Goal: Contribute content: Contribute content

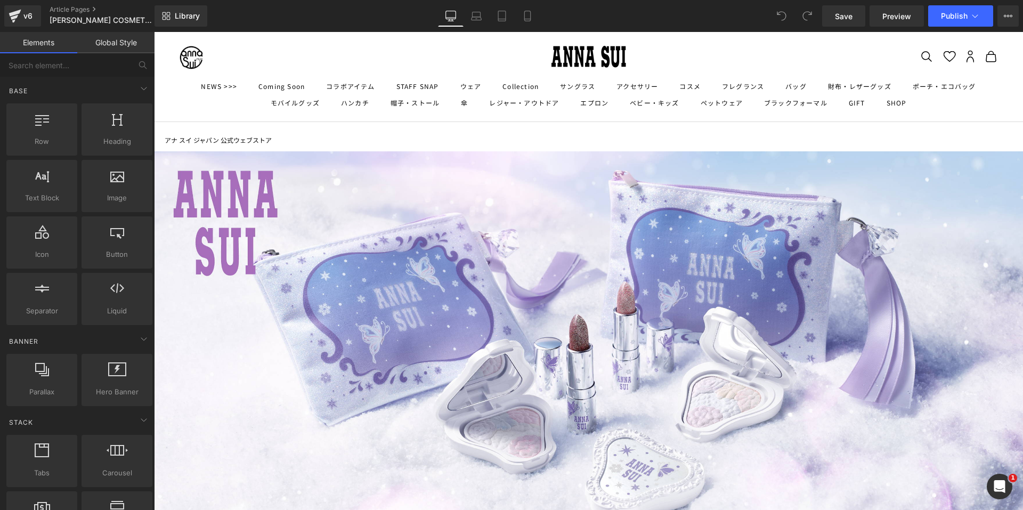
click at [176, 139] on link "アナ スイ ジャパン 公式ウェブストア" at bounding box center [218, 140] width 107 height 11
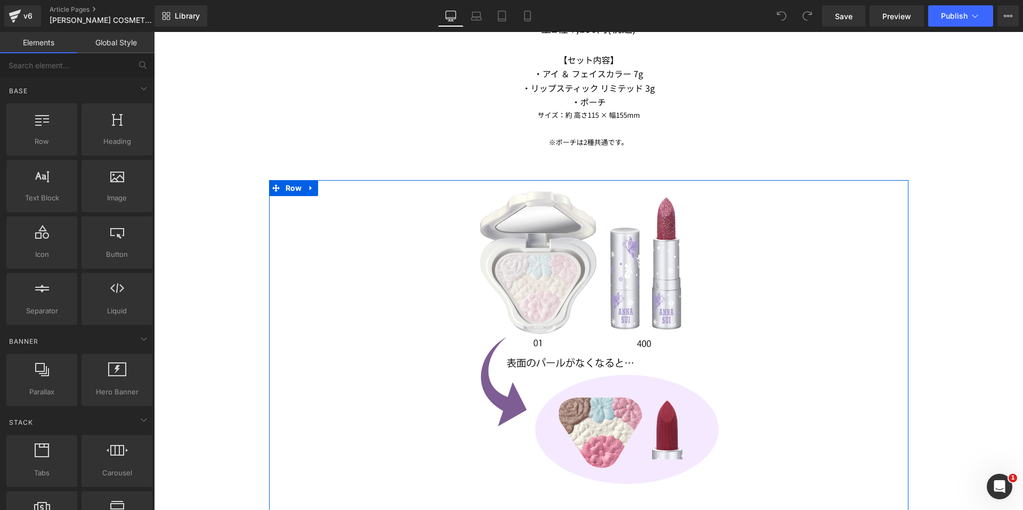
scroll to position [1066, 0]
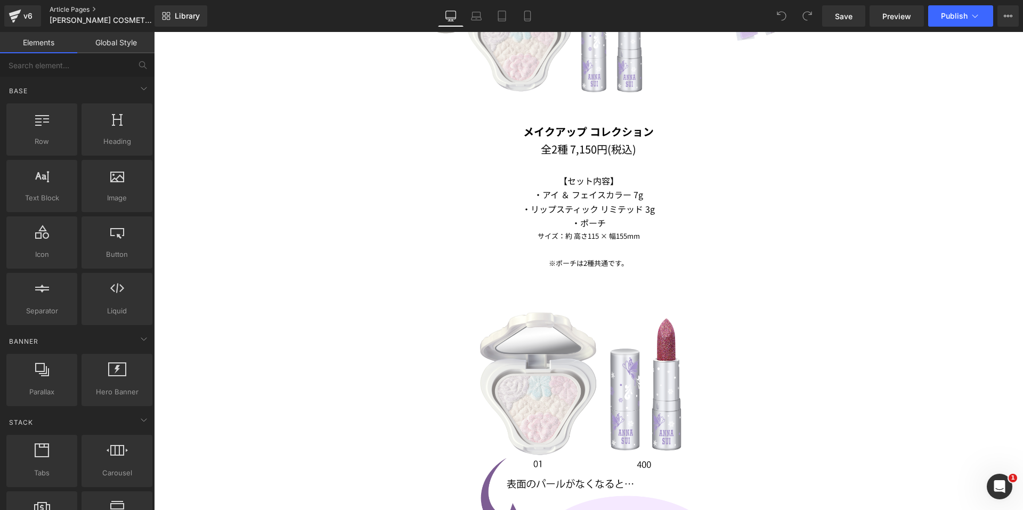
click at [66, 9] on link "Article Pages" at bounding box center [111, 9] width 123 height 9
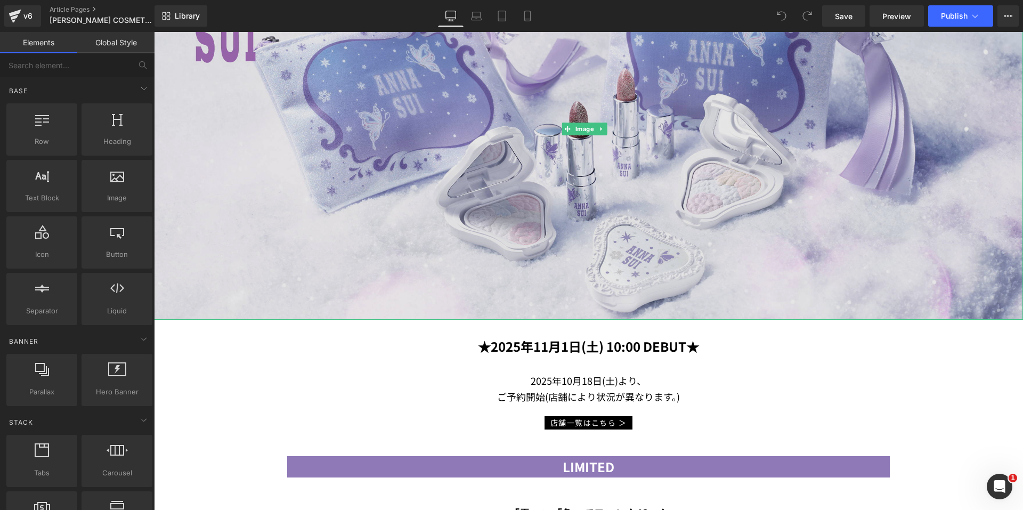
scroll to position [107, 0]
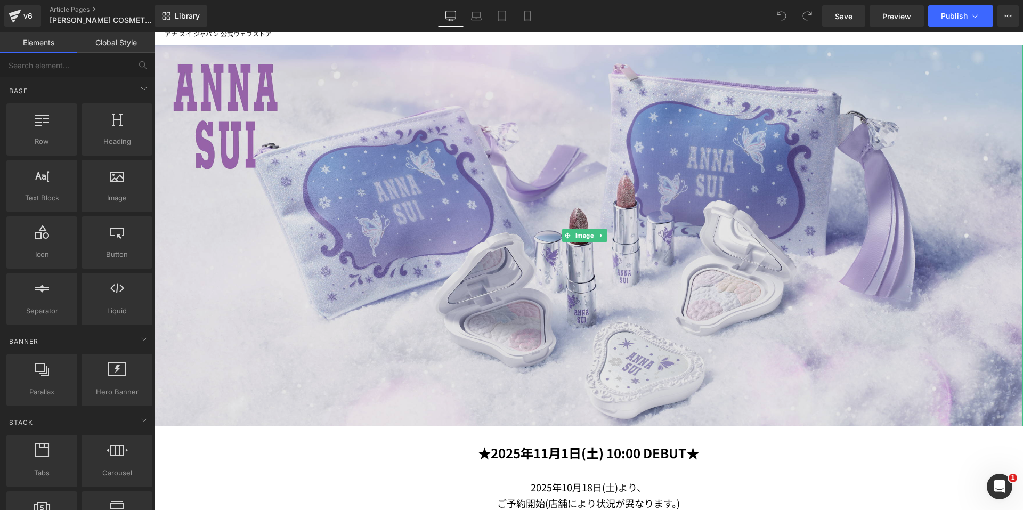
click at [639, 279] on img at bounding box center [588, 236] width 869 height 382
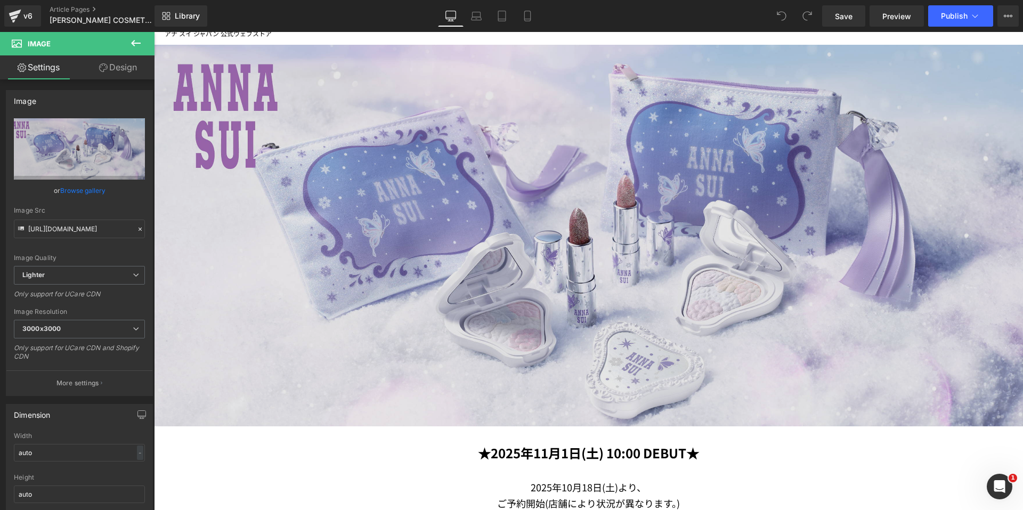
click at [482, 332] on img at bounding box center [588, 236] width 869 height 382
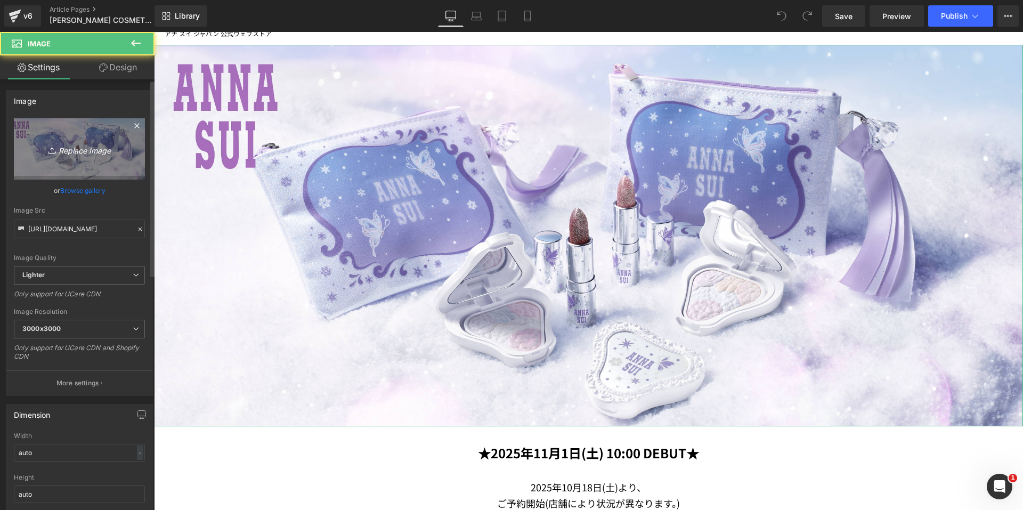
click at [75, 133] on link "Replace Image" at bounding box center [79, 148] width 131 height 61
type input "C:\fakepath\Balm_Handcream_2100x922px.jpg"
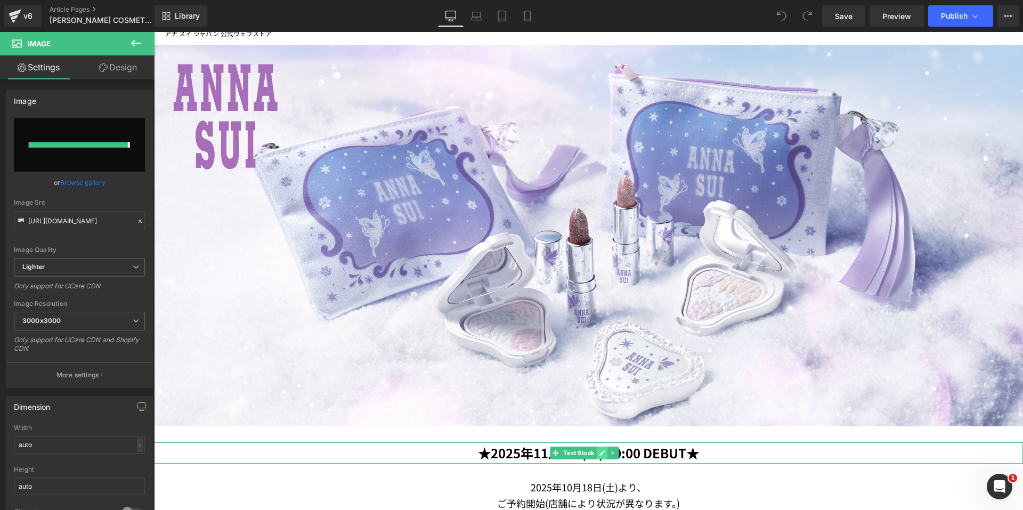
type input "[URL][DOMAIN_NAME]"
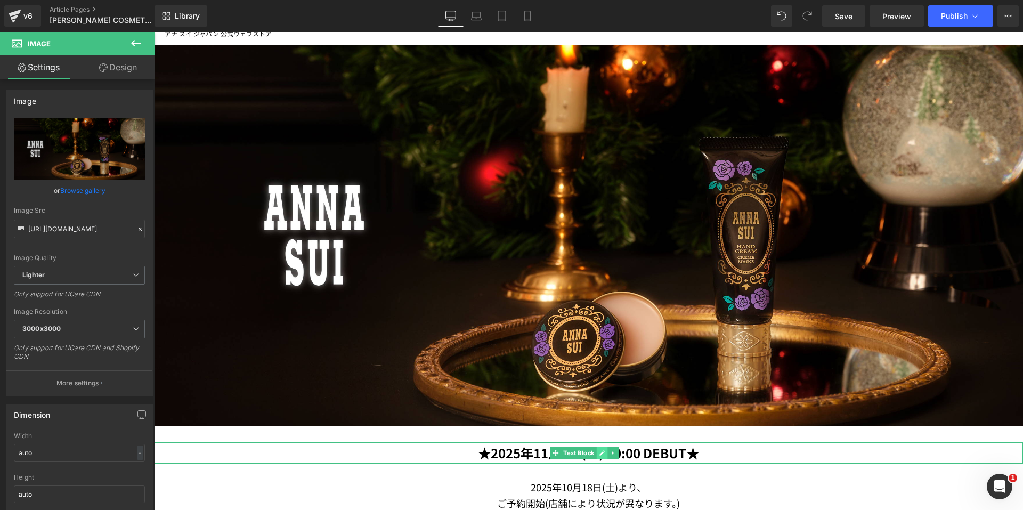
click at [599, 449] on link at bounding box center [602, 453] width 11 height 13
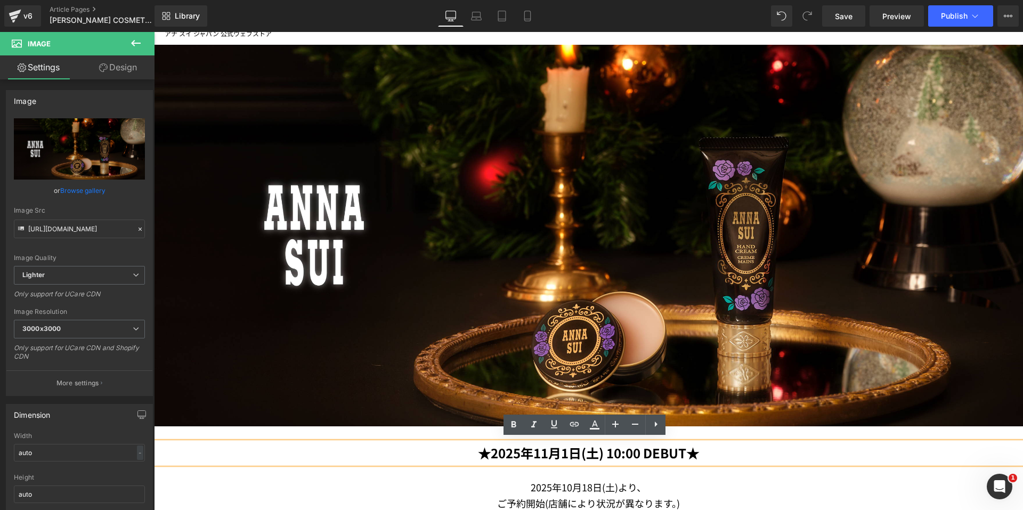
click at [566, 447] on b "★2025年11月1日(土) 10:00 DEBUT★" at bounding box center [588, 452] width 221 height 19
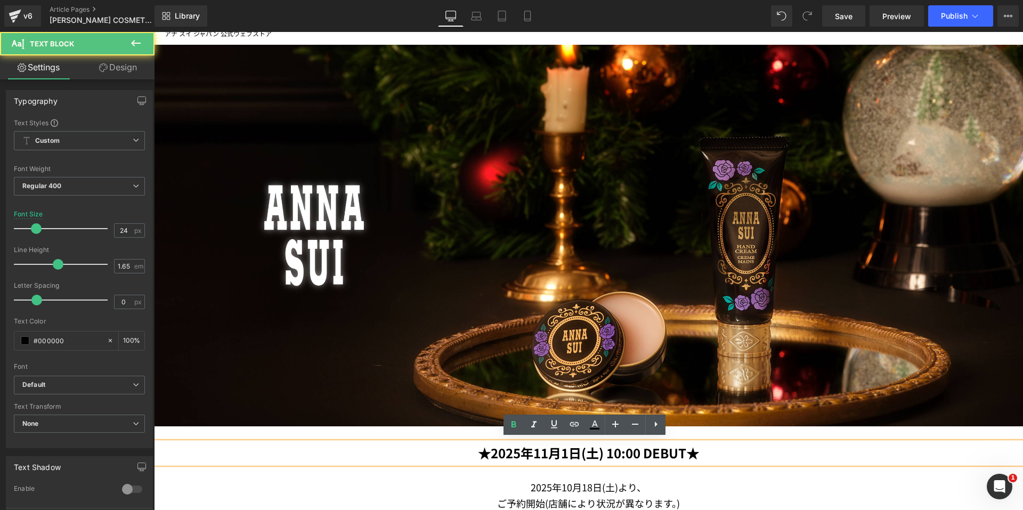
click at [564, 448] on b "★2025年11月1日(土) 10:00 DEBUT★" at bounding box center [588, 452] width 221 height 19
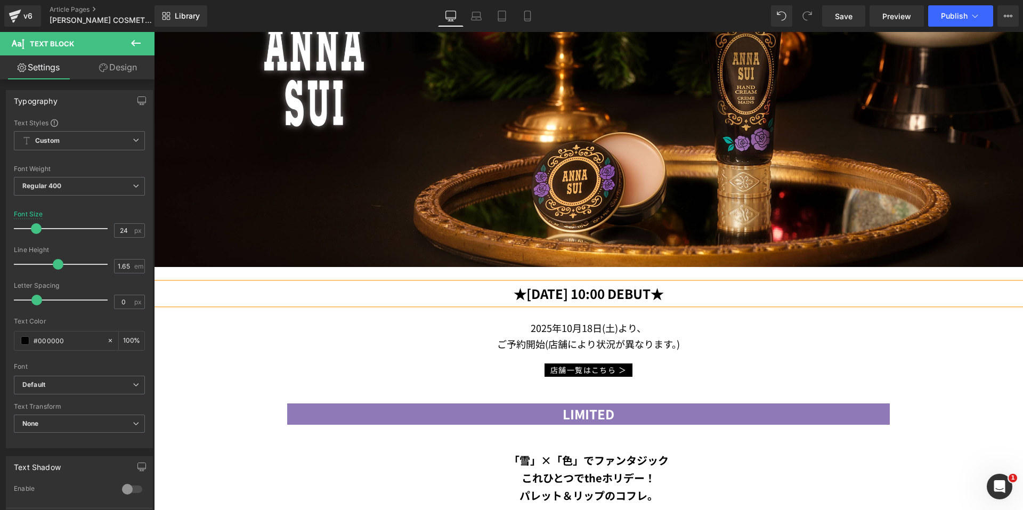
scroll to position [266, 0]
click at [566, 322] on p "2025年10月18日(土 )より、" at bounding box center [588, 328] width 869 height 16
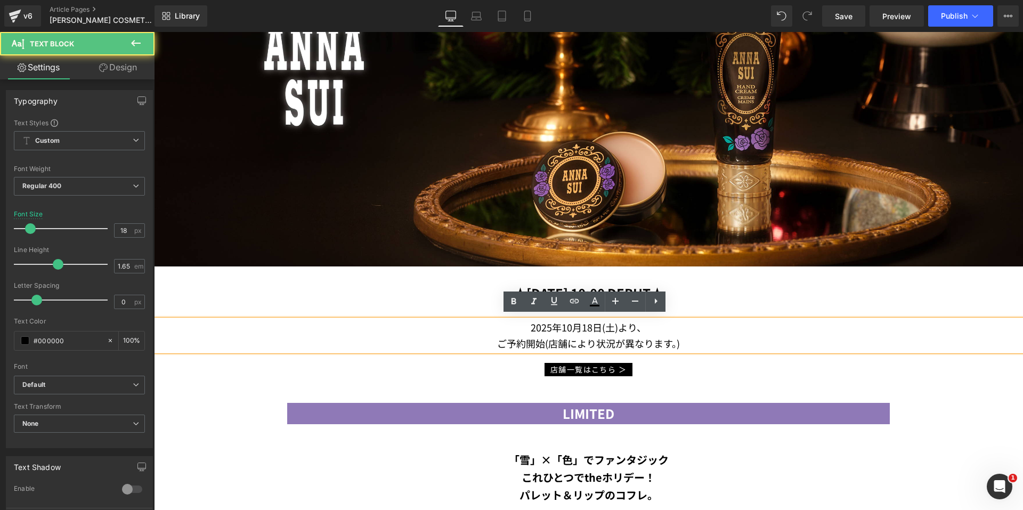
click at [567, 322] on p "2025年10月18日(土 )より、" at bounding box center [588, 328] width 869 height 16
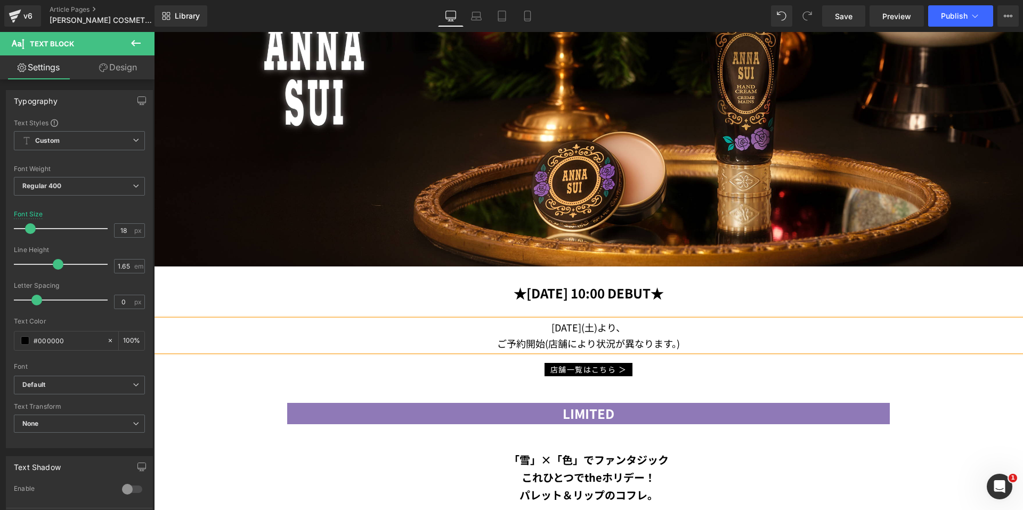
click at [591, 322] on p "2025年11月18日(土 )より、" at bounding box center [588, 328] width 869 height 16
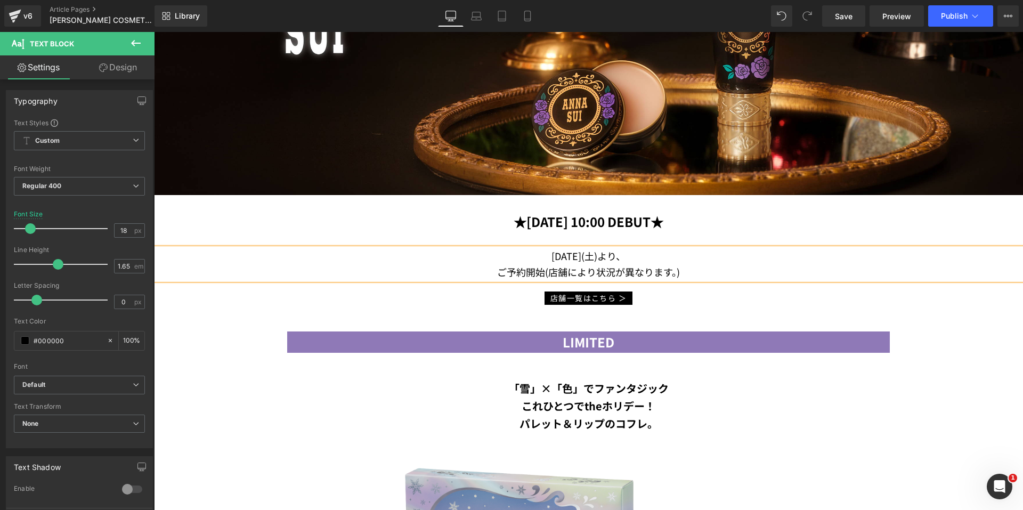
scroll to position [426, 0]
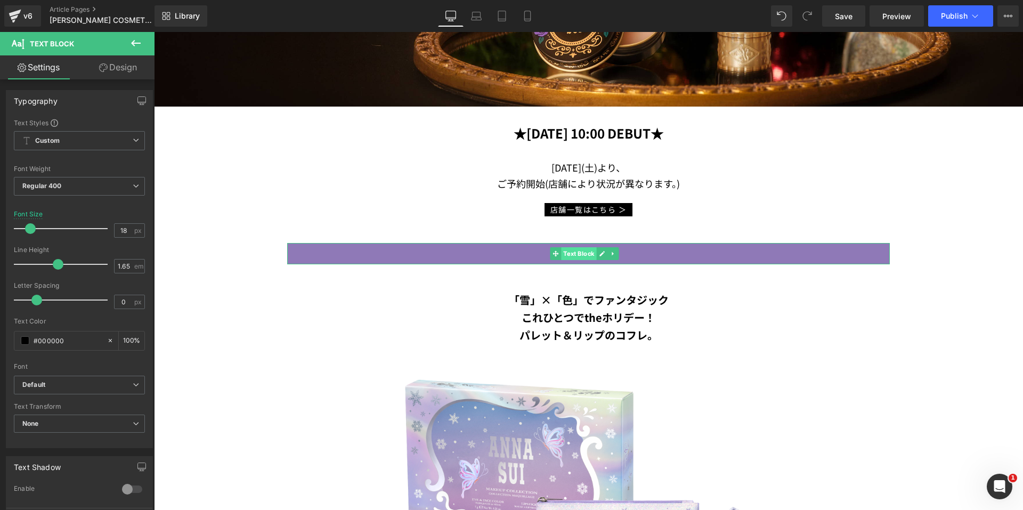
click at [576, 250] on span "Text Block" at bounding box center [578, 253] width 35 height 13
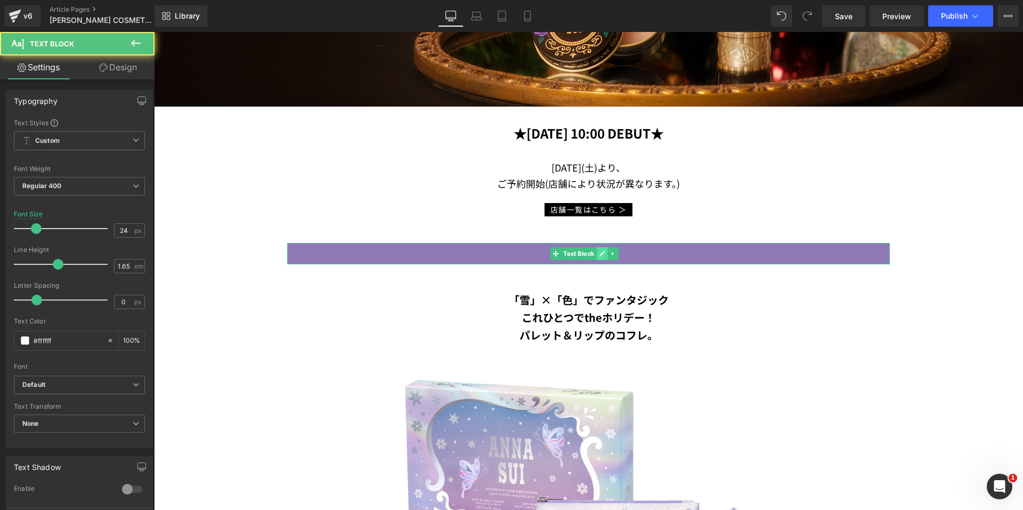
click at [603, 252] on icon at bounding box center [603, 253] width 6 height 6
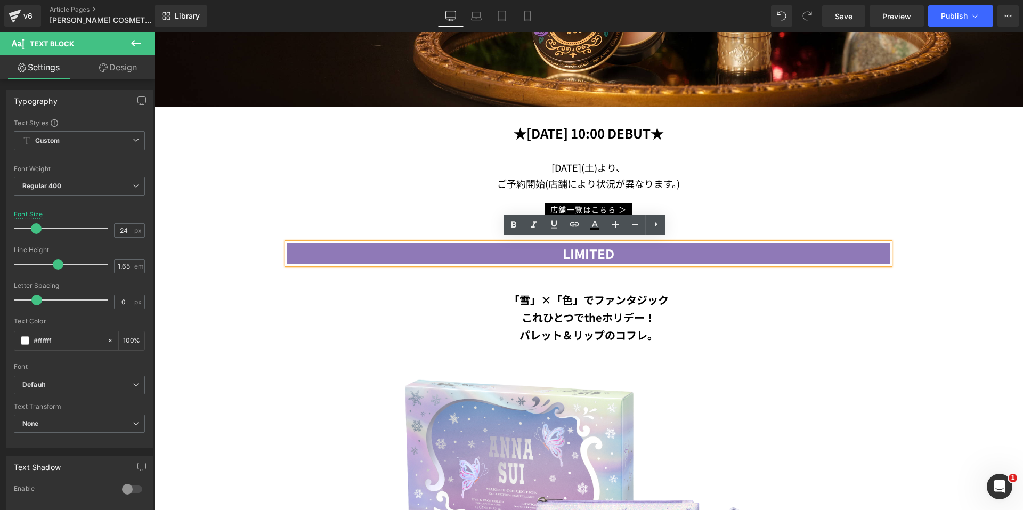
click at [611, 252] on b "LIMITED" at bounding box center [589, 253] width 52 height 19
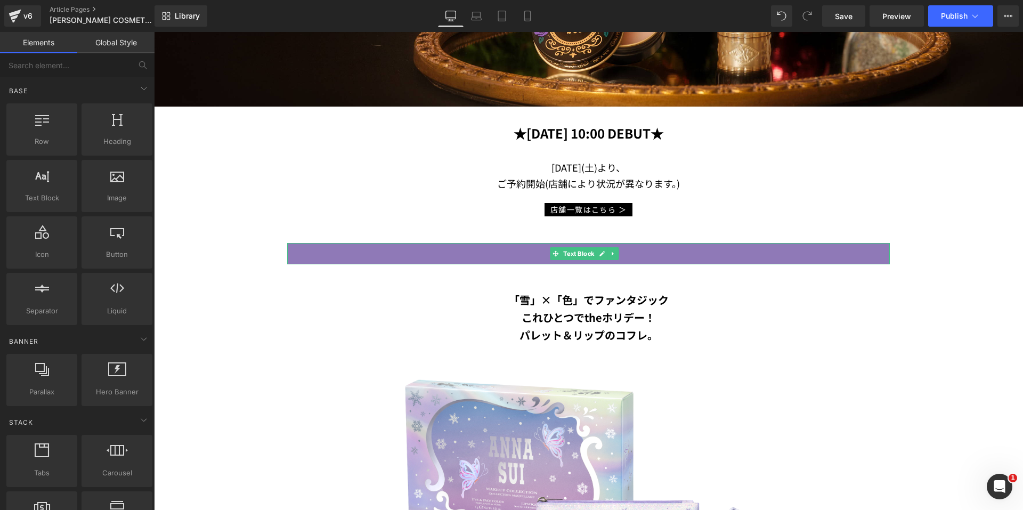
click at [431, 250] on p "NEW" at bounding box center [588, 253] width 603 height 21
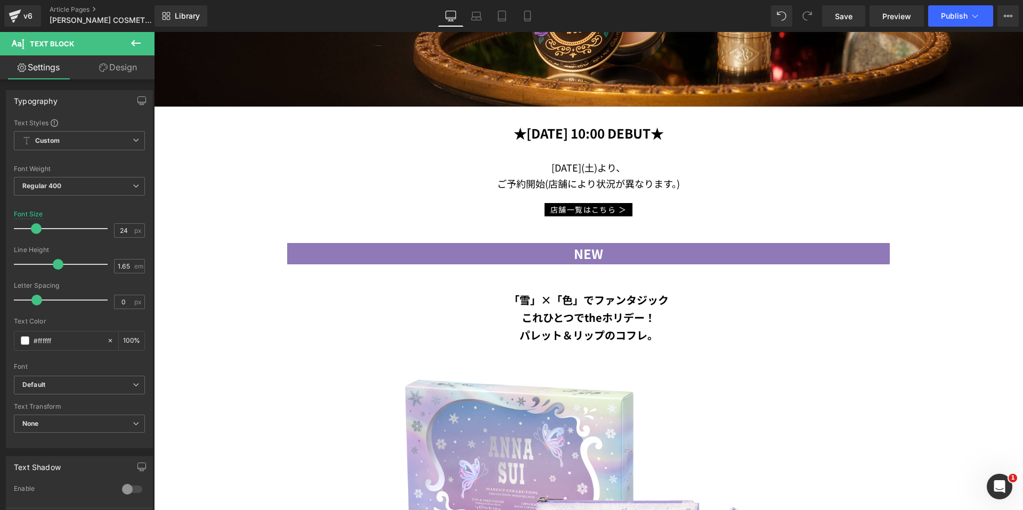
click at [122, 69] on link "Design" at bounding box center [117, 67] width 77 height 24
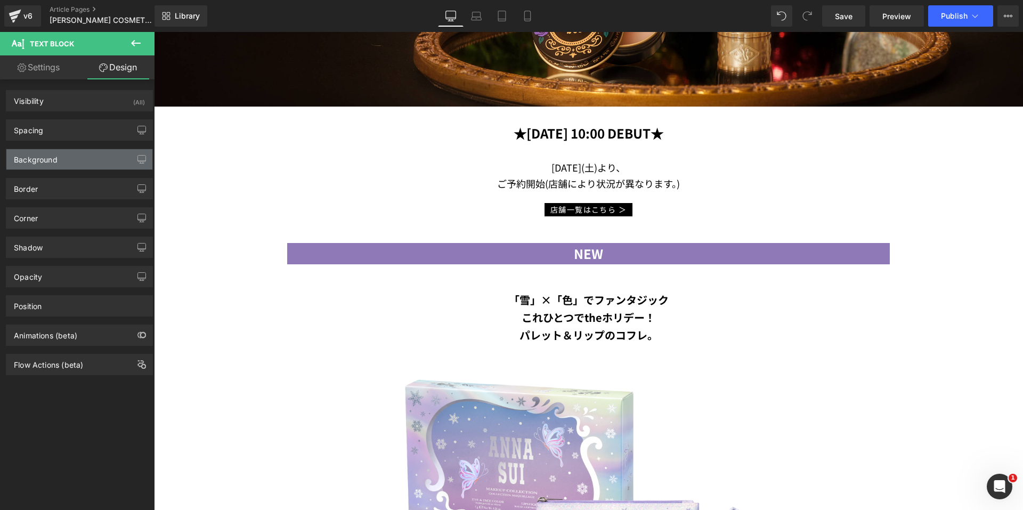
click at [58, 158] on div "Background" at bounding box center [79, 159] width 146 height 20
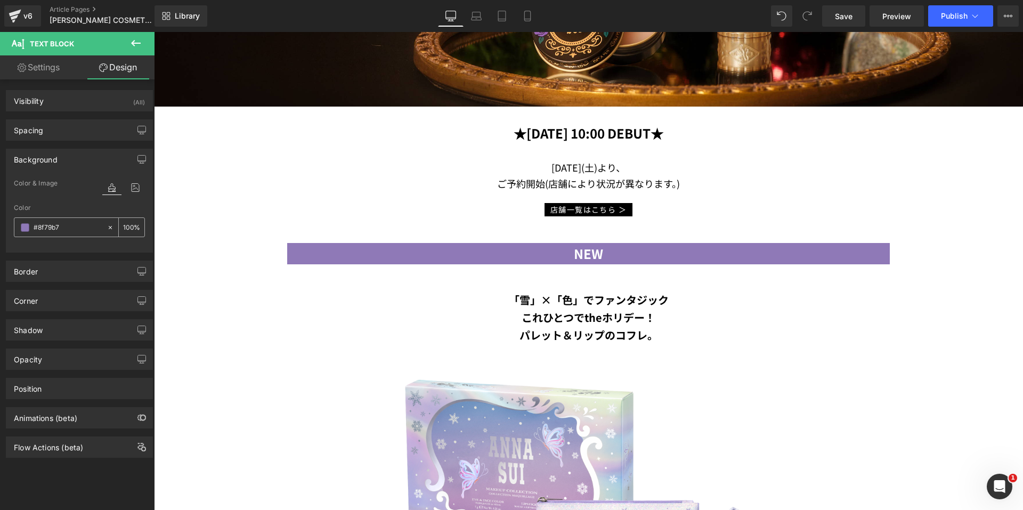
type input "#"
type input "0"
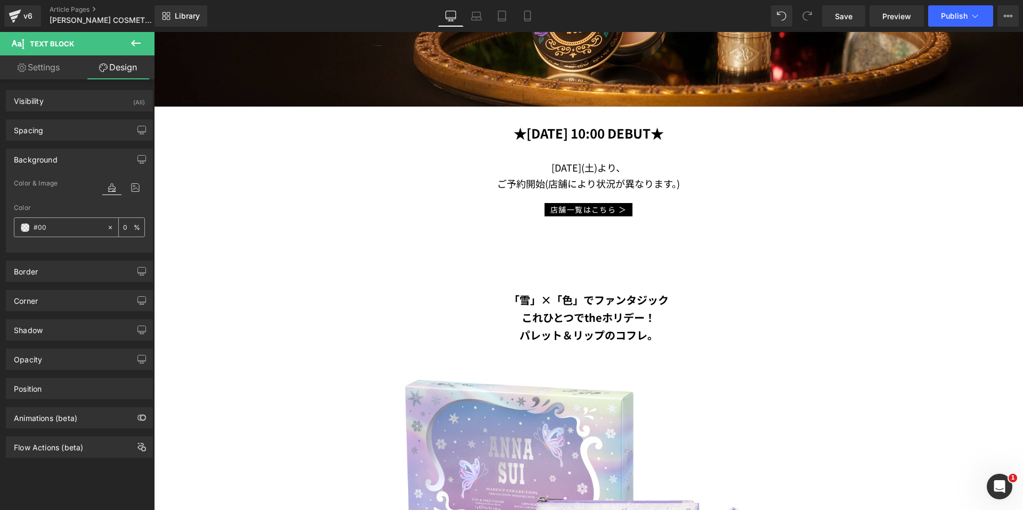
type input "#000"
type input "100"
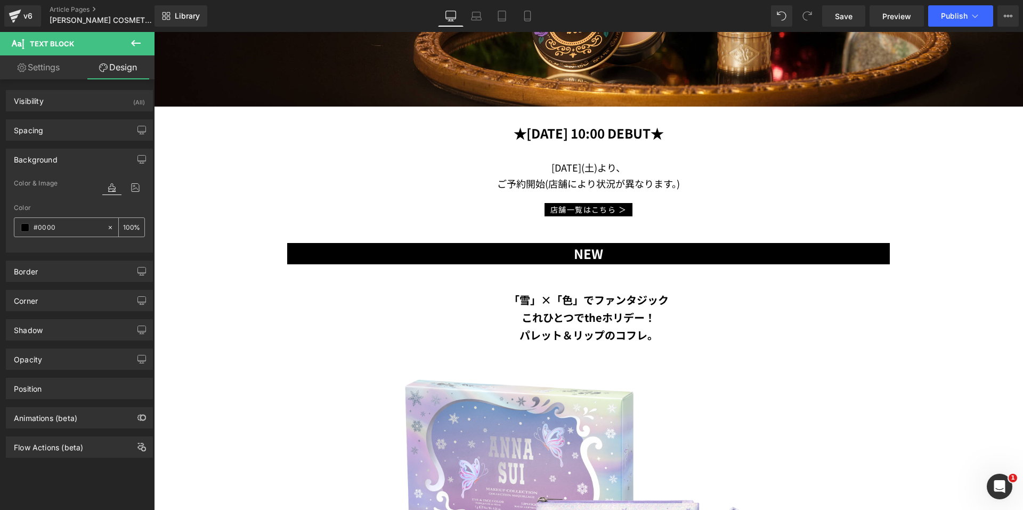
type input "#00000"
type input "0"
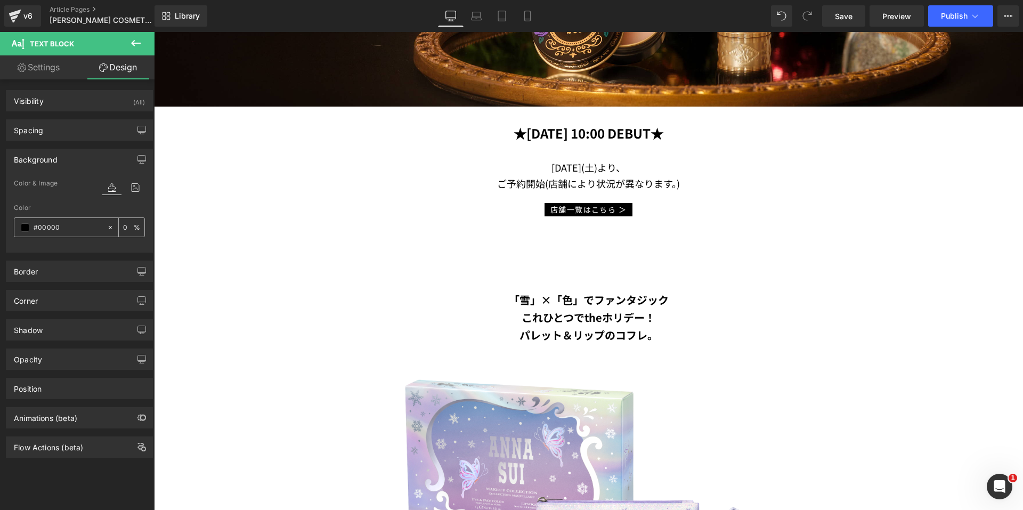
type input "#000000"
type input "100"
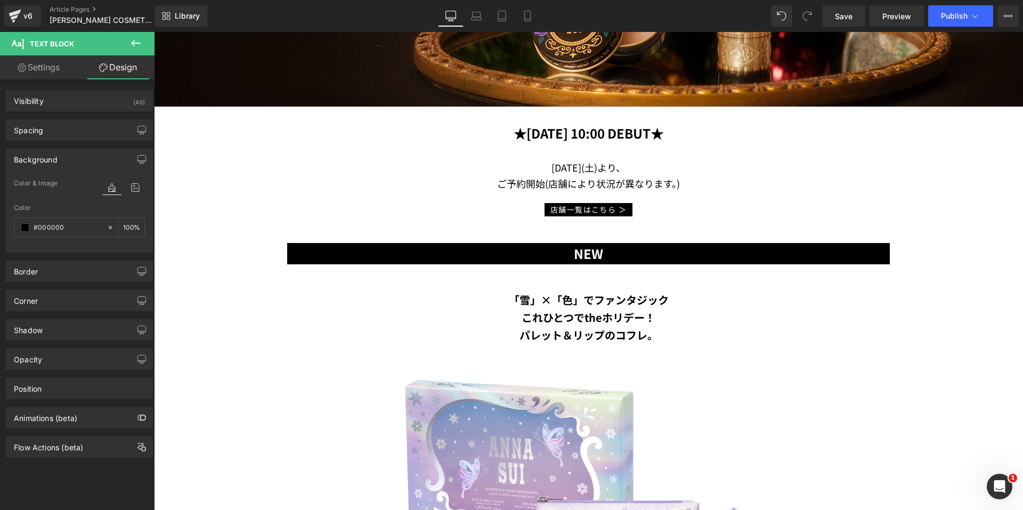
type input "#000000"
click at [79, 253] on div "Border Border Style Custom Custom Setup Global Style Custom Setup Global Style …" at bounding box center [79, 267] width 159 height 29
click at [85, 244] on div at bounding box center [79, 245] width 131 height 7
click at [601, 314] on icon at bounding box center [603, 317] width 6 height 6
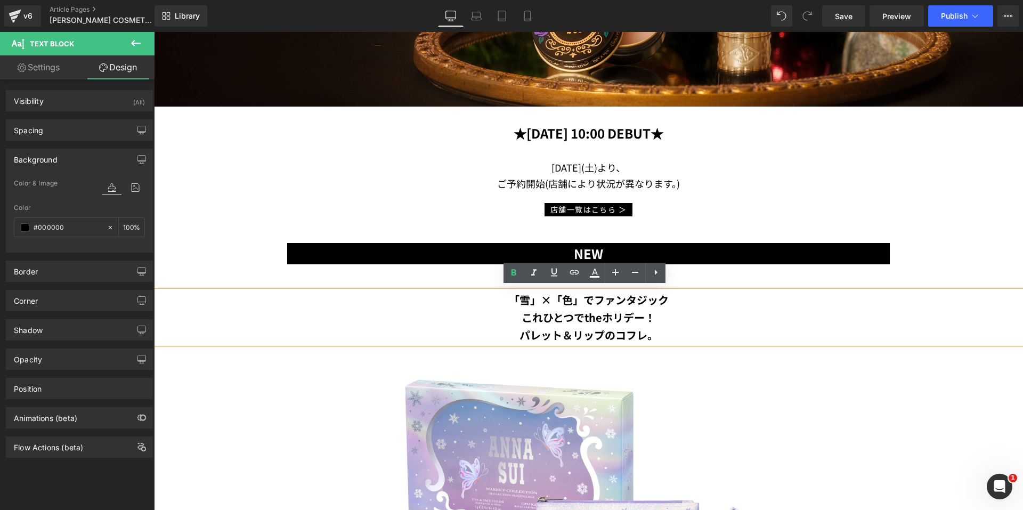
click at [658, 329] on p "パレット＆リップのコフレ。" at bounding box center [588, 335] width 869 height 18
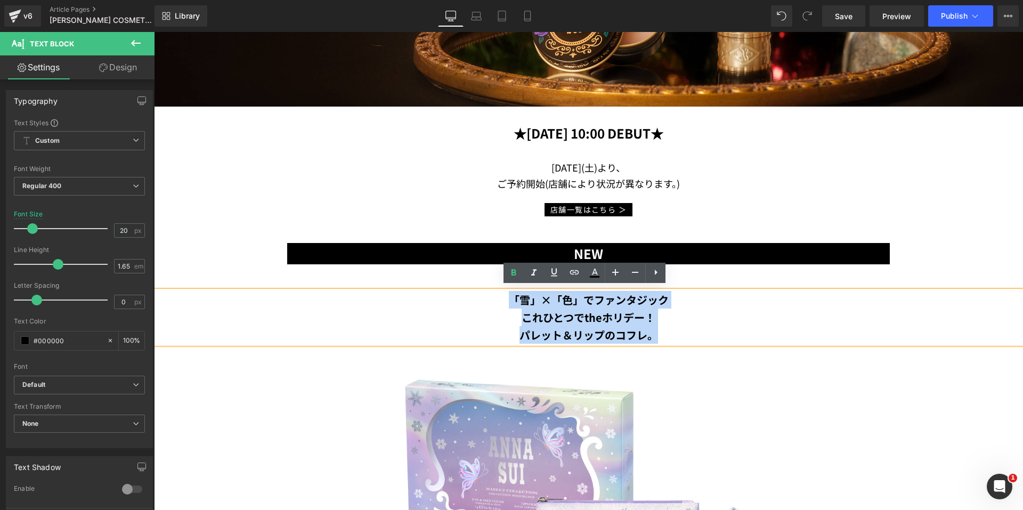
drag, startPoint x: 668, startPoint y: 333, endPoint x: 478, endPoint y: 298, distance: 192.9
click at [478, 298] on div "「雪」×「色」でファンタジック これひとつでtheホリデー！ パレット＆リップのコフレ。" at bounding box center [588, 317] width 869 height 53
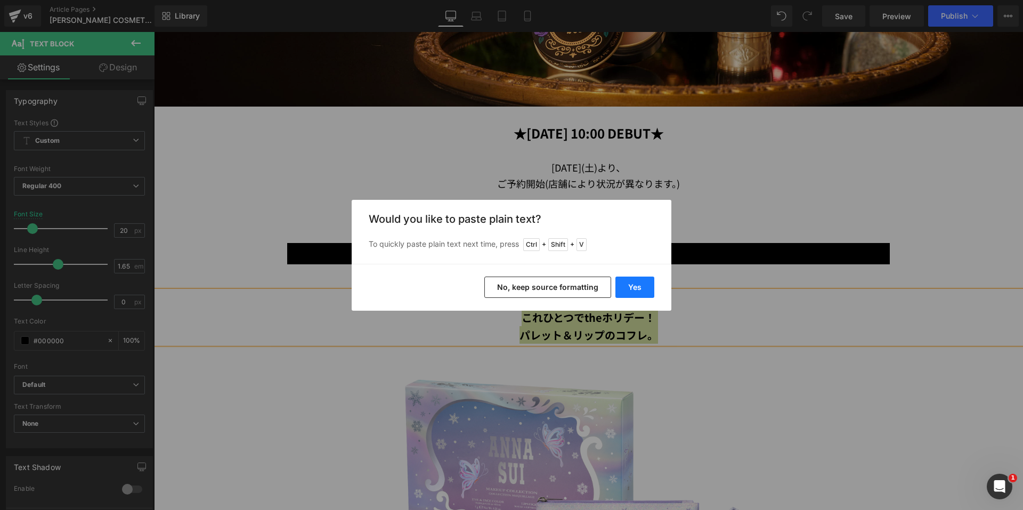
click at [636, 281] on button "Yes" at bounding box center [634, 287] width 39 height 21
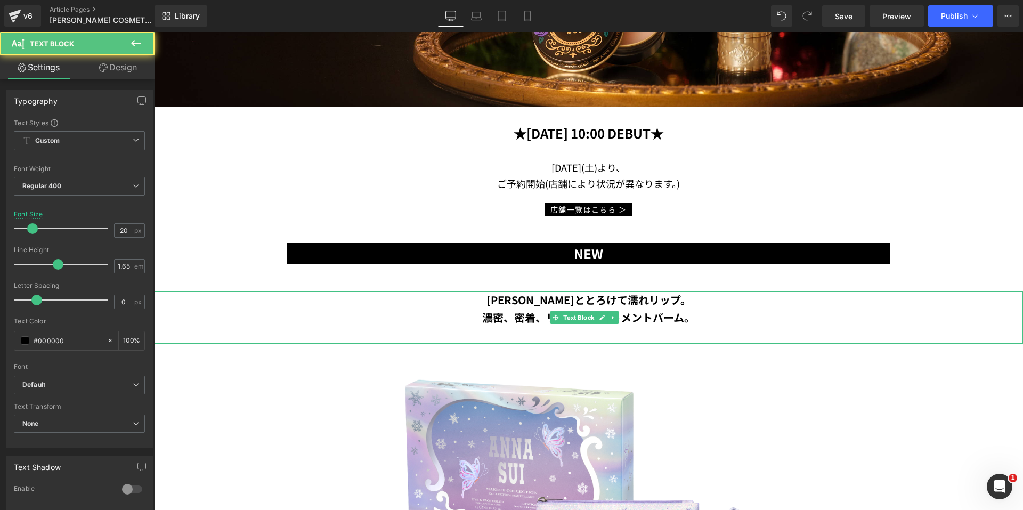
click at [614, 326] on p at bounding box center [588, 335] width 869 height 18
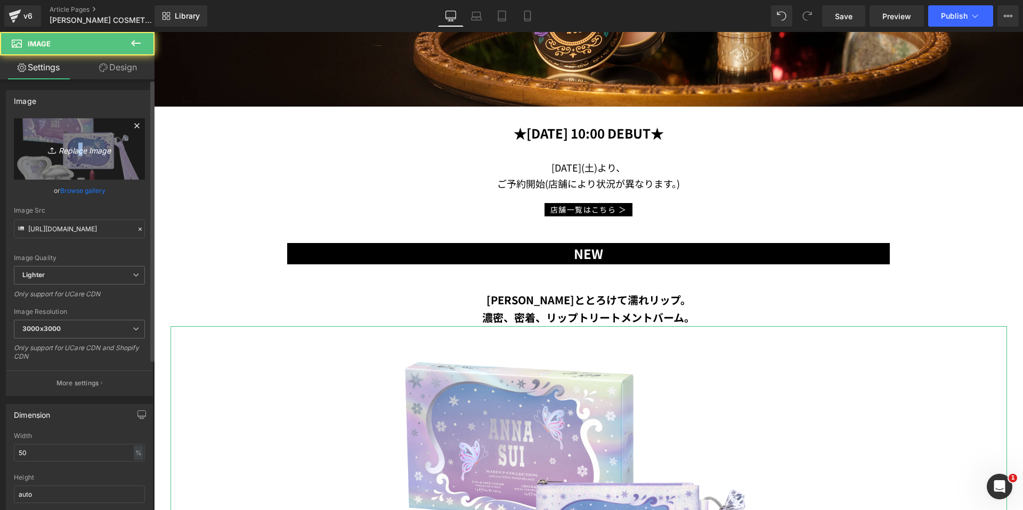
click at [76, 154] on icon "Replace Image" at bounding box center [79, 148] width 85 height 13
type input "C:\fakepath\lip_balm.png"
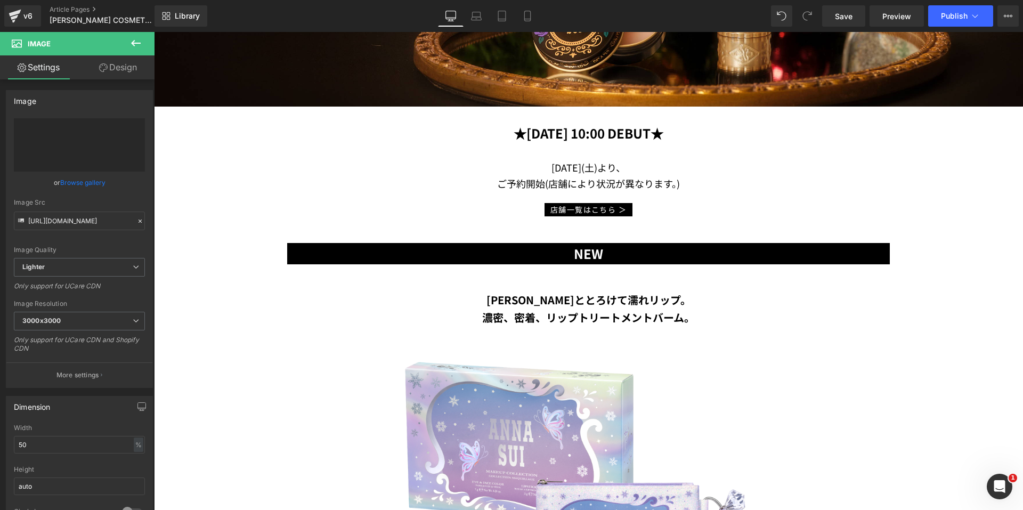
type input "[URL][DOMAIN_NAME]"
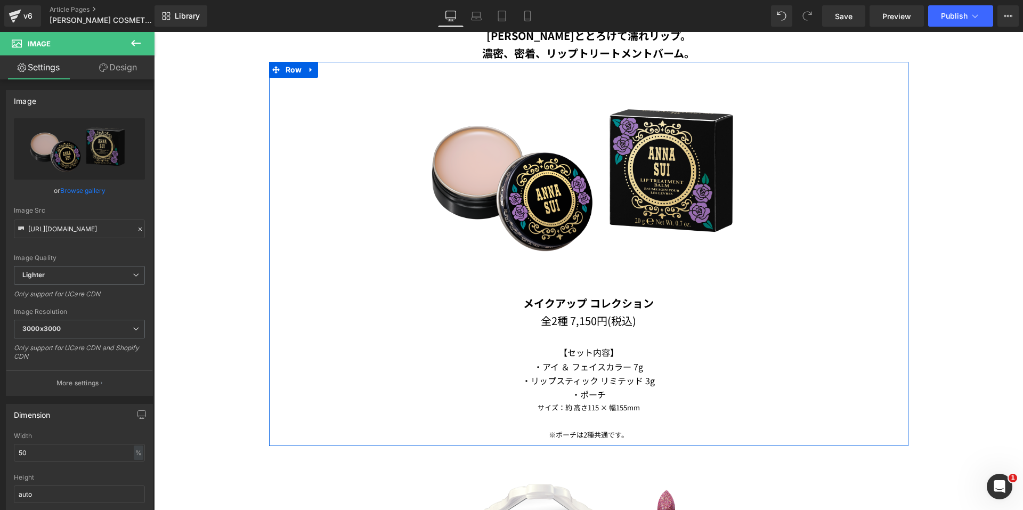
scroll to position [693, 0]
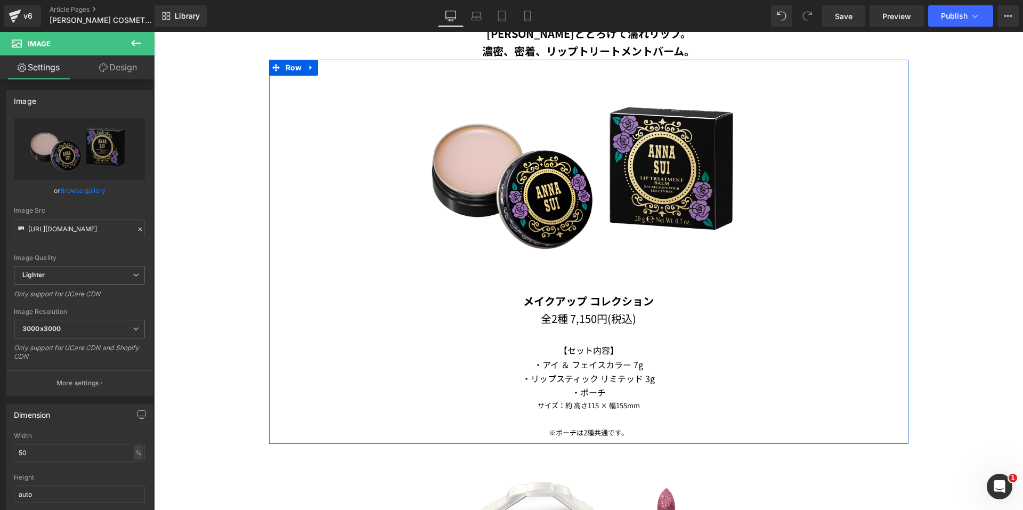
click at [586, 315] on p "全2種 7,150円(税込)" at bounding box center [588, 319] width 623 height 18
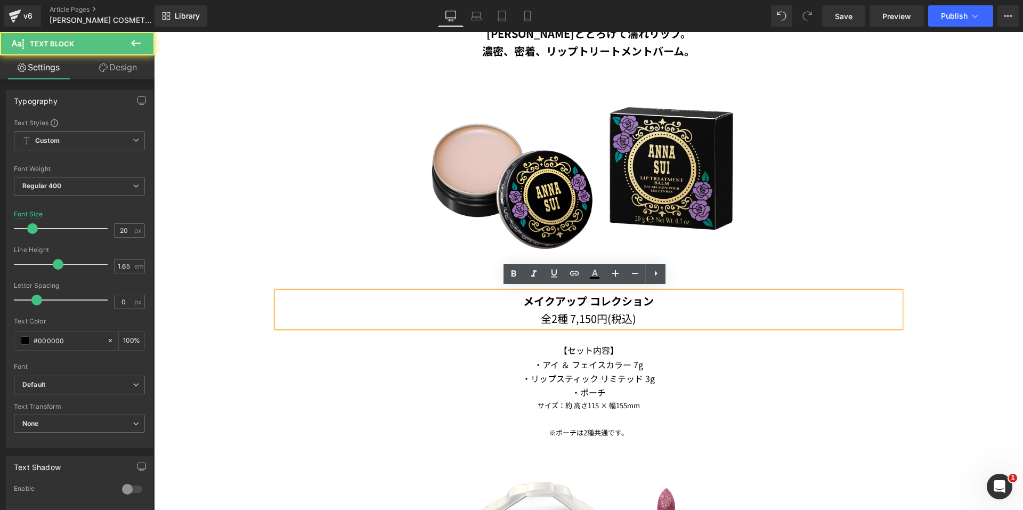
click at [653, 311] on p "全2種 7,150円(税込)" at bounding box center [588, 319] width 623 height 18
drag, startPoint x: 653, startPoint y: 313, endPoint x: 520, endPoint y: 299, distance: 133.9
click at [520, 299] on div "メイクアップ コレクション 全2種 7,150円(税込)" at bounding box center [588, 309] width 623 height 35
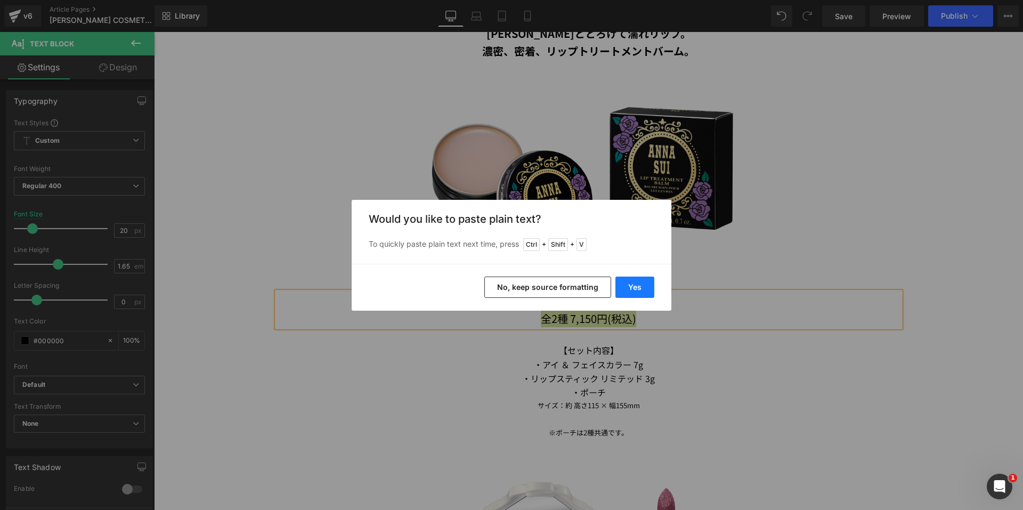
click at [630, 287] on button "Yes" at bounding box center [634, 287] width 39 height 21
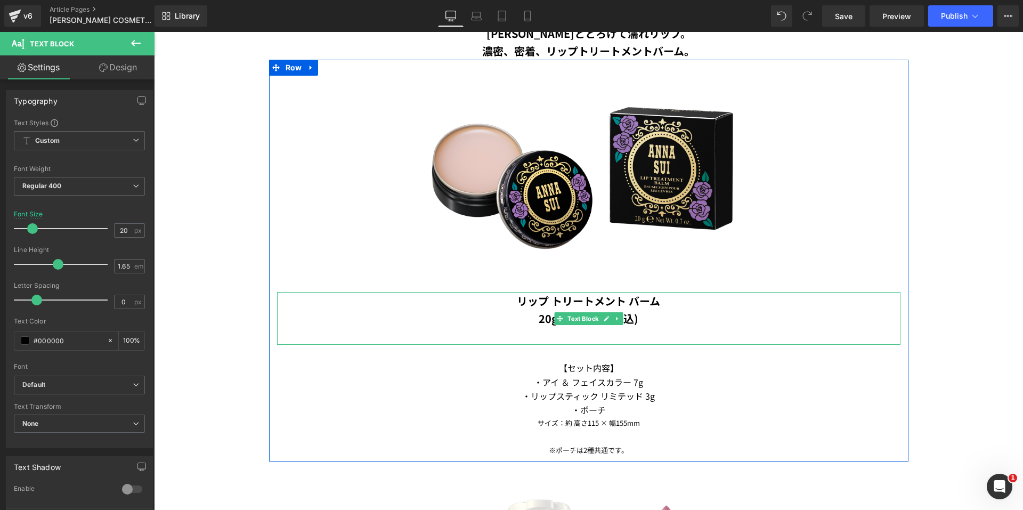
click at [634, 327] on p at bounding box center [588, 336] width 623 height 18
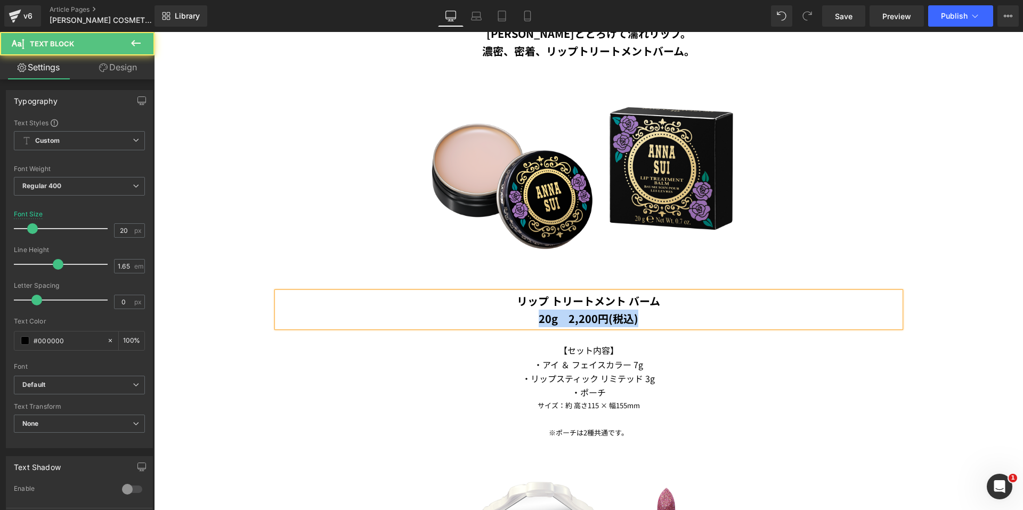
drag, startPoint x: 650, startPoint y: 315, endPoint x: 530, endPoint y: 314, distance: 120.4
click at [531, 314] on p "20g　2,200円(税込)" at bounding box center [588, 319] width 623 height 18
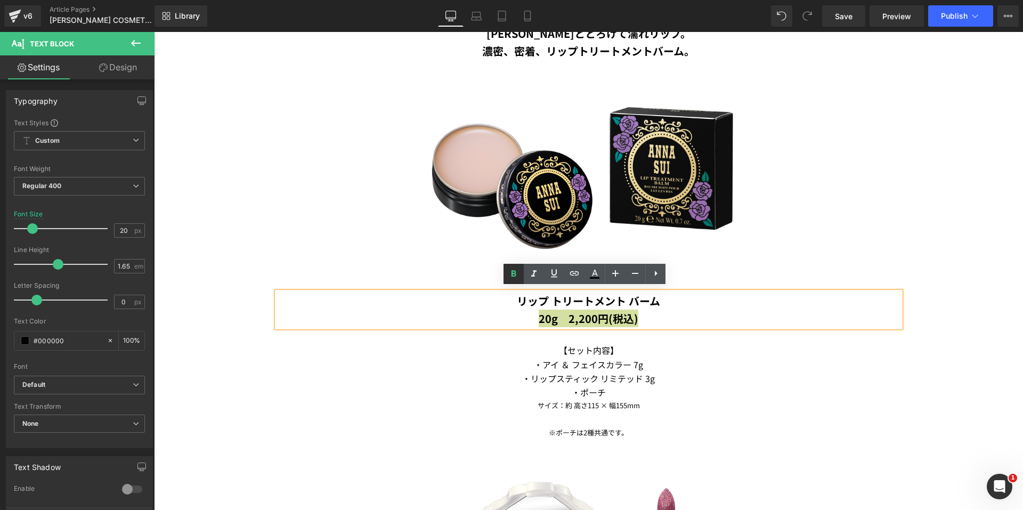
click at [509, 281] on link at bounding box center [514, 274] width 20 height 20
click at [617, 370] on icon at bounding box center [617, 371] width 6 height 6
click at [620, 368] on icon at bounding box center [623, 371] width 6 height 6
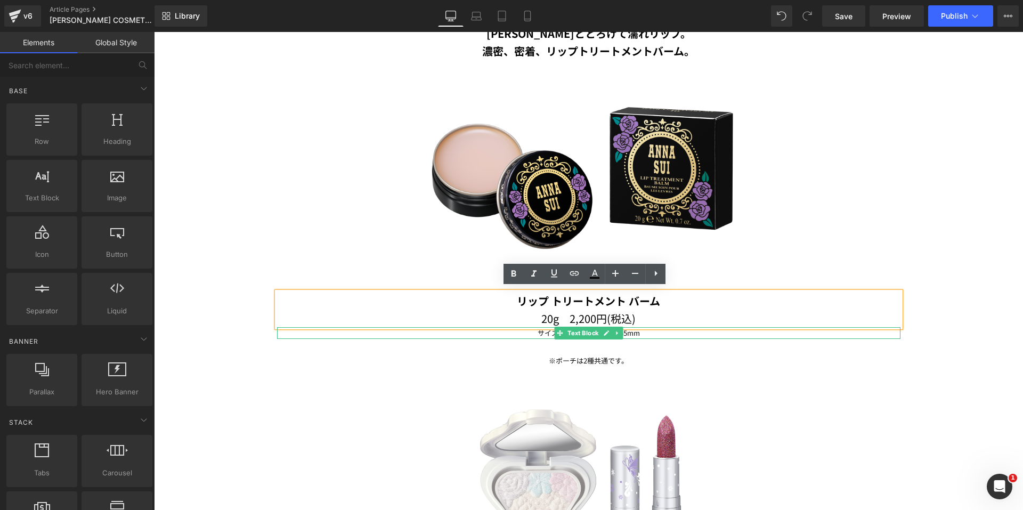
click at [616, 331] on icon at bounding box center [617, 333] width 2 height 4
click at [620, 330] on icon at bounding box center [623, 333] width 6 height 6
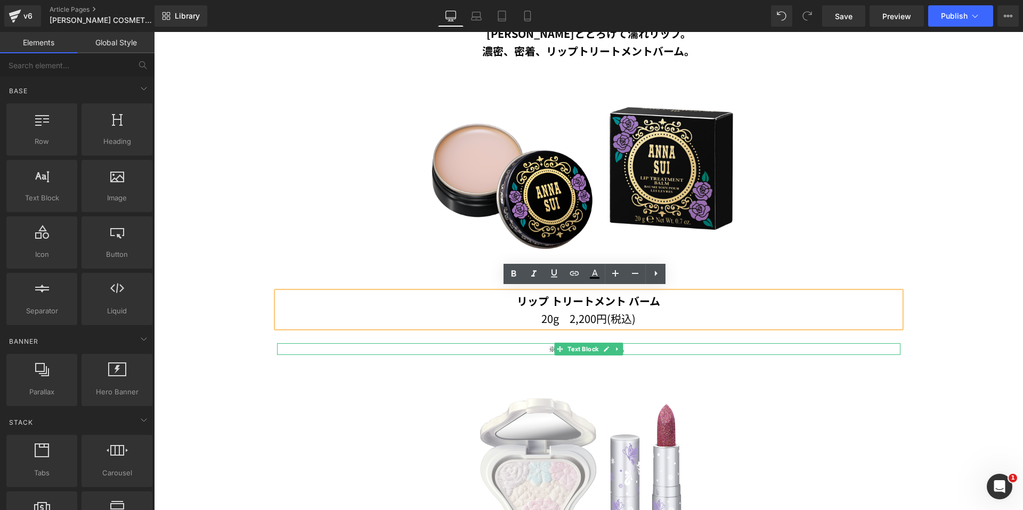
click at [614, 347] on icon at bounding box center [617, 349] width 6 height 6
click at [618, 346] on link at bounding box center [623, 349] width 11 height 13
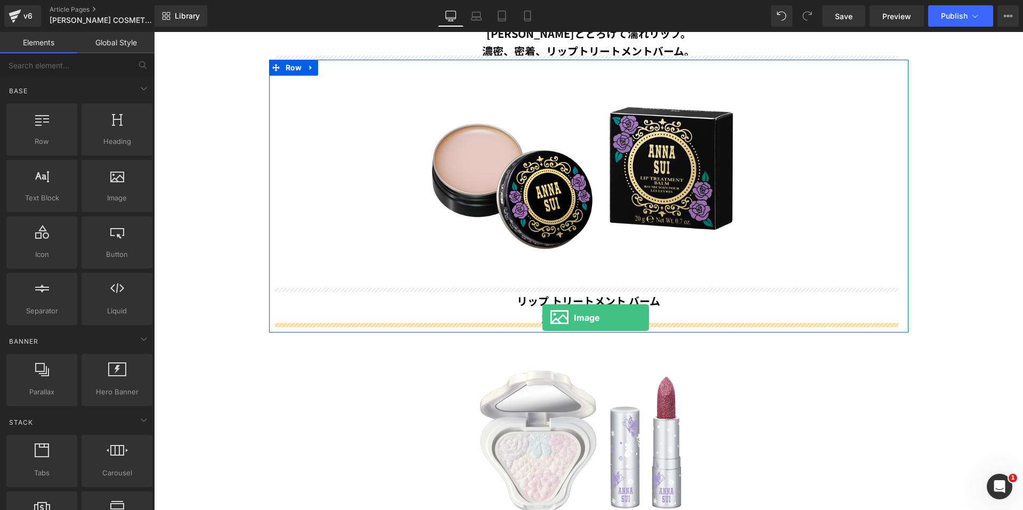
drag, startPoint x: 268, startPoint y: 217, endPoint x: 542, endPoint y: 318, distance: 292.8
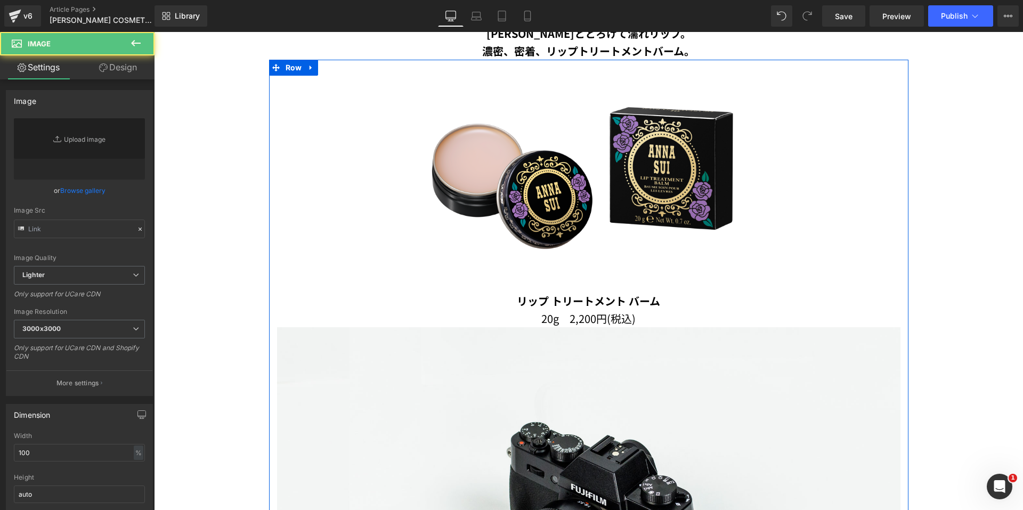
type input "//d1um8515vdn9kb.cloudfront.net/images/parallax.jpg"
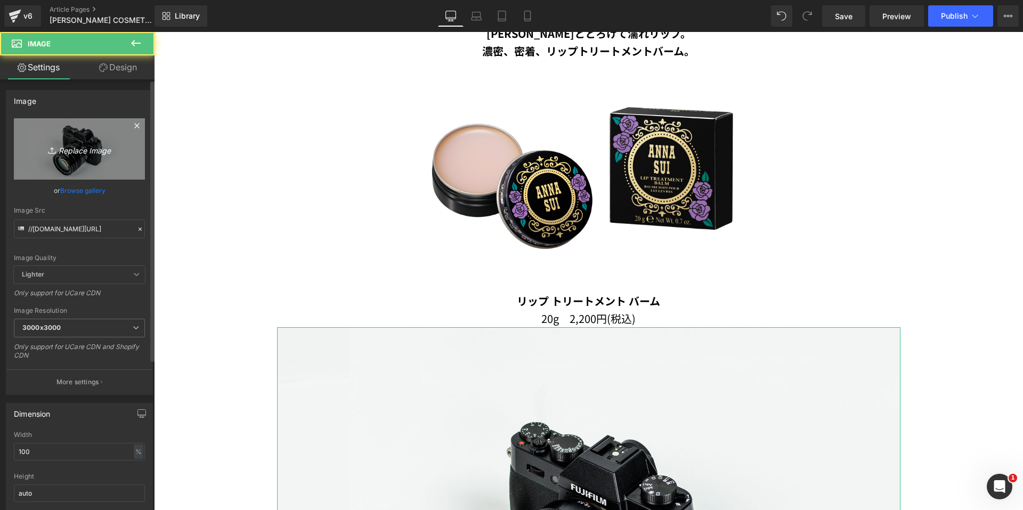
click at [78, 149] on icon "Replace Image" at bounding box center [79, 148] width 85 height 13
type input "C:\fakepath\line.png"
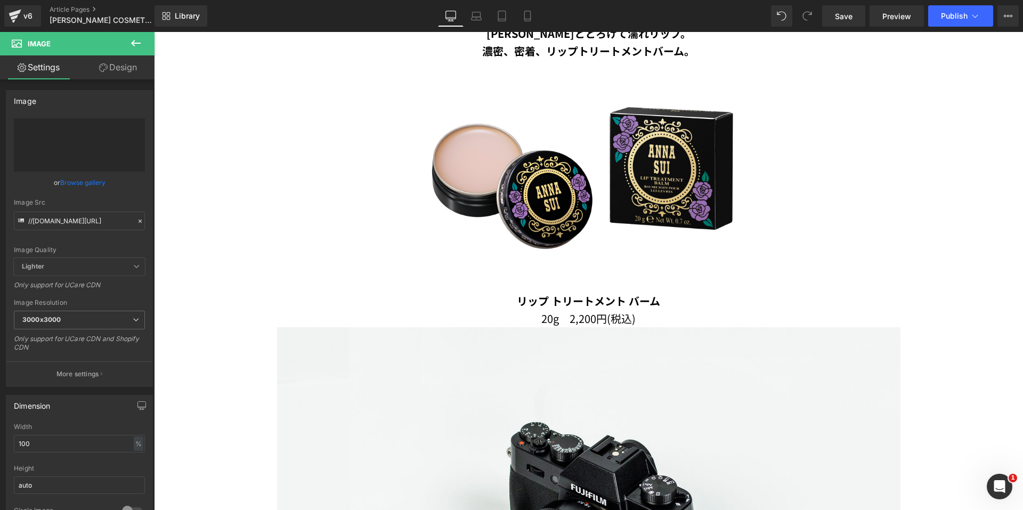
type input "[URL][DOMAIN_NAME]"
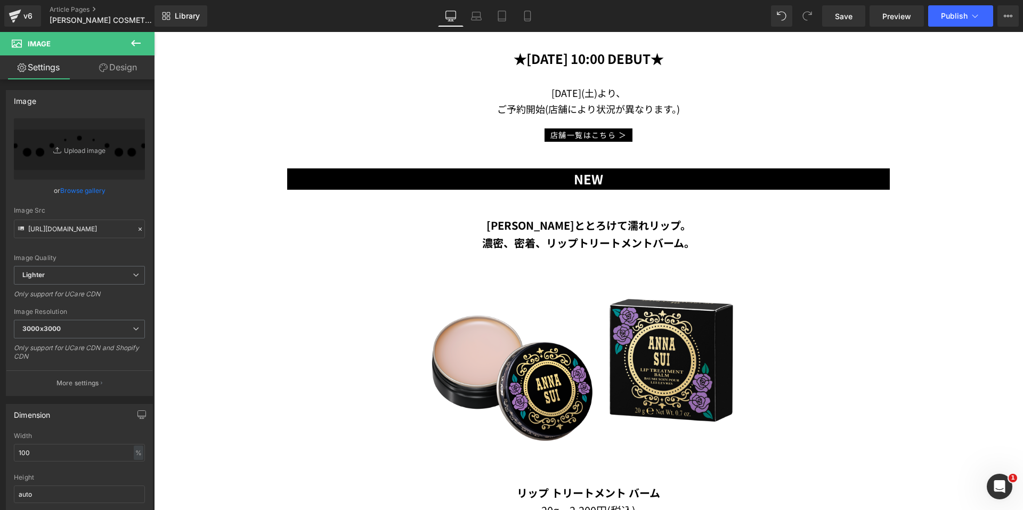
scroll to position [402, 0]
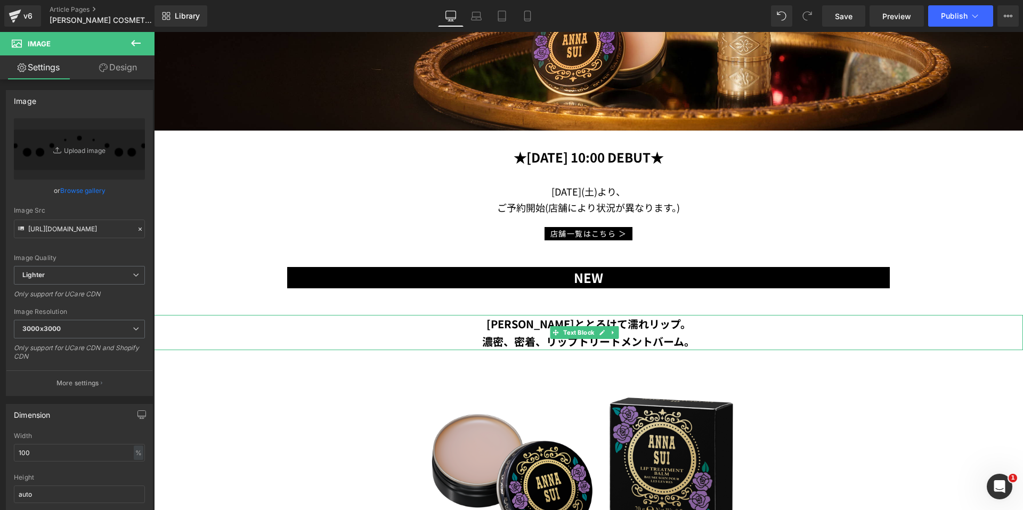
drag, startPoint x: 694, startPoint y: 443, endPoint x: 539, endPoint y: 409, distance: 159.4
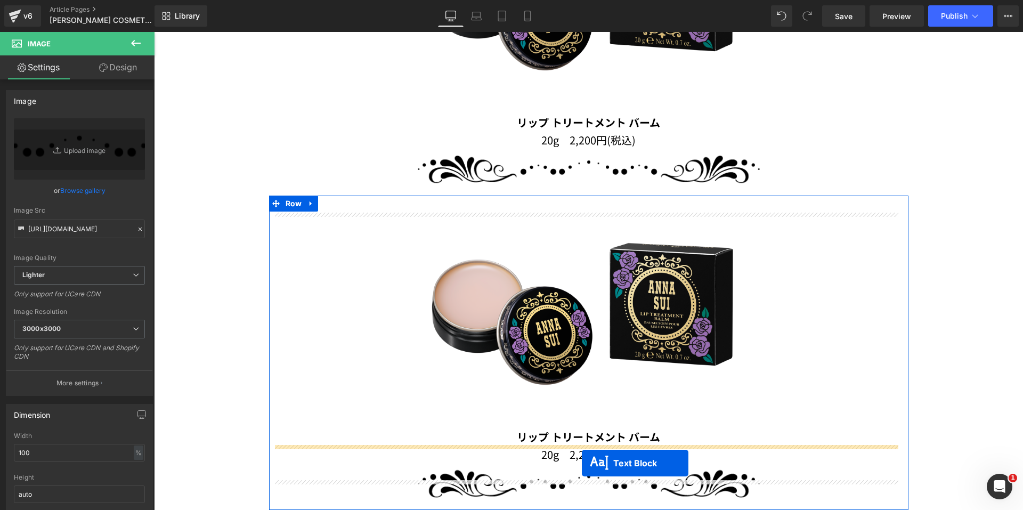
scroll to position [957, 0]
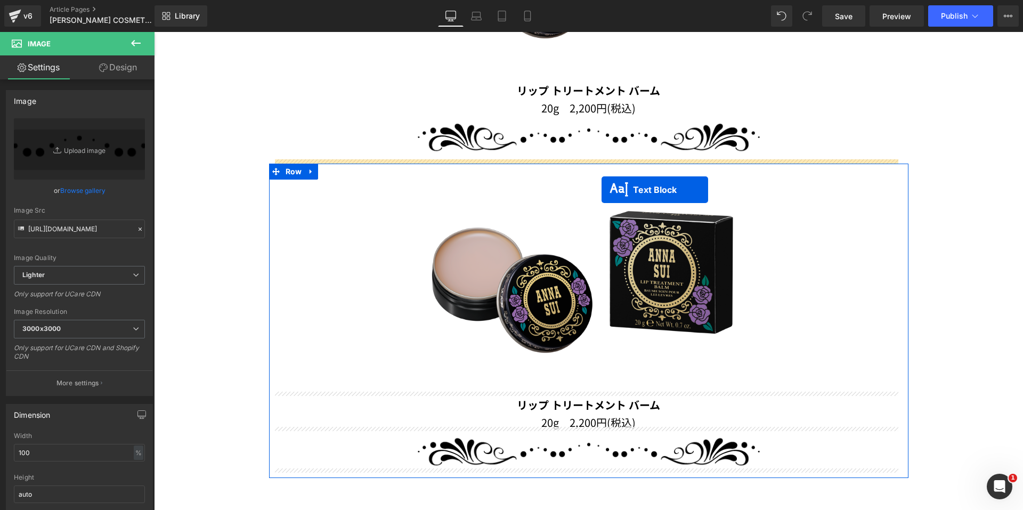
drag, startPoint x: 553, startPoint y: 391, endPoint x: 602, endPoint y: 190, distance: 206.7
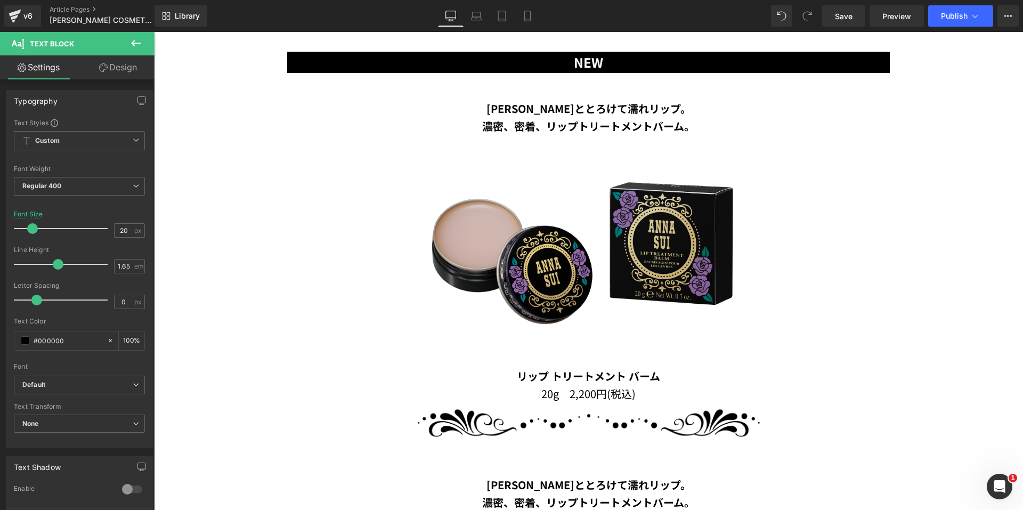
scroll to position [424, 0]
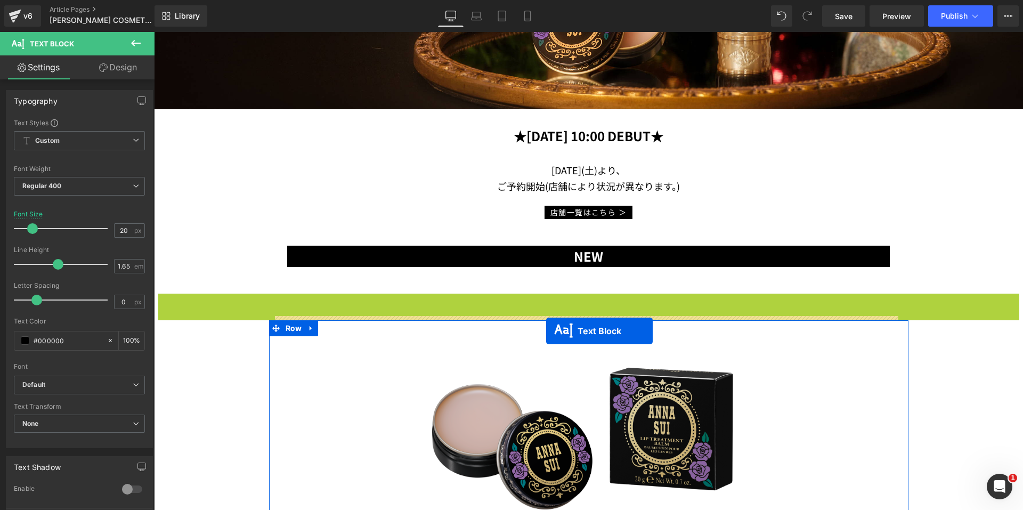
drag, startPoint x: 555, startPoint y: 307, endPoint x: 546, endPoint y: 331, distance: 25.1
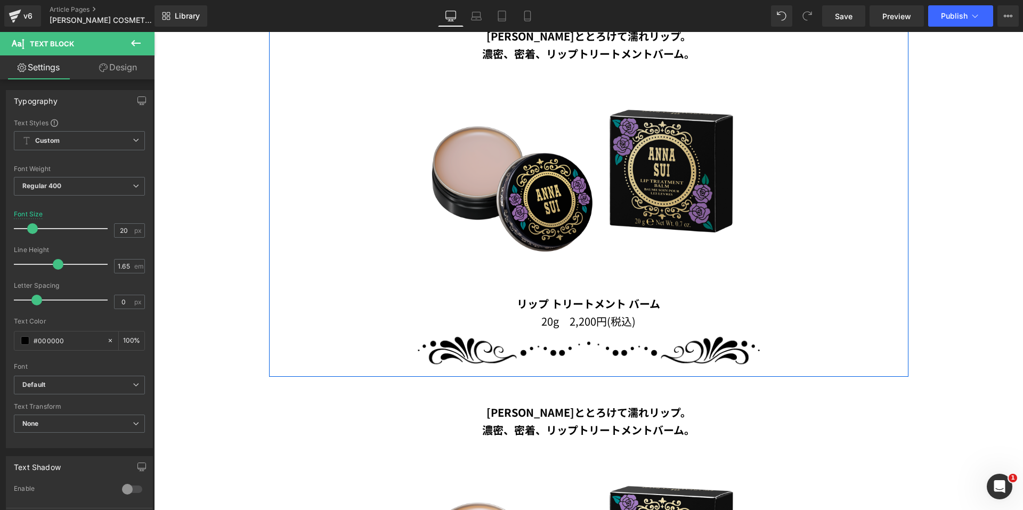
scroll to position [957, 0]
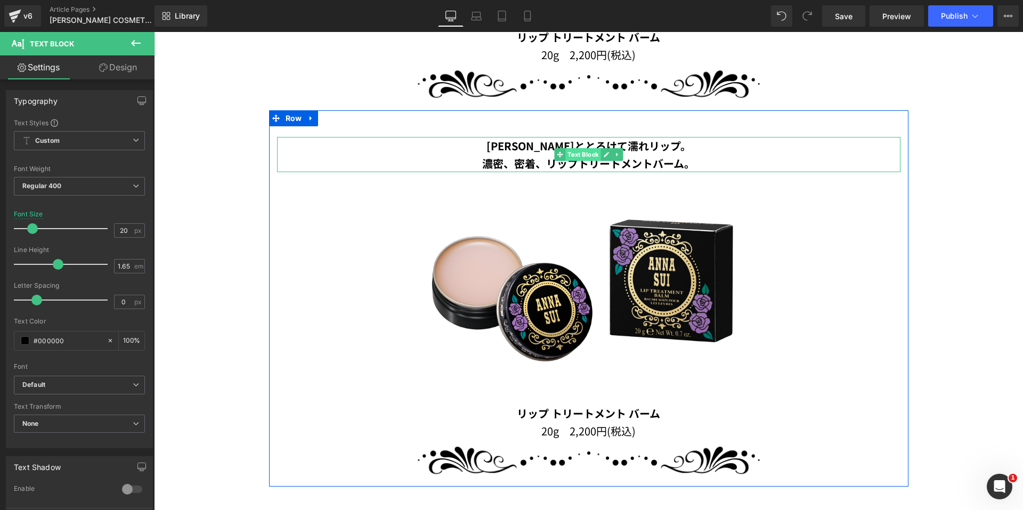
click at [574, 148] on span "Text Block" at bounding box center [582, 154] width 35 height 13
click at [697, 160] on p "濃密、密着、リップトリートメントバーム。" at bounding box center [588, 164] width 623 height 18
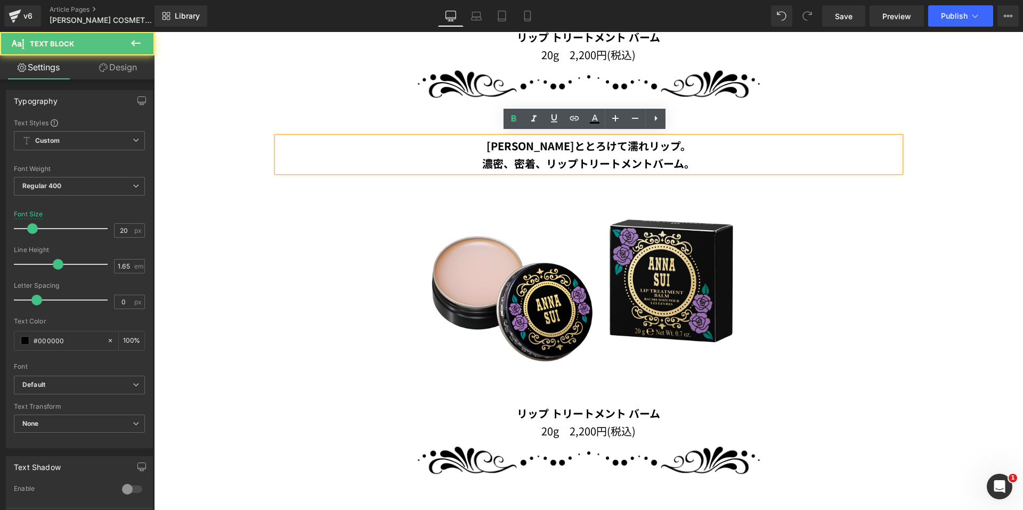
click at [697, 160] on p "濃密、密着、リップトリートメントバーム。" at bounding box center [588, 164] width 623 height 18
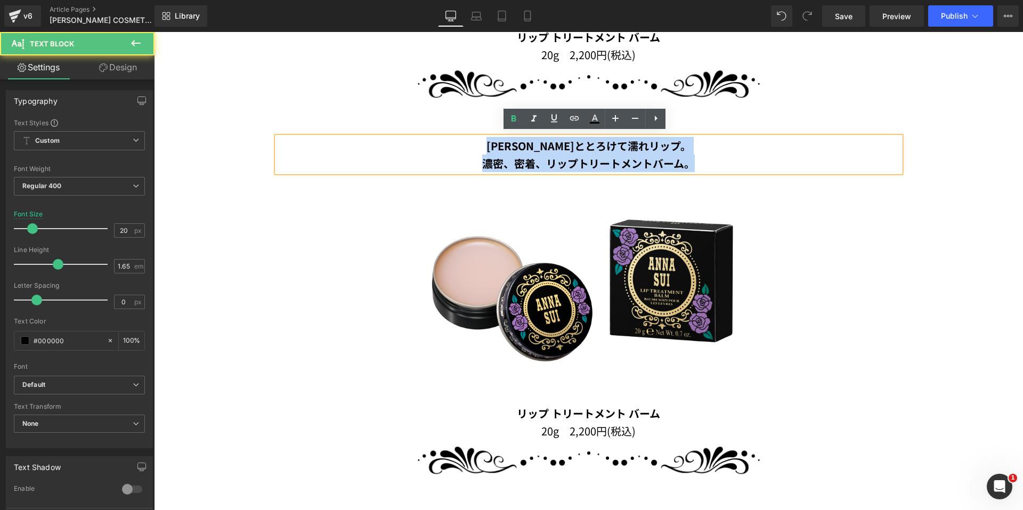
drag, startPoint x: 697, startPoint y: 160, endPoint x: 500, endPoint y: 143, distance: 197.3
click at [500, 143] on div "[PERSON_NAME]ととろけて濡れリップ。 濃密、密着、リップトリートメントバーム。" at bounding box center [588, 154] width 623 height 35
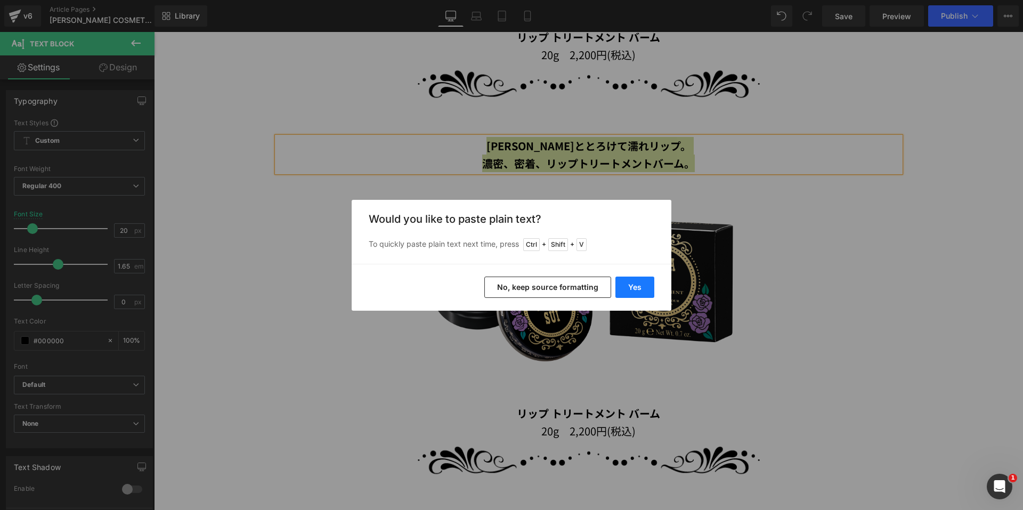
click at [637, 290] on button "Yes" at bounding box center [634, 287] width 39 height 21
click at [635, 291] on img at bounding box center [588, 288] width 418 height 232
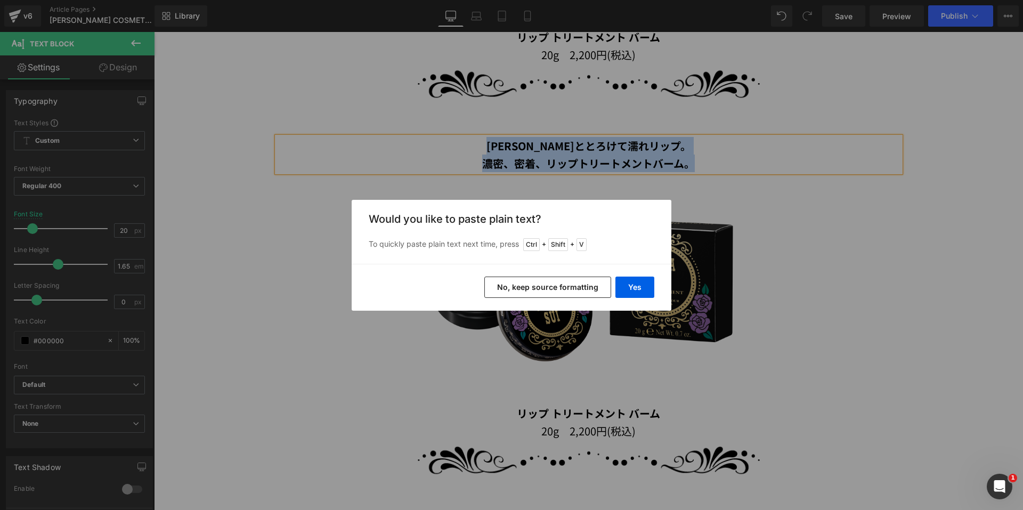
click at [634, 287] on img at bounding box center [588, 288] width 418 height 232
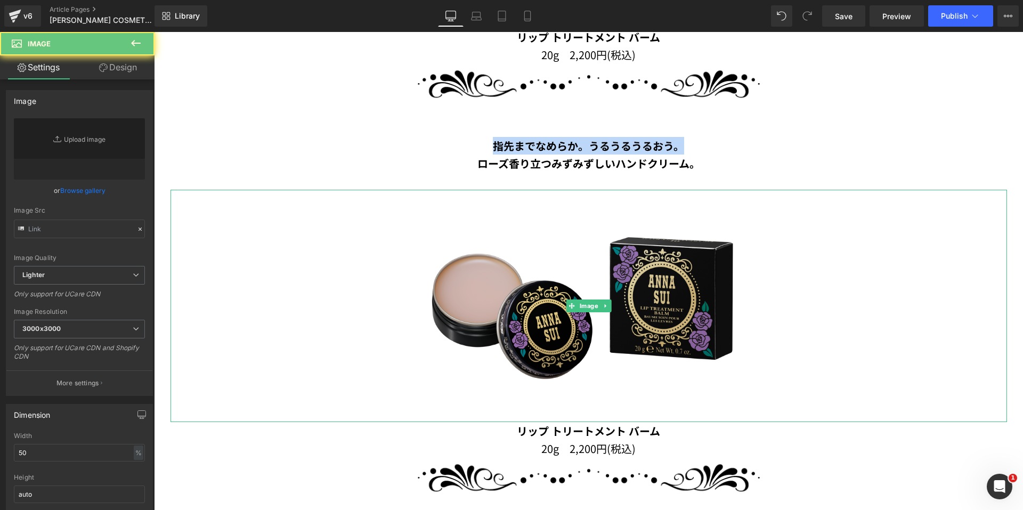
type input "[URL][DOMAIN_NAME]"
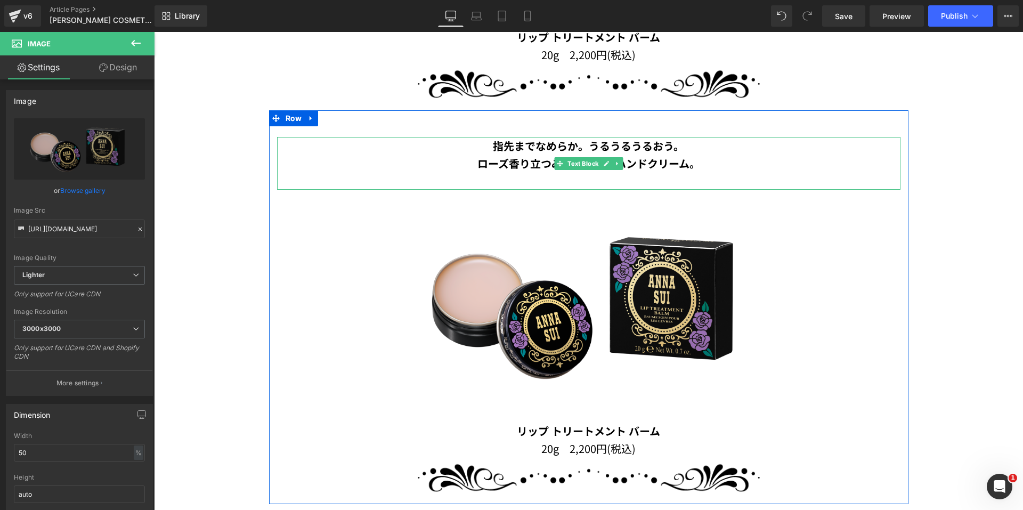
click at [616, 176] on p at bounding box center [588, 181] width 623 height 18
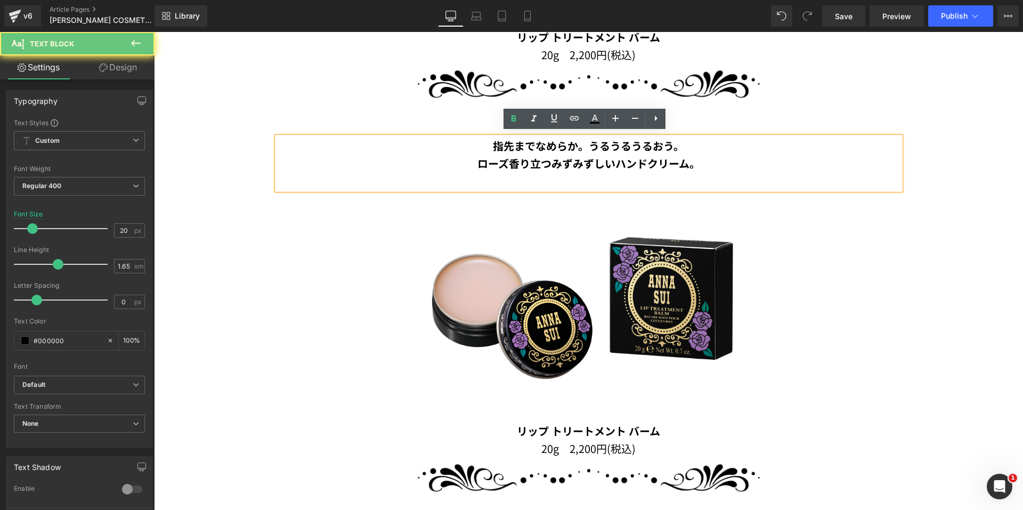
click at [627, 185] on p at bounding box center [588, 181] width 623 height 18
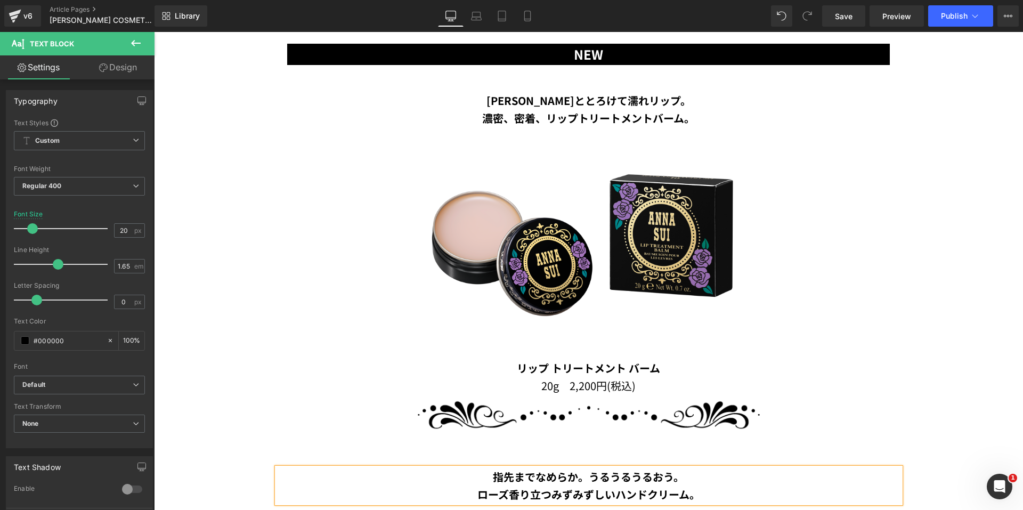
scroll to position [743, 0]
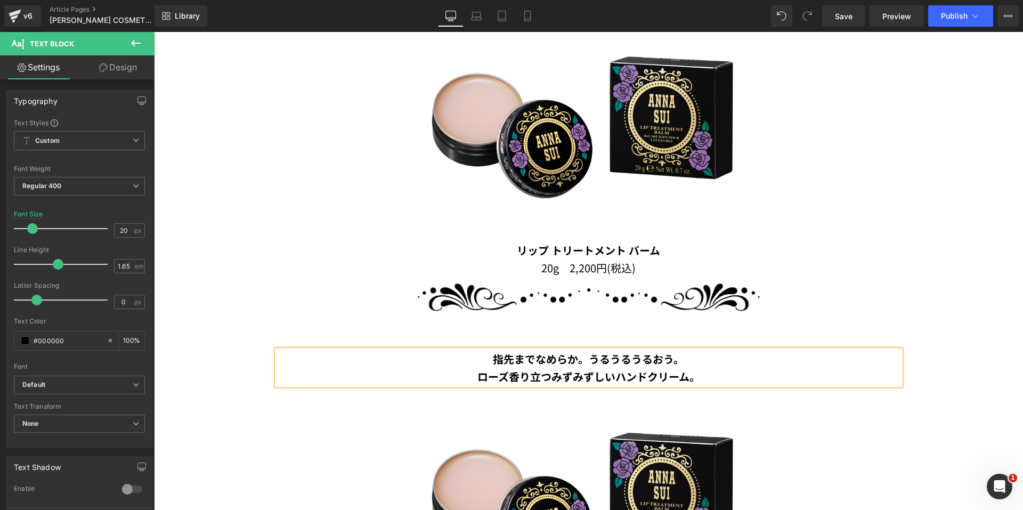
click at [577, 291] on div "Image" at bounding box center [588, 298] width 623 height 42
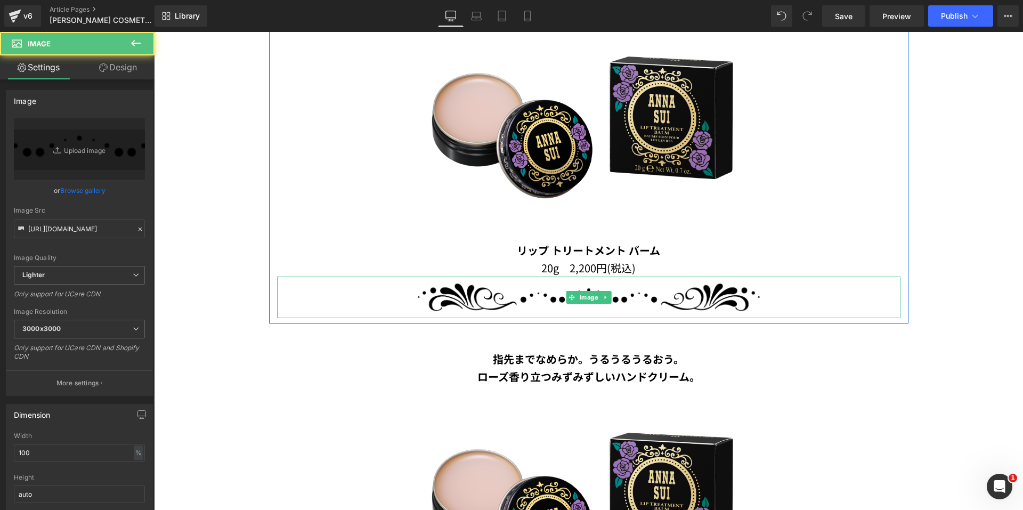
drag, startPoint x: 575, startPoint y: 293, endPoint x: 319, endPoint y: 217, distance: 267.3
click at [577, 293] on span "Image" at bounding box center [588, 297] width 23 height 13
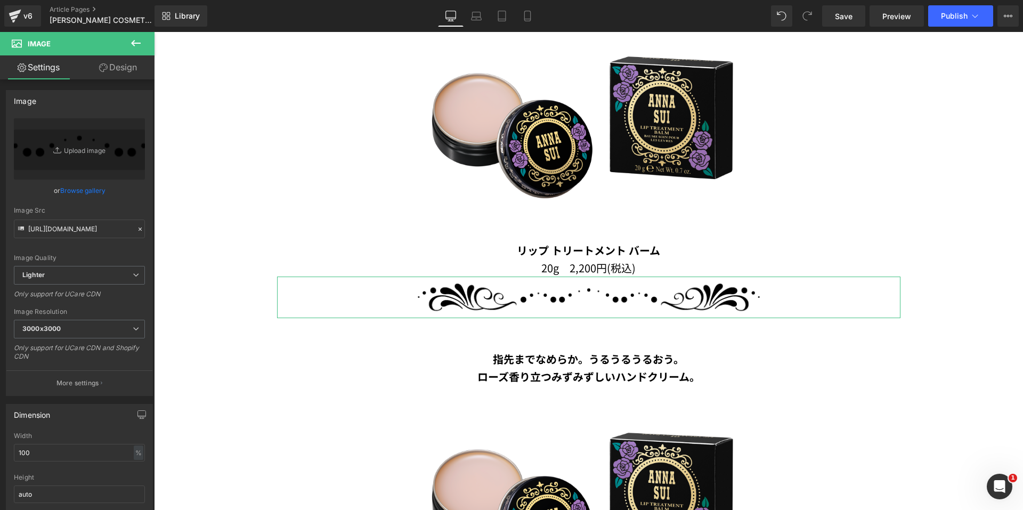
click at [118, 67] on link "Design" at bounding box center [117, 67] width 77 height 24
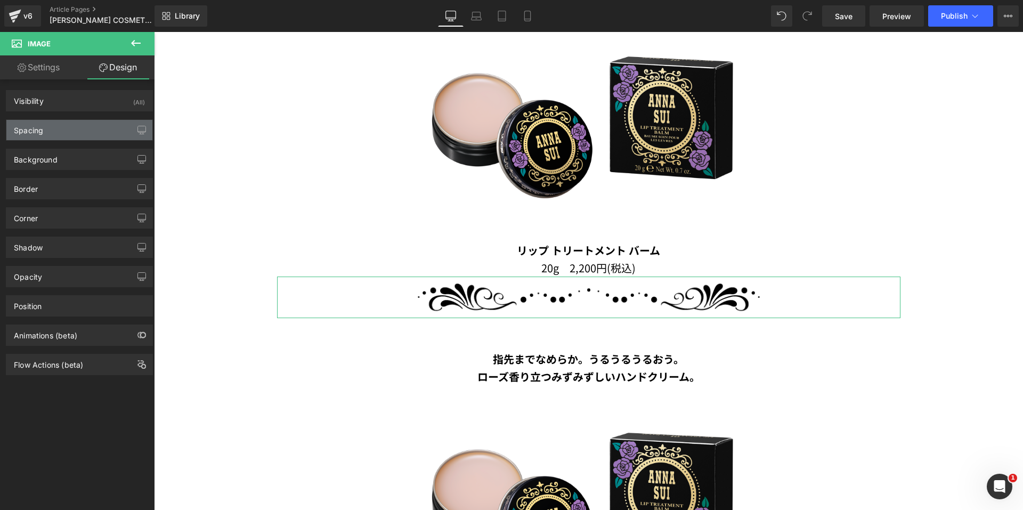
click at [75, 126] on div "Spacing" at bounding box center [79, 130] width 146 height 20
type input "0"
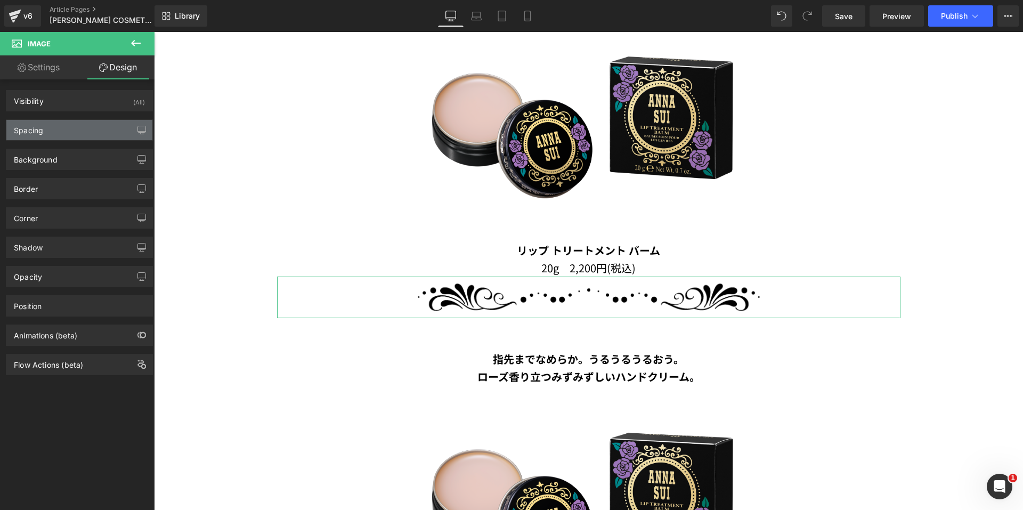
type input "0"
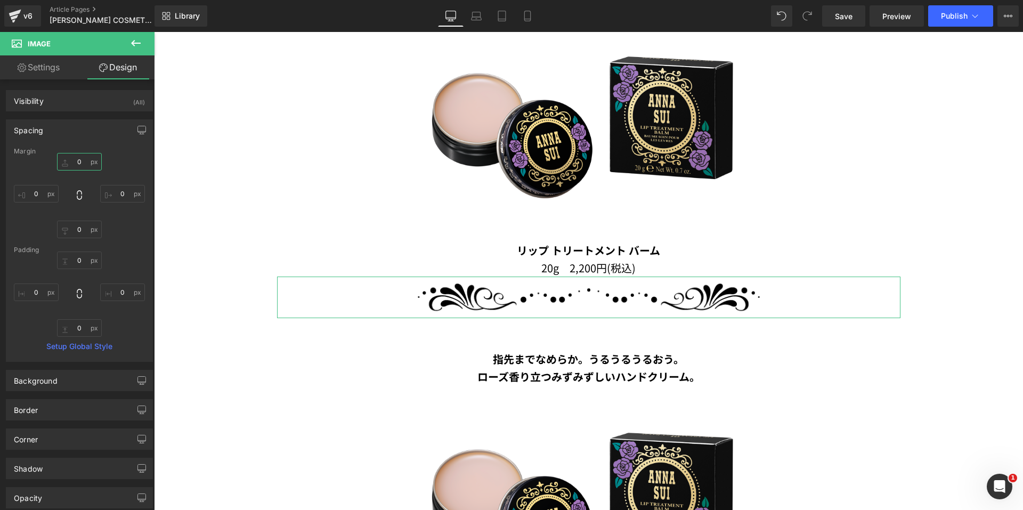
click at [74, 161] on input "0" at bounding box center [79, 162] width 45 height 18
type input "50"
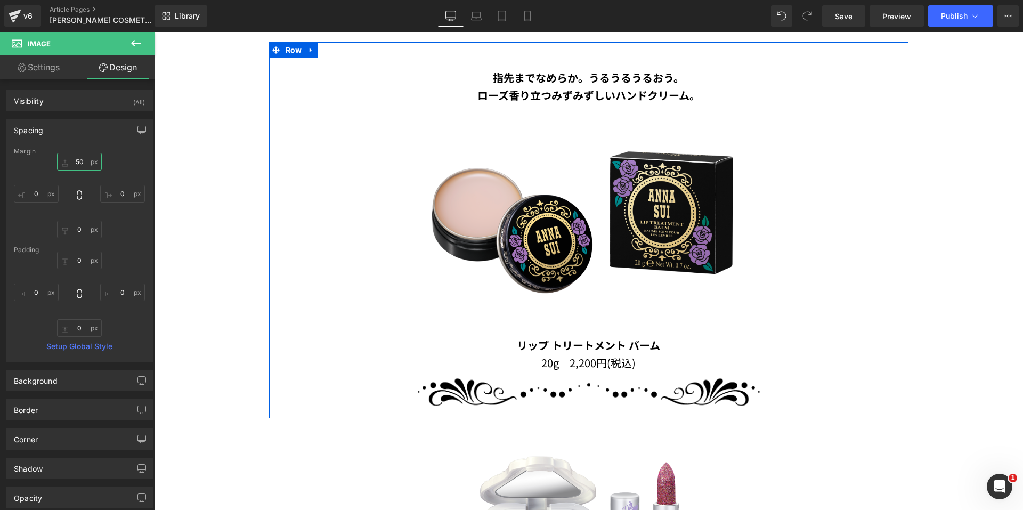
scroll to position [1063, 0]
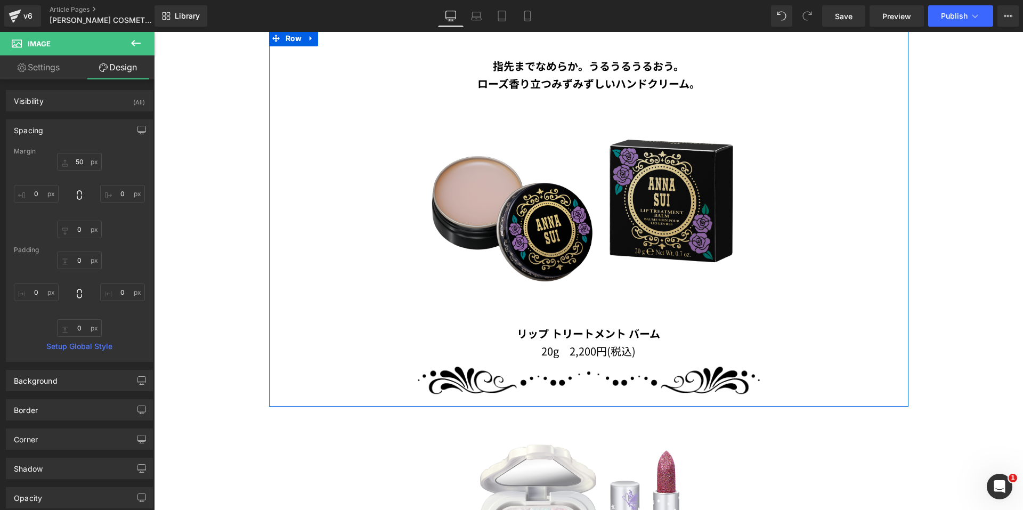
click at [596, 189] on img at bounding box center [588, 208] width 418 height 232
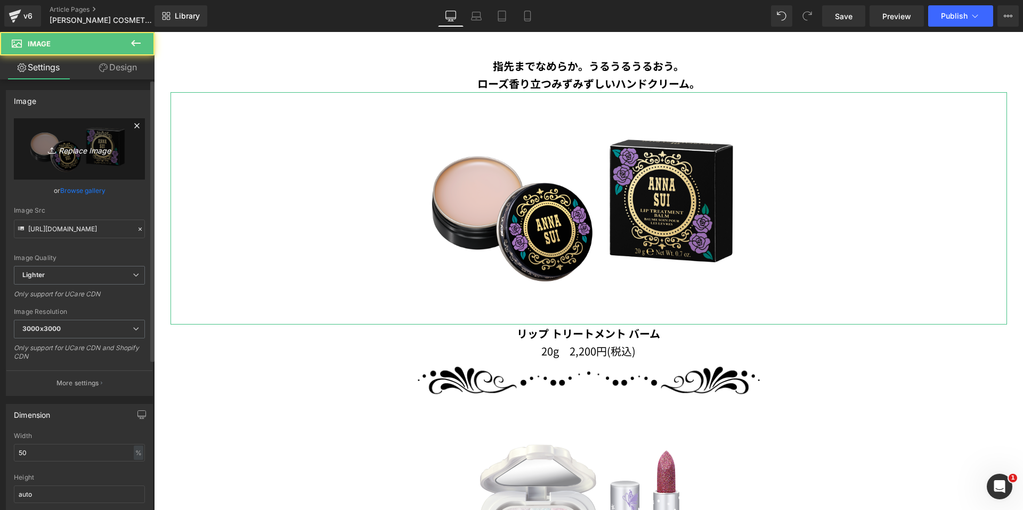
click at [68, 156] on link "Replace Image" at bounding box center [79, 148] width 131 height 61
type input "C:\fakepath\handcream_cutout.png"
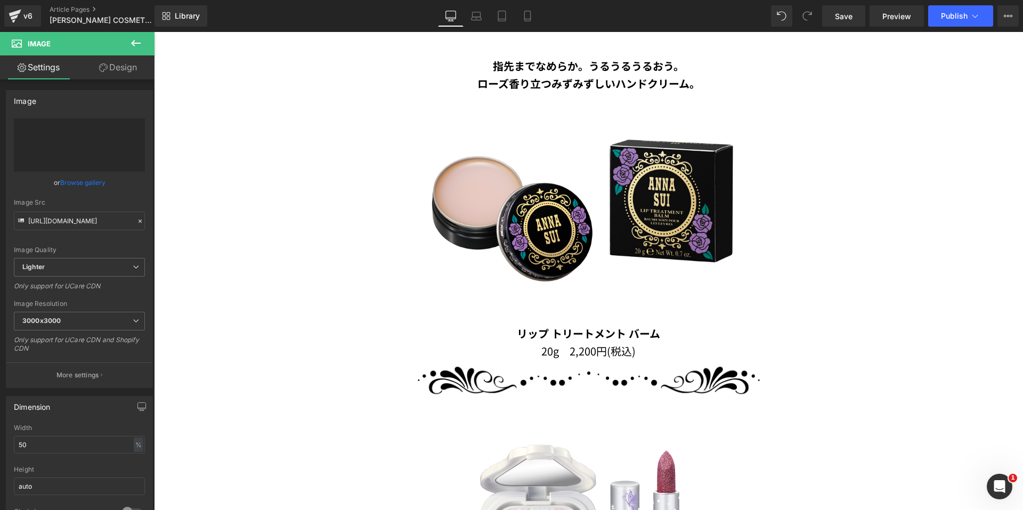
type input "[URL][DOMAIN_NAME]"
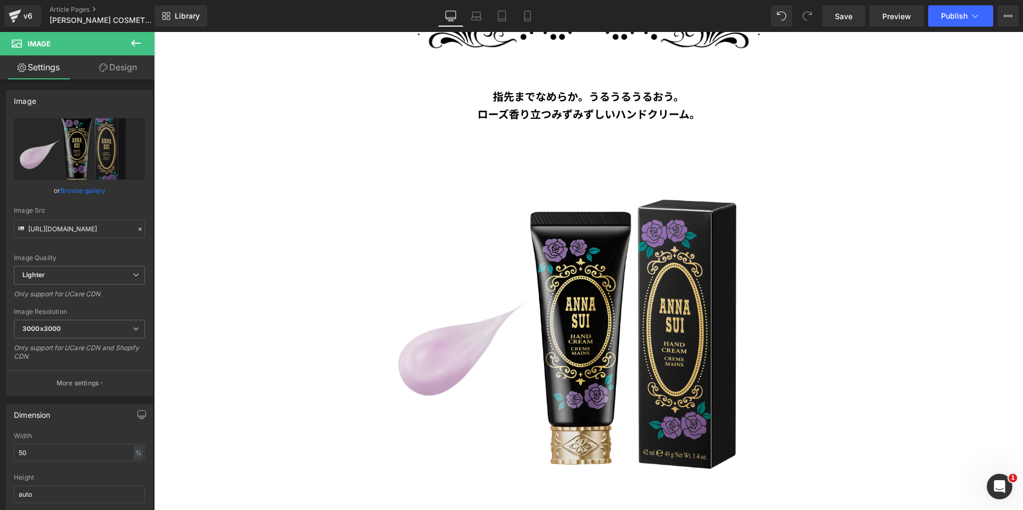
scroll to position [1223, 0]
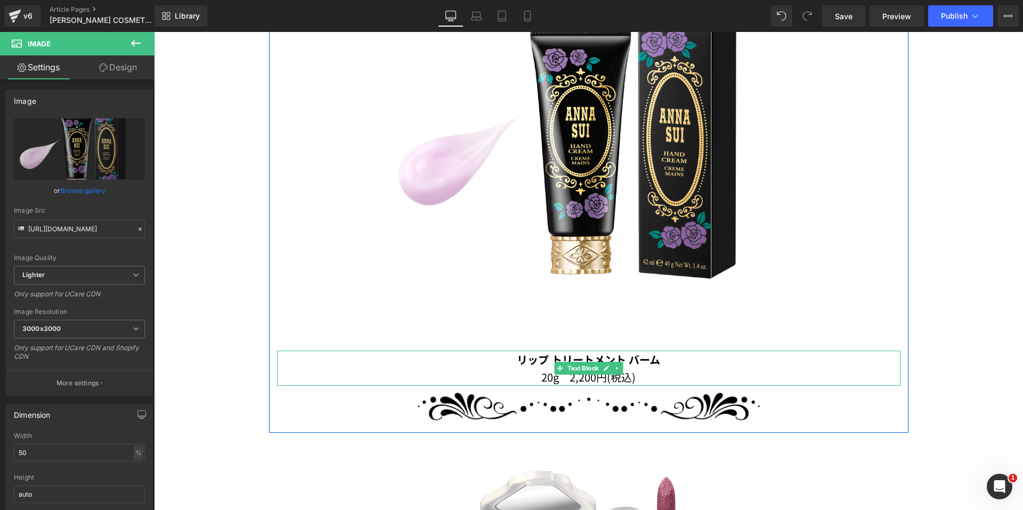
click at [653, 372] on p "20g　2,200円(税込)" at bounding box center [588, 377] width 623 height 18
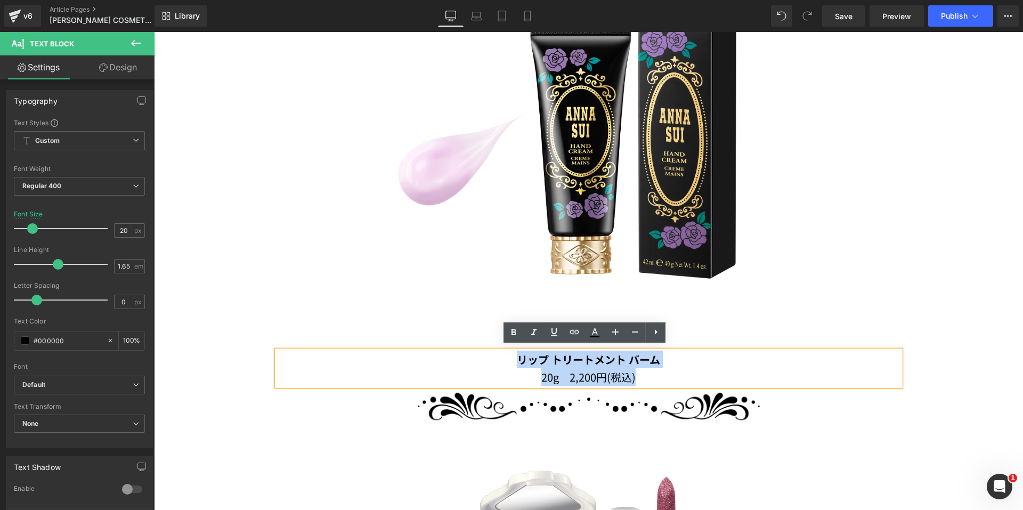
drag, startPoint x: 653, startPoint y: 372, endPoint x: 487, endPoint y: 358, distance: 166.9
click at [487, 358] on div "リップ トリートメント バーム 20g　2,200円(税込)" at bounding box center [588, 368] width 623 height 35
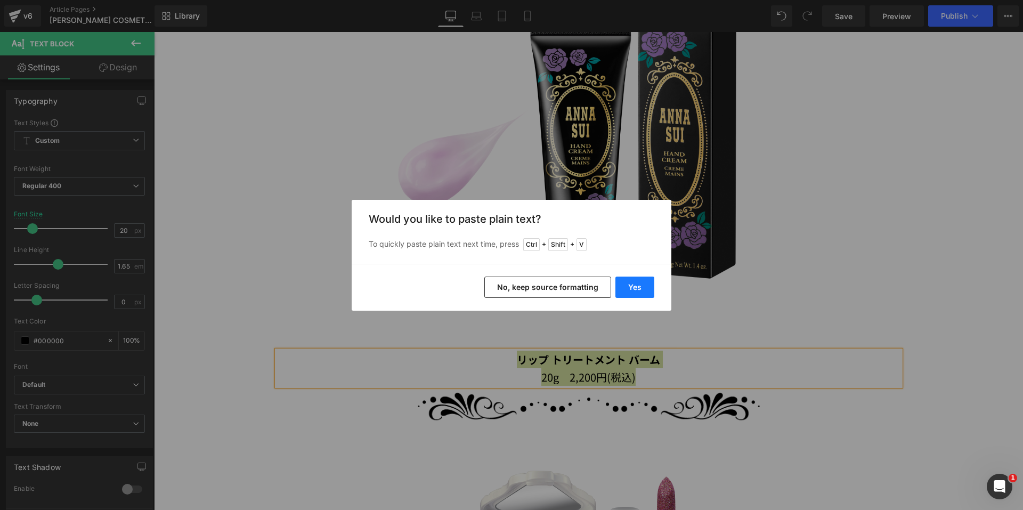
drag, startPoint x: 634, startPoint y: 288, endPoint x: 473, endPoint y: 284, distance: 161.0
click at [634, 288] on button "Yes" at bounding box center [634, 287] width 39 height 21
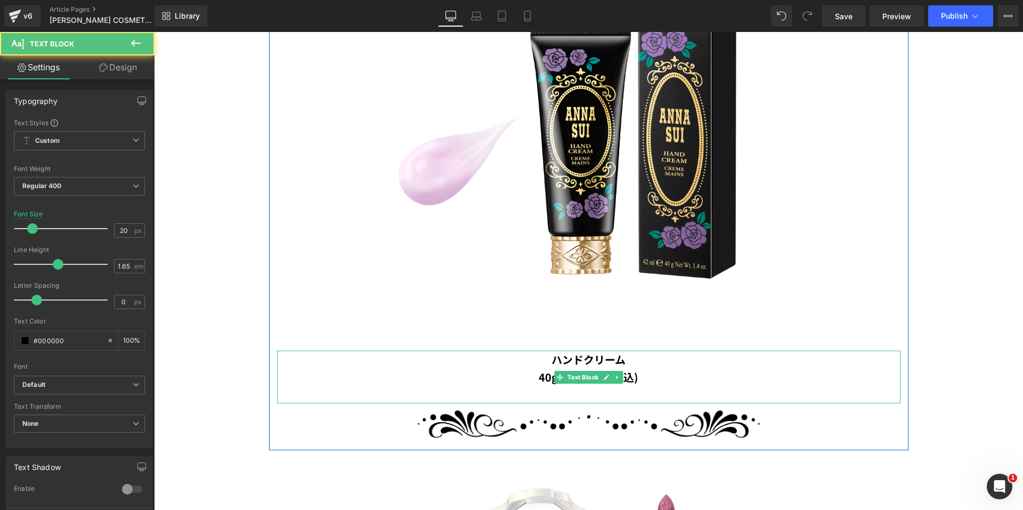
click at [598, 386] on p at bounding box center [588, 395] width 623 height 18
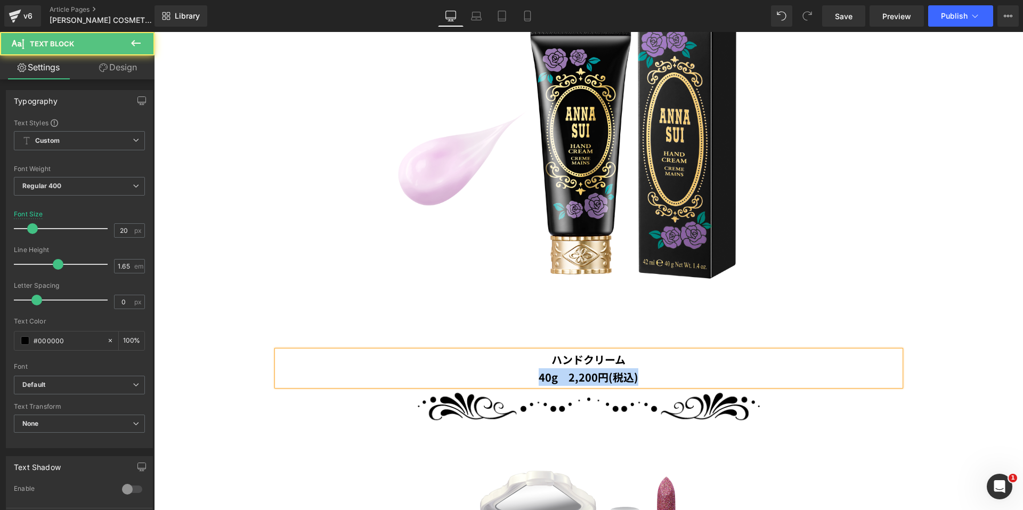
drag, startPoint x: 662, startPoint y: 370, endPoint x: 527, endPoint y: 371, distance: 134.8
click at [527, 371] on p "40g　2,200円(税込)" at bounding box center [588, 377] width 623 height 18
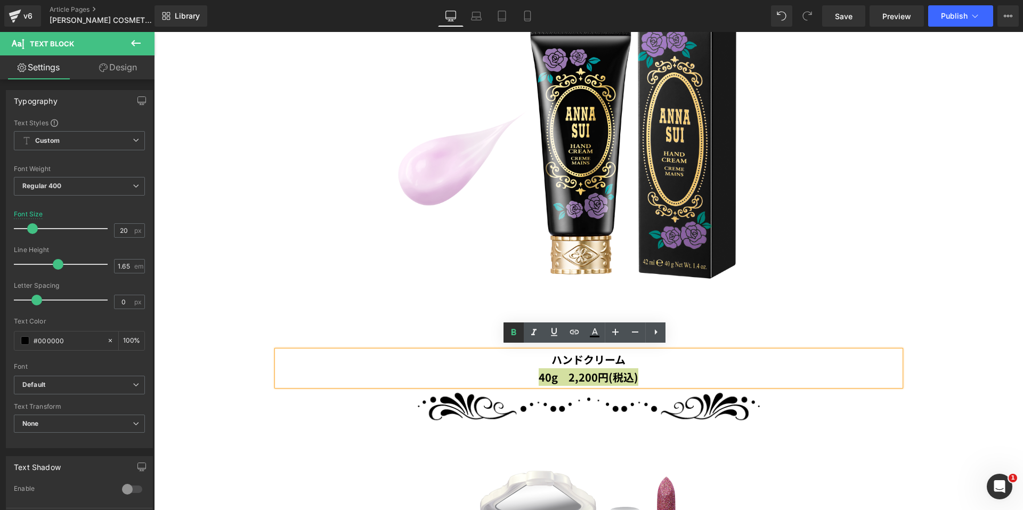
click at [510, 330] on icon at bounding box center [513, 332] width 13 height 13
click at [848, 291] on div at bounding box center [589, 141] width 837 height 418
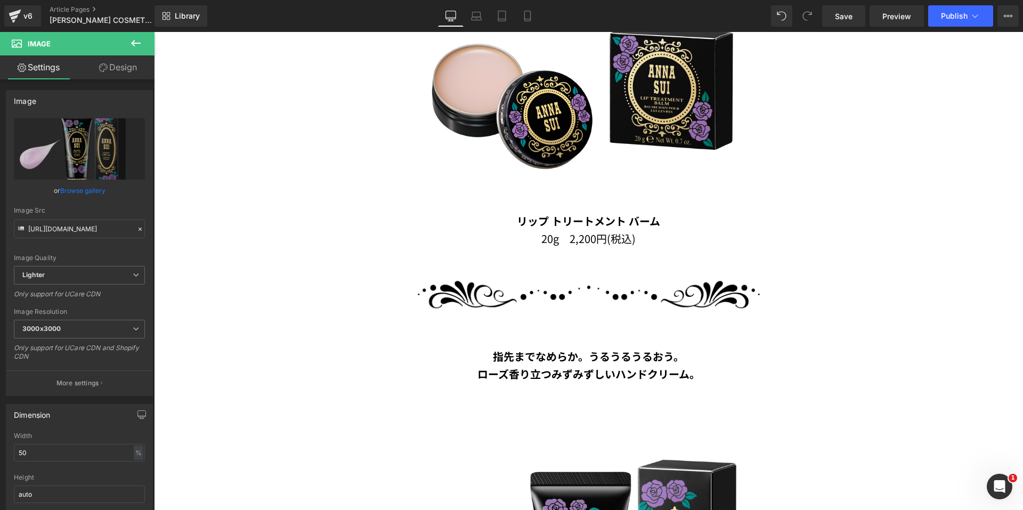
scroll to position [850, 0]
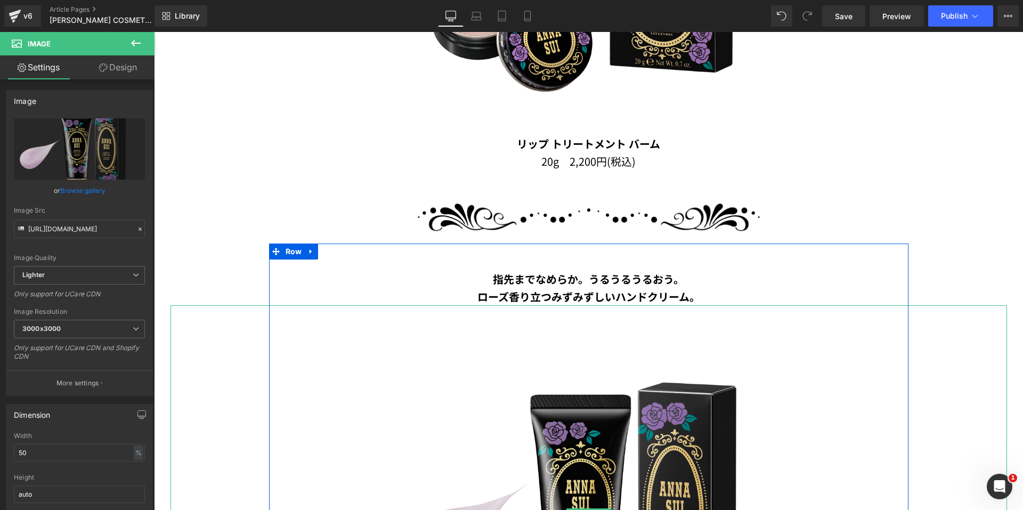
click at [661, 371] on img at bounding box center [588, 514] width 418 height 418
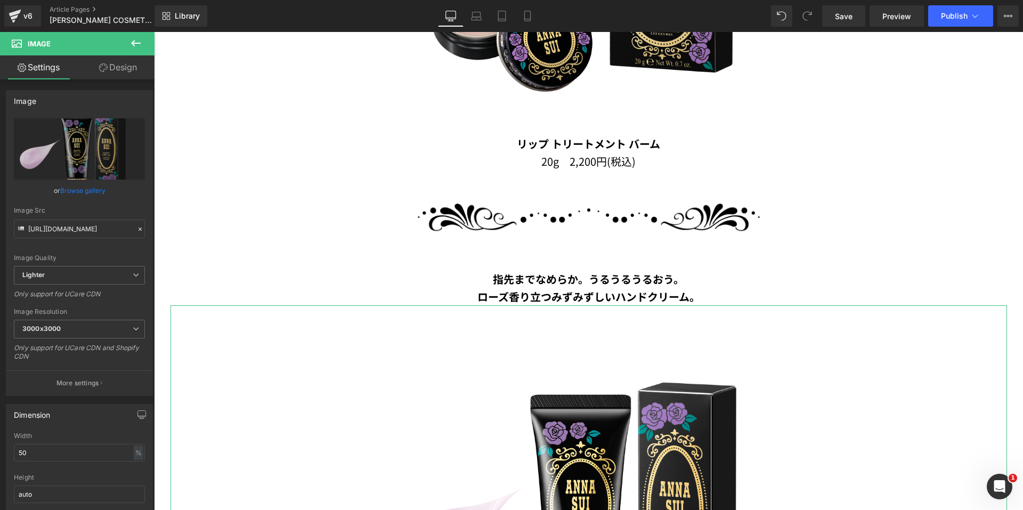
click at [111, 64] on link "Design" at bounding box center [117, 67] width 77 height 24
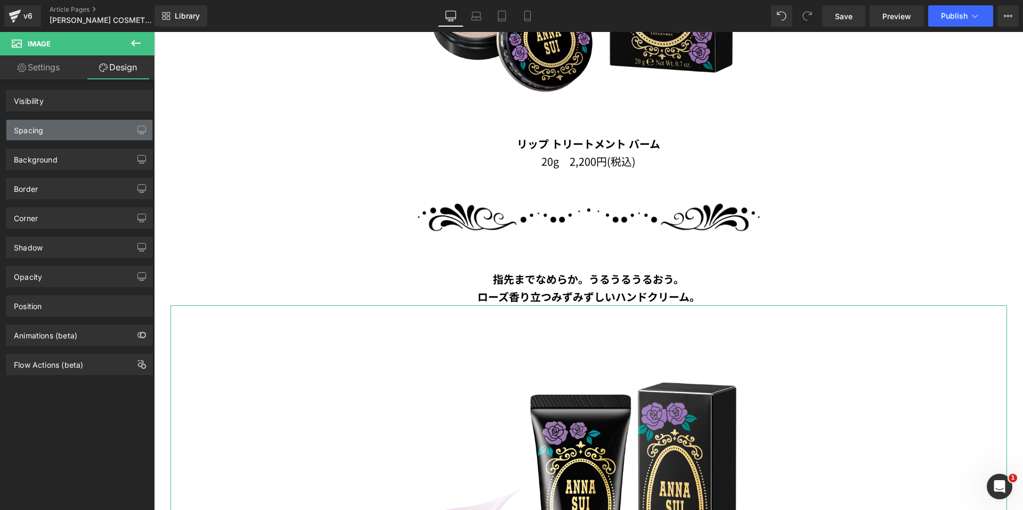
click at [66, 123] on div "Spacing" at bounding box center [79, 130] width 146 height 20
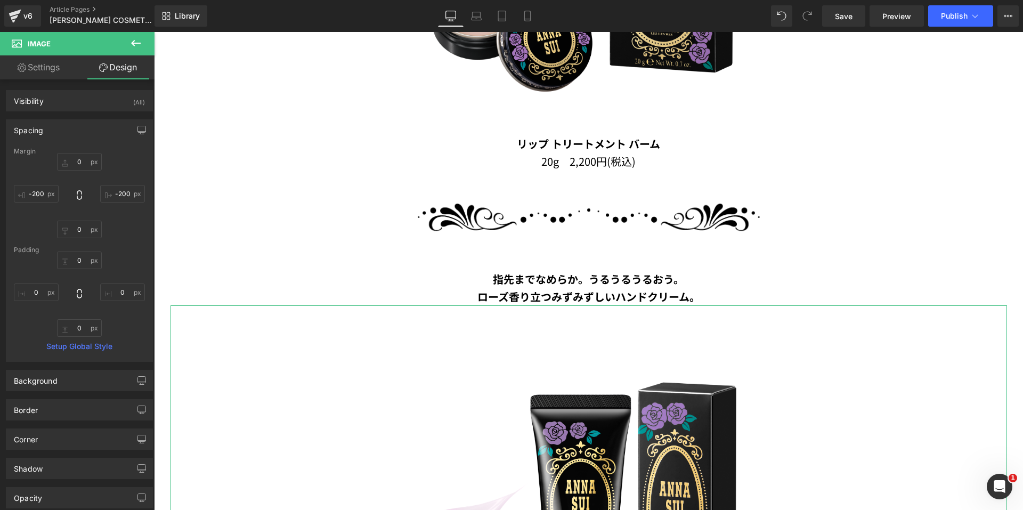
type input "0"
type input "-200"
type input "0"
type input "-200"
type input "0"
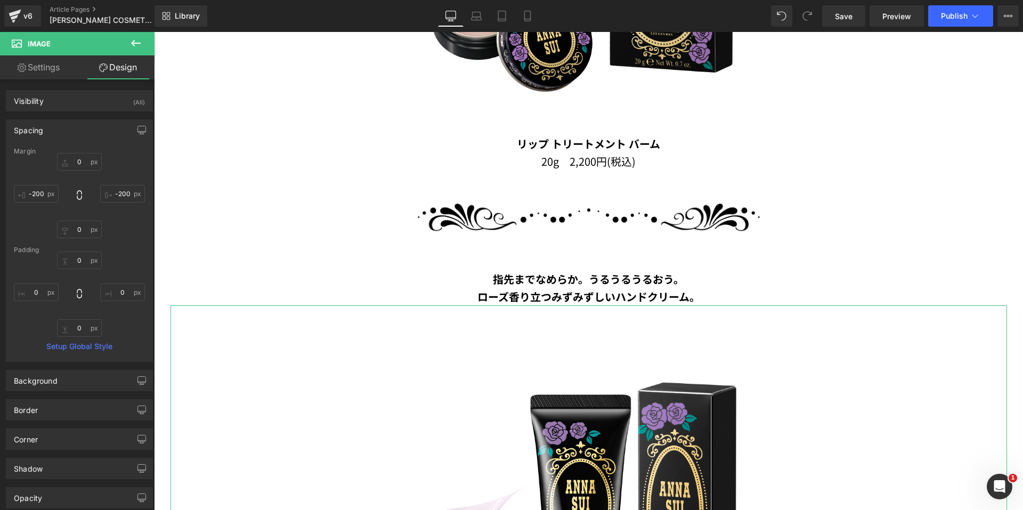
type input "0"
click at [69, 164] on input "0" at bounding box center [79, 162] width 45 height 18
type input "-50"
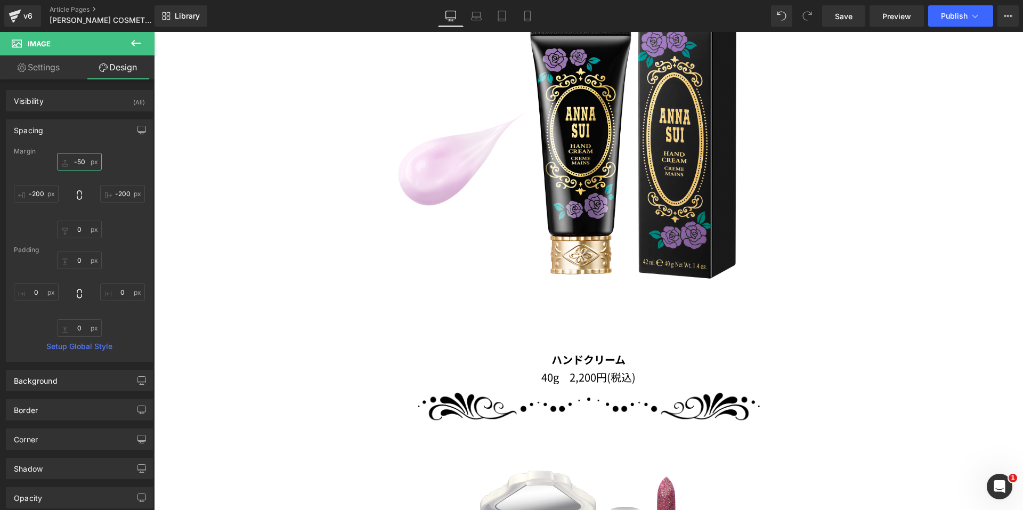
scroll to position [1276, 0]
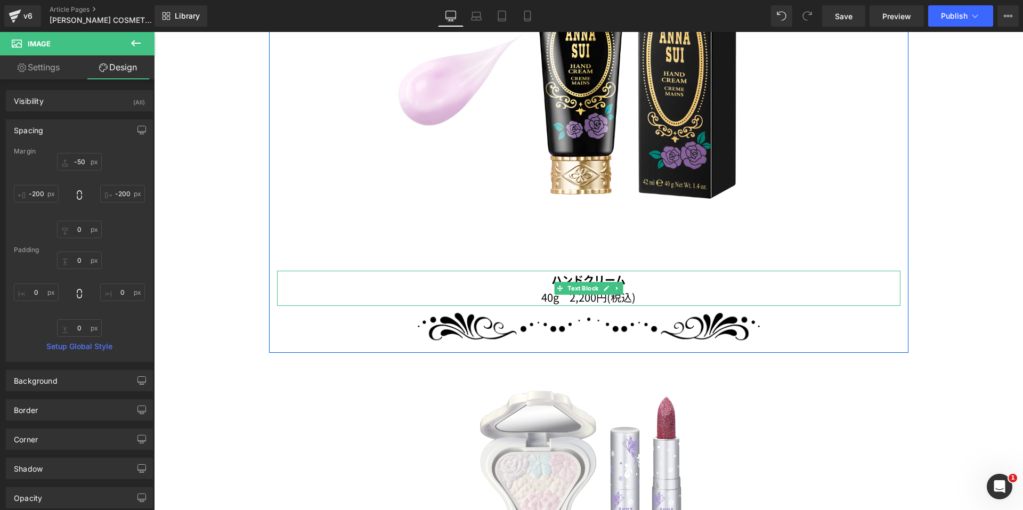
drag, startPoint x: 574, startPoint y: 277, endPoint x: 550, endPoint y: 267, distance: 25.8
click at [574, 276] on b "ハンドクリーム" at bounding box center [589, 279] width 74 height 15
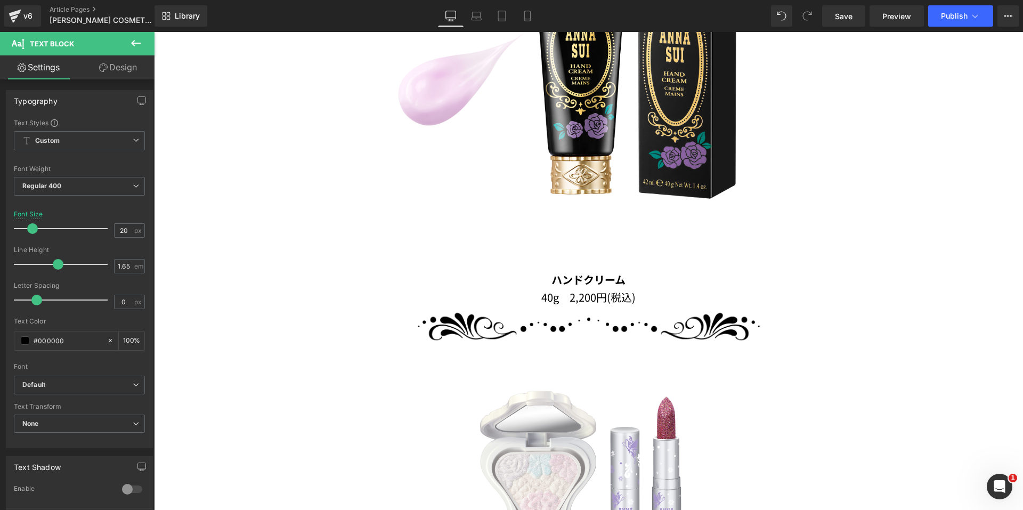
click at [130, 72] on link "Design" at bounding box center [117, 67] width 77 height 24
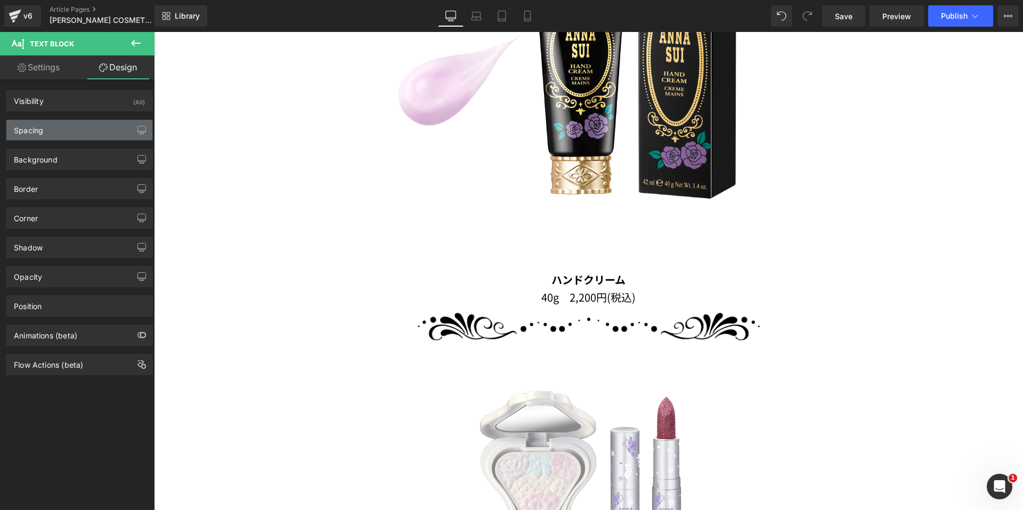
click at [57, 131] on div "Spacing" at bounding box center [79, 130] width 146 height 20
type input "0"
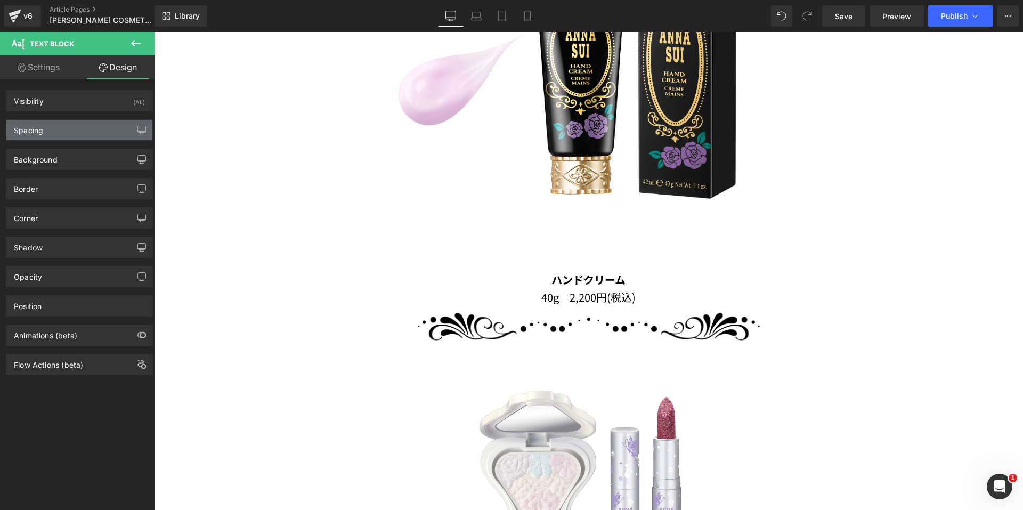
type input "0"
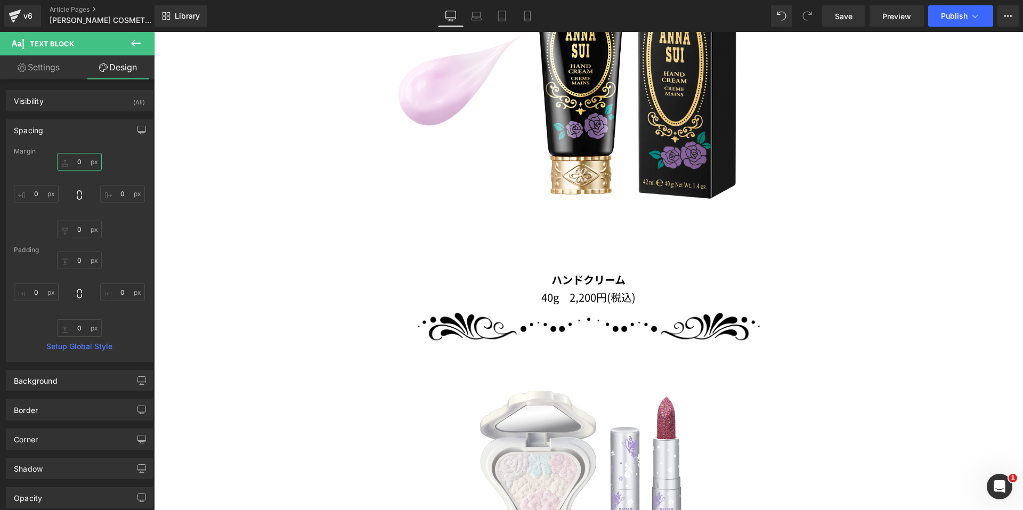
click at [63, 165] on input "0" at bounding box center [79, 162] width 45 height 18
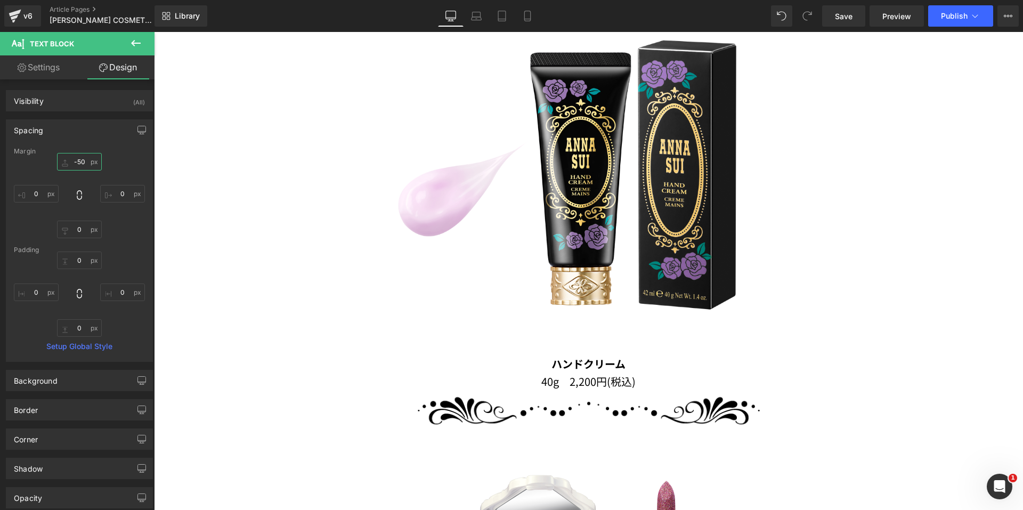
scroll to position [1170, 0]
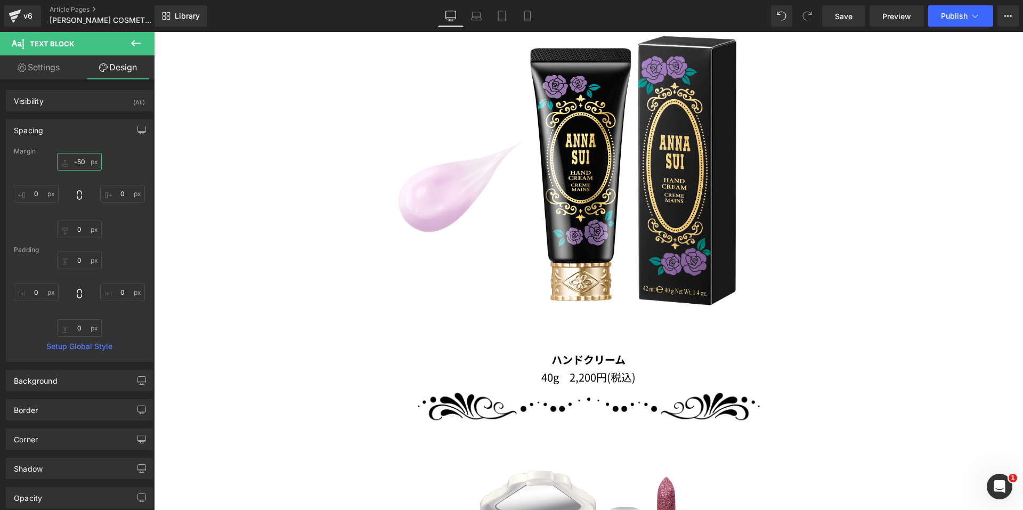
type input "-50"
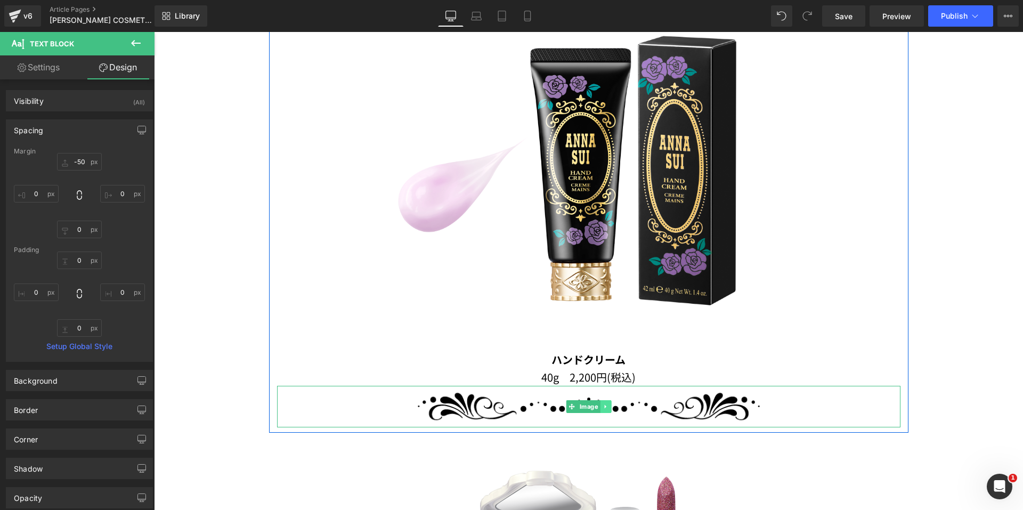
click at [604, 405] on icon at bounding box center [605, 407] width 2 height 4
click at [609, 403] on icon at bounding box center [611, 406] width 6 height 6
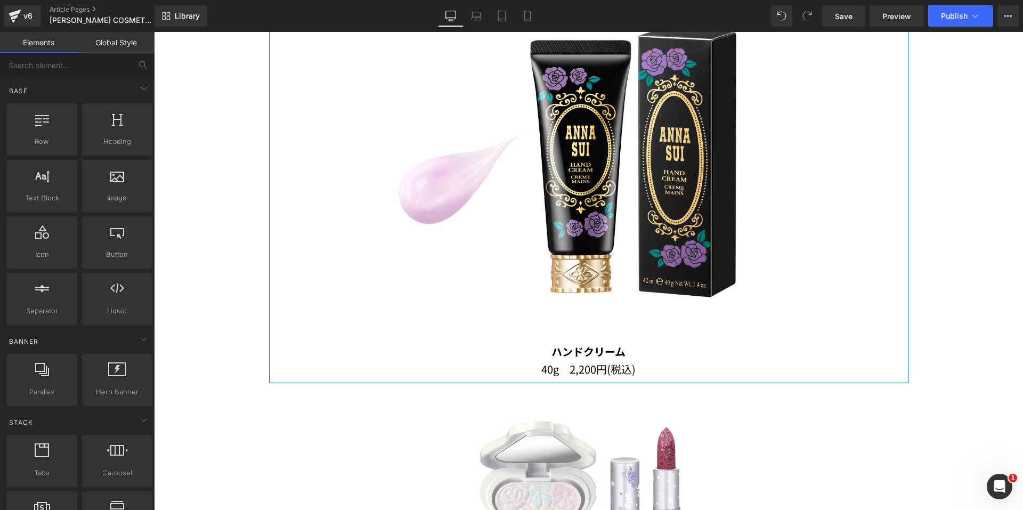
scroll to position [1330, 0]
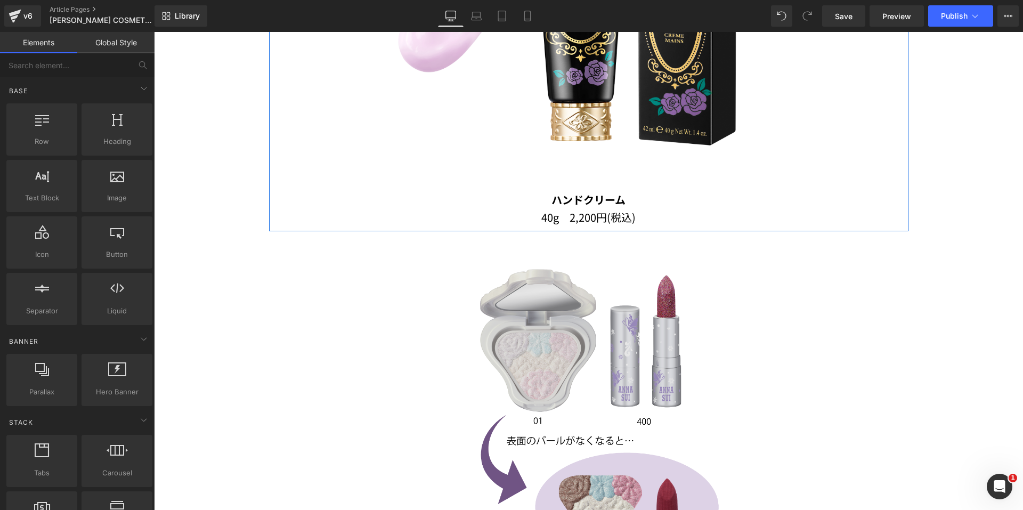
click at [597, 382] on img at bounding box center [589, 414] width 312 height 312
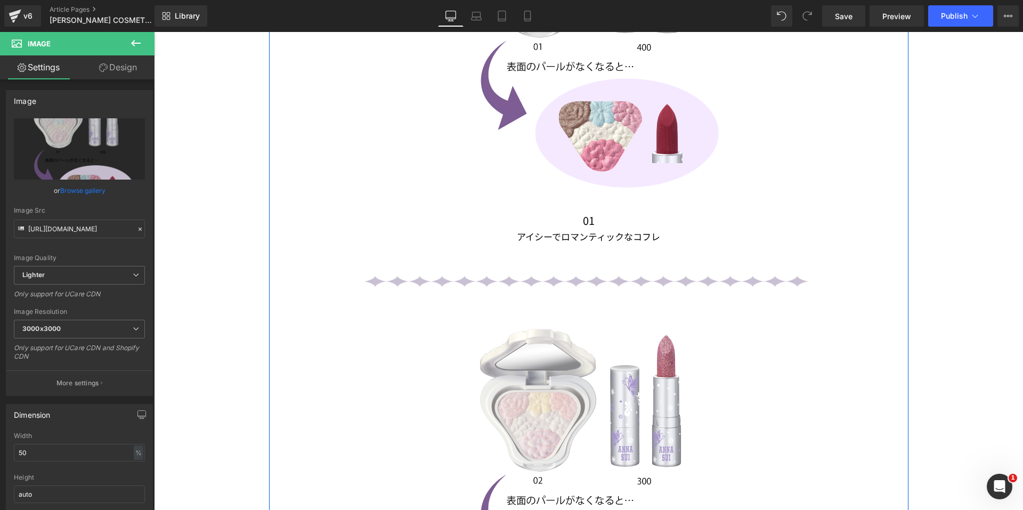
scroll to position [1703, 0]
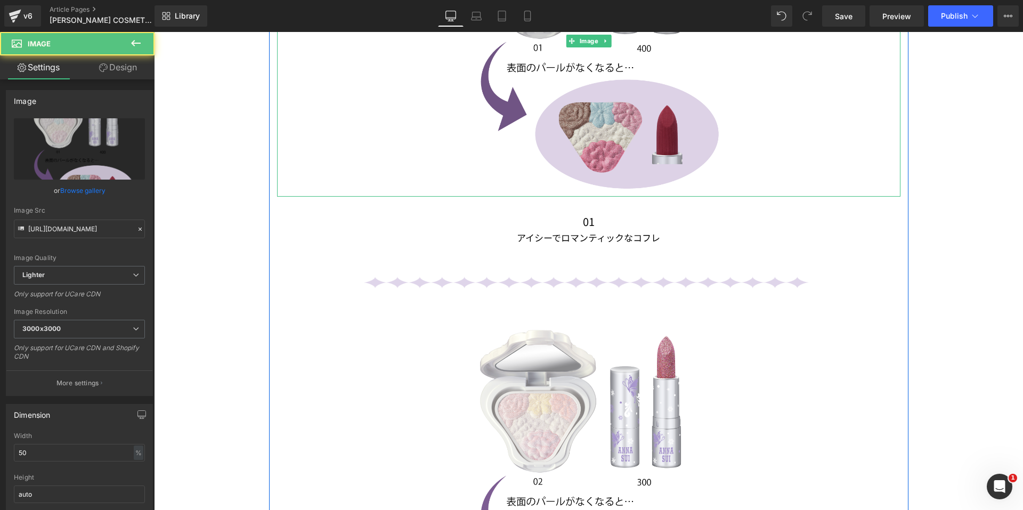
click at [601, 110] on img at bounding box center [589, 41] width 312 height 312
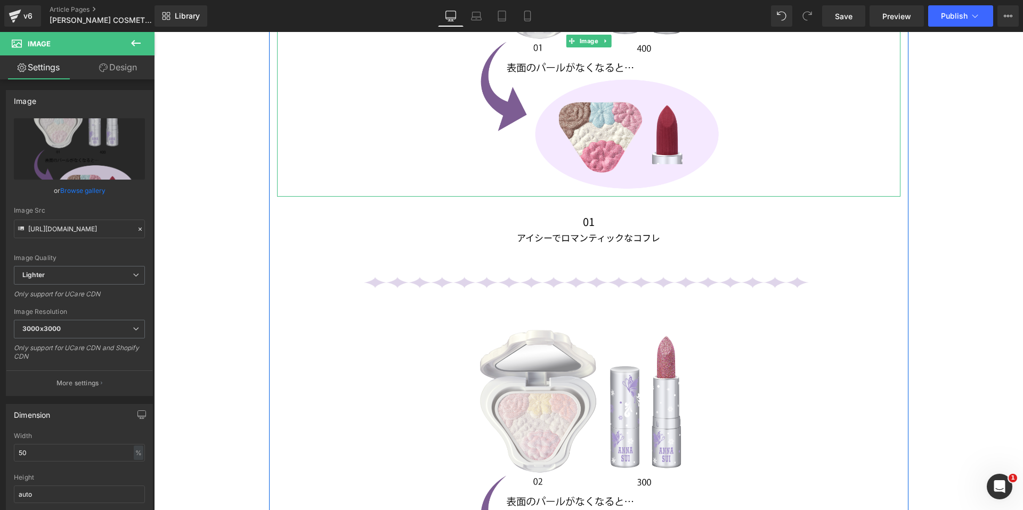
click at [606, 36] on link at bounding box center [605, 41] width 11 height 13
click at [605, 40] on link at bounding box center [610, 41] width 11 height 13
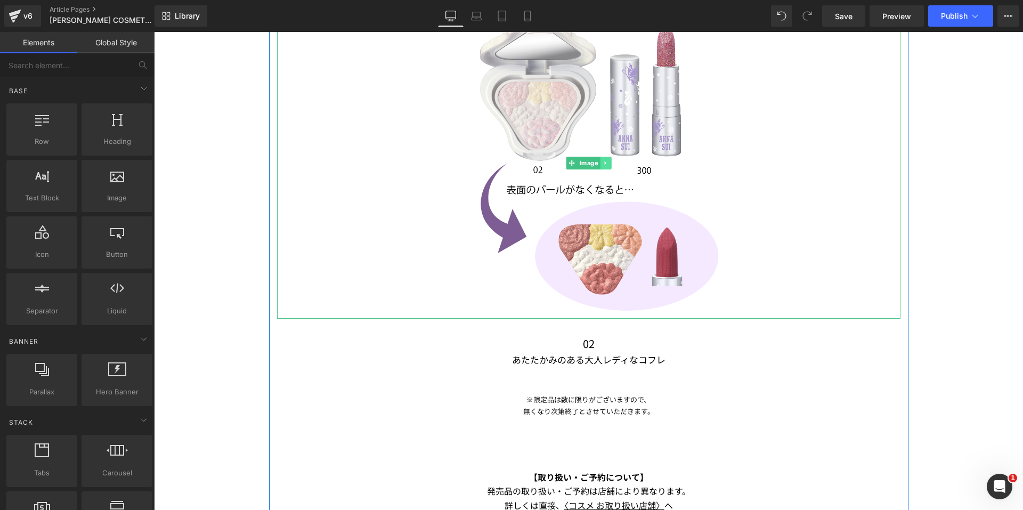
click at [605, 161] on link at bounding box center [605, 163] width 11 height 13
click at [608, 160] on icon at bounding box center [611, 163] width 6 height 6
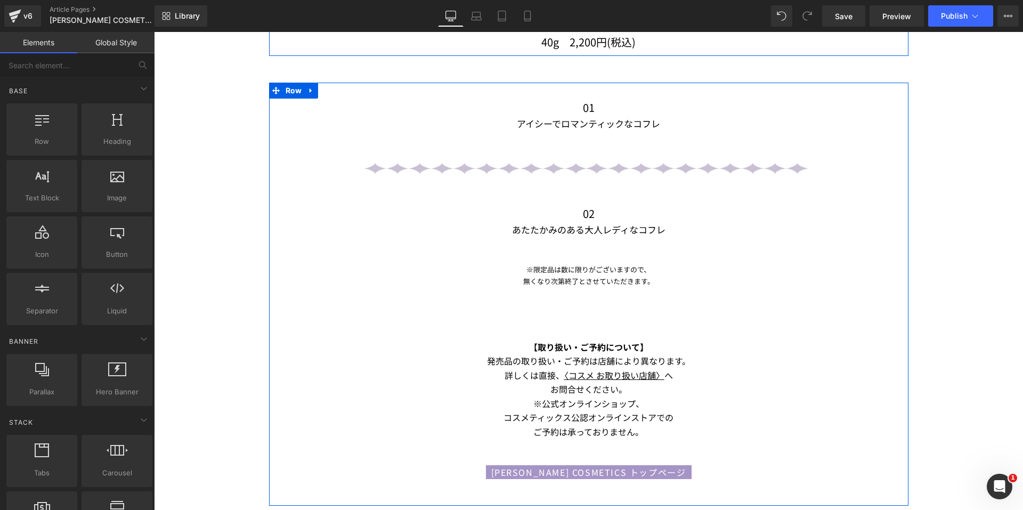
scroll to position [1489, 0]
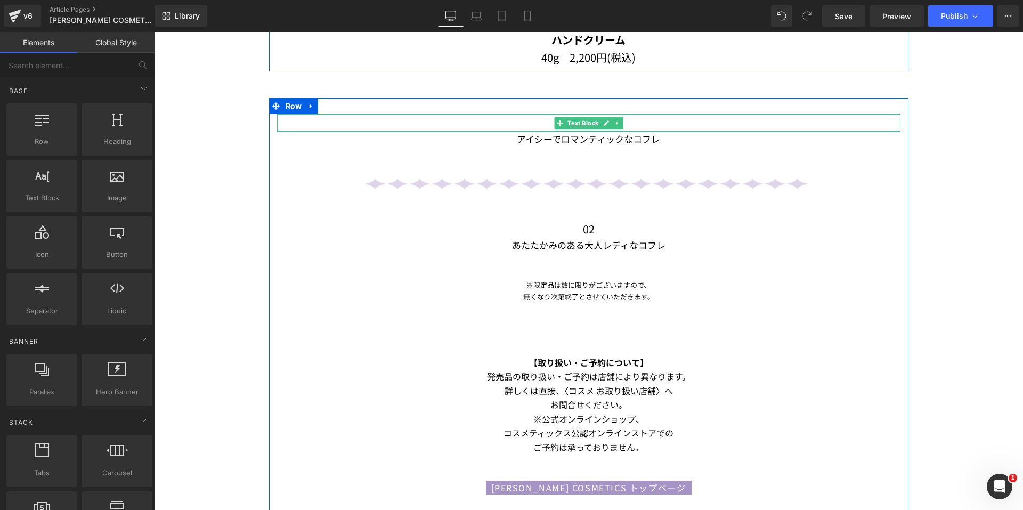
click at [615, 120] on icon at bounding box center [617, 123] width 6 height 6
click at [620, 120] on icon at bounding box center [623, 123] width 6 height 6
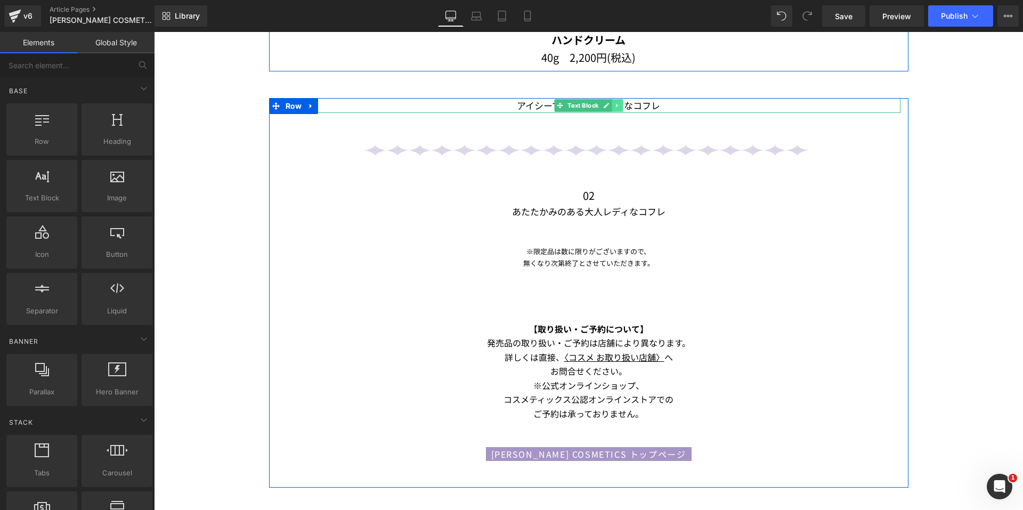
click at [614, 102] on icon at bounding box center [617, 105] width 6 height 6
click at [620, 102] on icon at bounding box center [623, 105] width 6 height 6
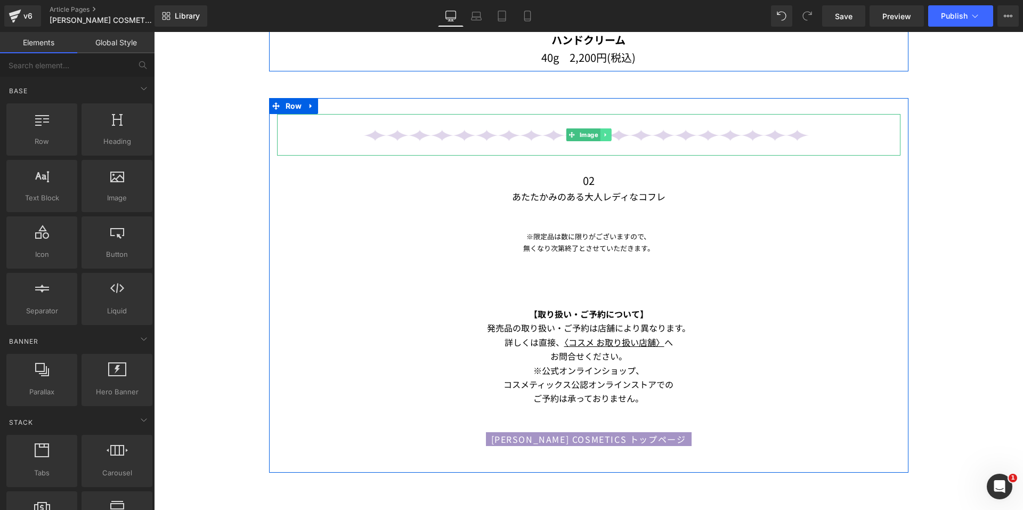
click at [604, 132] on icon at bounding box center [606, 135] width 6 height 6
click at [608, 132] on icon at bounding box center [611, 135] width 6 height 6
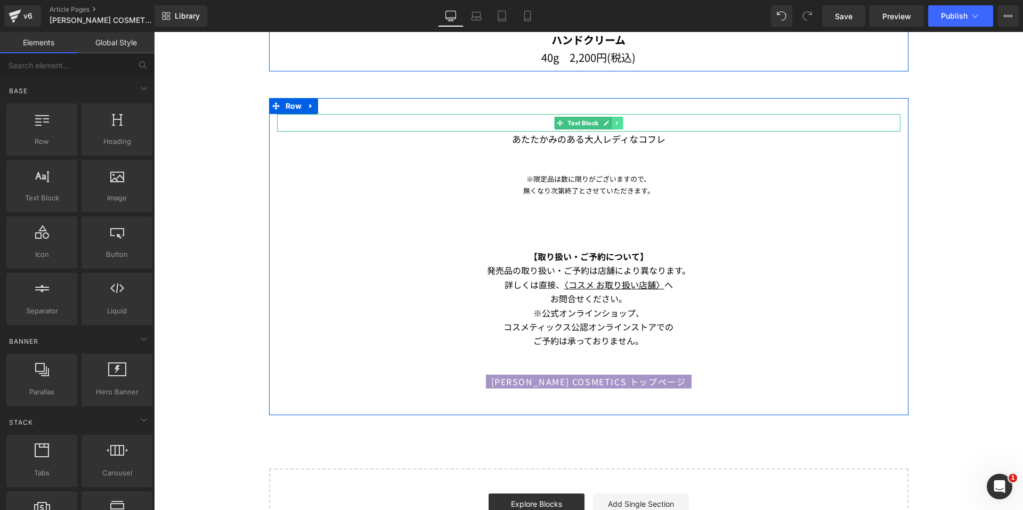
click at [619, 119] on link at bounding box center [617, 123] width 11 height 13
click at [620, 120] on icon at bounding box center [623, 123] width 6 height 6
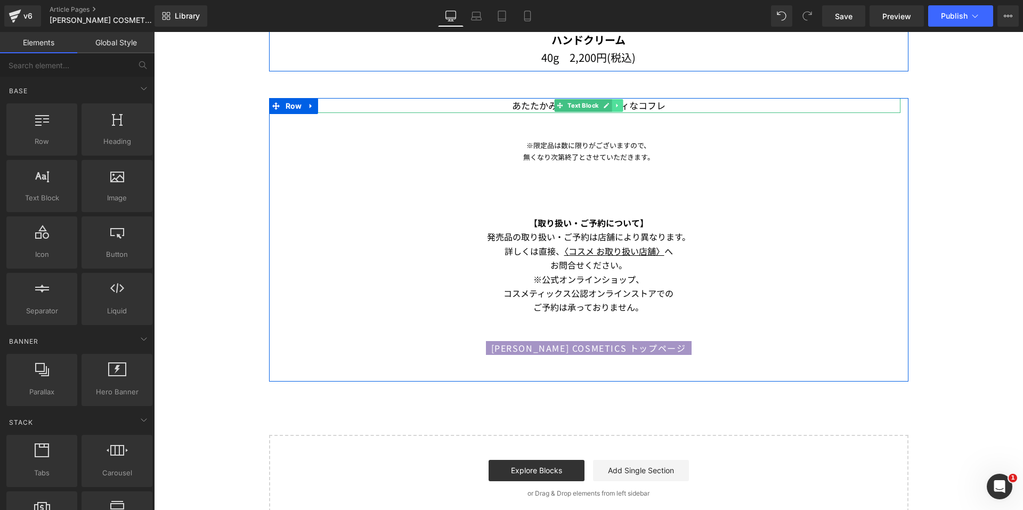
click at [614, 102] on icon at bounding box center [617, 105] width 6 height 6
click at [620, 104] on icon at bounding box center [623, 105] width 6 height 6
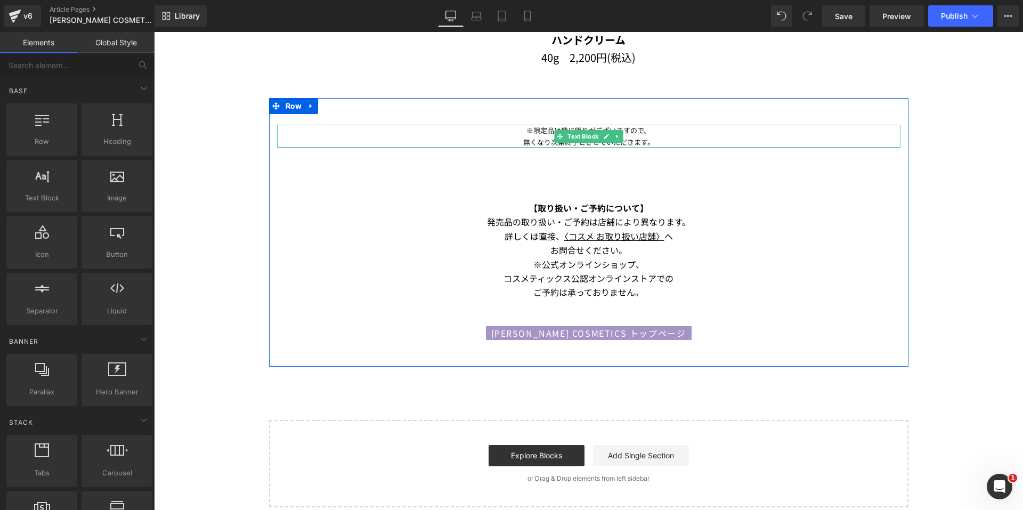
click at [615, 135] on icon at bounding box center [617, 136] width 6 height 6
click at [621, 133] on icon at bounding box center [623, 136] width 6 height 6
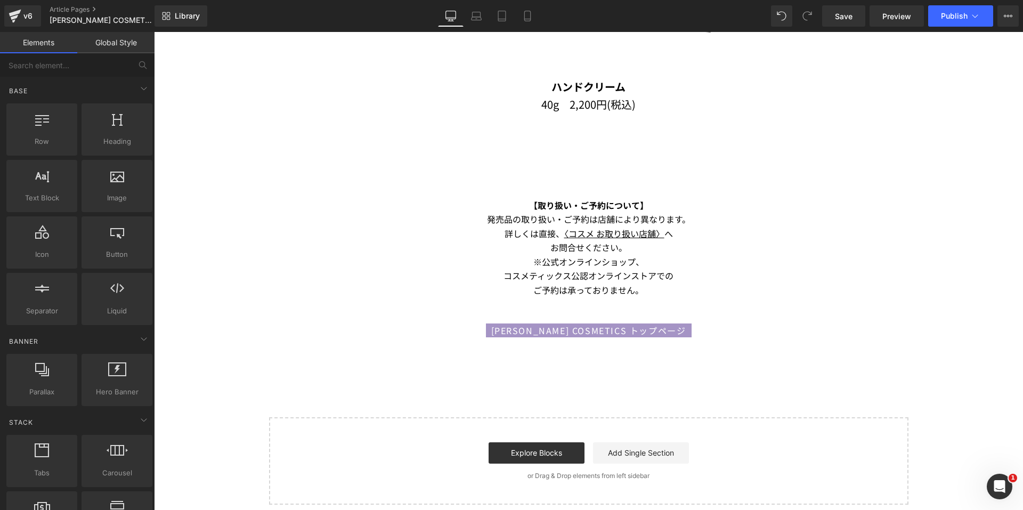
scroll to position [1330, 0]
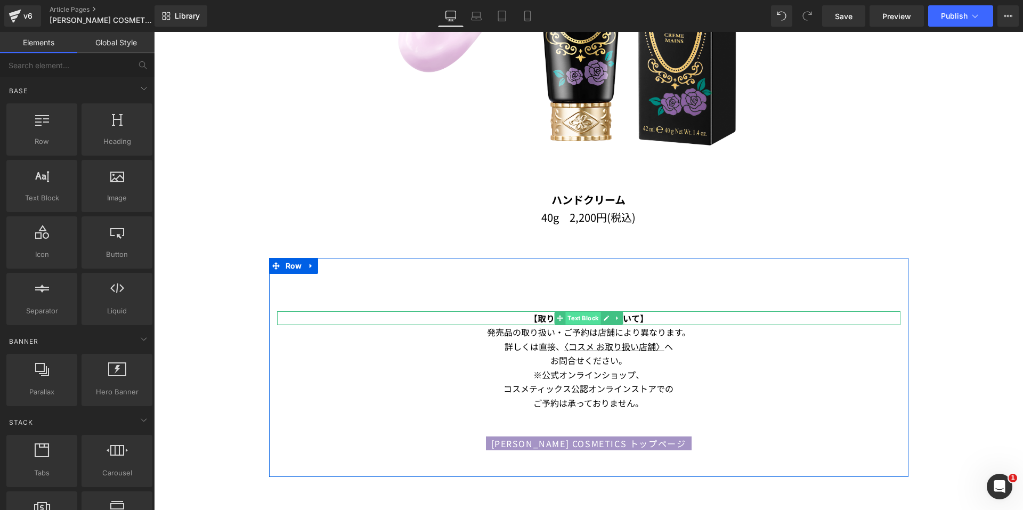
click at [573, 313] on span "Text Block" at bounding box center [582, 318] width 35 height 13
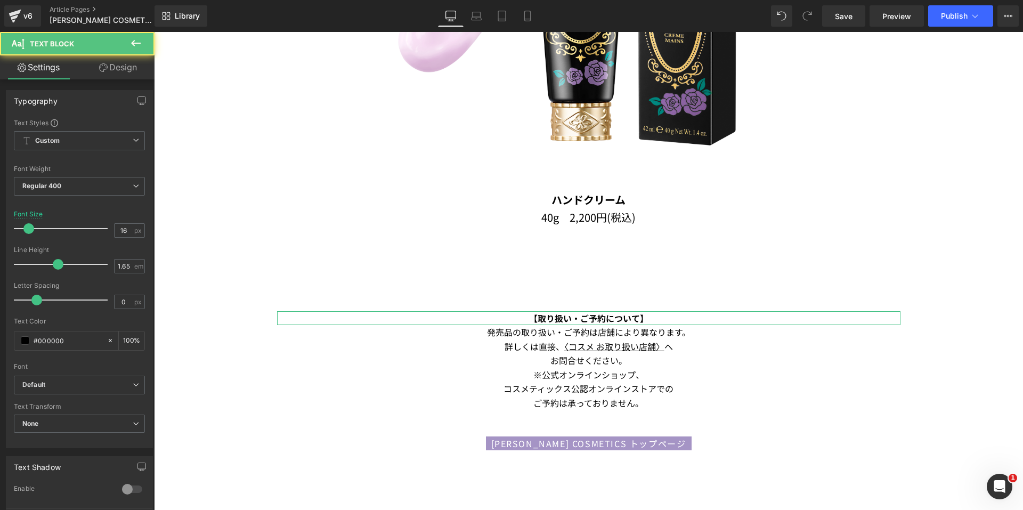
drag, startPoint x: 121, startPoint y: 67, endPoint x: 70, endPoint y: 152, distance: 99.4
click at [121, 67] on link "Design" at bounding box center [117, 67] width 77 height 24
click at [0, 0] on div "Spacing" at bounding box center [0, 0] width 0 height 0
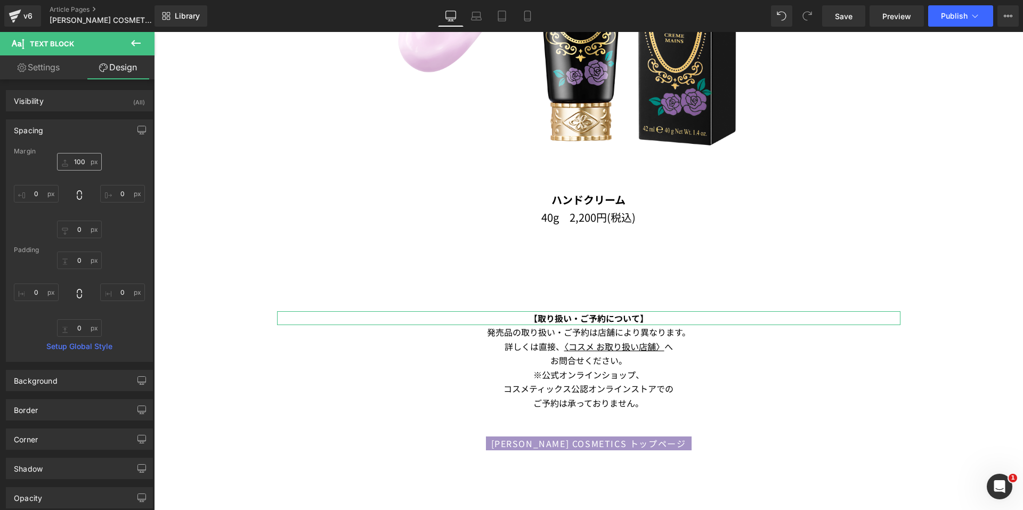
type input "100"
type input "0"
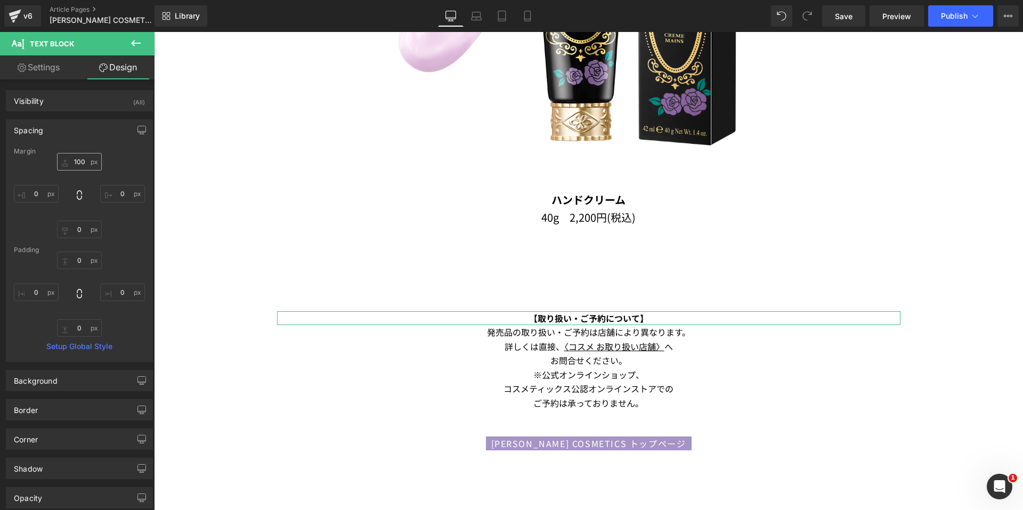
type input "0"
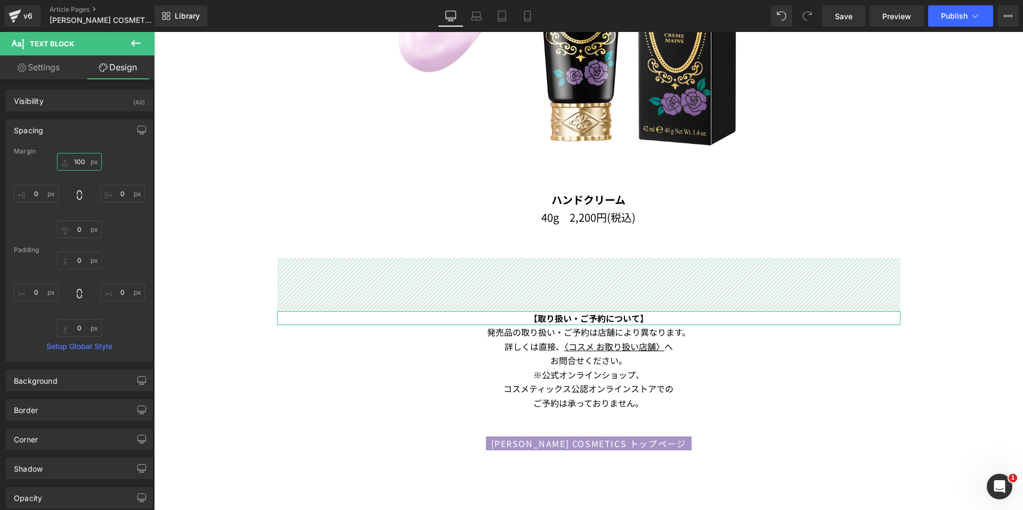
click at [69, 159] on input "100" at bounding box center [79, 162] width 45 height 18
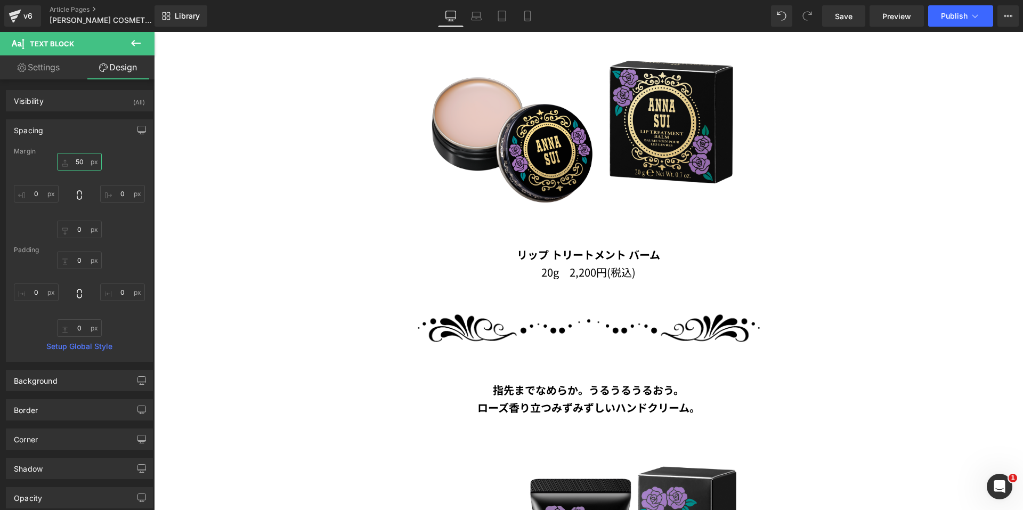
scroll to position [743, 0]
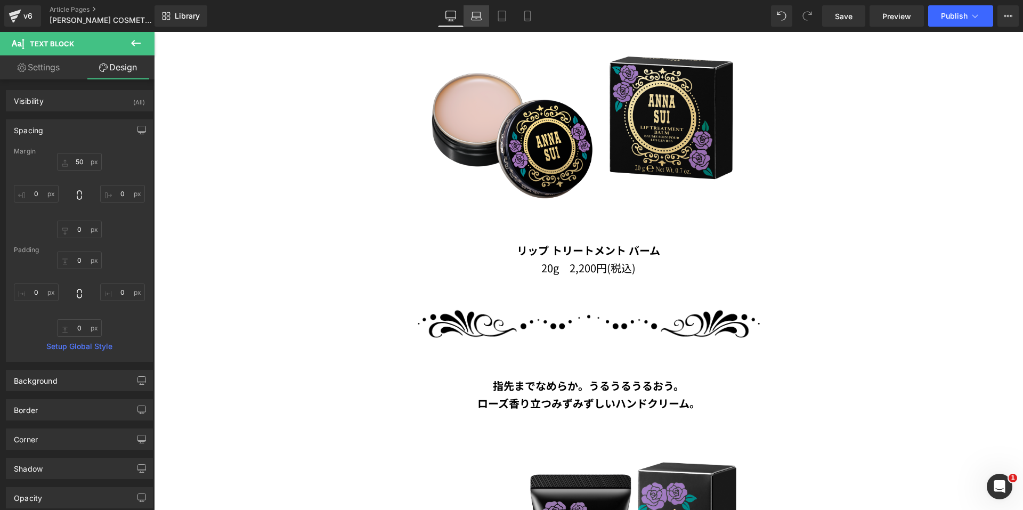
click at [476, 14] on icon at bounding box center [476, 16] width 11 height 11
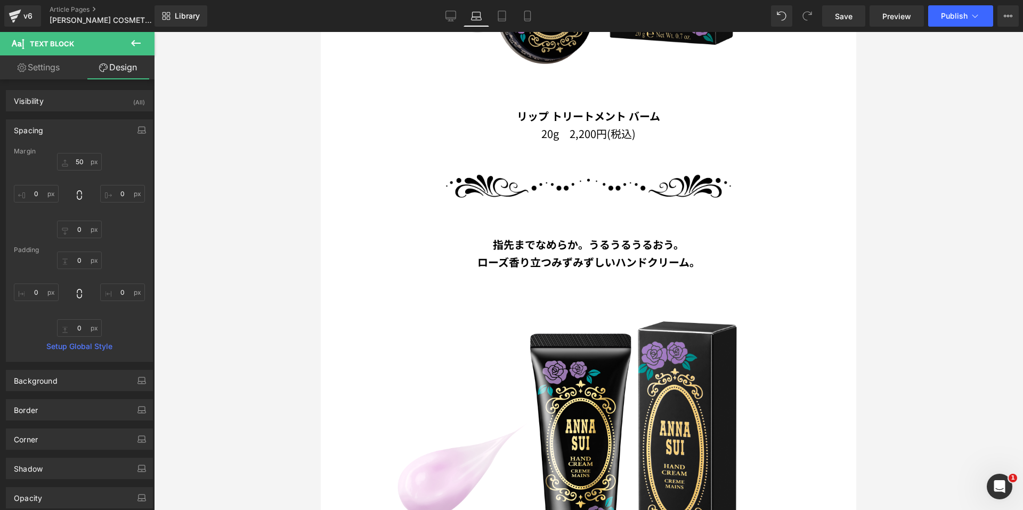
type input "100"
type input "0"
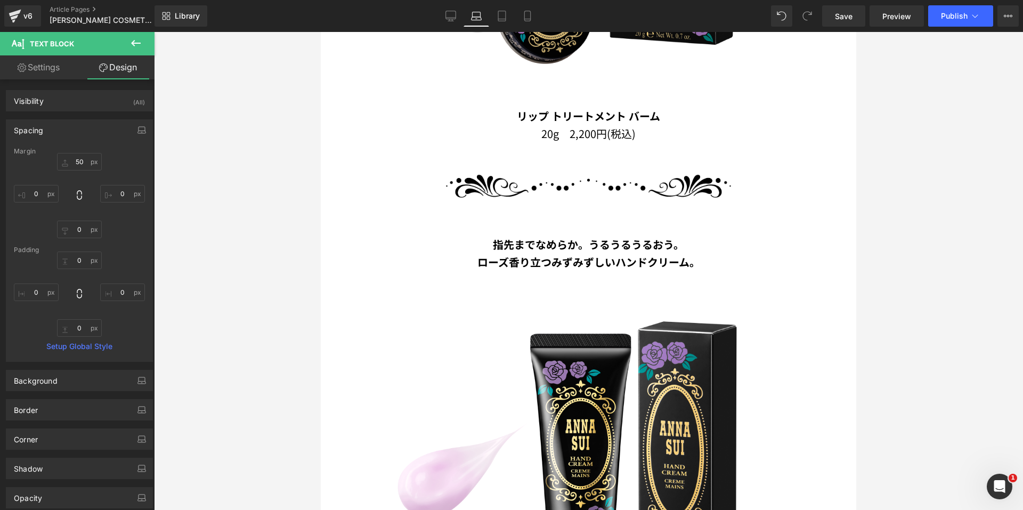
type input "0"
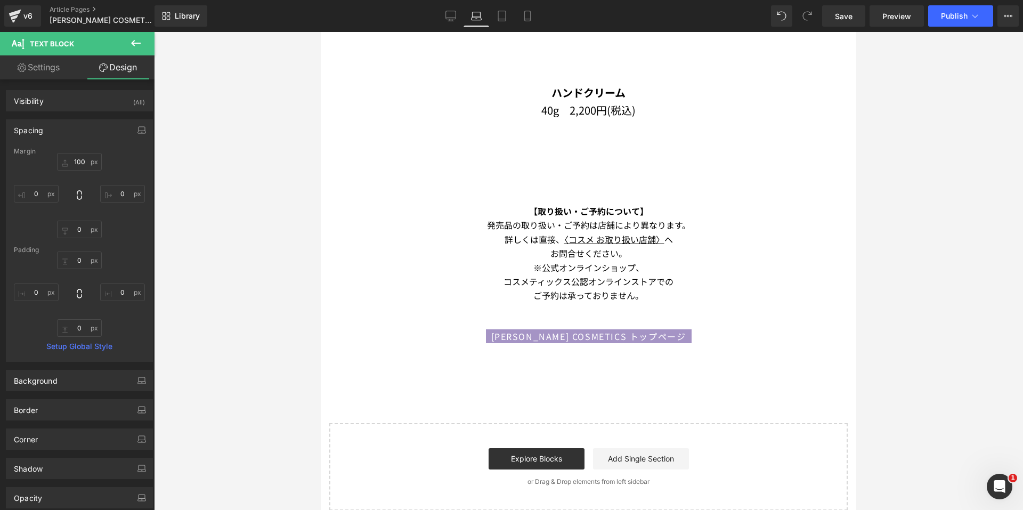
scroll to position [1431, 0]
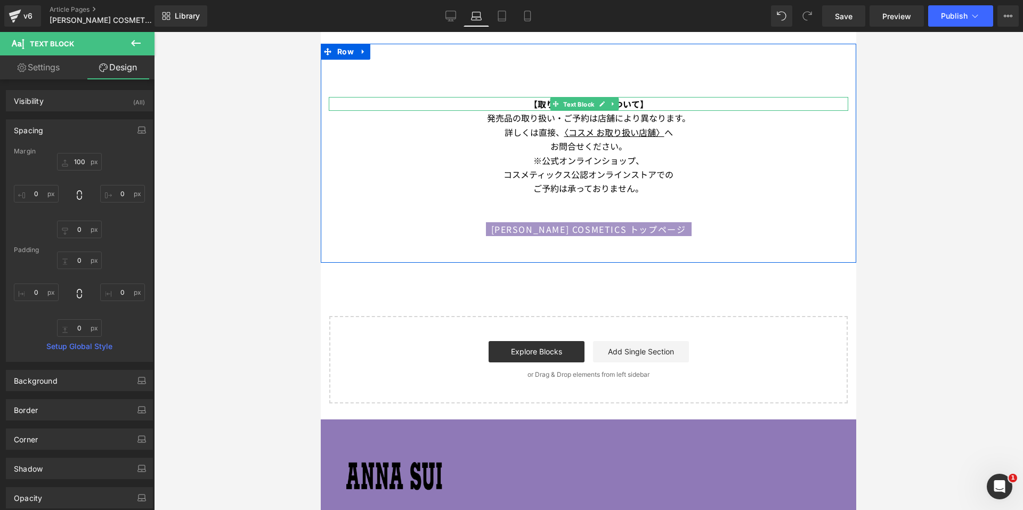
click at [567, 98] on span "Text Block" at bounding box center [578, 104] width 35 height 13
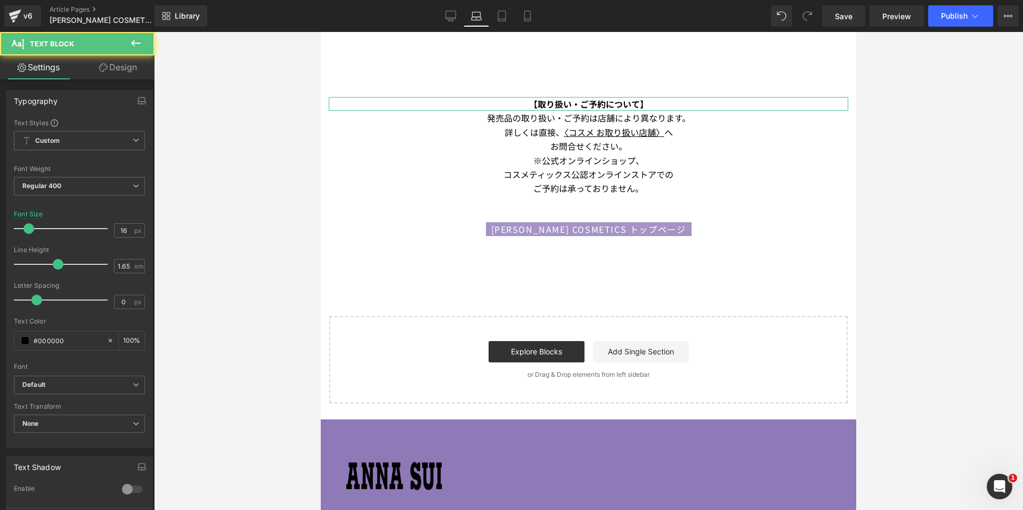
click at [122, 67] on link "Design" at bounding box center [117, 67] width 77 height 24
click at [0, 0] on div "Spacing" at bounding box center [0, 0] width 0 height 0
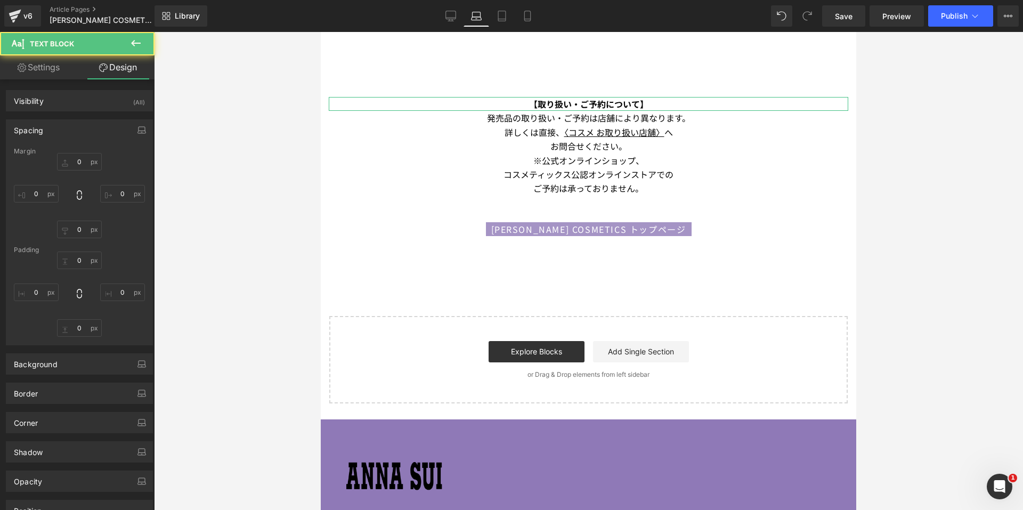
type input "100"
type input "0"
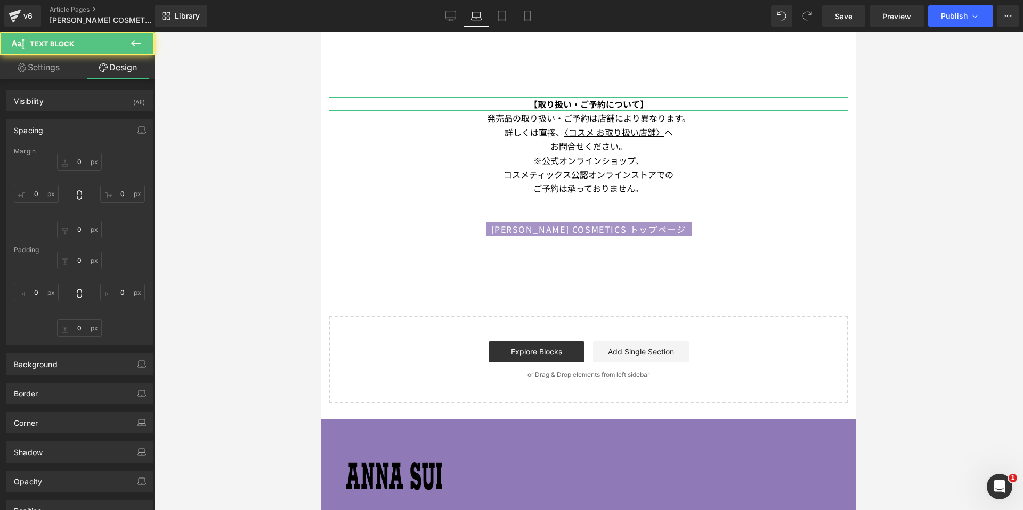
type input "0"
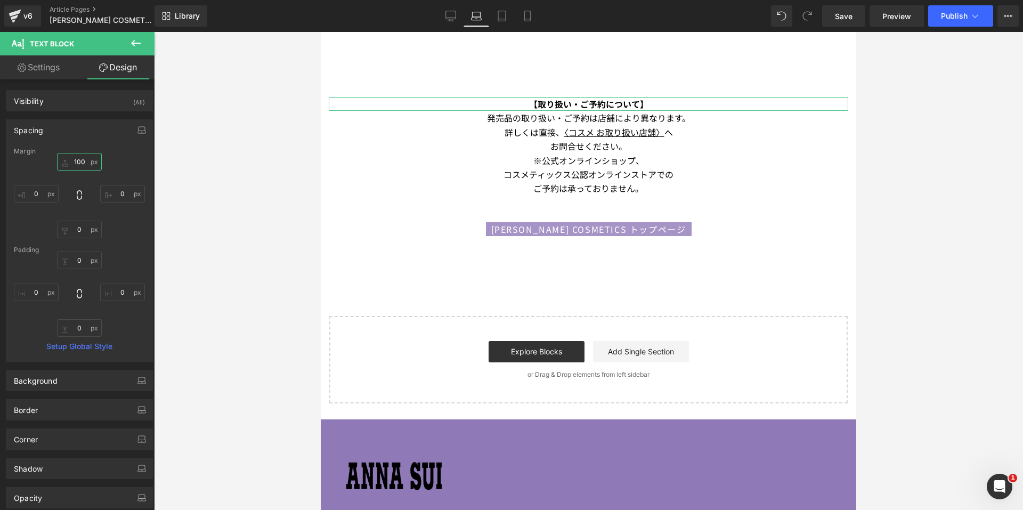
click at [89, 167] on input "100" at bounding box center [79, 162] width 45 height 18
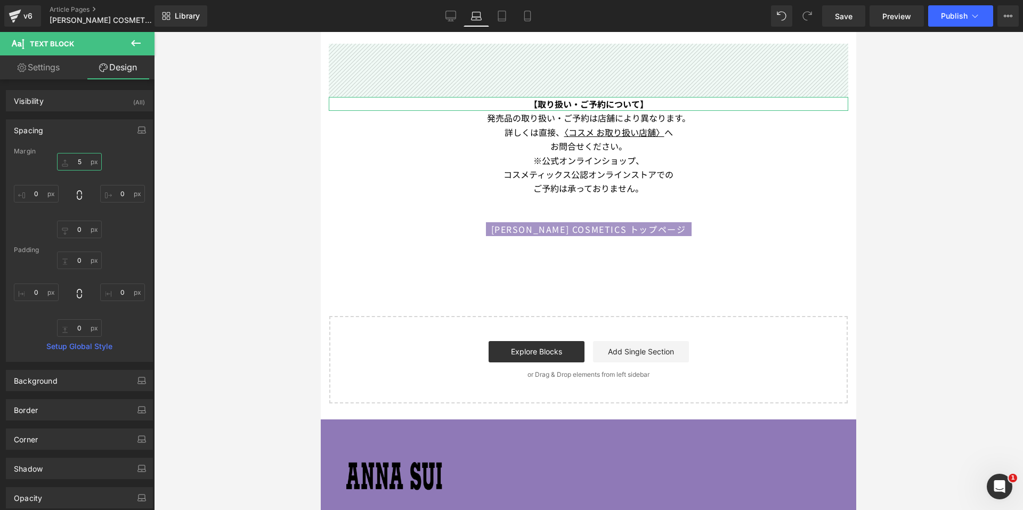
type input "50"
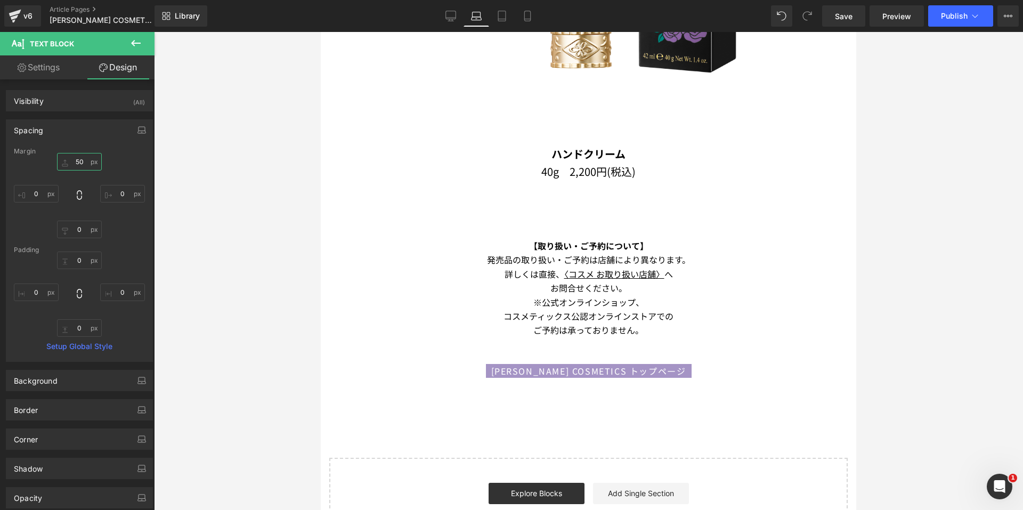
scroll to position [1218, 0]
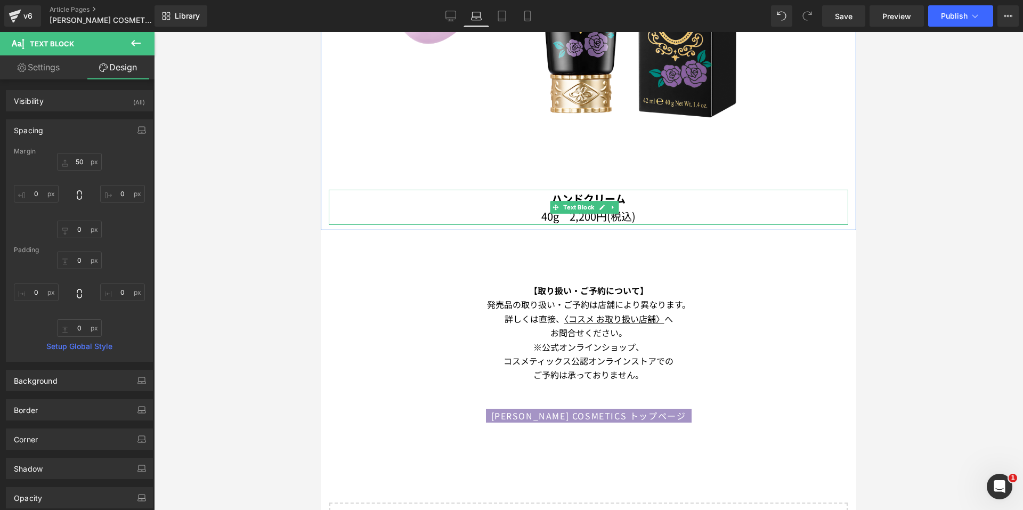
click at [572, 191] on b "ハンドクリーム" at bounding box center [589, 198] width 74 height 15
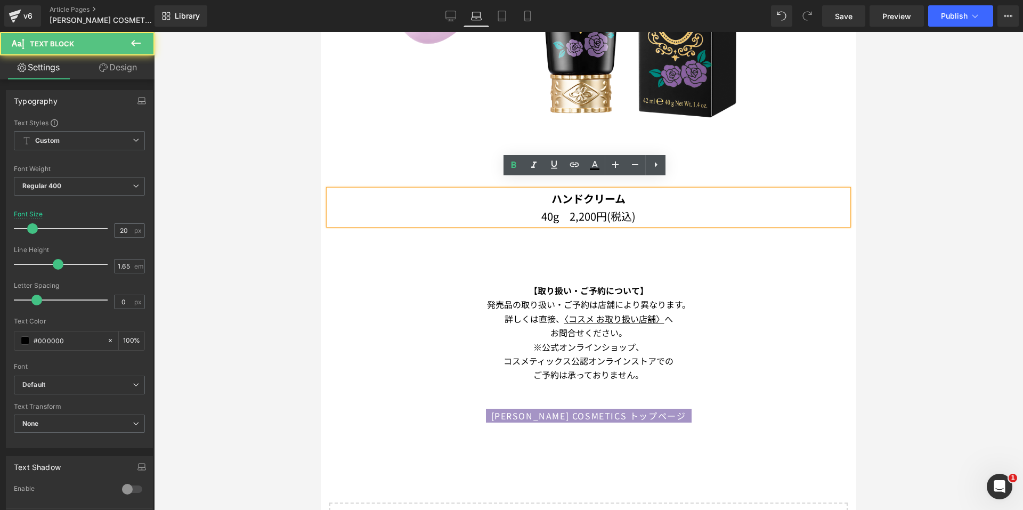
click at [122, 69] on link "Design" at bounding box center [117, 67] width 77 height 24
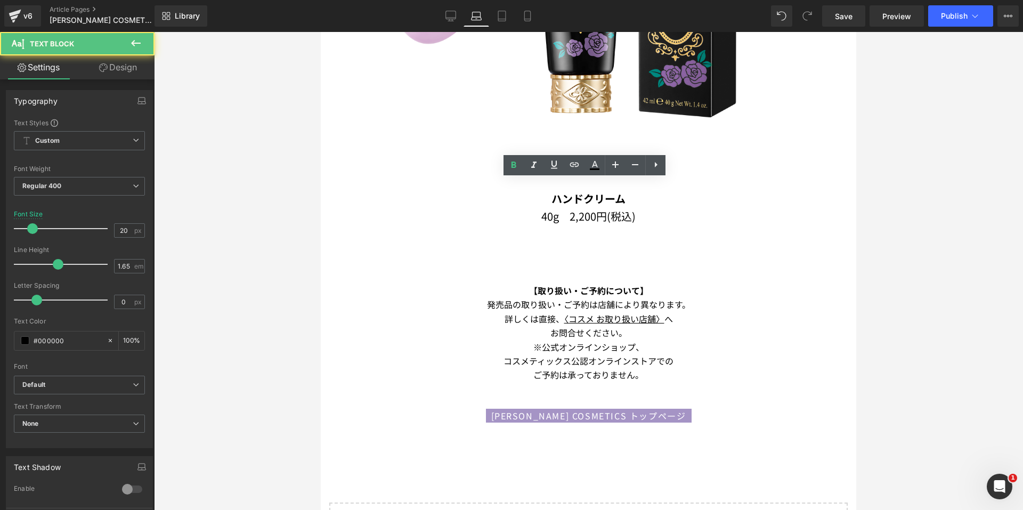
click at [0, 0] on div "Spacing" at bounding box center [0, 0] width 0 height 0
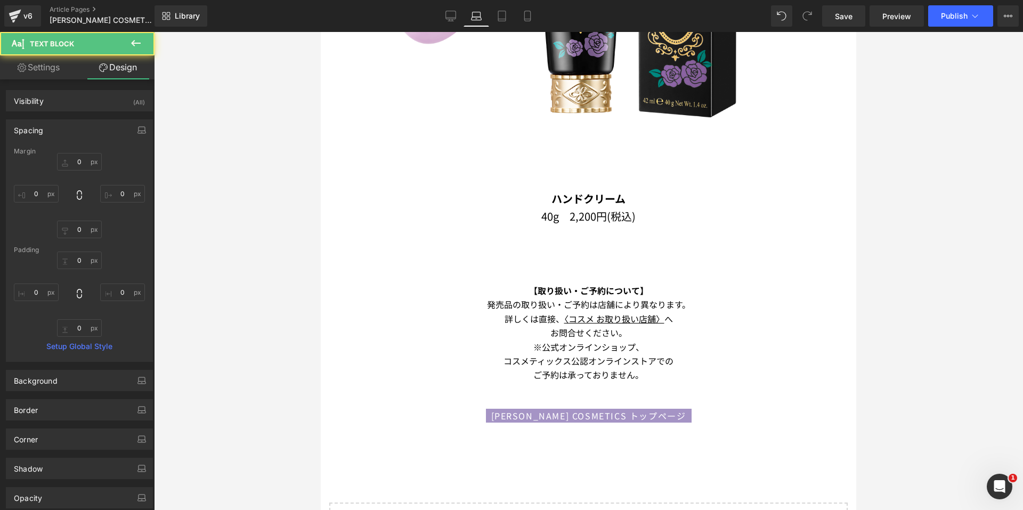
type input "0"
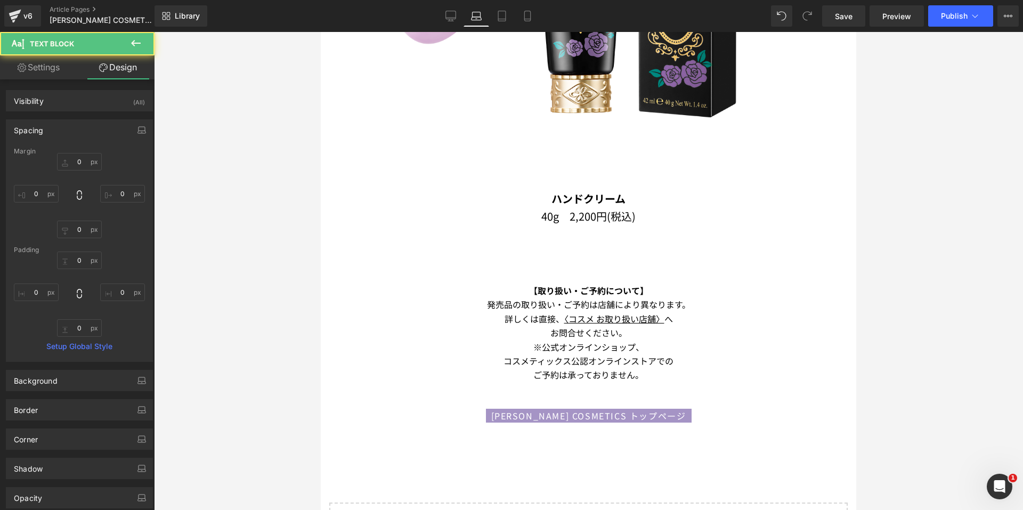
type input "0"
click at [73, 157] on input "0" at bounding box center [79, 162] width 45 height 18
type input "-50"
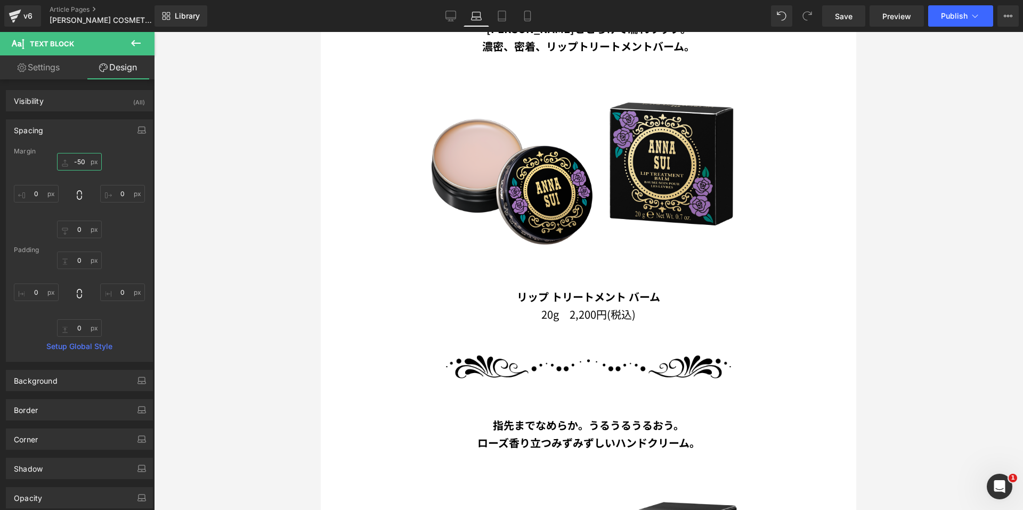
scroll to position [685, 0]
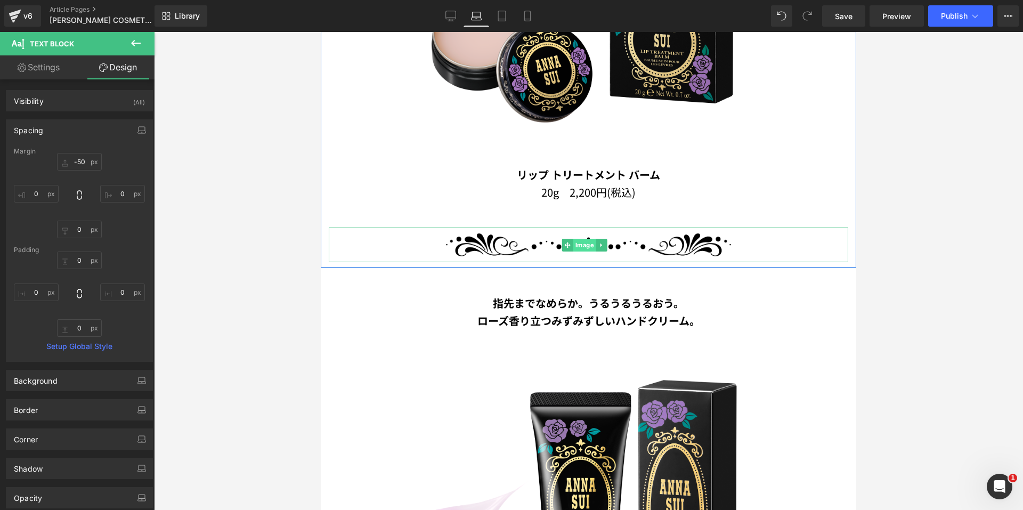
click at [582, 239] on span "Image" at bounding box center [584, 245] width 23 height 13
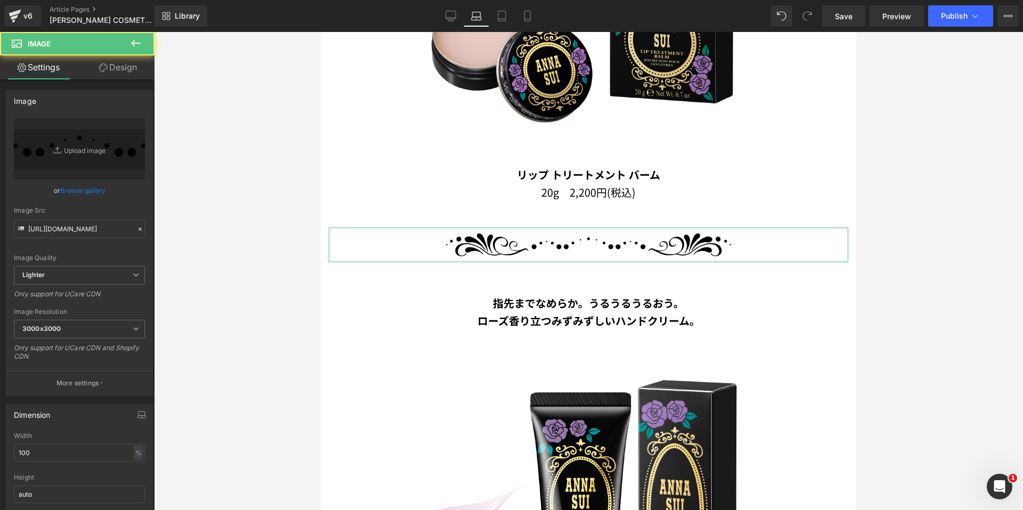
click at [101, 56] on link "Design" at bounding box center [117, 67] width 77 height 24
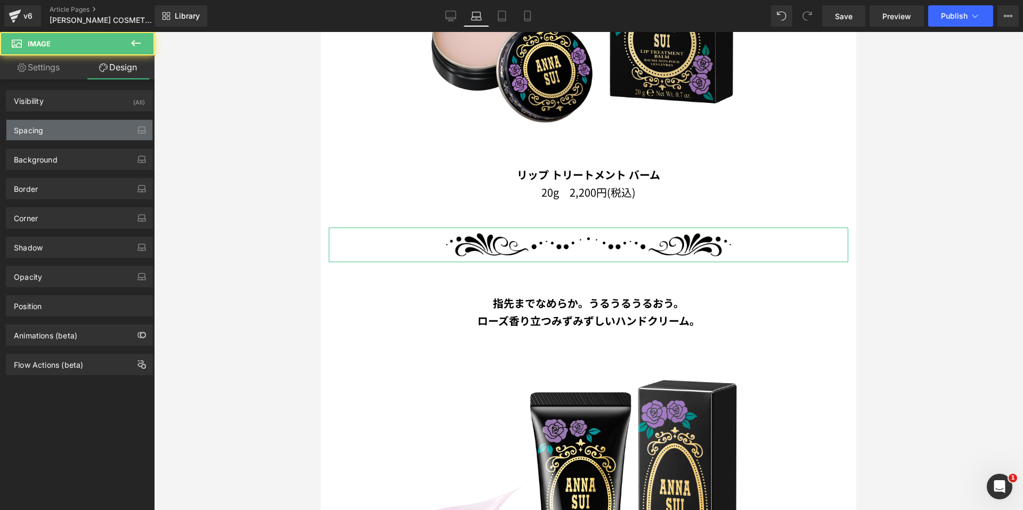
click at [67, 131] on div "Spacing" at bounding box center [79, 130] width 146 height 20
type input "50"
type input "0"
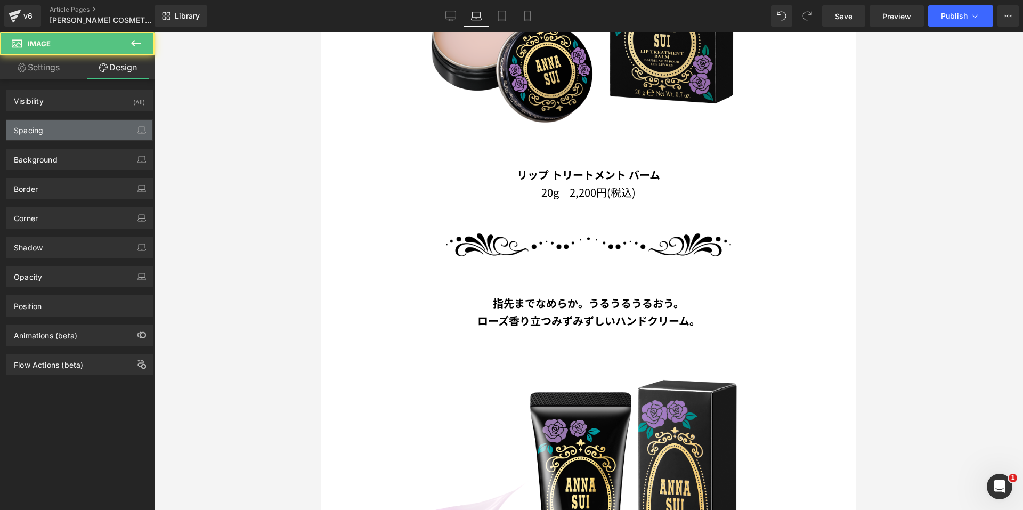
type input "0"
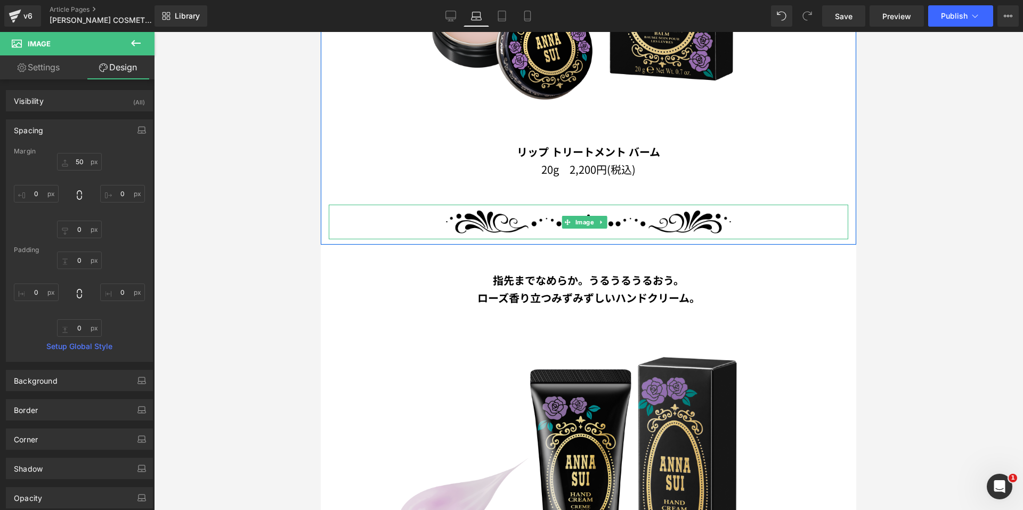
scroll to position [791, 0]
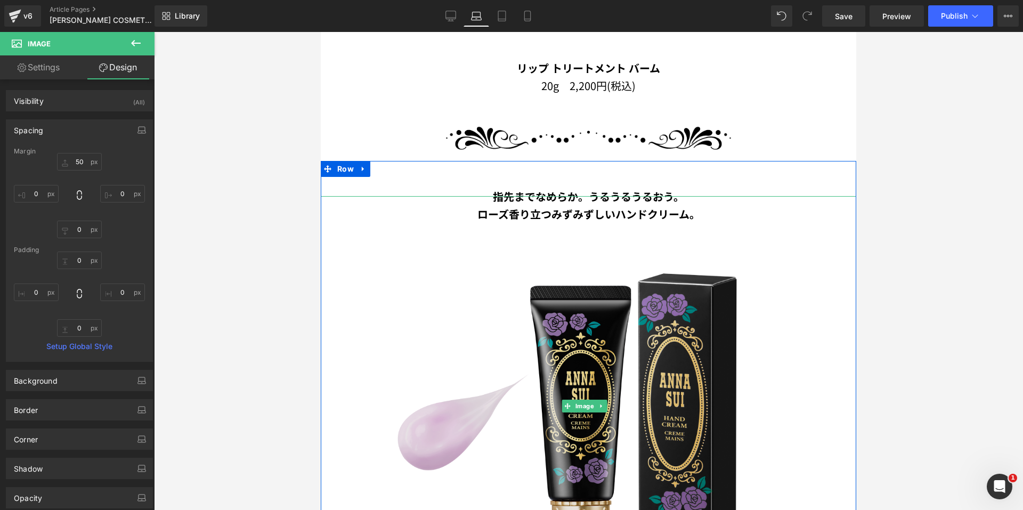
click at [566, 293] on img at bounding box center [589, 406] width 420 height 420
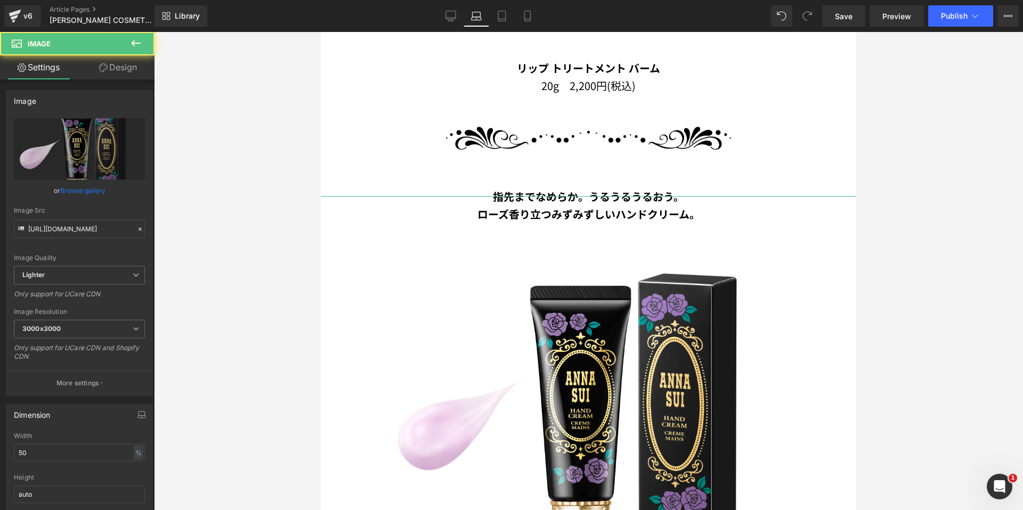
click at [118, 69] on link "Design" at bounding box center [117, 67] width 77 height 24
click at [0, 0] on div "Spacing" at bounding box center [0, 0] width 0 height 0
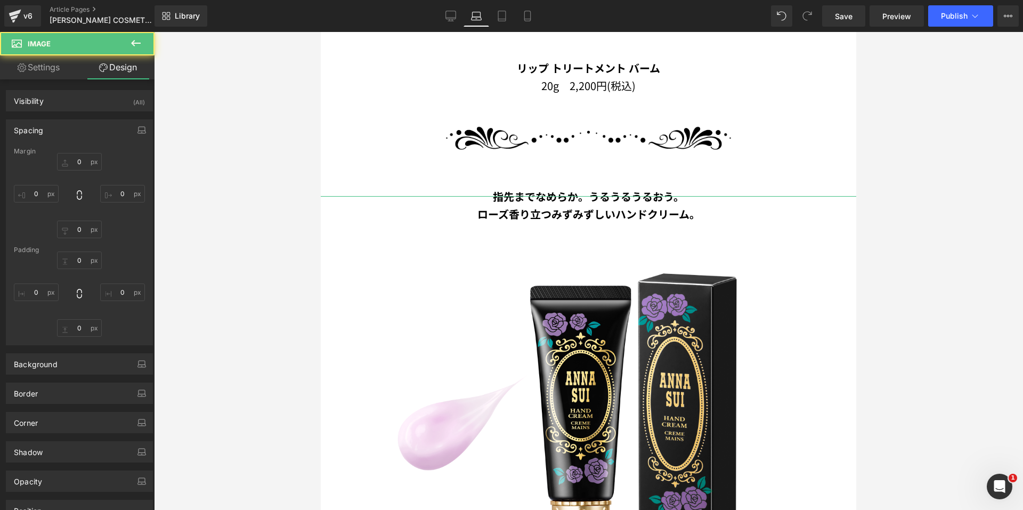
type input "-50"
type input "-300"
type input "0"
type input "-300"
type input "0"
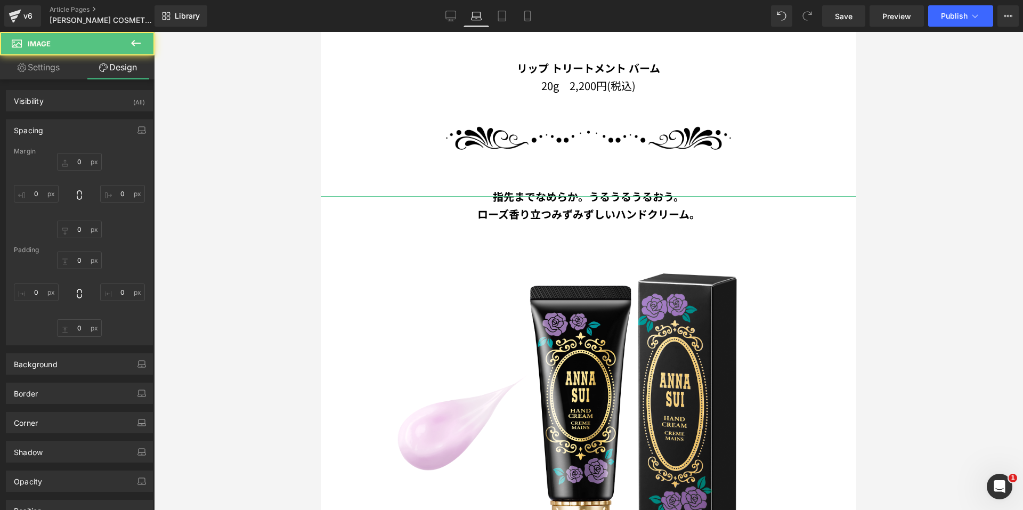
type input "0"
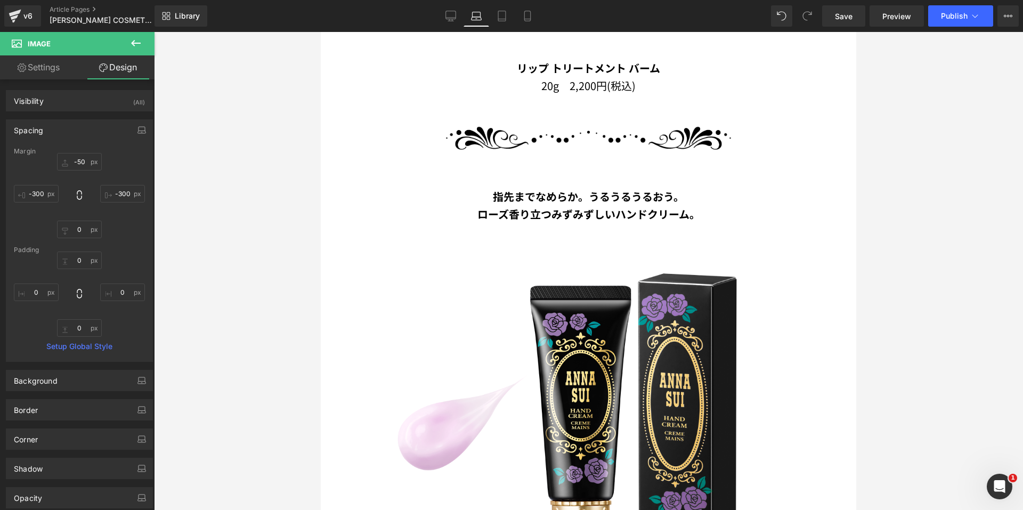
click at [302, 187] on div at bounding box center [588, 271] width 869 height 478
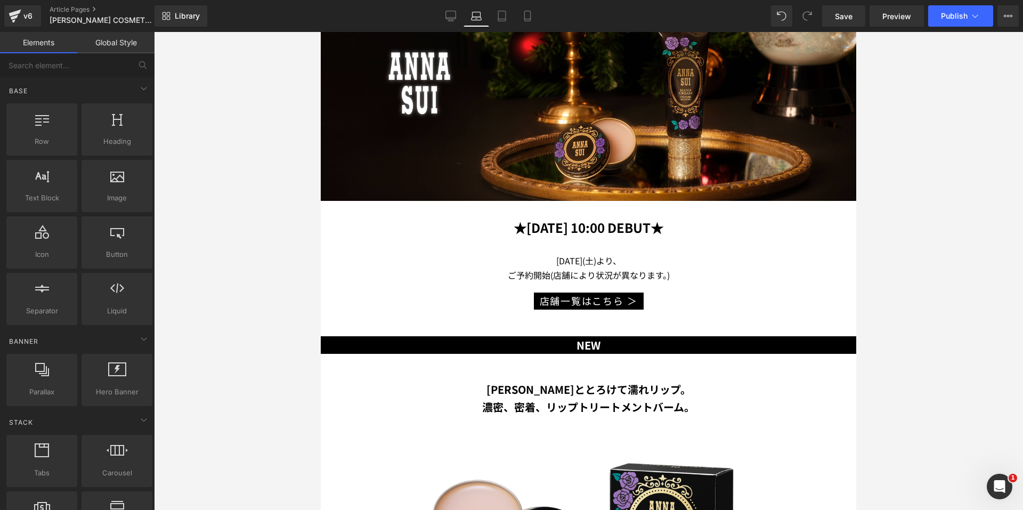
scroll to position [152, 0]
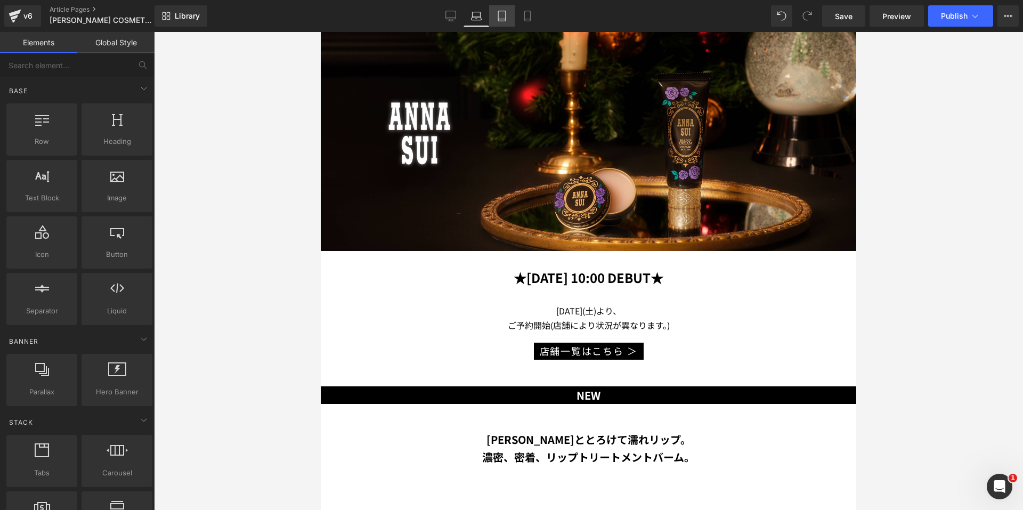
click at [493, 14] on link "Tablet" at bounding box center [502, 15] width 26 height 21
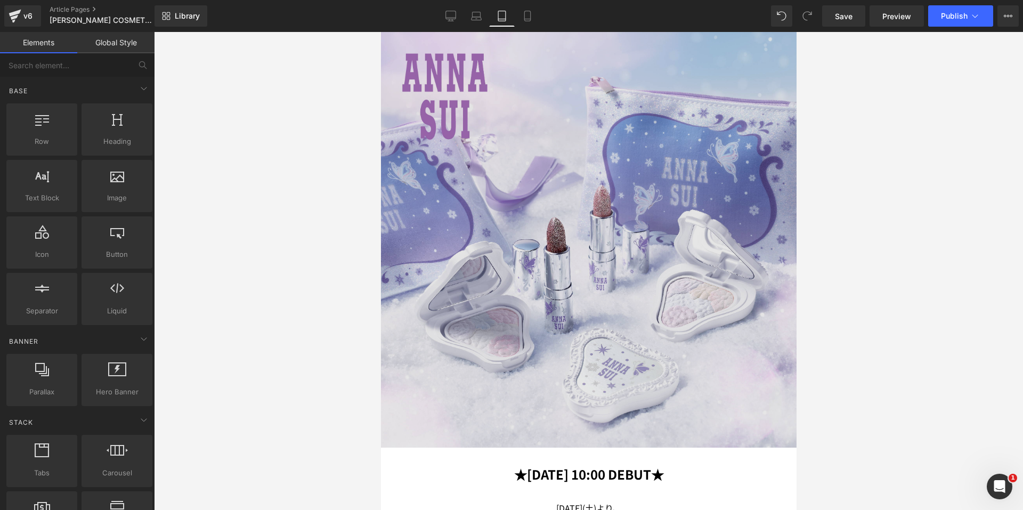
scroll to position [239, 0]
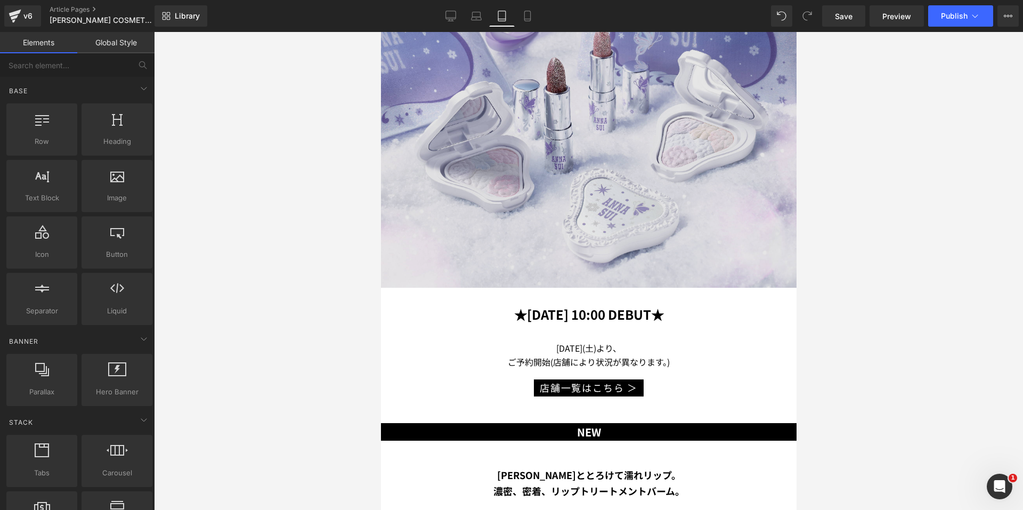
click at [605, 91] on img at bounding box center [588, 80] width 416 height 416
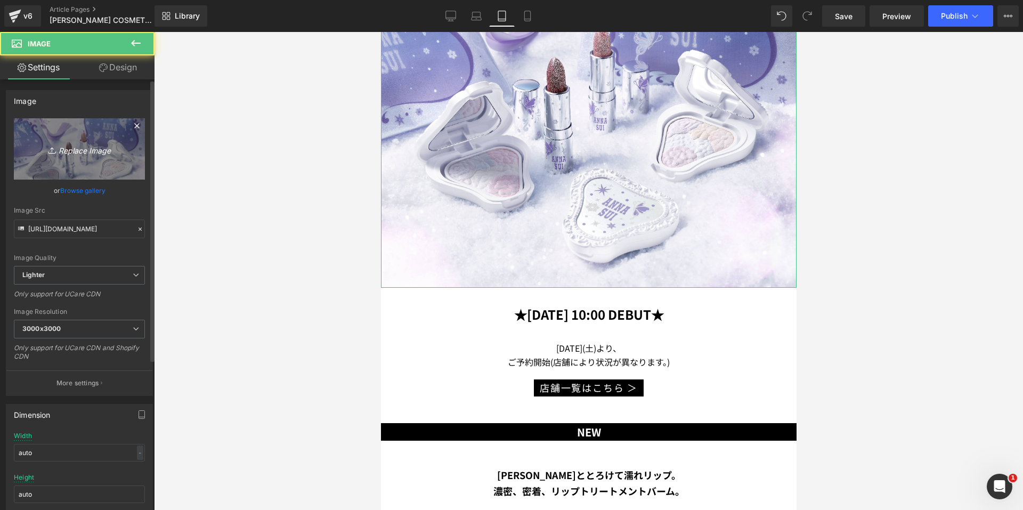
click at [80, 143] on icon "Replace Image" at bounding box center [79, 148] width 85 height 13
type input "C:\fakepath\Balm_Handcream_1080x1080px.jpg"
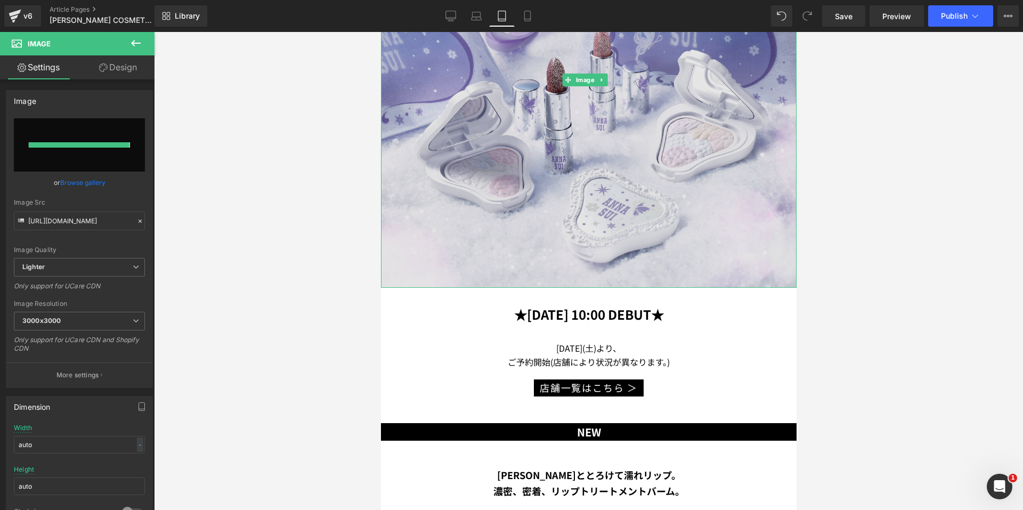
type input "[URL][DOMAIN_NAME]"
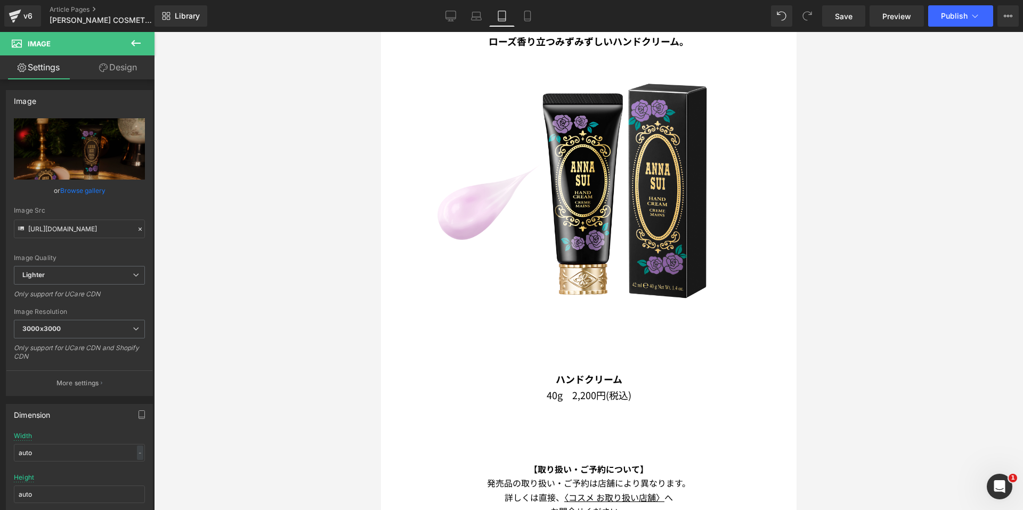
scroll to position [1091, 0]
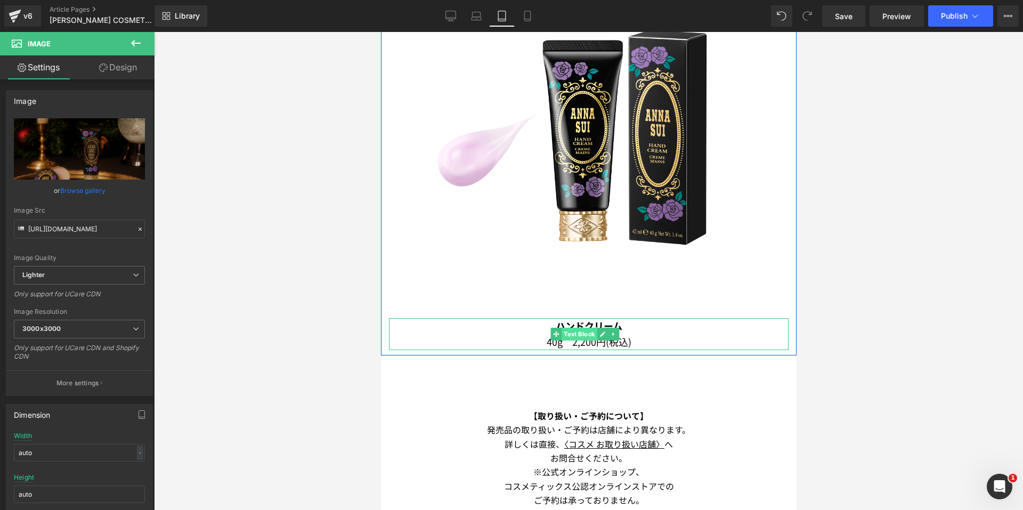
click at [570, 328] on span "Text Block" at bounding box center [578, 334] width 35 height 13
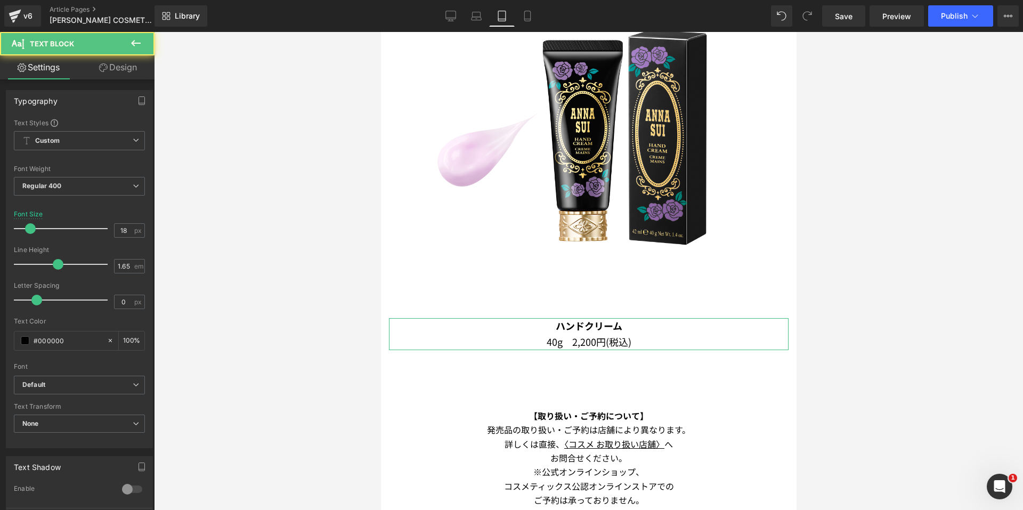
click at [100, 71] on icon at bounding box center [103, 67] width 9 height 9
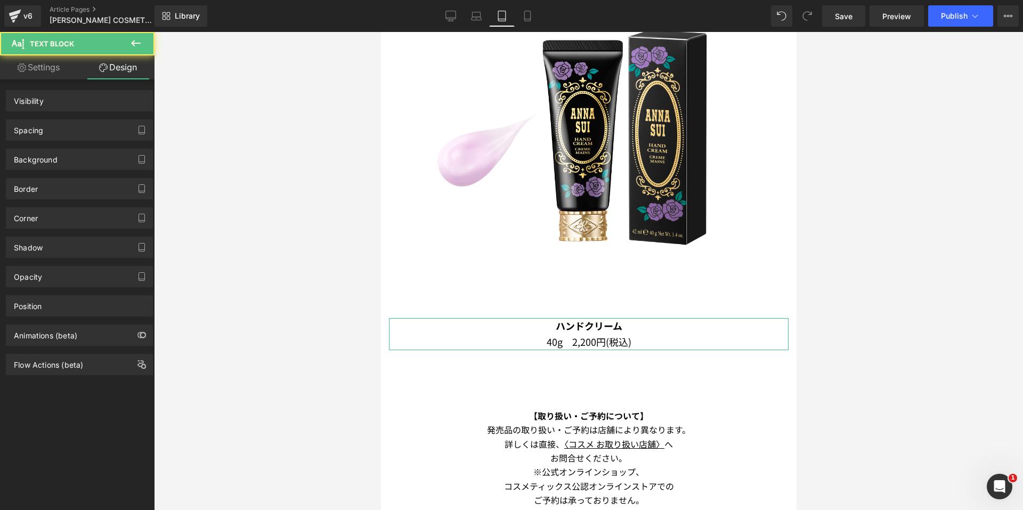
click at [58, 131] on div "Spacing" at bounding box center [79, 130] width 146 height 20
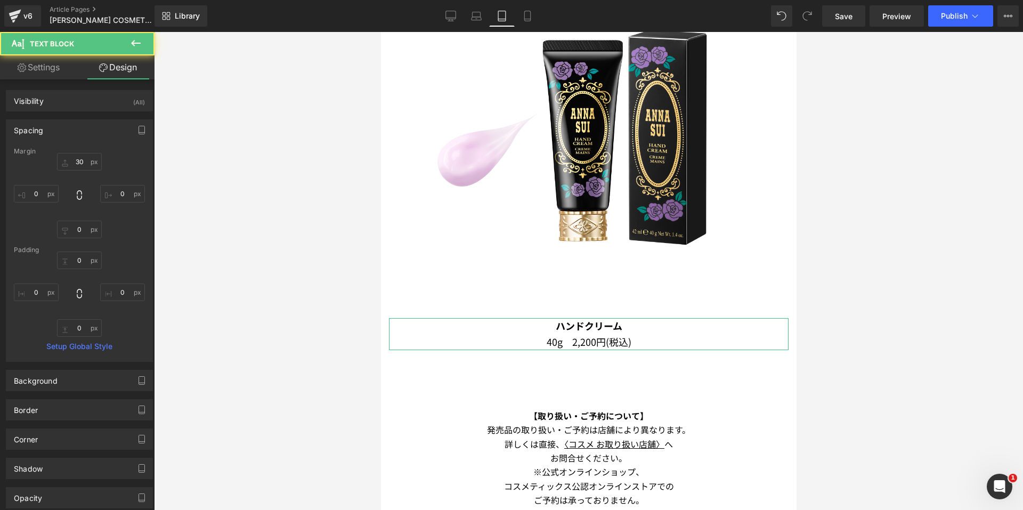
type input "30"
type input "0"
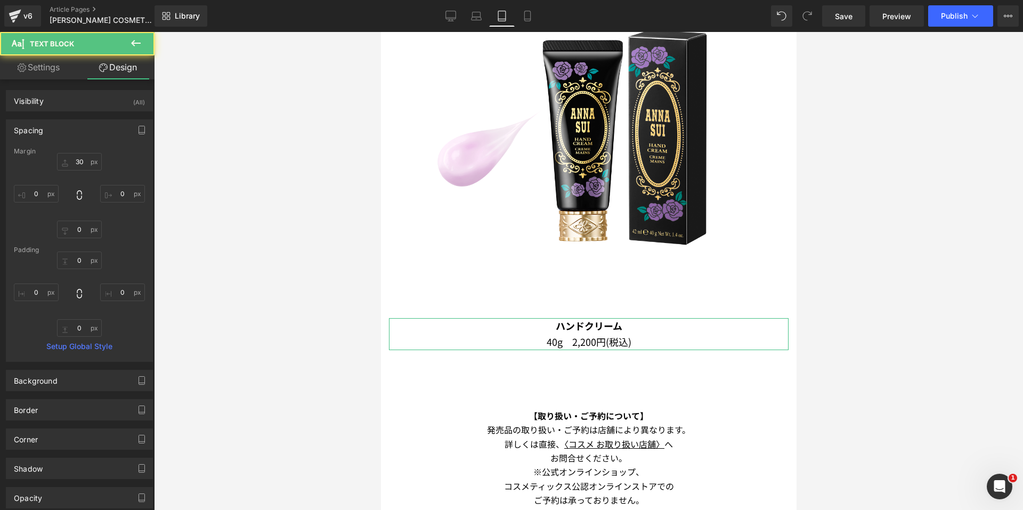
type input "0"
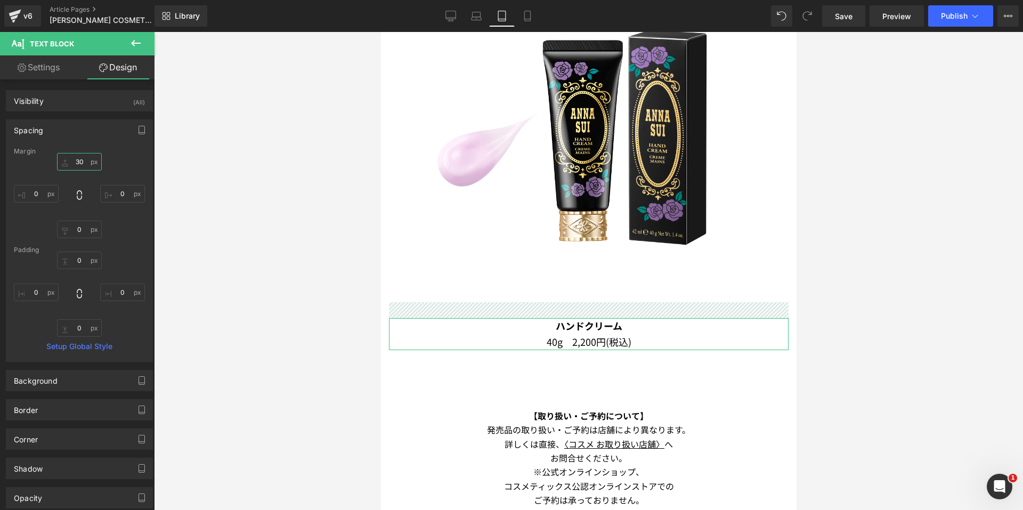
click at [65, 164] on input "30" at bounding box center [79, 162] width 45 height 18
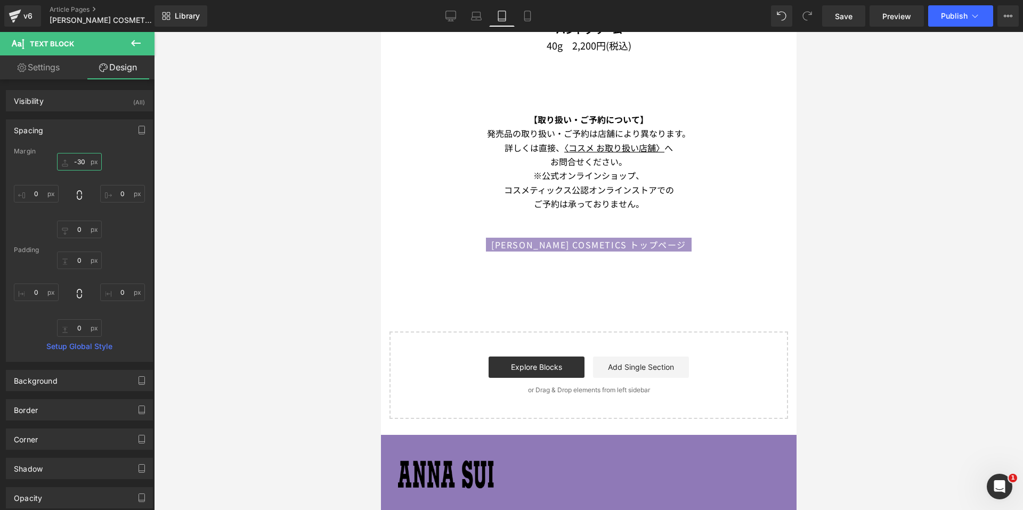
scroll to position [1358, 0]
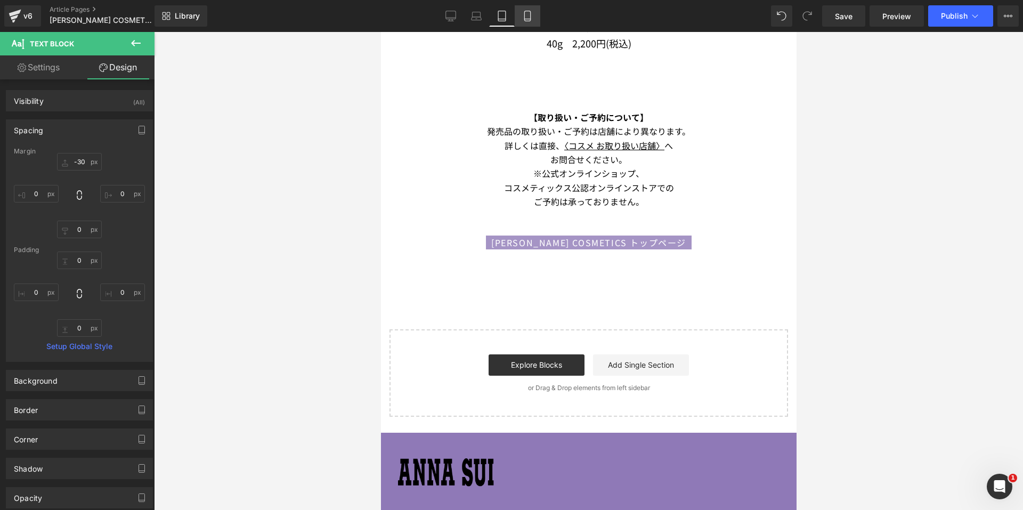
click at [525, 19] on icon at bounding box center [527, 19] width 6 height 0
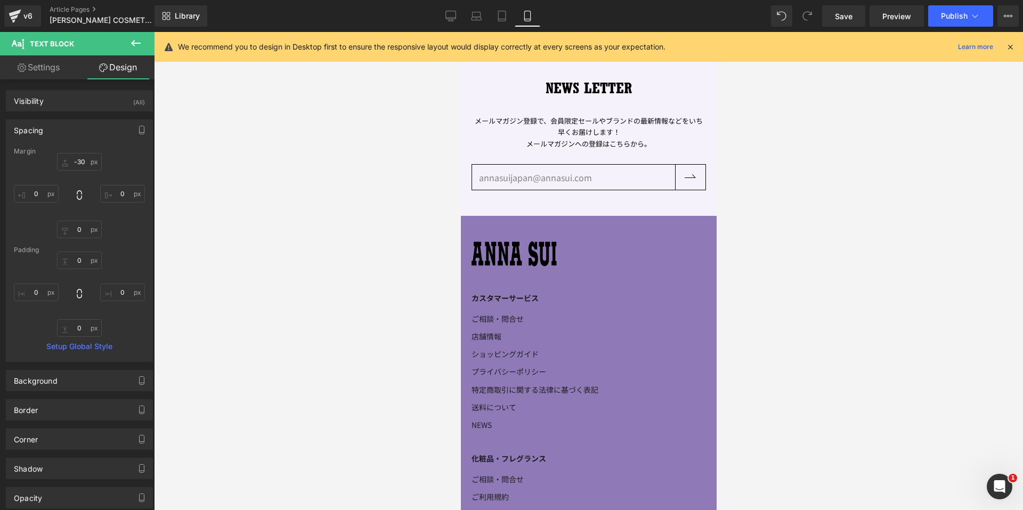
type input "30"
type input "-20"
type input "0"
type input "-20"
type input "0"
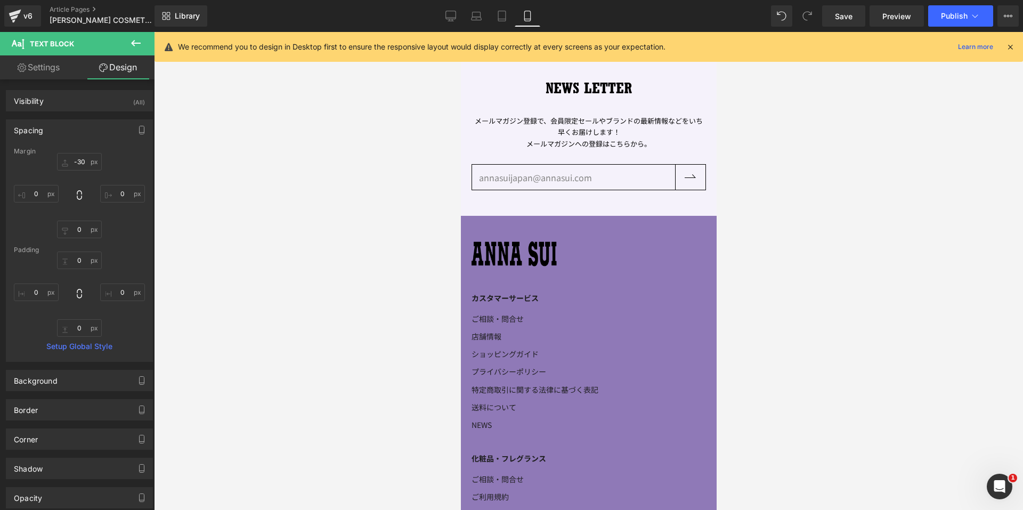
type input "0"
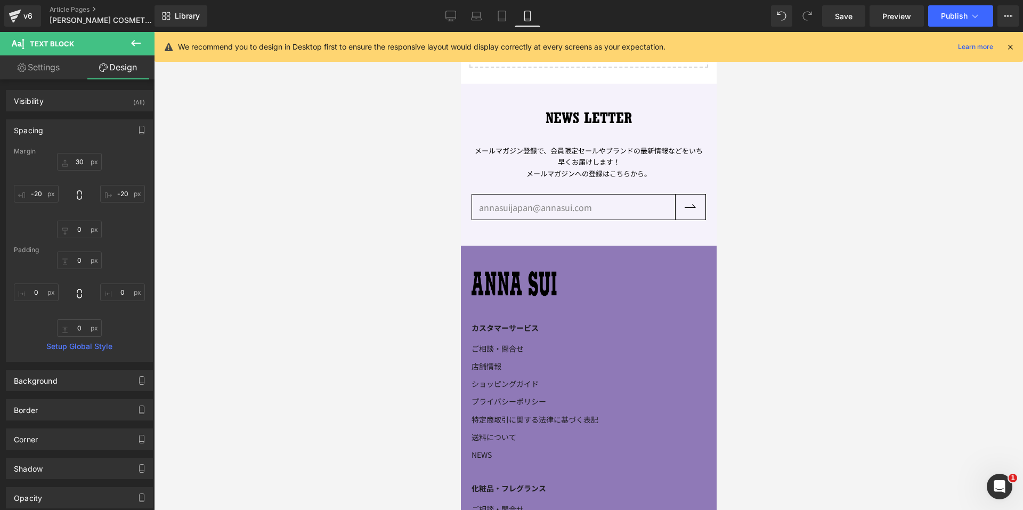
scroll to position [814, 0]
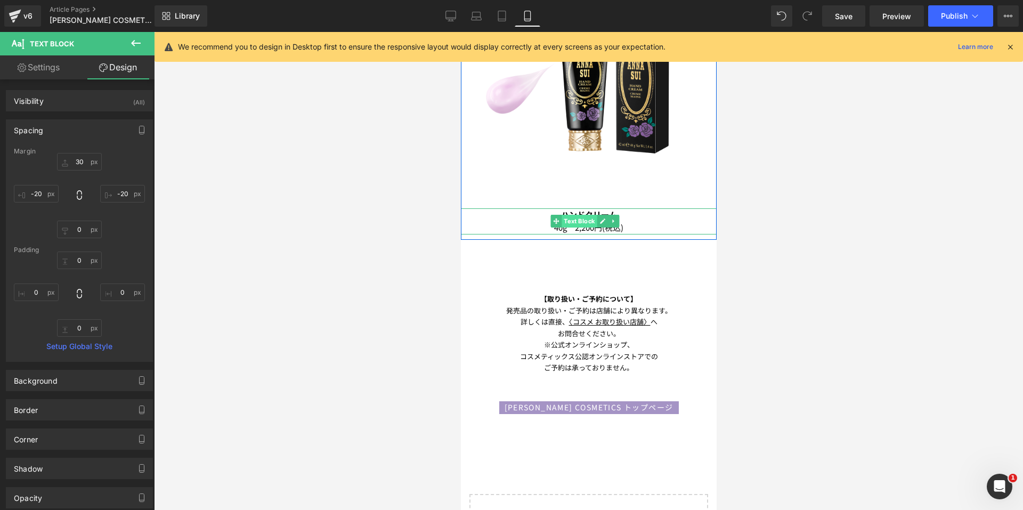
click at [577, 215] on span "Text Block" at bounding box center [578, 221] width 35 height 13
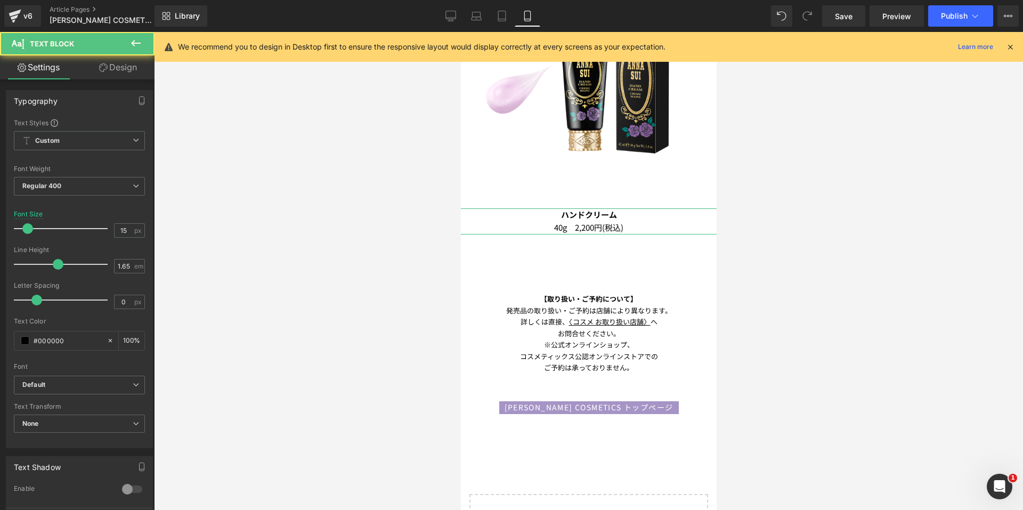
drag, startPoint x: 139, startPoint y: 65, endPoint x: 59, endPoint y: 135, distance: 106.9
click at [139, 65] on link "Design" at bounding box center [117, 67] width 77 height 24
click at [0, 0] on div "Spacing" at bounding box center [0, 0] width 0 height 0
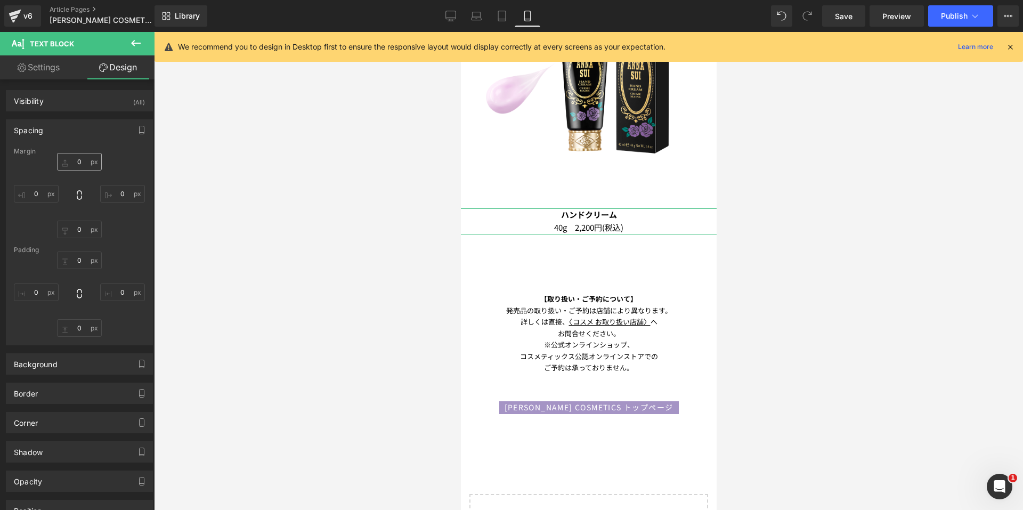
type input "30"
type input "-20"
type input "0"
type input "-20"
type input "0"
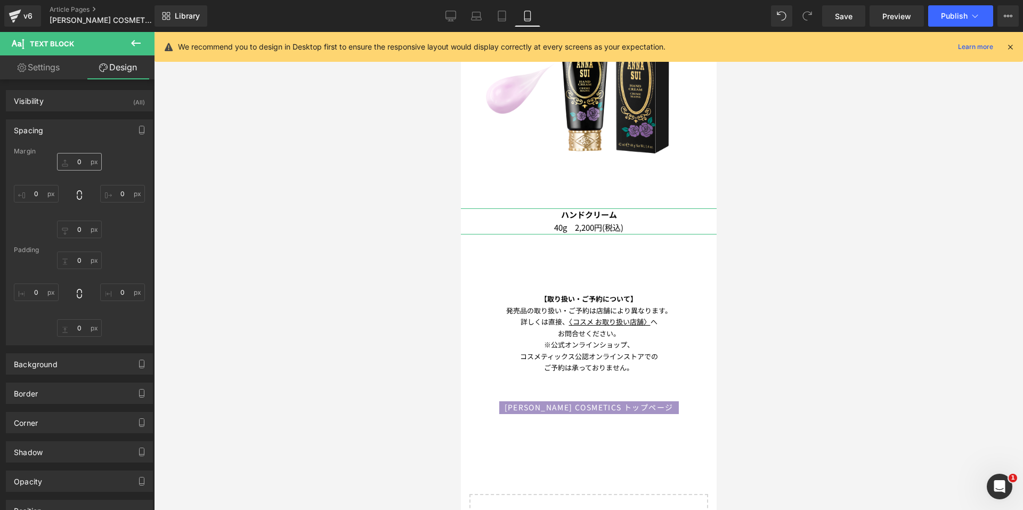
type input "0"
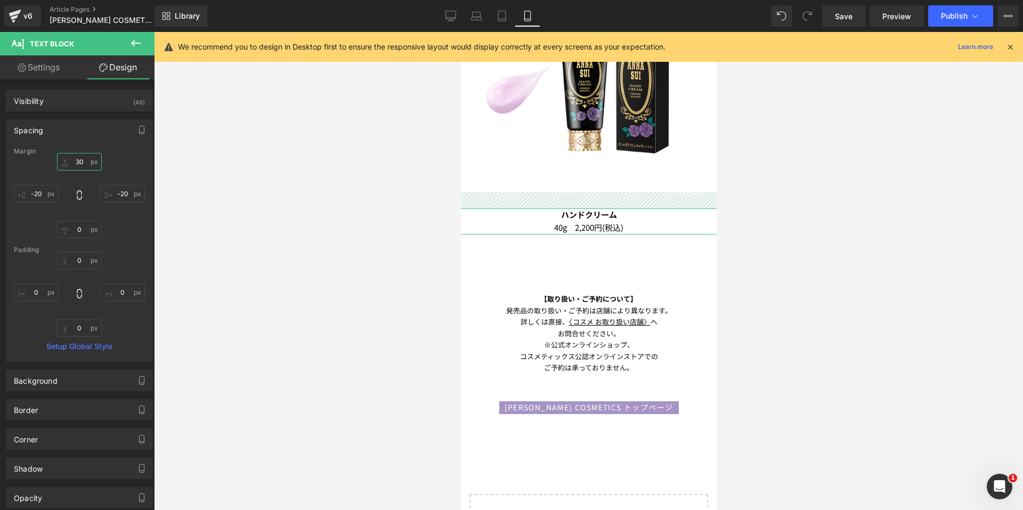
click at [71, 160] on input "30" at bounding box center [79, 162] width 45 height 18
type input "0"
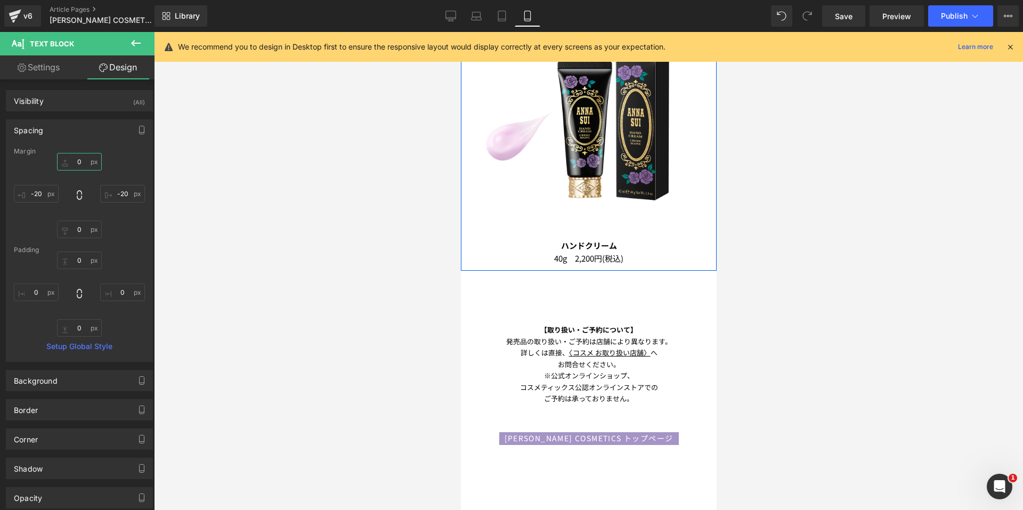
scroll to position [708, 0]
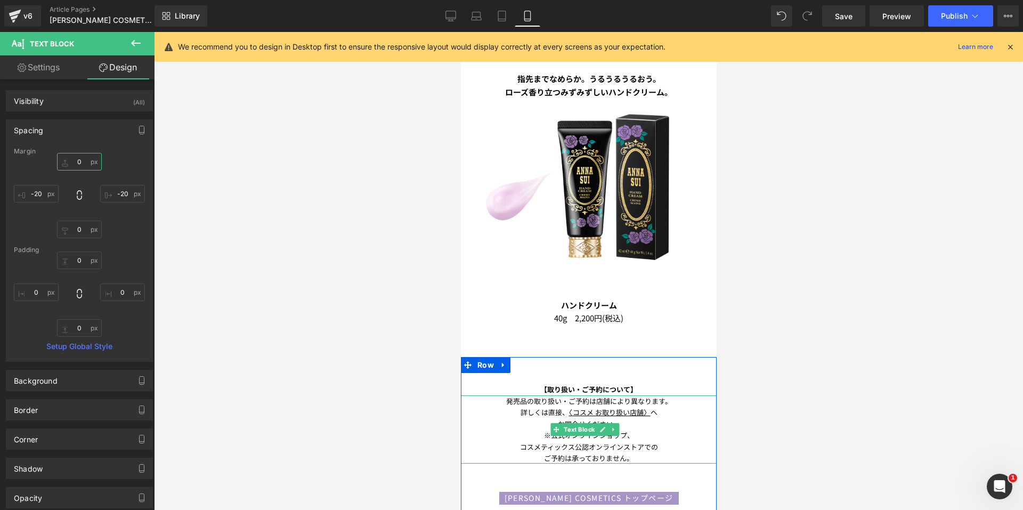
drag, startPoint x: 565, startPoint y: 409, endPoint x: 570, endPoint y: 384, distance: 26.1
click at [565, 423] on span "Text Block" at bounding box center [578, 429] width 35 height 13
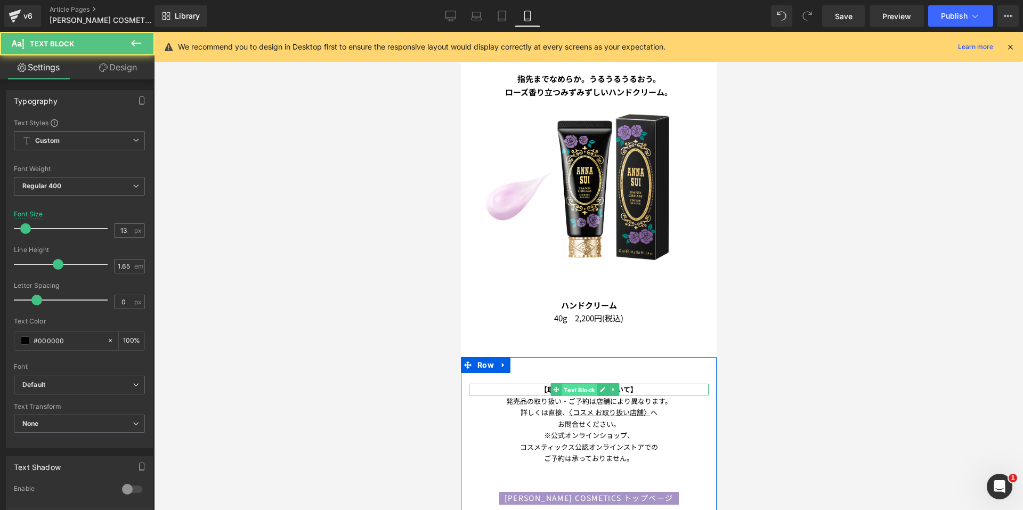
click at [570, 384] on span "Text Block" at bounding box center [578, 390] width 35 height 13
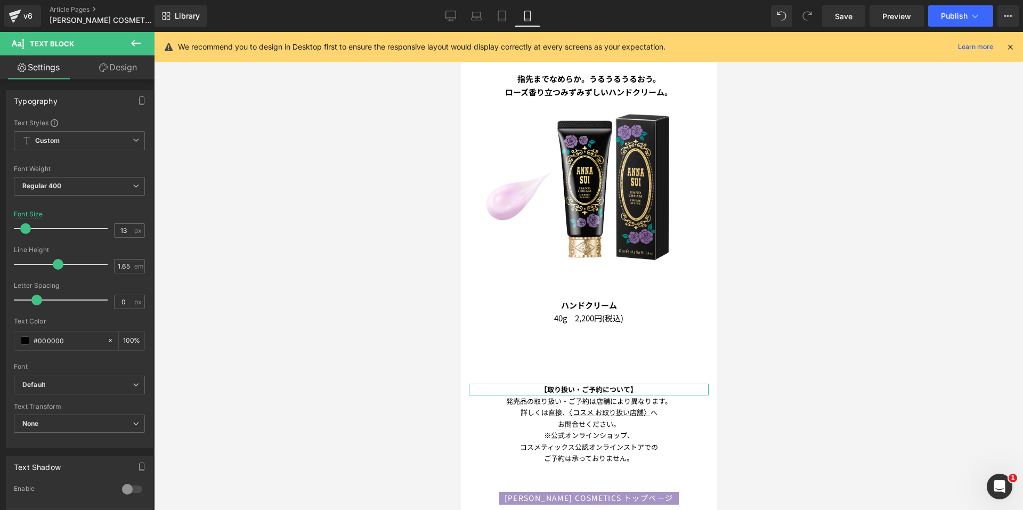
drag, startPoint x: 114, startPoint y: 66, endPoint x: 44, endPoint y: 134, distance: 98.0
click at [115, 66] on link "Design" at bounding box center [117, 67] width 77 height 24
click at [0, 0] on div "Spacing" at bounding box center [0, 0] width 0 height 0
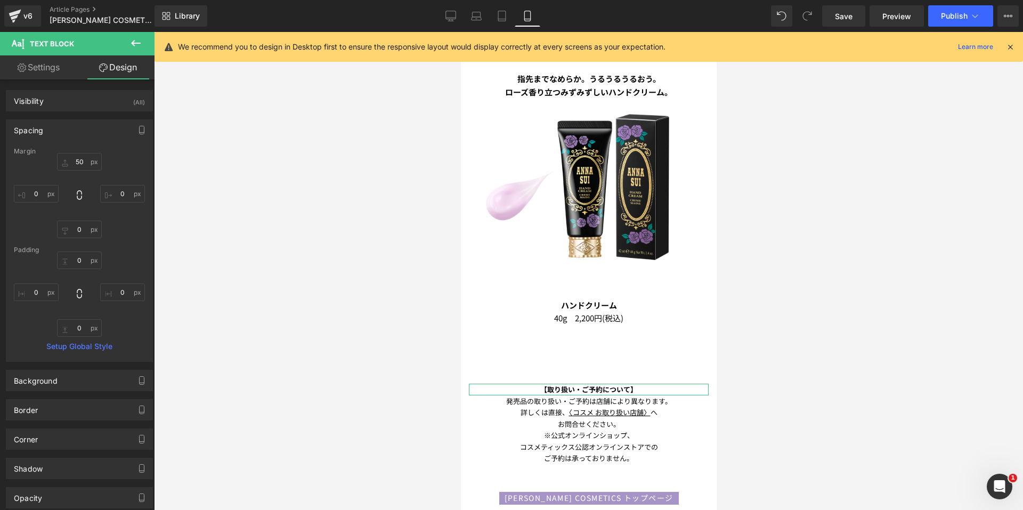
type input "50"
type input "0"
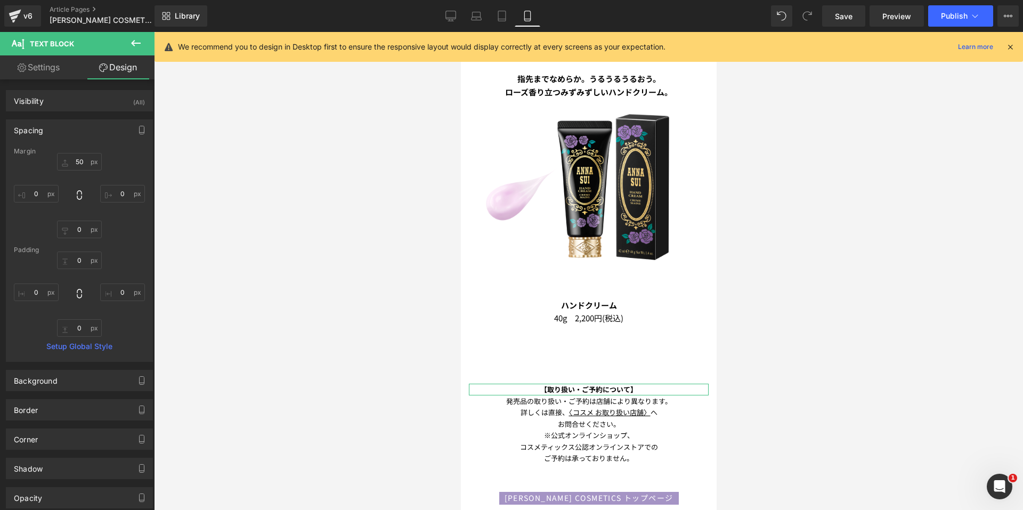
type input "0"
click at [258, 190] on div at bounding box center [588, 271] width 869 height 478
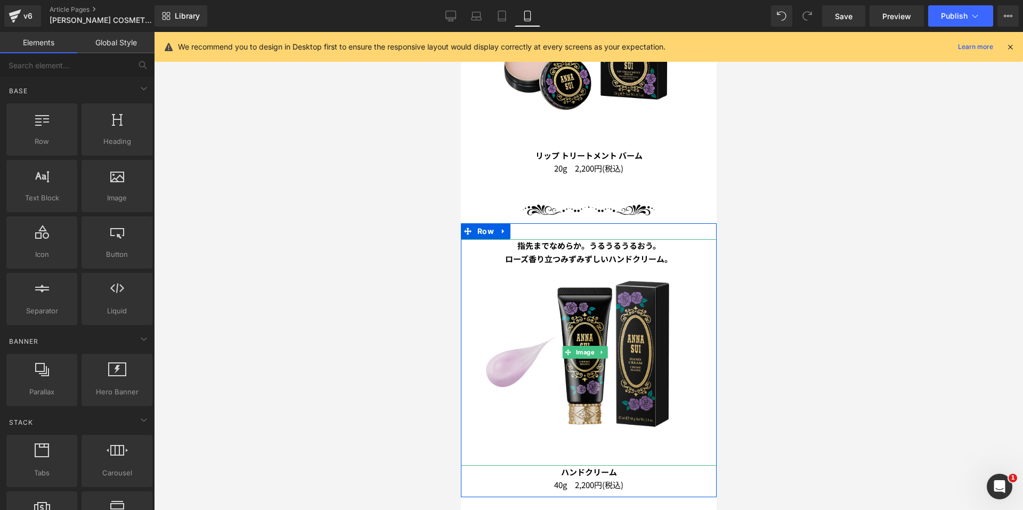
scroll to position [495, 0]
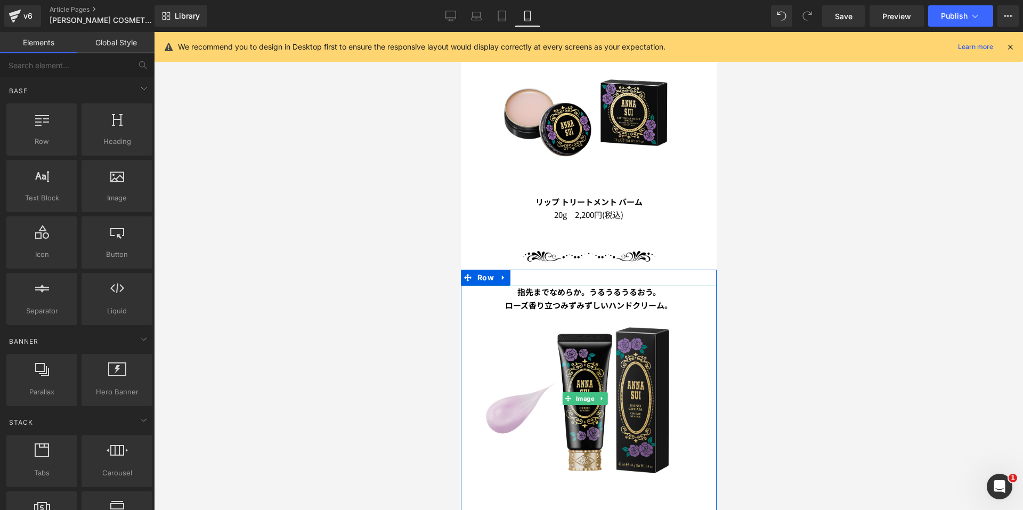
click at [577, 286] on img at bounding box center [588, 399] width 226 height 226
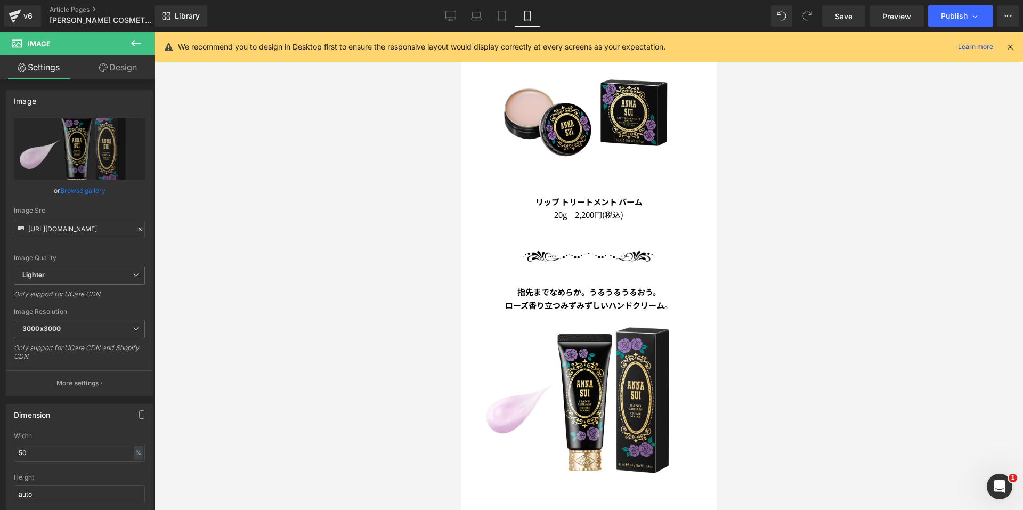
click at [880, 327] on div at bounding box center [588, 271] width 869 height 478
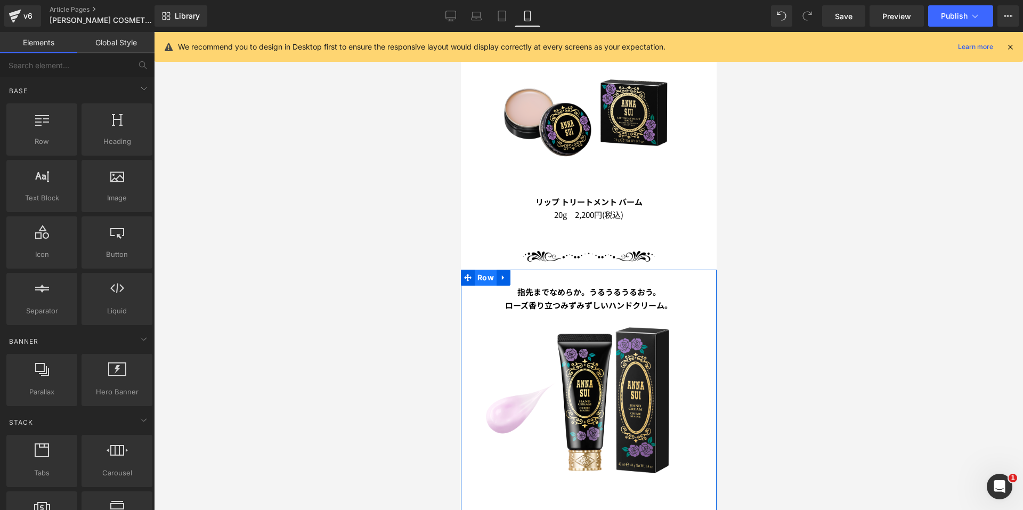
click at [482, 270] on span "Row" at bounding box center [485, 278] width 22 height 16
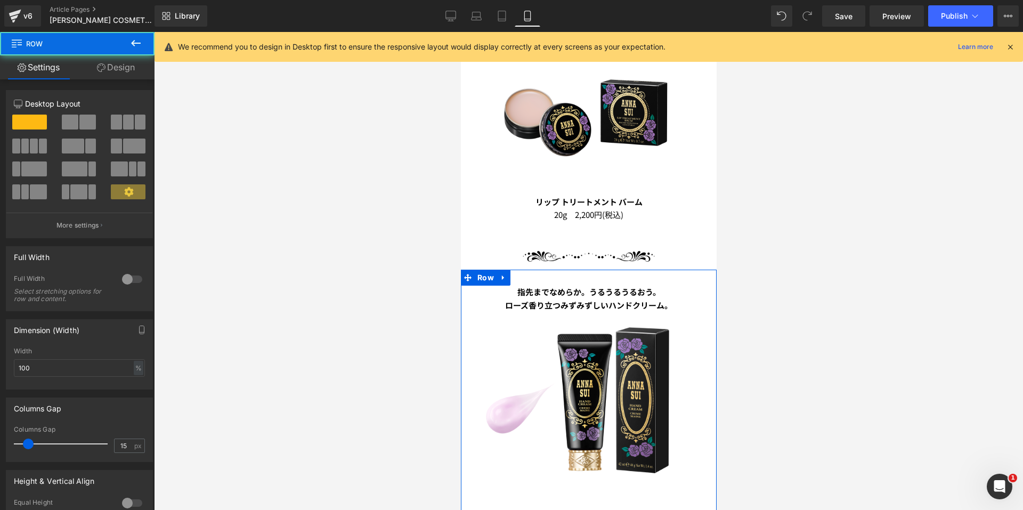
click at [117, 68] on link "Design" at bounding box center [115, 67] width 77 height 24
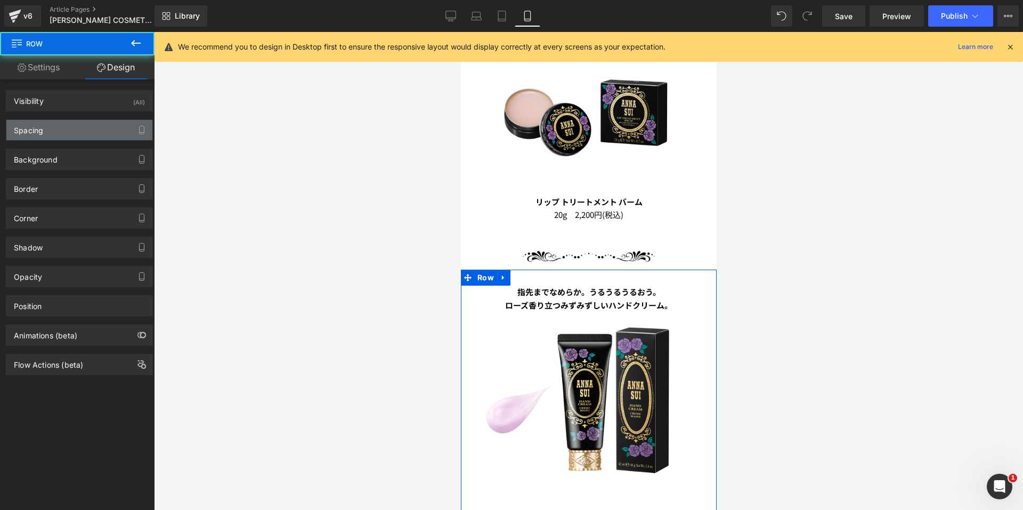
drag, startPoint x: 71, startPoint y: 130, endPoint x: 75, endPoint y: 141, distance: 11.6
click at [71, 131] on div "Spacing" at bounding box center [79, 130] width 146 height 20
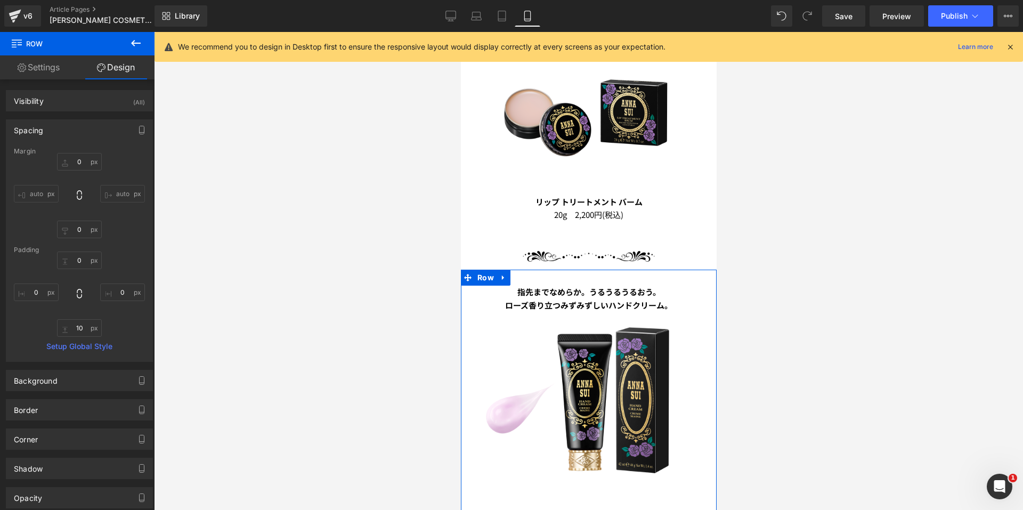
type input "0"
type input "10"
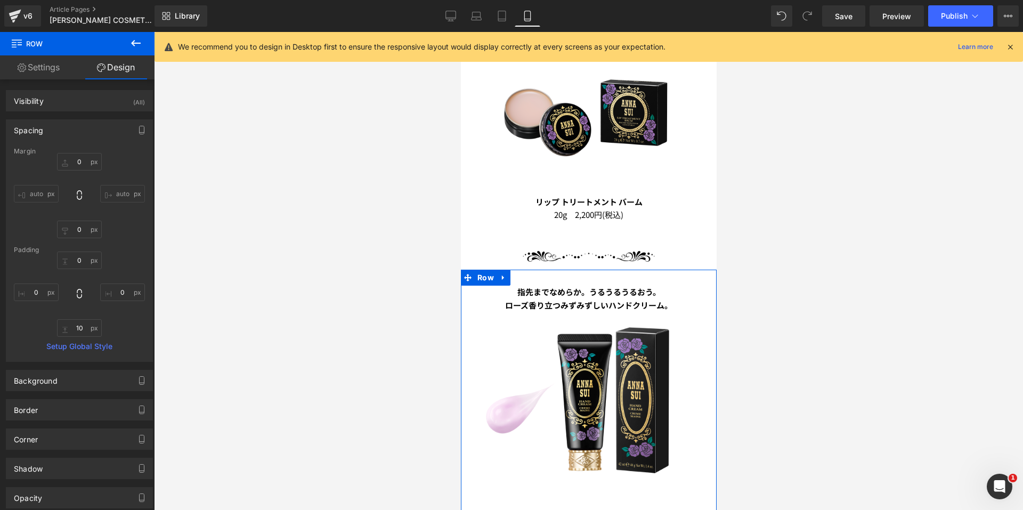
type input "0"
click at [77, 160] on input "0" at bounding box center [79, 162] width 45 height 18
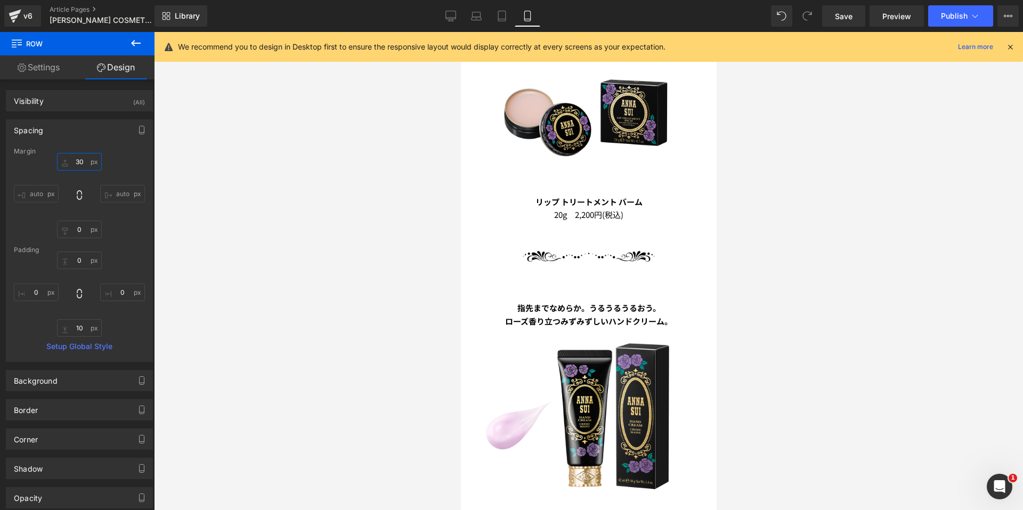
type input "30"
click at [840, 271] on div at bounding box center [588, 271] width 869 height 478
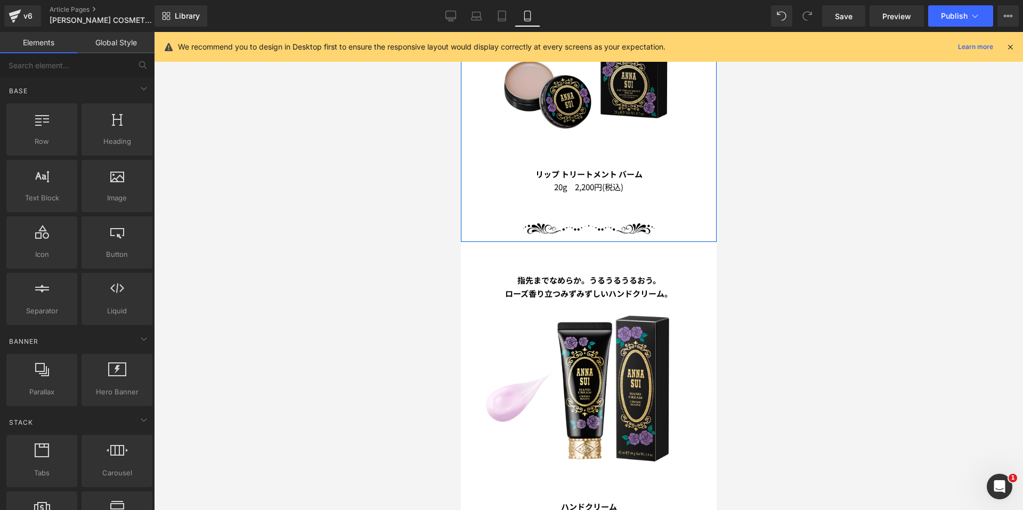
scroll to position [548, 0]
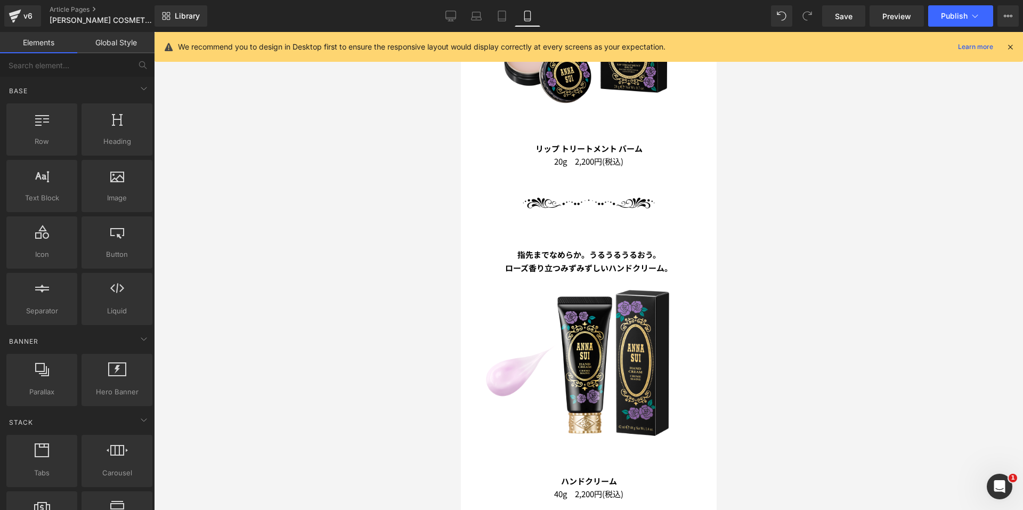
click at [577, 195] on div "Image" at bounding box center [588, 203] width 240 height 16
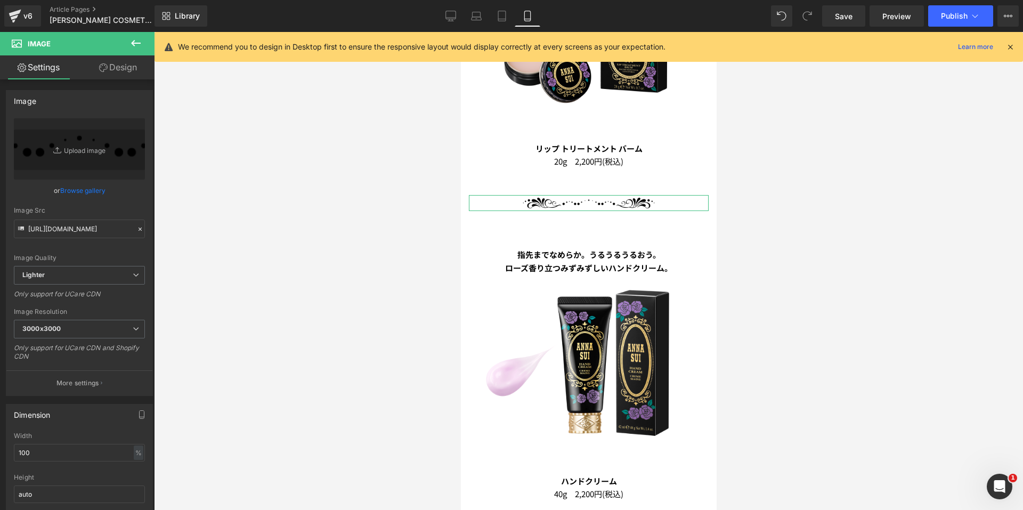
click at [119, 69] on link "Design" at bounding box center [117, 67] width 77 height 24
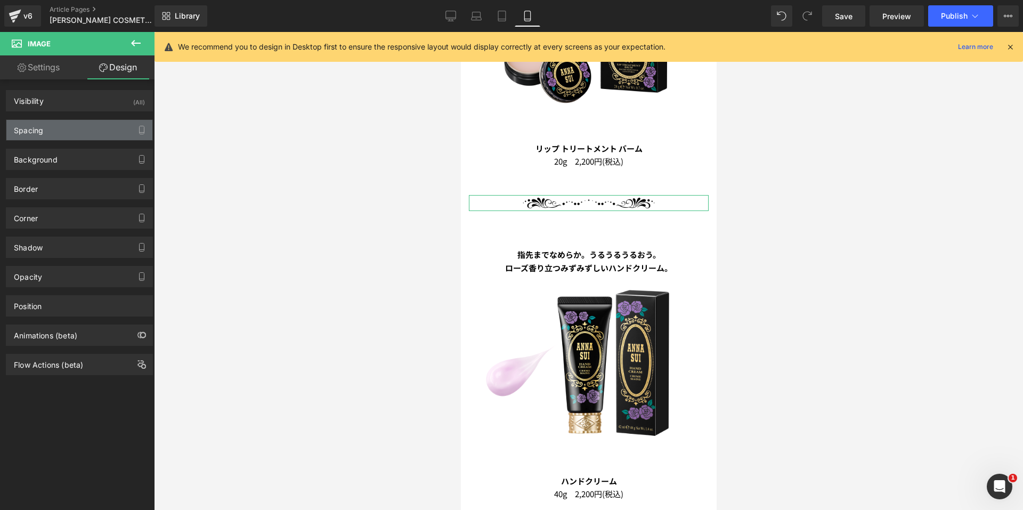
click at [53, 131] on div "Spacing" at bounding box center [79, 130] width 146 height 20
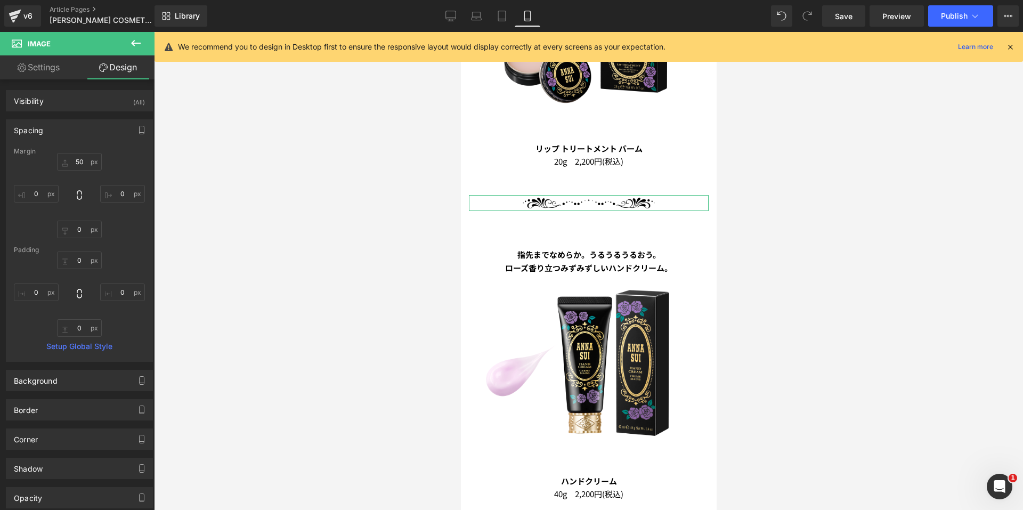
type input "50"
type input "0"
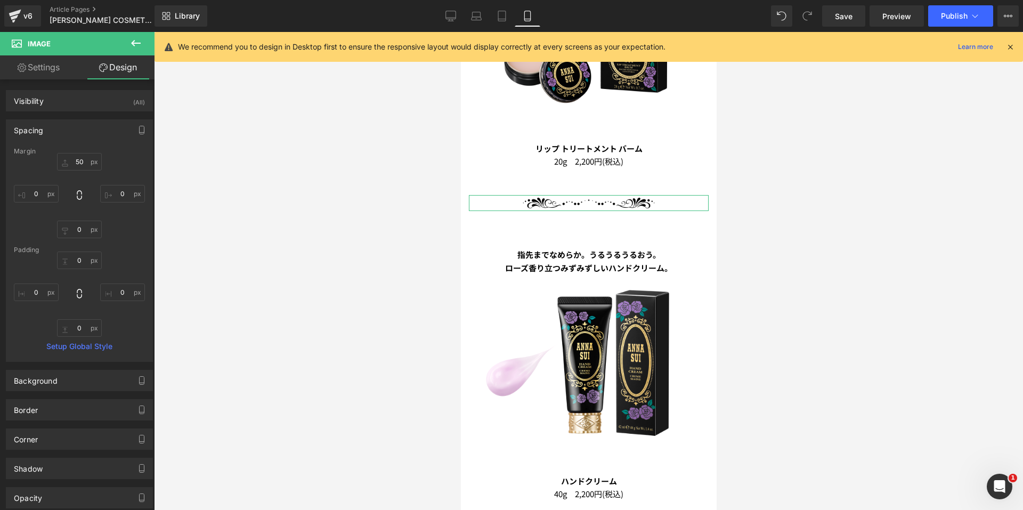
type input "0"
click at [328, 202] on div at bounding box center [588, 271] width 869 height 478
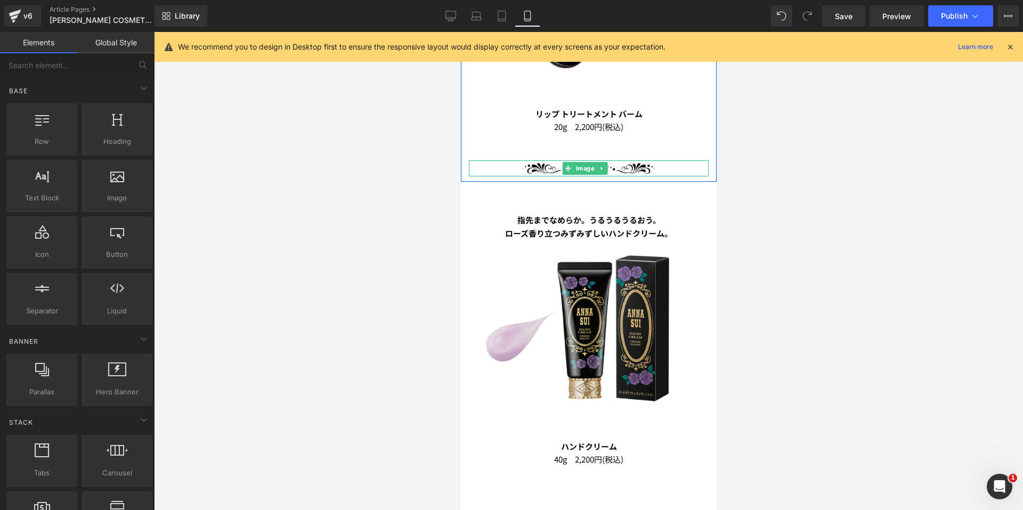
scroll to position [601, 0]
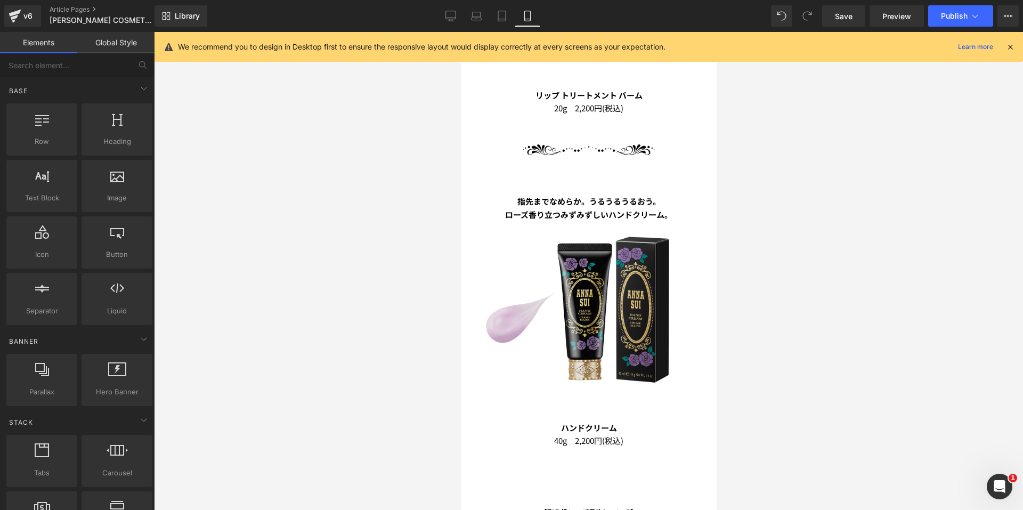
click at [600, 248] on img at bounding box center [588, 308] width 226 height 226
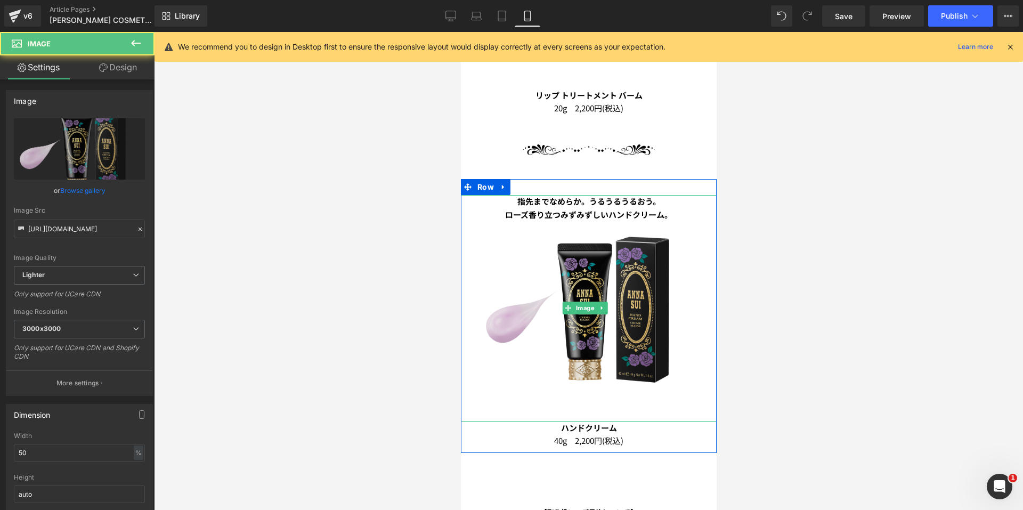
click at [580, 303] on img at bounding box center [588, 308] width 226 height 226
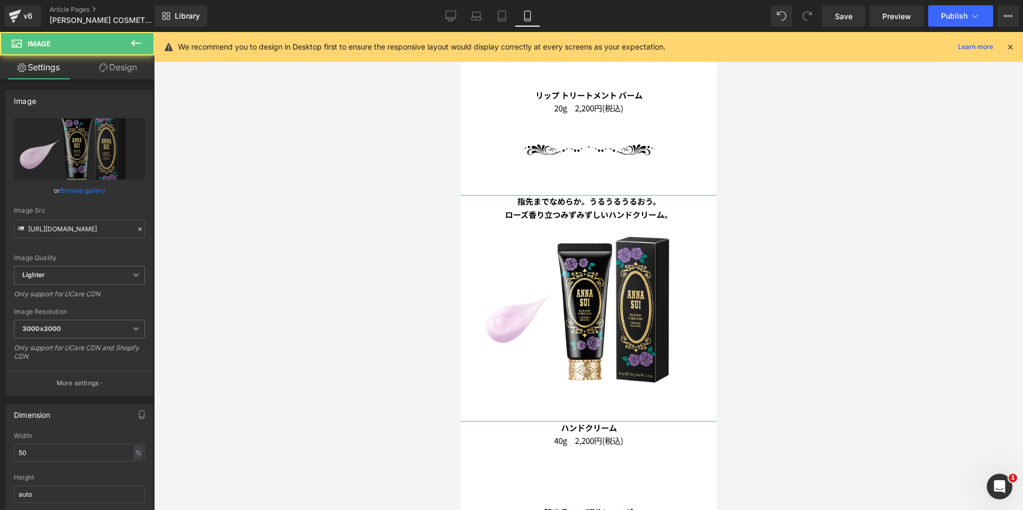
click at [114, 69] on link "Design" at bounding box center [117, 67] width 77 height 24
click at [0, 0] on div "Spacing" at bounding box center [0, 0] width 0 height 0
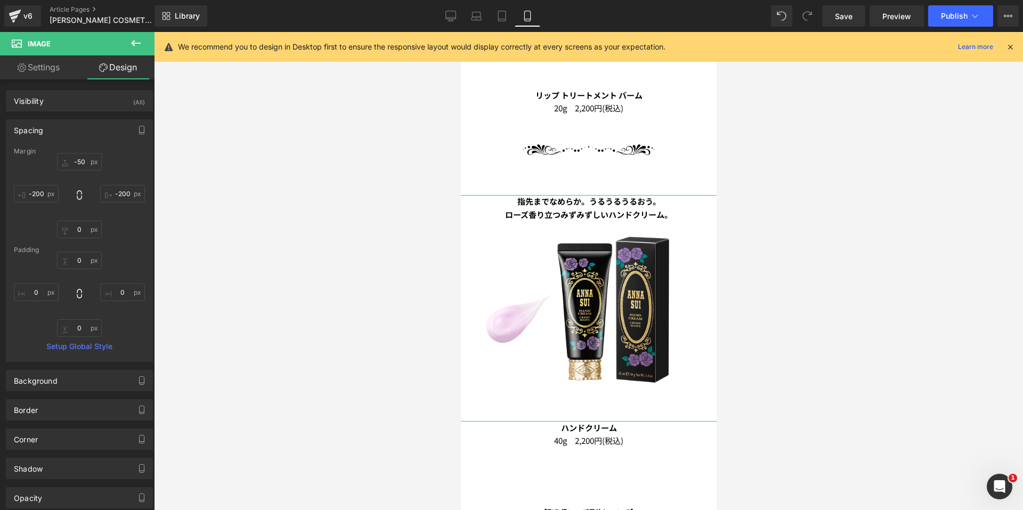
type input "-50"
type input "-200"
type input "0"
type input "-200"
type input "0"
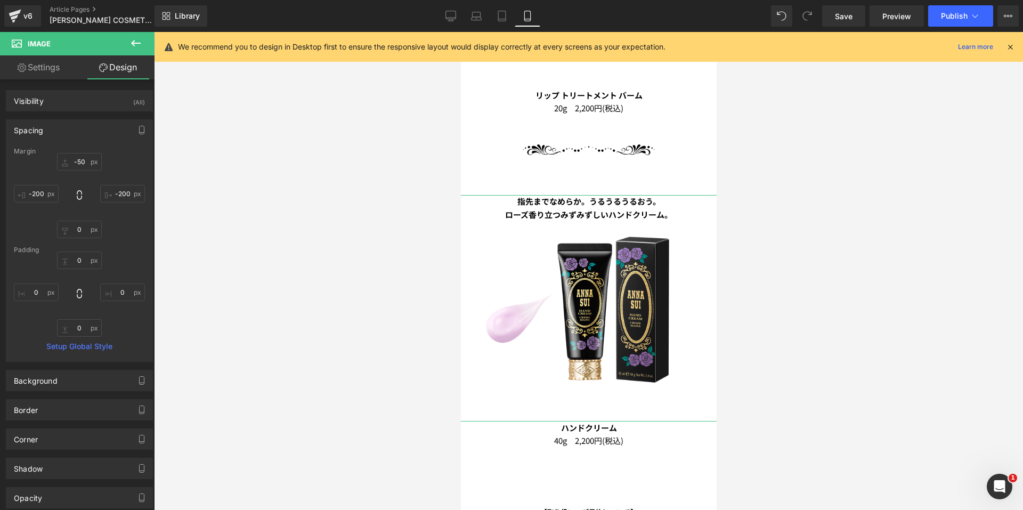
type input "0"
click at [76, 159] on input "-50" at bounding box center [79, 162] width 45 height 18
type input "0"
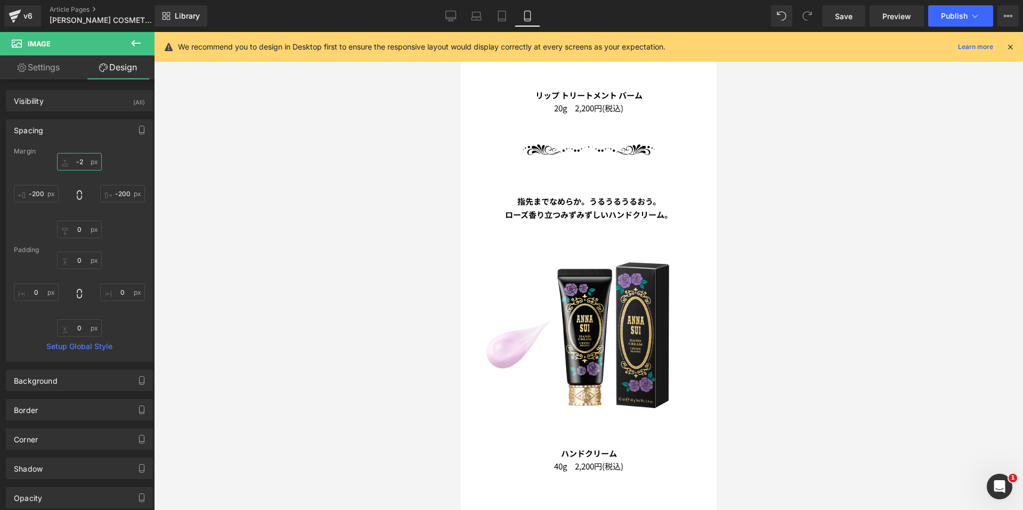
type input "-20"
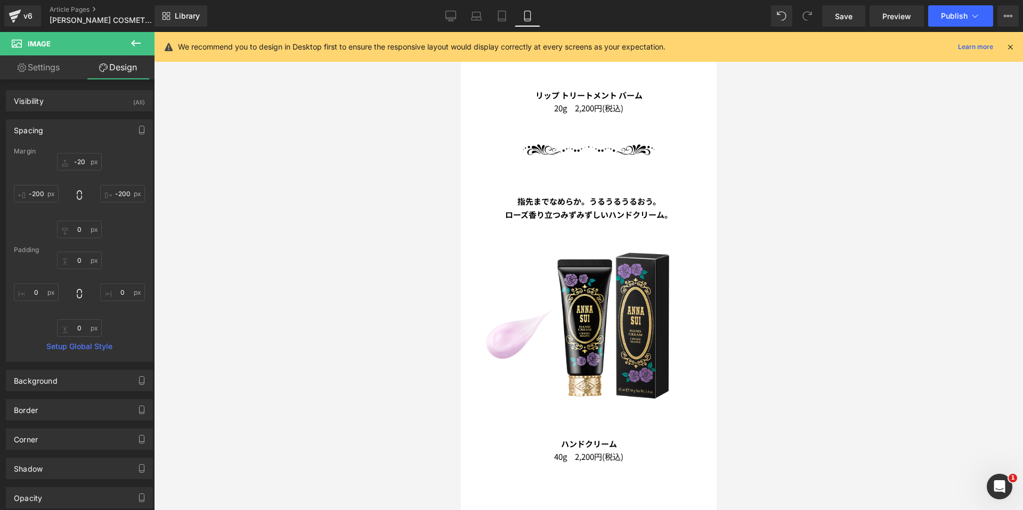
click at [886, 197] on div at bounding box center [588, 271] width 869 height 478
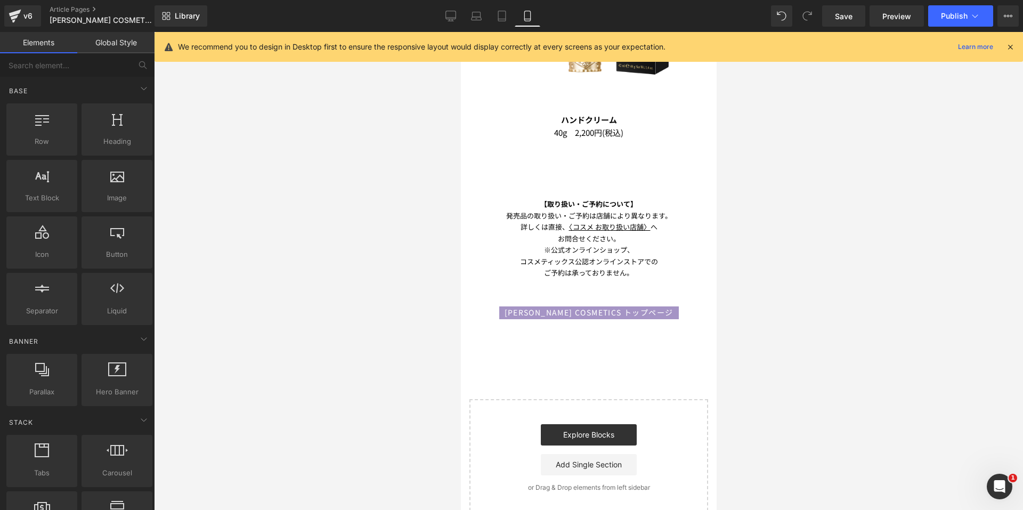
scroll to position [868, 0]
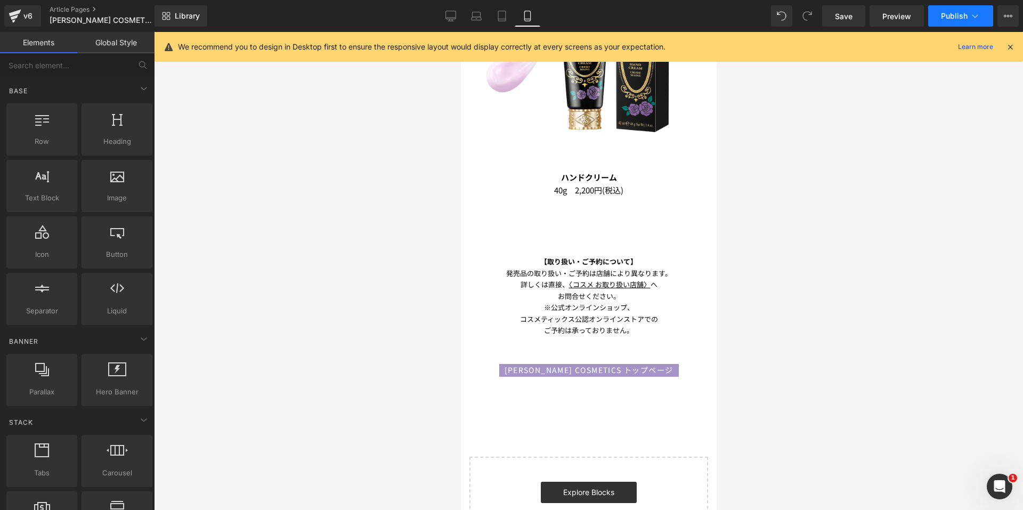
click at [947, 13] on span "Publish" at bounding box center [954, 16] width 27 height 9
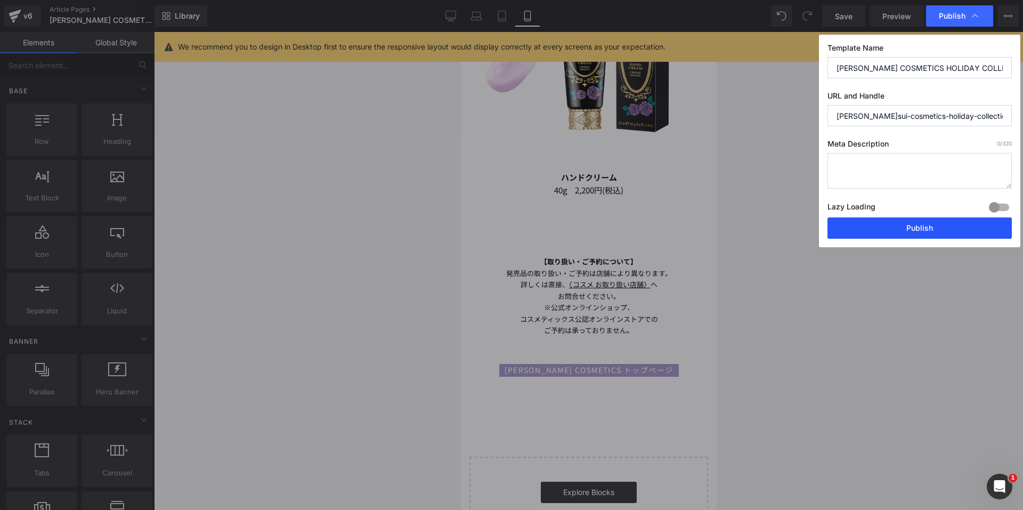
click at [862, 220] on button "Publish" at bounding box center [920, 227] width 184 height 21
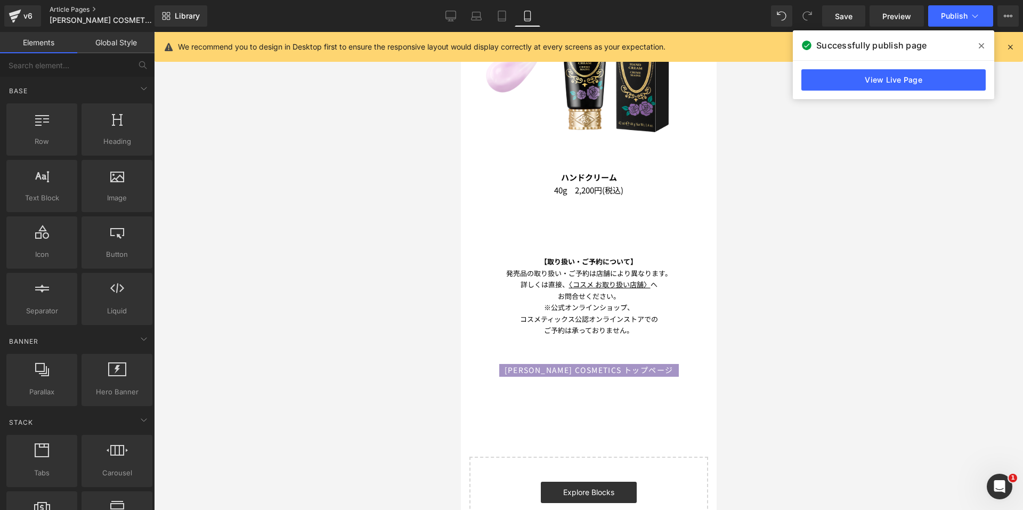
click at [65, 6] on link "Article Pages" at bounding box center [111, 9] width 123 height 9
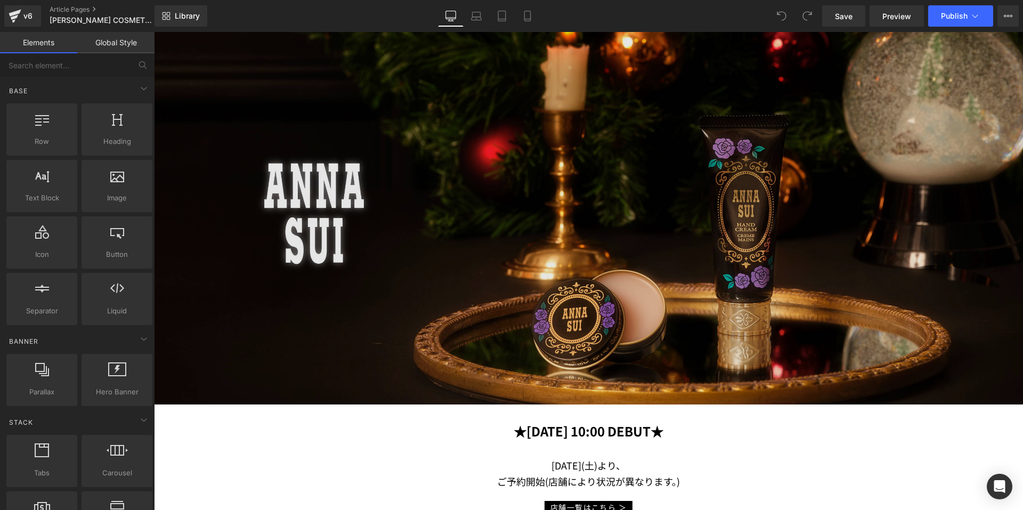
scroll to position [213, 0]
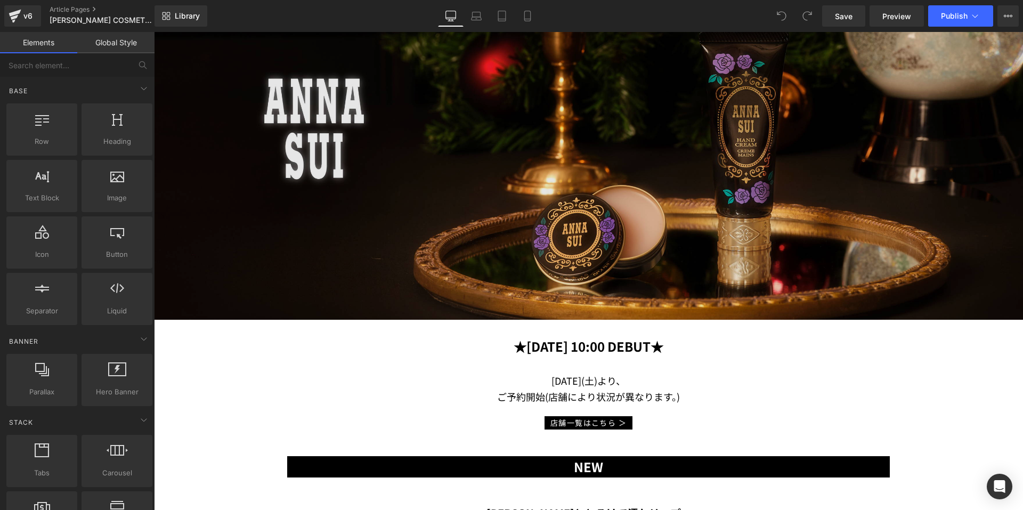
click at [469, 140] on img at bounding box center [588, 129] width 869 height 382
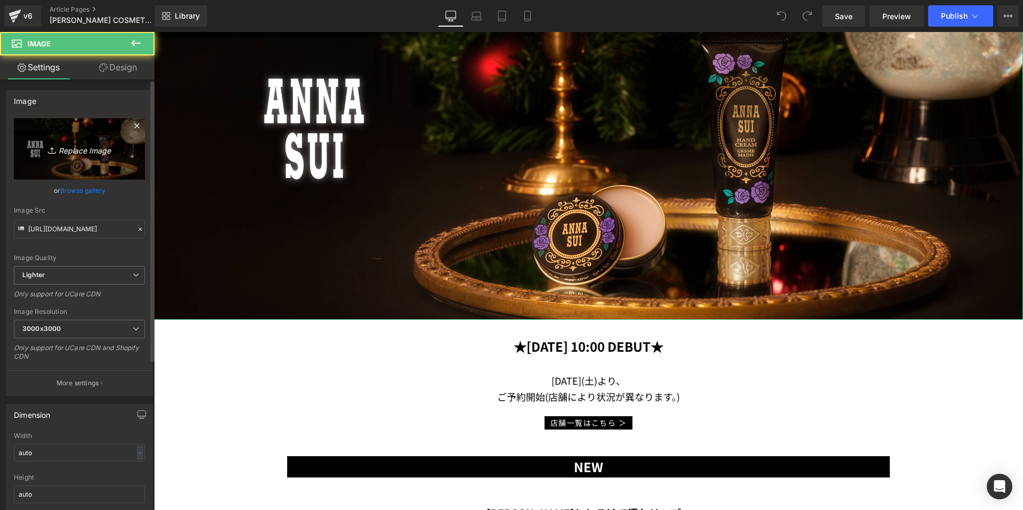
click at [68, 133] on link "Replace Image" at bounding box center [79, 148] width 131 height 61
type input "C:\fakepath\Coffret2_2100x922px.jpg"
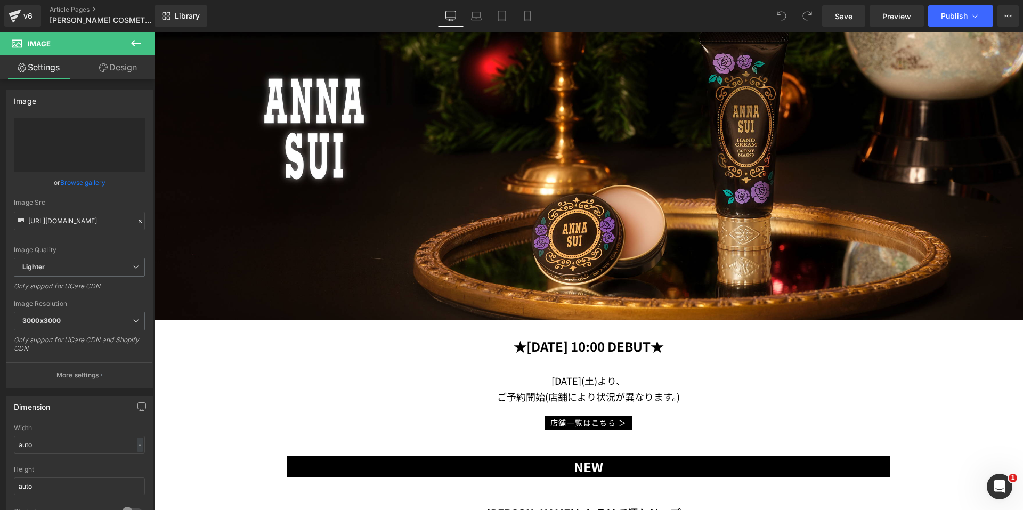
type input "[URL][DOMAIN_NAME]"
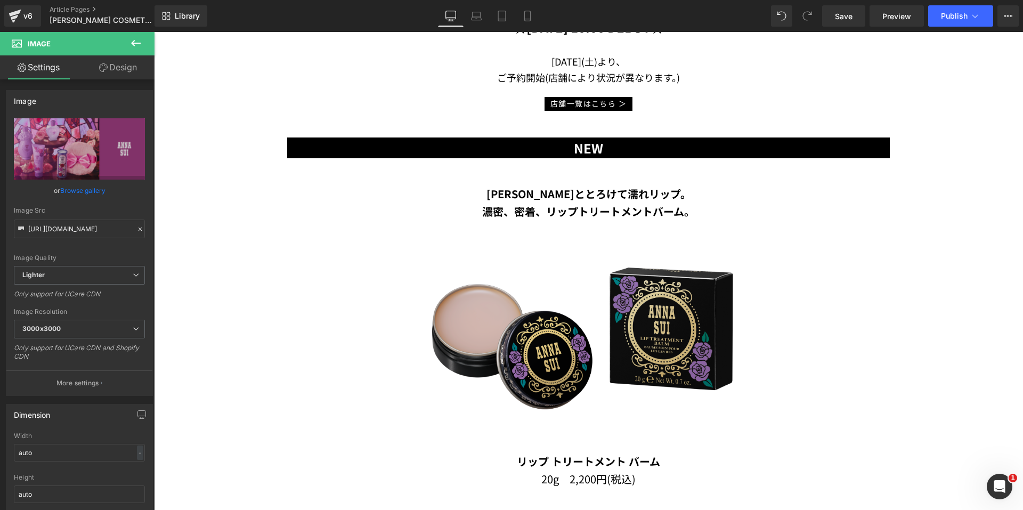
scroll to position [533, 0]
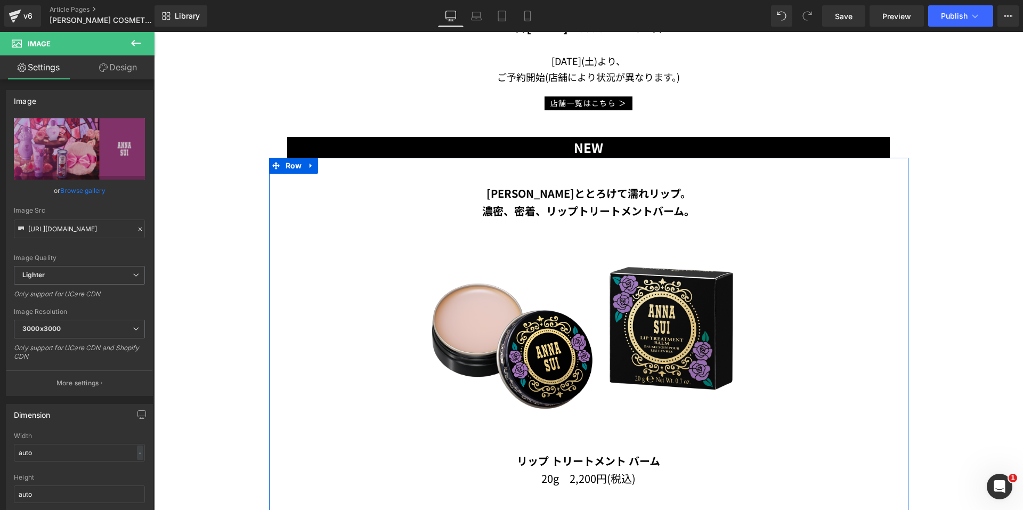
click at [550, 190] on b "[PERSON_NAME]ととろけて濡れリップ。" at bounding box center [589, 192] width 205 height 15
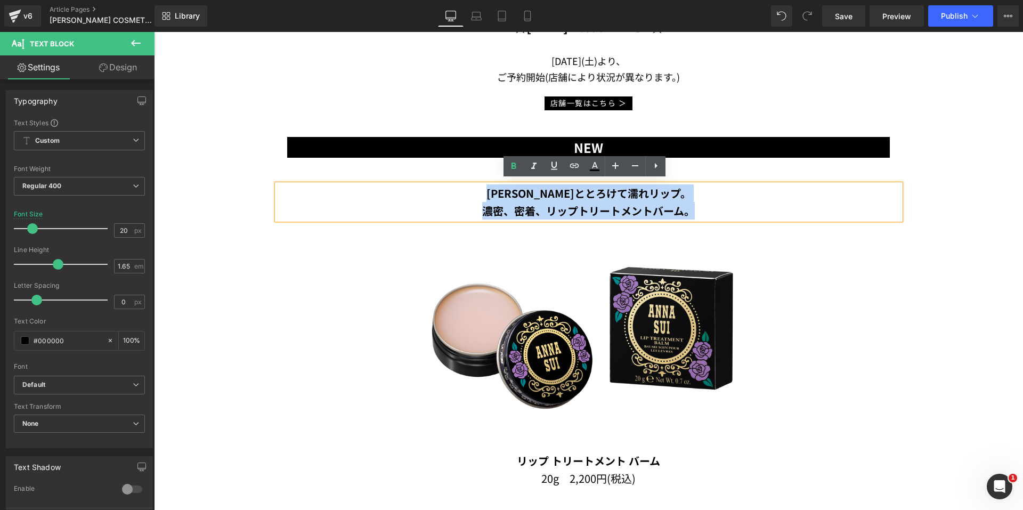
drag, startPoint x: 699, startPoint y: 207, endPoint x: 460, endPoint y: 190, distance: 238.8
click at [460, 190] on div "[PERSON_NAME]ととろけて濡れリップ。 濃密、密着、リップトリートメントバーム。" at bounding box center [588, 201] width 623 height 35
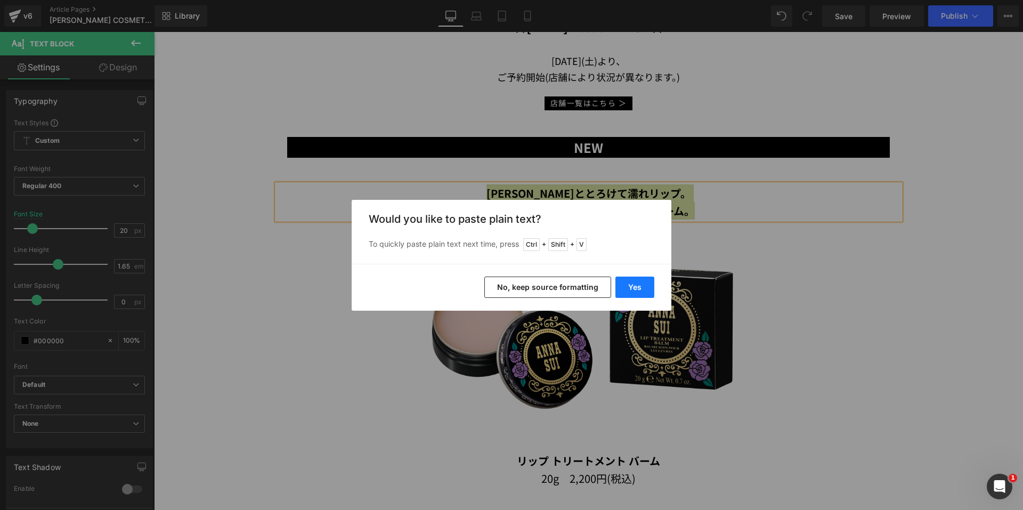
click at [626, 294] on button "Yes" at bounding box center [634, 287] width 39 height 21
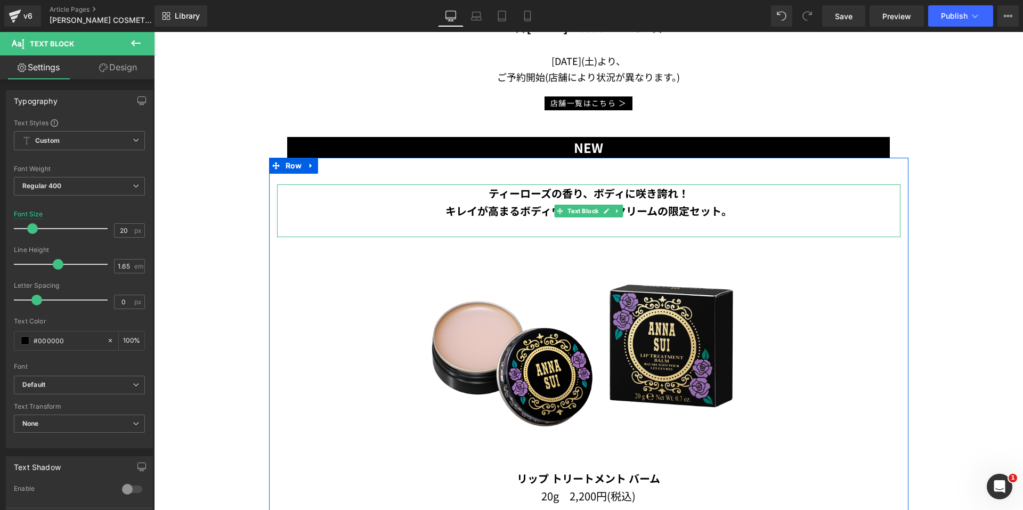
click at [615, 222] on p at bounding box center [588, 229] width 623 height 18
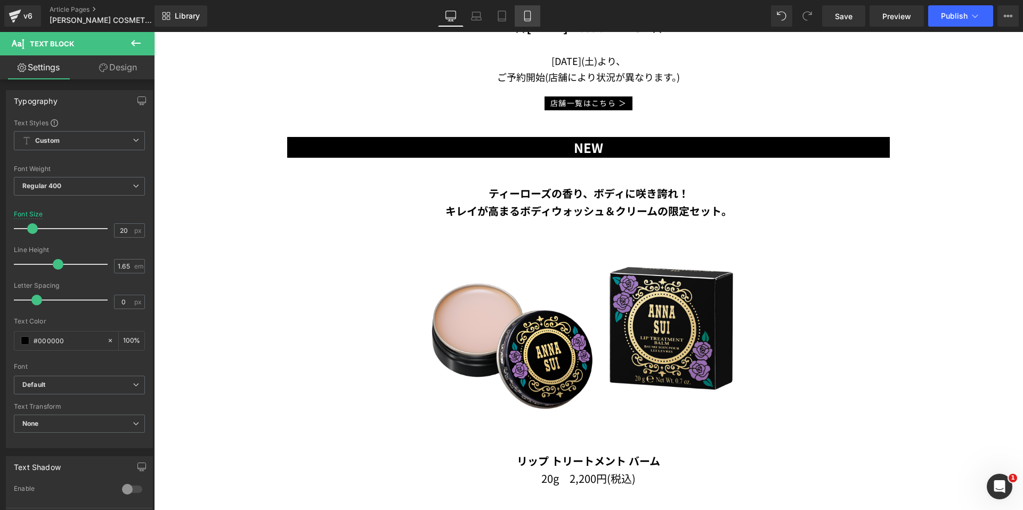
click at [525, 21] on link "Mobile" at bounding box center [528, 15] width 26 height 21
type input "15"
type input "100"
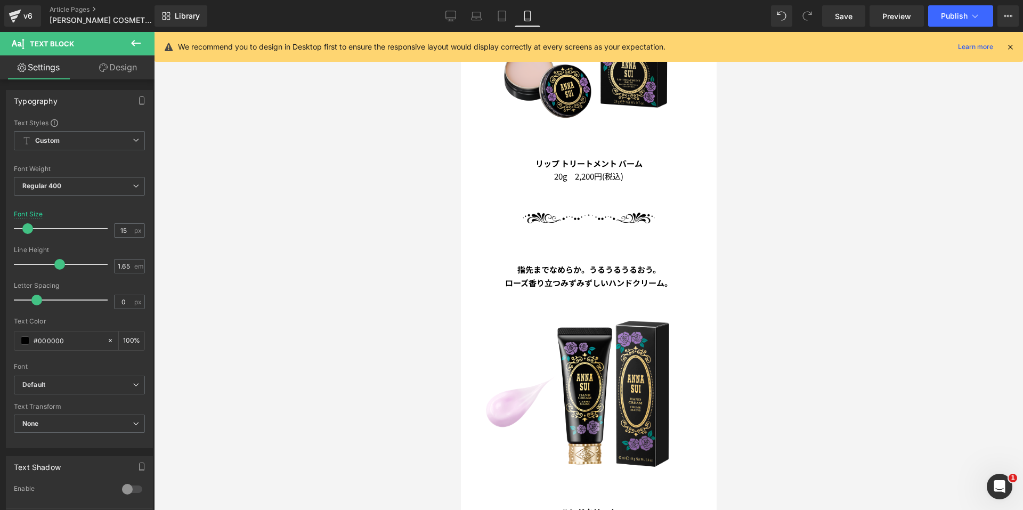
scroll to position [320, 0]
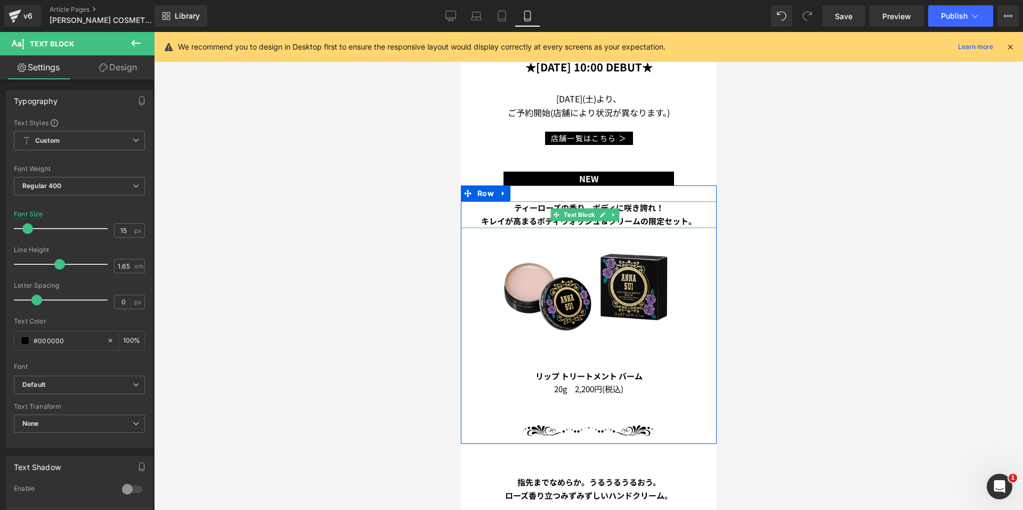
click at [530, 215] on b "キレイが高まるボディウォッシュ＆クリームの限定セット。" at bounding box center [588, 220] width 215 height 11
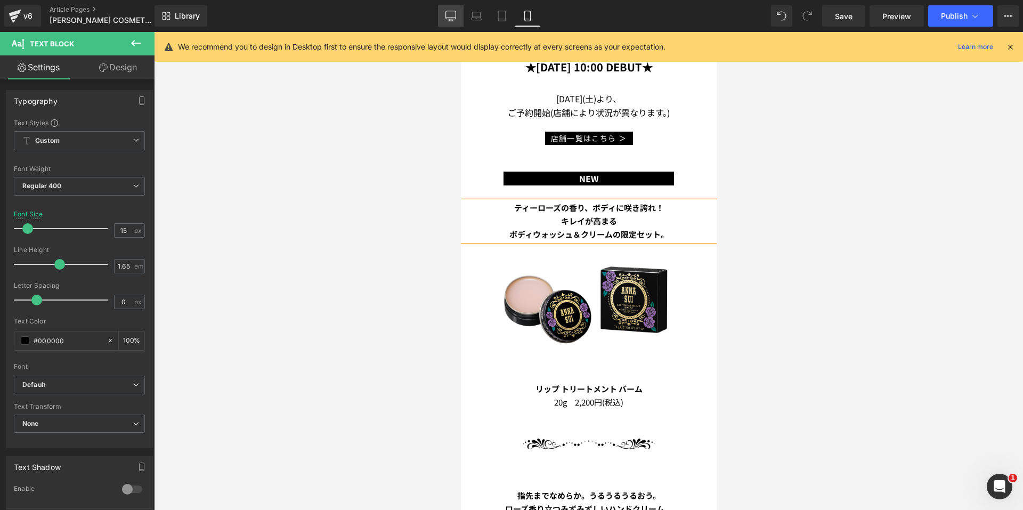
click at [448, 15] on icon at bounding box center [451, 16] width 11 height 11
type input "20"
type input "100"
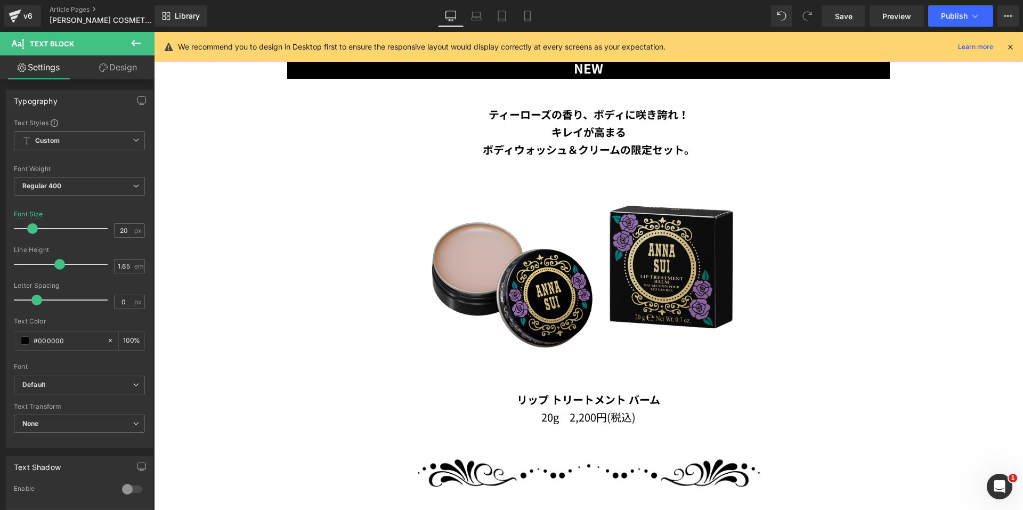
scroll to position [680, 0]
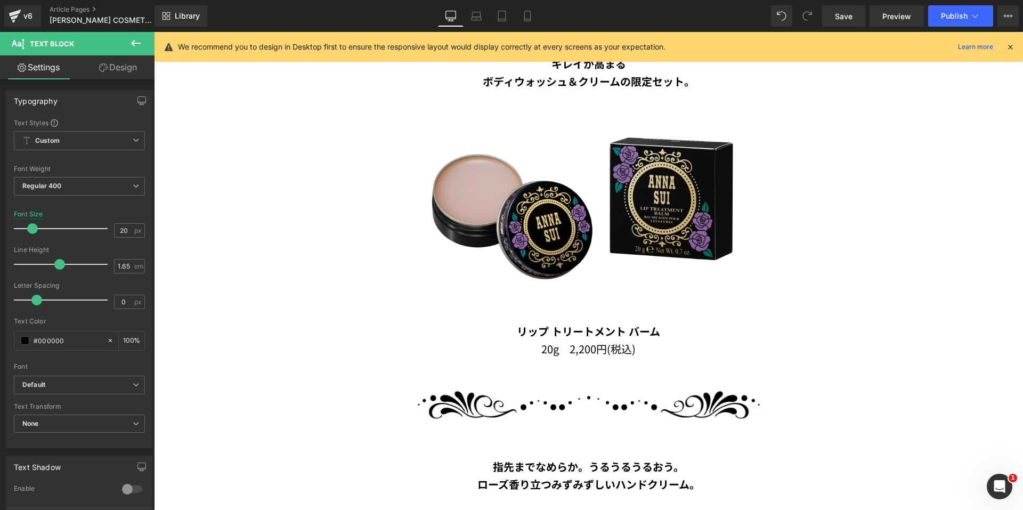
click at [617, 216] on img at bounding box center [588, 206] width 418 height 232
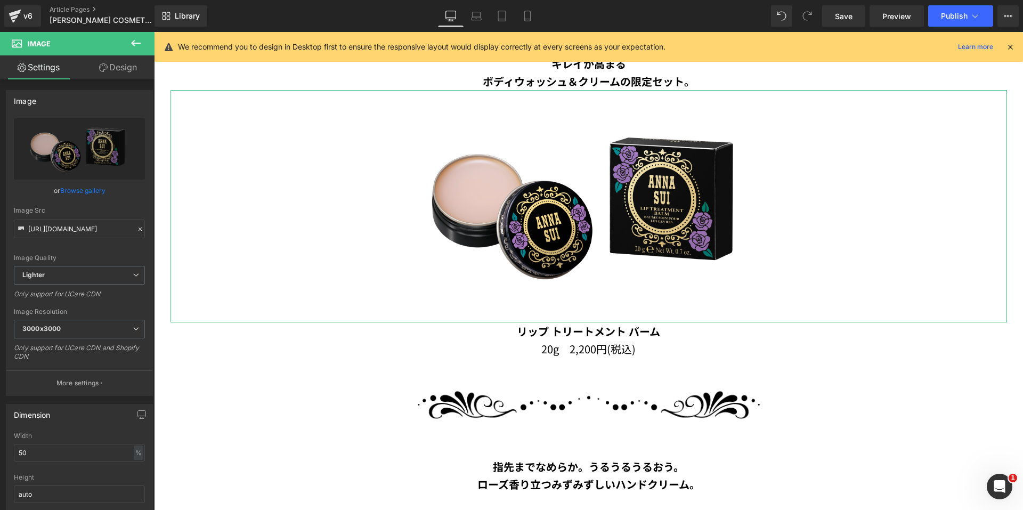
click at [100, 63] on icon at bounding box center [103, 67] width 9 height 9
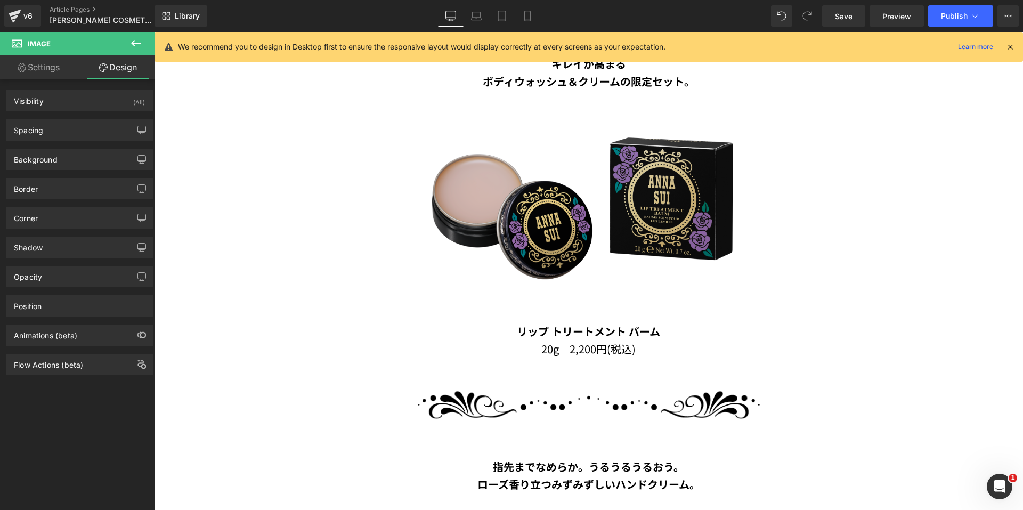
click at [434, 157] on img at bounding box center [588, 206] width 418 height 232
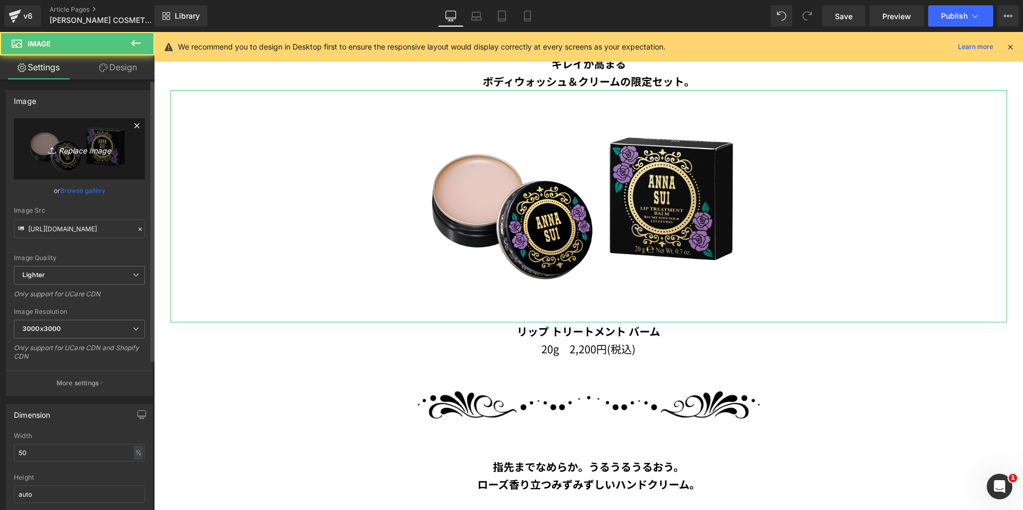
click at [77, 166] on link "Replace Image" at bounding box center [79, 148] width 131 height 61
type input "C:\fakepath\cutout01_2.png"
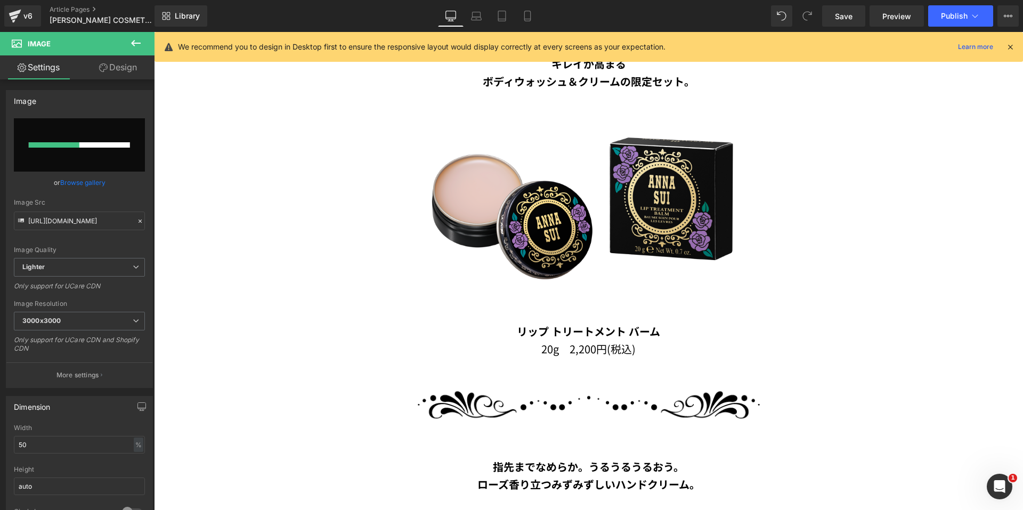
type input "[URL][DOMAIN_NAME][DEMOGRAPHIC_DATA]"
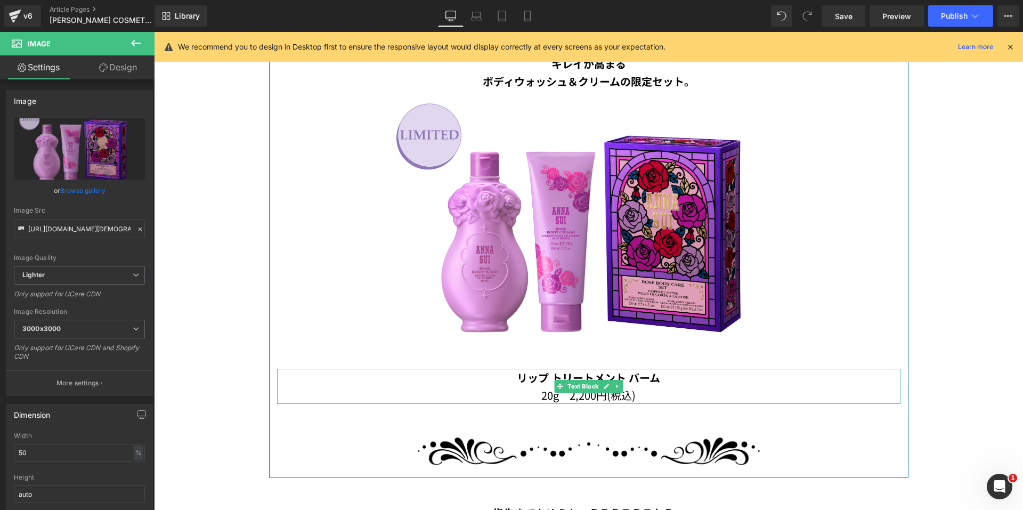
click at [653, 383] on p "リップ トリートメント バーム" at bounding box center [588, 378] width 623 height 18
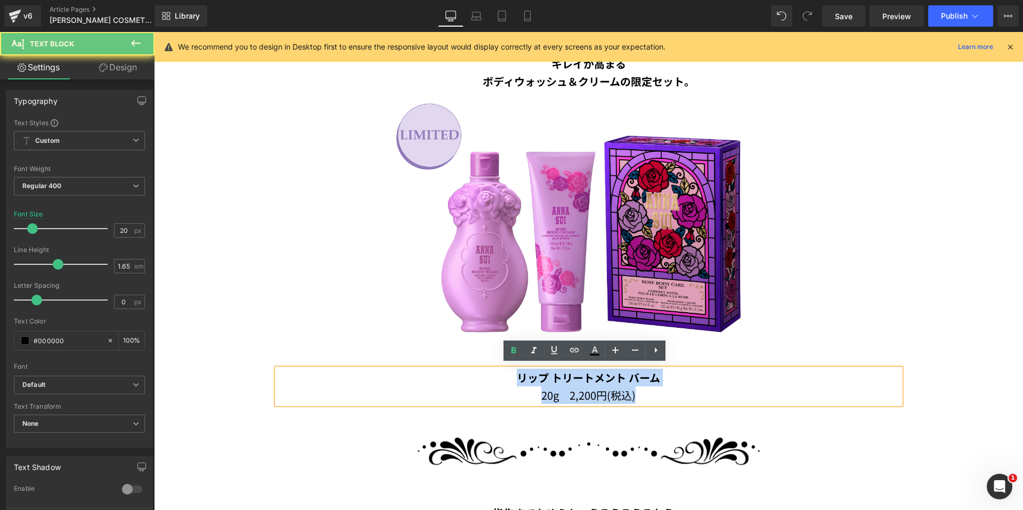
drag, startPoint x: 658, startPoint y: 393, endPoint x: 511, endPoint y: 376, distance: 148.6
click at [511, 376] on div "リップ トリートメント バーム 20g　2,200円(税込)" at bounding box center [588, 386] width 623 height 35
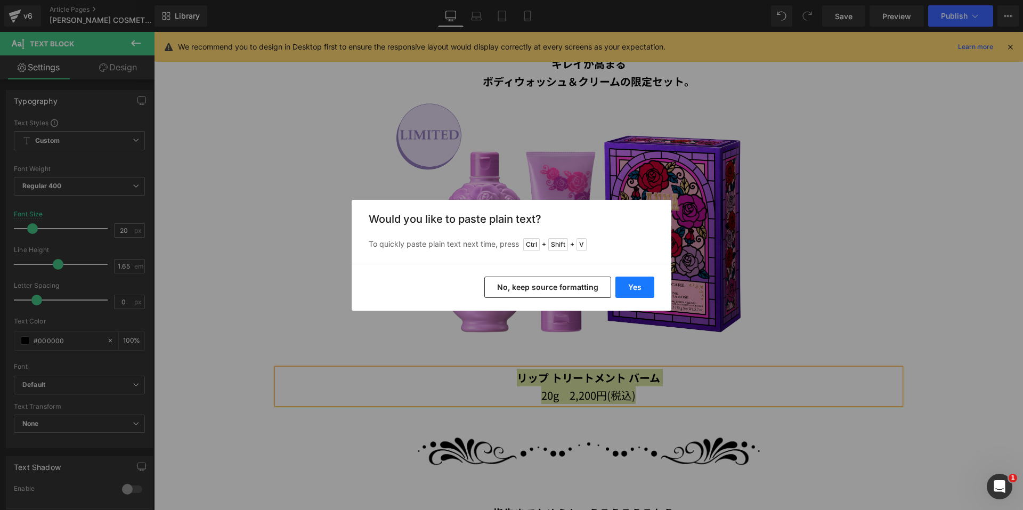
click at [638, 289] on button "Yes" at bounding box center [634, 287] width 39 height 21
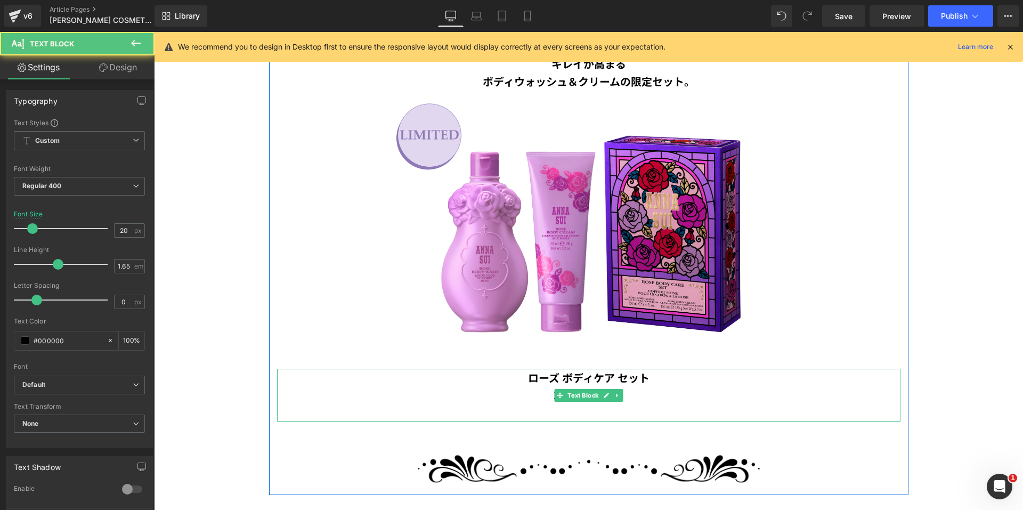
click at [615, 404] on p at bounding box center [588, 413] width 623 height 18
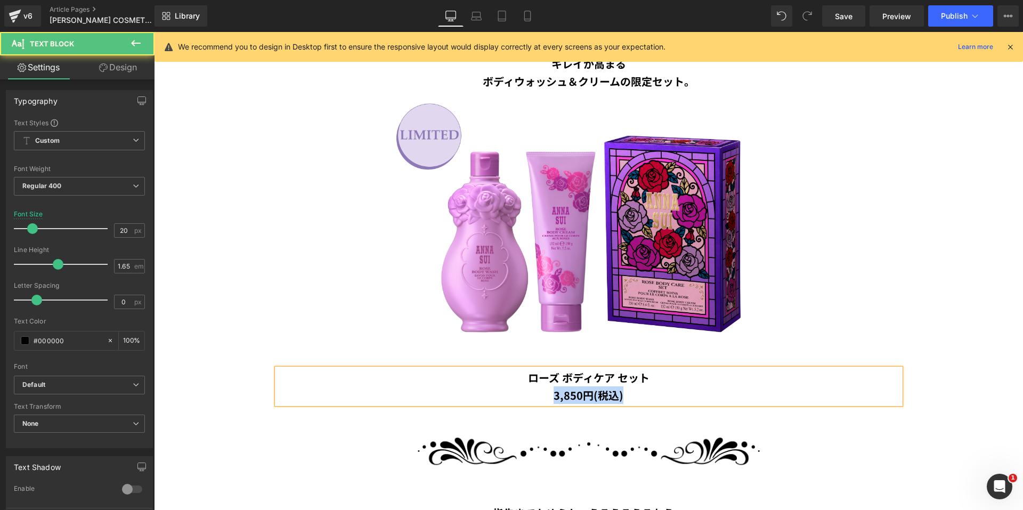
drag, startPoint x: 632, startPoint y: 387, endPoint x: 538, endPoint y: 387, distance: 94.3
click at [539, 387] on p "3,850円(税込)" at bounding box center [588, 395] width 623 height 18
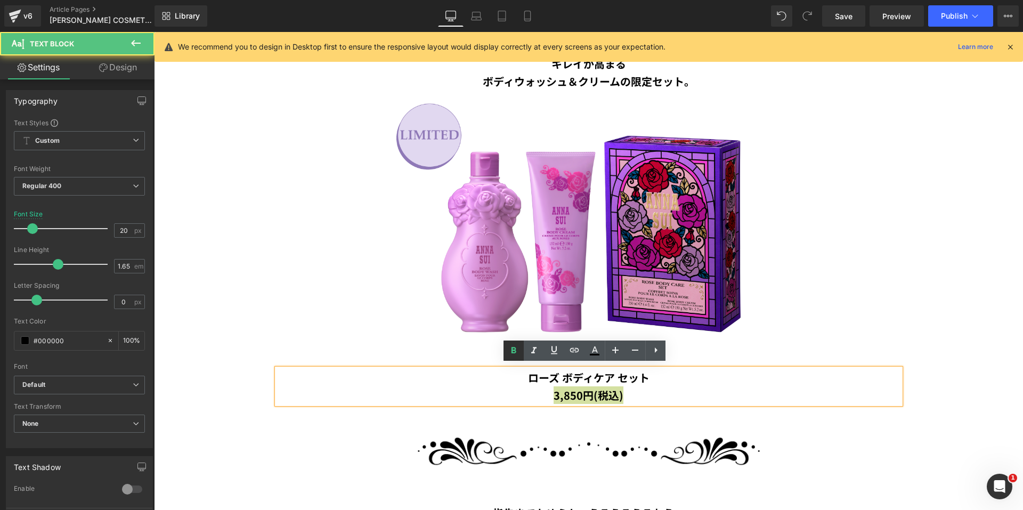
click at [516, 348] on icon at bounding box center [513, 350] width 13 height 13
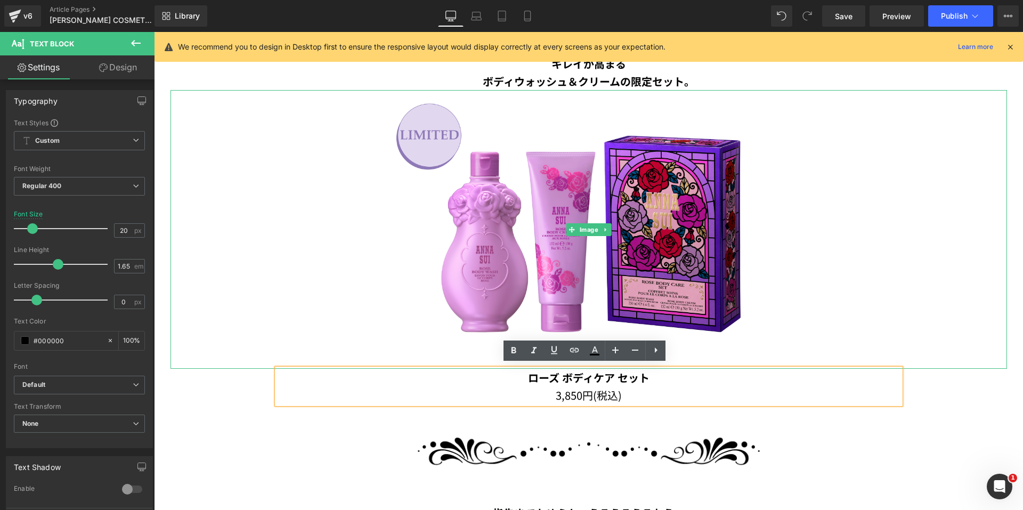
click at [943, 330] on div at bounding box center [589, 229] width 837 height 279
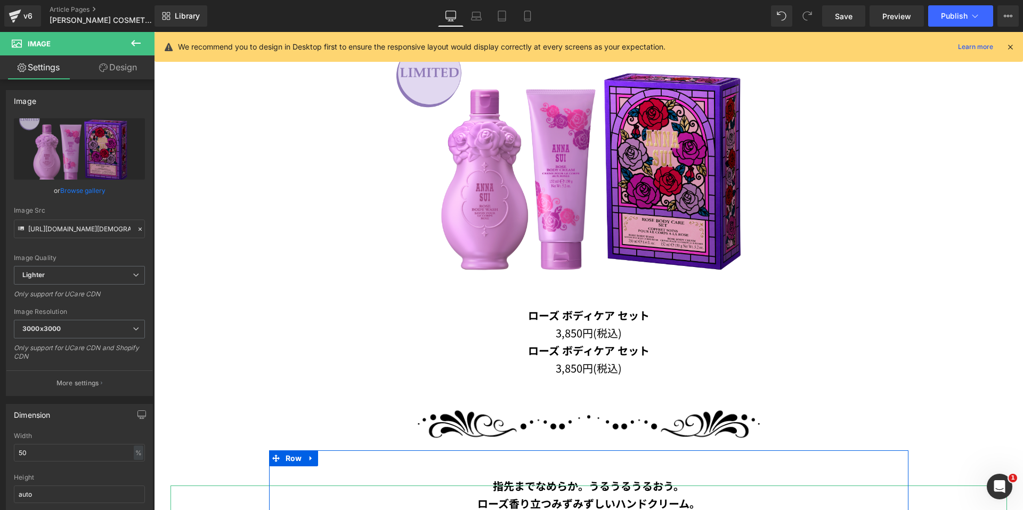
scroll to position [739, 0]
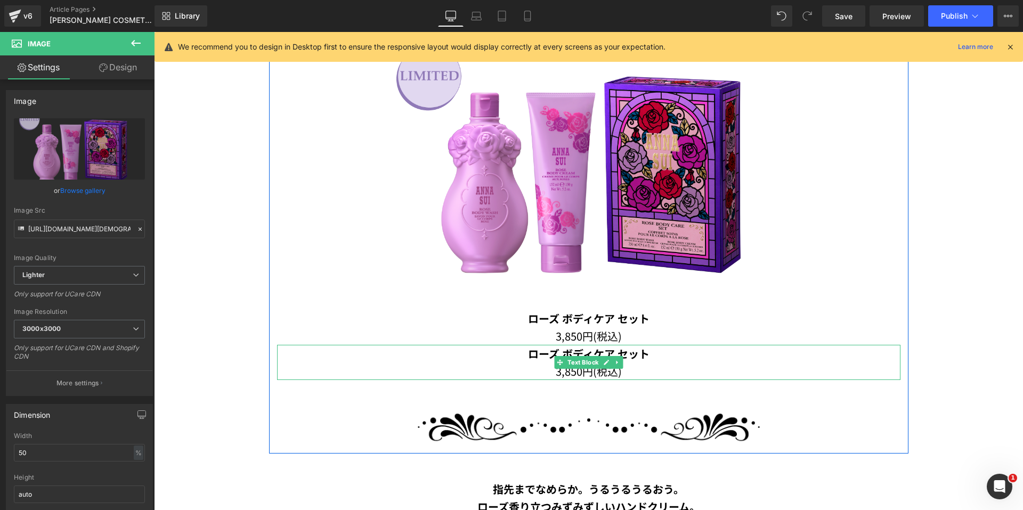
click at [637, 362] on p "3,850円(税込)" at bounding box center [588, 371] width 623 height 18
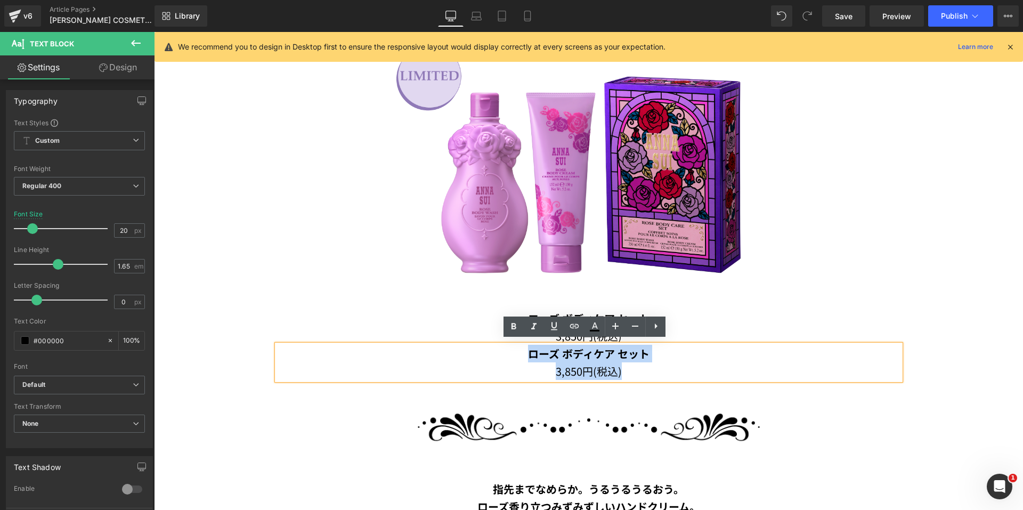
drag, startPoint x: 635, startPoint y: 366, endPoint x: 507, endPoint y: 349, distance: 129.1
click at [507, 349] on div "ローズ ボディケア セット 3,850円(税込)" at bounding box center [588, 362] width 623 height 35
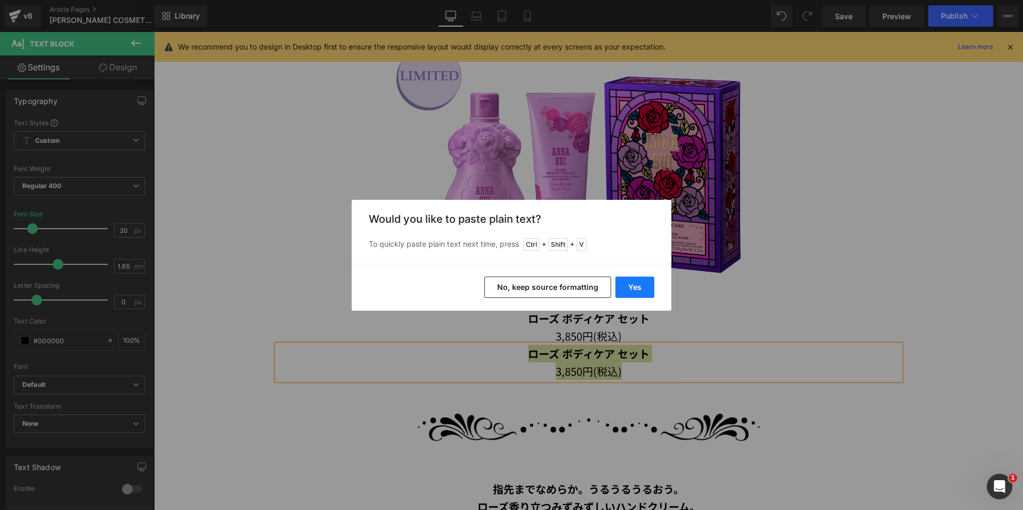
click at [622, 286] on button "Yes" at bounding box center [634, 287] width 39 height 21
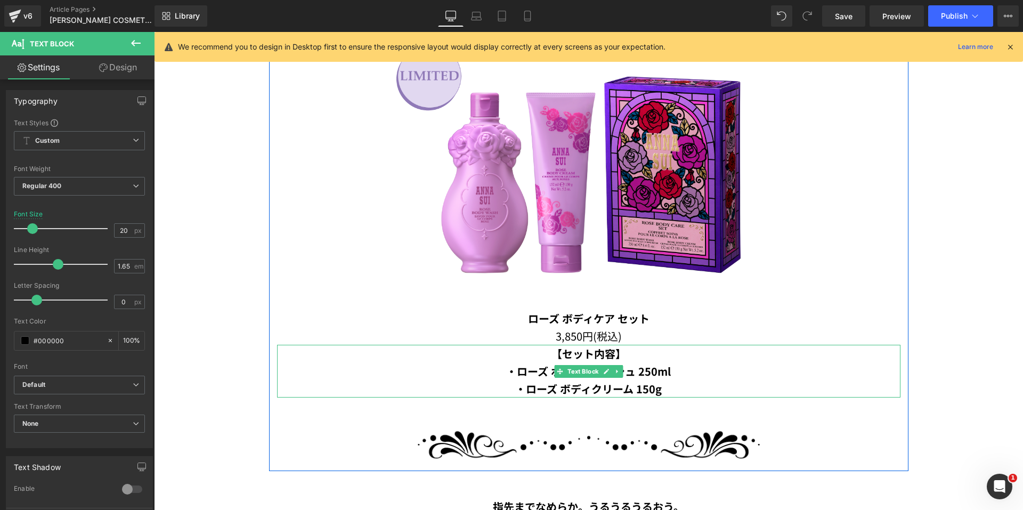
click at [693, 370] on p "・ローズ ボディウォッシュ 250ml" at bounding box center [588, 371] width 623 height 18
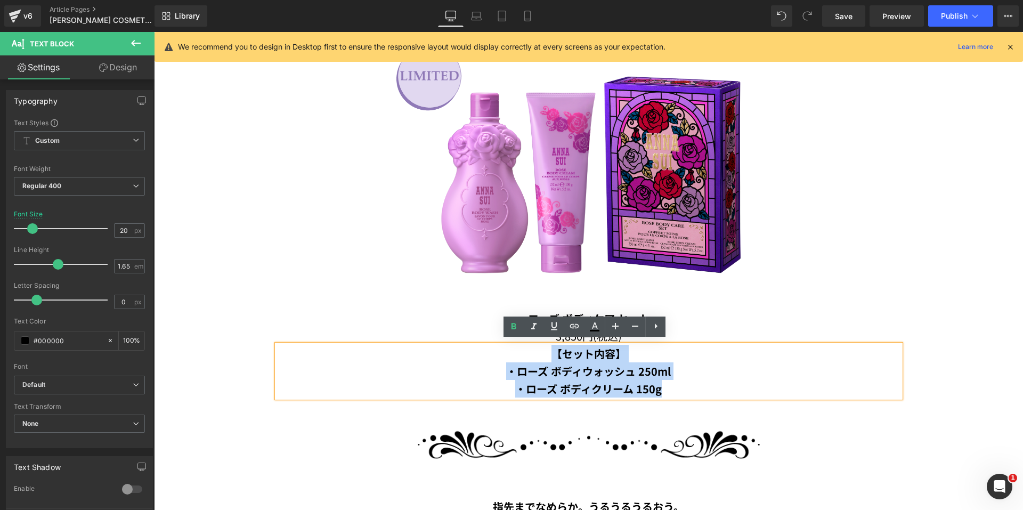
drag, startPoint x: 676, startPoint y: 385, endPoint x: 530, endPoint y: 352, distance: 149.2
click at [530, 352] on div "【セット内容】 ・ローズ ボディウォッシュ 250ml ・ローズ ボディクリーム 150g" at bounding box center [588, 371] width 623 height 53
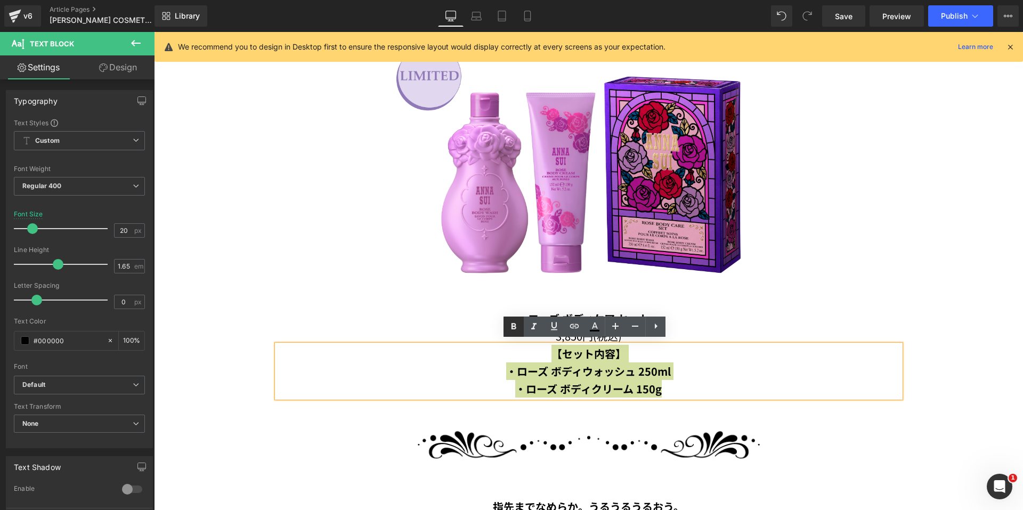
click at [510, 326] on icon at bounding box center [513, 326] width 13 height 13
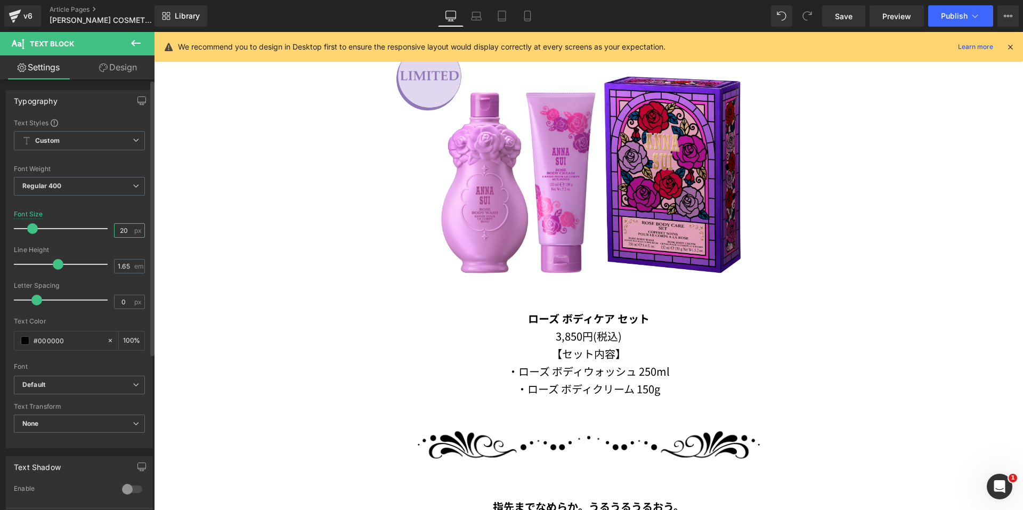
drag, startPoint x: 125, startPoint y: 229, endPoint x: 112, endPoint y: 227, distance: 12.4
click at [115, 227] on input "20" at bounding box center [124, 230] width 19 height 13
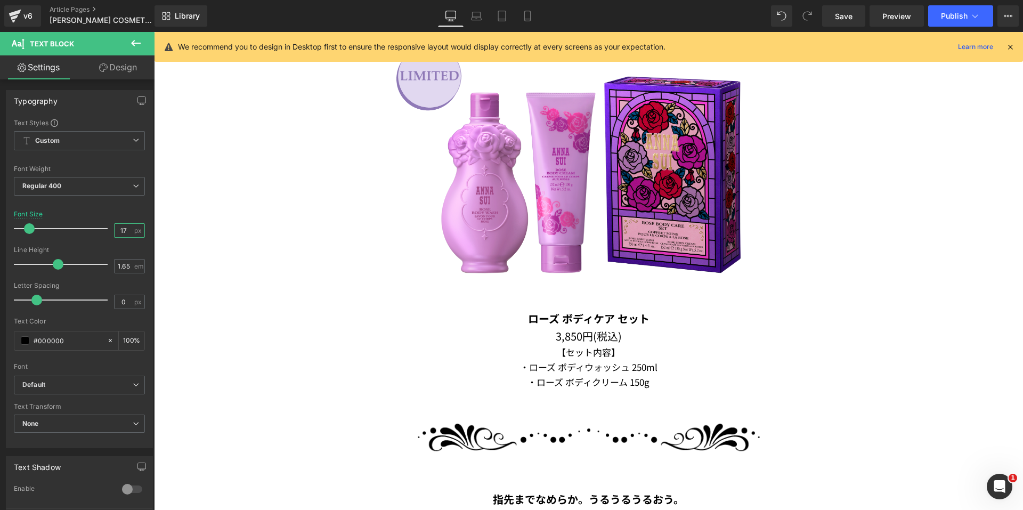
type input "17"
click at [116, 70] on link "Design" at bounding box center [117, 67] width 77 height 24
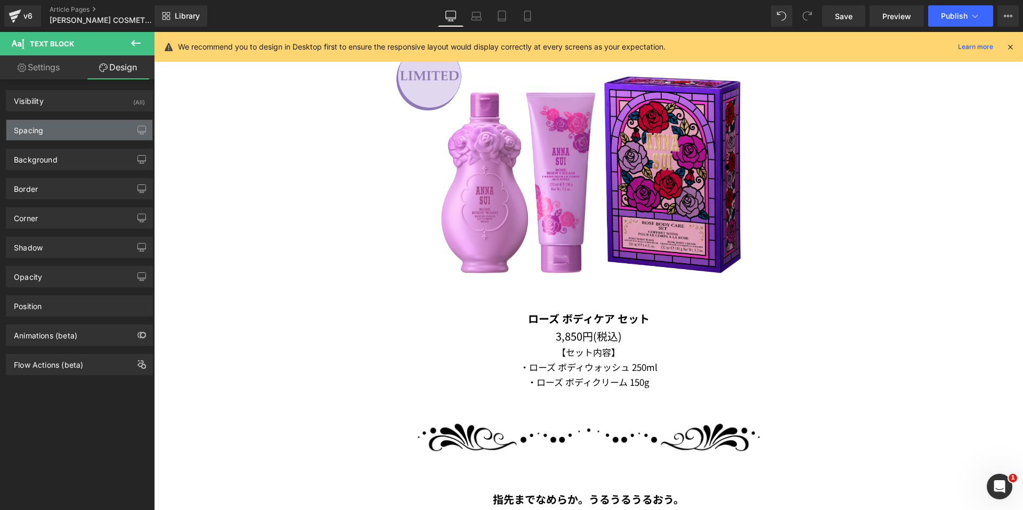
click at [94, 132] on div "Spacing" at bounding box center [79, 130] width 146 height 20
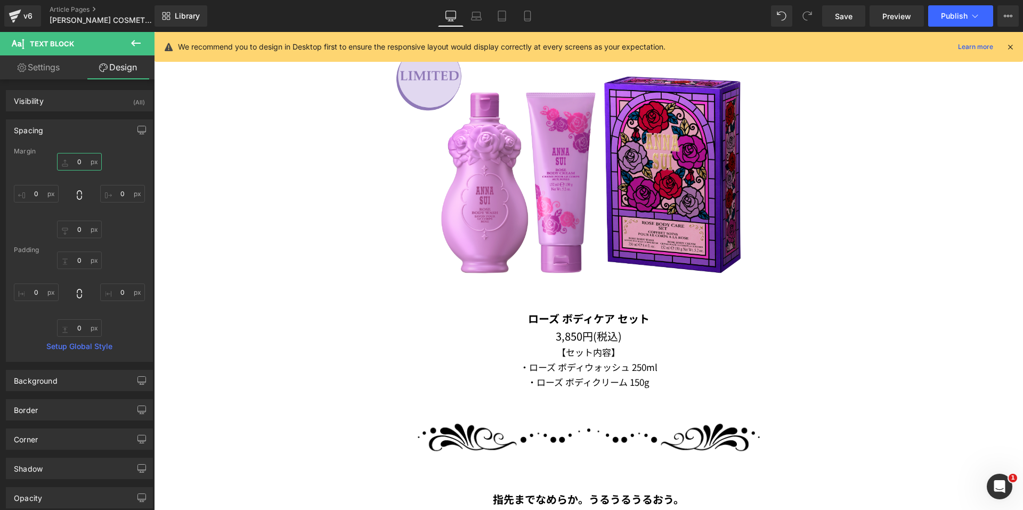
click at [72, 160] on input "text" at bounding box center [79, 162] width 45 height 18
type input "30"
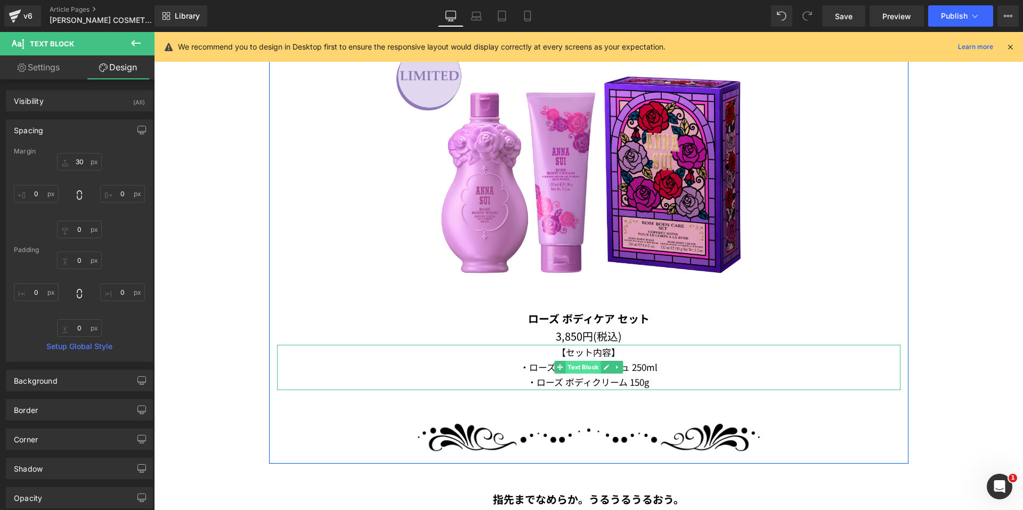
click at [576, 361] on span "Text Block" at bounding box center [582, 367] width 35 height 13
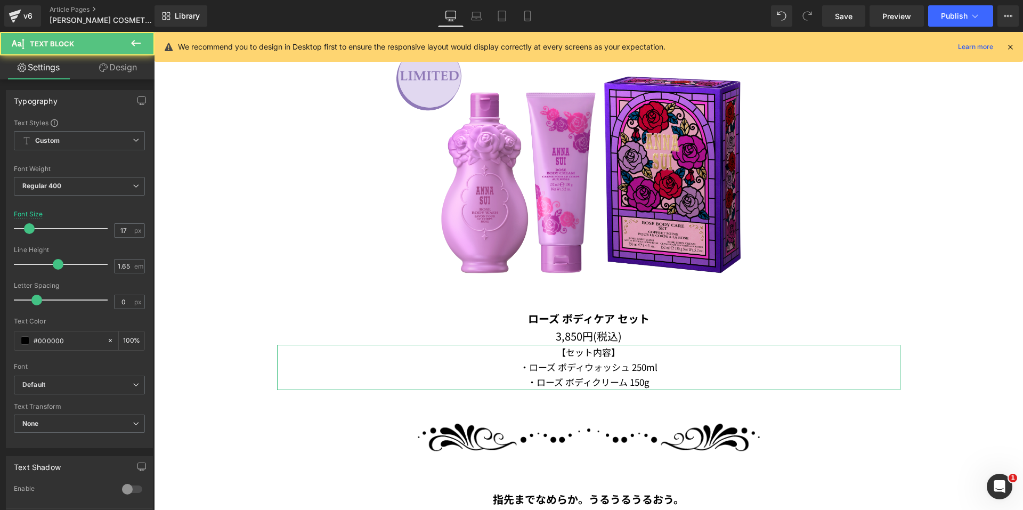
click at [115, 63] on link "Design" at bounding box center [117, 67] width 77 height 24
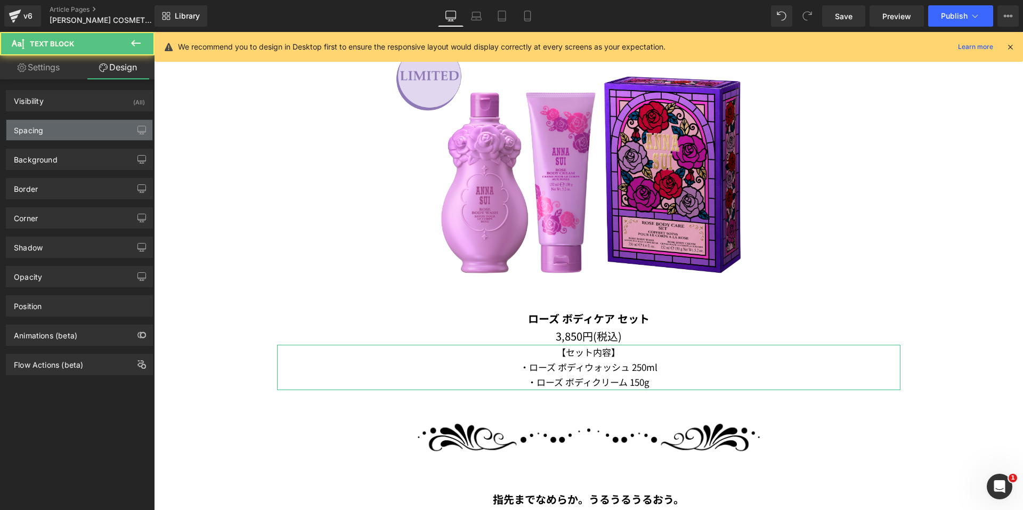
click at [50, 126] on div "Spacing" at bounding box center [79, 130] width 146 height 20
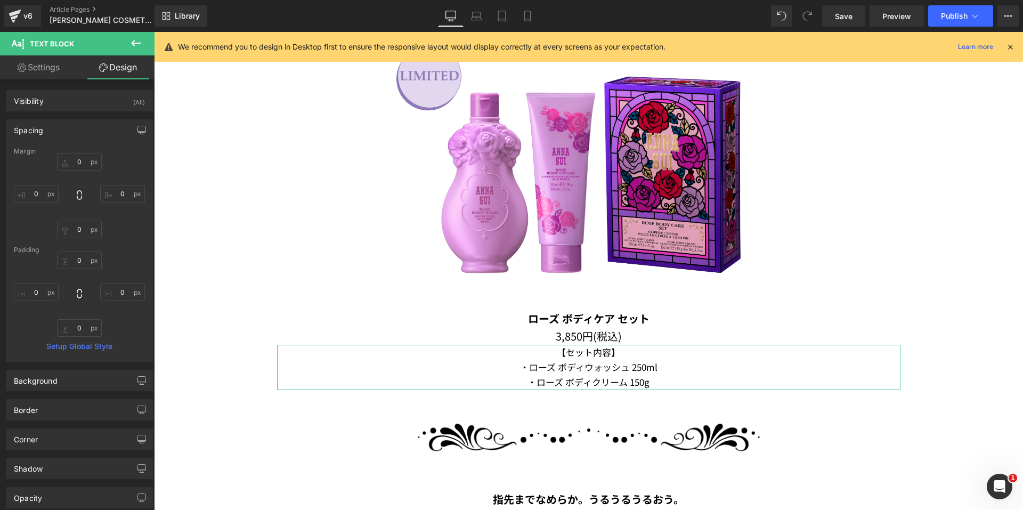
type input "0"
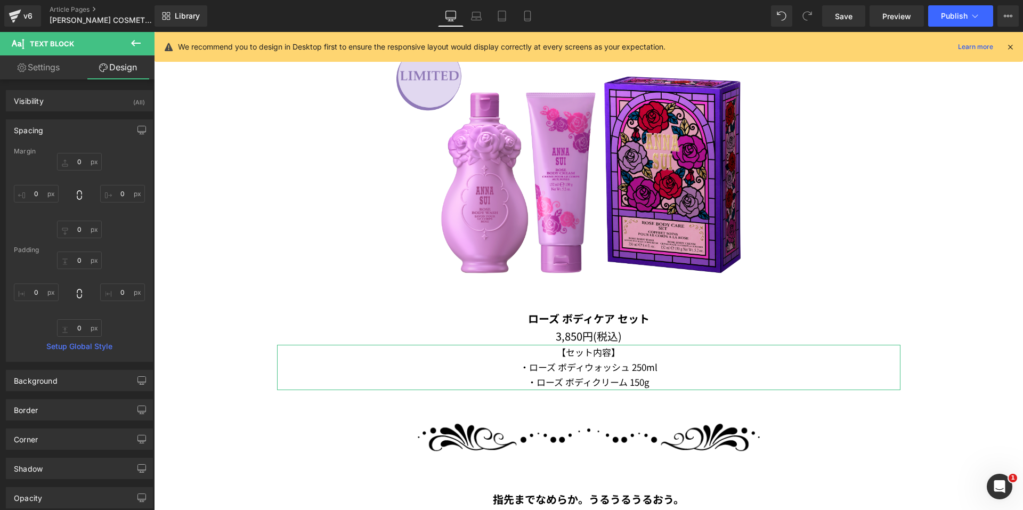
type input "0"
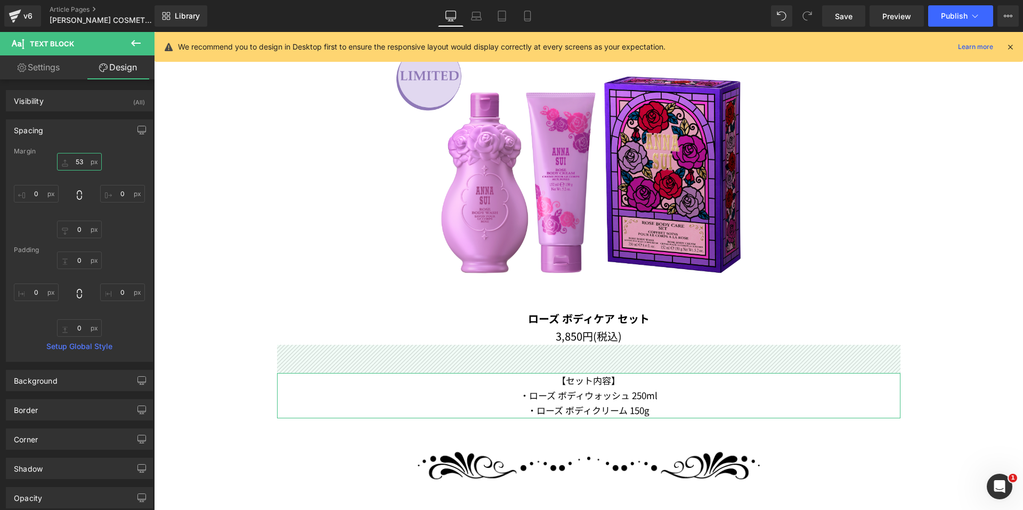
type input "5"
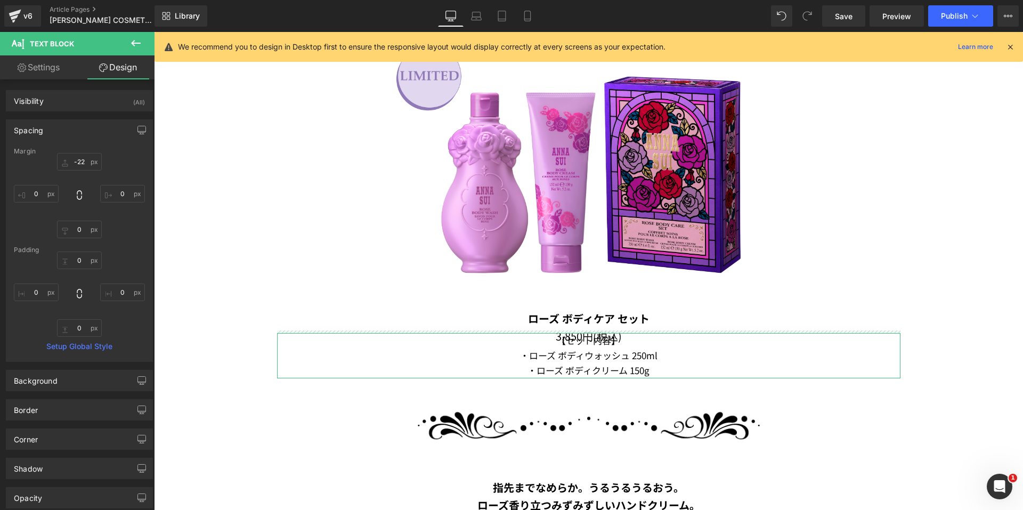
click at [127, 164] on div "-22 -22 0px 0 0px 0 0px 0" at bounding box center [79, 195] width 131 height 85
click at [85, 161] on input "-22" at bounding box center [79, 162] width 45 height 18
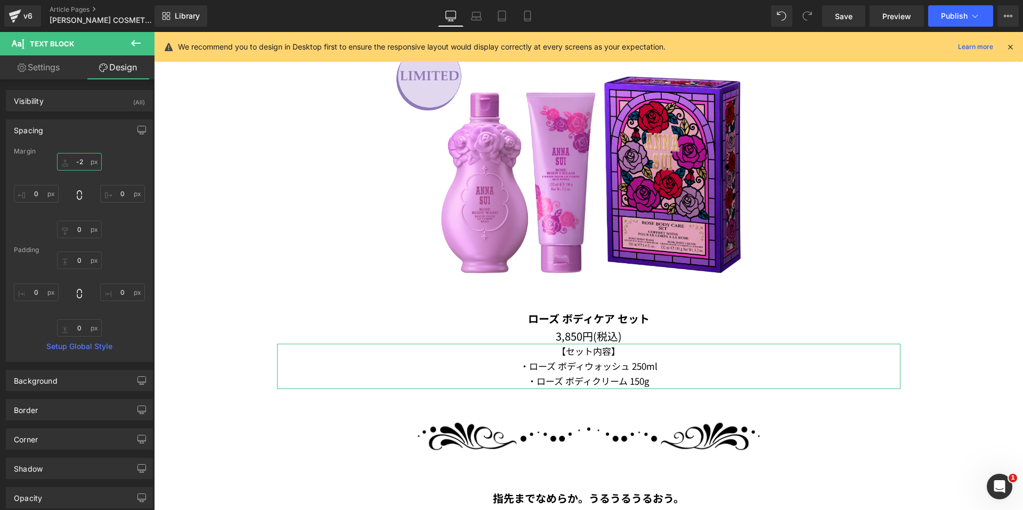
type input "-"
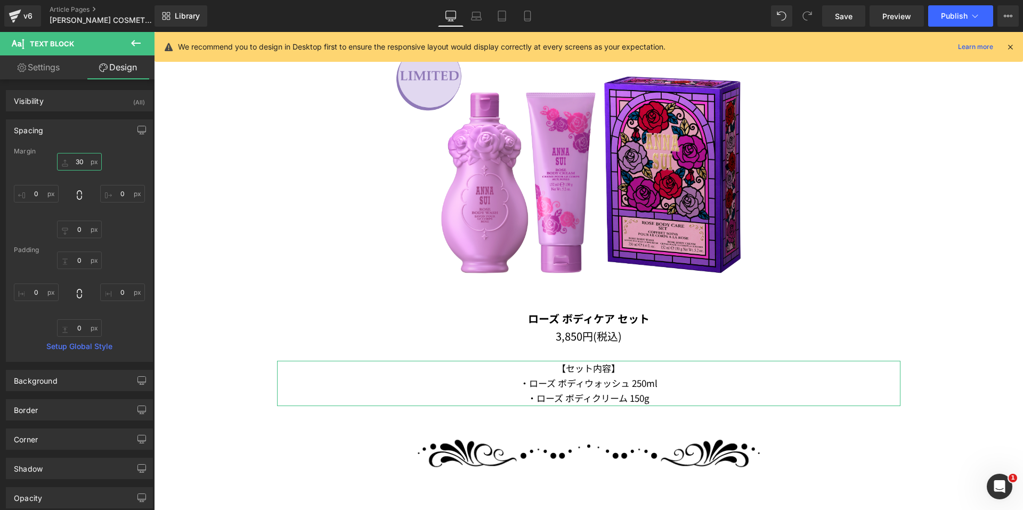
type input "30"
click at [94, 137] on div "Spacing" at bounding box center [79, 130] width 146 height 20
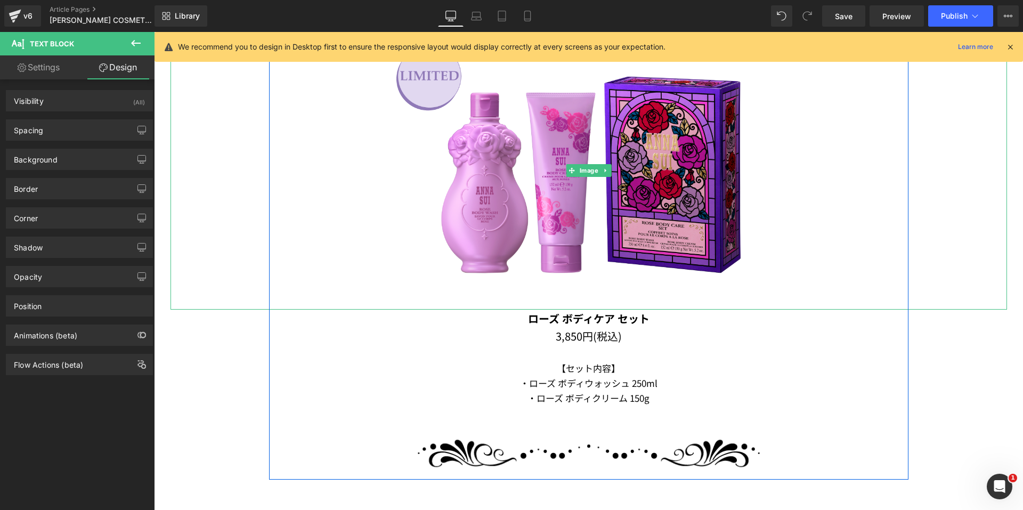
click at [230, 159] on div at bounding box center [589, 170] width 837 height 279
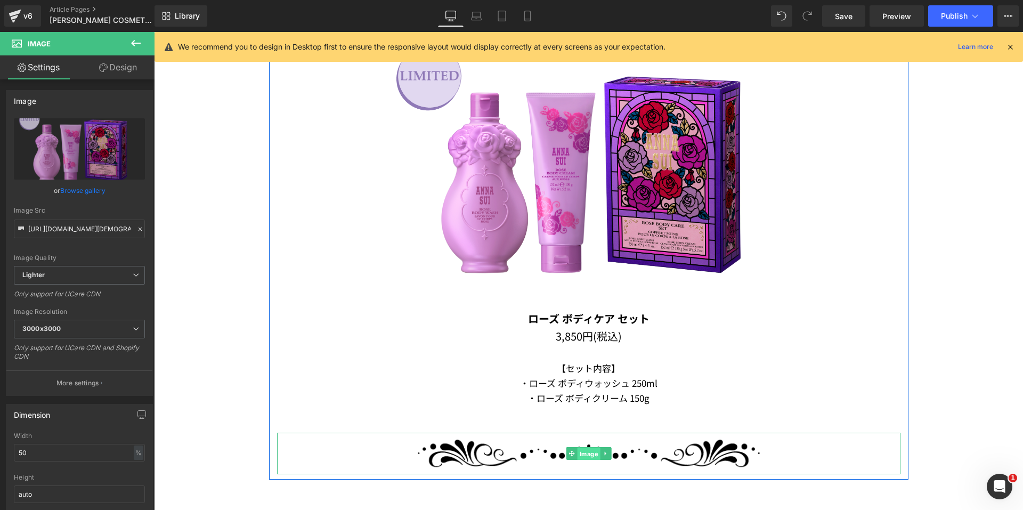
click at [580, 450] on span "Image" at bounding box center [588, 453] width 23 height 13
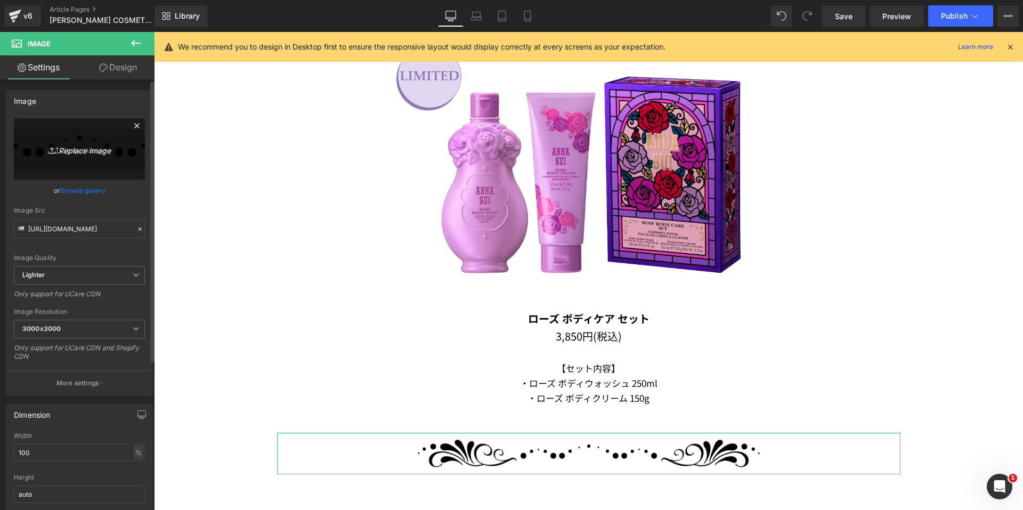
click at [46, 156] on link "Replace Image" at bounding box center [79, 148] width 131 height 61
type input "C:\fakepath\line.png"
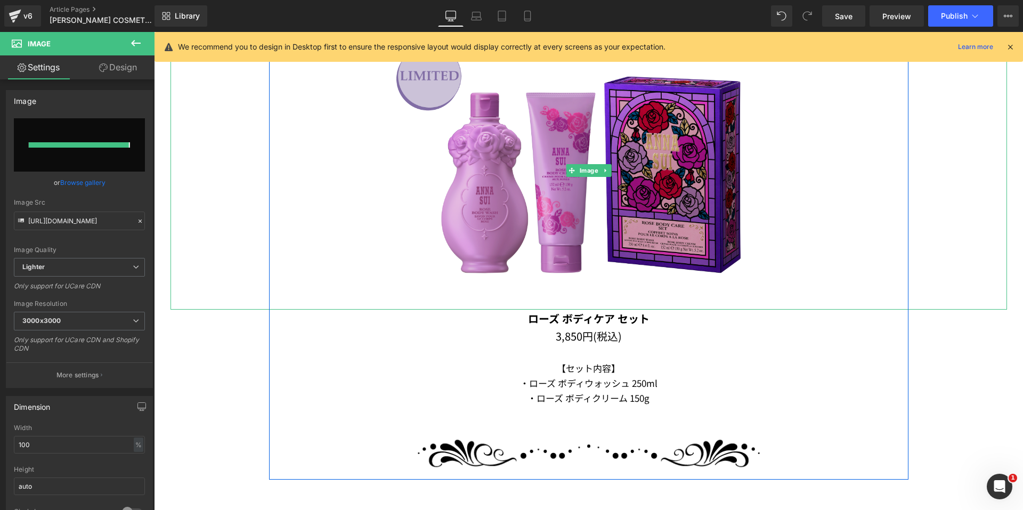
type input "[URL][DOMAIN_NAME]"
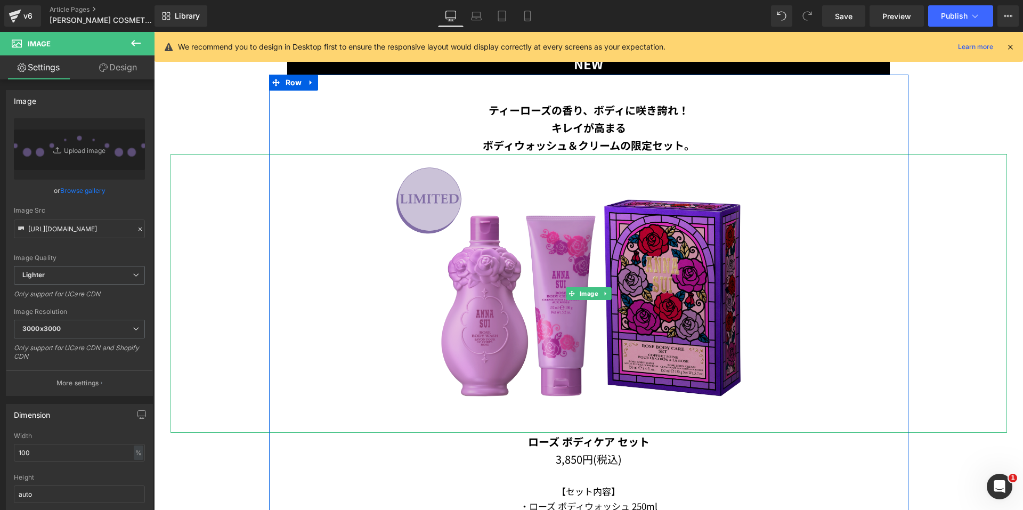
scroll to position [633, 0]
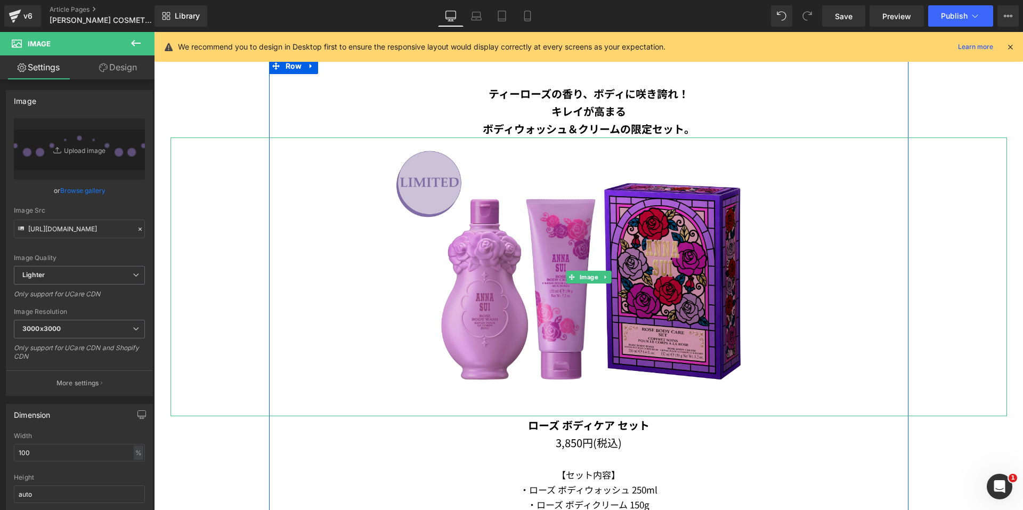
click at [412, 288] on img at bounding box center [588, 276] width 418 height 279
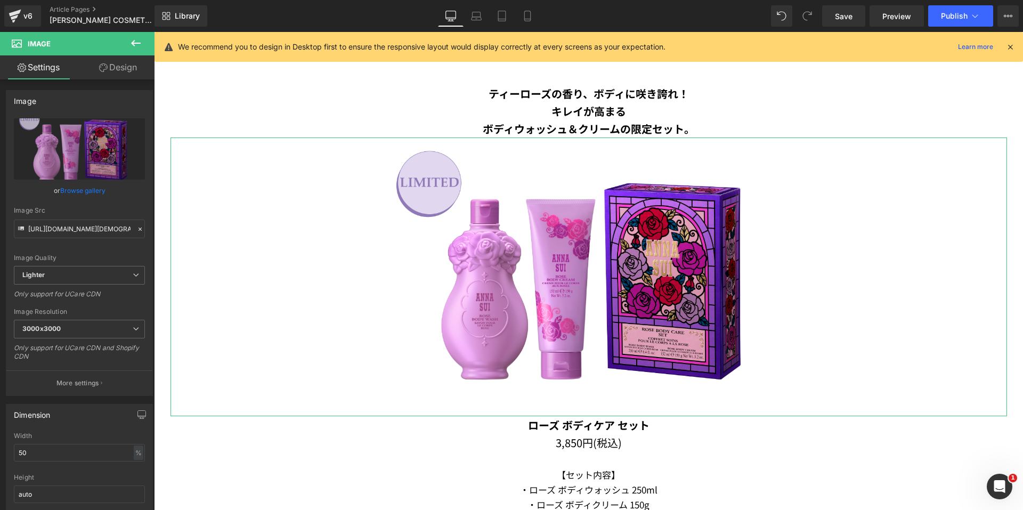
click at [115, 73] on link "Design" at bounding box center [117, 67] width 77 height 24
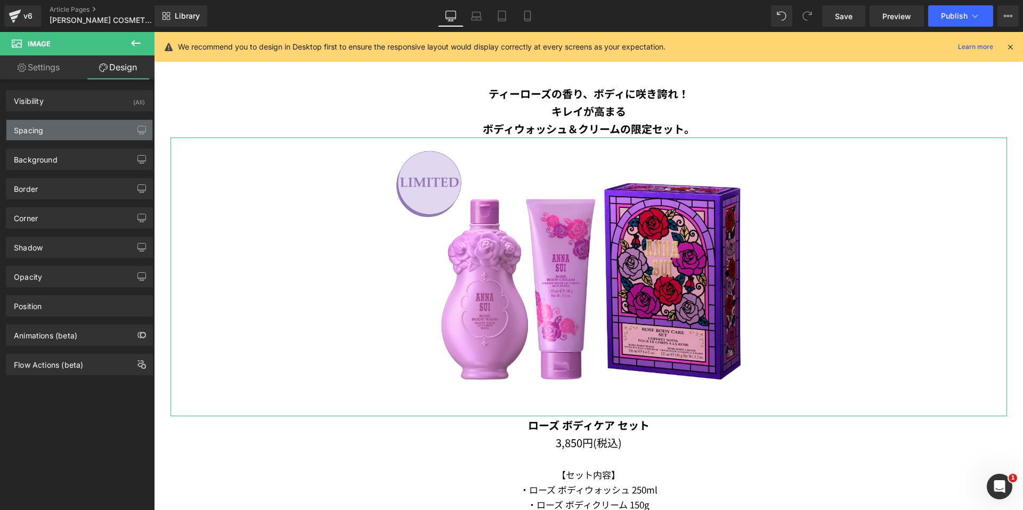
click at [106, 129] on div "Spacing" at bounding box center [79, 130] width 146 height 20
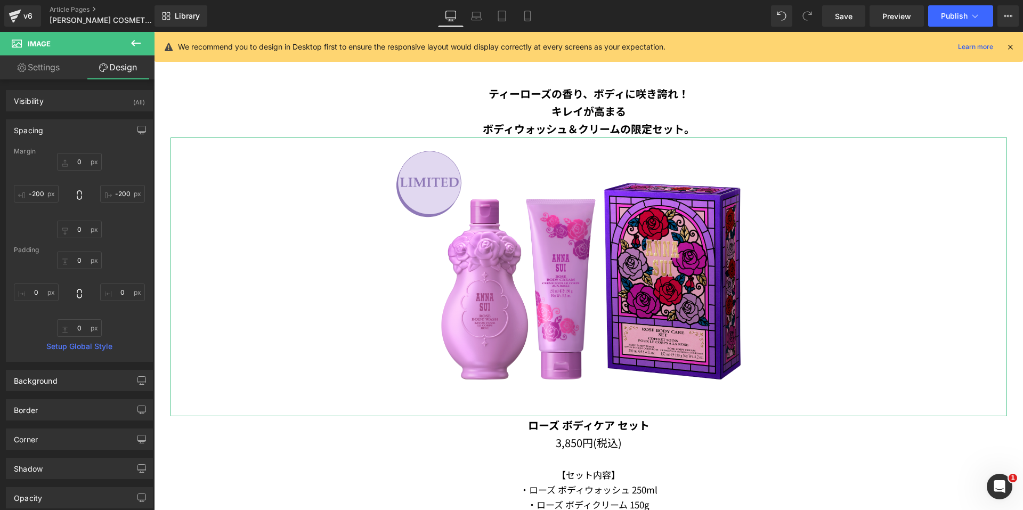
click at [103, 141] on div "Spacing [GEOGRAPHIC_DATA] 0px 0 -200px -200 0px 0 -200px -200 [GEOGRAPHIC_DATA]…" at bounding box center [79, 240] width 147 height 242
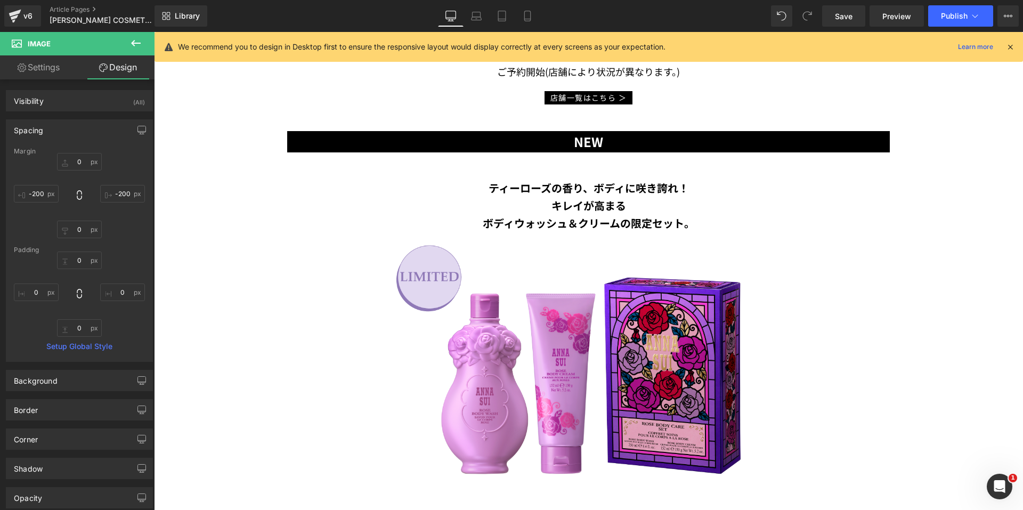
scroll to position [419, 0]
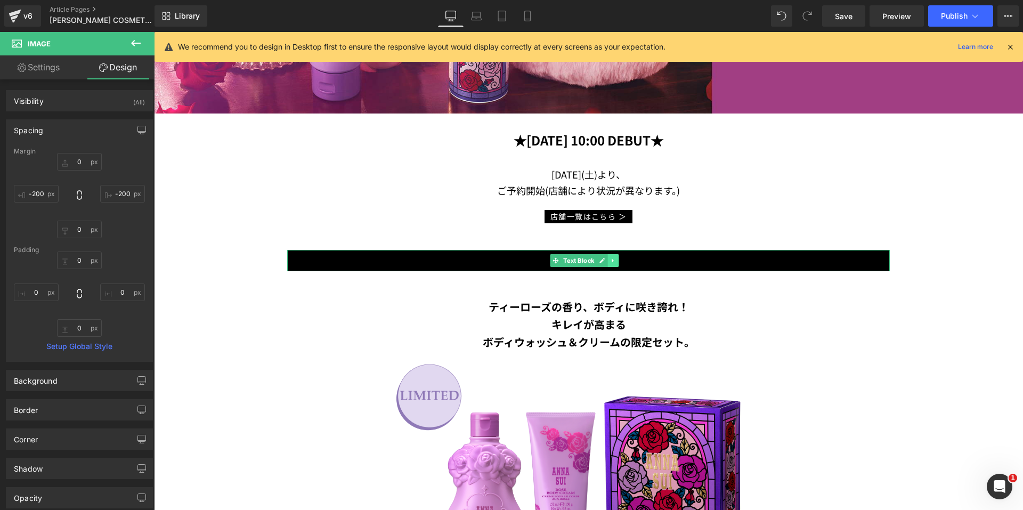
click at [618, 258] on link at bounding box center [613, 260] width 11 height 13
click at [618, 258] on icon at bounding box center [619, 261] width 6 height 6
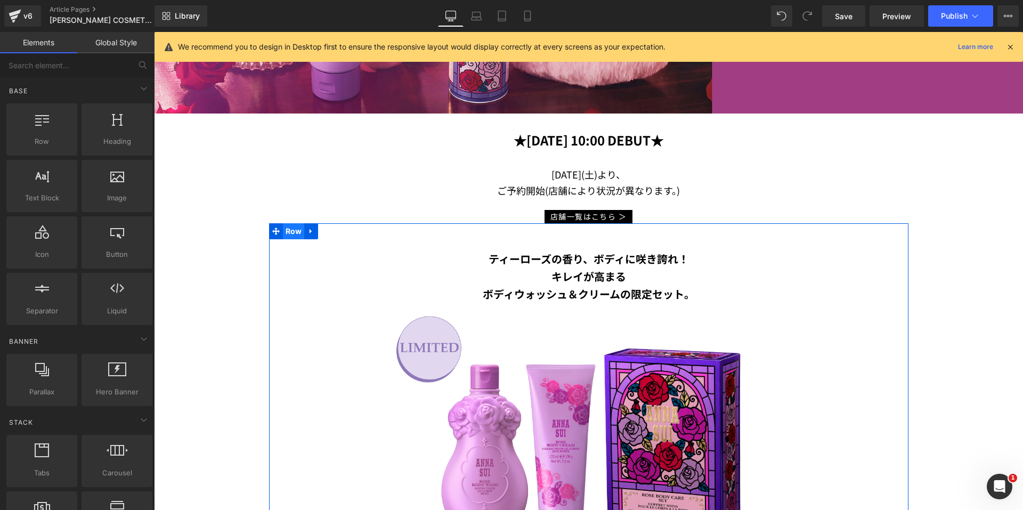
click at [288, 230] on span "Row" at bounding box center [294, 231] width 22 height 16
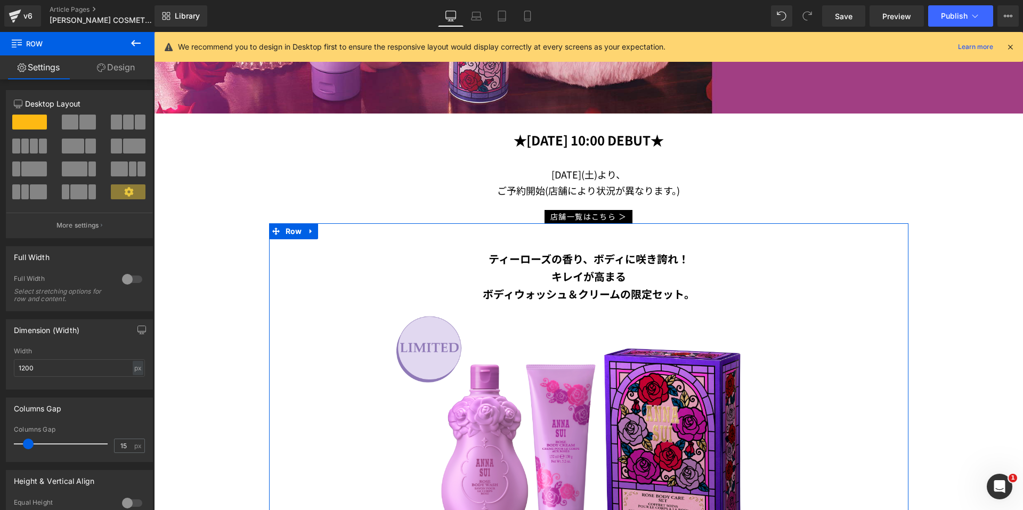
drag, startPoint x: 110, startPoint y: 78, endPoint x: 83, endPoint y: 102, distance: 36.6
click at [110, 78] on link "Design" at bounding box center [115, 67] width 77 height 24
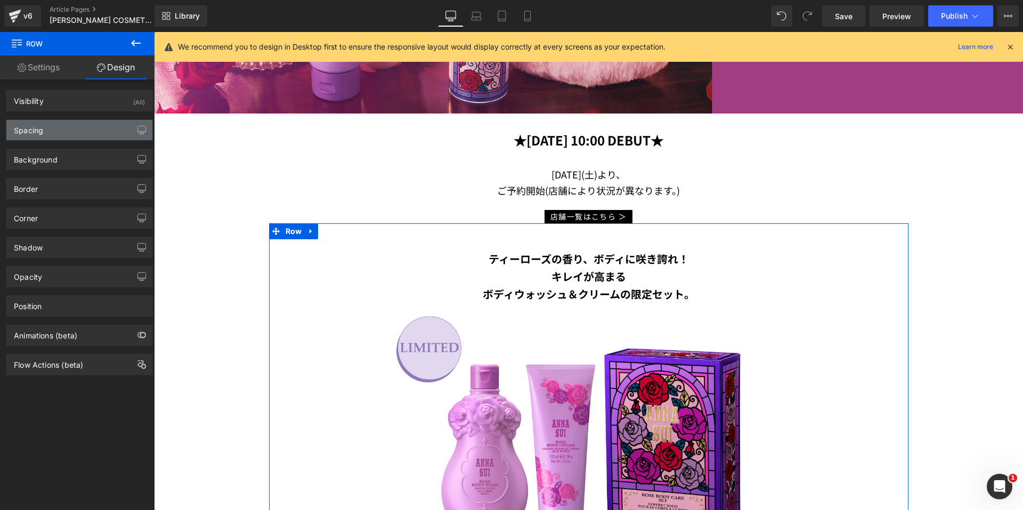
click at [75, 126] on div "Spacing" at bounding box center [79, 130] width 146 height 20
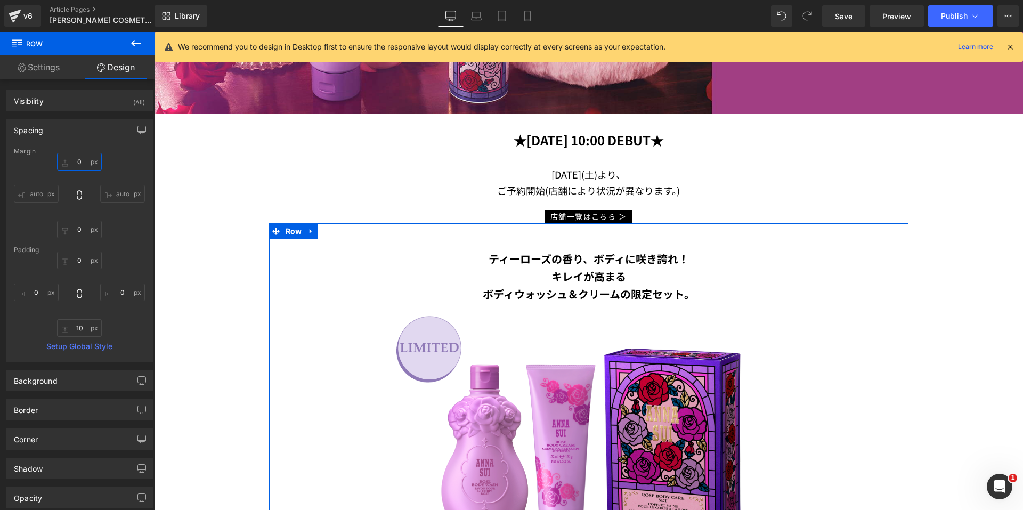
click at [72, 165] on input "0" at bounding box center [79, 162] width 45 height 18
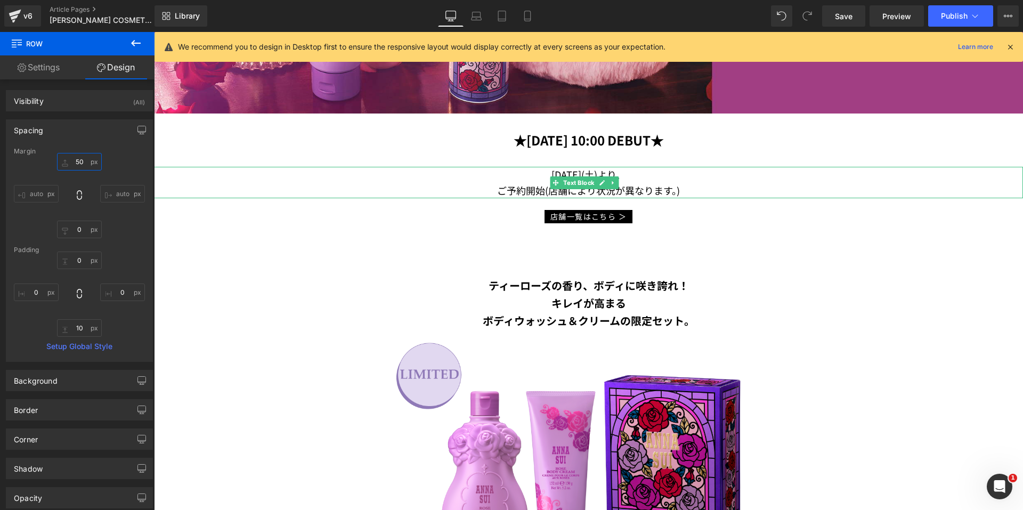
type input "5"
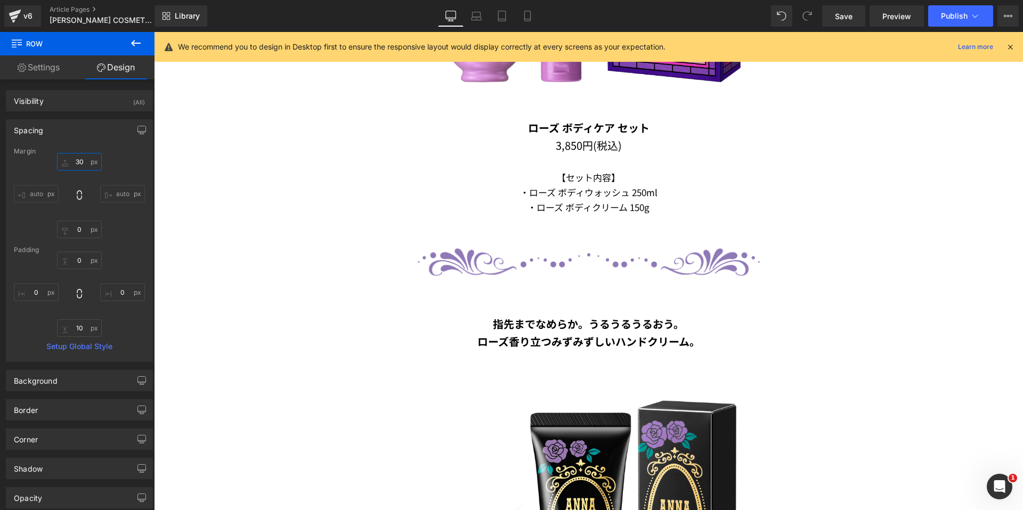
scroll to position [899, 0]
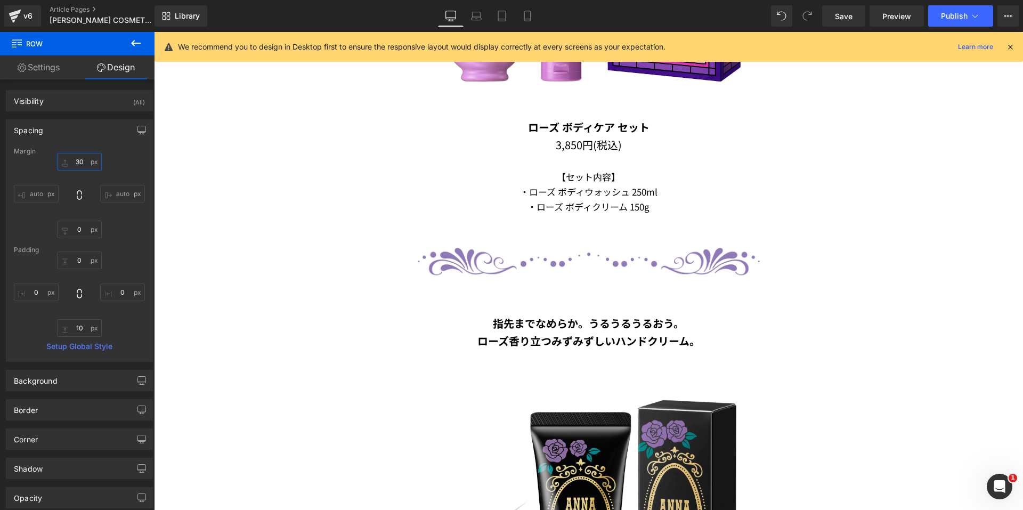
type input "30"
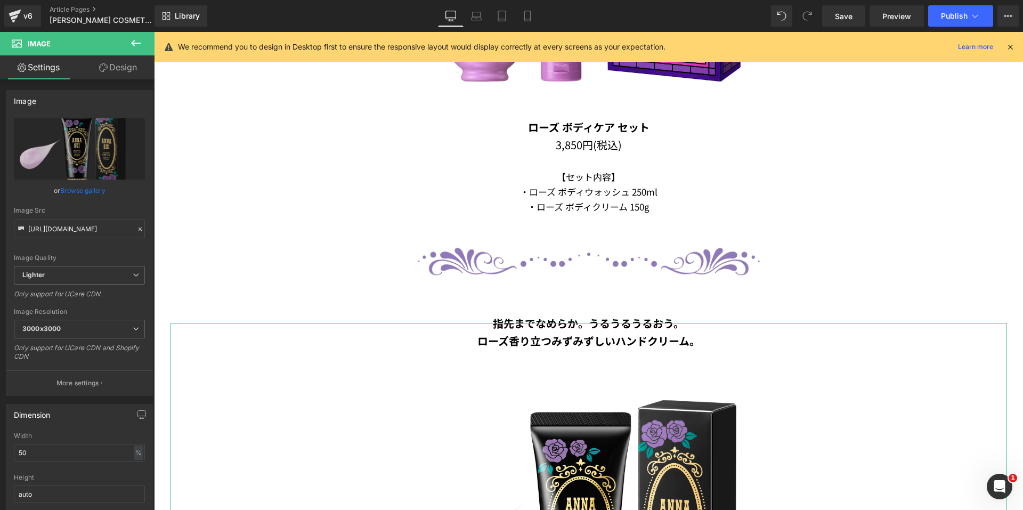
drag, startPoint x: 96, startPoint y: 71, endPoint x: 81, endPoint y: 115, distance: 46.3
click at [96, 71] on link "Design" at bounding box center [117, 67] width 77 height 24
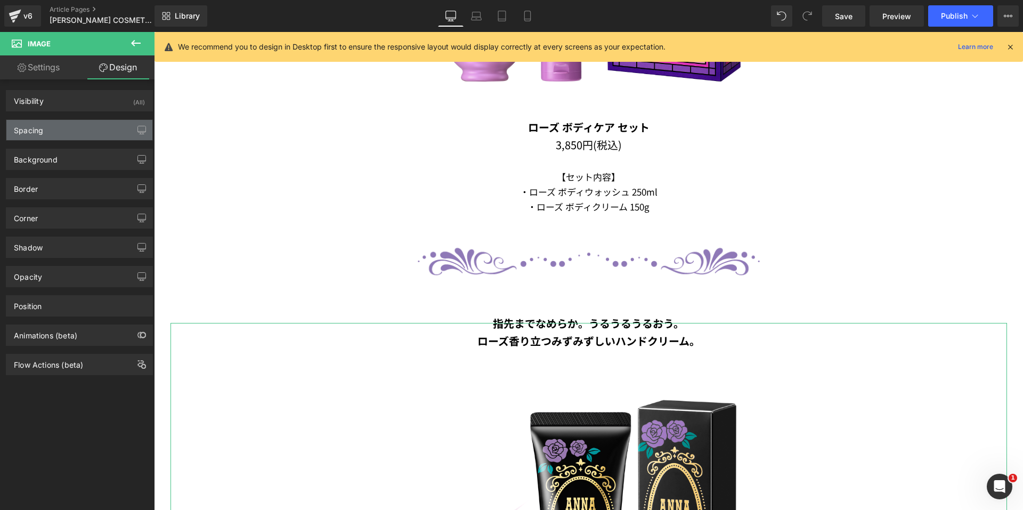
click at [72, 132] on div "Spacing" at bounding box center [79, 130] width 146 height 20
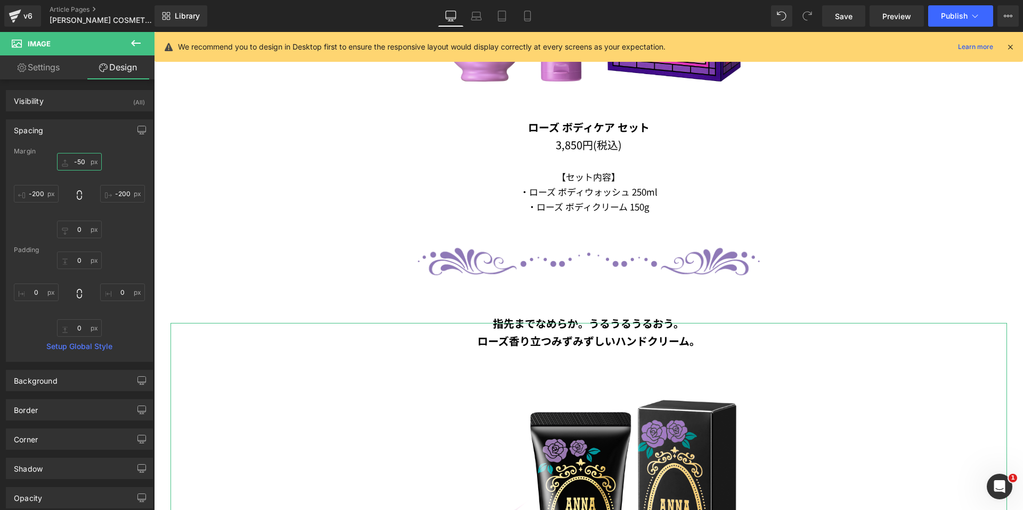
click at [75, 166] on input "-50" at bounding box center [79, 162] width 45 height 18
type input "0"
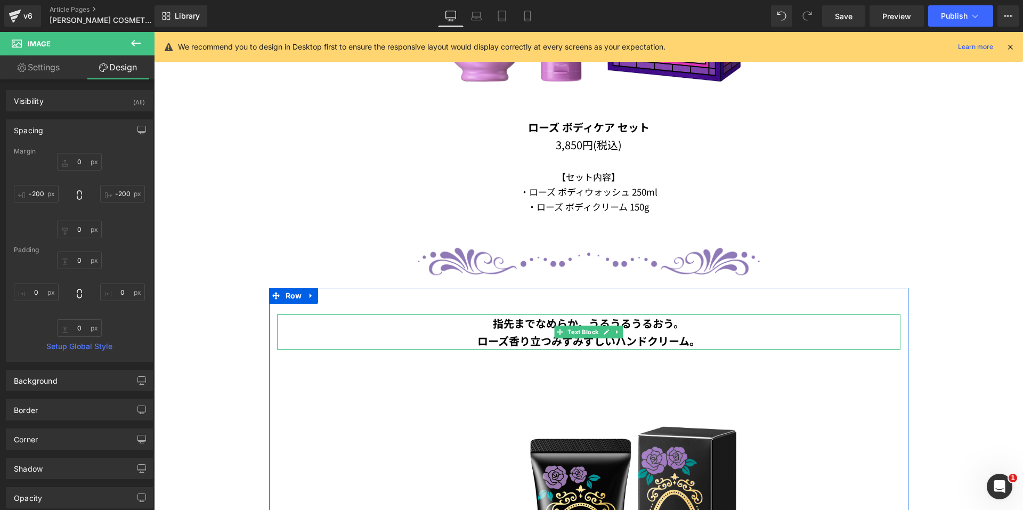
click at [730, 338] on p "ローズ香り立つみずみずしいハンドクリーム。" at bounding box center [588, 341] width 623 height 18
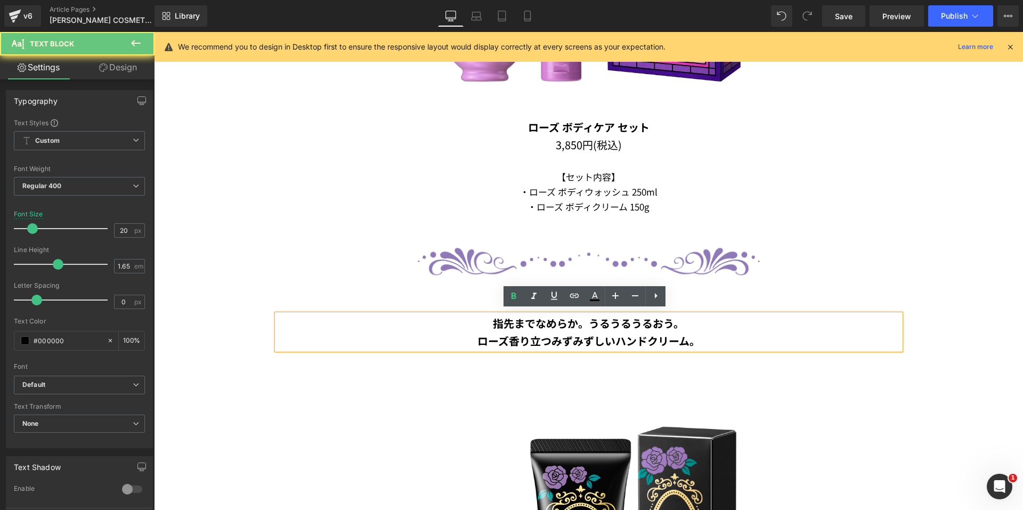
click at [723, 332] on p "ローズ香り立つみずみずしいハンドクリーム。" at bounding box center [588, 341] width 623 height 18
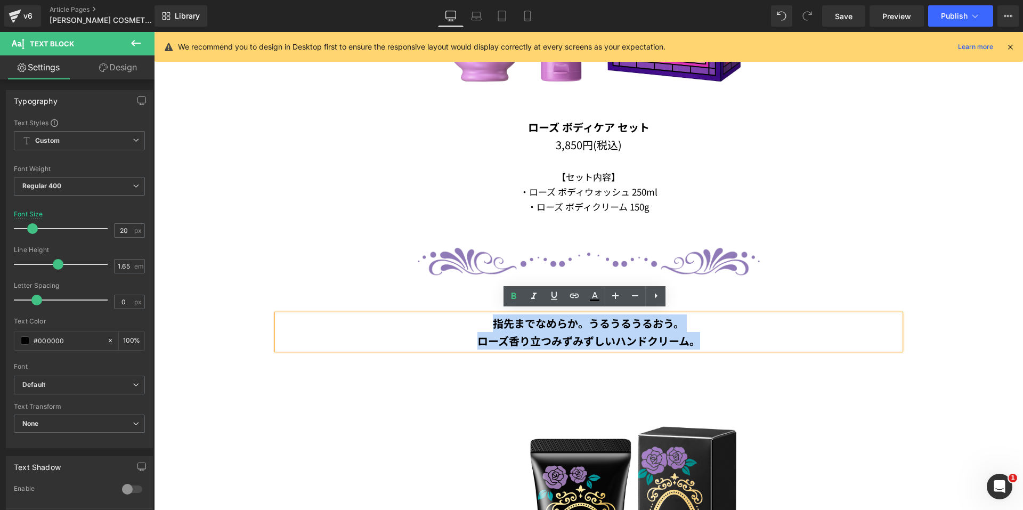
drag, startPoint x: 708, startPoint y: 334, endPoint x: 483, endPoint y: 316, distance: 225.1
click at [485, 317] on div "指先までなめらか。うるうるうるおう。 ローズ香り立つみずみずしいハンドクリーム。" at bounding box center [588, 331] width 623 height 35
click at [483, 316] on p "指先までなめらか。うるうるうるおう。" at bounding box center [588, 323] width 623 height 18
drag, startPoint x: 499, startPoint y: 317, endPoint x: 701, endPoint y: 339, distance: 203.7
click at [701, 339] on div "指先までなめらか。うるうるうるおう。 ローズ香り立つみずみずしいハンドクリーム。" at bounding box center [588, 331] width 623 height 35
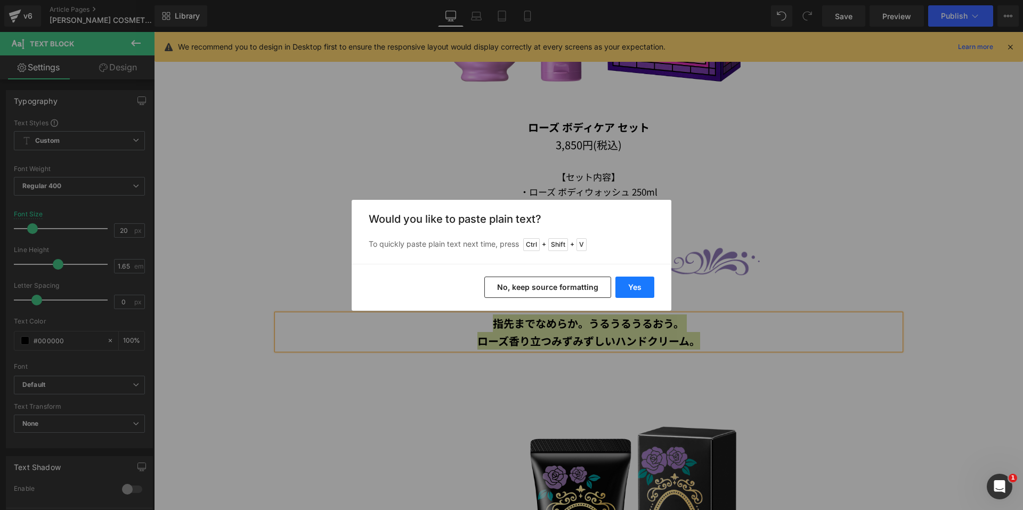
click at [642, 286] on button "Yes" at bounding box center [634, 287] width 39 height 21
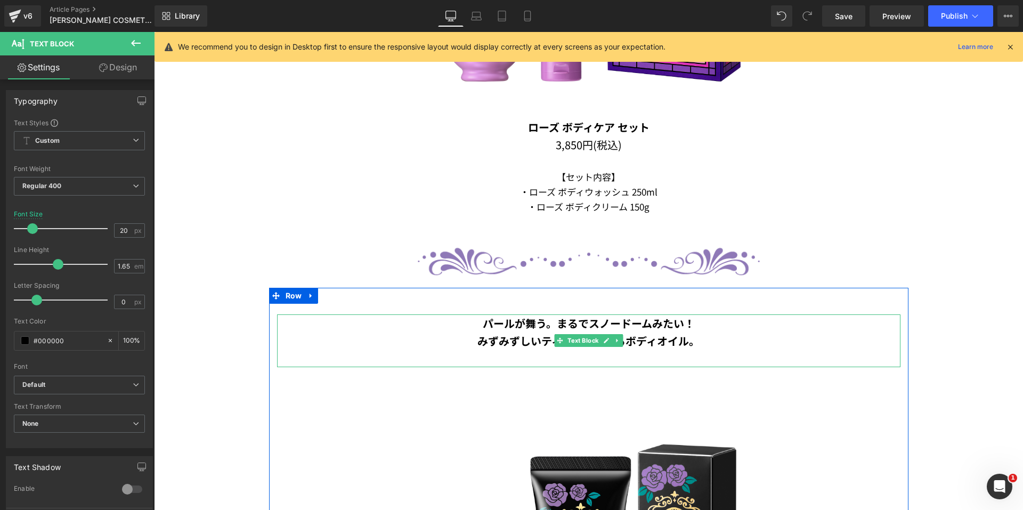
click at [642, 355] on p at bounding box center [588, 359] width 623 height 18
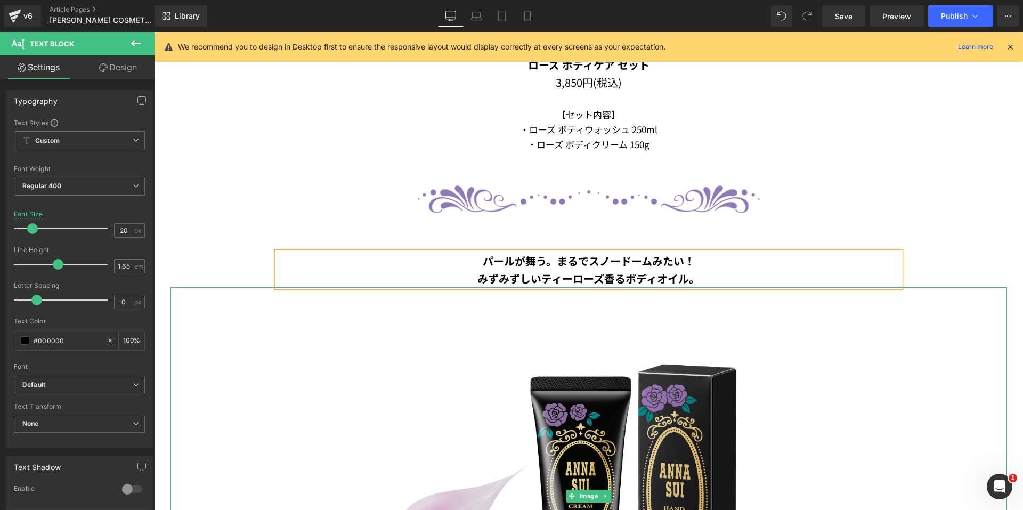
scroll to position [1059, 0]
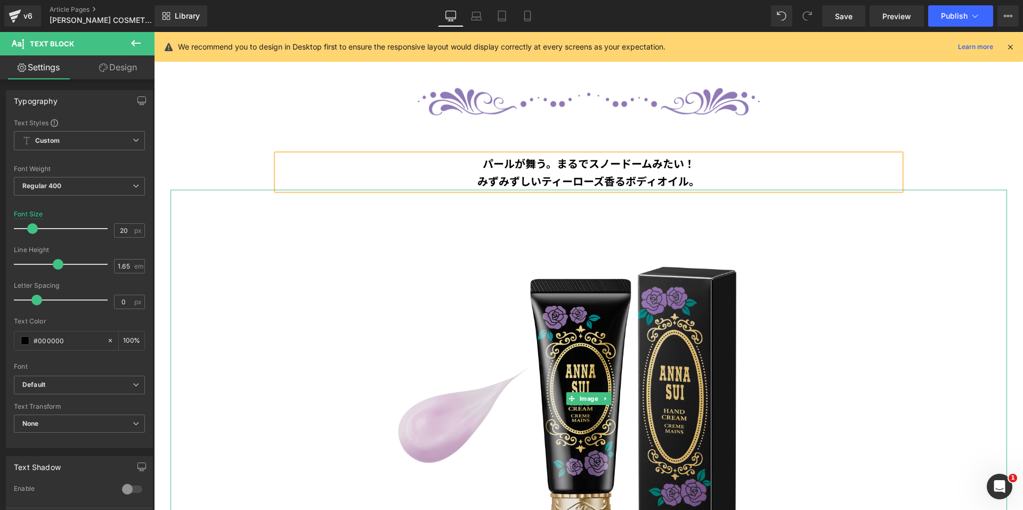
click at [601, 363] on img at bounding box center [588, 399] width 418 height 418
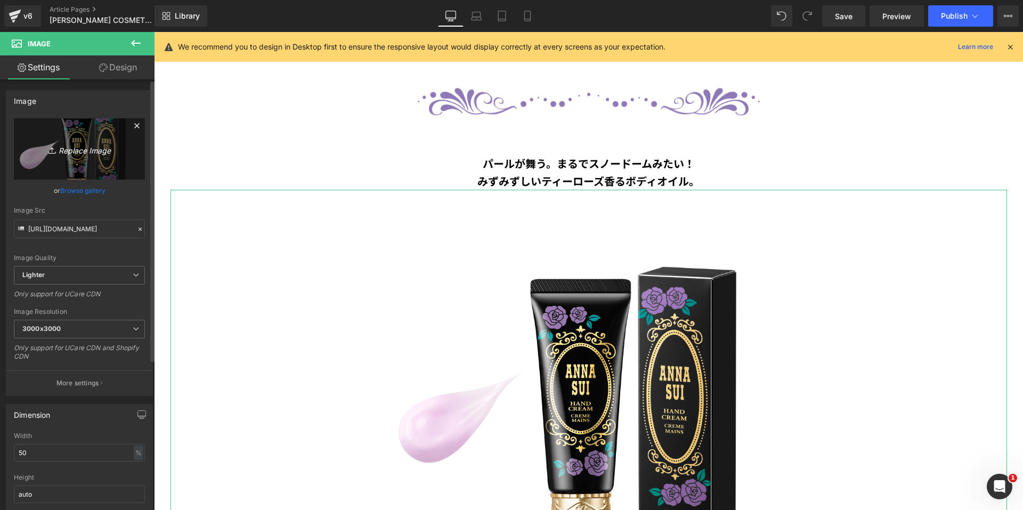
click at [107, 141] on link "Replace Image" at bounding box center [79, 148] width 131 height 61
type input "C:\fakepath\cutout03_2.png"
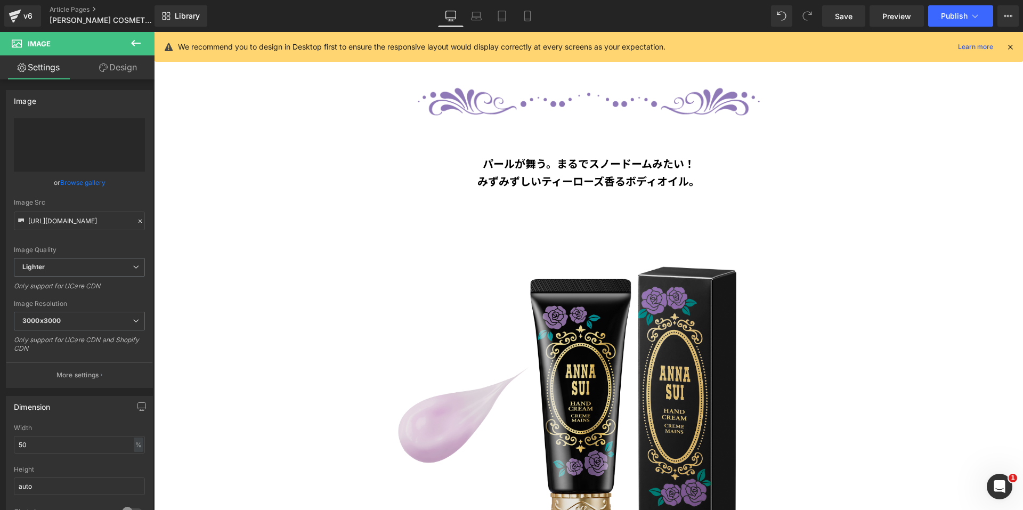
type input "[URL][DOMAIN_NAME]"
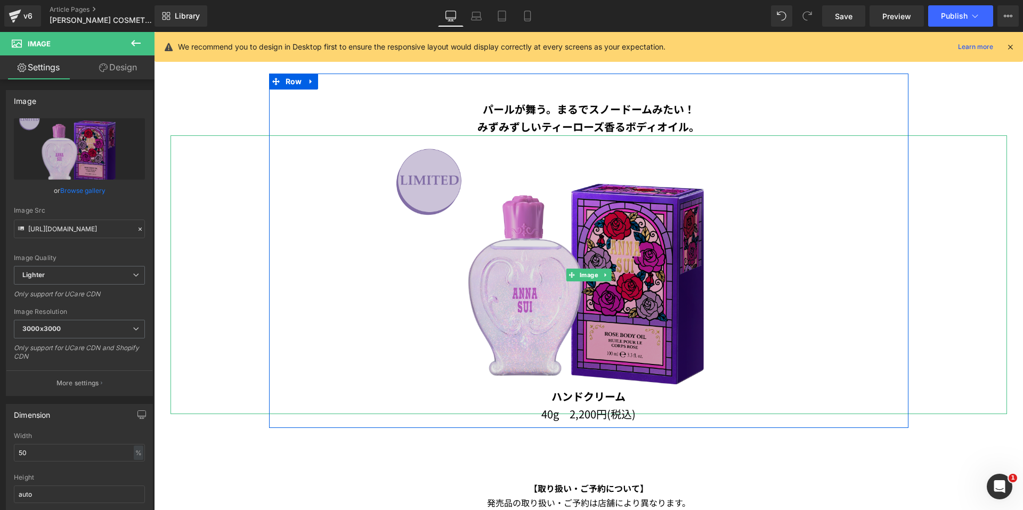
scroll to position [1165, 0]
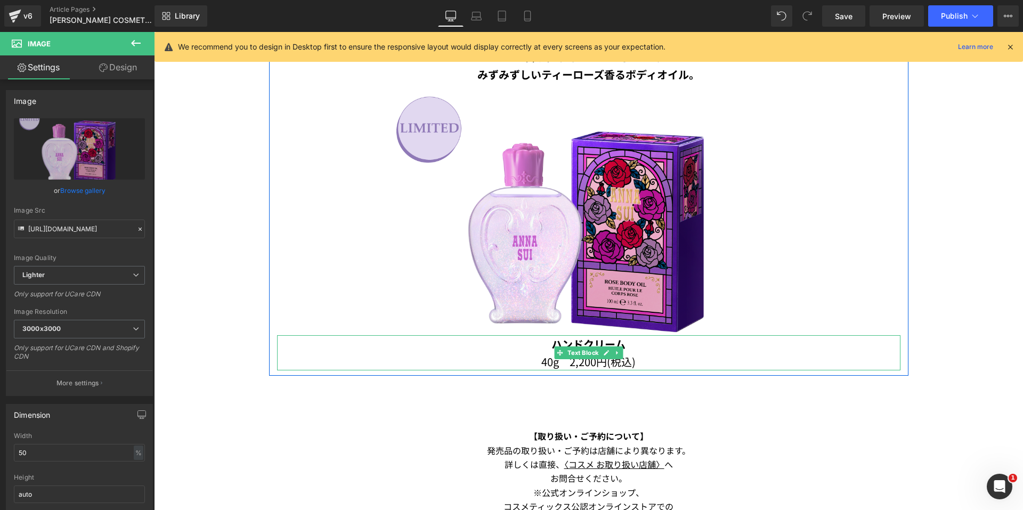
click at [619, 339] on b "ハンドクリーム" at bounding box center [589, 343] width 74 height 15
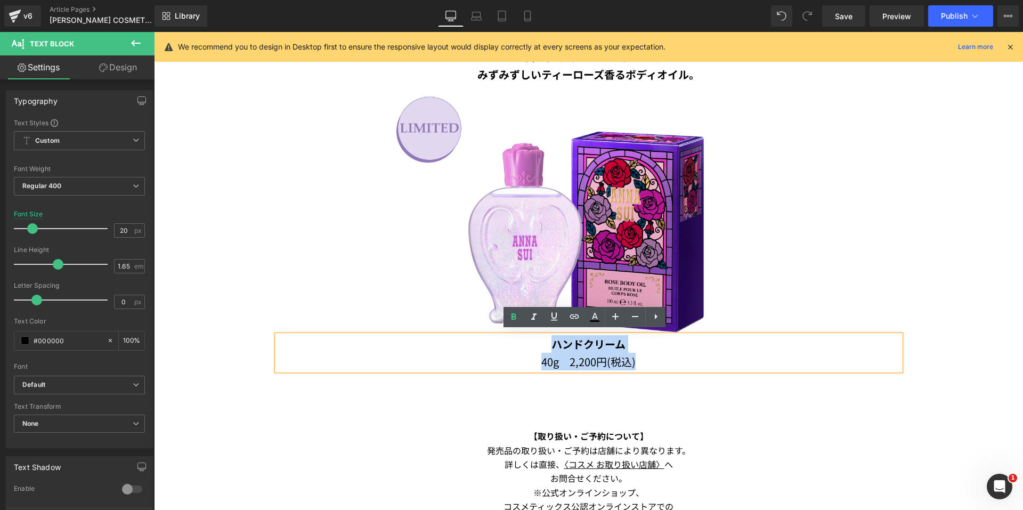
drag, startPoint x: 654, startPoint y: 356, endPoint x: 542, endPoint y: 341, distance: 113.4
click at [542, 341] on div "ハンドクリーム 40g　2,200円(税込)" at bounding box center [588, 352] width 623 height 35
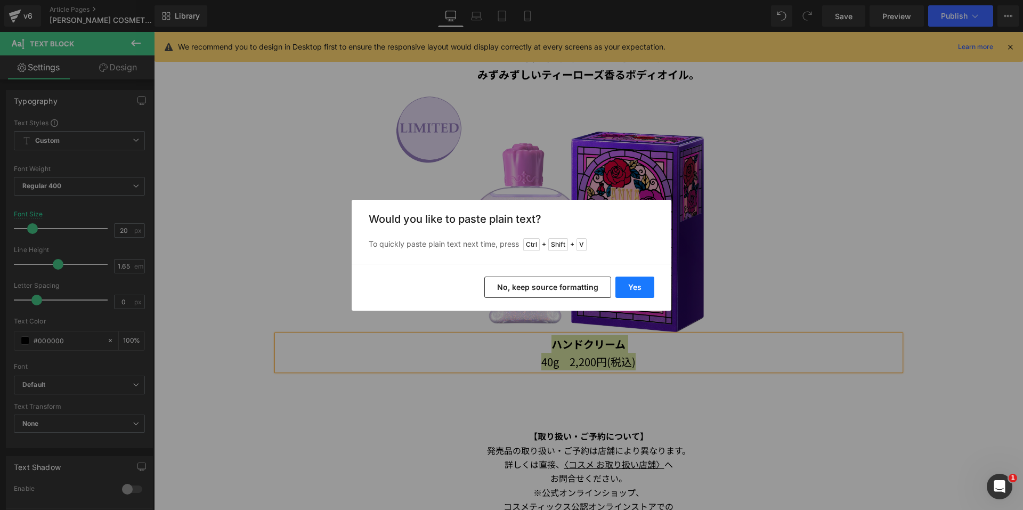
click at [651, 281] on button "Yes" at bounding box center [634, 287] width 39 height 21
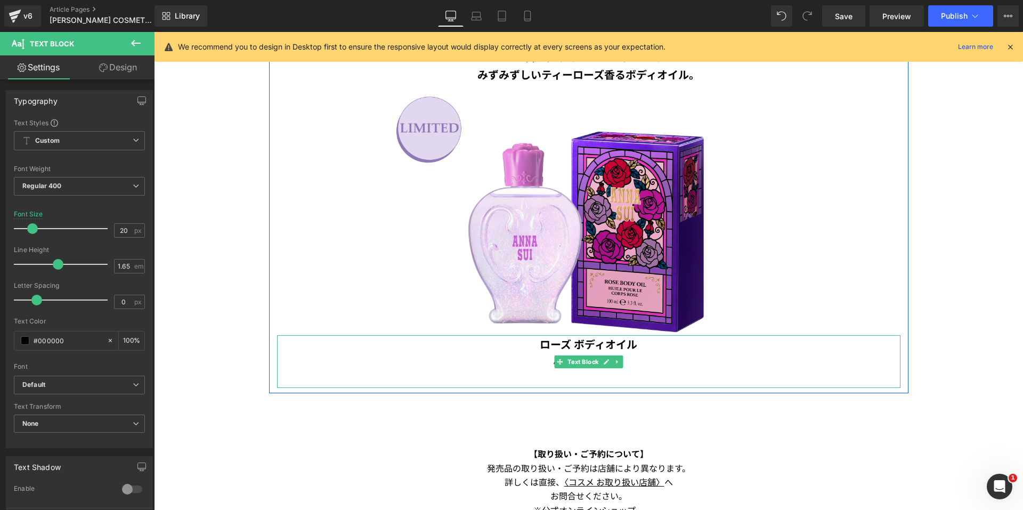
click at [598, 377] on p at bounding box center [588, 379] width 623 height 18
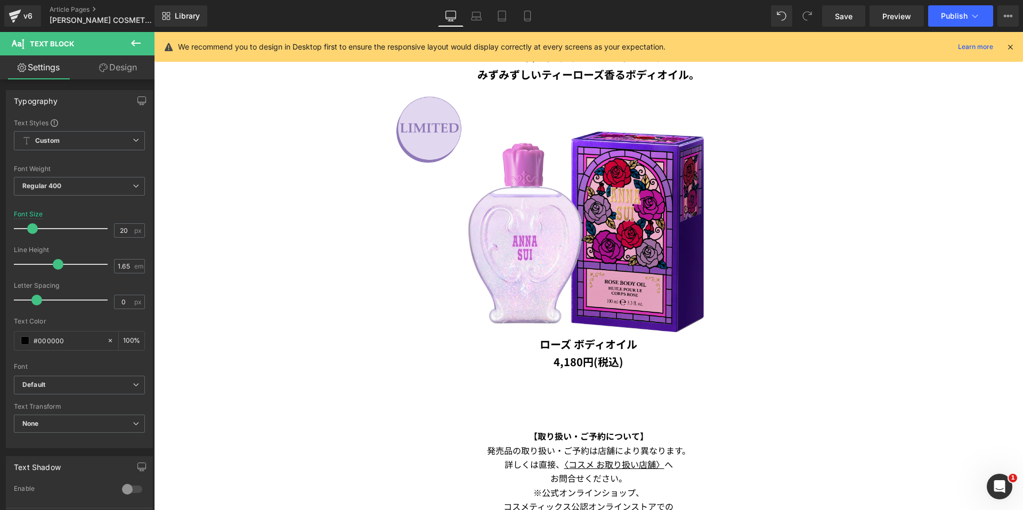
drag, startPoint x: 108, startPoint y: 68, endPoint x: 86, endPoint y: 121, distance: 57.3
click at [109, 68] on link "Design" at bounding box center [117, 67] width 77 height 24
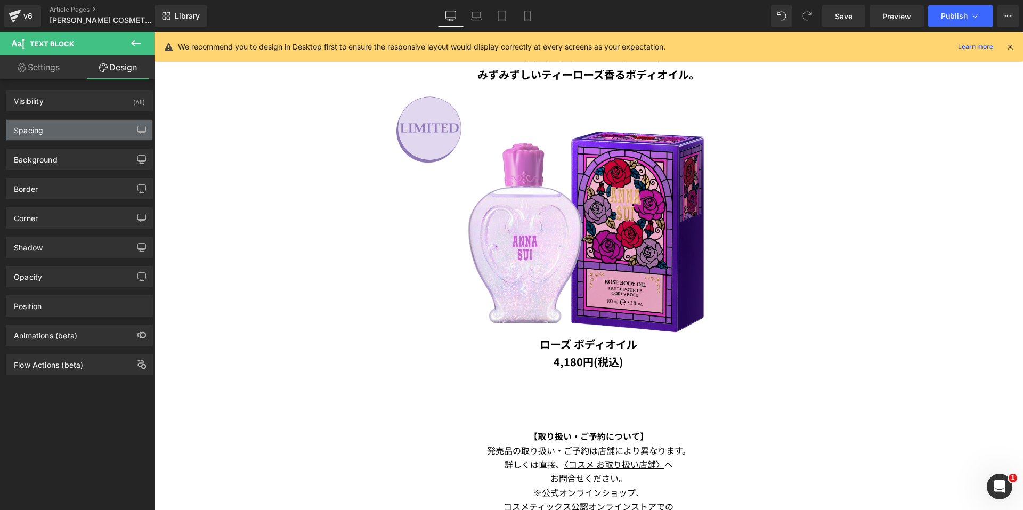
click at [84, 129] on div "Spacing" at bounding box center [79, 130] width 146 height 20
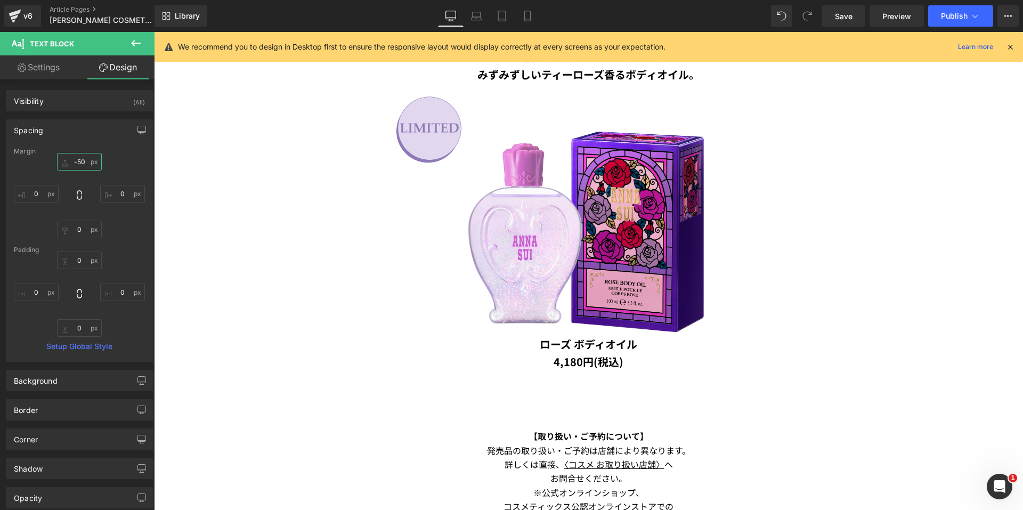
click at [85, 161] on input "-50" at bounding box center [79, 162] width 45 height 18
type input "0"
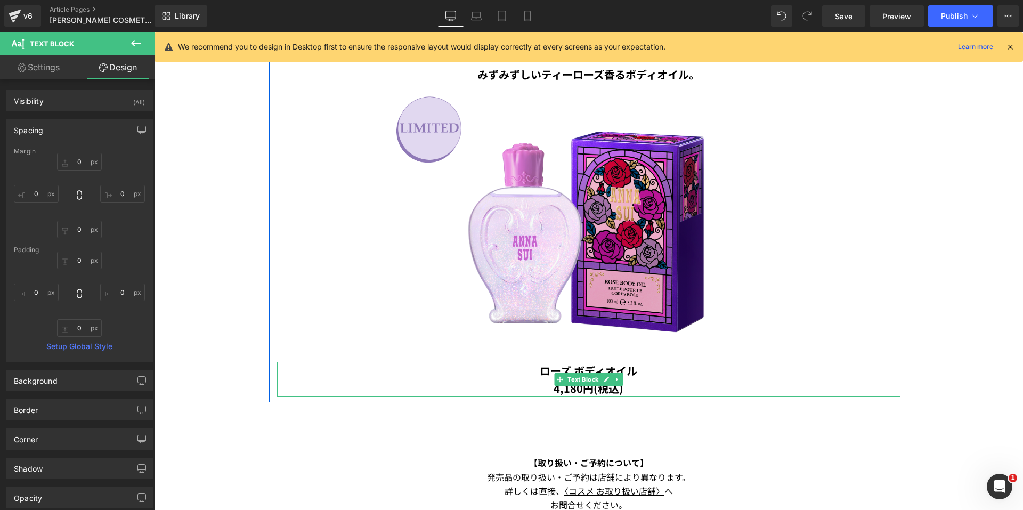
click at [644, 385] on p "4,180円(税込)" at bounding box center [588, 388] width 623 height 18
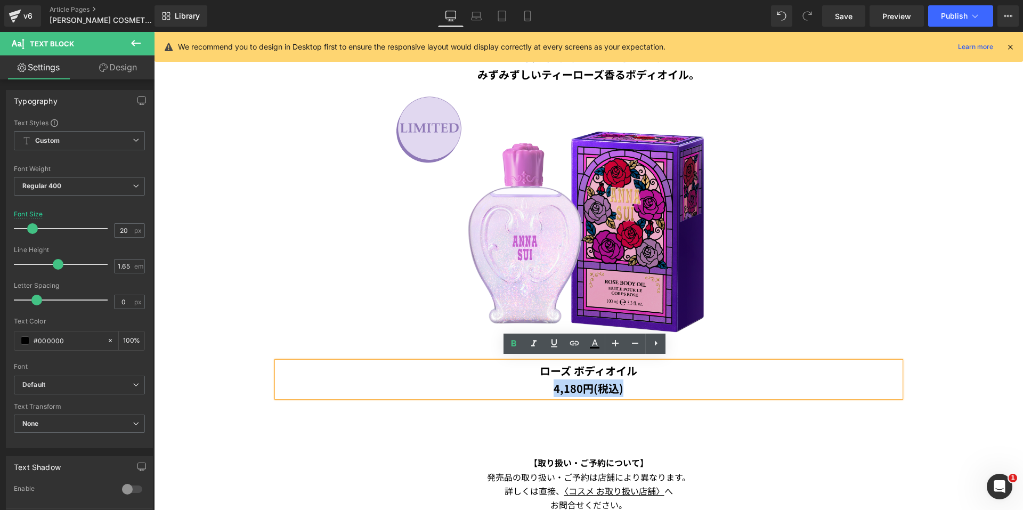
drag, startPoint x: 645, startPoint y: 383, endPoint x: 518, endPoint y: 383, distance: 127.4
click at [518, 383] on p "4,180円(税込)" at bounding box center [588, 388] width 623 height 18
click at [505, 346] on link at bounding box center [514, 344] width 20 height 20
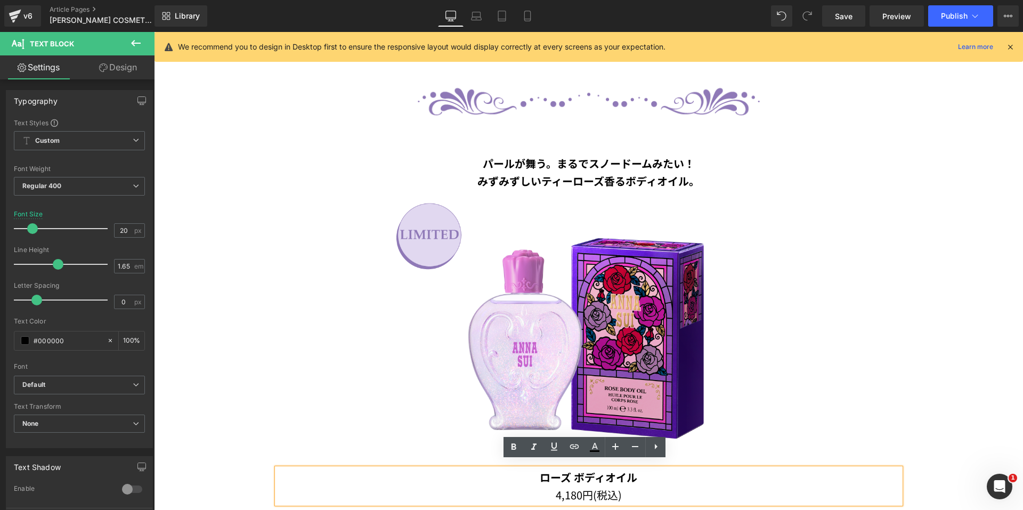
scroll to position [1219, 0]
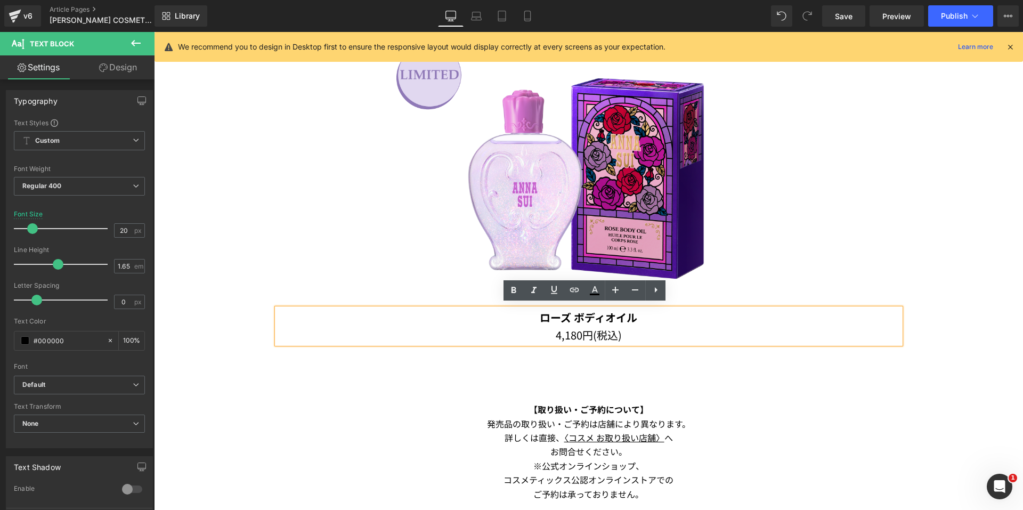
click at [998, 242] on div at bounding box center [589, 169] width 837 height 279
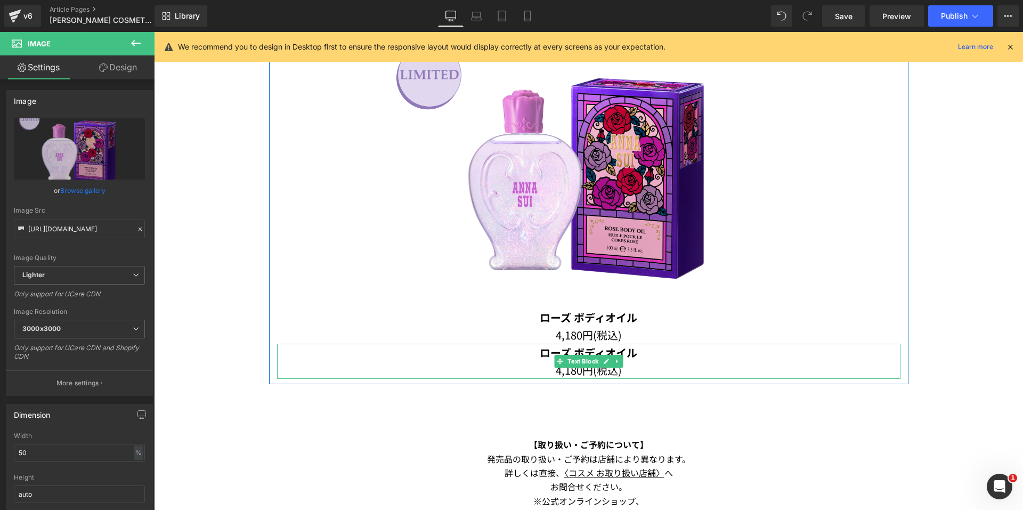
click at [643, 368] on p "4,180円(税込)" at bounding box center [588, 370] width 623 height 18
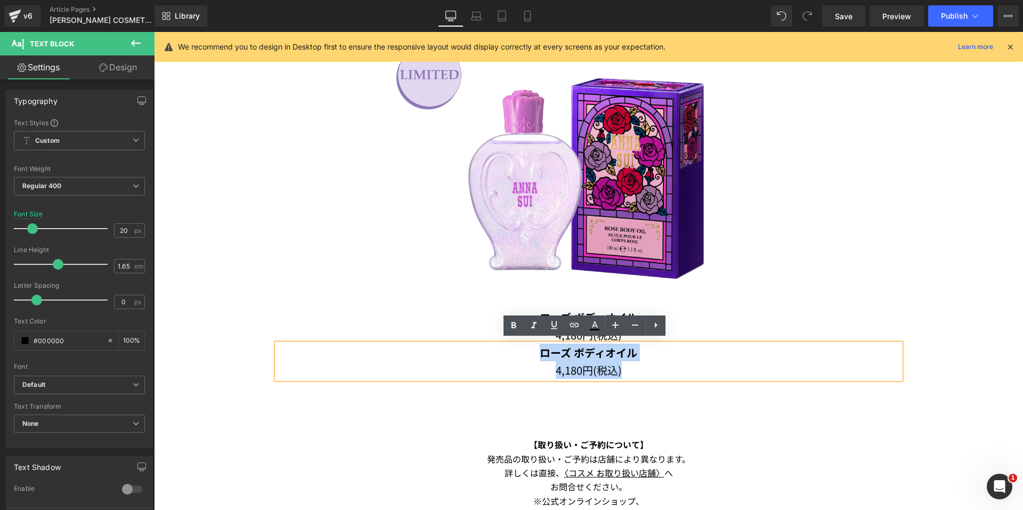
drag, startPoint x: 642, startPoint y: 367, endPoint x: 517, endPoint y: 350, distance: 125.3
click at [517, 350] on div "ローズ ボディオイル 4,180円(税込)" at bounding box center [588, 361] width 623 height 35
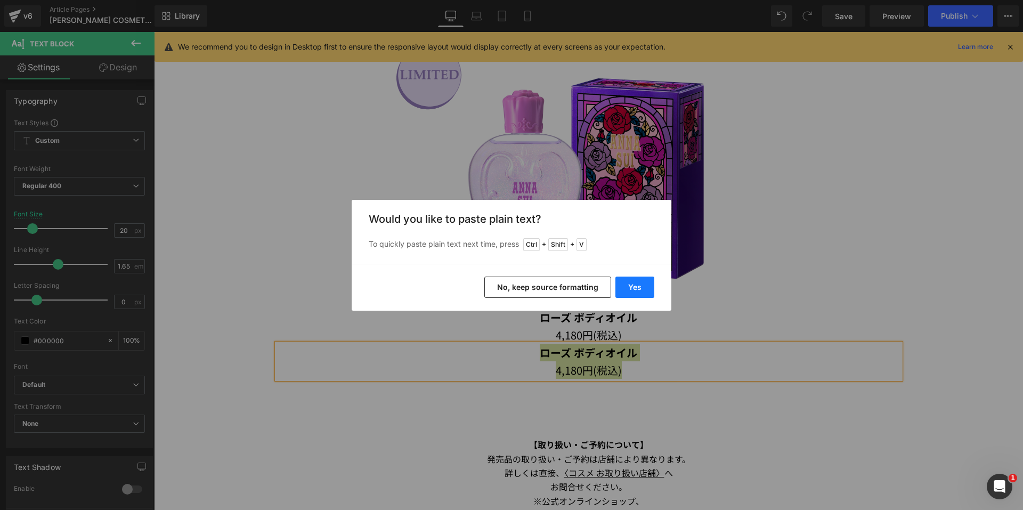
click at [629, 287] on button "Yes" at bounding box center [634, 287] width 39 height 21
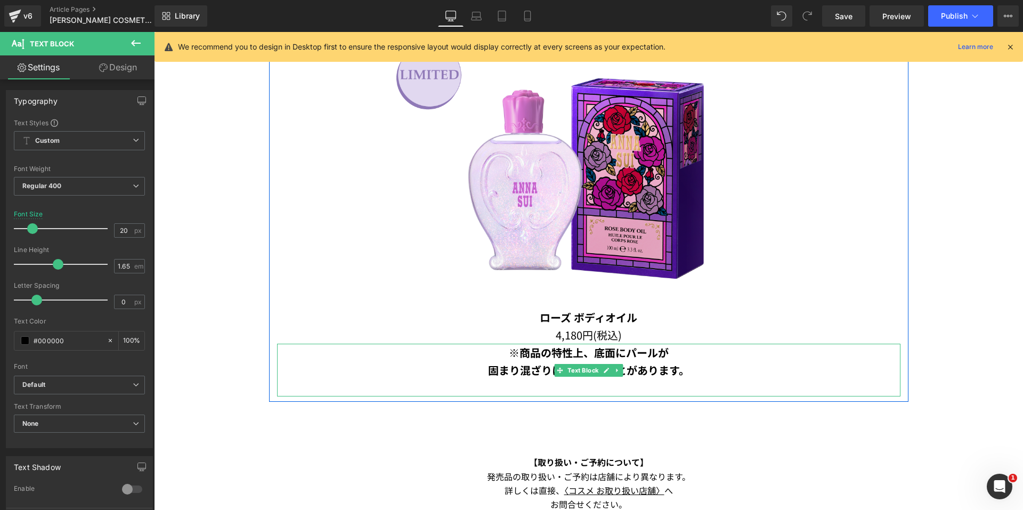
click at [602, 387] on p at bounding box center [588, 388] width 623 height 18
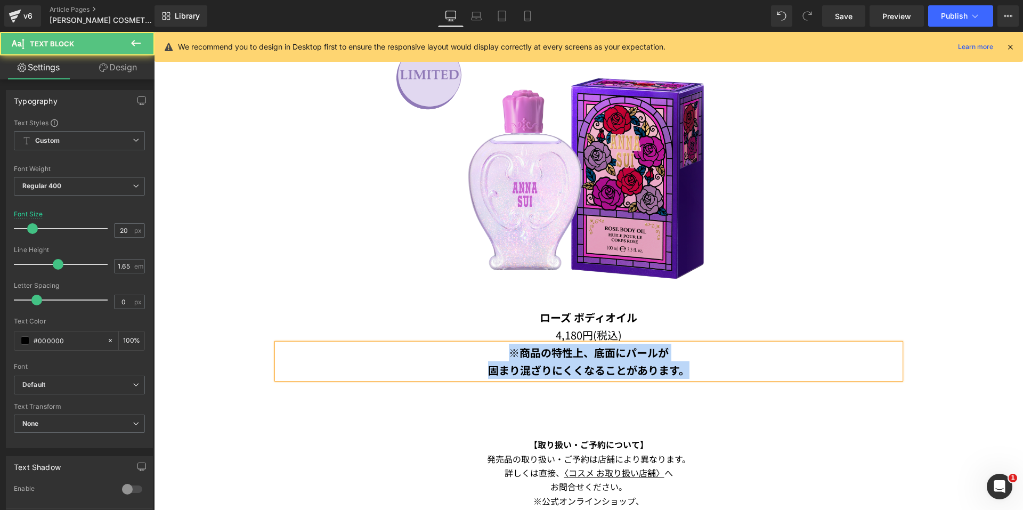
drag, startPoint x: 662, startPoint y: 369, endPoint x: 500, endPoint y: 349, distance: 162.8
click at [500, 349] on div "※商品の特性上、底面にパールが 固まり混ざりにくくなることがあります。" at bounding box center [588, 361] width 623 height 35
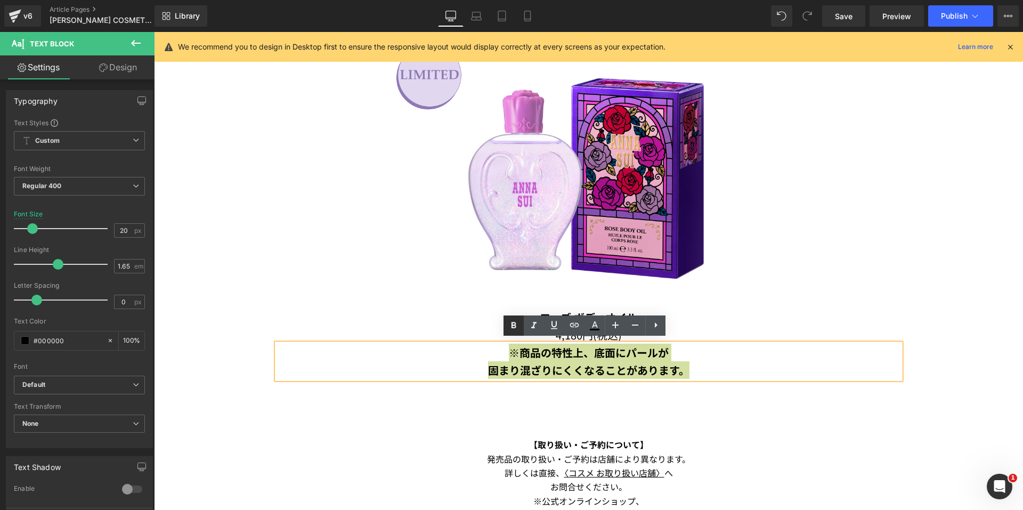
click at [510, 320] on icon at bounding box center [513, 325] width 13 height 13
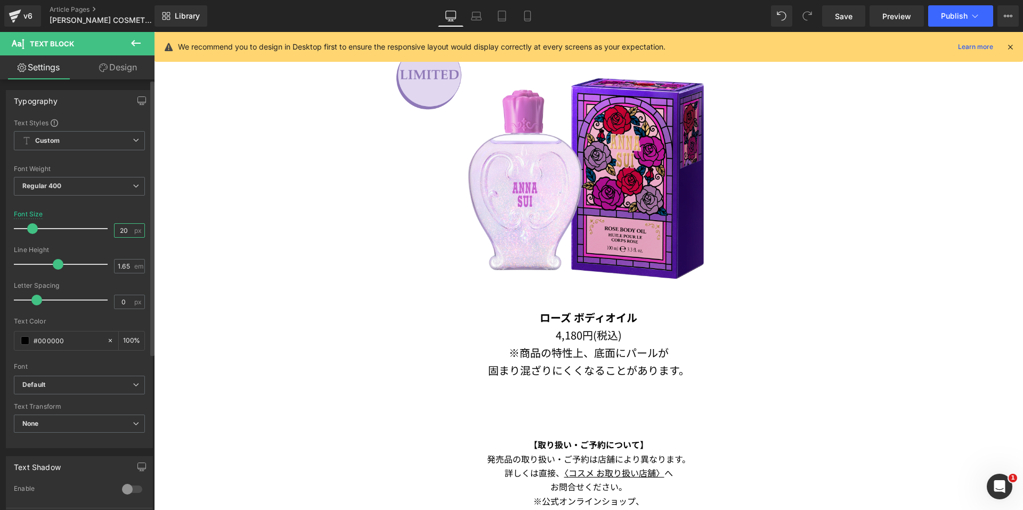
drag, startPoint x: 121, startPoint y: 228, endPoint x: 116, endPoint y: 229, distance: 5.4
click at [116, 229] on input "20" at bounding box center [124, 230] width 19 height 13
drag, startPoint x: 128, startPoint y: 229, endPoint x: 99, endPoint y: 233, distance: 29.6
click at [99, 233] on div "Font Size 20 px" at bounding box center [79, 228] width 131 height 36
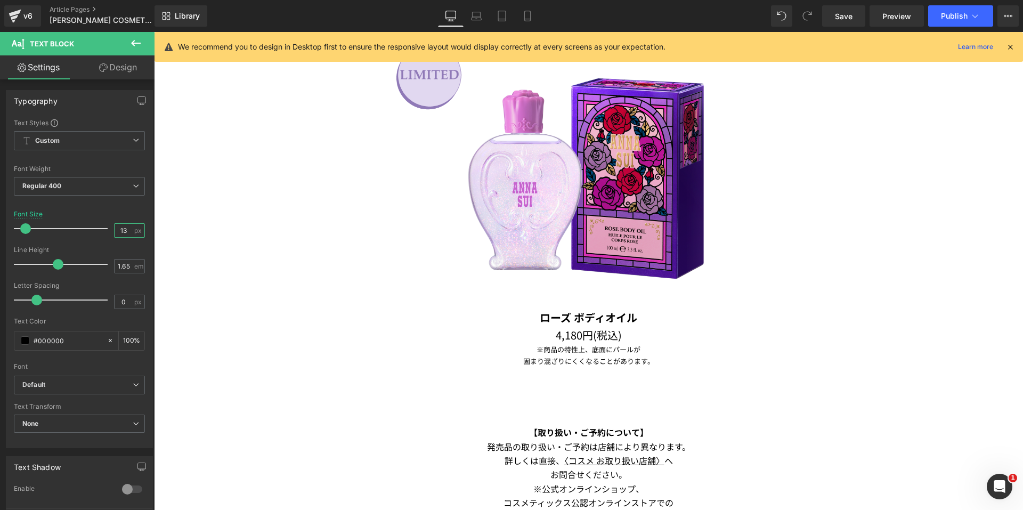
type input "13"
click at [109, 66] on link "Design" at bounding box center [117, 67] width 77 height 24
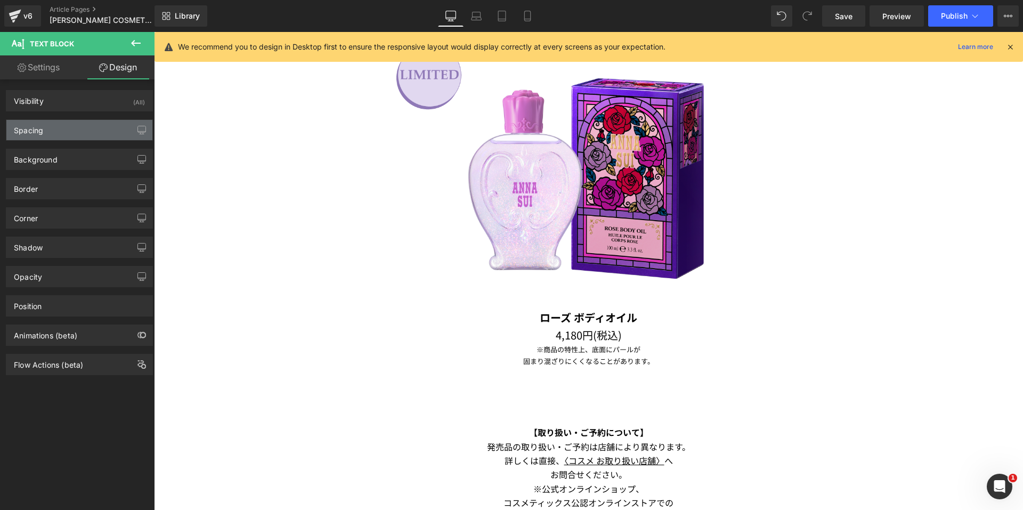
click at [72, 134] on div "Spacing" at bounding box center [79, 130] width 146 height 20
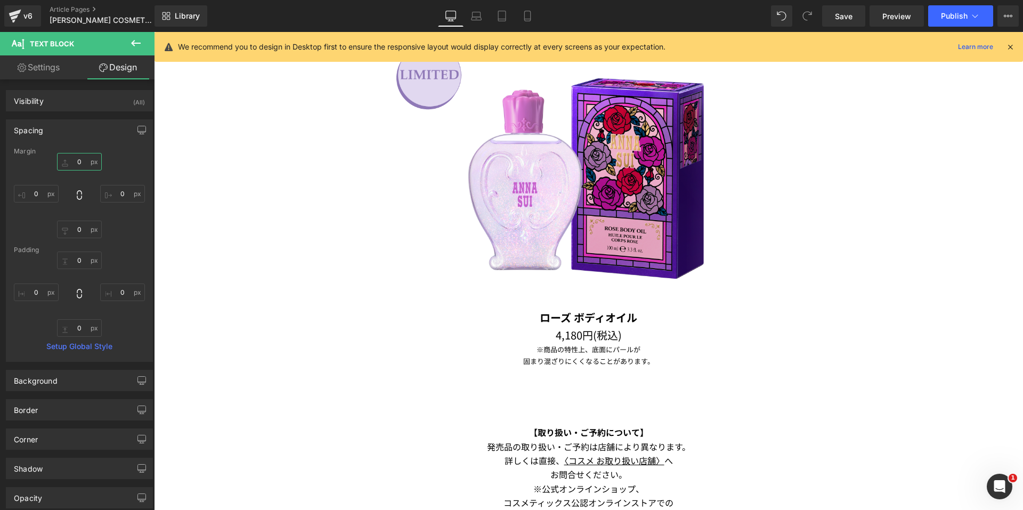
click at [74, 165] on input "text" at bounding box center [79, 162] width 45 height 18
type input "30"
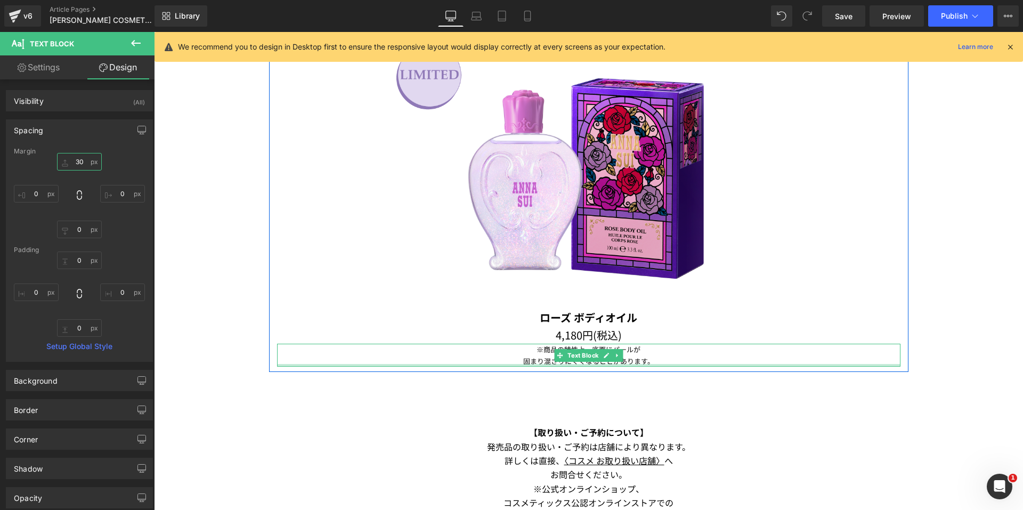
click at [570, 364] on div at bounding box center [588, 365] width 623 height 3
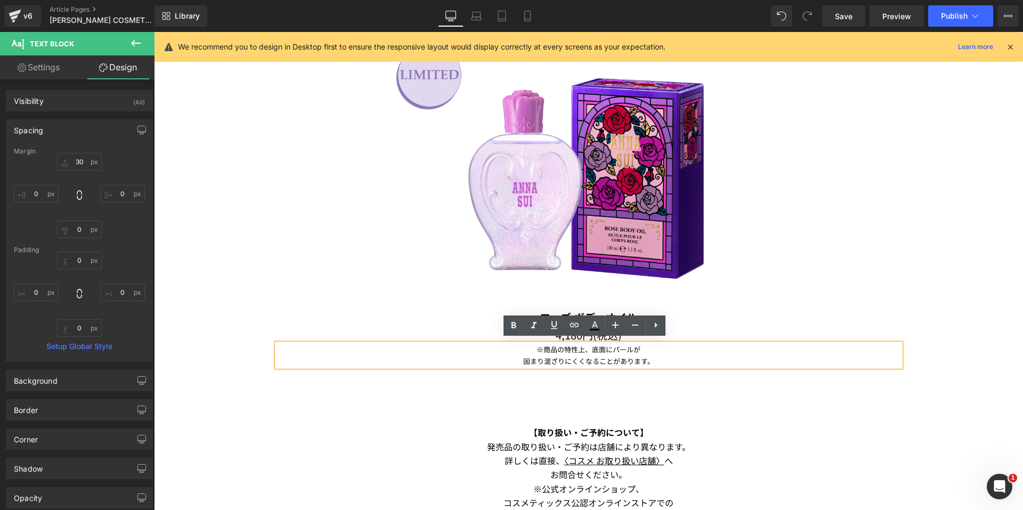
click at [563, 355] on p "固まり混ざりにくくなることがあります。" at bounding box center [588, 360] width 623 height 11
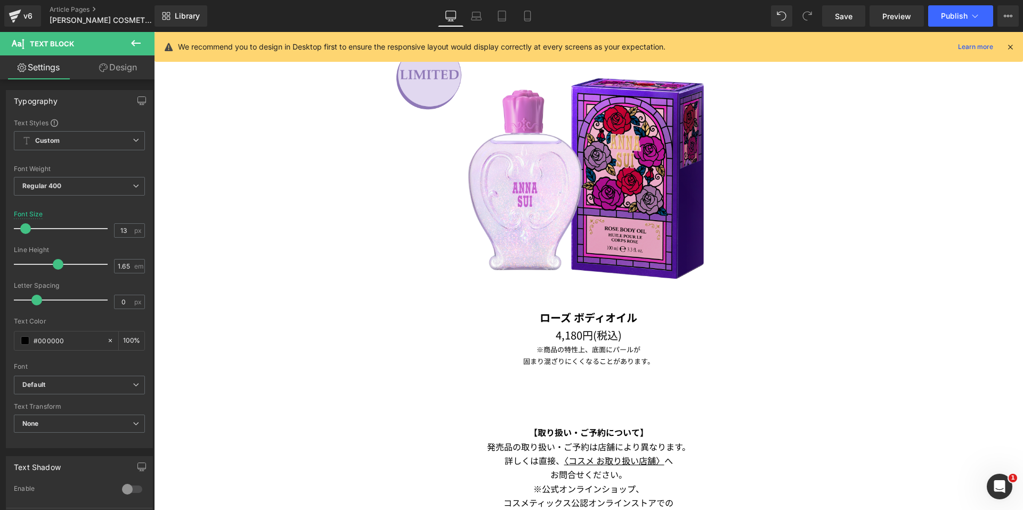
click at [111, 65] on link "Design" at bounding box center [117, 67] width 77 height 24
click at [0, 0] on div "Spacing" at bounding box center [0, 0] width 0 height 0
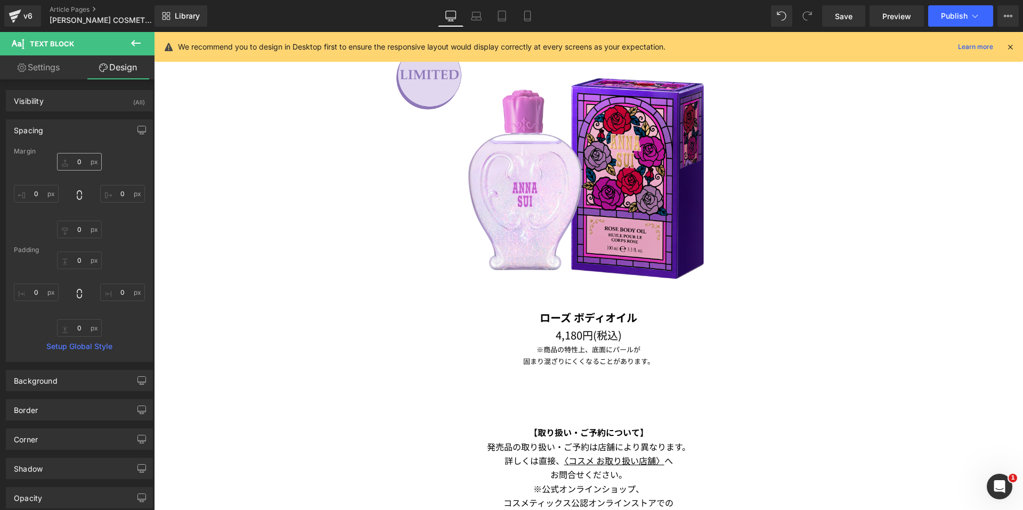
type input "0"
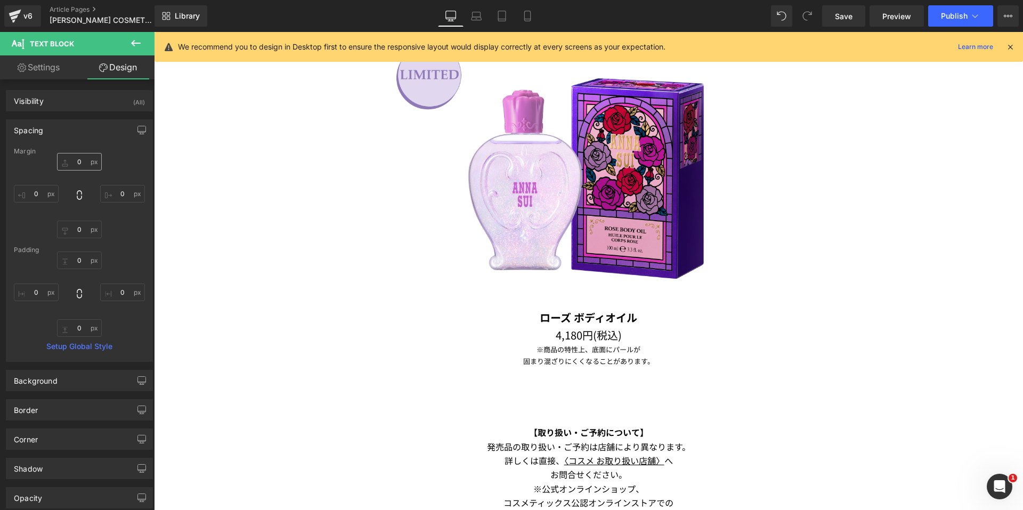
type input "0"
click at [66, 166] on input "0" at bounding box center [79, 162] width 45 height 18
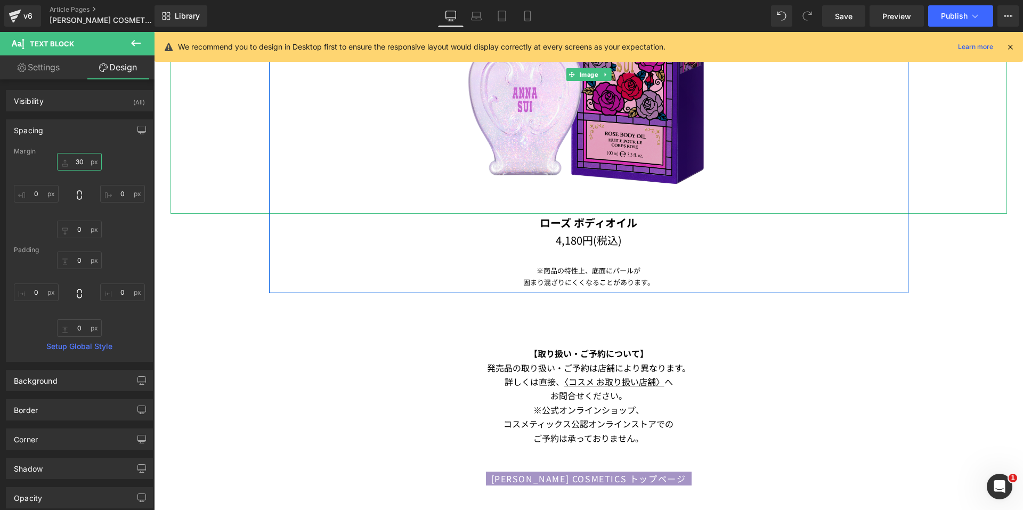
scroll to position [1432, 0]
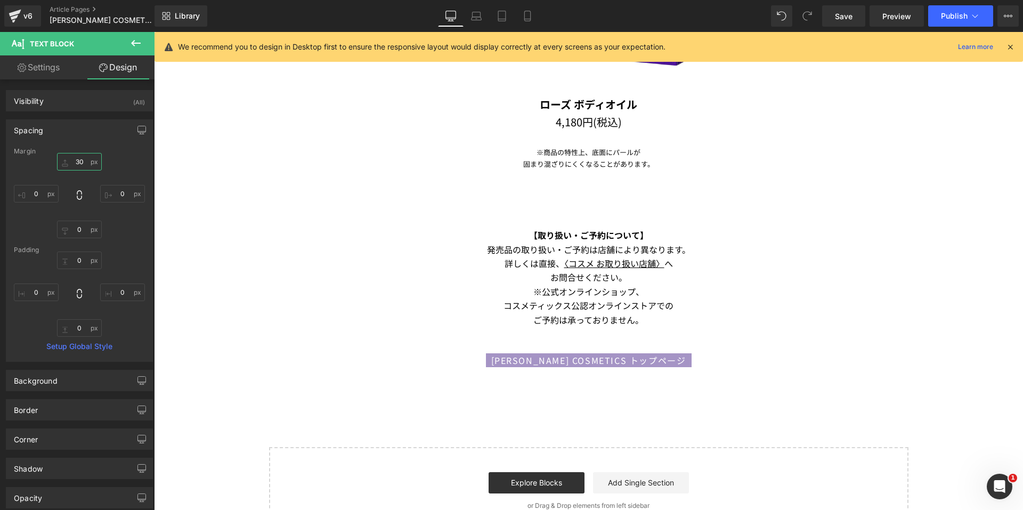
type input "30"
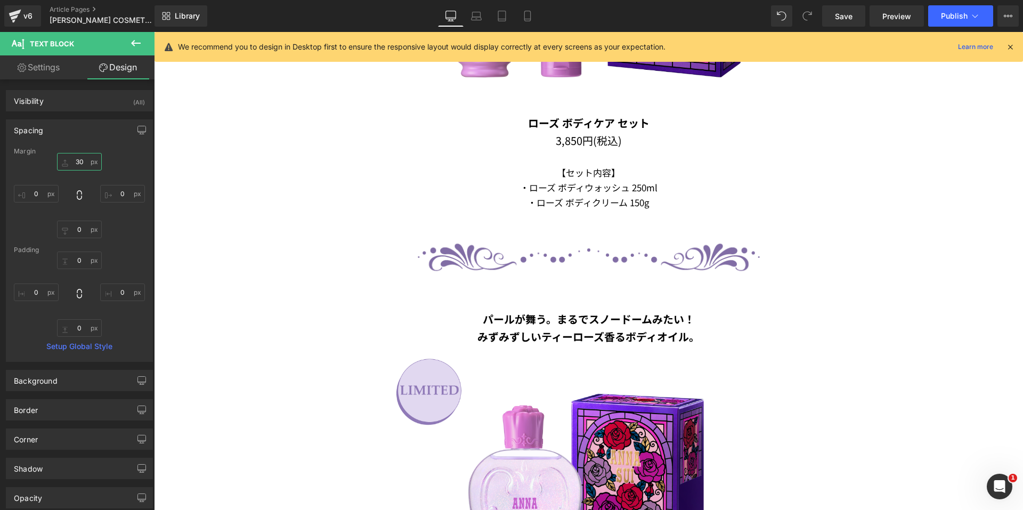
scroll to position [889, 0]
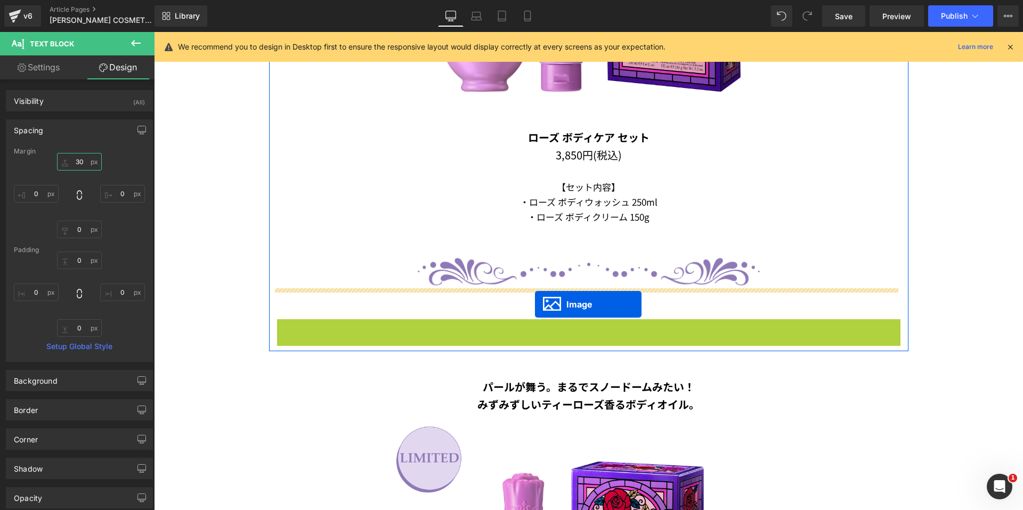
drag, startPoint x: 565, startPoint y: 336, endPoint x: 536, endPoint y: 303, distance: 44.6
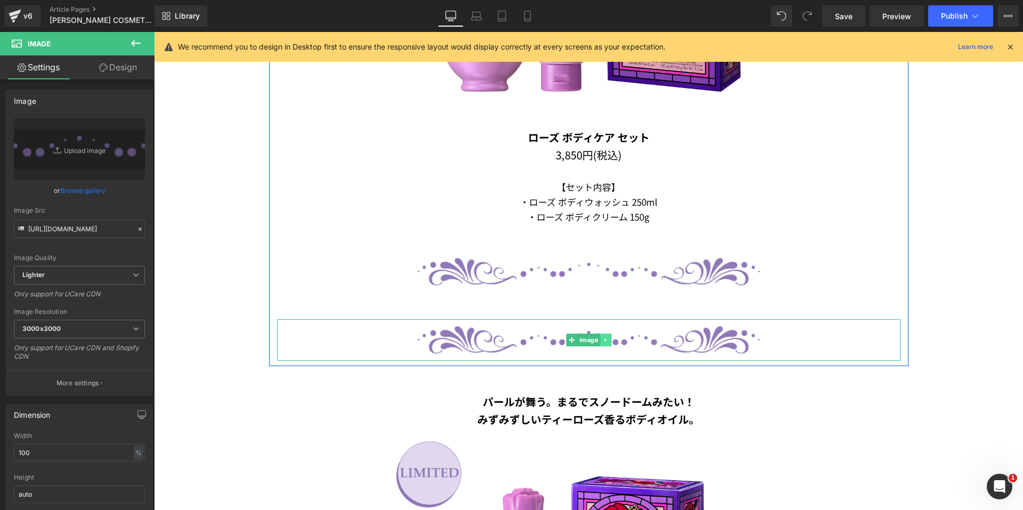
click at [603, 337] on icon at bounding box center [606, 340] width 6 height 6
click at [611, 337] on link at bounding box center [610, 340] width 11 height 13
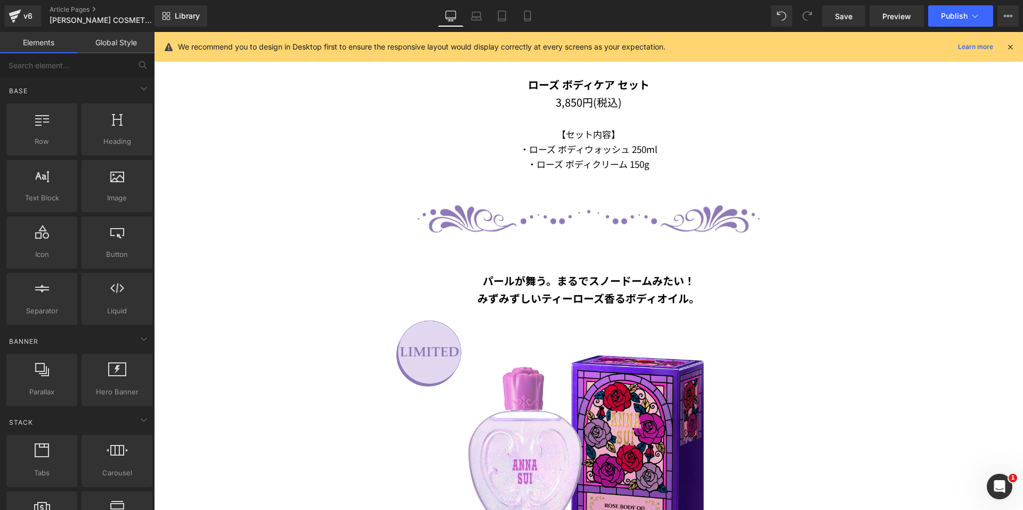
scroll to position [942, 0]
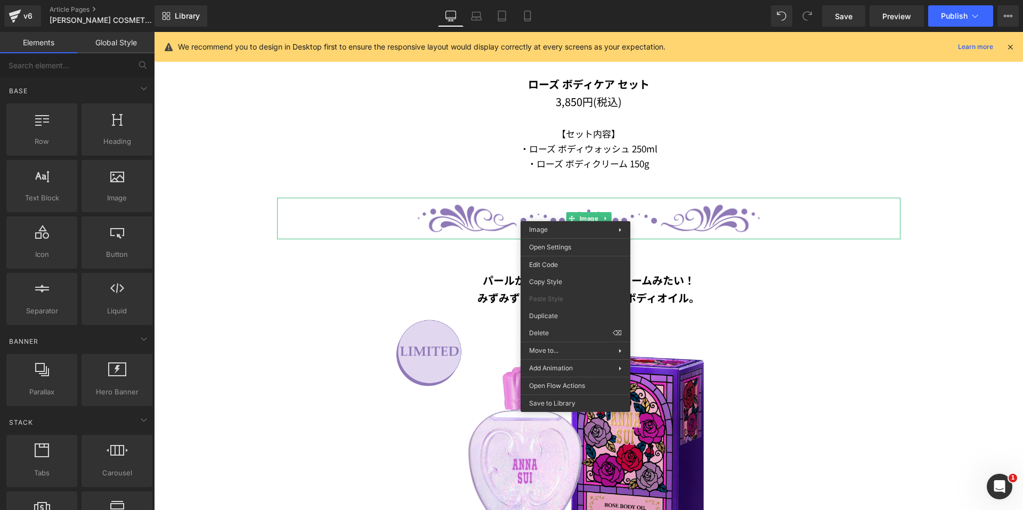
drag, startPoint x: 710, startPoint y: 347, endPoint x: 554, endPoint y: 314, distance: 159.6
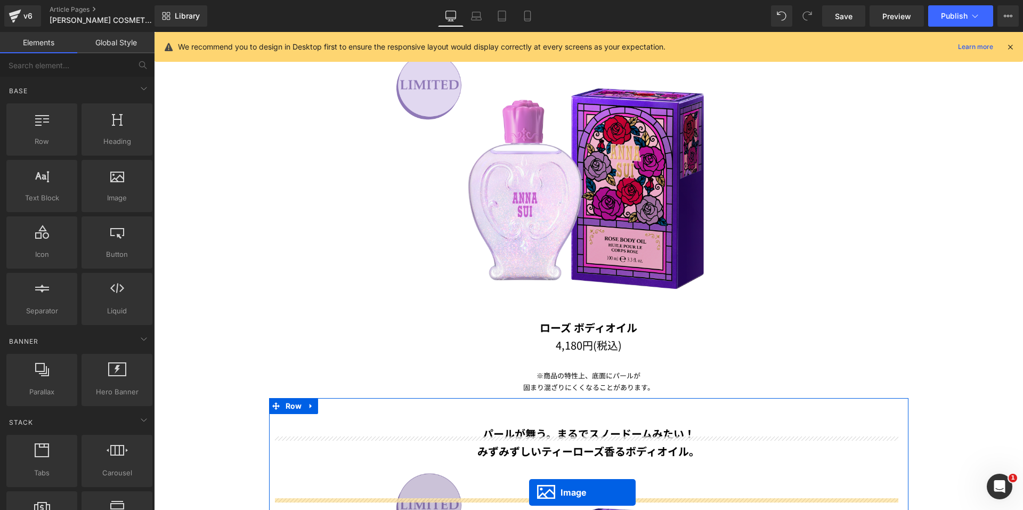
scroll to position [1326, 0]
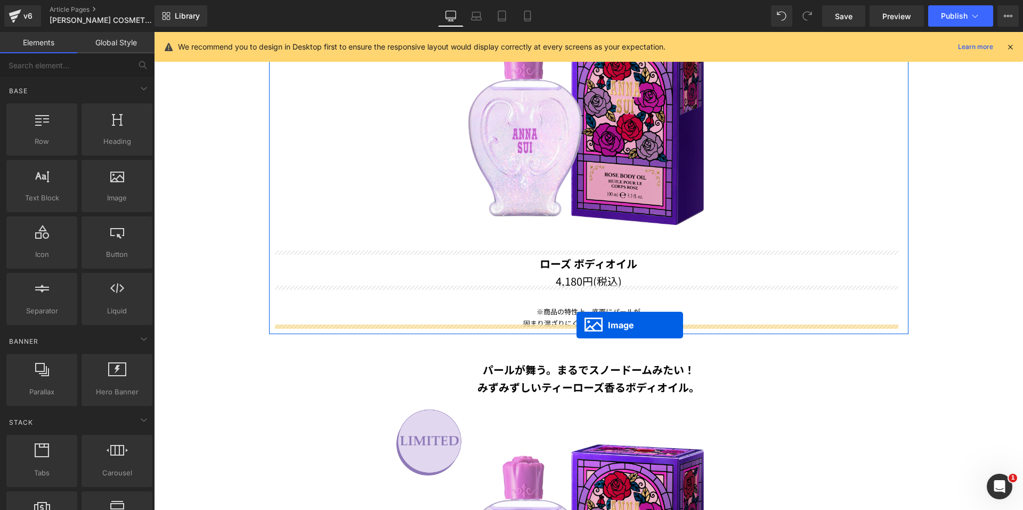
drag, startPoint x: 566, startPoint y: 282, endPoint x: 577, endPoint y: 325, distance: 43.8
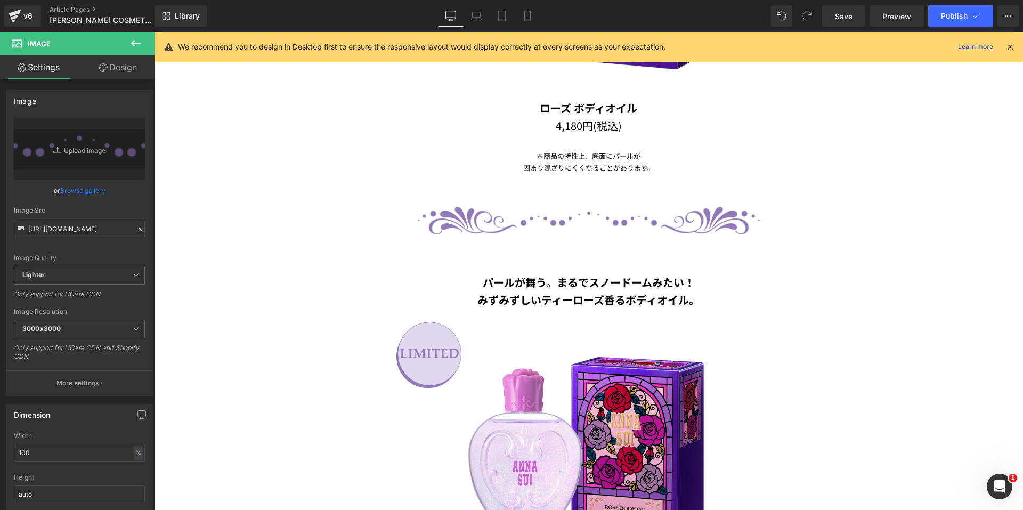
scroll to position [1432, 0]
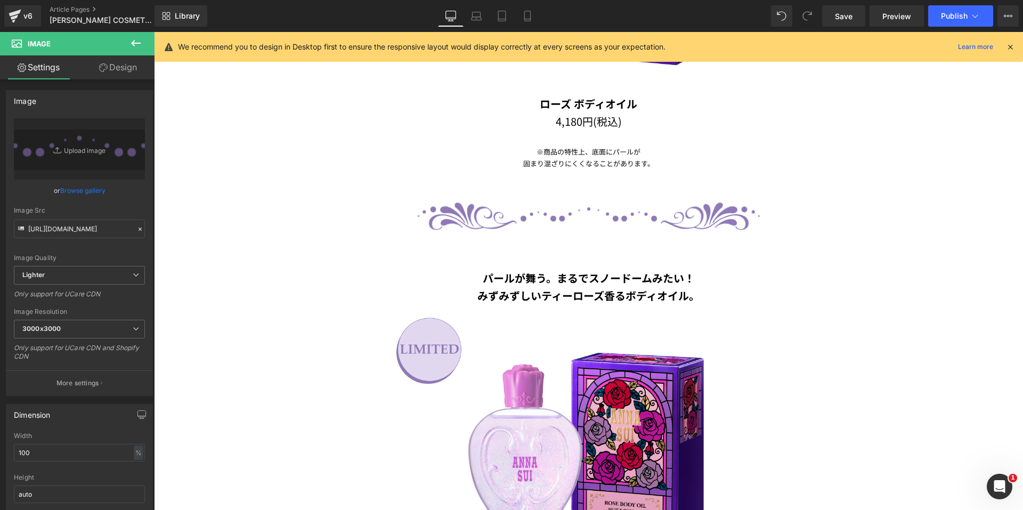
click at [514, 289] on b "みずみずしいティーローズ香るボディオイル。" at bounding box center [588, 295] width 222 height 15
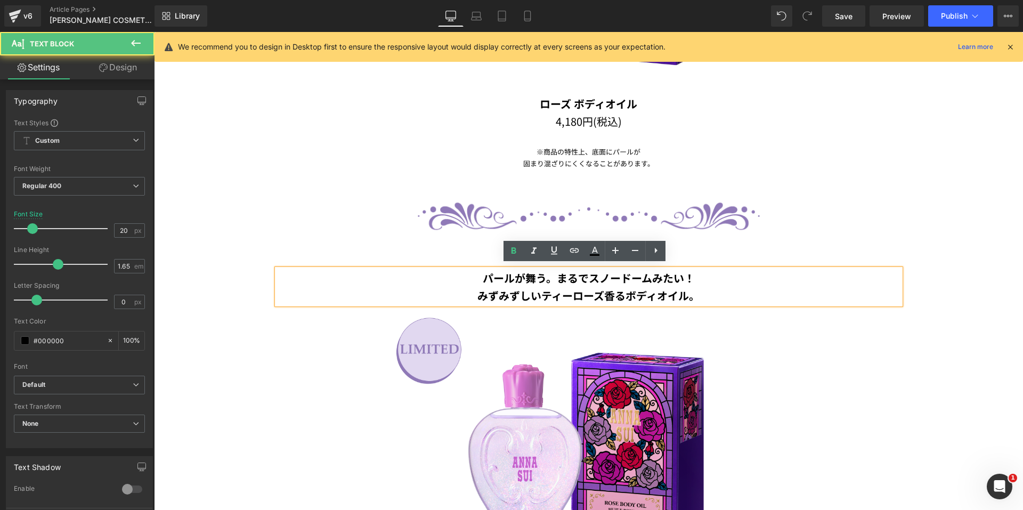
click at [714, 287] on p "みずみずしいティーローズ香るボディオイル。" at bounding box center [588, 296] width 623 height 18
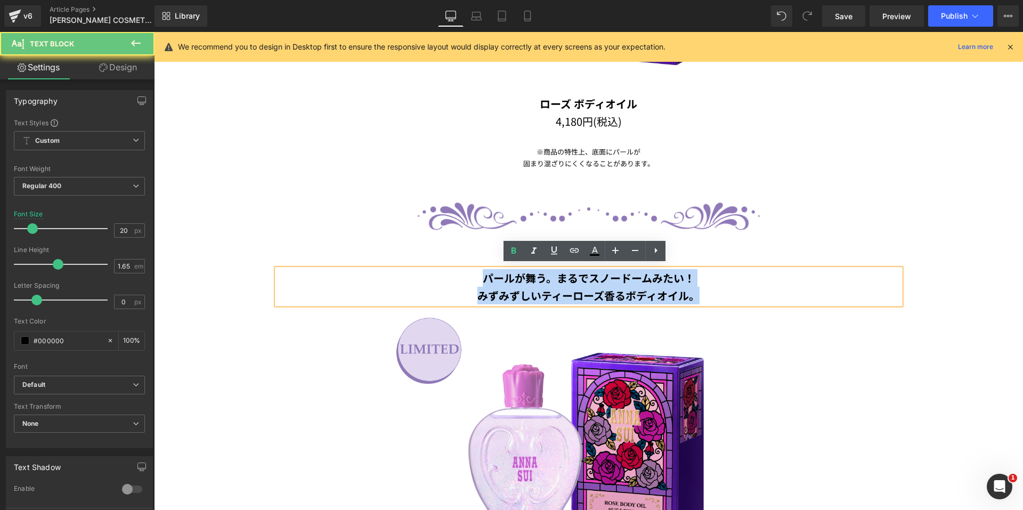
drag, startPoint x: 633, startPoint y: 287, endPoint x: 472, endPoint y: 274, distance: 161.9
click at [472, 274] on div "パールが舞う。まるでスノードームみたい！ みずみずしいティーローズ香るボディオイル。" at bounding box center [588, 286] width 623 height 35
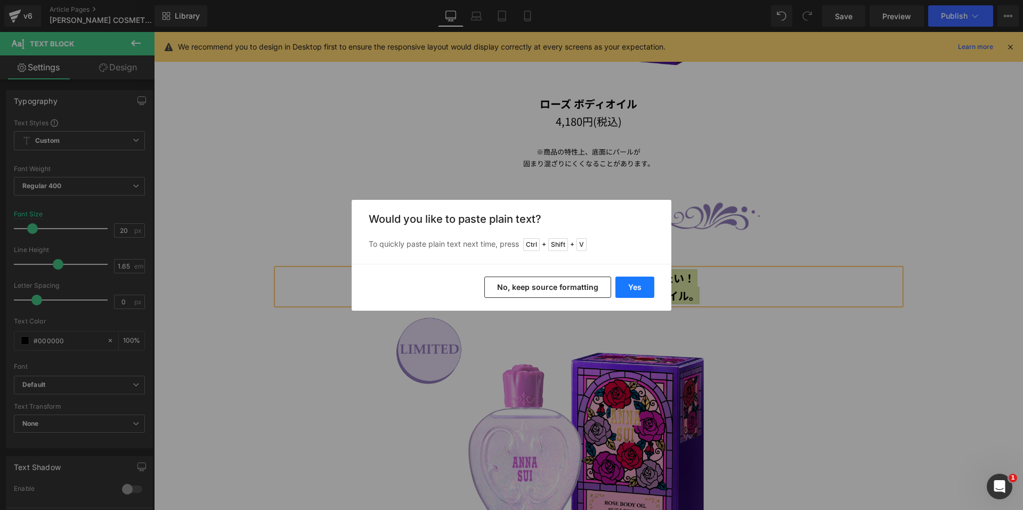
click at [630, 290] on button "Yes" at bounding box center [634, 287] width 39 height 21
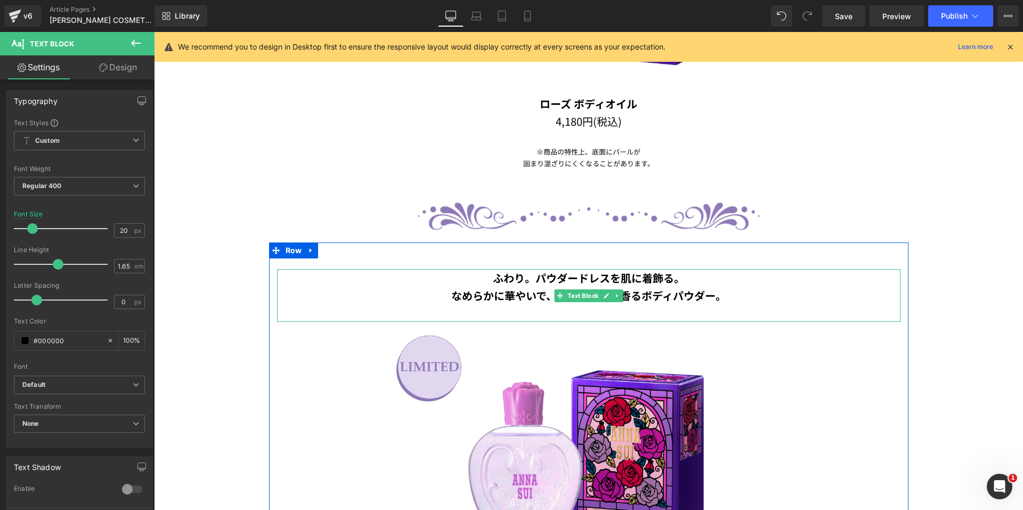
click at [621, 307] on p at bounding box center [588, 313] width 623 height 18
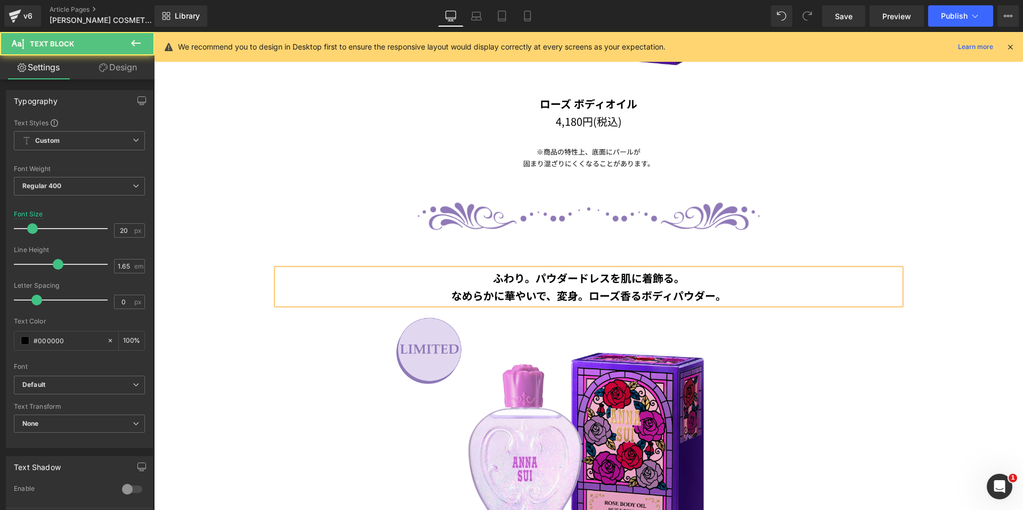
click at [588, 288] on b "なめらかに華やいで、変身。ローズ香るボディパウダー。" at bounding box center [588, 295] width 275 height 15
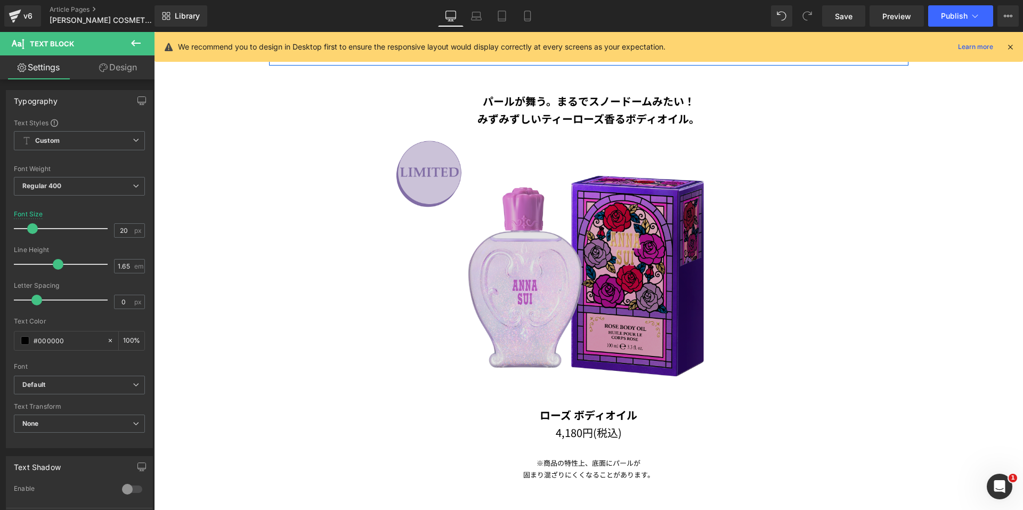
scroll to position [1006, 0]
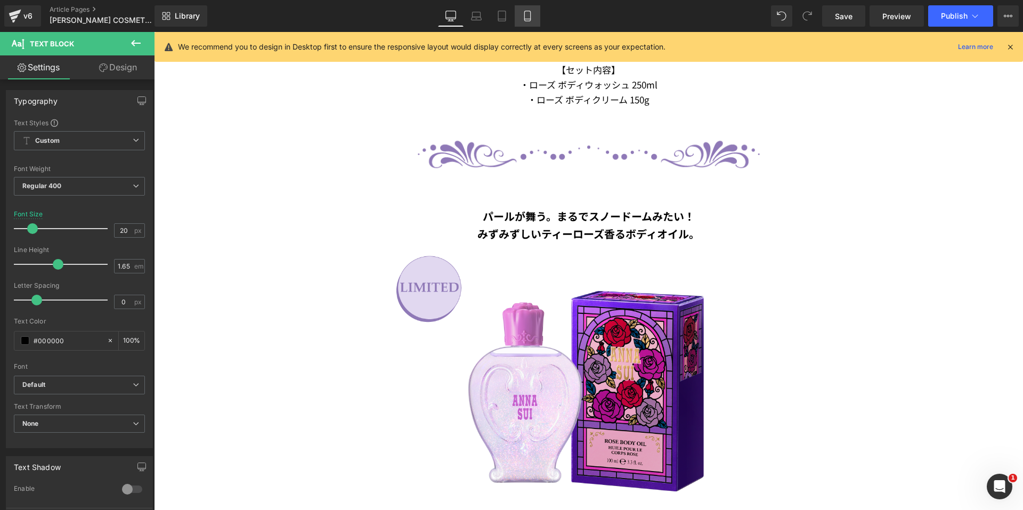
click at [523, 21] on icon at bounding box center [527, 16] width 11 height 11
type input "15"
type input "100"
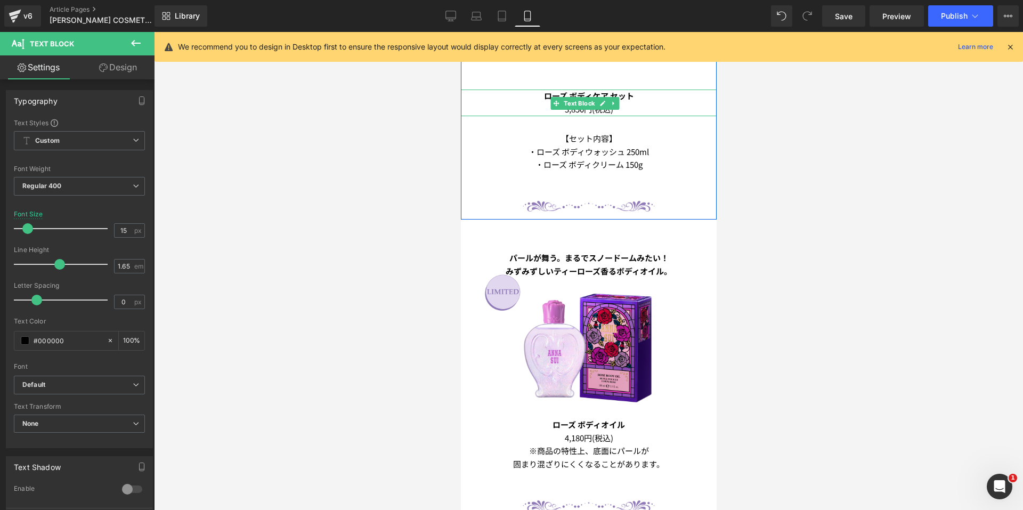
scroll to position [655, 0]
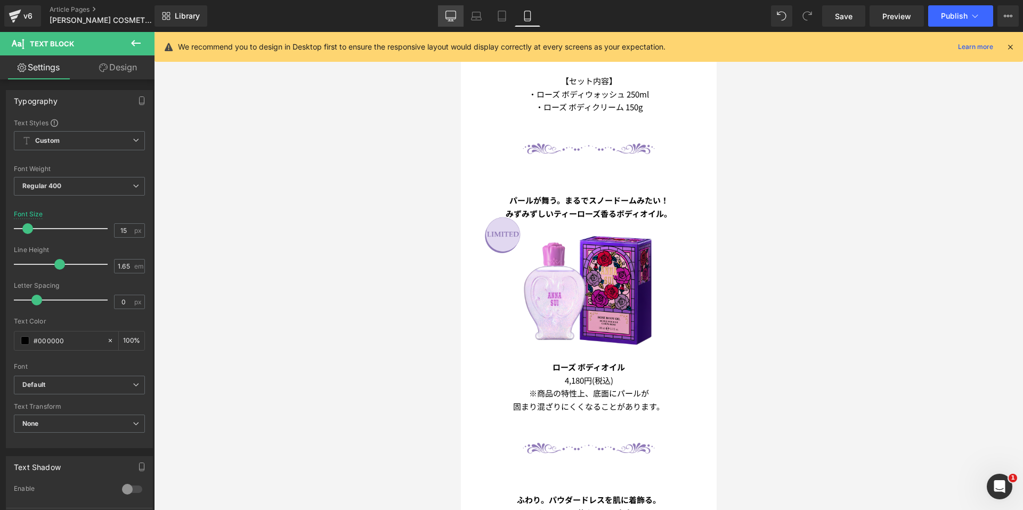
click at [451, 22] on link "Desktop" at bounding box center [451, 15] width 26 height 21
type input "20"
type input "100"
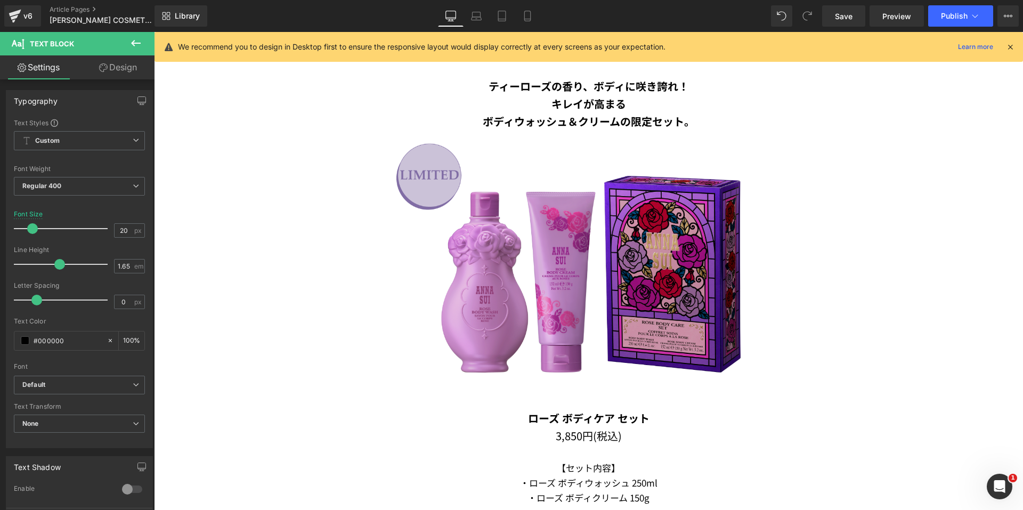
scroll to position [580, 0]
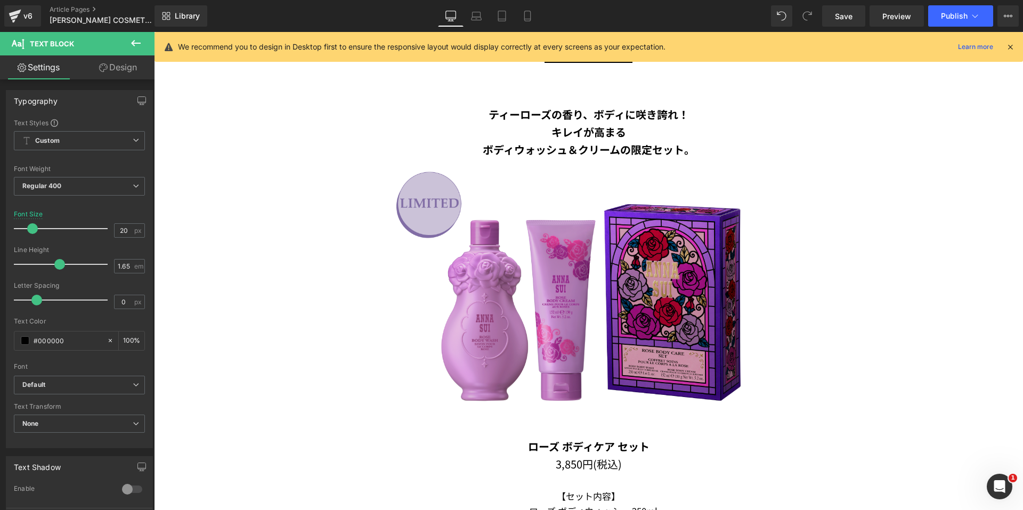
click at [568, 217] on img at bounding box center [588, 297] width 418 height 279
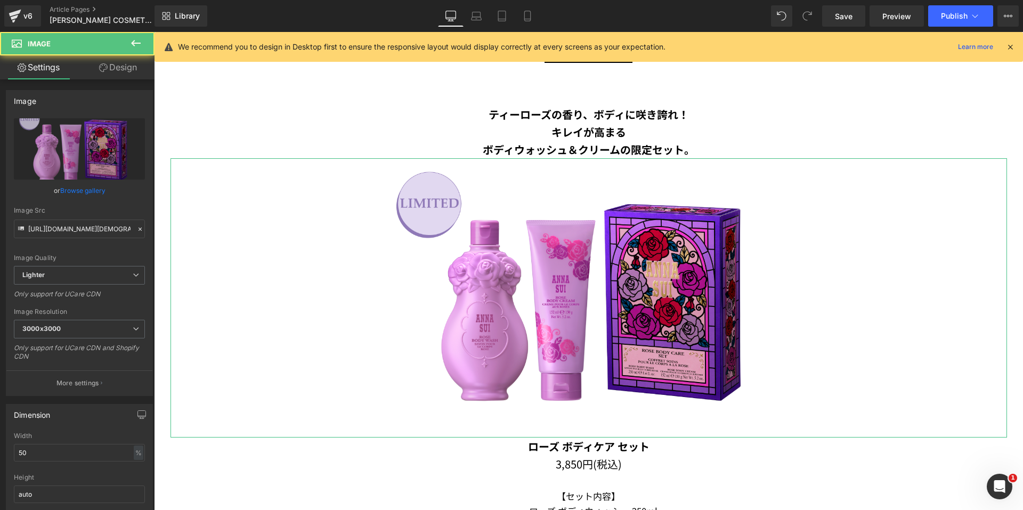
click at [107, 67] on link "Design" at bounding box center [117, 67] width 77 height 24
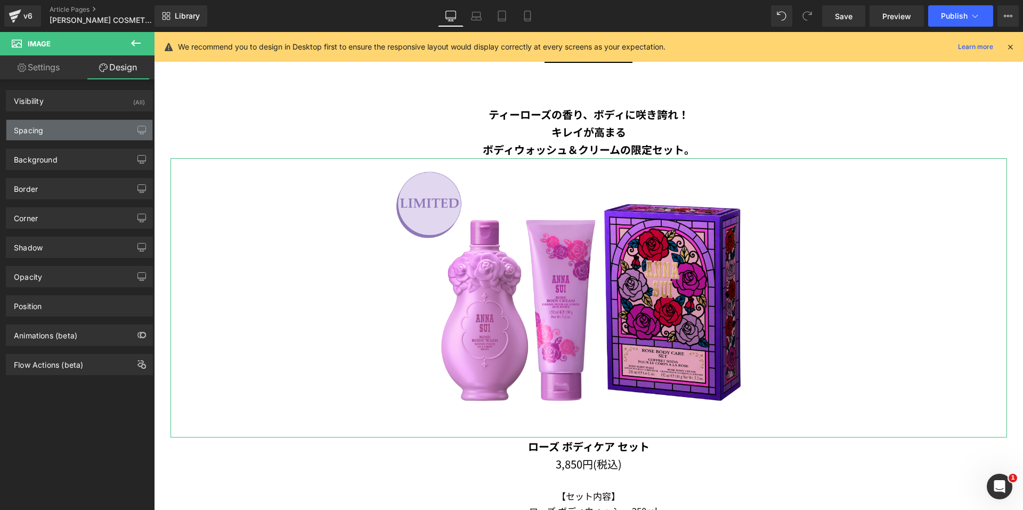
click at [86, 127] on div "Spacing" at bounding box center [79, 130] width 146 height 20
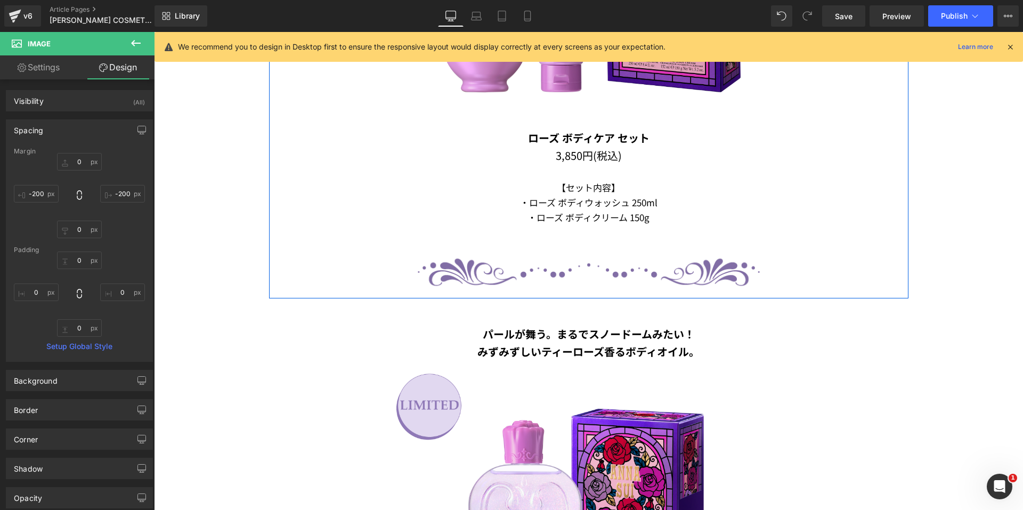
scroll to position [1006, 0]
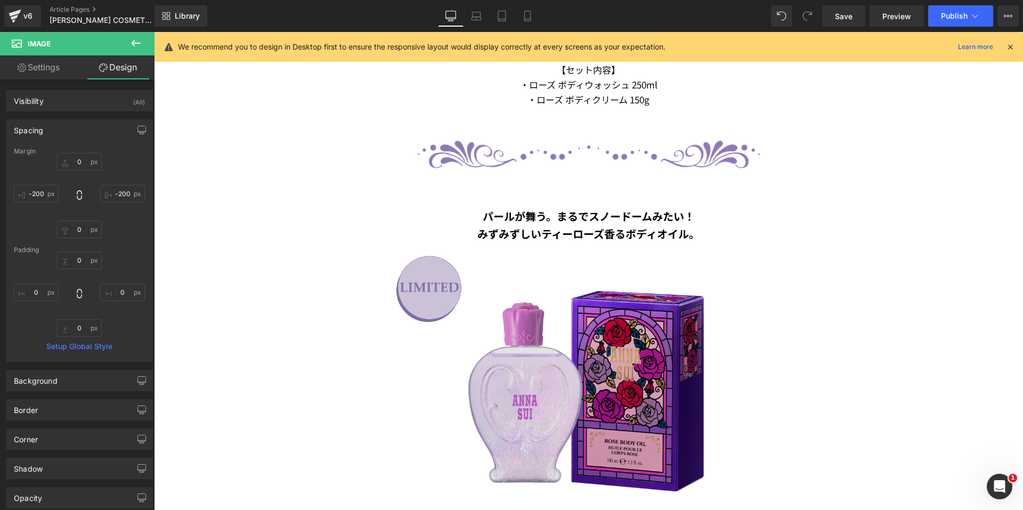
click at [488, 297] on img at bounding box center [588, 381] width 418 height 279
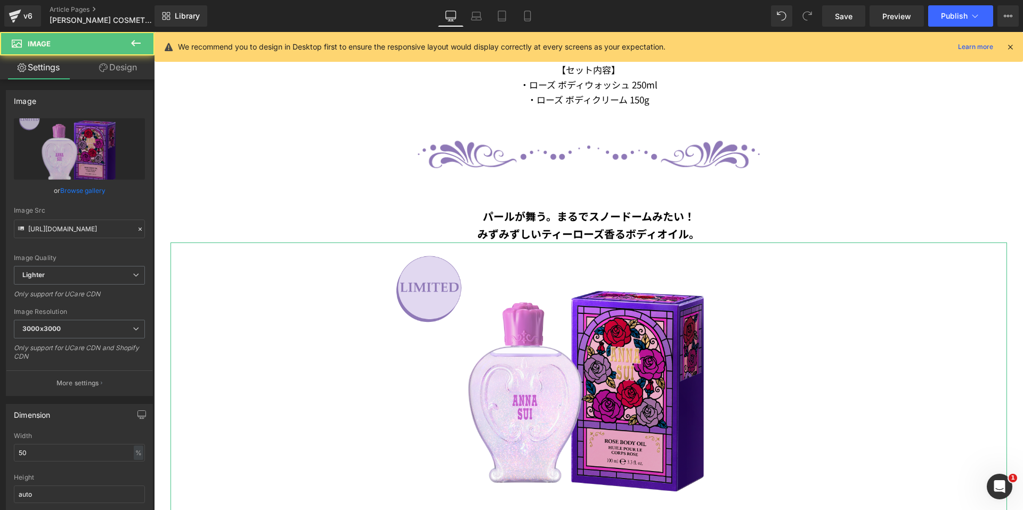
click at [134, 67] on link "Design" at bounding box center [117, 67] width 77 height 24
click at [0, 0] on div "Spacing" at bounding box center [0, 0] width 0 height 0
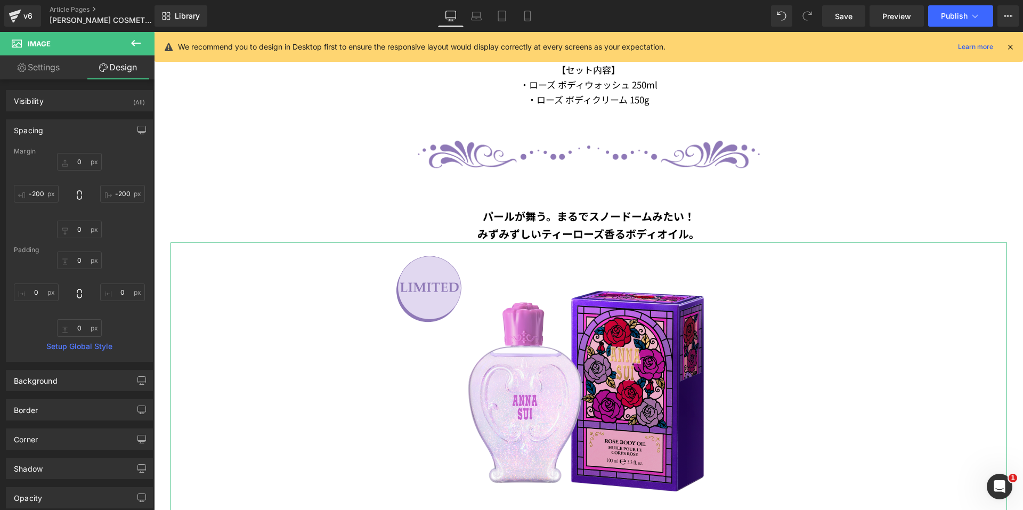
type input "0"
type input "-200"
type input "0"
type input "-200"
type input "0"
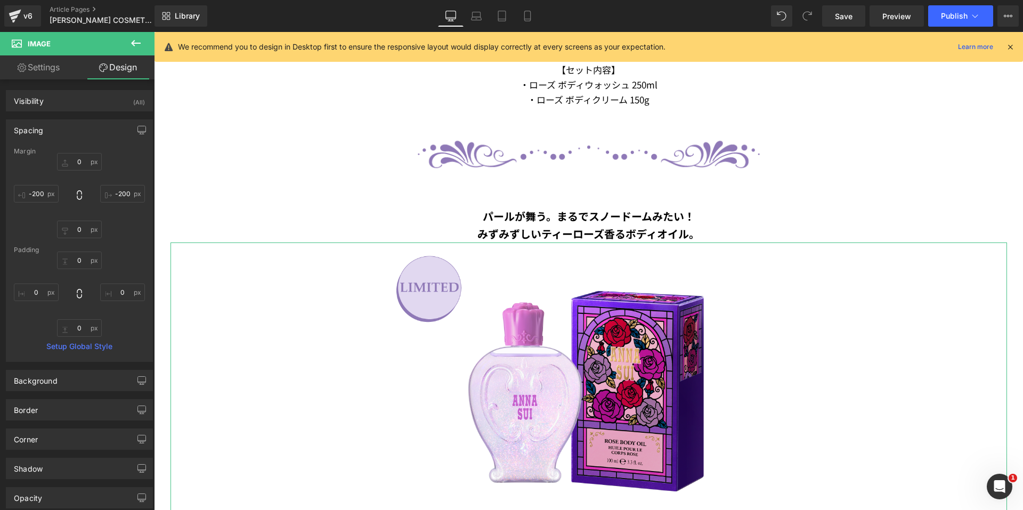
type input "0"
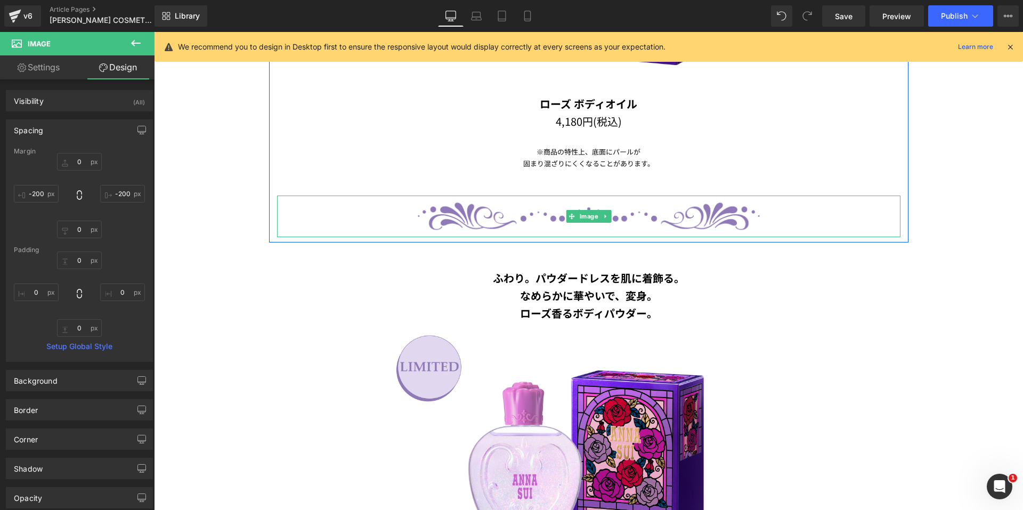
scroll to position [1539, 0]
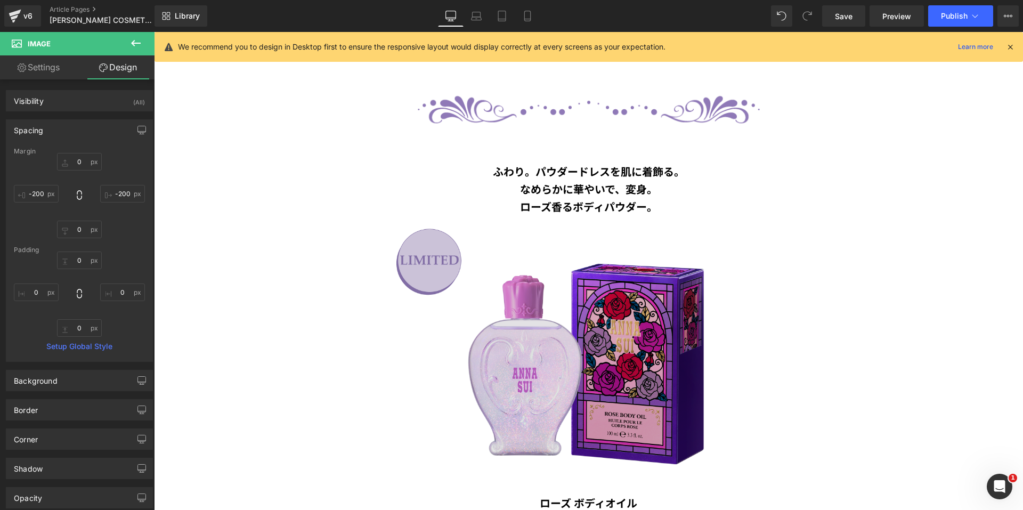
click at [608, 281] on img at bounding box center [588, 354] width 418 height 279
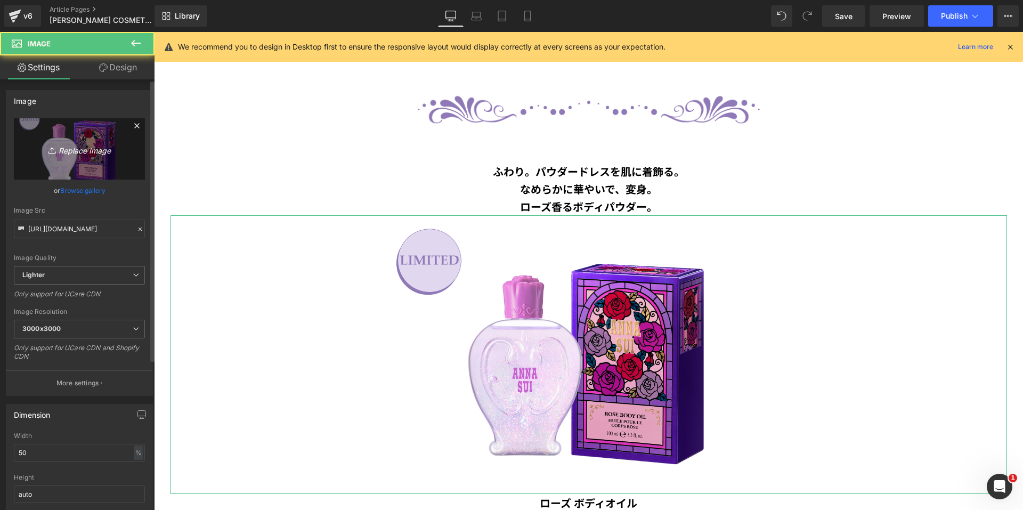
click at [122, 142] on link "Replace Image" at bounding box center [79, 148] width 131 height 61
type input "C:\fakepath\cutout02_2.png"
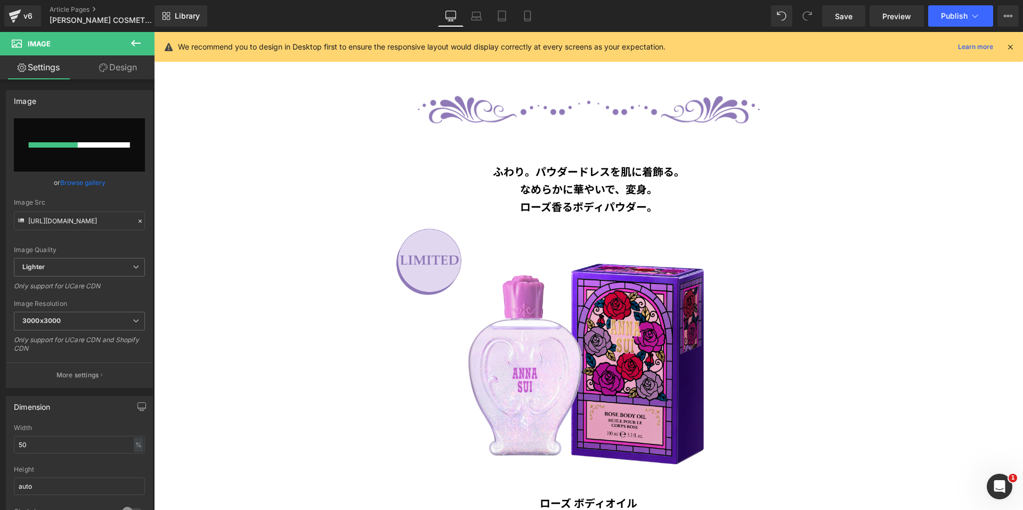
type input "[URL][DOMAIN_NAME]"
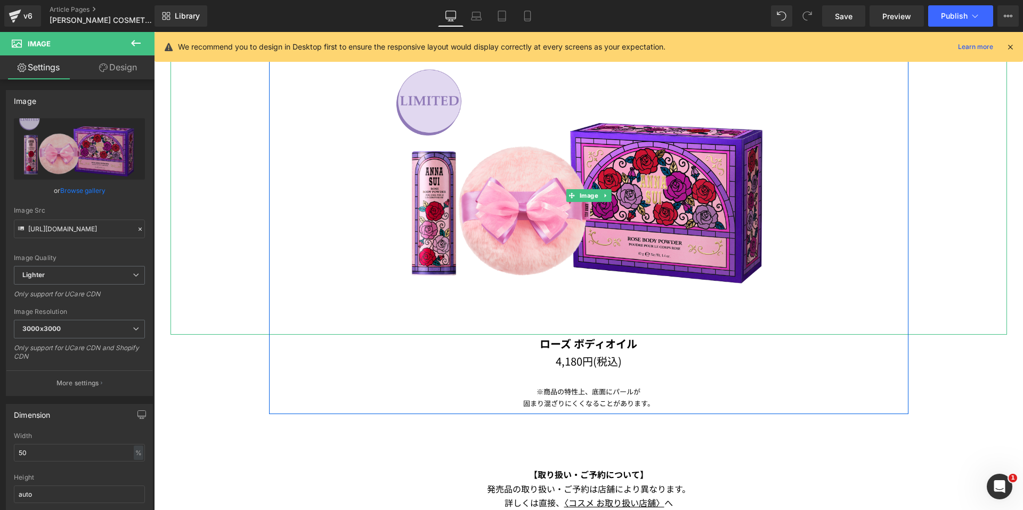
scroll to position [1699, 0]
click at [629, 370] on div "ふわり。パウダードレスを肌に着飾る。 なめらかに華やいで、変身。 ローズ香るボディパウダー。 Text Block Image ローズ ボディオイル 4,1…" at bounding box center [588, 192] width 639 height 432
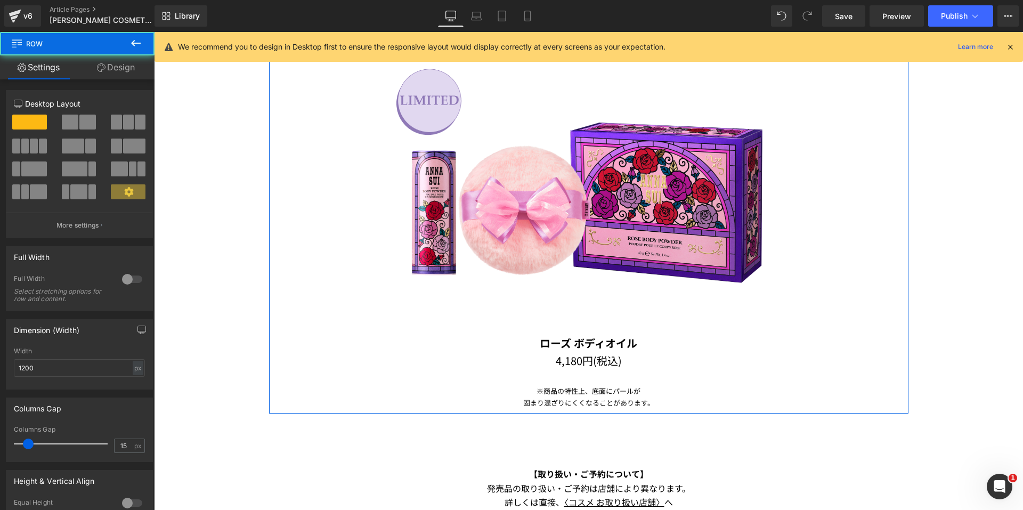
click at [635, 357] on p "4,180円(税込)" at bounding box center [588, 361] width 623 height 18
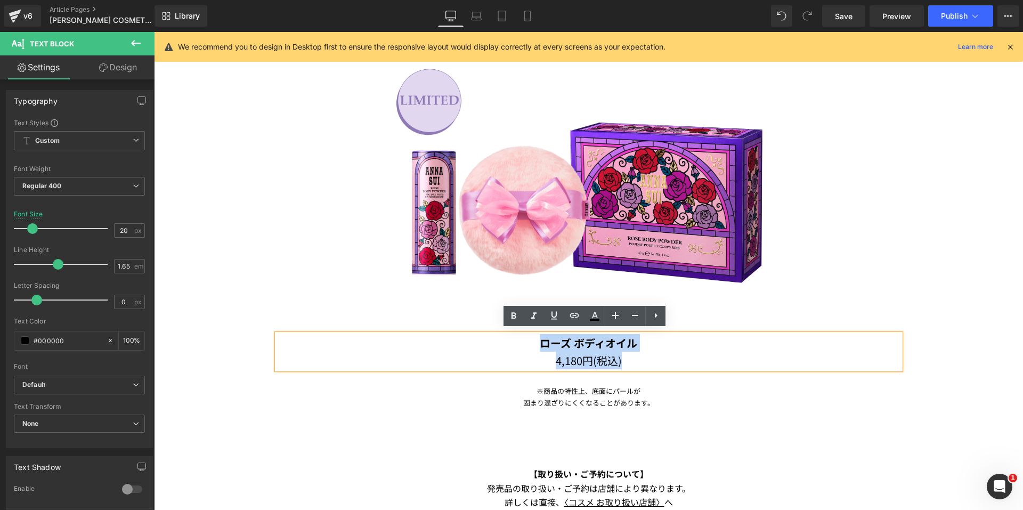
drag, startPoint x: 633, startPoint y: 355, endPoint x: 524, endPoint y: 337, distance: 110.8
click at [524, 337] on div "ローズ ボディオイル 4,180円(税込)" at bounding box center [588, 351] width 623 height 35
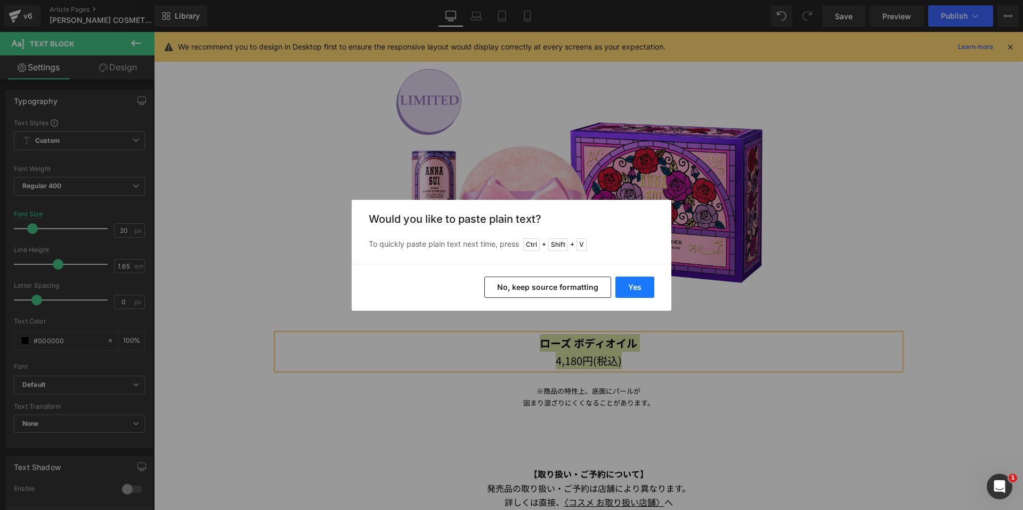
click at [637, 284] on button "Yes" at bounding box center [634, 287] width 39 height 21
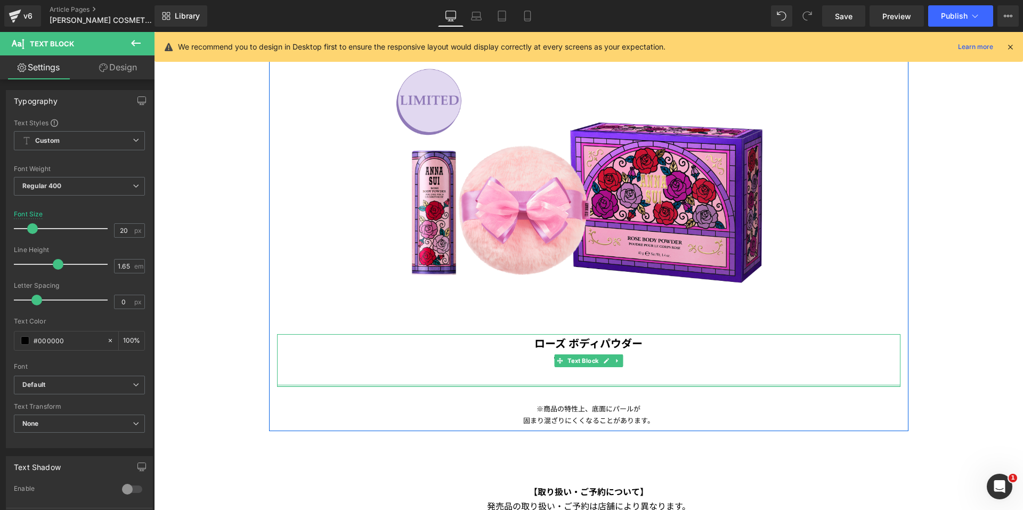
click at [621, 384] on div at bounding box center [588, 385] width 623 height 3
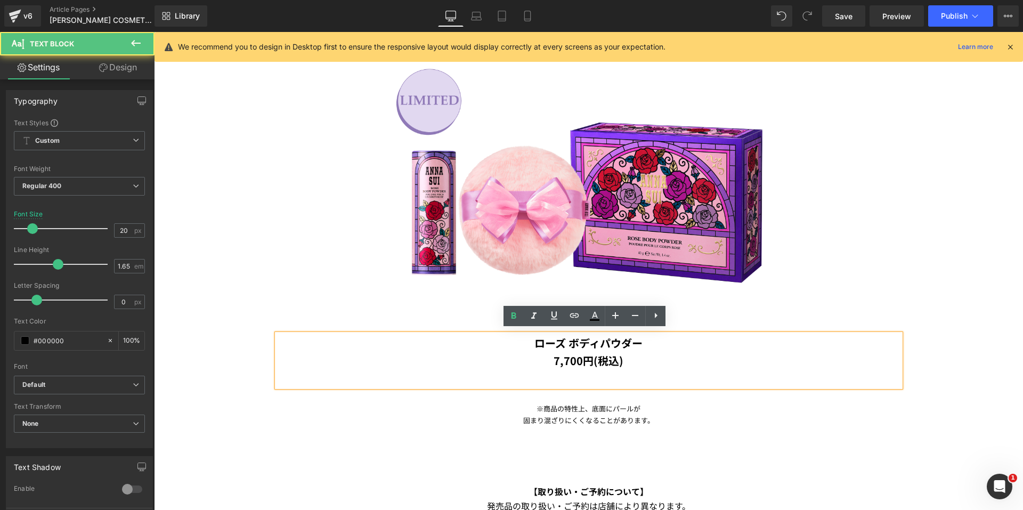
click at [623, 376] on p at bounding box center [588, 378] width 623 height 18
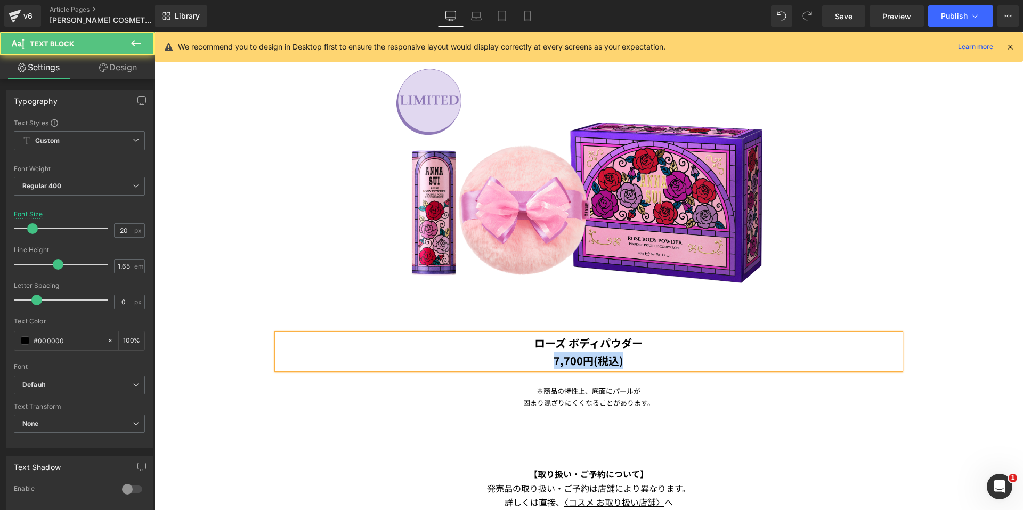
drag, startPoint x: 623, startPoint y: 359, endPoint x: 529, endPoint y: 359, distance: 94.9
click at [529, 359] on p "7,700円(税込)" at bounding box center [588, 361] width 623 height 18
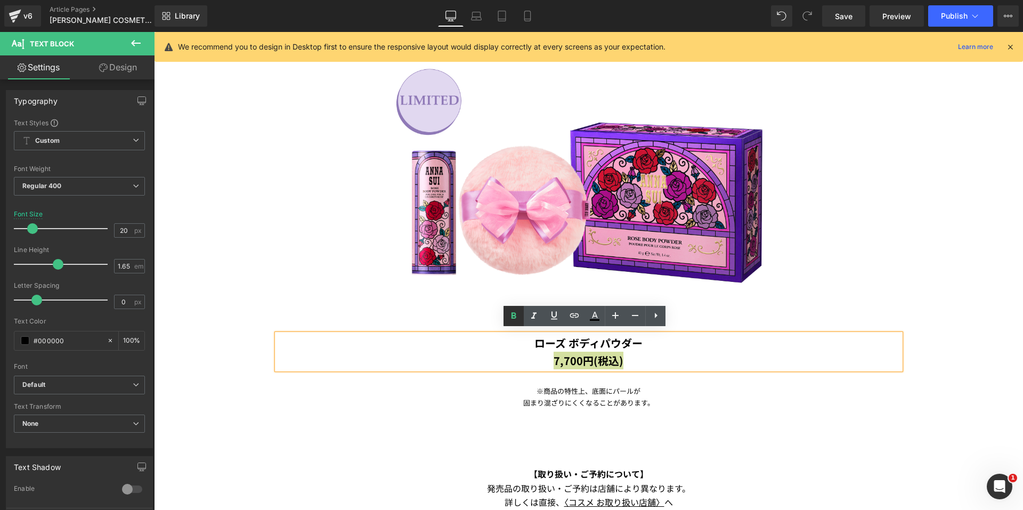
click at [514, 321] on icon at bounding box center [513, 316] width 13 height 13
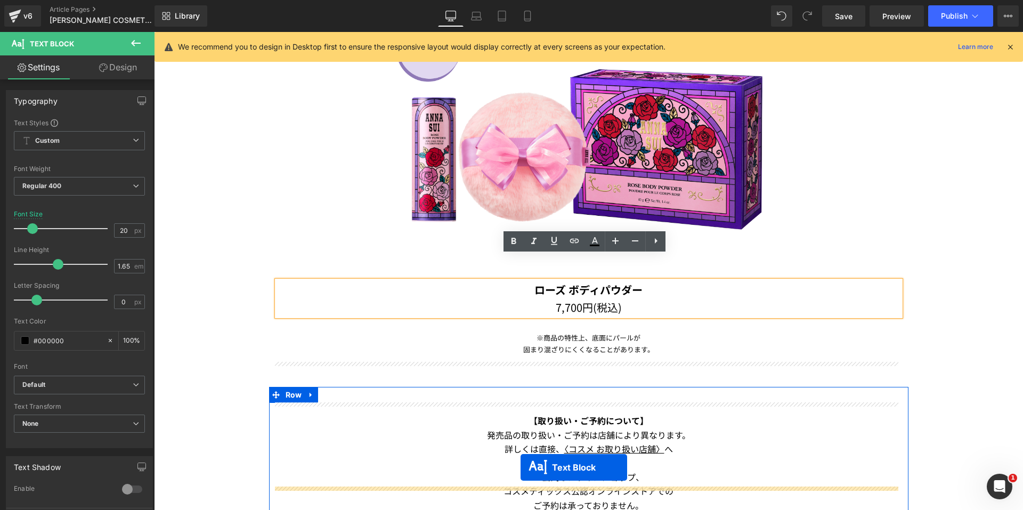
scroll to position [1827, 0]
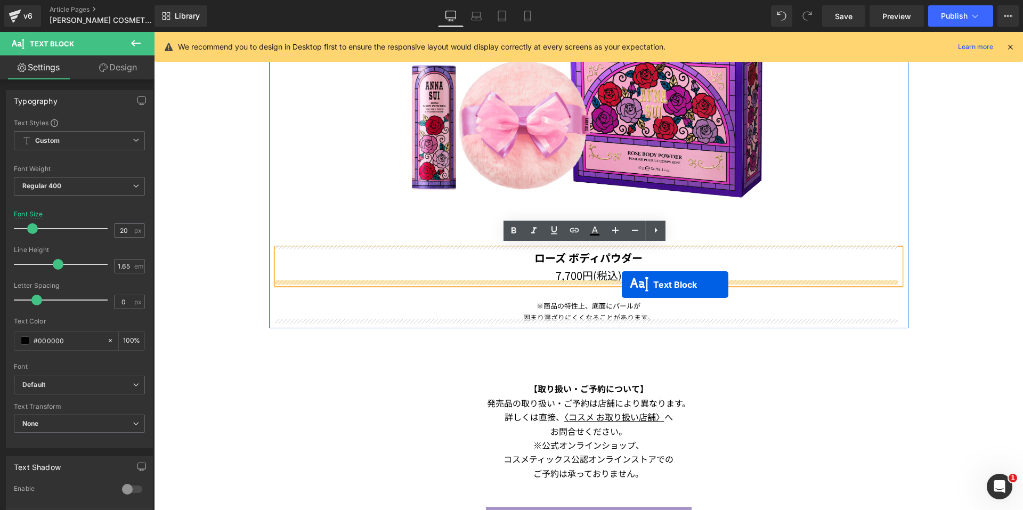
drag, startPoint x: 556, startPoint y: 355, endPoint x: 622, endPoint y: 285, distance: 96.5
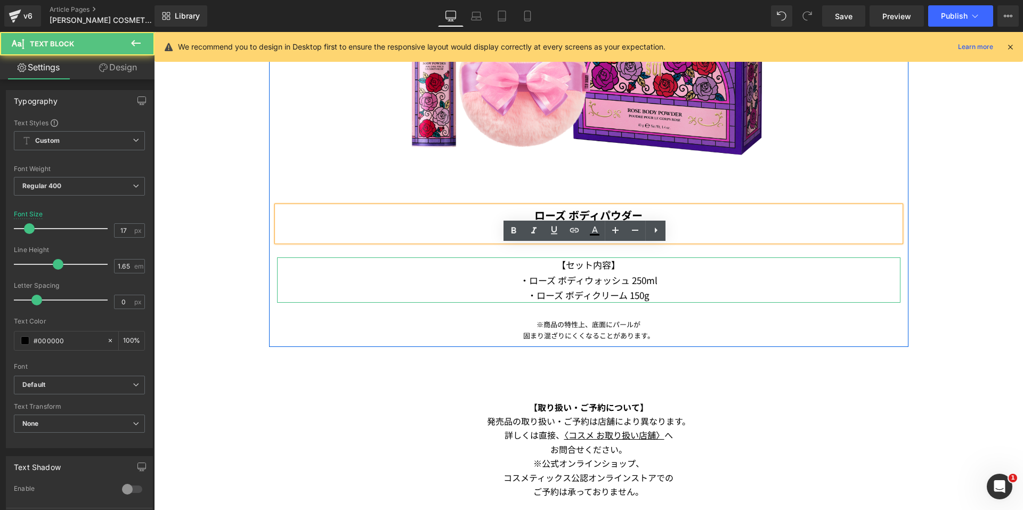
scroll to position [1784, 0]
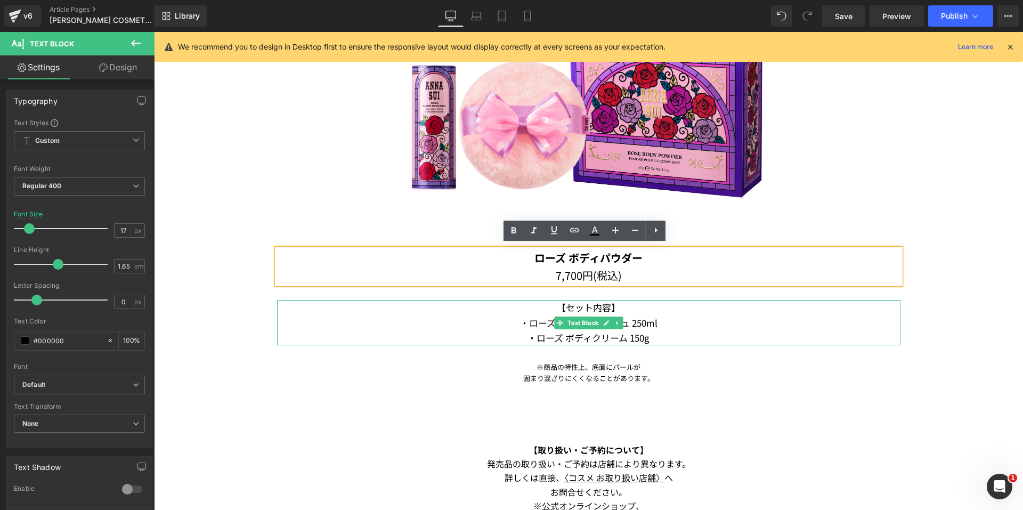
click at [653, 331] on p "・ローズ ボディクリーム 150g" at bounding box center [588, 337] width 623 height 15
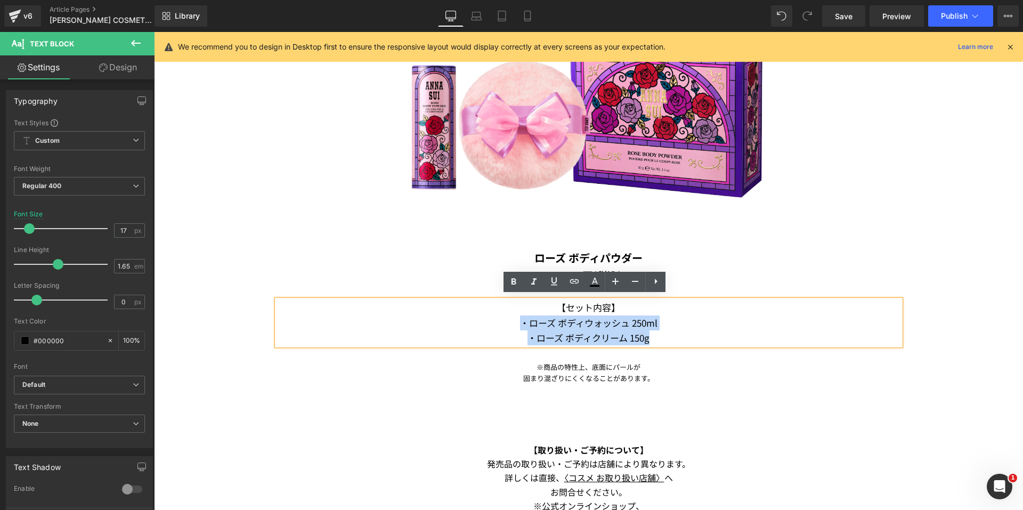
drag, startPoint x: 655, startPoint y: 334, endPoint x: 501, endPoint y: 318, distance: 155.4
click at [501, 318] on div "【セット内容】 ・ローズ ボディウォッシュ 250ml ・ローズ ボディクリーム 150g" at bounding box center [588, 322] width 623 height 45
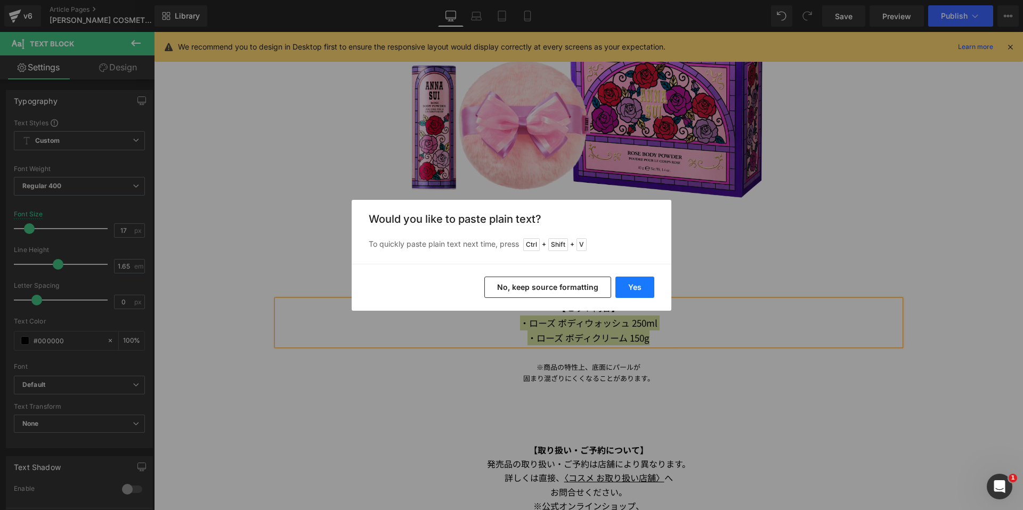
click at [623, 285] on button "Yes" at bounding box center [634, 287] width 39 height 21
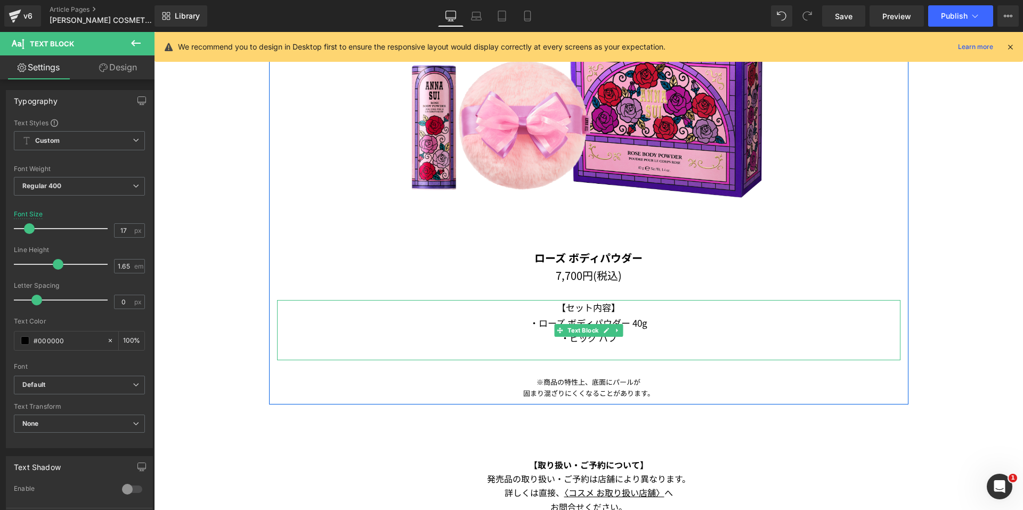
click at [613, 347] on p at bounding box center [588, 352] width 623 height 15
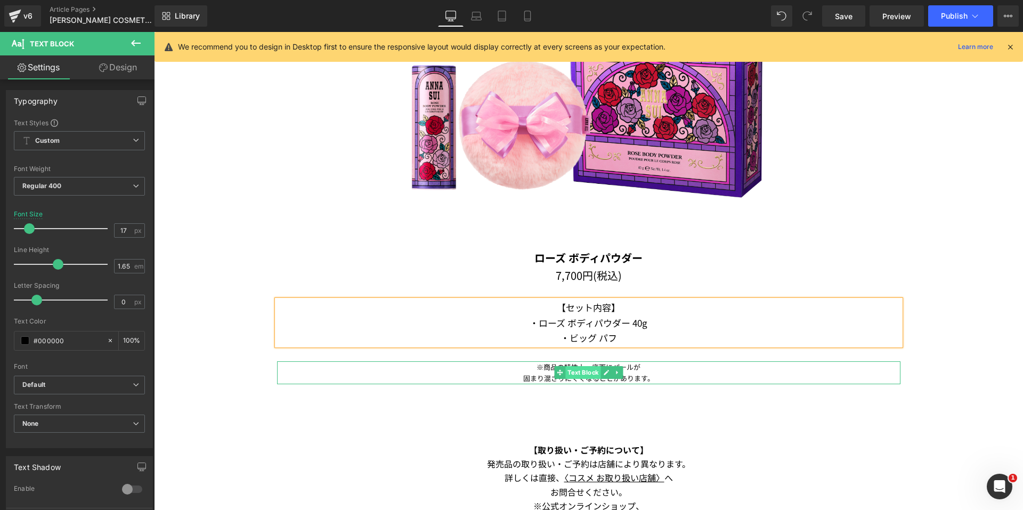
click at [571, 367] on span "Text Block" at bounding box center [582, 372] width 35 height 13
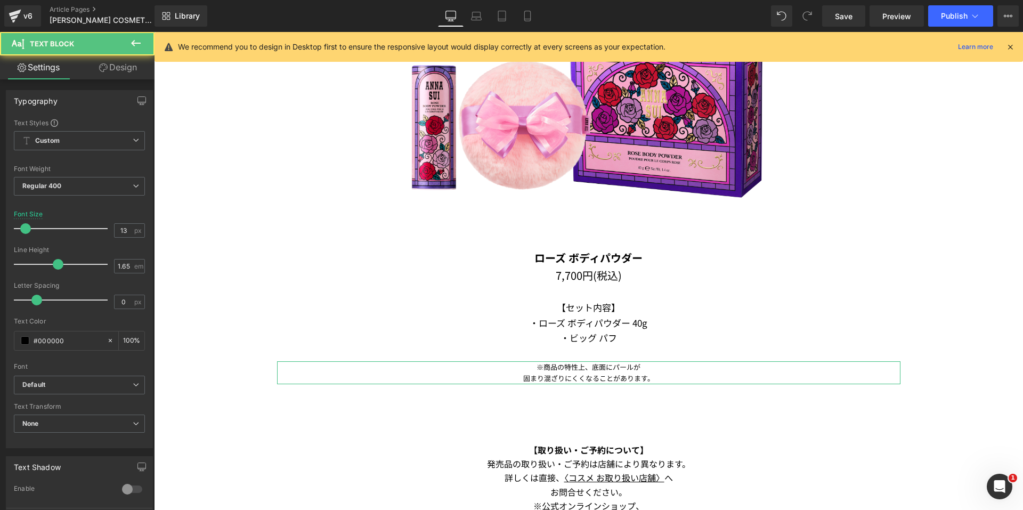
drag, startPoint x: 106, startPoint y: 69, endPoint x: 74, endPoint y: 130, distance: 68.7
click at [106, 69] on icon at bounding box center [103, 67] width 9 height 9
click at [0, 0] on div "Spacing" at bounding box center [0, 0] width 0 height 0
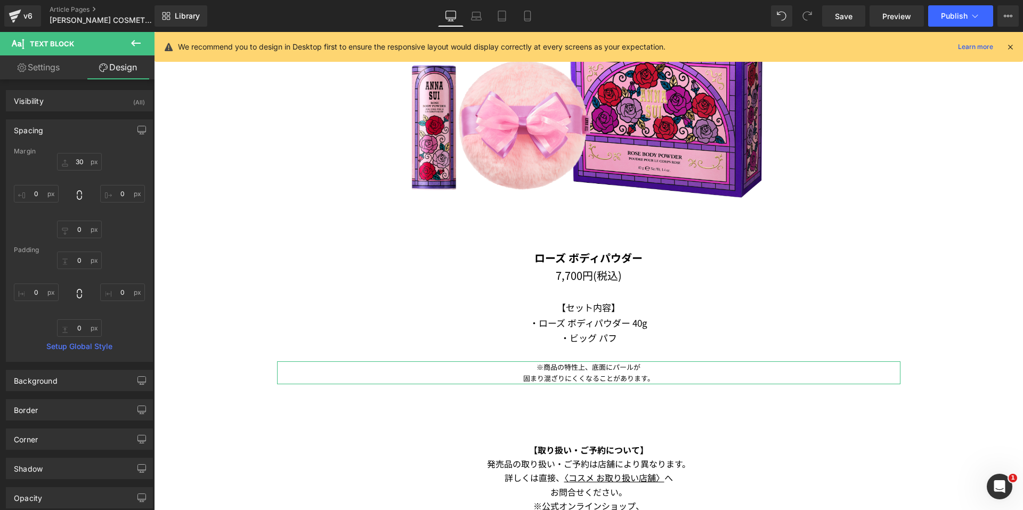
type input "30"
type input "0"
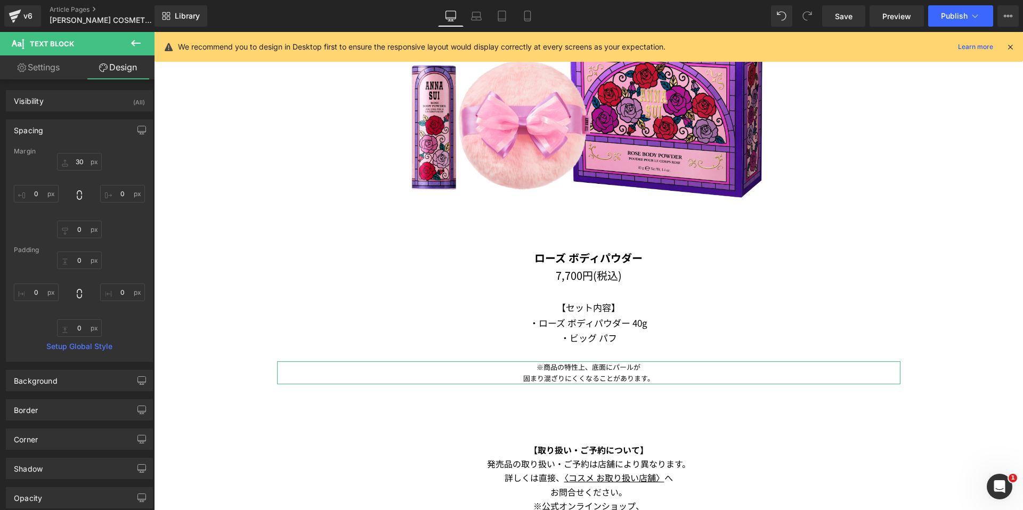
type input "0"
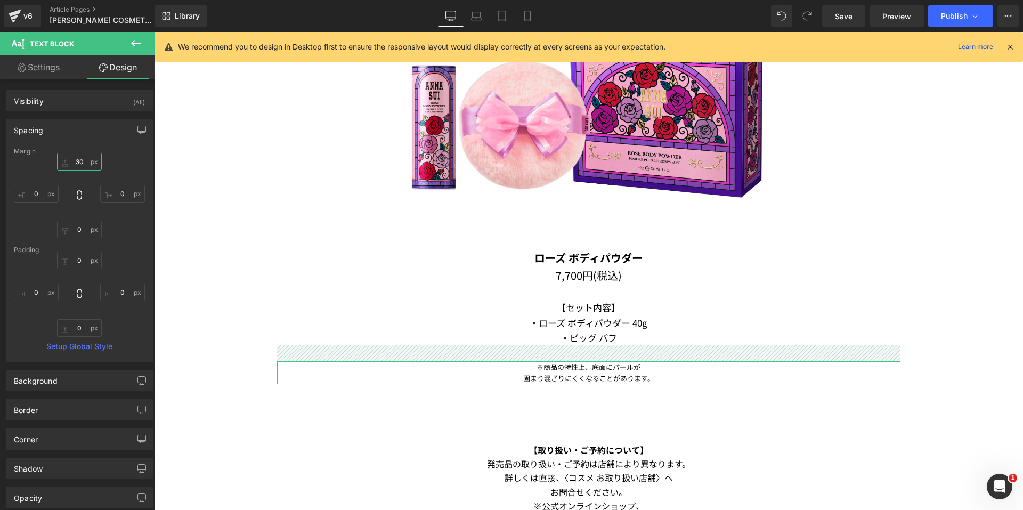
click at [69, 162] on input "30" at bounding box center [79, 162] width 45 height 18
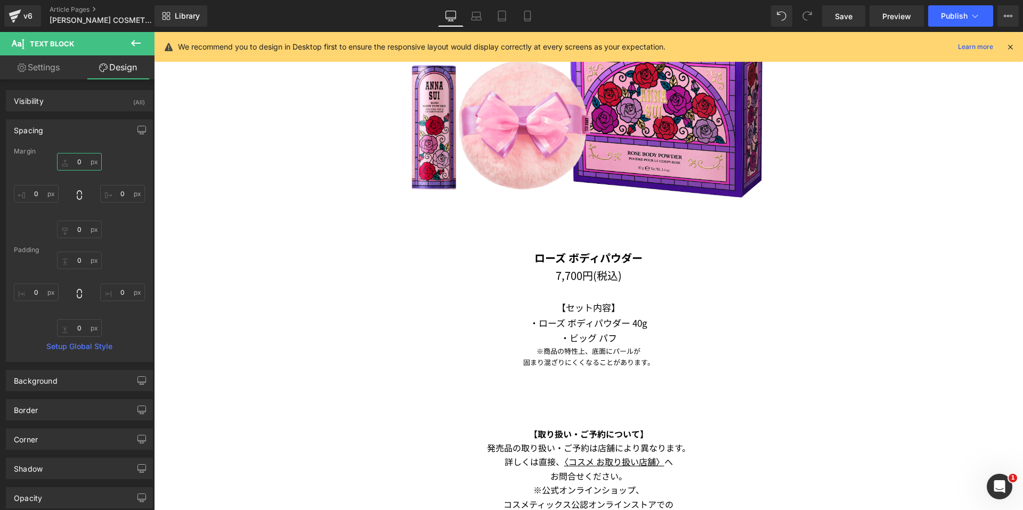
type input "0"
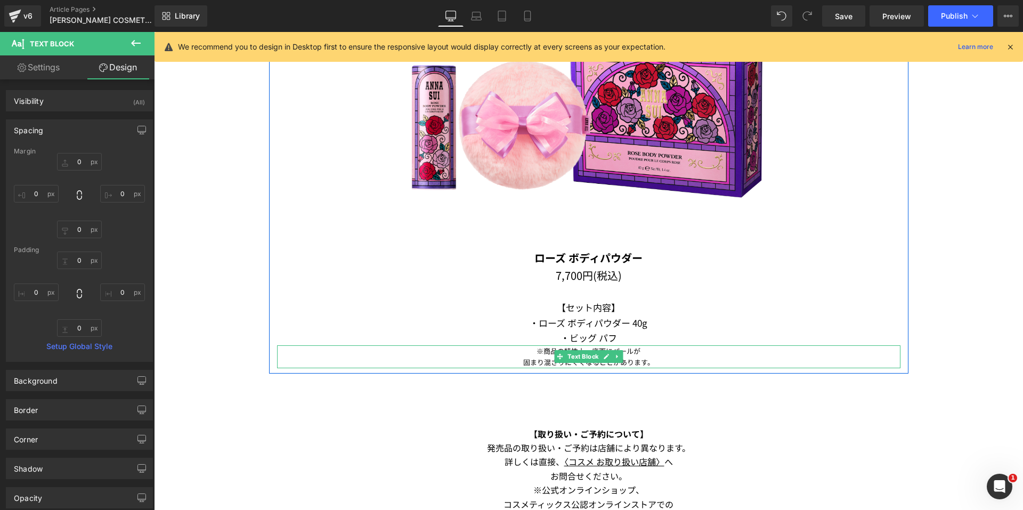
click at [647, 361] on p "固まり混ざりにくくなることがあります。" at bounding box center [588, 362] width 623 height 11
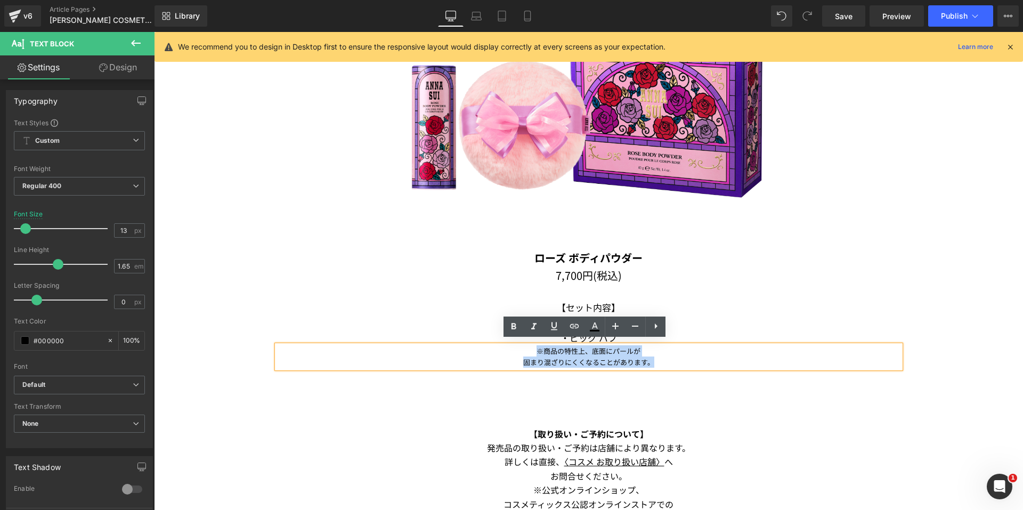
drag, startPoint x: 653, startPoint y: 357, endPoint x: 521, endPoint y: 351, distance: 132.3
click at [521, 351] on div "※商品の特性上、底面にパールが 固まり混ざりにくくなることがあります。" at bounding box center [588, 356] width 623 height 23
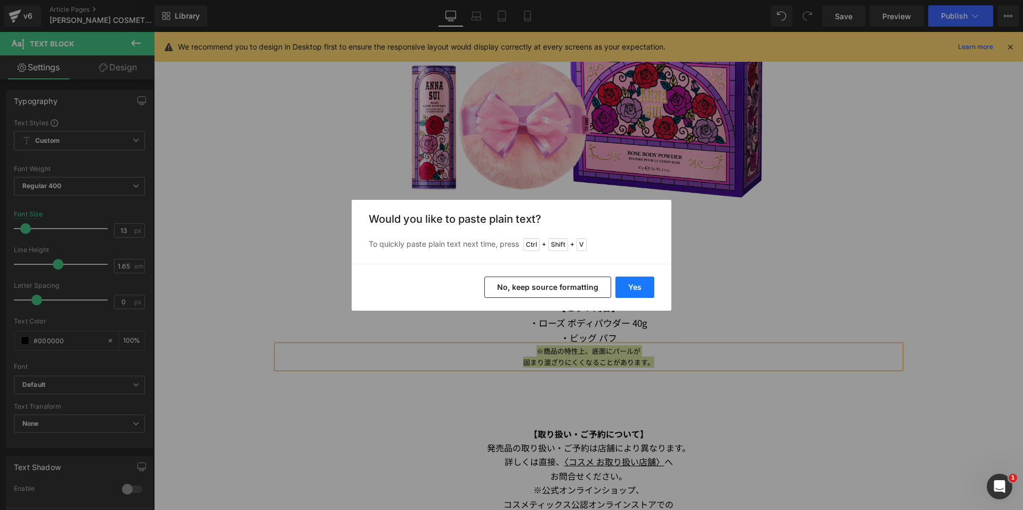
click at [630, 286] on button "Yes" at bounding box center [634, 287] width 39 height 21
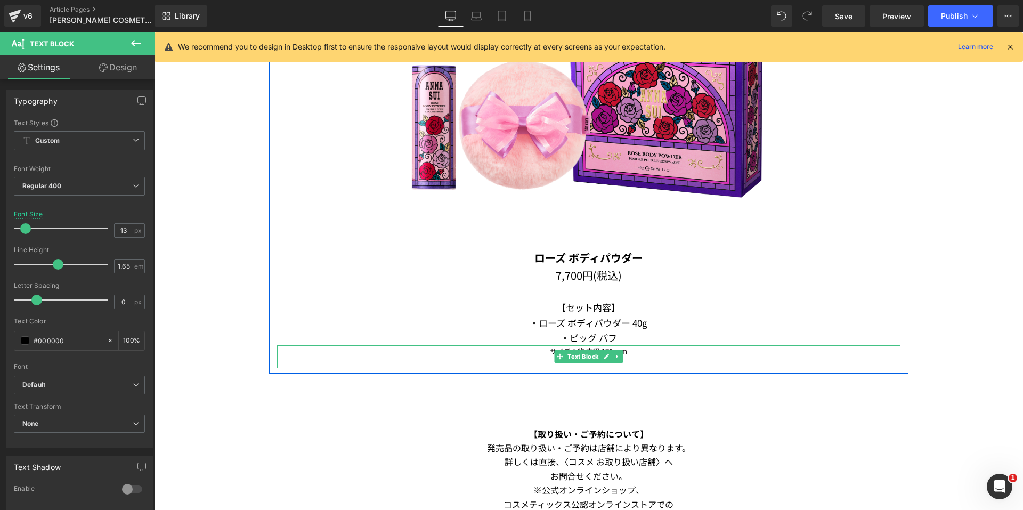
click at [602, 360] on p at bounding box center [588, 362] width 623 height 11
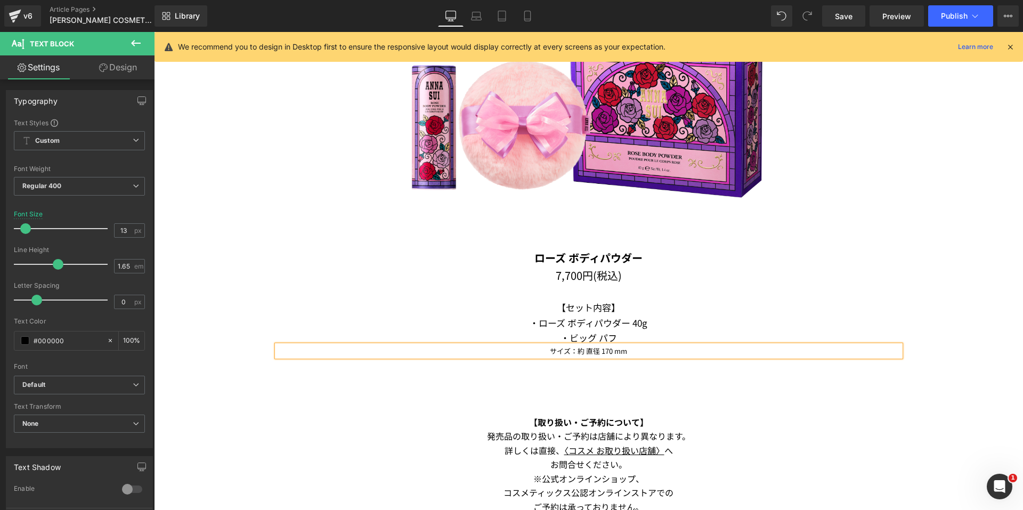
click at [859, 391] on div "【取り扱い・ご予約について】 Text Block 発売品の取り扱い・ご予約は店舗により異なります。 詳しくは直接、 〈コスメ お取り扱い店舗〉 へ お問合せ…" at bounding box center [588, 471] width 639 height 166
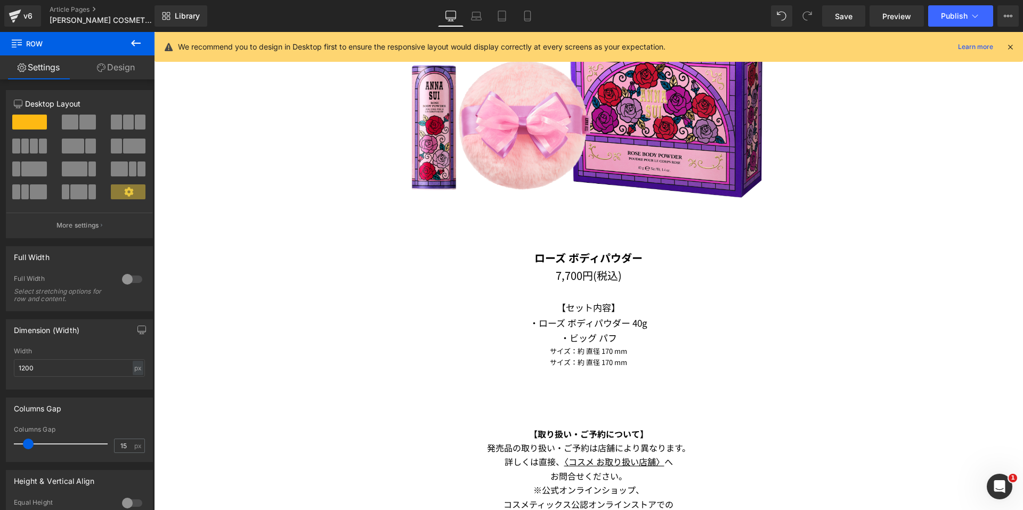
click at [154, 32] on div at bounding box center [154, 32] width 0 height 0
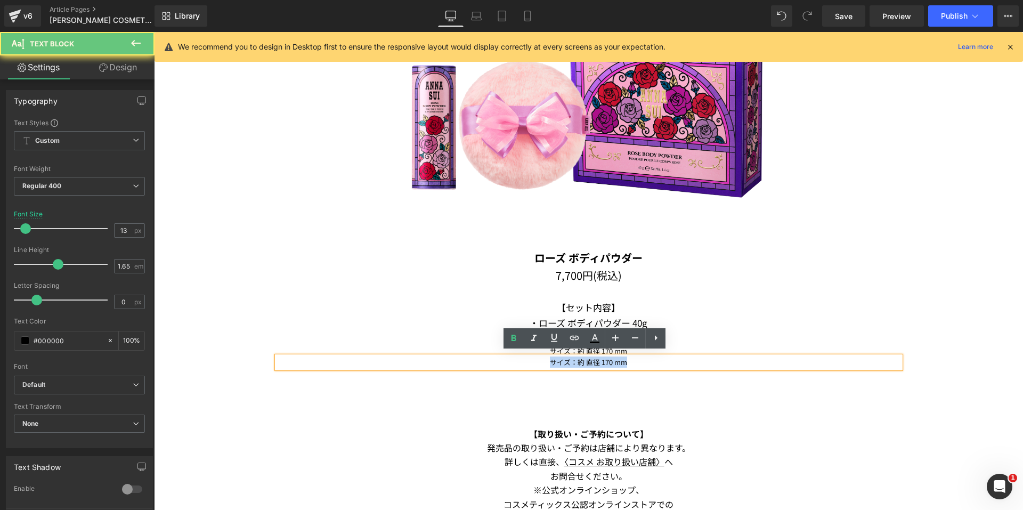
drag, startPoint x: 635, startPoint y: 357, endPoint x: 521, endPoint y: 358, distance: 114.0
click at [521, 358] on p "サイズ：約 直径 170 mm" at bounding box center [588, 362] width 623 height 11
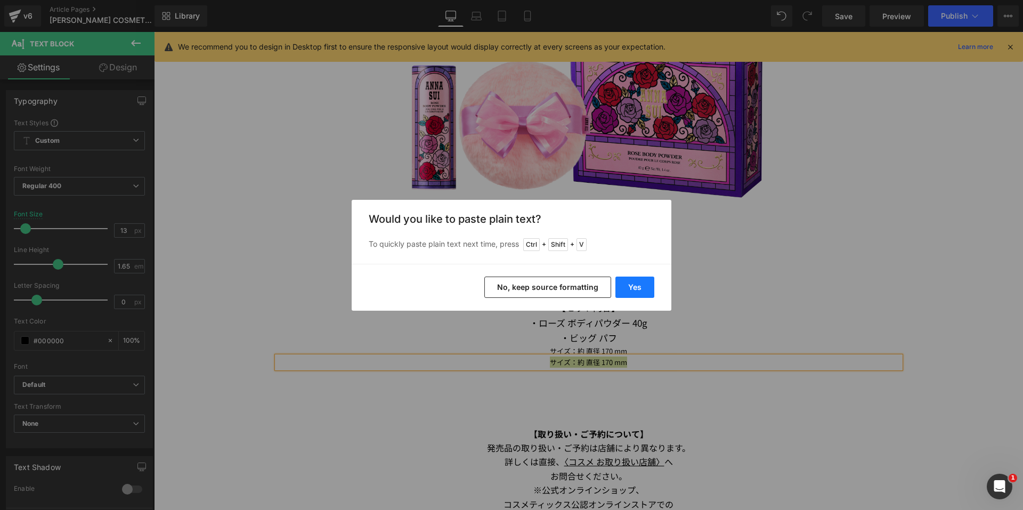
click at [631, 288] on button "Yes" at bounding box center [634, 287] width 39 height 21
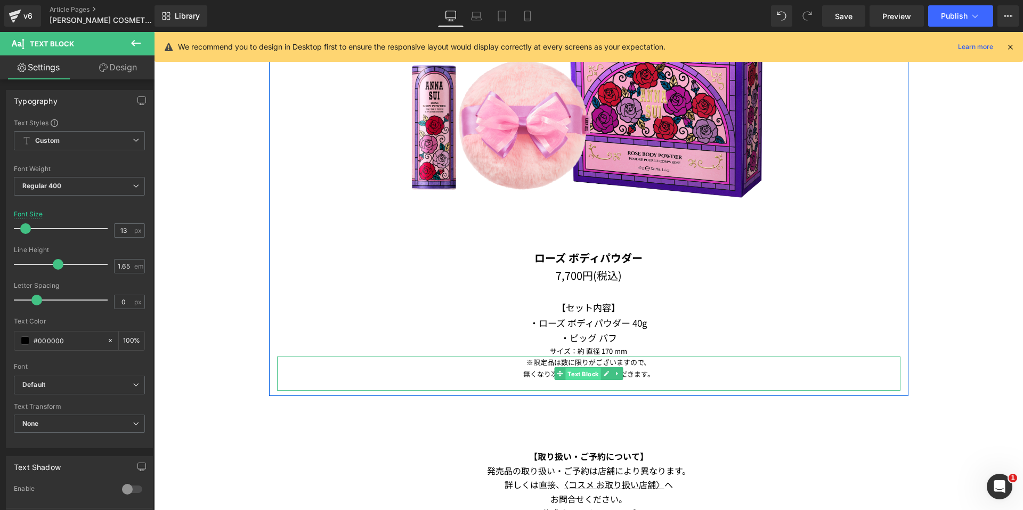
click at [565, 371] on span "Text Block" at bounding box center [582, 374] width 35 height 13
click at [552, 379] on p at bounding box center [588, 384] width 623 height 11
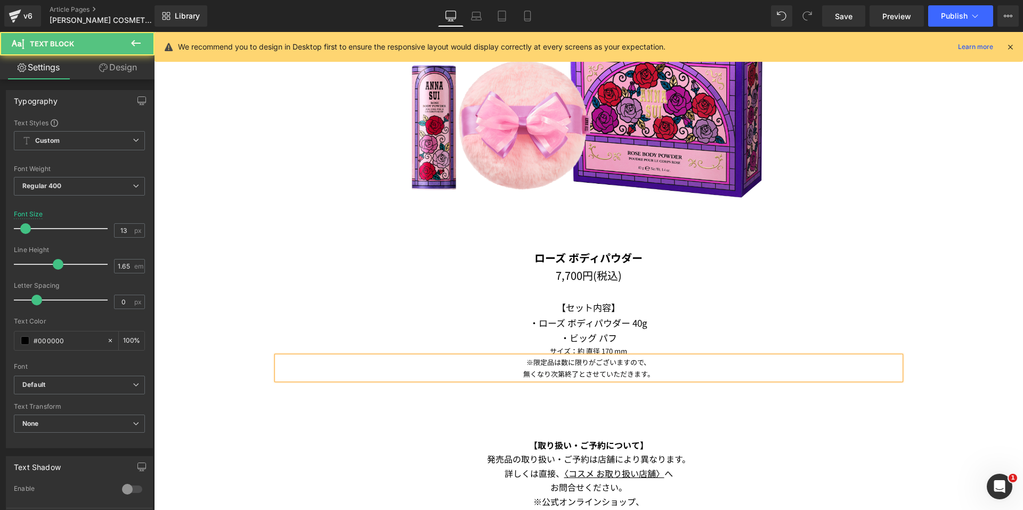
click at [574, 360] on p "※限定品は数に限りがございますので、" at bounding box center [588, 362] width 623 height 11
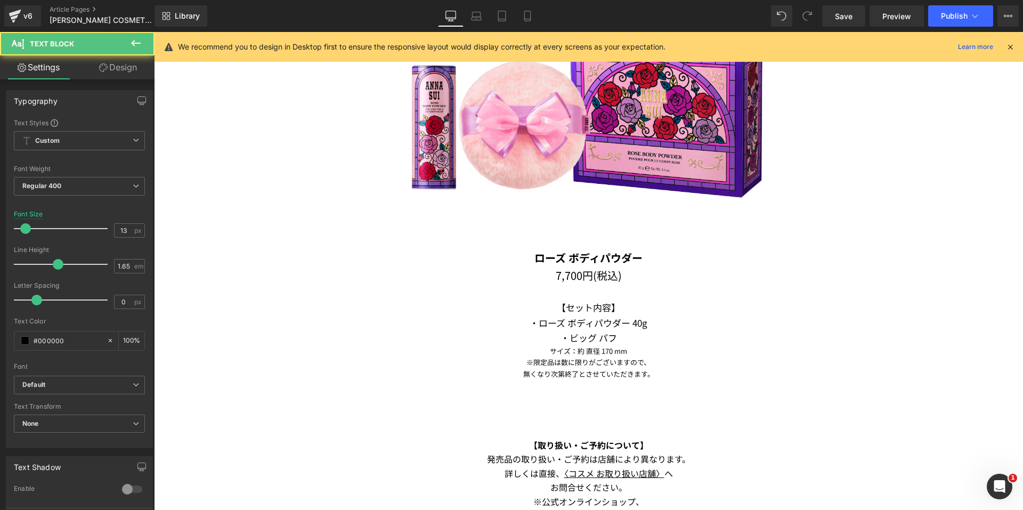
click at [119, 68] on link "Design" at bounding box center [117, 67] width 77 height 24
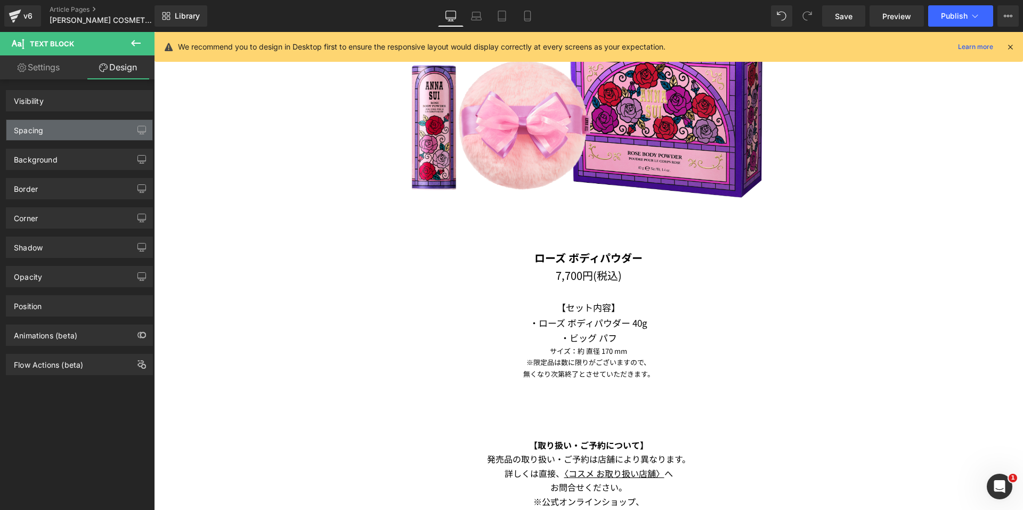
click at [64, 125] on div "Spacing" at bounding box center [79, 130] width 146 height 20
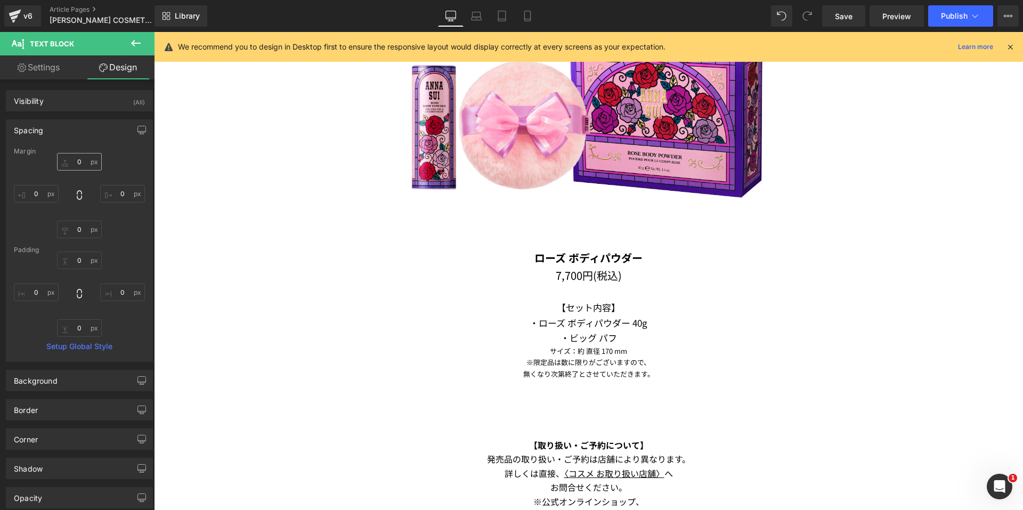
type input "0"
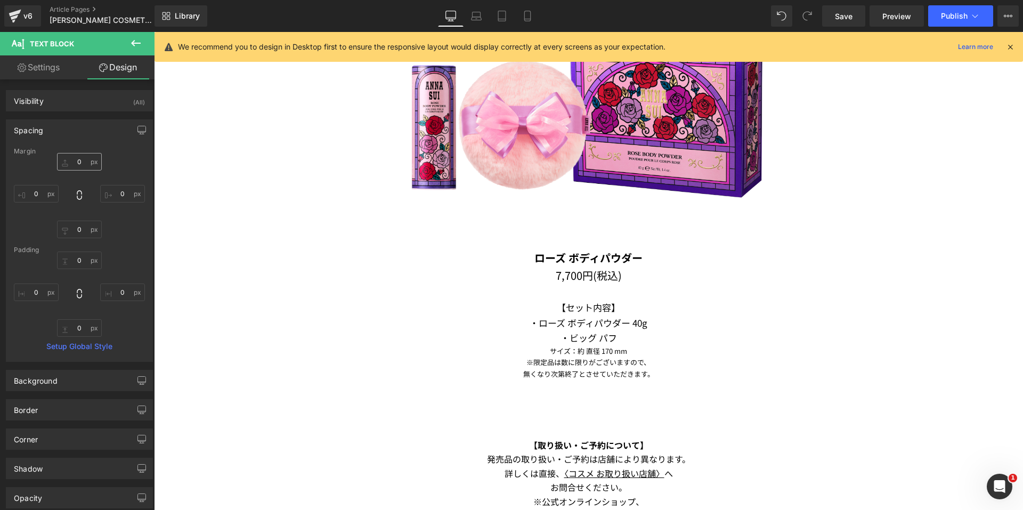
type input "0"
click at [80, 168] on input "0" at bounding box center [79, 162] width 45 height 18
type input "50"
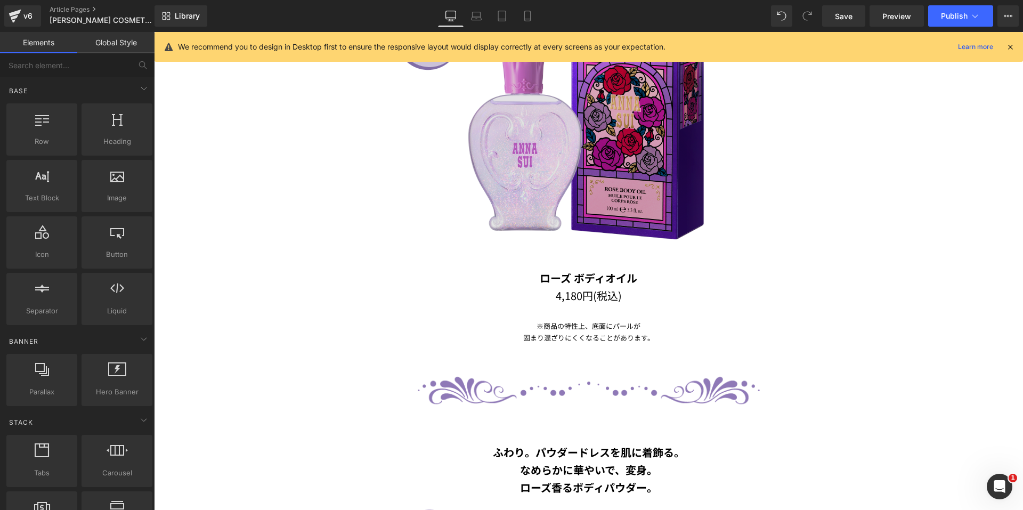
scroll to position [1145, 0]
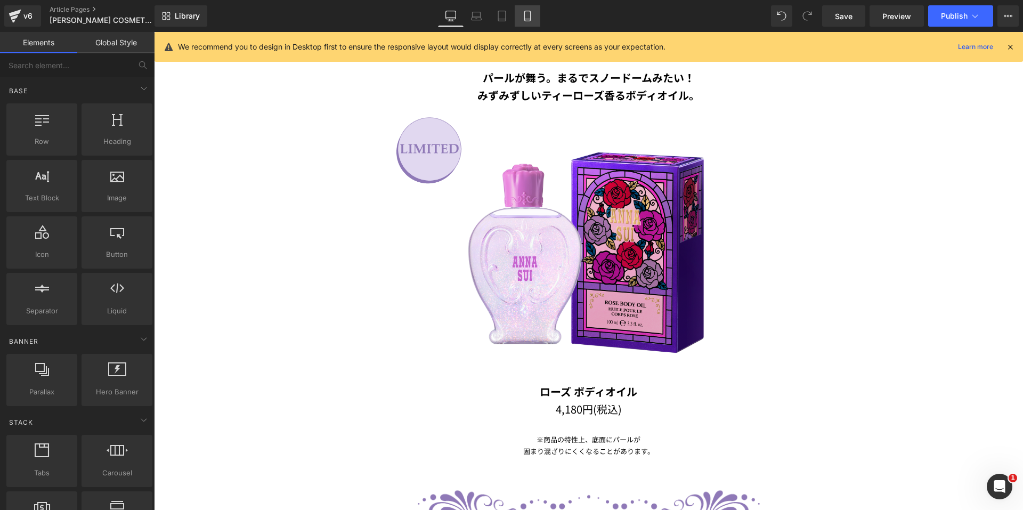
click at [529, 16] on icon at bounding box center [527, 16] width 11 height 11
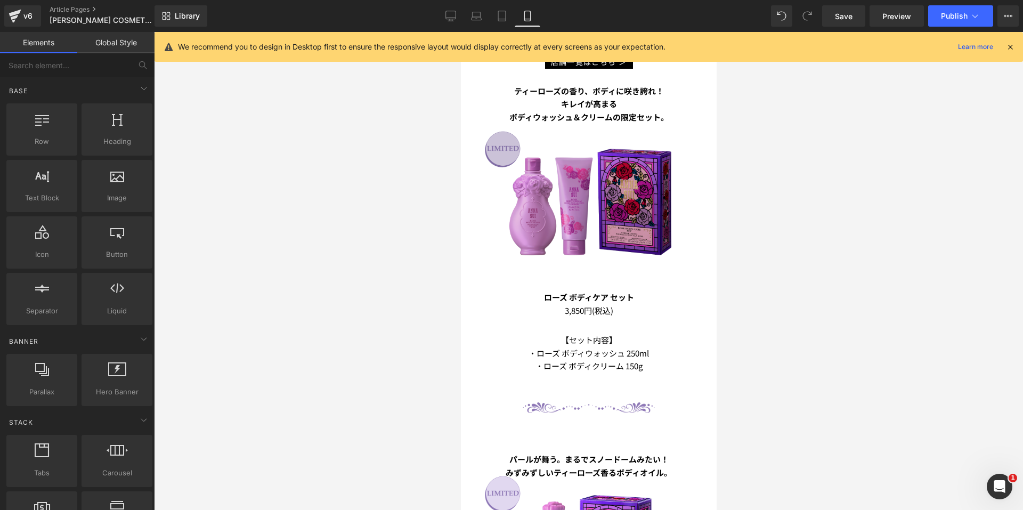
scroll to position [401, 0]
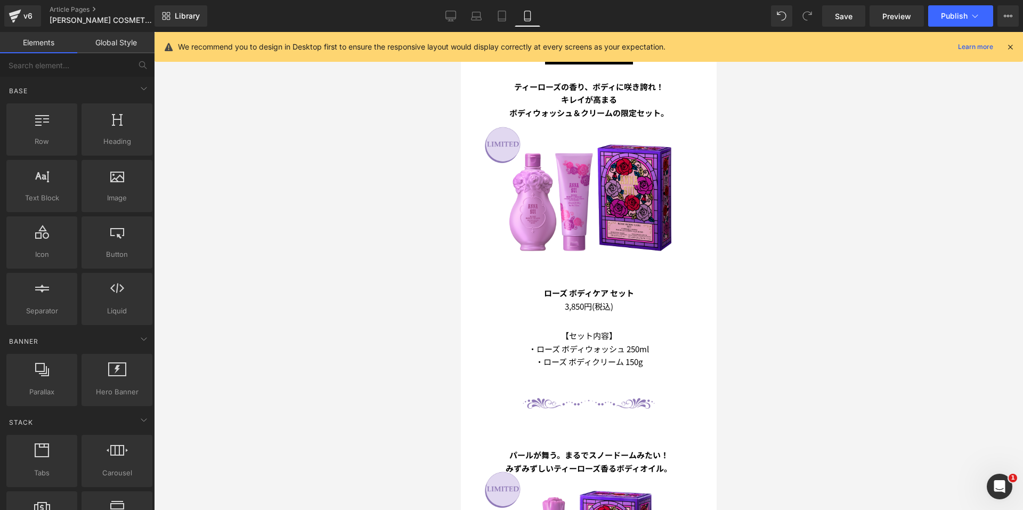
click at [536, 189] on img at bounding box center [588, 195] width 226 height 151
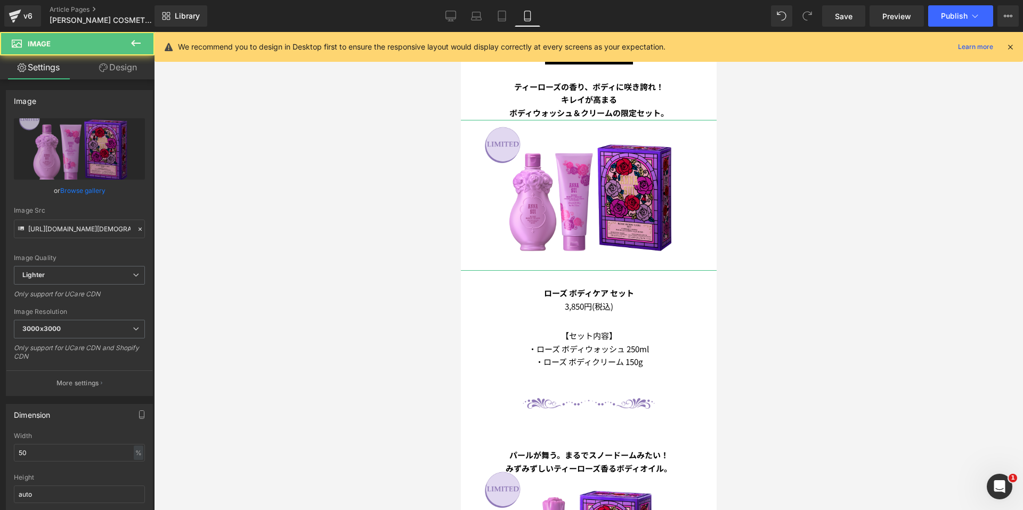
click at [106, 66] on icon at bounding box center [103, 67] width 9 height 9
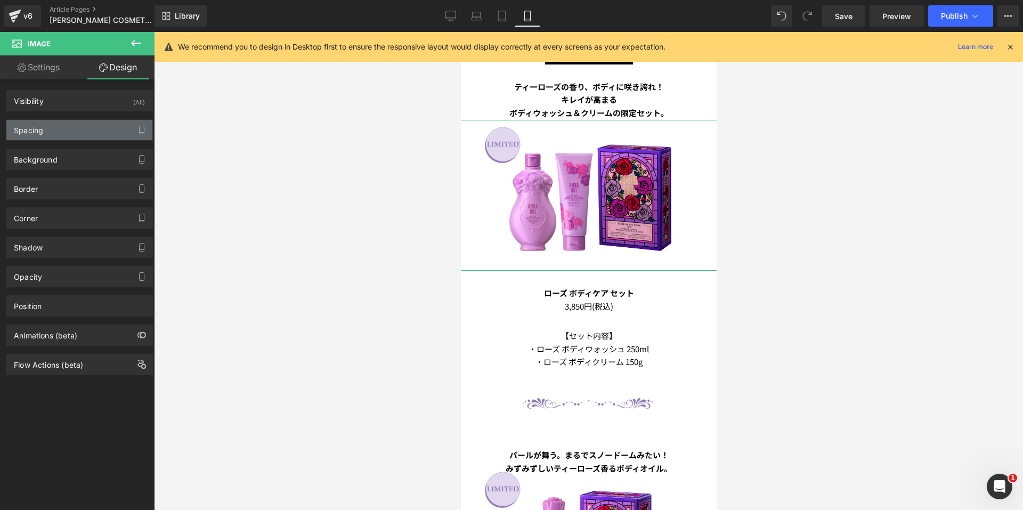
click at [51, 128] on div "Spacing" at bounding box center [79, 130] width 146 height 20
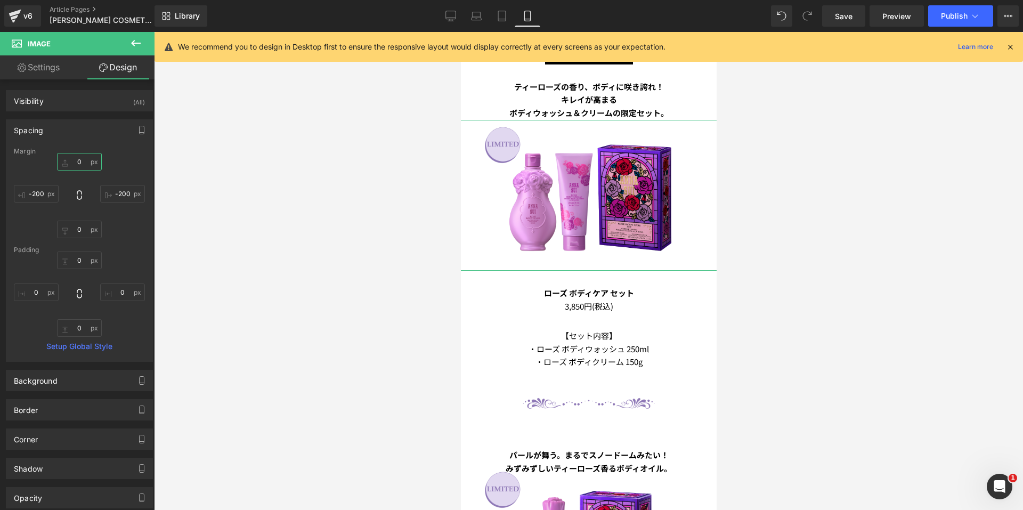
click at [62, 159] on input "0" at bounding box center [79, 162] width 45 height 18
type input "30"
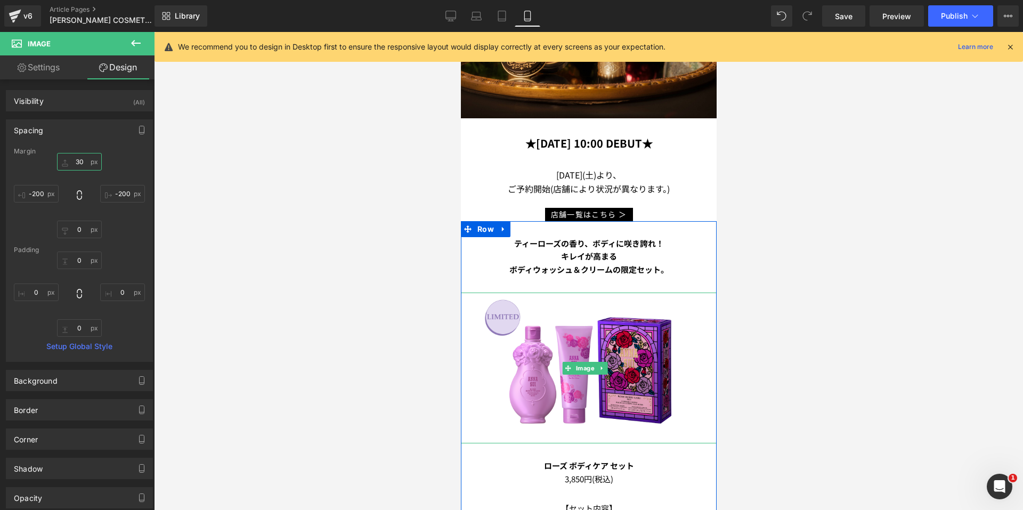
scroll to position [241, 0]
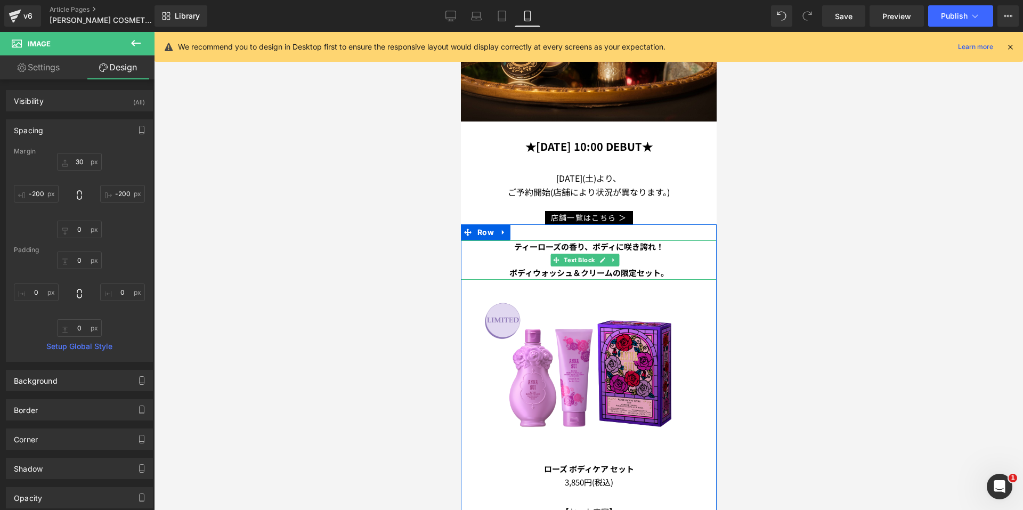
click at [564, 241] on b "ティーローズの香り、ボディに咲き誇れ！" at bounding box center [589, 246] width 150 height 11
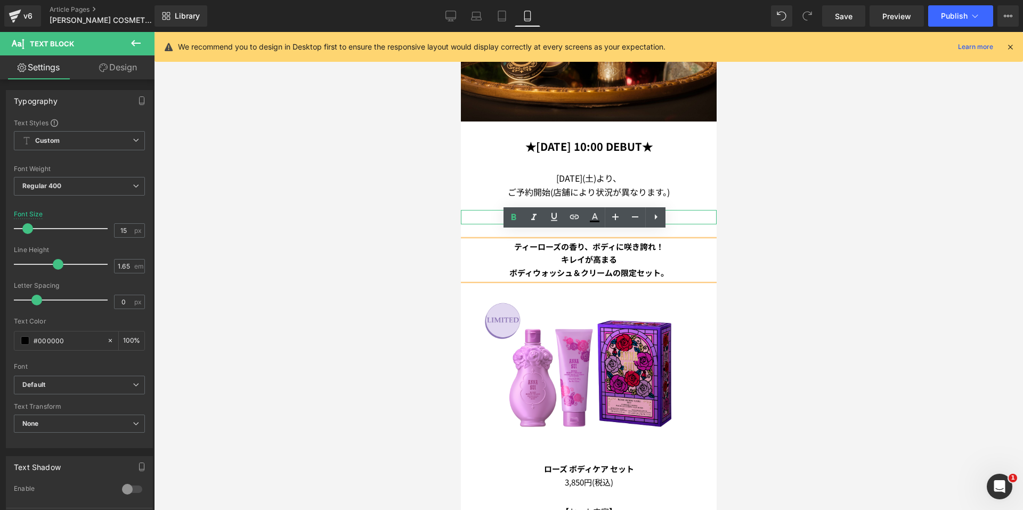
click at [369, 213] on div at bounding box center [588, 271] width 869 height 478
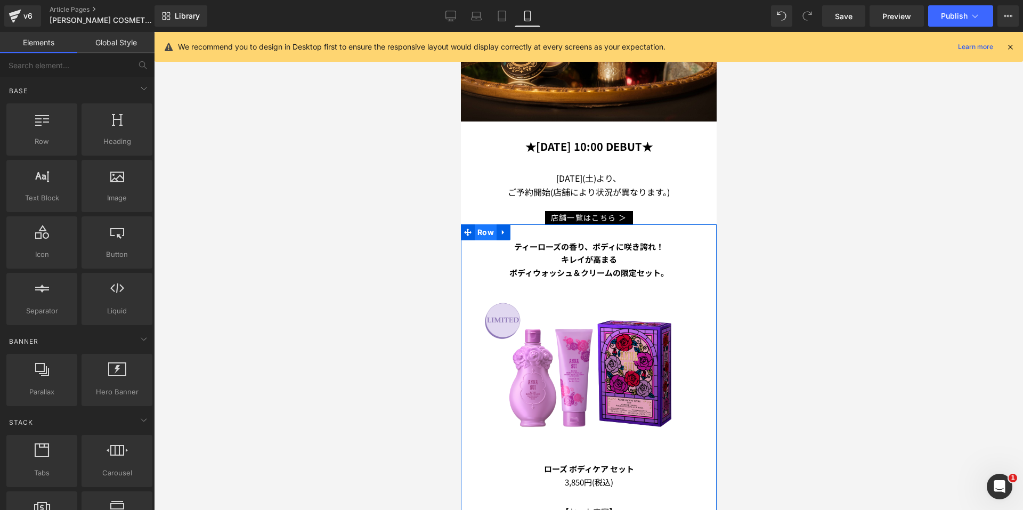
click at [479, 227] on span "Row" at bounding box center [485, 232] width 22 height 16
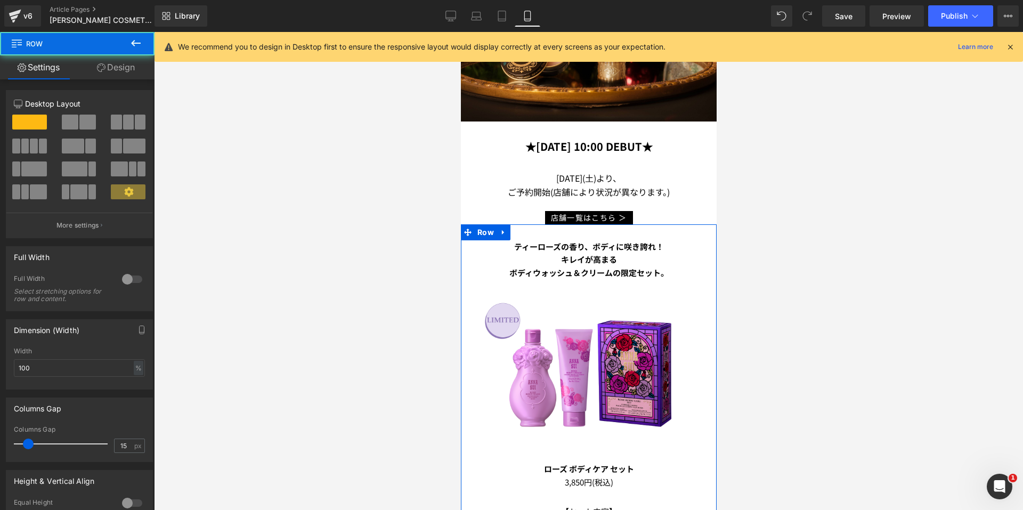
click at [104, 67] on icon at bounding box center [101, 67] width 9 height 9
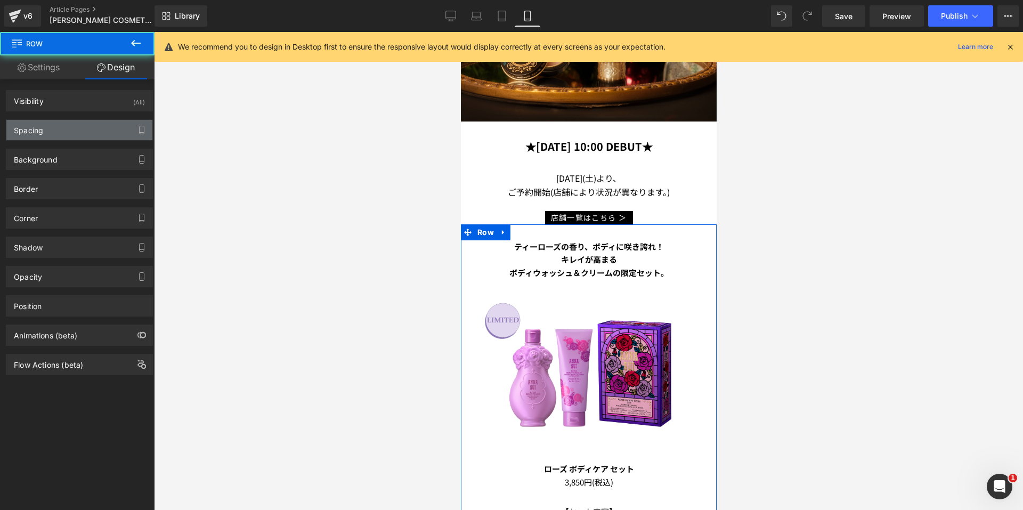
click at [71, 127] on div "Spacing" at bounding box center [79, 130] width 146 height 20
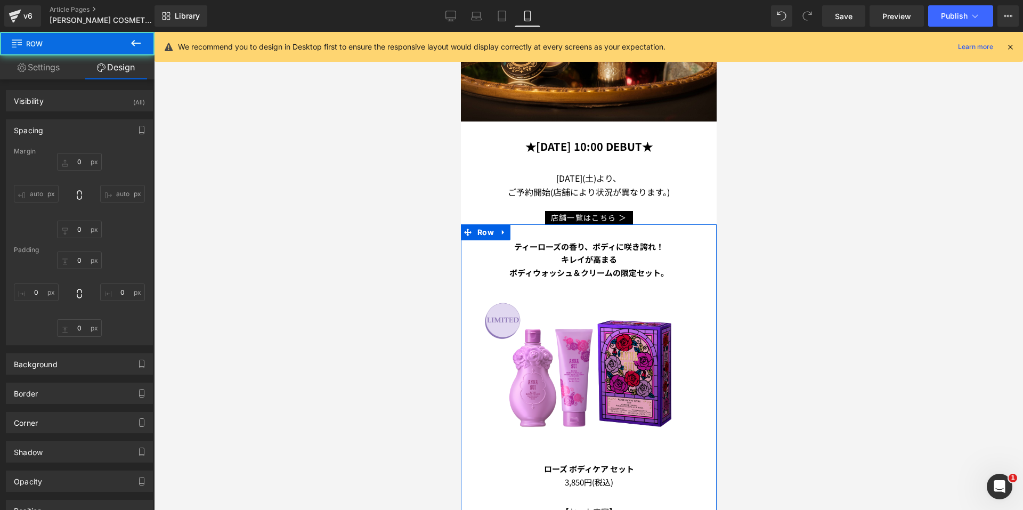
type input "0"
type input "10"
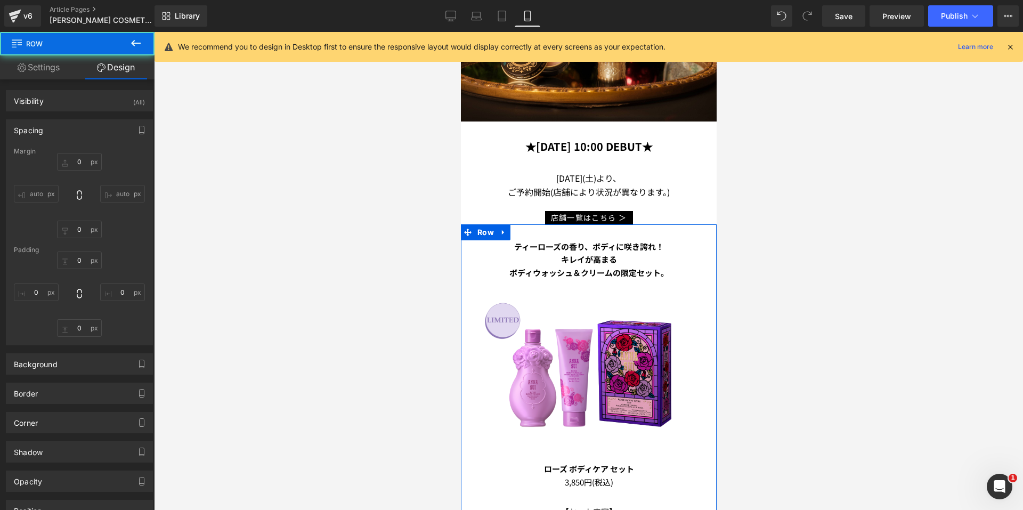
type input "0"
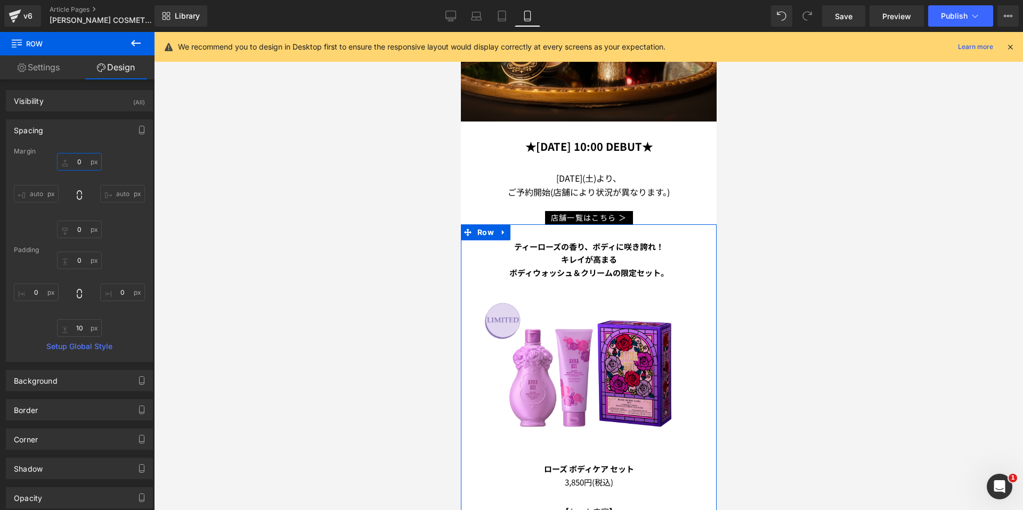
click at [80, 157] on input "0" at bounding box center [79, 162] width 45 height 18
type input "30"
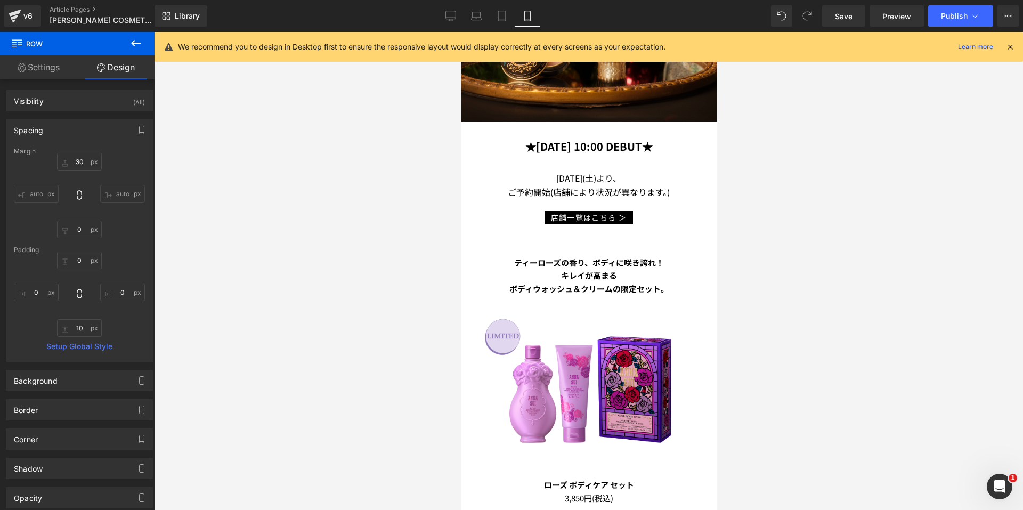
click at [856, 196] on div at bounding box center [588, 271] width 869 height 478
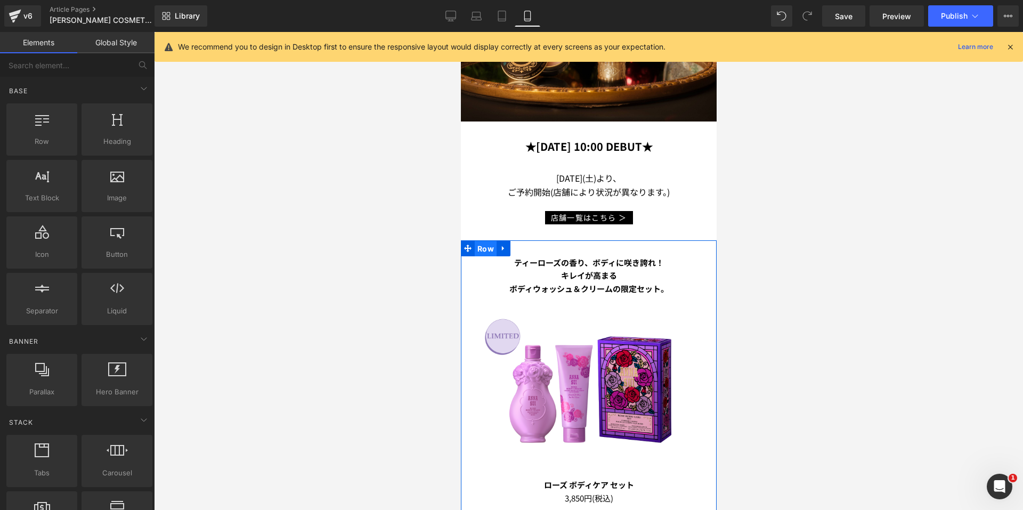
click at [480, 241] on span "Row" at bounding box center [485, 249] width 22 height 16
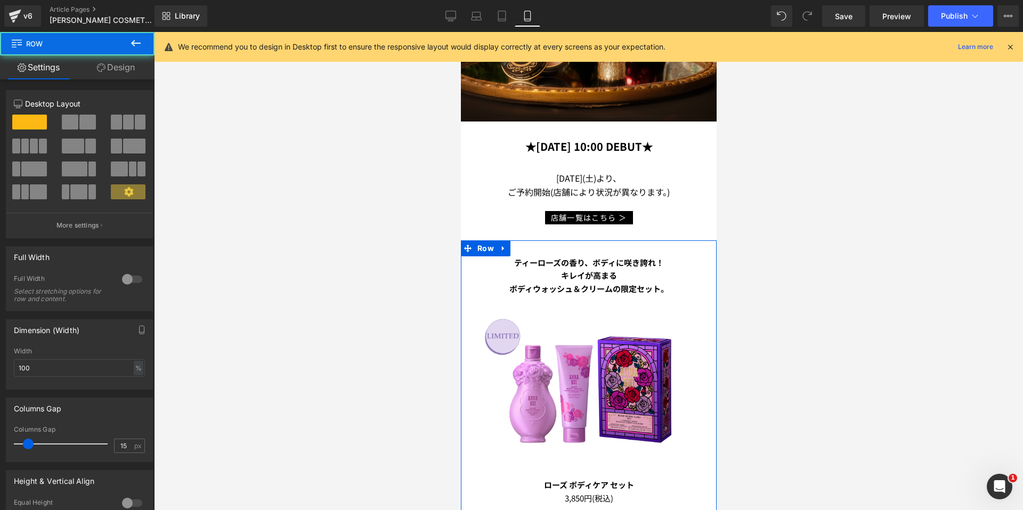
click at [119, 67] on link "Design" at bounding box center [115, 67] width 77 height 24
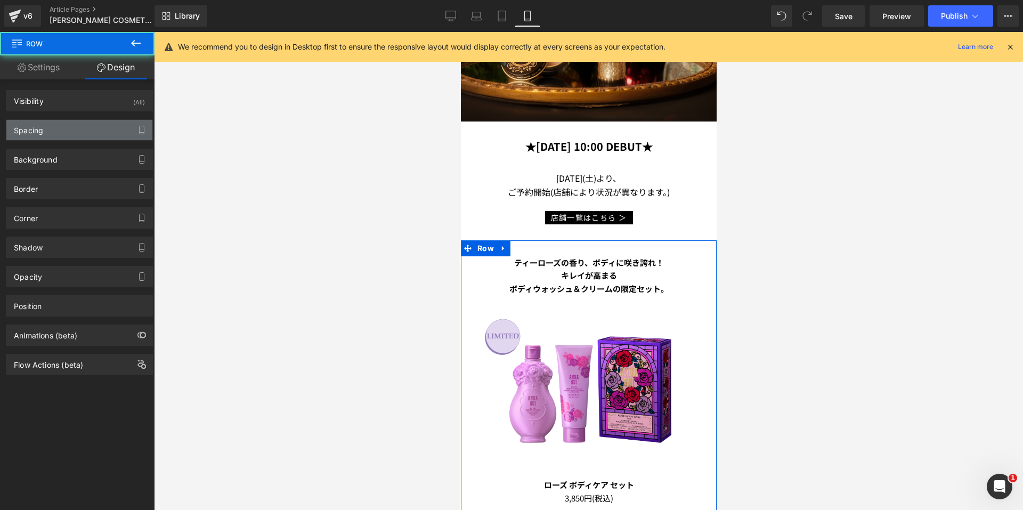
click at [63, 136] on div "Spacing" at bounding box center [79, 130] width 146 height 20
type input "30"
type input "0"
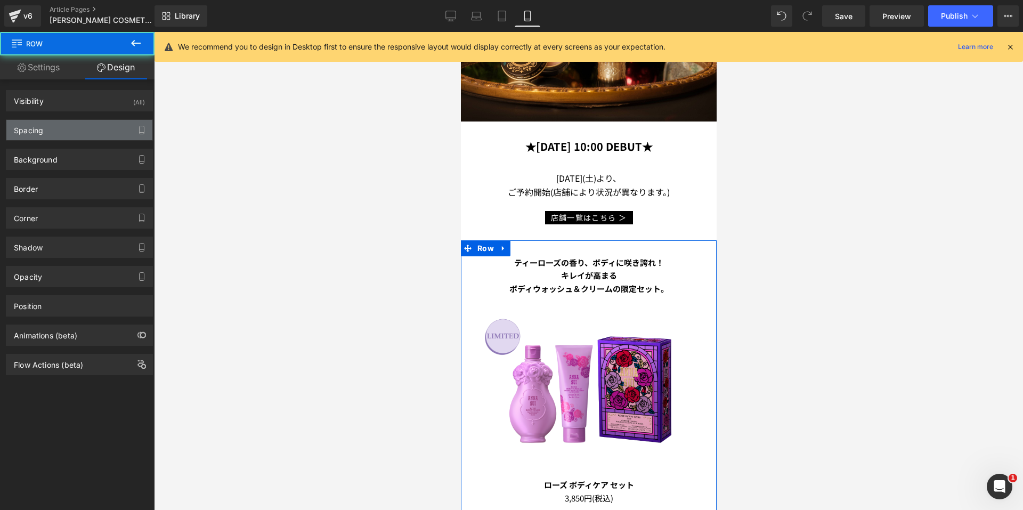
type input "10"
type input "0"
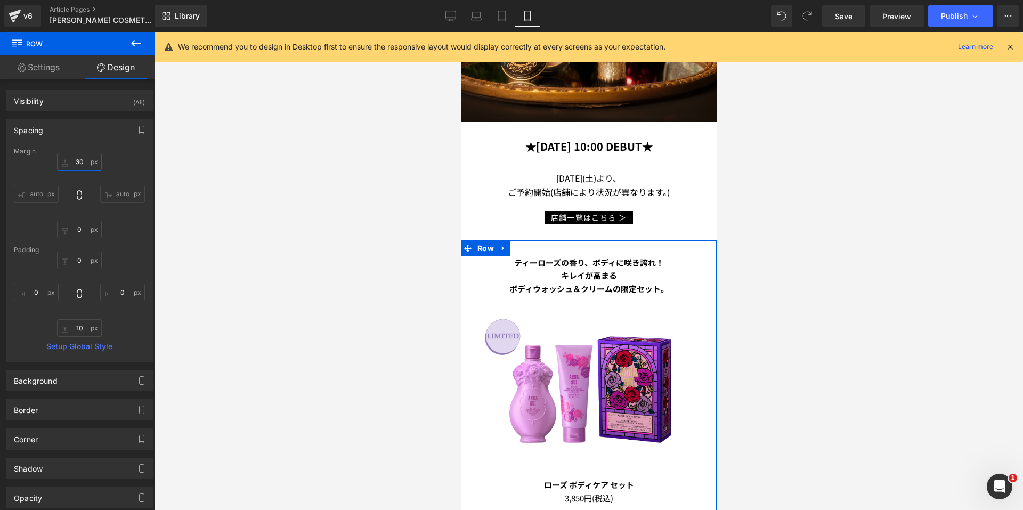
click at [76, 159] on input "30" at bounding box center [79, 162] width 45 height 18
type input "50"
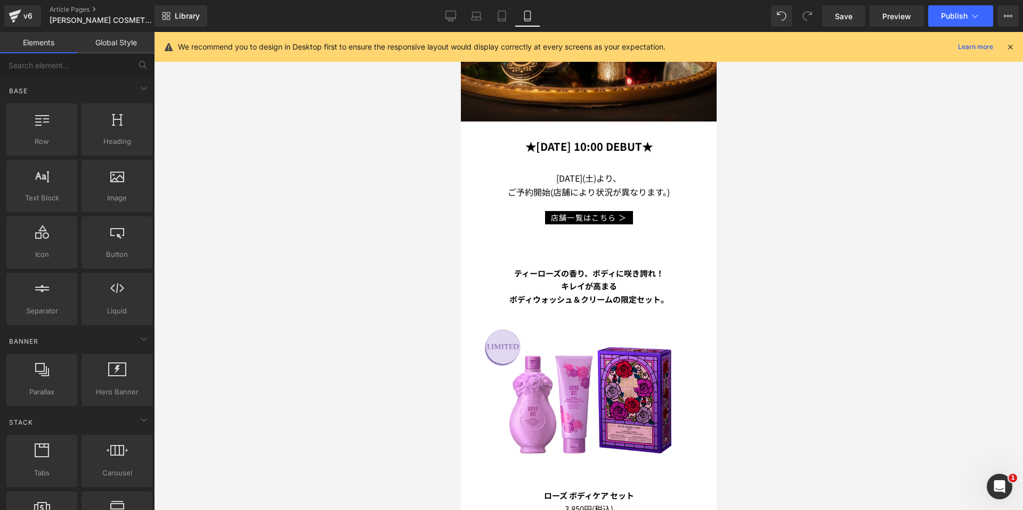
click at [873, 317] on div at bounding box center [588, 271] width 869 height 478
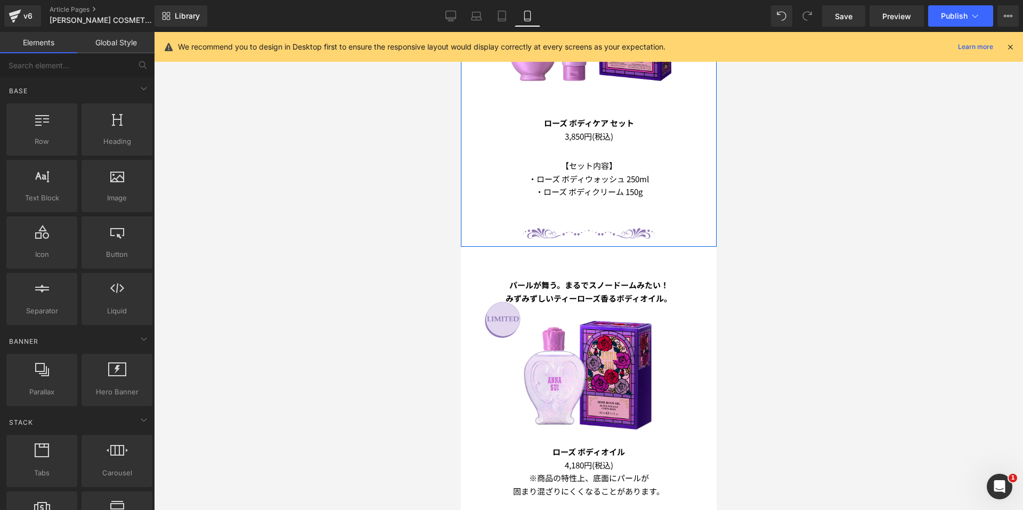
scroll to position [614, 0]
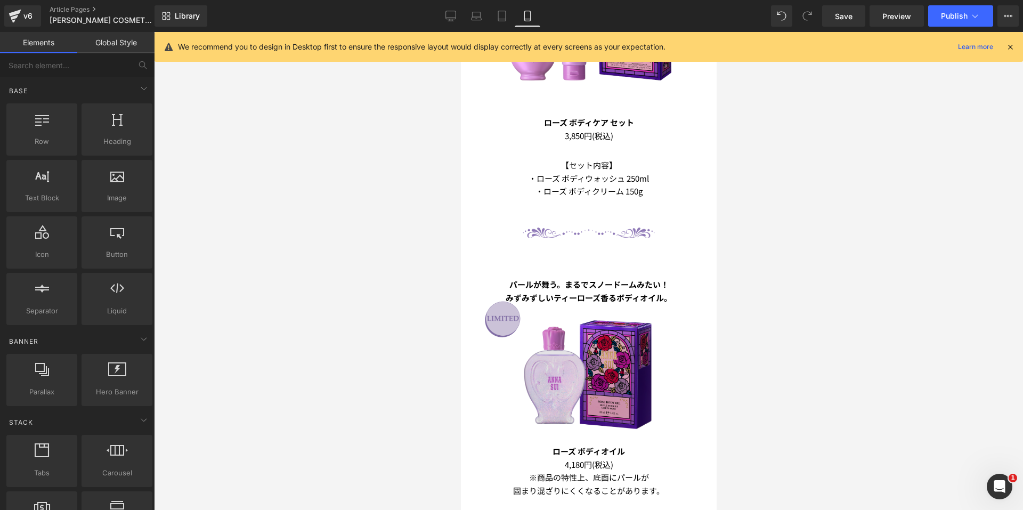
click at [564, 319] on img at bounding box center [588, 369] width 226 height 151
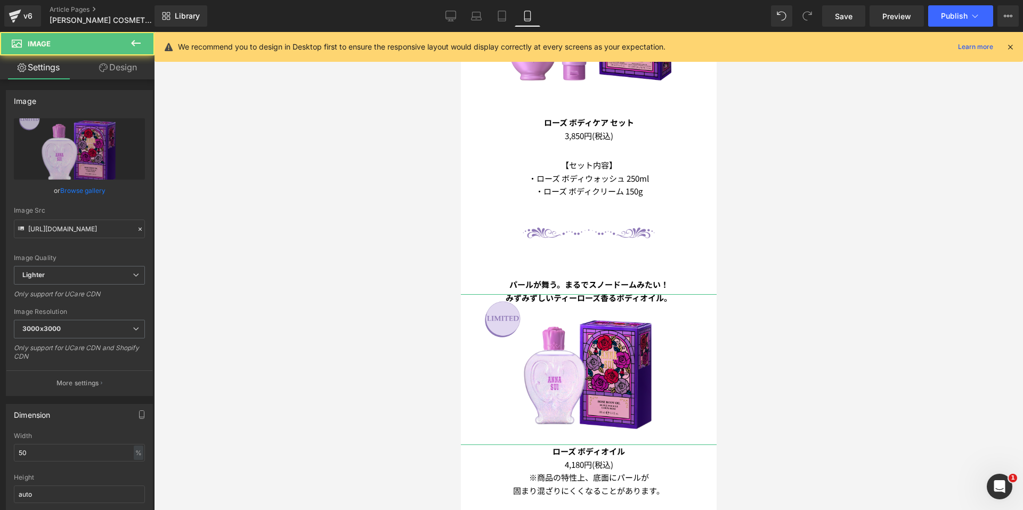
click at [119, 72] on link "Design" at bounding box center [117, 67] width 77 height 24
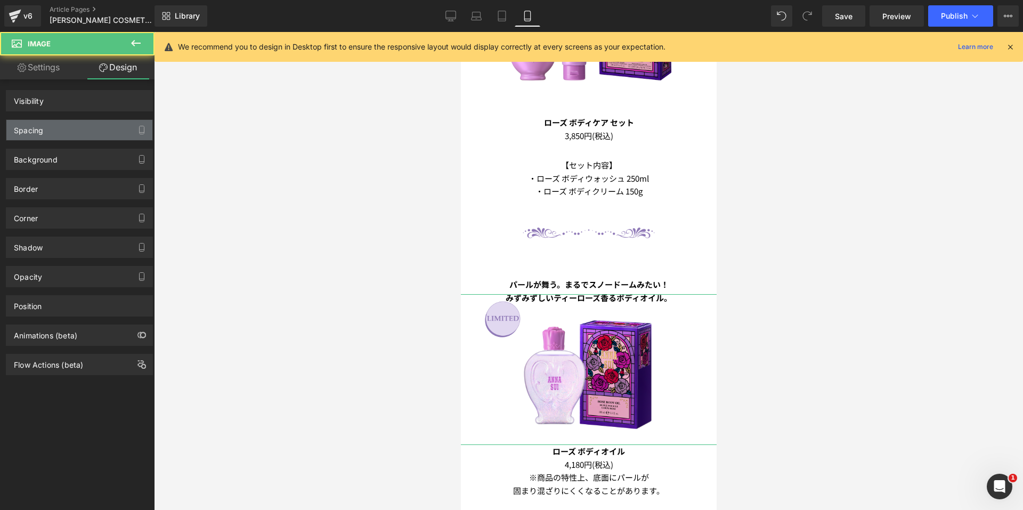
click at [61, 126] on div "Spacing" at bounding box center [79, 130] width 146 height 20
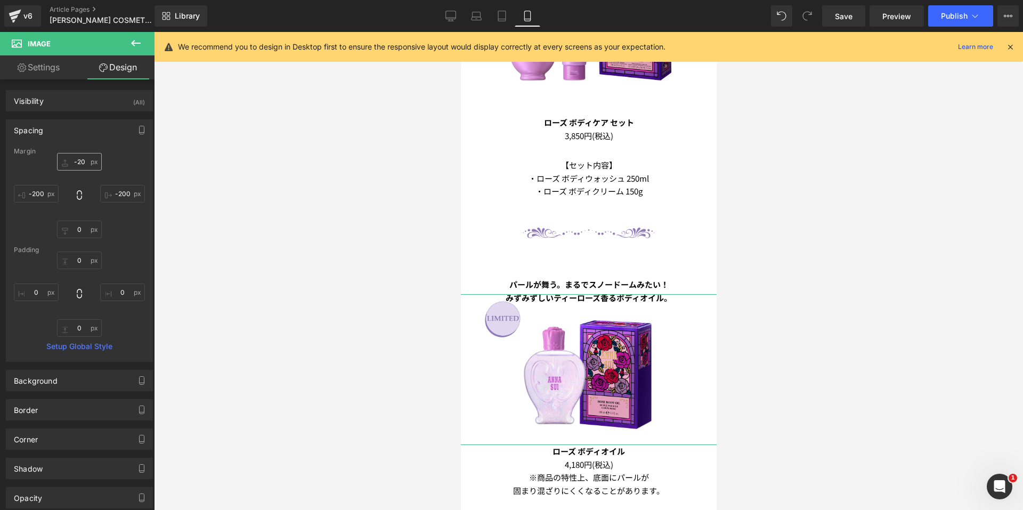
type input "-20"
type input "-200"
type input "0"
type input "-200"
type input "0"
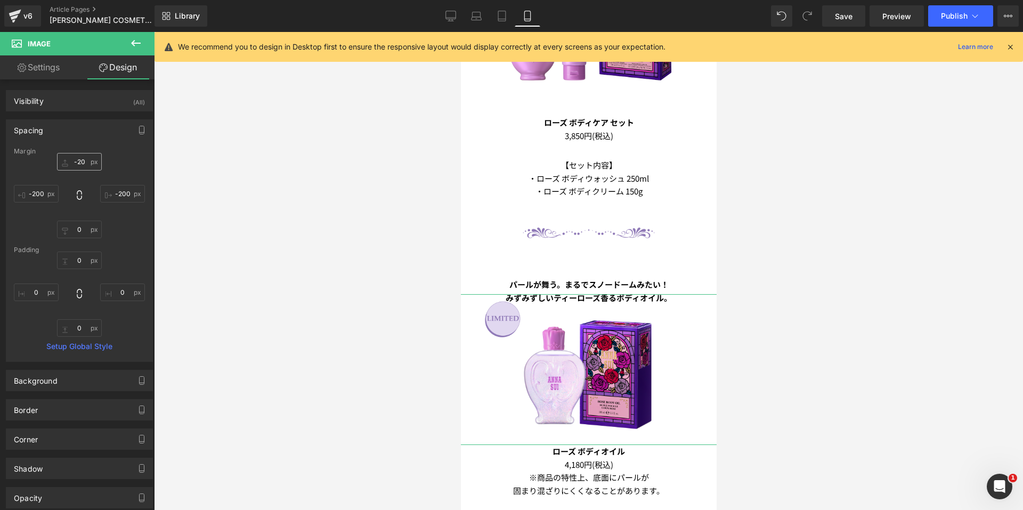
type input "0"
click at [83, 158] on input "-20" at bounding box center [79, 162] width 45 height 18
type input "30"
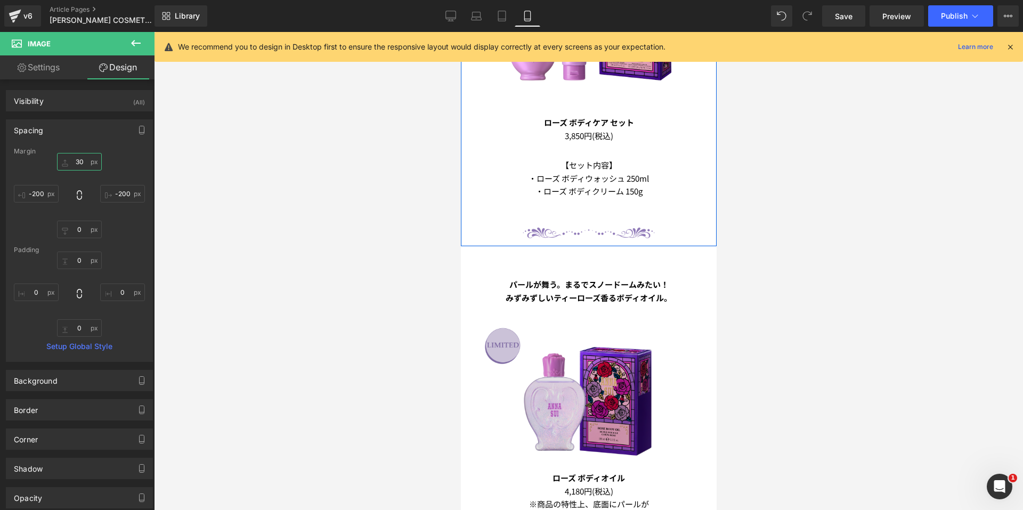
scroll to position [827, 0]
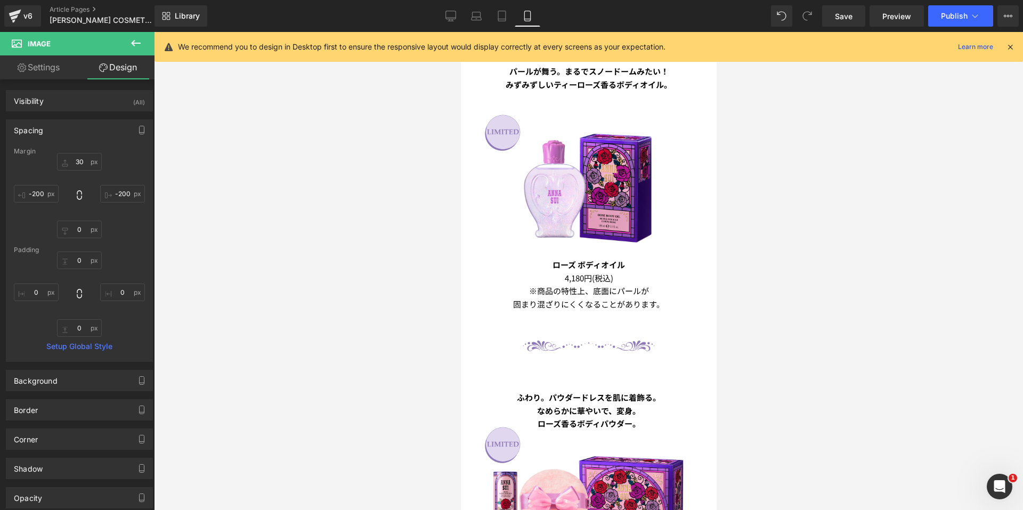
click at [592, 259] on b "ローズ ボディオイル" at bounding box center [588, 264] width 72 height 11
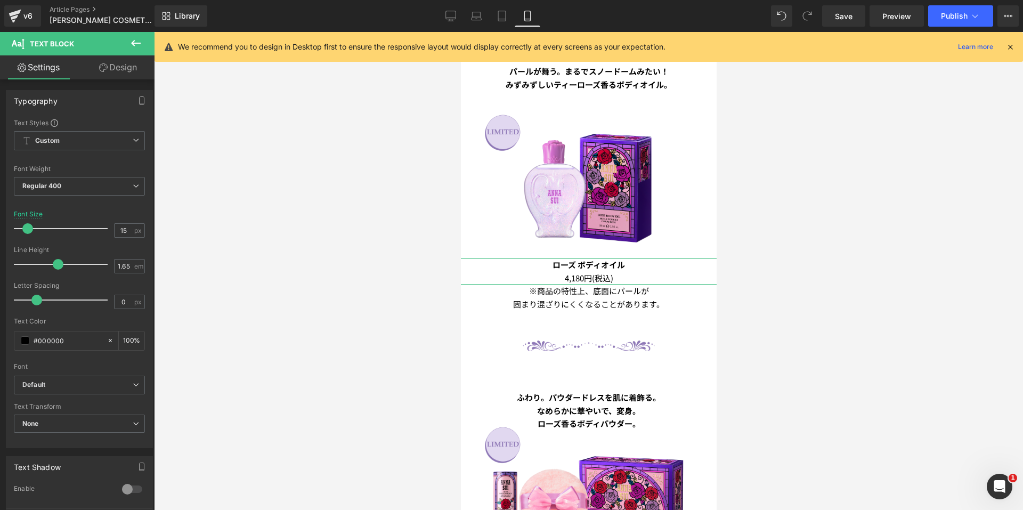
click at [111, 62] on link "Design" at bounding box center [117, 67] width 77 height 24
click at [0, 0] on div "Spacing" at bounding box center [0, 0] width 0 height 0
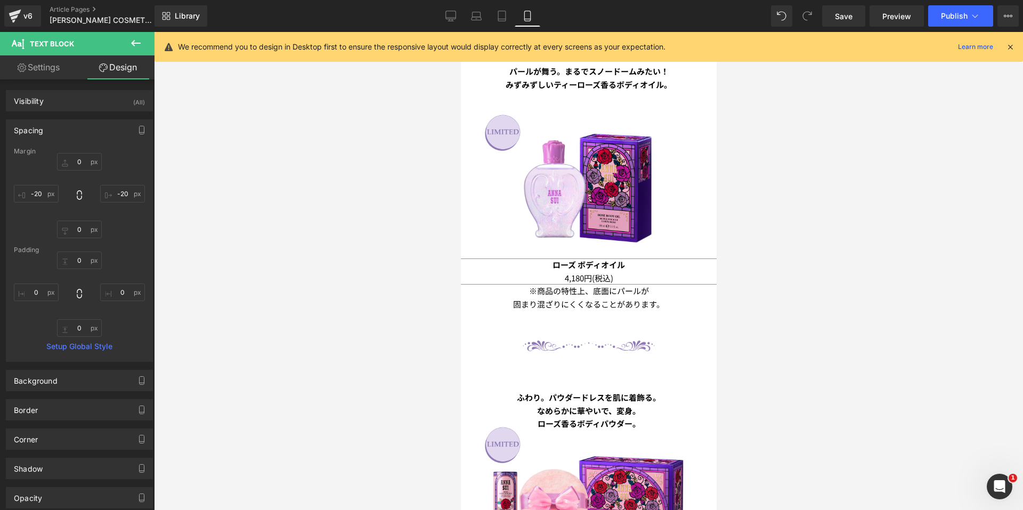
type input "0"
type input "-20"
type input "0"
type input "-20"
type input "0"
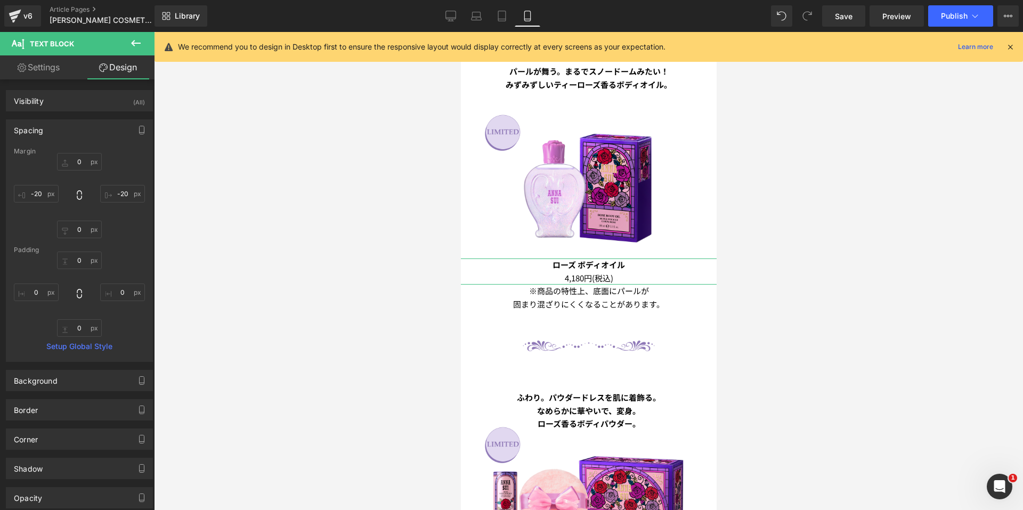
type input "0"
click at [73, 169] on input "0" at bounding box center [79, 162] width 45 height 18
type input "30"
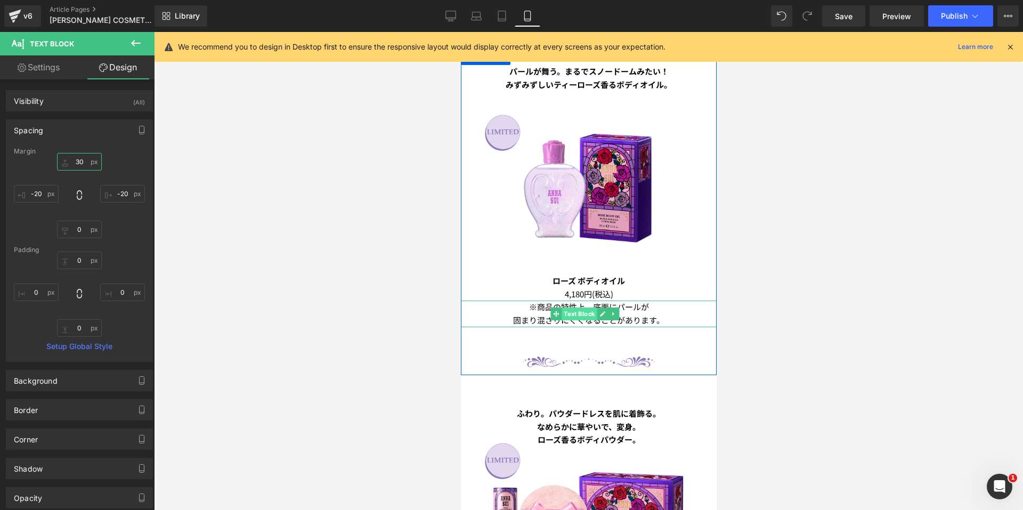
drag, startPoint x: 566, startPoint y: 303, endPoint x: 628, endPoint y: 293, distance: 62.7
click at [566, 307] on span "Text Block" at bounding box center [578, 313] width 35 height 13
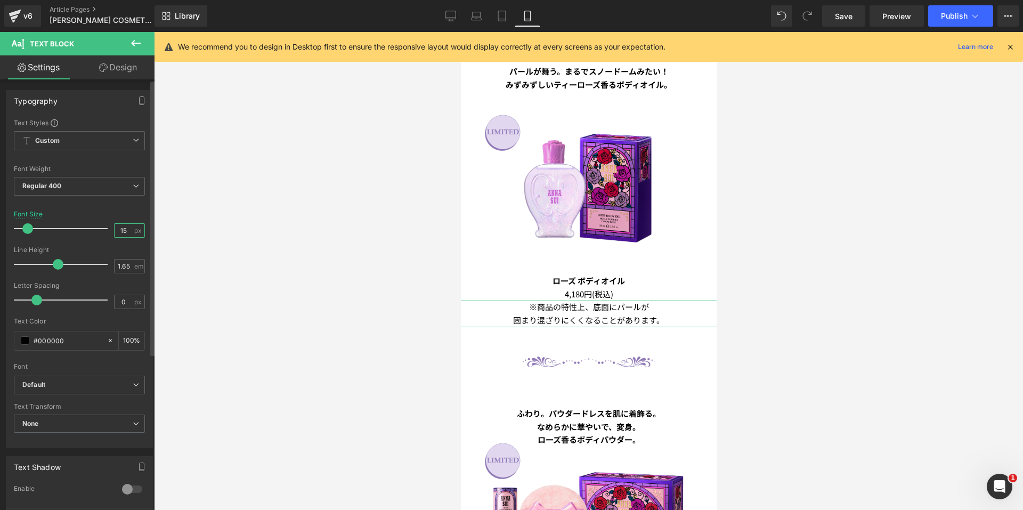
click at [125, 231] on input "15" at bounding box center [124, 230] width 19 height 13
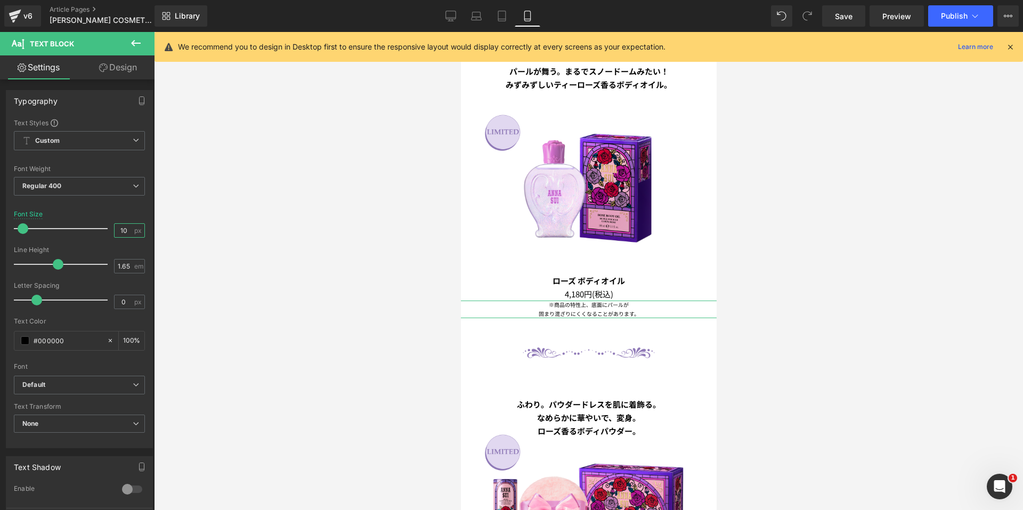
type input "10"
click at [101, 61] on link "Design" at bounding box center [117, 67] width 77 height 24
click at [0, 0] on div "Spacing" at bounding box center [0, 0] width 0 height 0
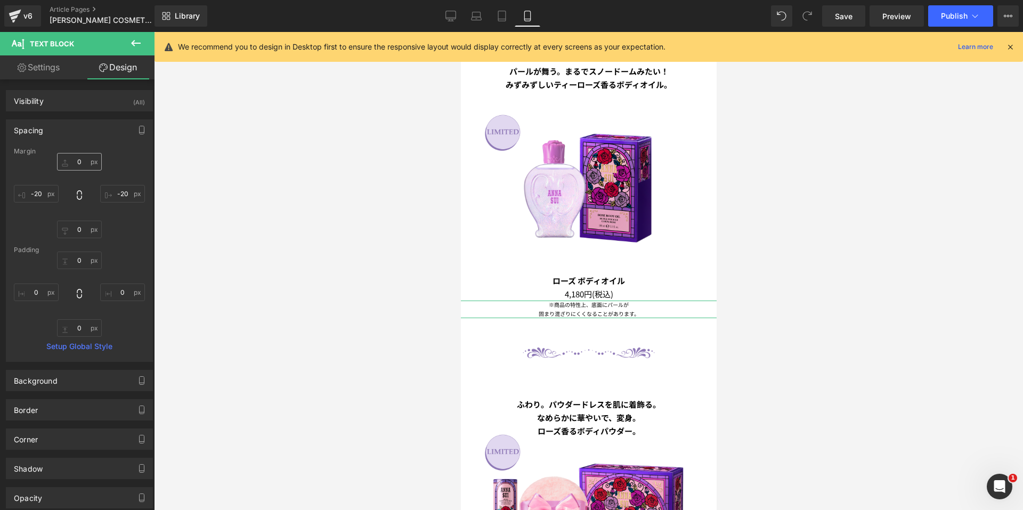
type input "0"
type input "-20"
type input "0"
type input "-20"
type input "0"
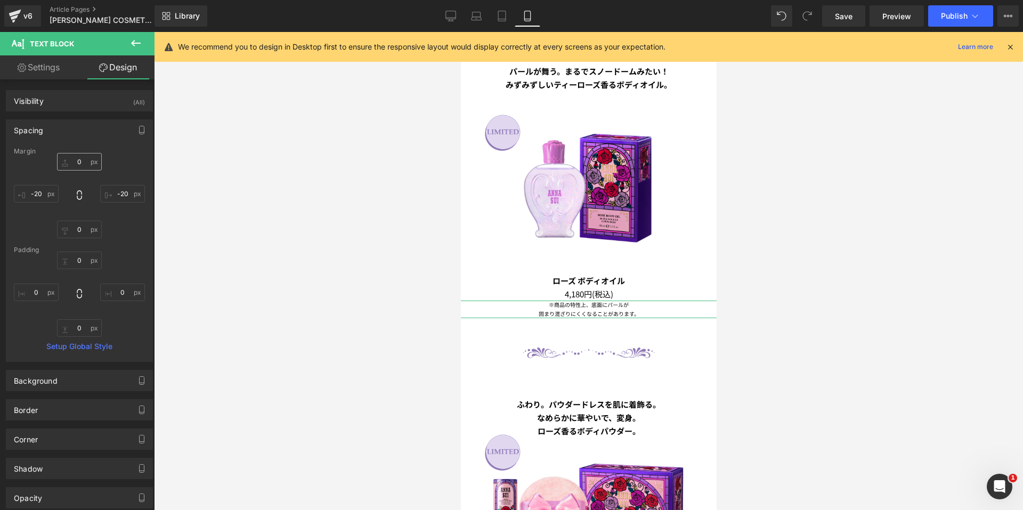
type input "0"
click at [69, 160] on input "0" at bounding box center [79, 162] width 45 height 18
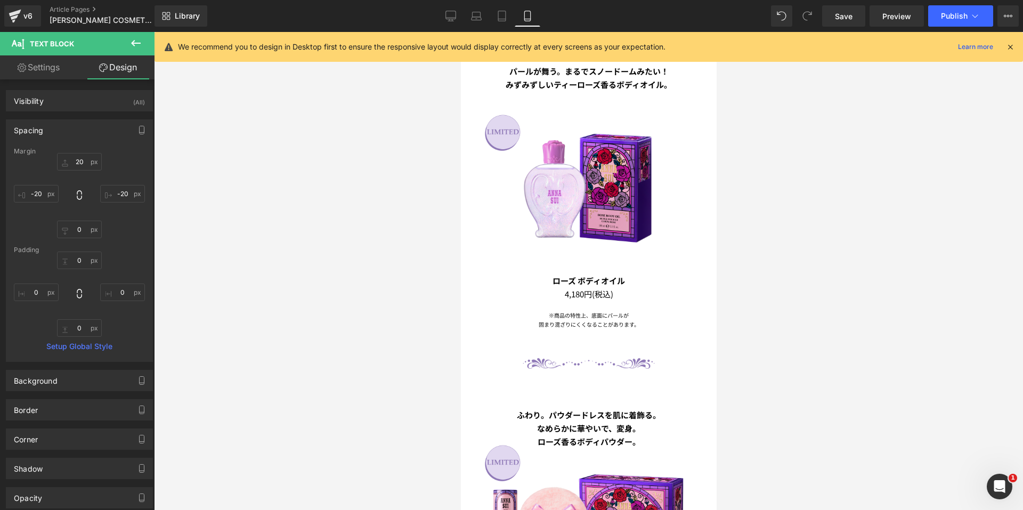
click at [448, 27] on div "Library Mobile Desktop Laptop Tablet Mobile Save Preview Publish Scheduled View…" at bounding box center [589, 16] width 869 height 32
click at [449, 17] on icon at bounding box center [451, 16] width 11 height 11
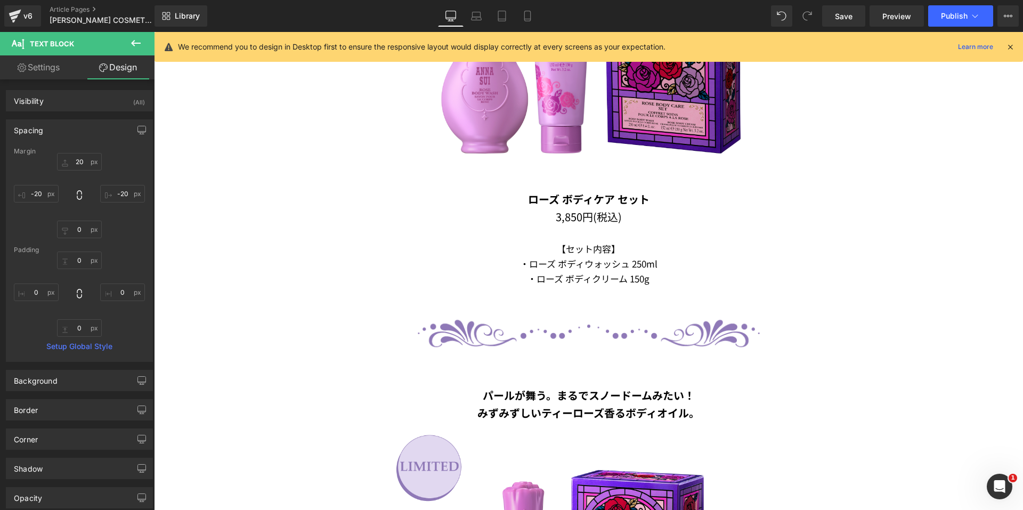
type input "30"
type input "0"
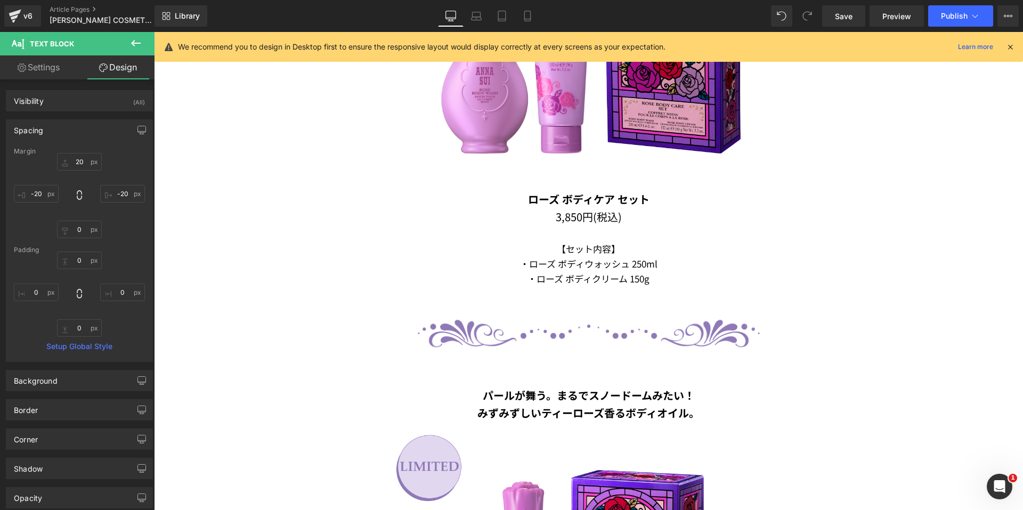
type input "0"
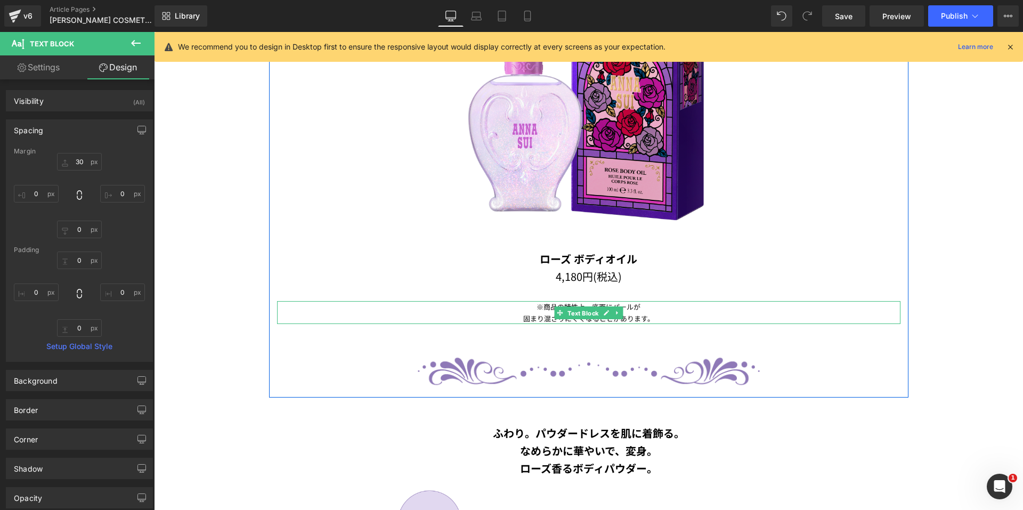
drag, startPoint x: 562, startPoint y: 308, endPoint x: 193, endPoint y: 119, distance: 414.0
click at [565, 308] on span "Text Block" at bounding box center [582, 312] width 35 height 13
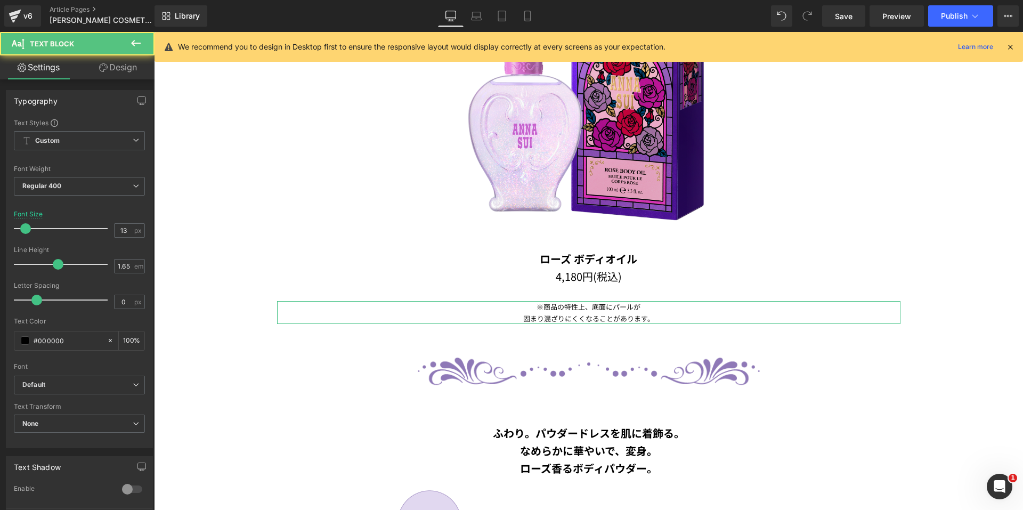
click at [115, 74] on link "Design" at bounding box center [117, 67] width 77 height 24
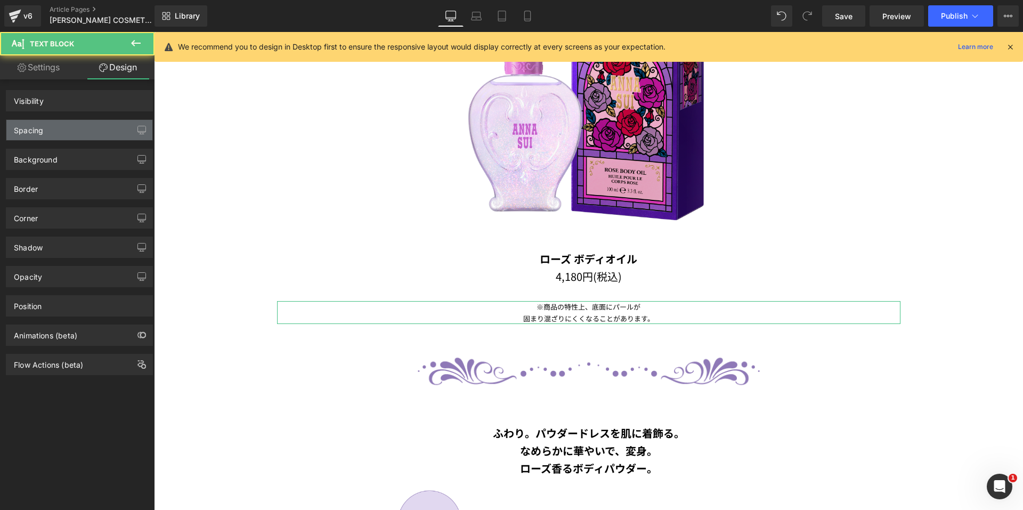
click at [76, 129] on div "Spacing" at bounding box center [79, 130] width 146 height 20
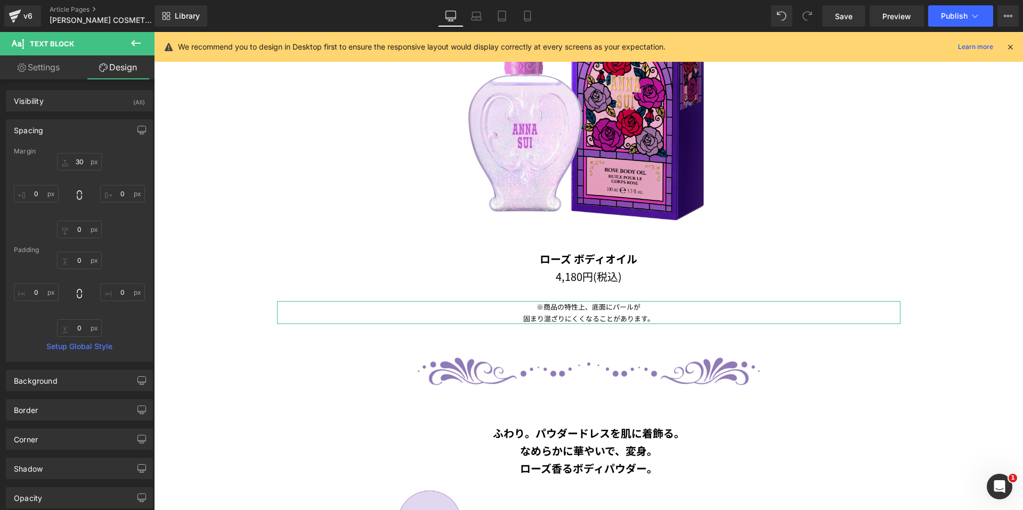
type input "30"
type input "0"
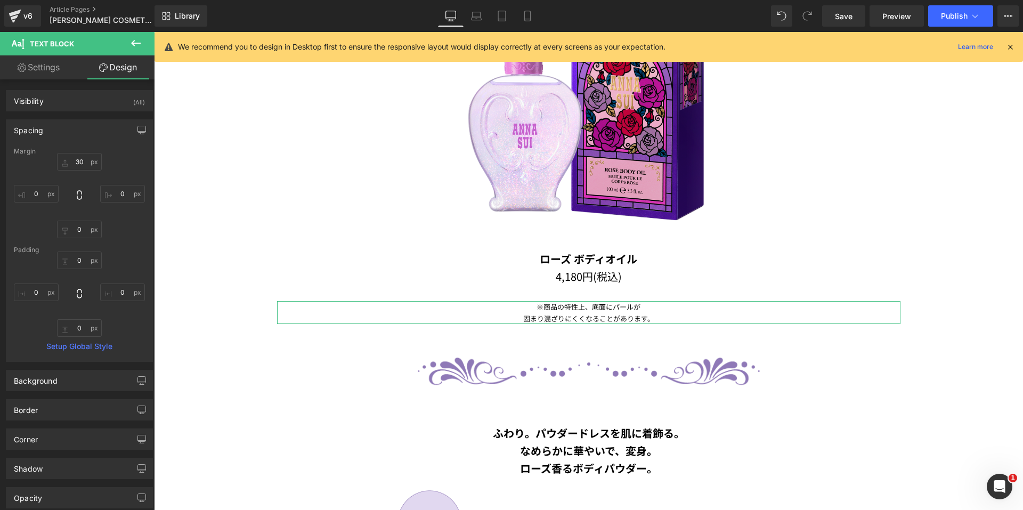
type input "0"
click at [72, 157] on input "30" at bounding box center [79, 162] width 45 height 18
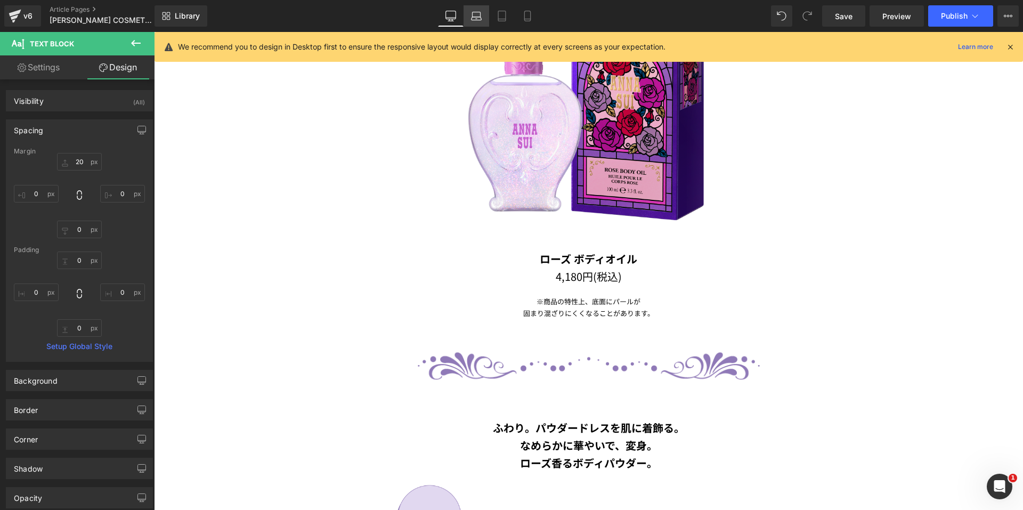
click at [470, 13] on link "Laptop" at bounding box center [477, 15] width 26 height 21
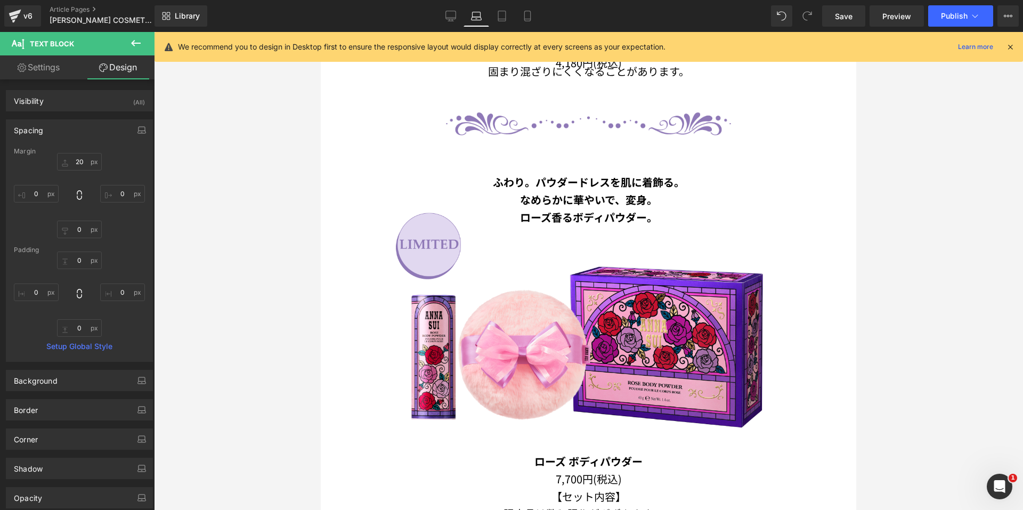
type input "-50"
type input "0"
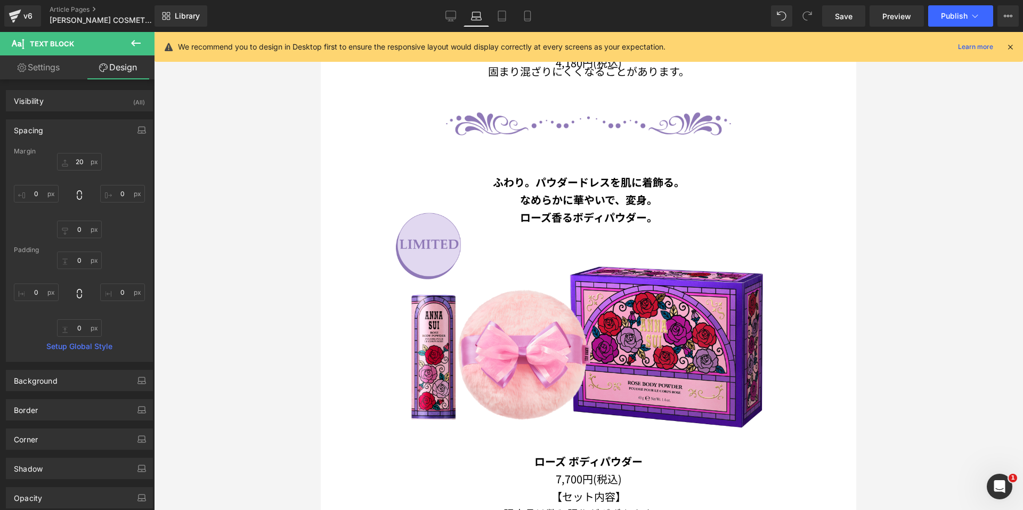
type input "0"
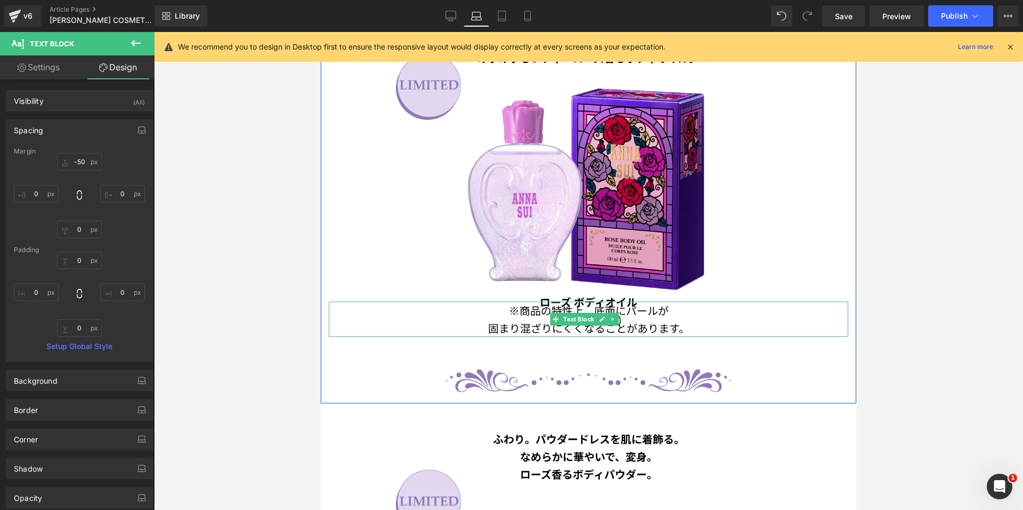
click at [533, 308] on p "※商品の特性上、底面にパールが" at bounding box center [589, 311] width 520 height 18
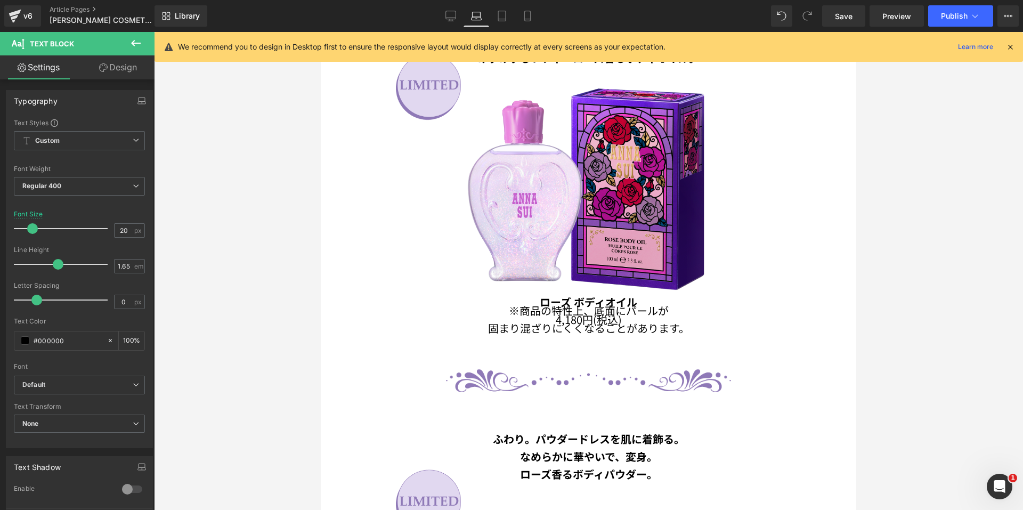
click at [118, 67] on link "Design" at bounding box center [117, 67] width 77 height 24
click at [0, 0] on div "Spacing" at bounding box center [0, 0] width 0 height 0
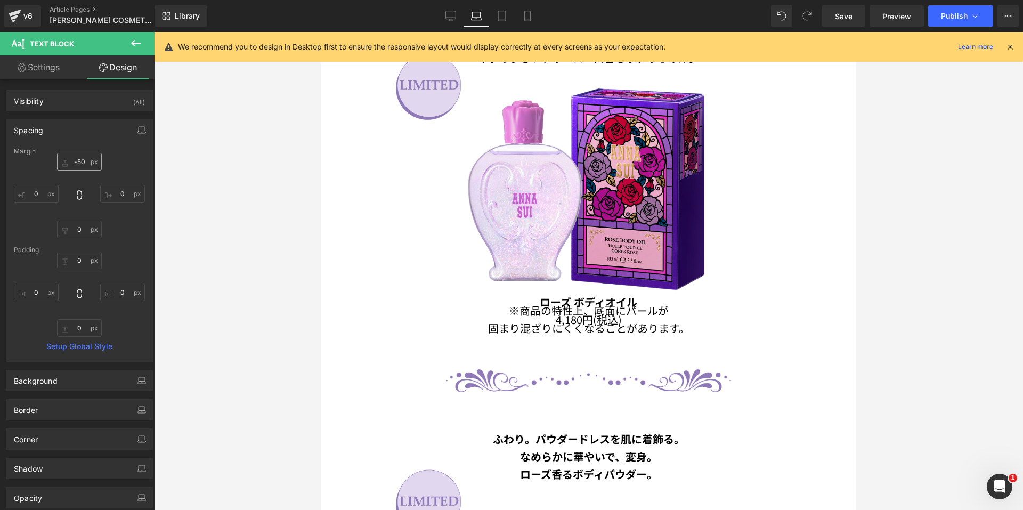
type input "-50"
type input "0"
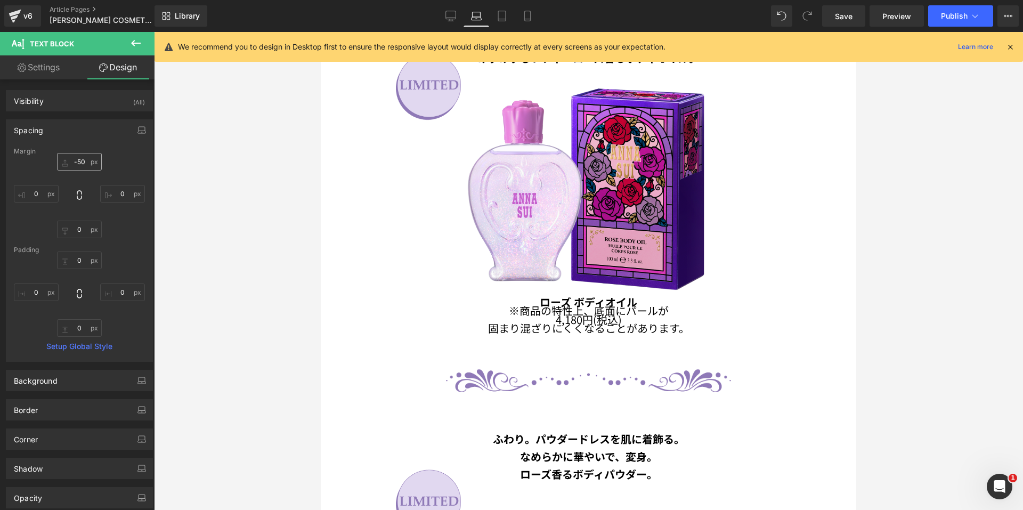
type input "0"
click at [70, 158] on input "-50" at bounding box center [79, 162] width 45 height 18
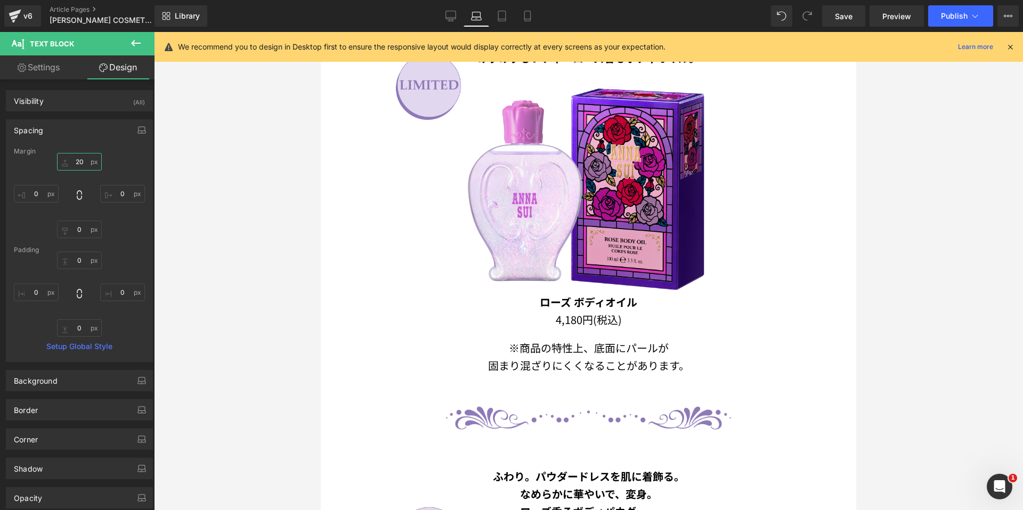
type input "20"
click at [39, 70] on link "Settings" at bounding box center [38, 67] width 77 height 24
type input "100"
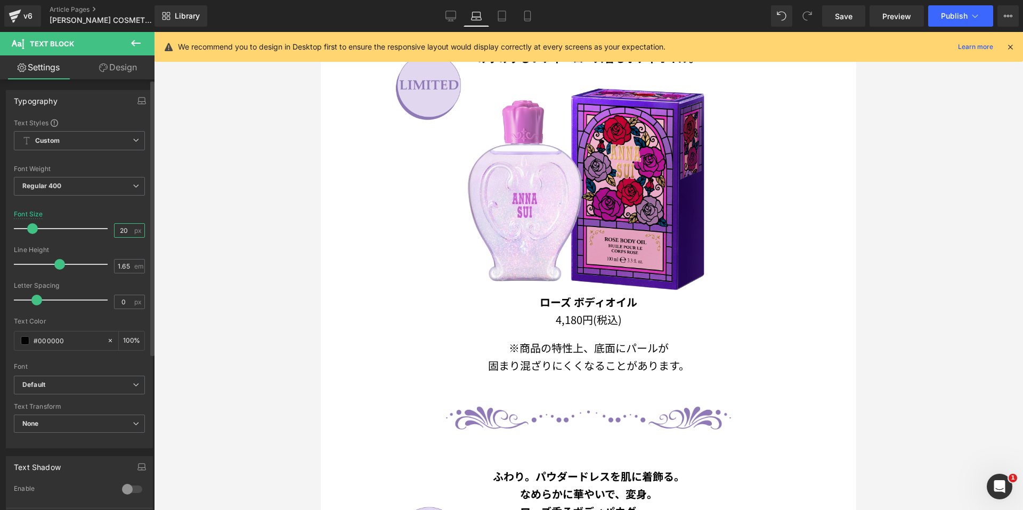
drag, startPoint x: 127, startPoint y: 232, endPoint x: 85, endPoint y: 232, distance: 42.1
click at [86, 232] on div "Font Size 20 px" at bounding box center [79, 228] width 131 height 36
type input "13"
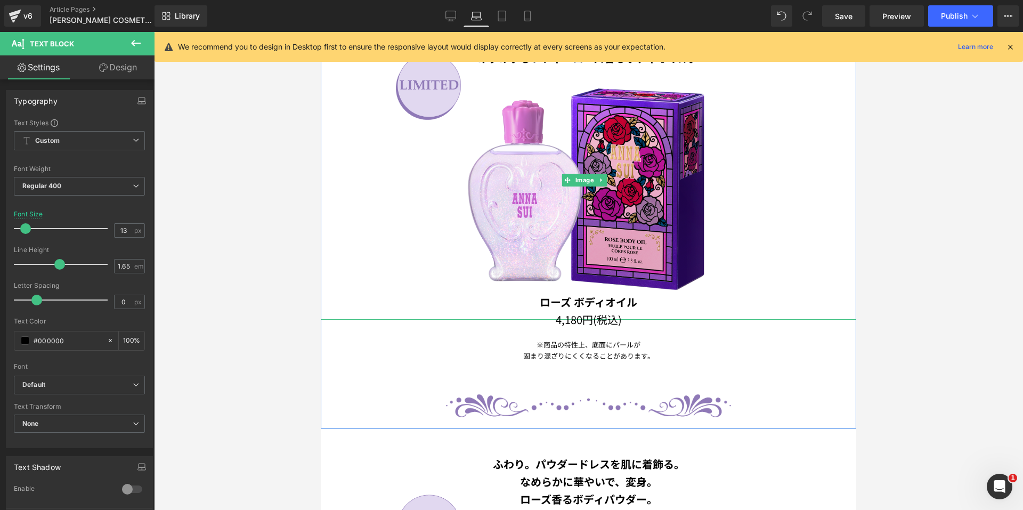
click at [575, 294] on b "ローズ ボディオイル" at bounding box center [589, 301] width 98 height 15
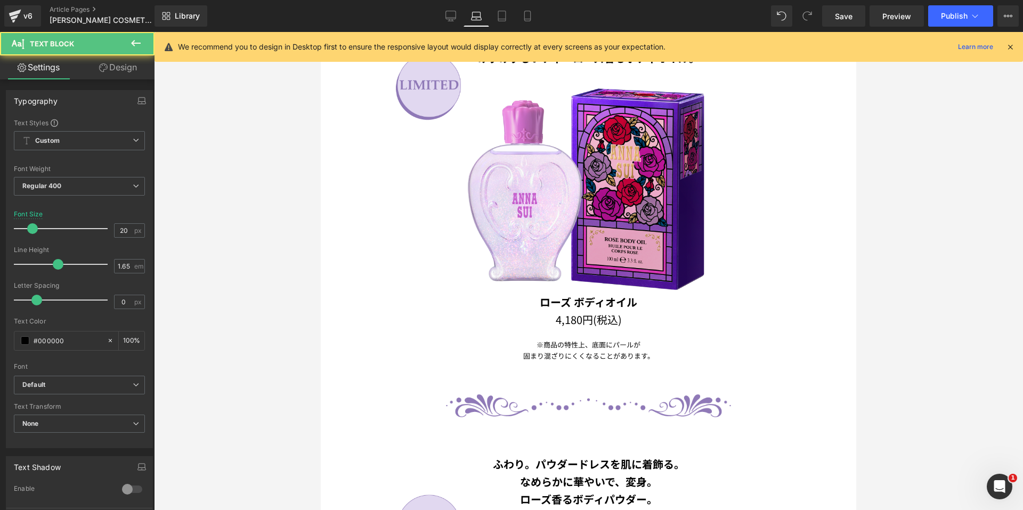
click at [124, 65] on link "Design" at bounding box center [117, 67] width 77 height 24
click at [0, 0] on div "Spacing" at bounding box center [0, 0] width 0 height 0
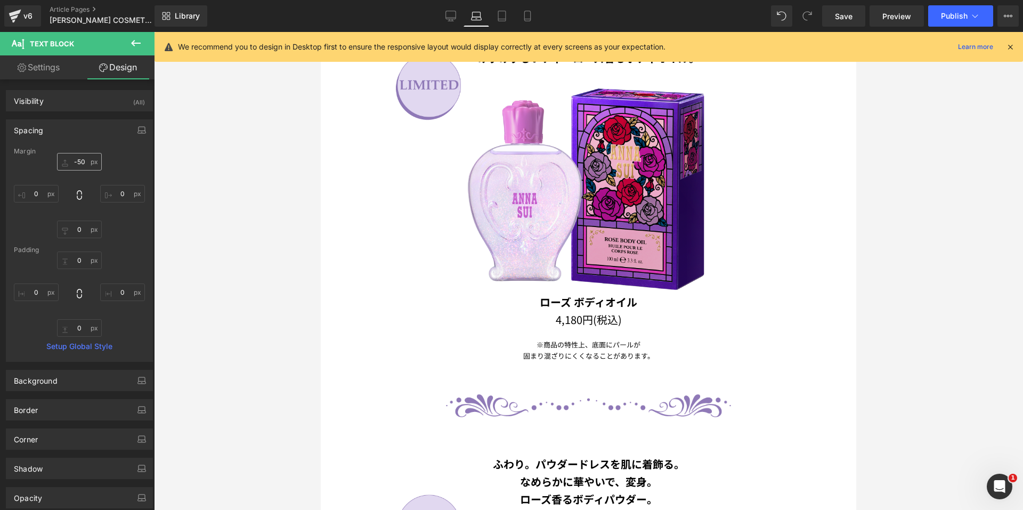
type input "-50"
type input "0"
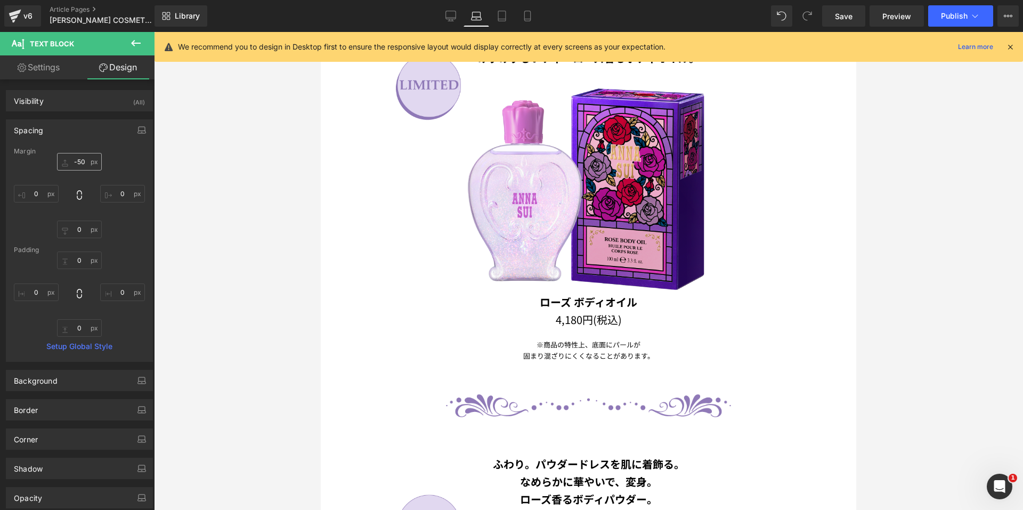
type input "0"
click at [74, 159] on input "-50" at bounding box center [79, 162] width 45 height 18
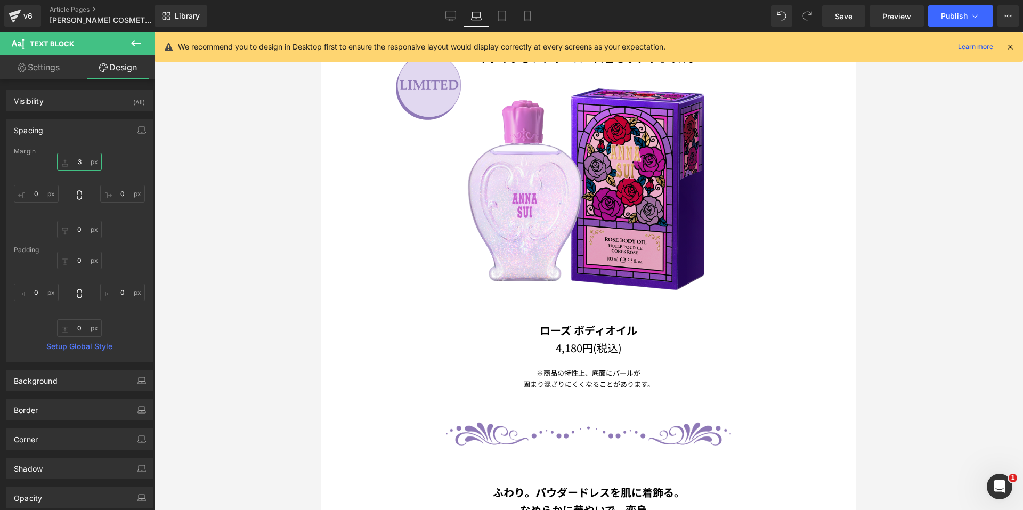
type input "30"
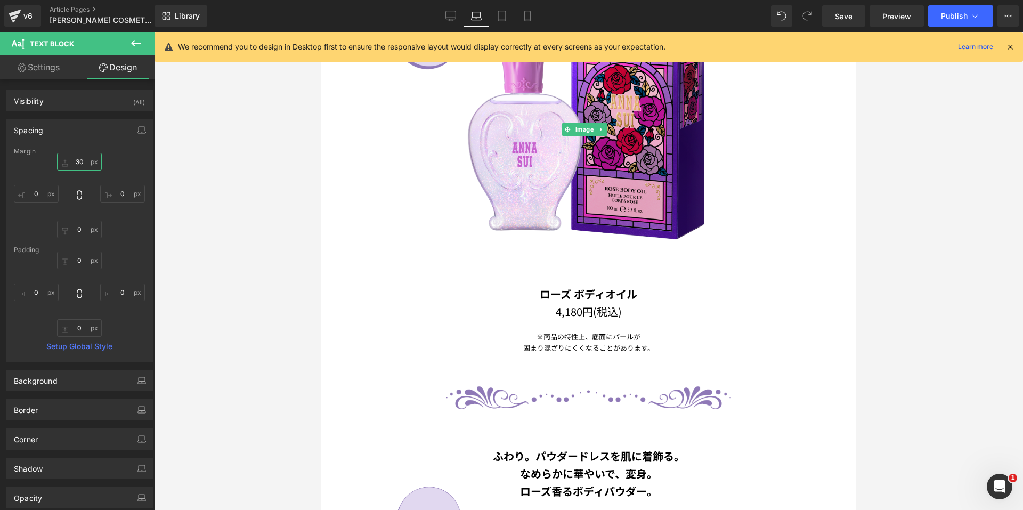
scroll to position [1074, 0]
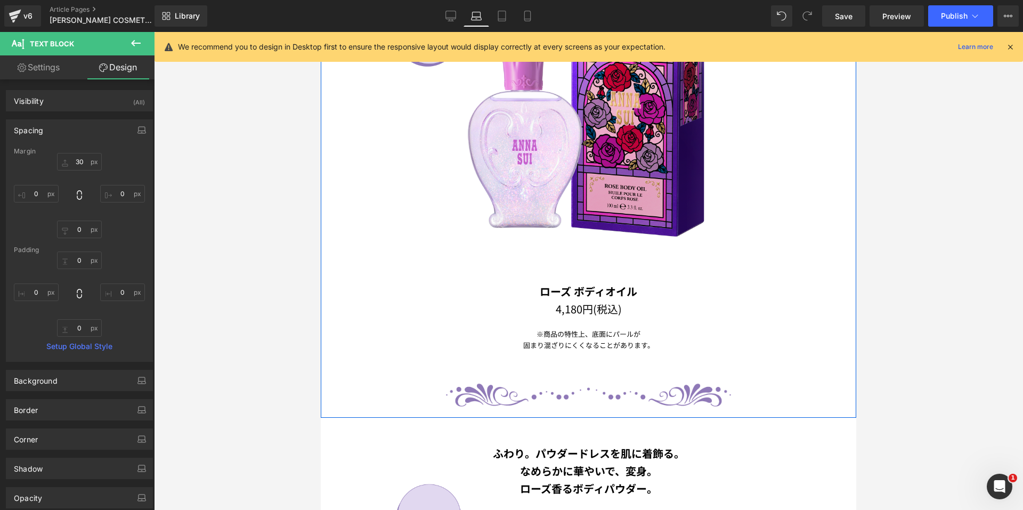
click at [568, 284] on b "ローズ ボディオイル" at bounding box center [589, 291] width 98 height 15
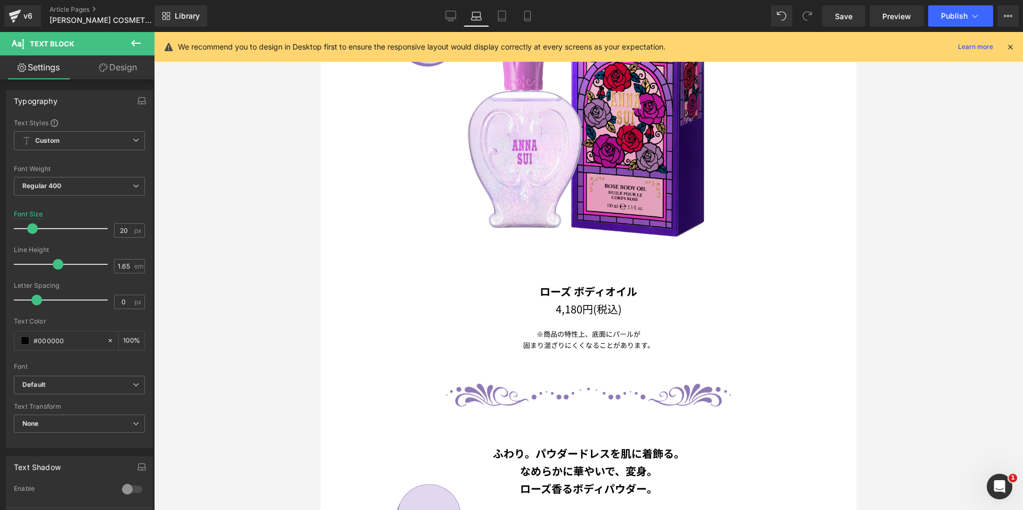
click at [132, 74] on link "Design" at bounding box center [117, 67] width 77 height 24
click at [0, 0] on div "Spacing" at bounding box center [0, 0] width 0 height 0
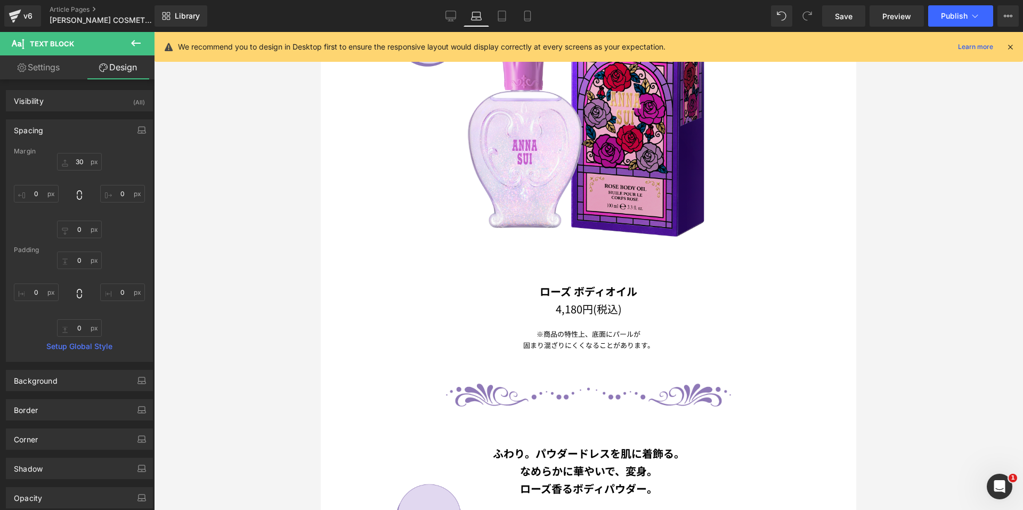
type input "30"
type input "0"
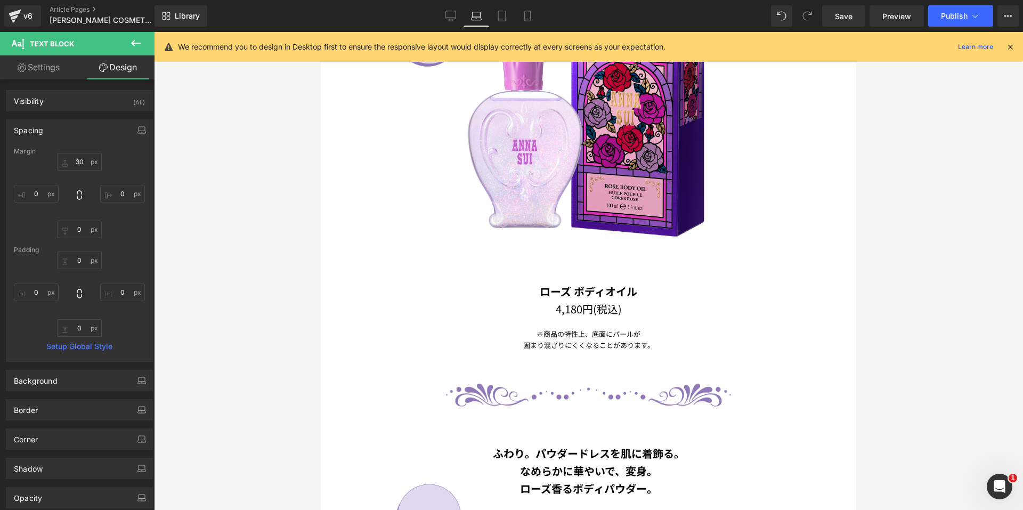
type input "0"
click at [69, 158] on input "30" at bounding box center [79, 162] width 45 height 18
type input "0"
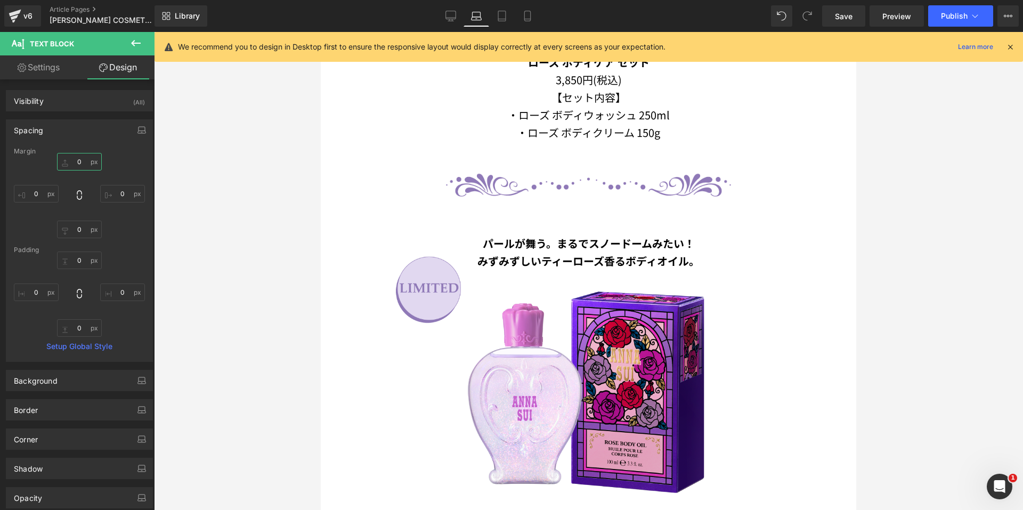
scroll to position [807, 0]
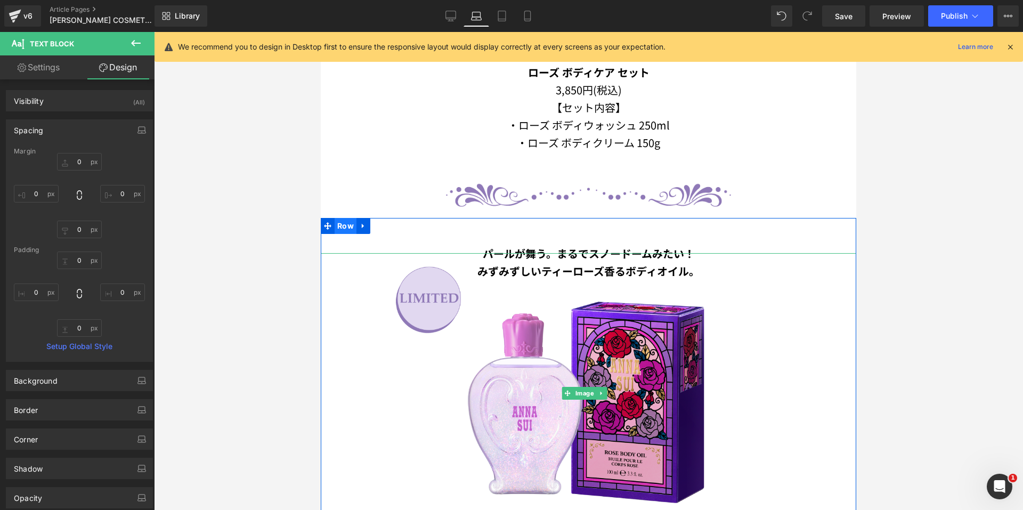
click at [468, 307] on img at bounding box center [589, 393] width 420 height 280
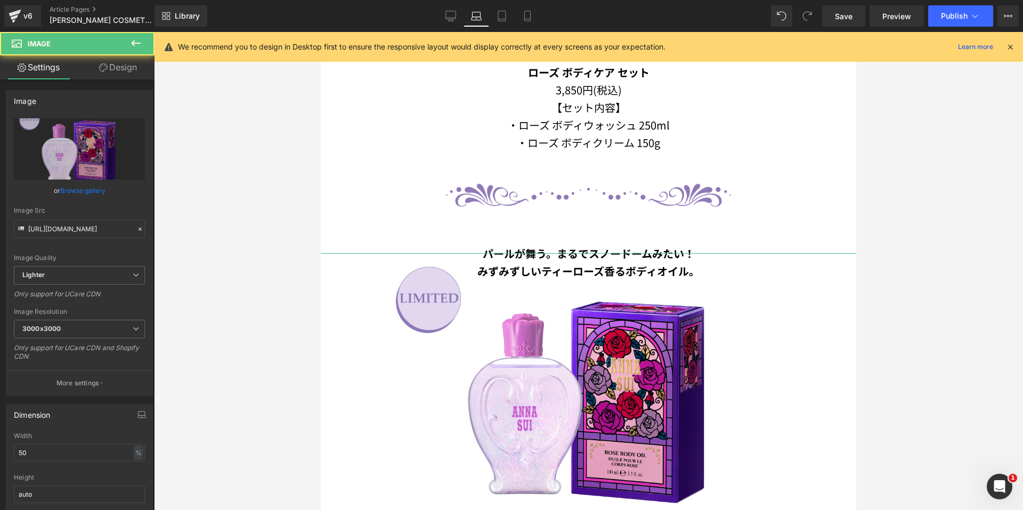
click at [120, 69] on link "Design" at bounding box center [117, 67] width 77 height 24
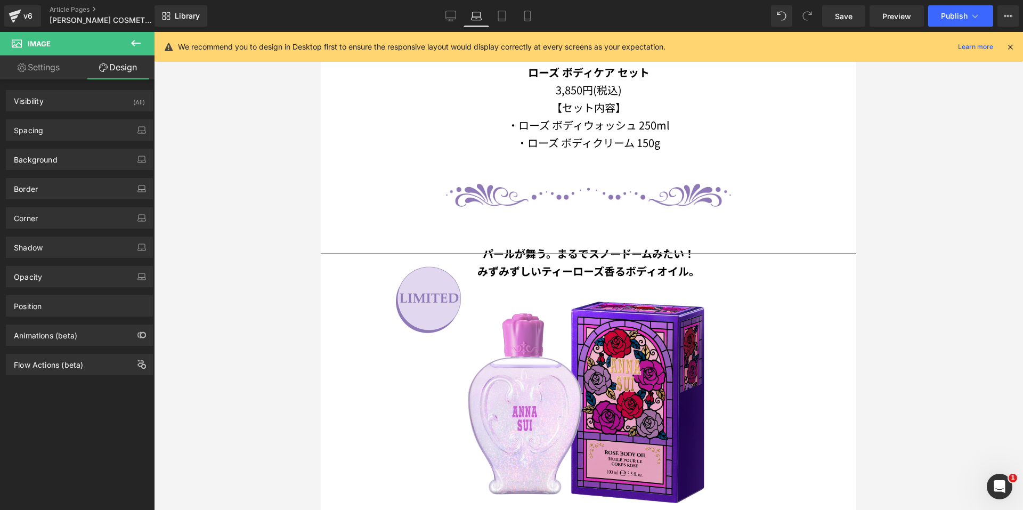
type input "-50"
type input "-300"
type input "0"
type input "-300"
type input "0"
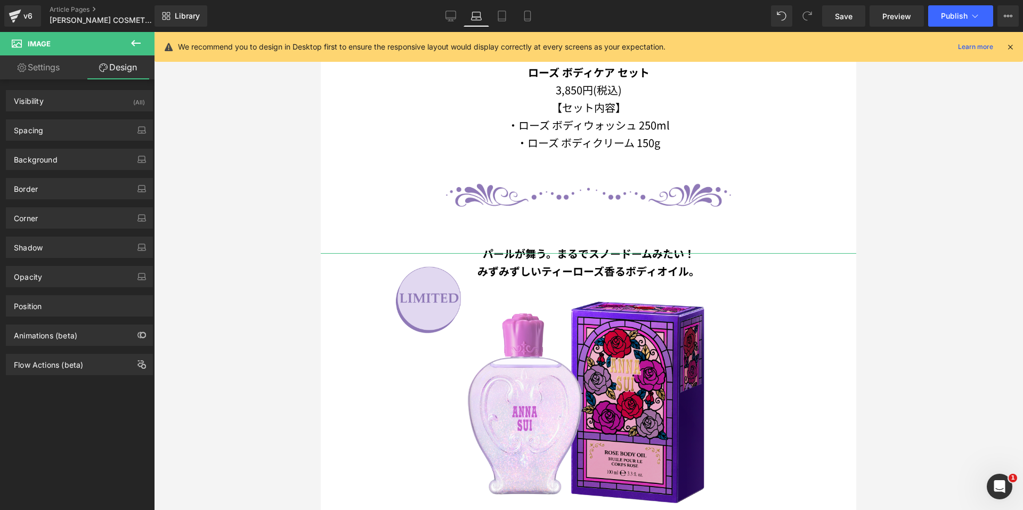
type input "0"
drag, startPoint x: 56, startPoint y: 132, endPoint x: 58, endPoint y: 139, distance: 7.6
click at [56, 132] on div "Spacing" at bounding box center [79, 130] width 146 height 20
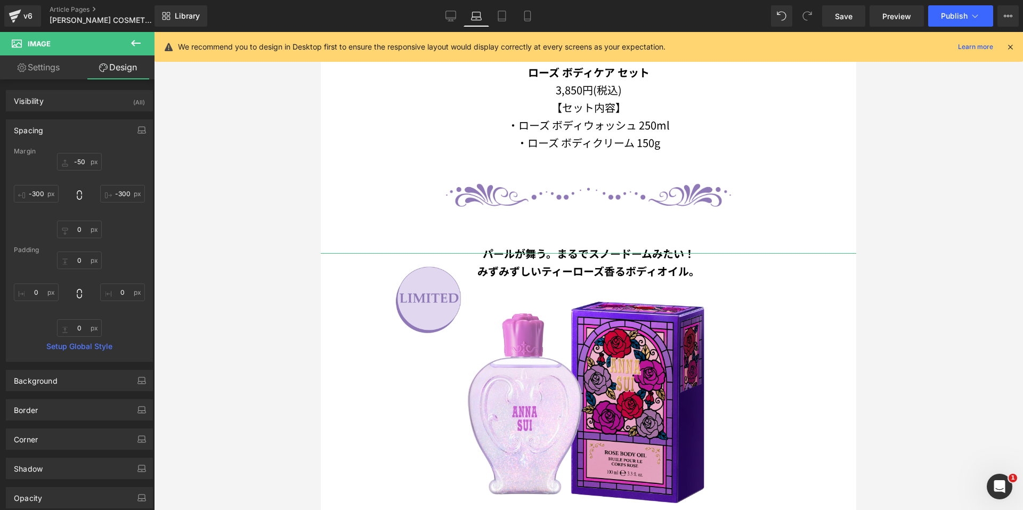
click at [69, 153] on div "Margin" at bounding box center [79, 151] width 131 height 7
click at [66, 162] on input "-50" at bounding box center [79, 162] width 45 height 18
type input "0"
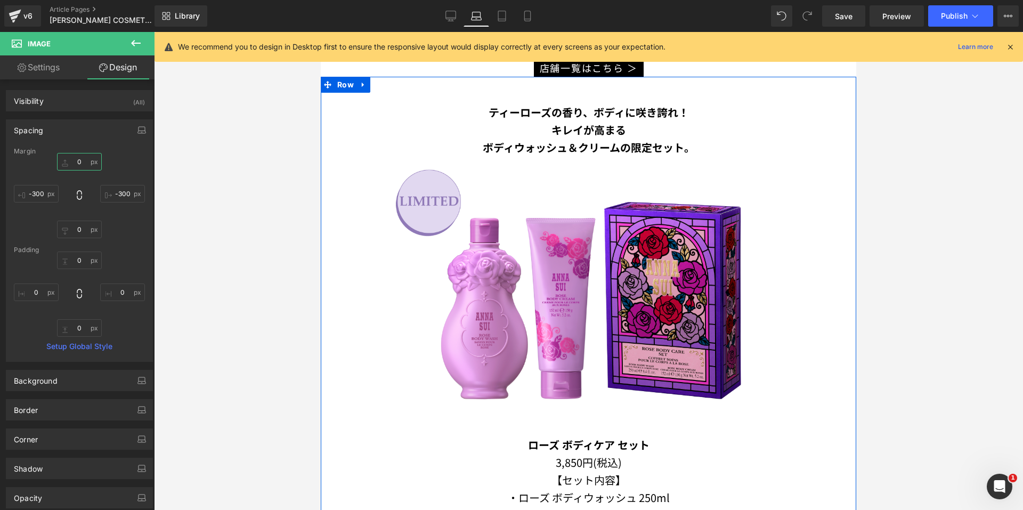
scroll to position [434, 0]
drag, startPoint x: 547, startPoint y: 212, endPoint x: 346, endPoint y: 190, distance: 202.1
click at [546, 212] on img at bounding box center [589, 297] width 420 height 280
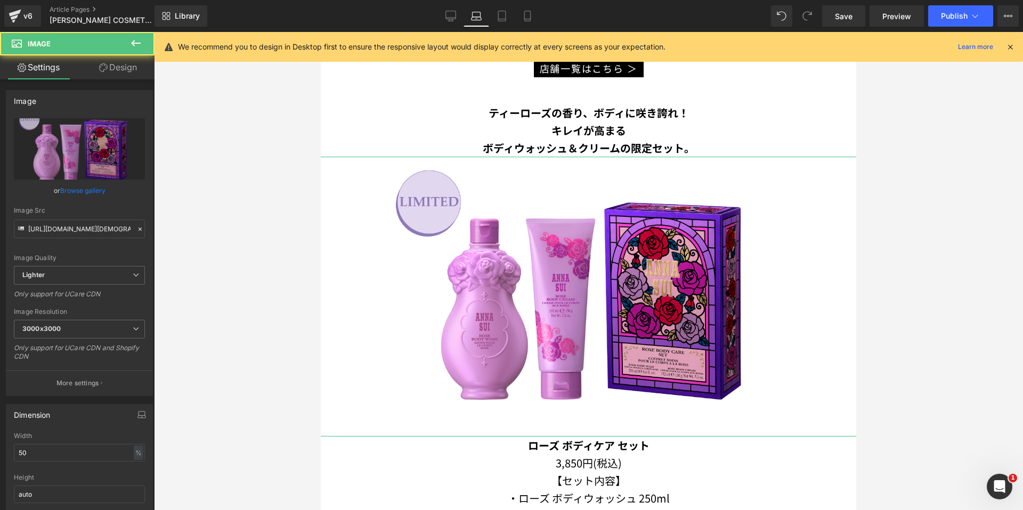
click at [121, 76] on link "Design" at bounding box center [117, 67] width 77 height 24
click at [0, 0] on div "Spacing" at bounding box center [0, 0] width 0 height 0
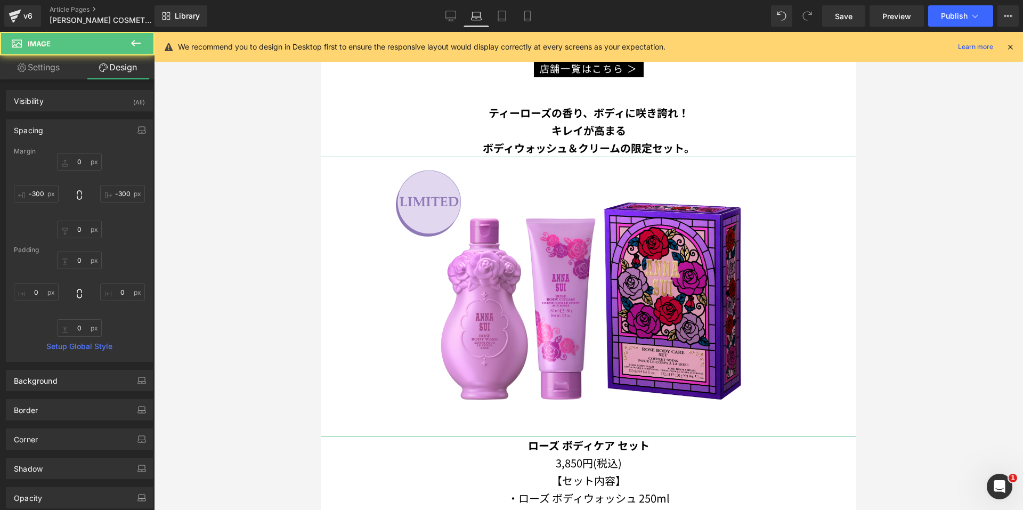
type input "0"
type input "-300"
type input "0"
type input "-300"
type input "0"
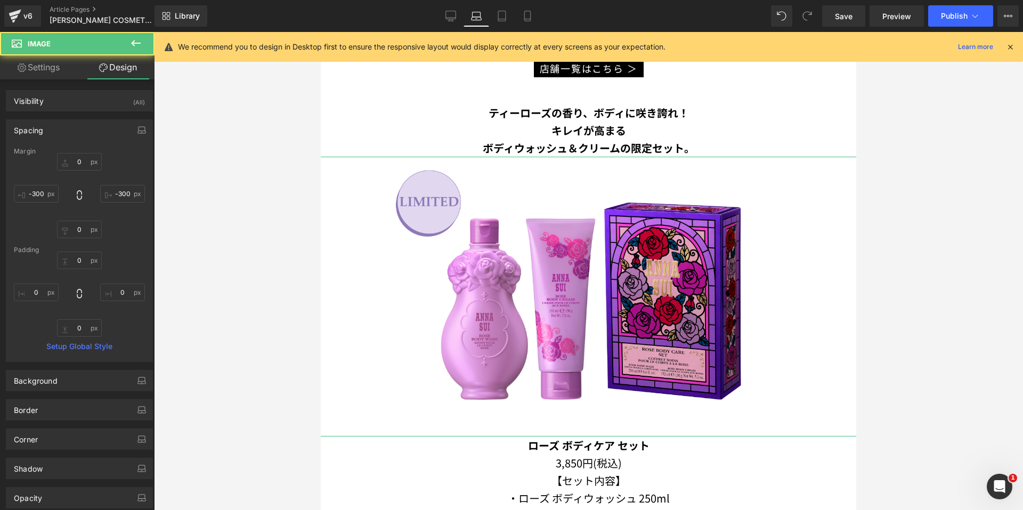
type input "0"
drag, startPoint x: 142, startPoint y: 143, endPoint x: 186, endPoint y: 137, distance: 44.1
click at [142, 143] on div "Spacing [GEOGRAPHIC_DATA] 0px 0 -300px -300 0px 0 -300px -300 [GEOGRAPHIC_DATA]…" at bounding box center [79, 240] width 147 height 242
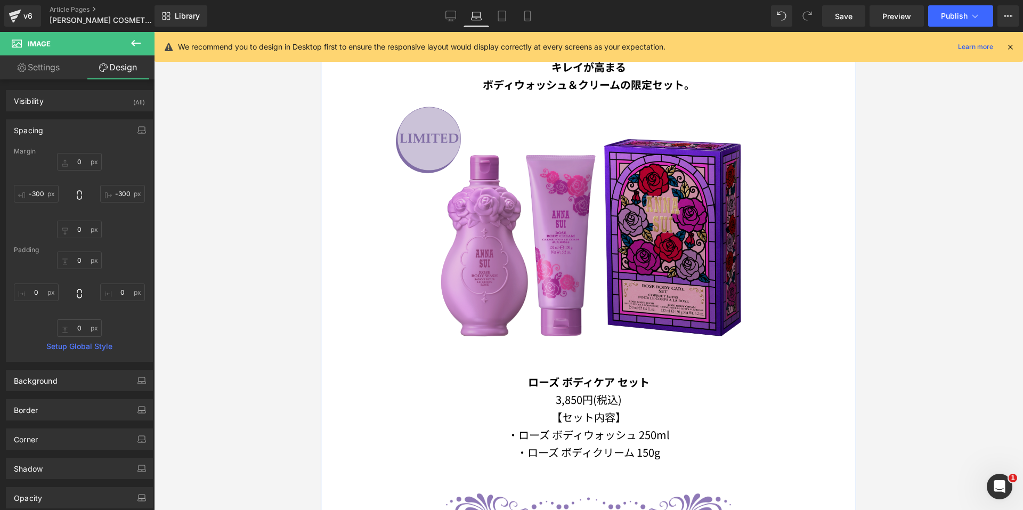
scroll to position [594, 0]
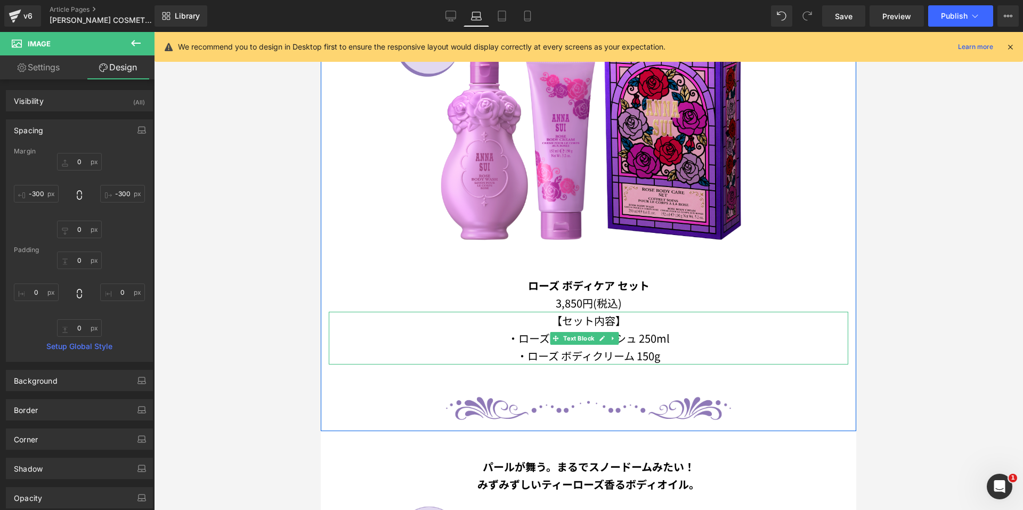
click at [549, 331] on p "・ローズ ボディウォッシュ 250ml" at bounding box center [589, 338] width 520 height 18
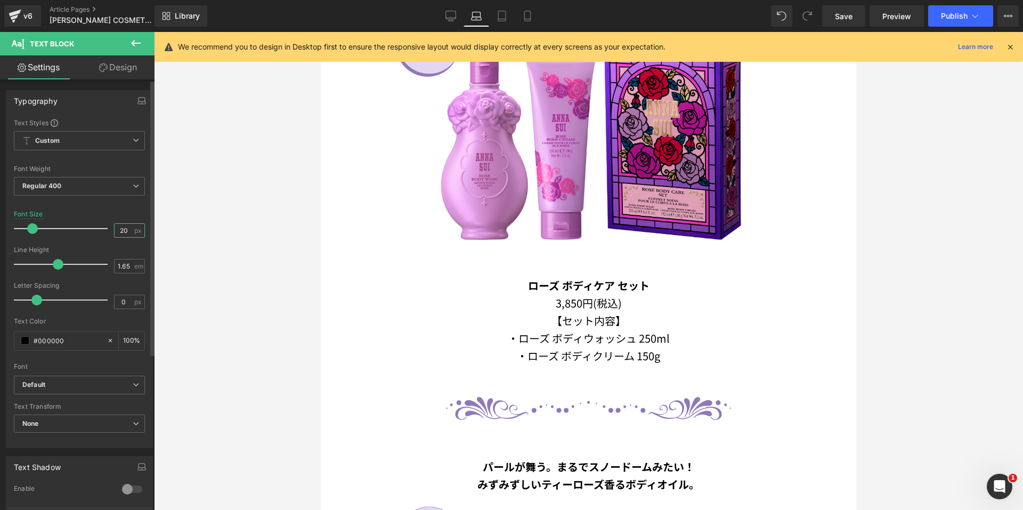
drag, startPoint x: 124, startPoint y: 231, endPoint x: 92, endPoint y: 225, distance: 32.5
click at [93, 225] on div "Font Size 20 px" at bounding box center [79, 228] width 131 height 36
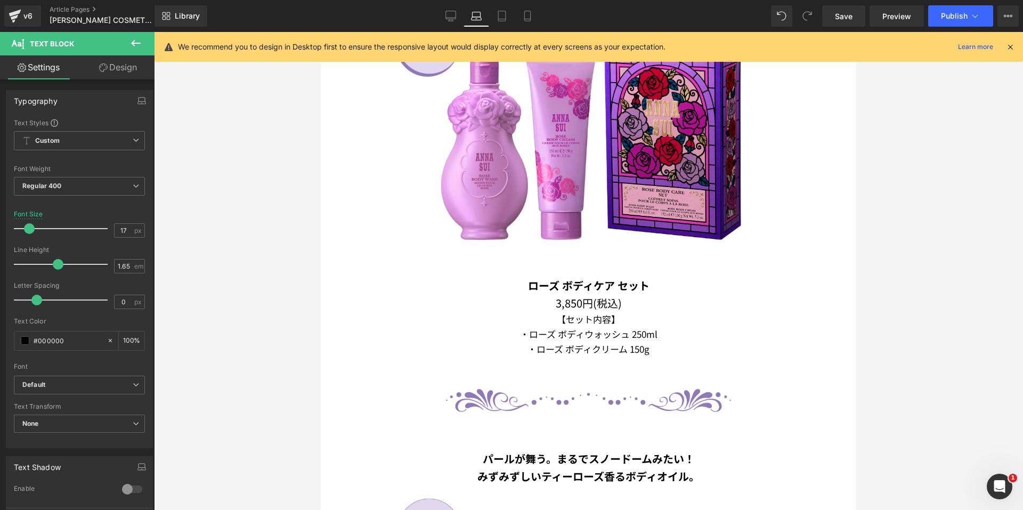
click at [111, 72] on link "Design" at bounding box center [117, 67] width 77 height 24
click at [0, 0] on div "Spacing" at bounding box center [0, 0] width 0 height 0
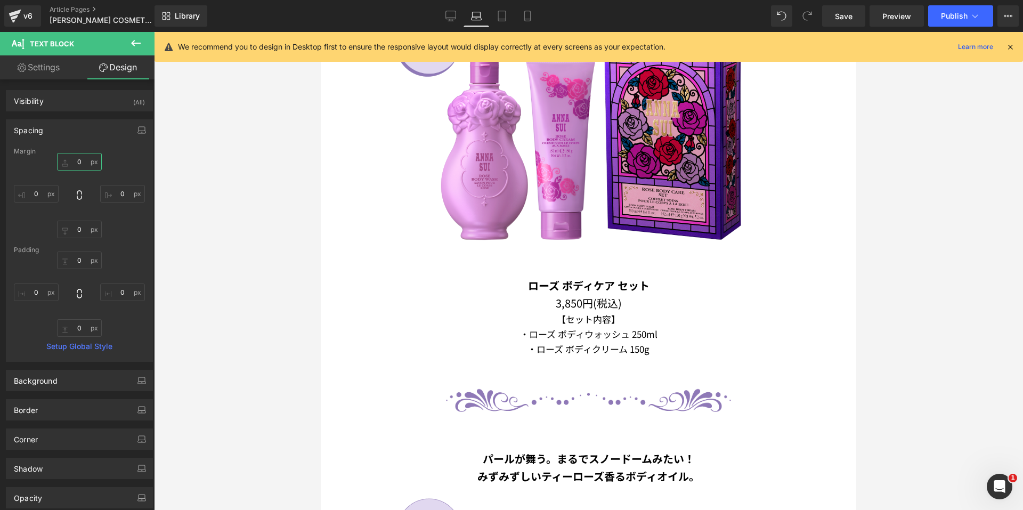
click at [70, 158] on input "0" at bounding box center [79, 162] width 45 height 18
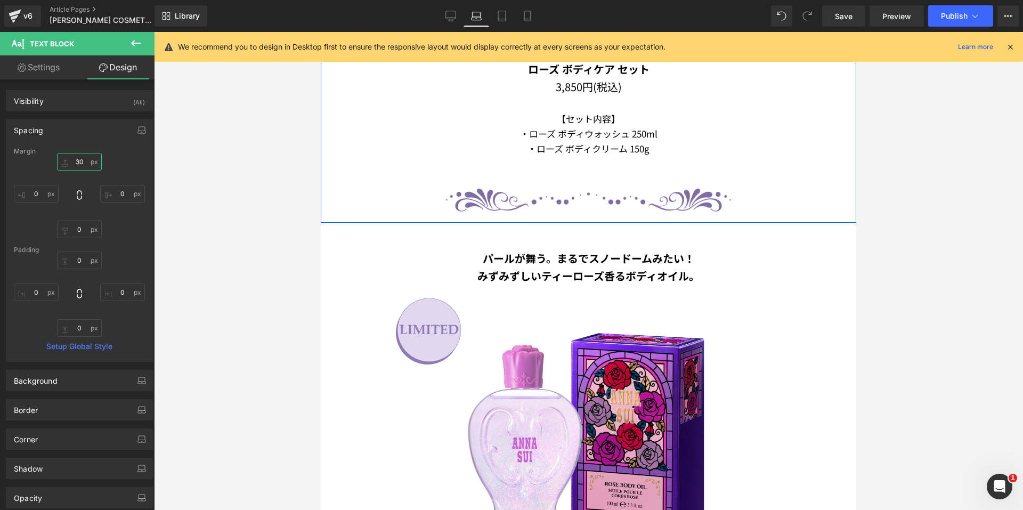
scroll to position [1020, 0]
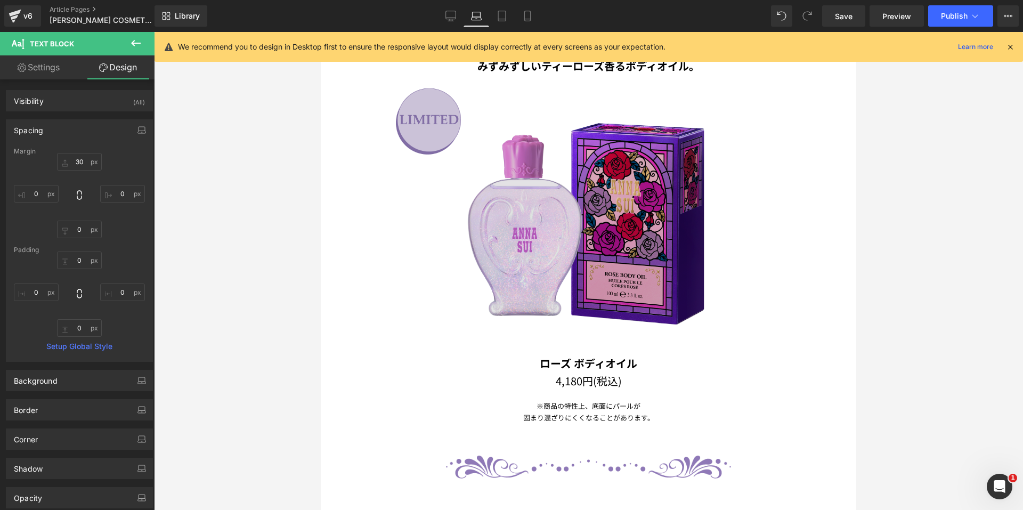
click at [543, 194] on img at bounding box center [589, 215] width 420 height 280
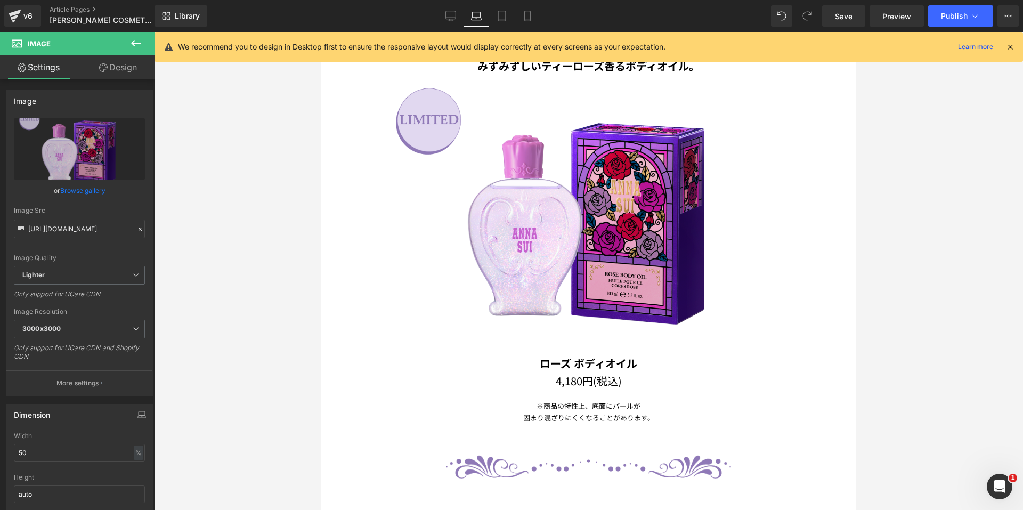
click at [102, 69] on icon at bounding box center [103, 67] width 9 height 9
click at [0, 0] on div "Spacing" at bounding box center [0, 0] width 0 height 0
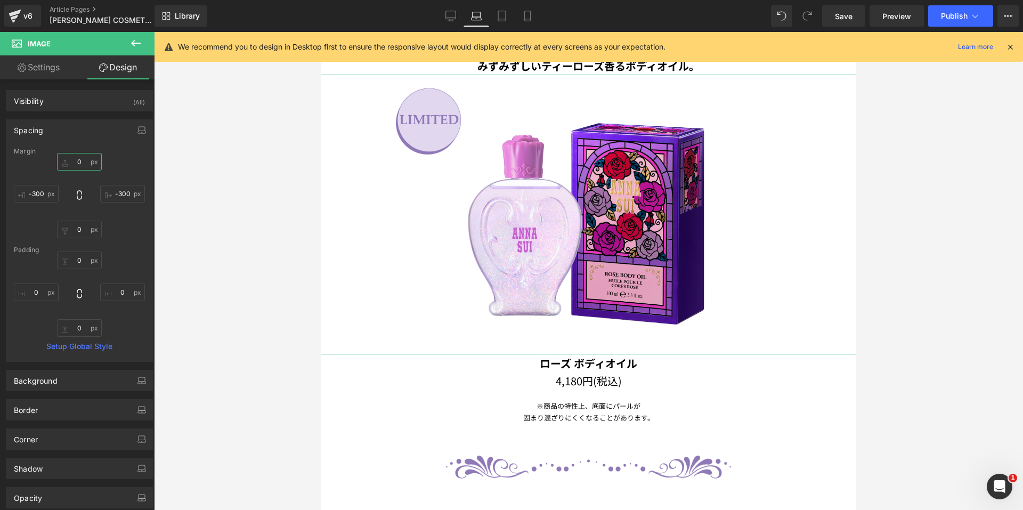
click at [74, 162] on input "0" at bounding box center [79, 162] width 45 height 18
drag, startPoint x: 123, startPoint y: 149, endPoint x: 134, endPoint y: 152, distance: 11.6
click at [124, 149] on div "Margin" at bounding box center [79, 151] width 131 height 7
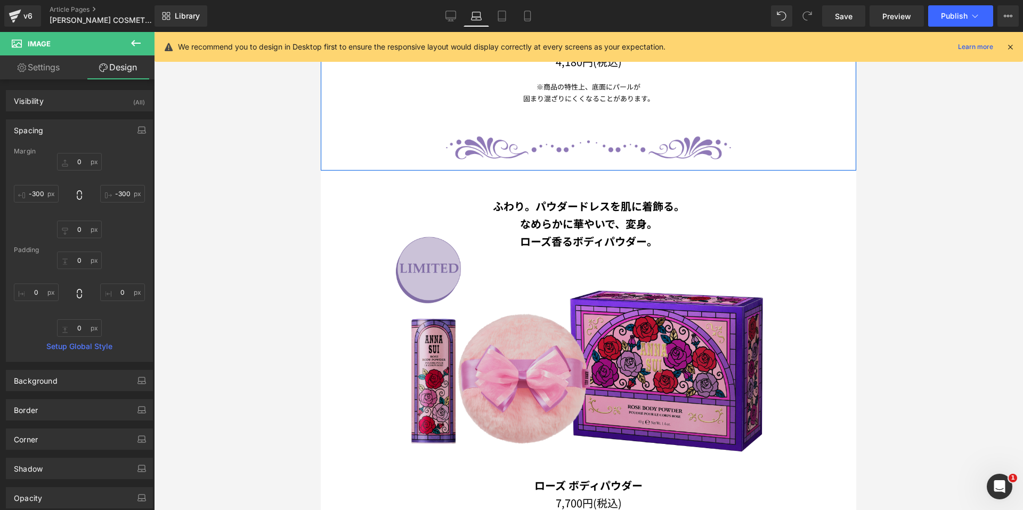
scroll to position [1340, 0]
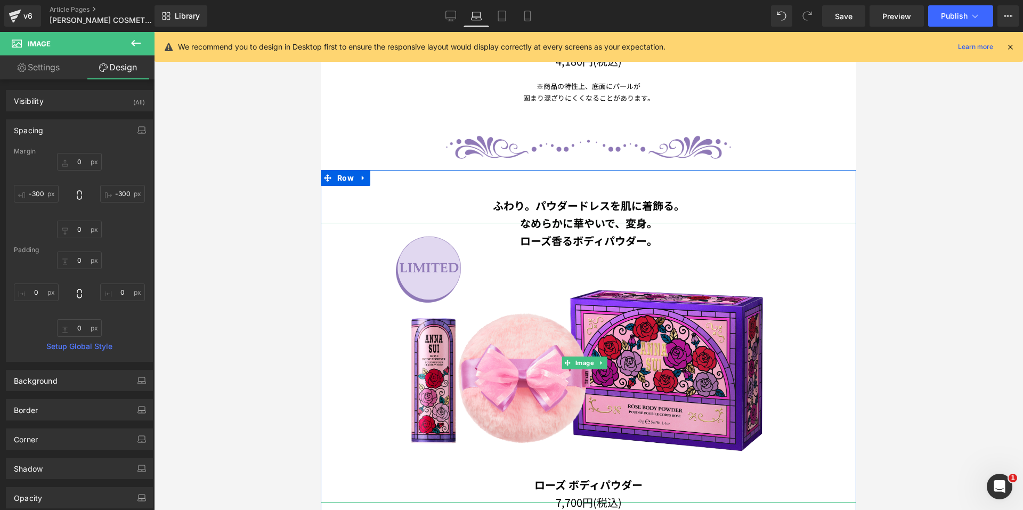
click at [531, 312] on img at bounding box center [589, 363] width 420 height 280
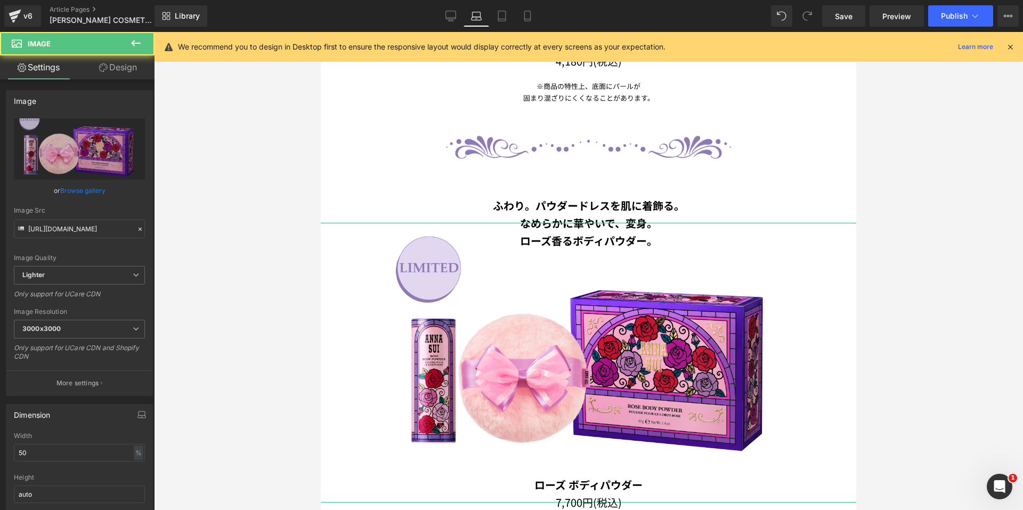
click at [109, 68] on link "Design" at bounding box center [117, 67] width 77 height 24
click at [0, 0] on div "Spacing" at bounding box center [0, 0] width 0 height 0
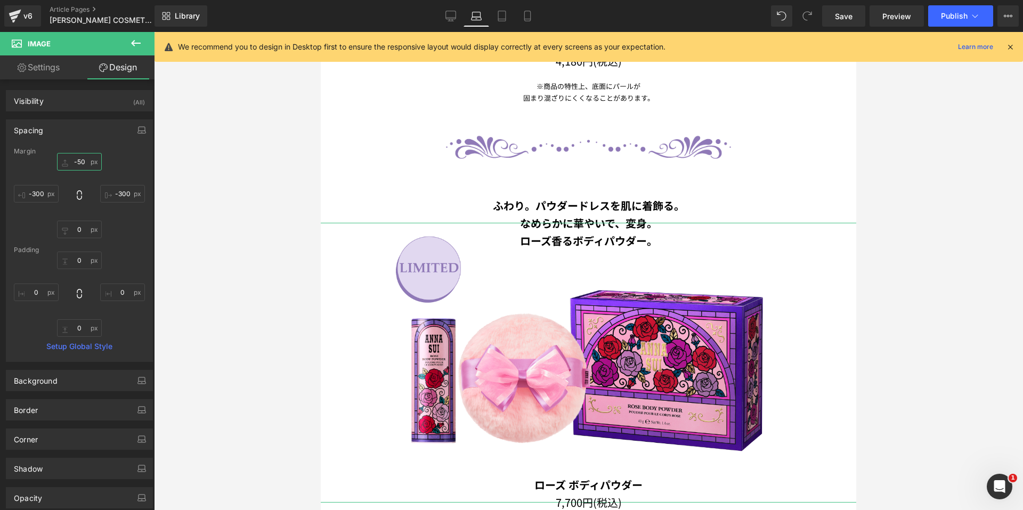
click at [66, 161] on input "-50" at bounding box center [79, 162] width 45 height 18
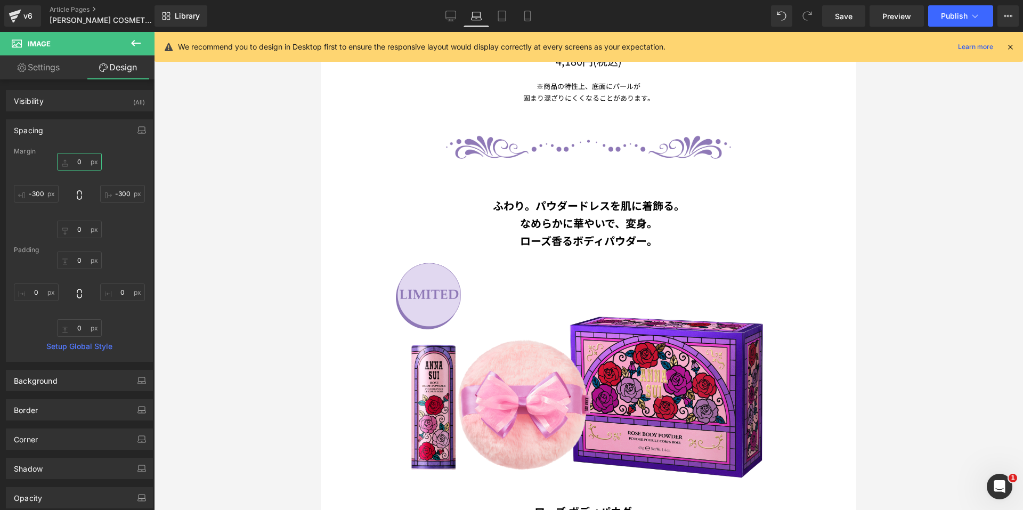
scroll to position [1553, 0]
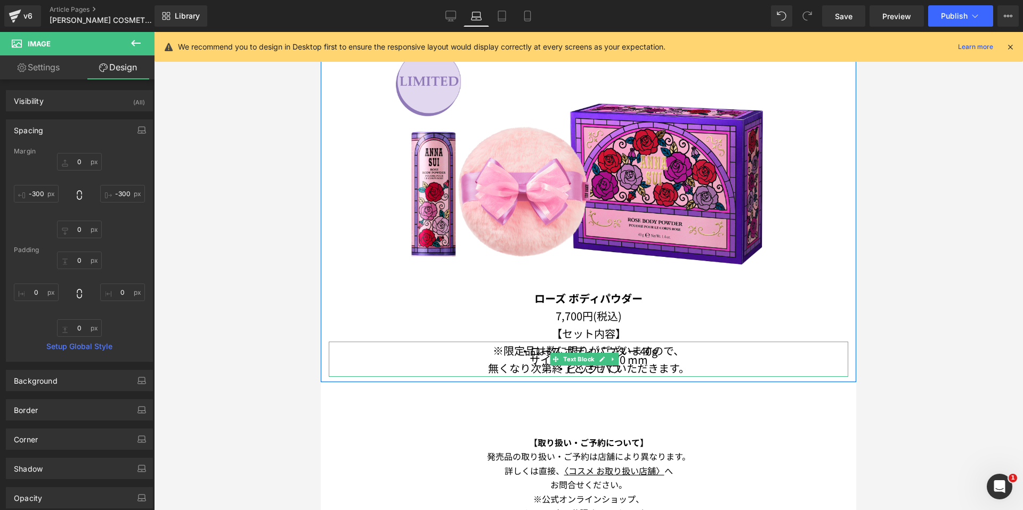
click at [539, 342] on p "※限定品は数に限りがございますので、" at bounding box center [589, 351] width 520 height 18
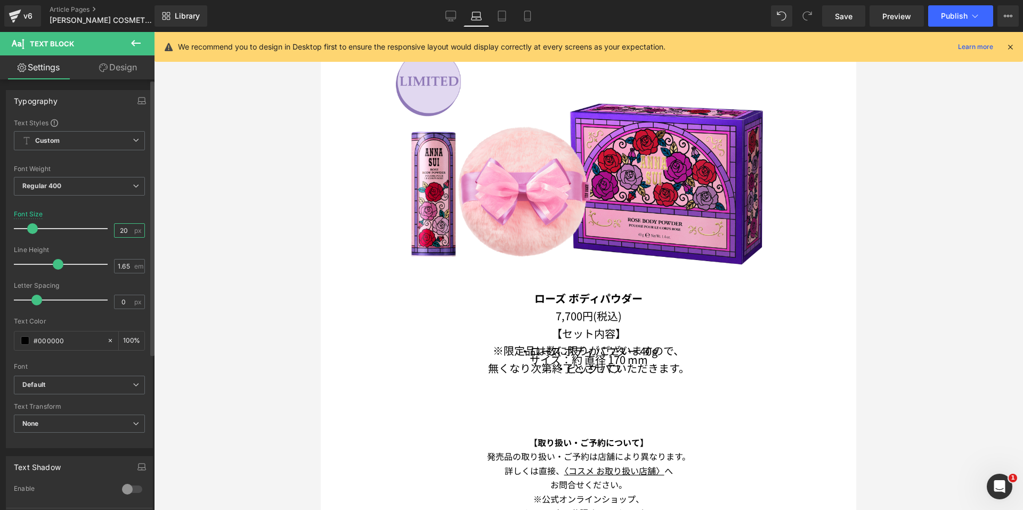
drag, startPoint x: 124, startPoint y: 231, endPoint x: 99, endPoint y: 225, distance: 26.2
click at [99, 225] on div "Font Size 20 px" at bounding box center [79, 228] width 131 height 36
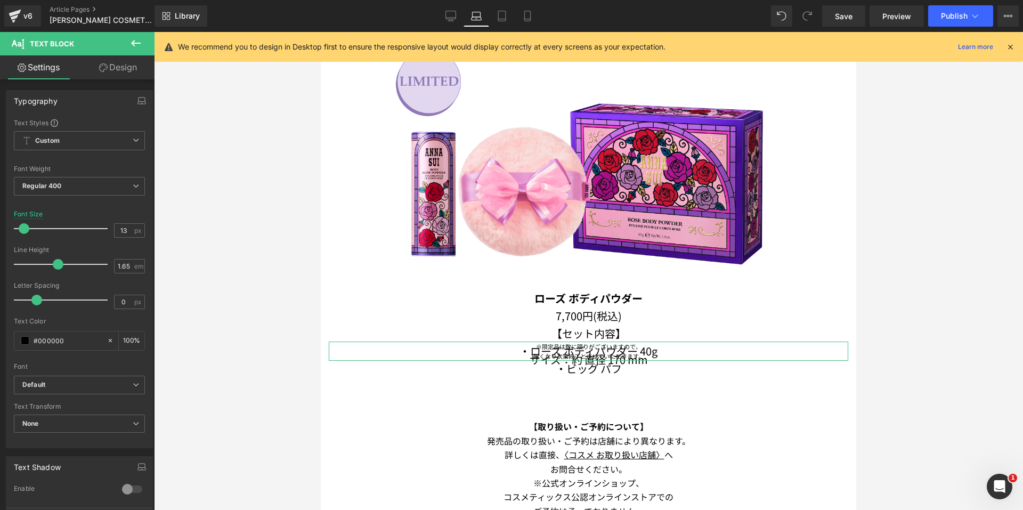
drag, startPoint x: 121, startPoint y: 56, endPoint x: 106, endPoint y: 79, distance: 27.3
click at [121, 58] on link "Design" at bounding box center [117, 67] width 77 height 24
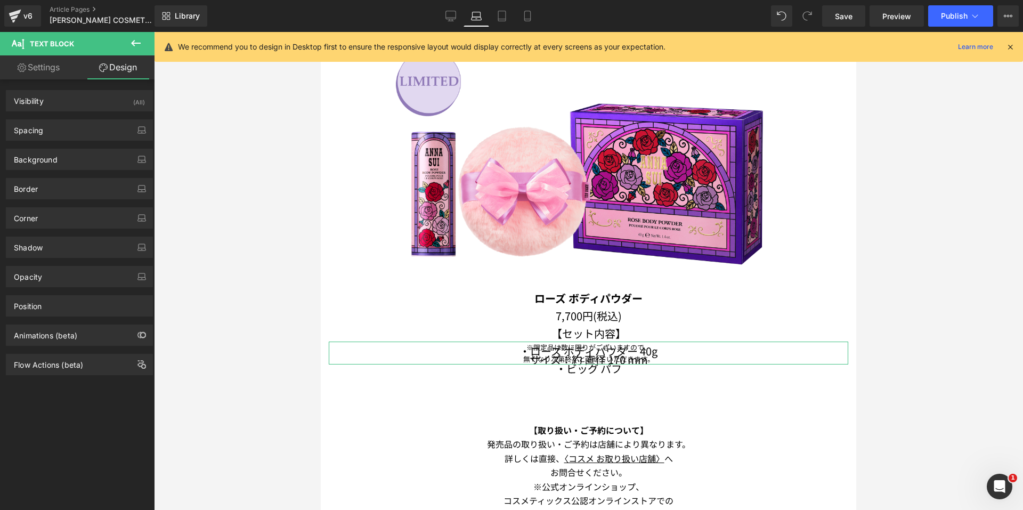
drag, startPoint x: 74, startPoint y: 127, endPoint x: 70, endPoint y: 145, distance: 18.4
click at [72, 127] on div "Spacing" at bounding box center [79, 130] width 146 height 20
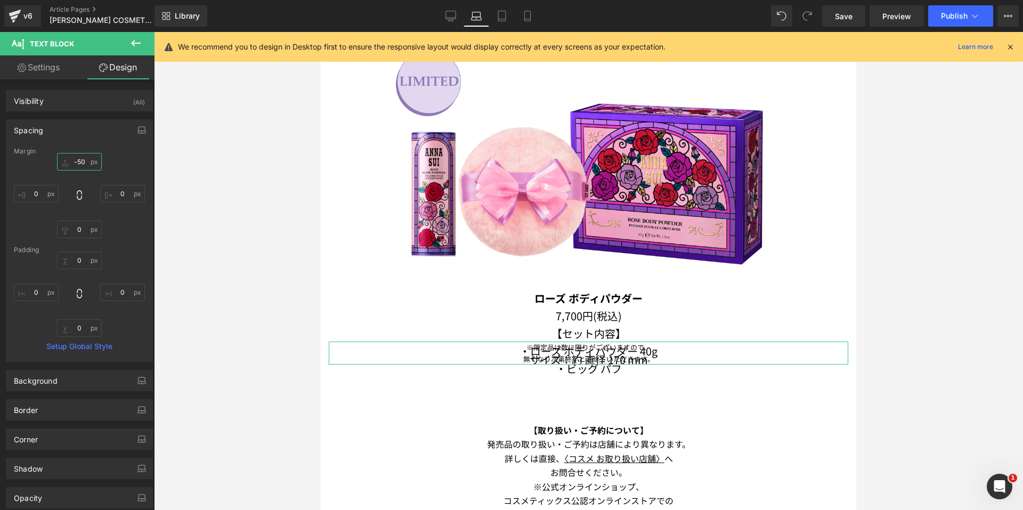
click at [71, 157] on input "-50" at bounding box center [79, 162] width 45 height 18
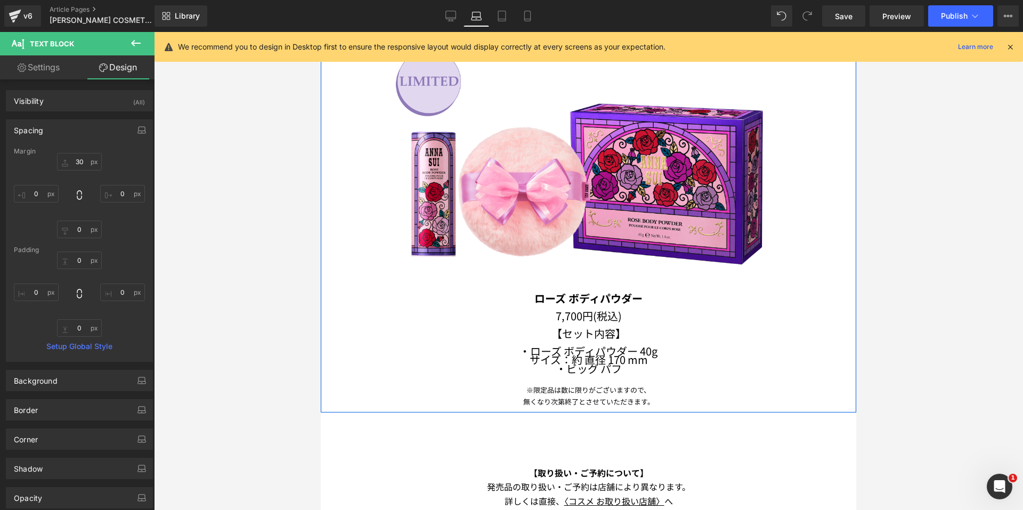
click at [617, 351] on span "Text Block" at bounding box center [634, 356] width 35 height 13
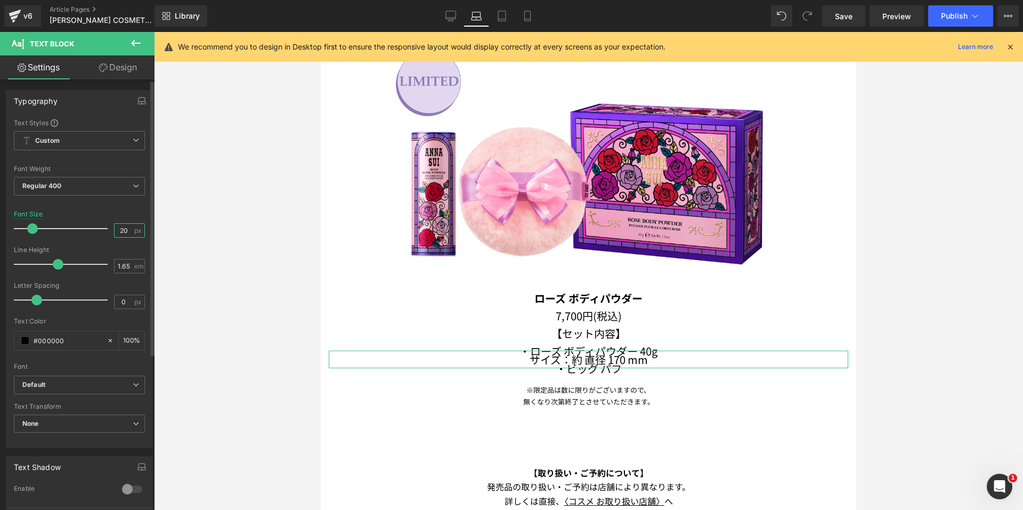
drag, startPoint x: 124, startPoint y: 230, endPoint x: 86, endPoint y: 224, distance: 38.8
click at [86, 224] on div "Font Size 20 px" at bounding box center [79, 228] width 131 height 36
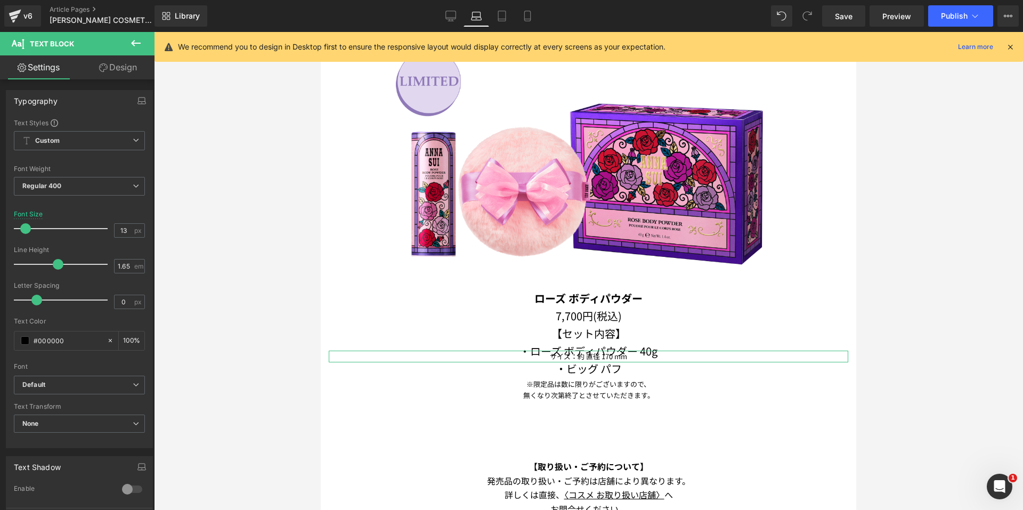
click at [113, 67] on link "Design" at bounding box center [117, 67] width 77 height 24
click at [0, 0] on div "Spacing" at bounding box center [0, 0] width 0 height 0
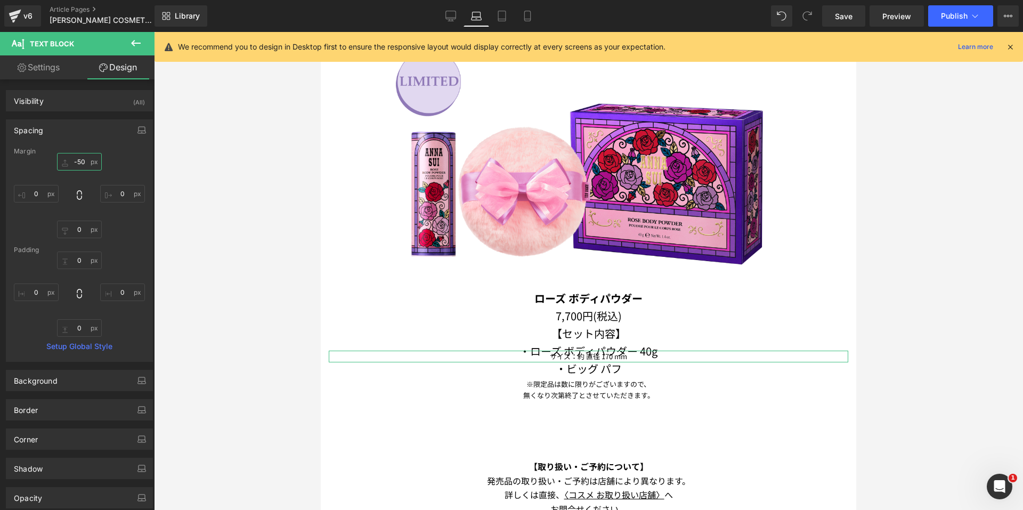
click at [77, 166] on input "-50" at bounding box center [79, 162] width 45 height 18
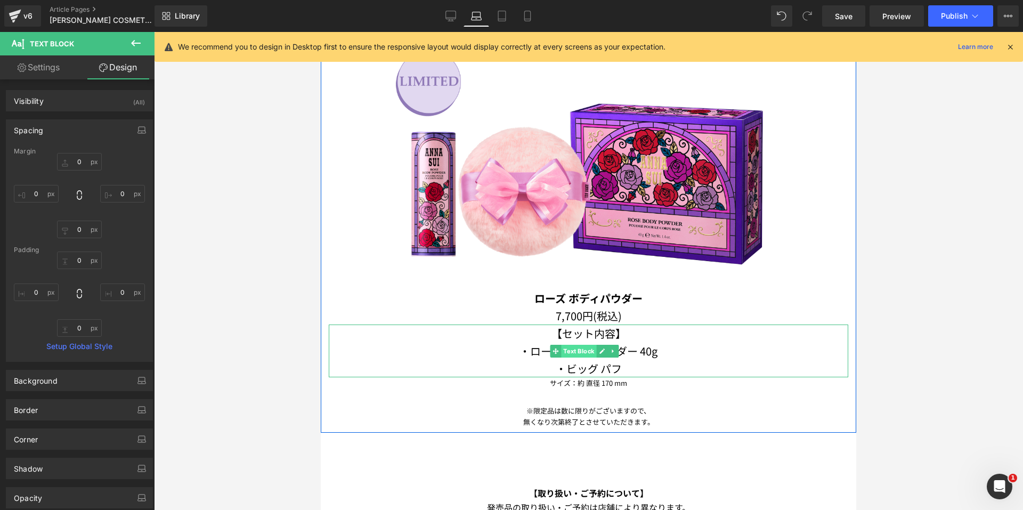
click at [584, 345] on span "Text Block" at bounding box center [578, 351] width 35 height 13
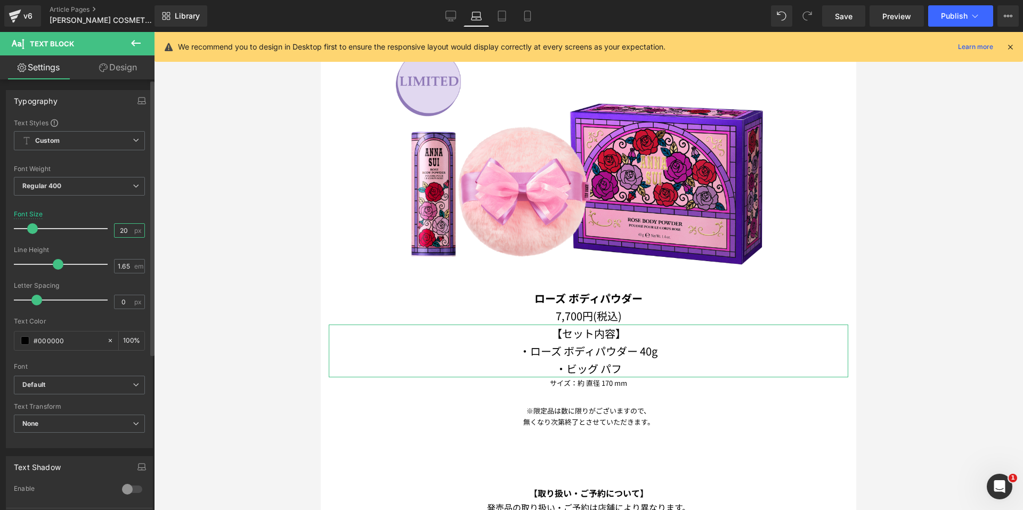
drag, startPoint x: 126, startPoint y: 229, endPoint x: 83, endPoint y: 223, distance: 43.6
click at [84, 223] on div "Font Size 20 px" at bounding box center [79, 228] width 131 height 36
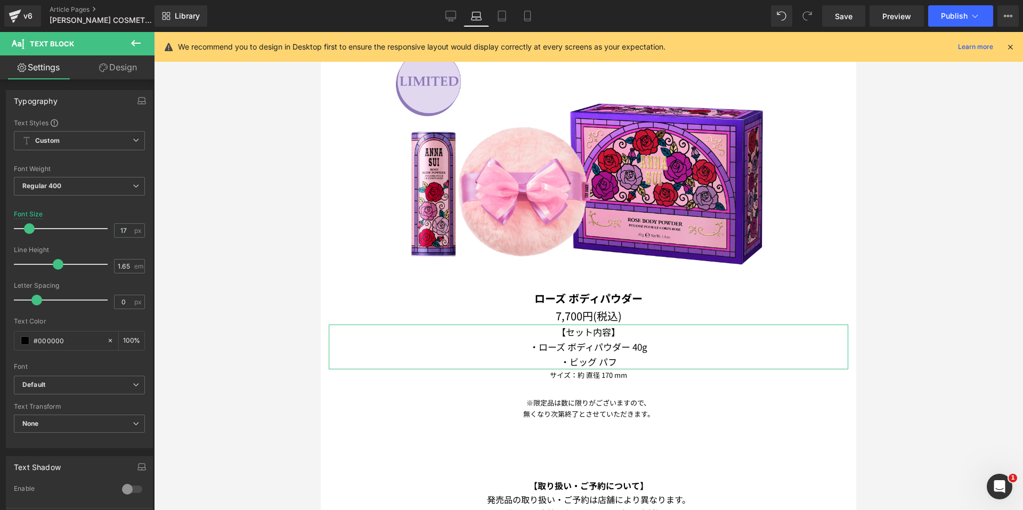
click at [131, 64] on link "Design" at bounding box center [117, 67] width 77 height 24
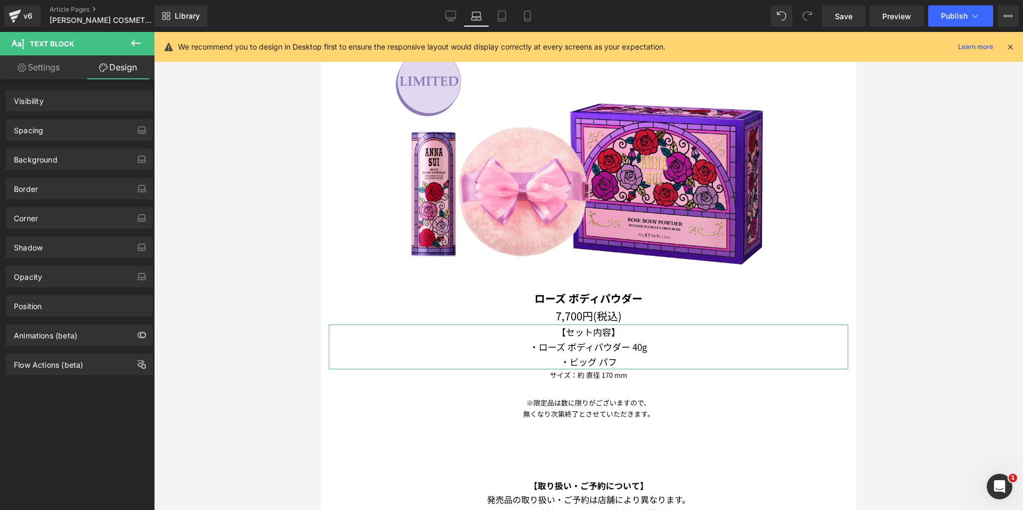
click at [70, 131] on div "Spacing" at bounding box center [79, 130] width 146 height 20
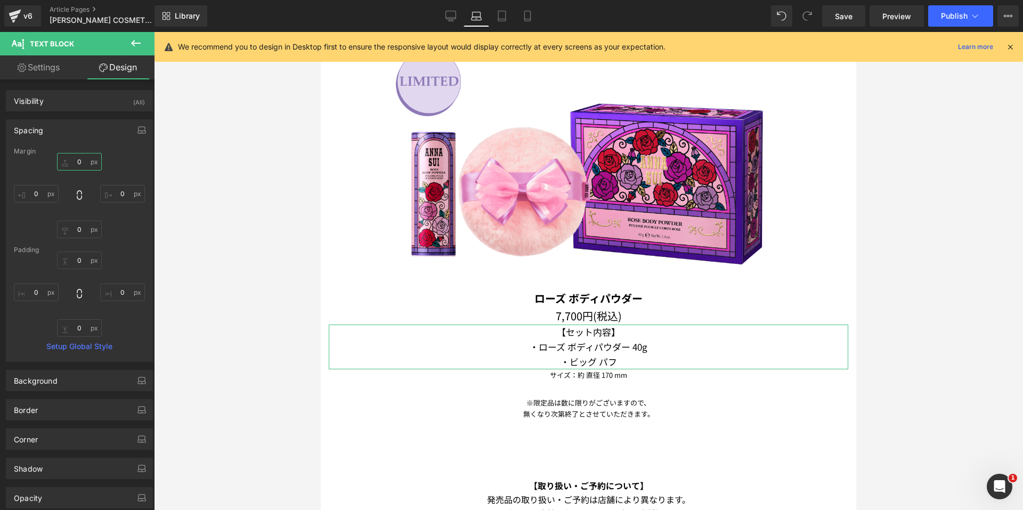
click at [62, 161] on input "0" at bounding box center [79, 162] width 45 height 18
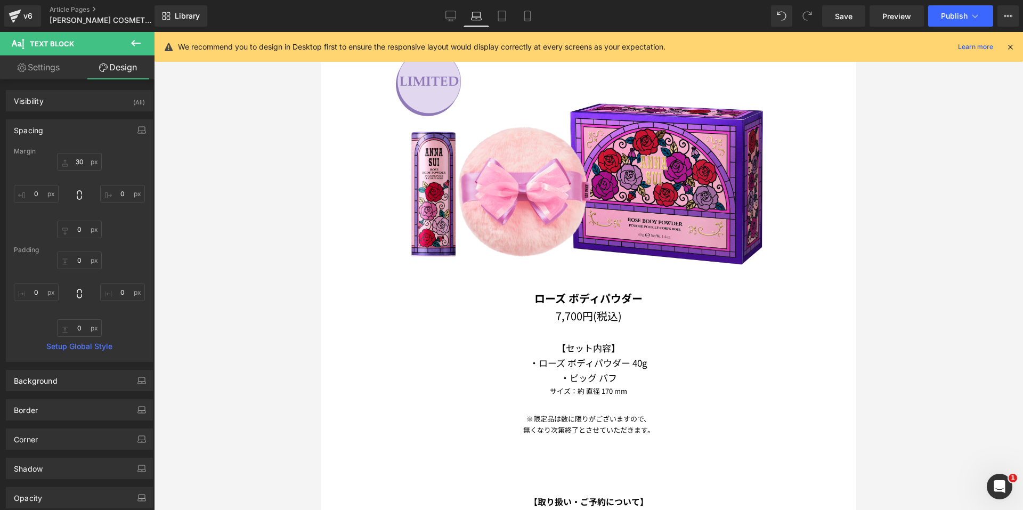
click at [568, 292] on div "ローズ ボディパウダー 7,700円(税込) Text Block" at bounding box center [589, 306] width 520 height 35
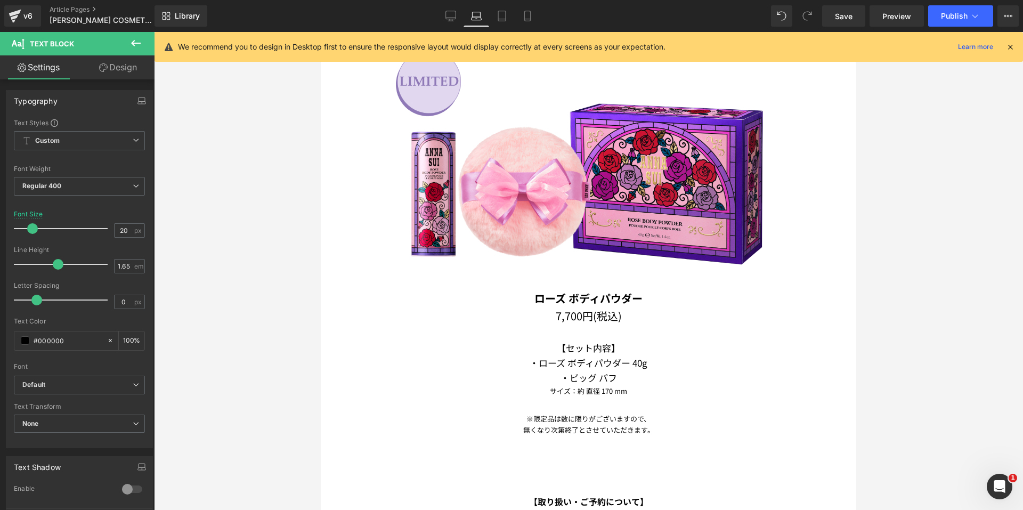
click at [116, 74] on link "Design" at bounding box center [117, 67] width 77 height 24
click at [0, 0] on div "Spacing" at bounding box center [0, 0] width 0 height 0
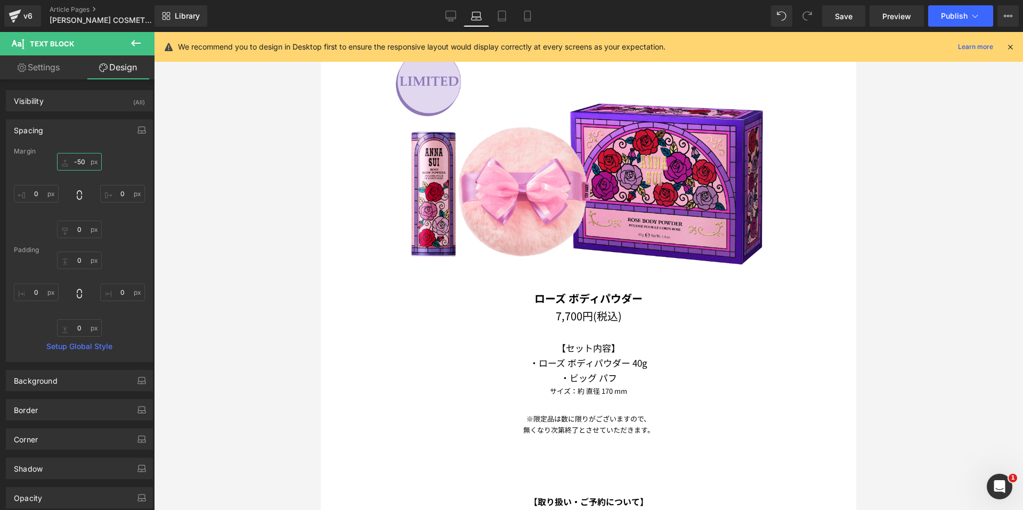
click at [83, 158] on input "-50" at bounding box center [79, 162] width 45 height 18
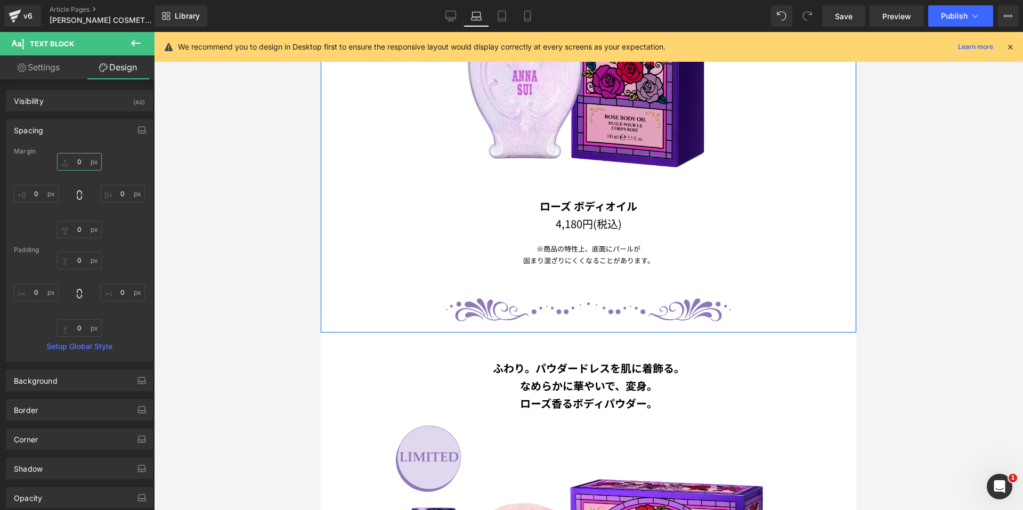
scroll to position [1180, 0]
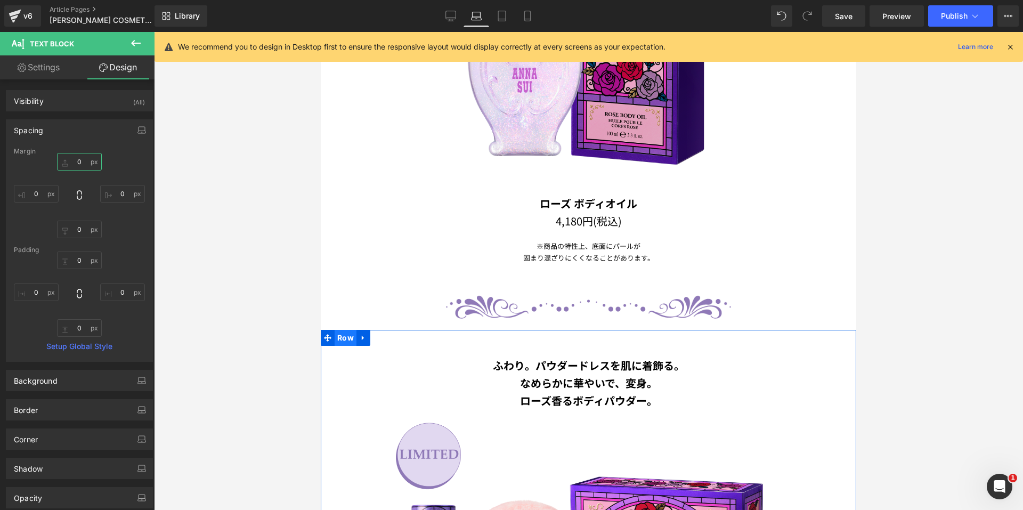
drag, startPoint x: 337, startPoint y: 327, endPoint x: 566, endPoint y: 221, distance: 252.3
click at [337, 330] on span "Row" at bounding box center [346, 338] width 22 height 16
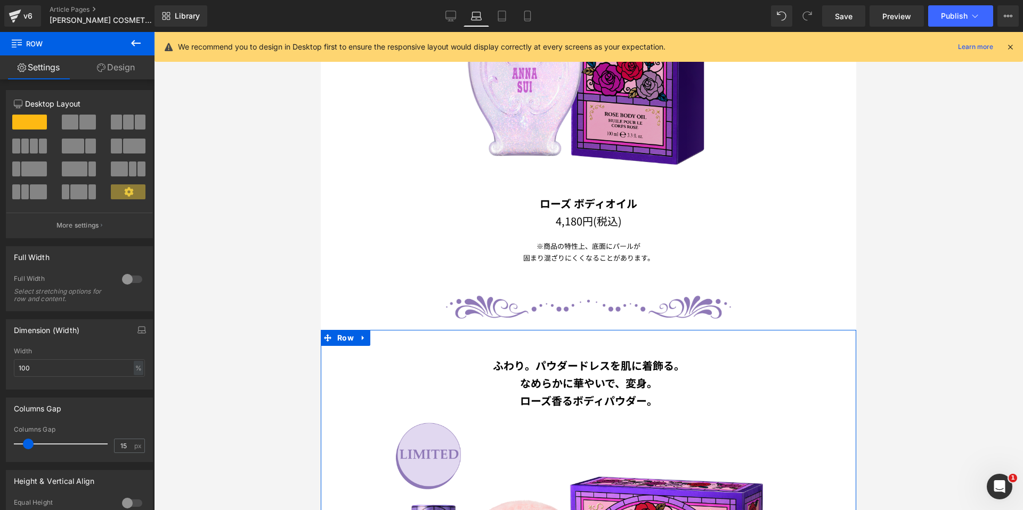
click at [120, 66] on link "Design" at bounding box center [115, 67] width 77 height 24
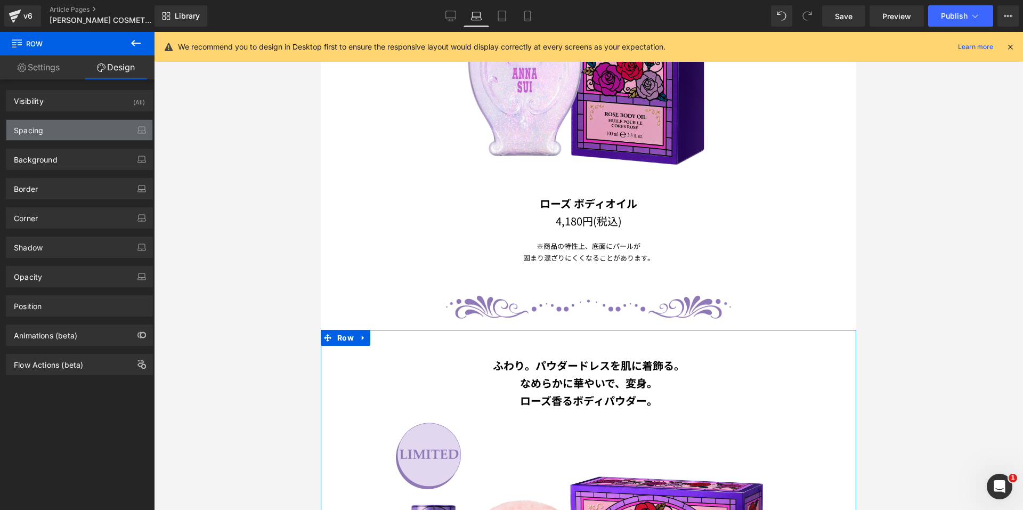
click at [66, 125] on div "Spacing" at bounding box center [79, 130] width 146 height 20
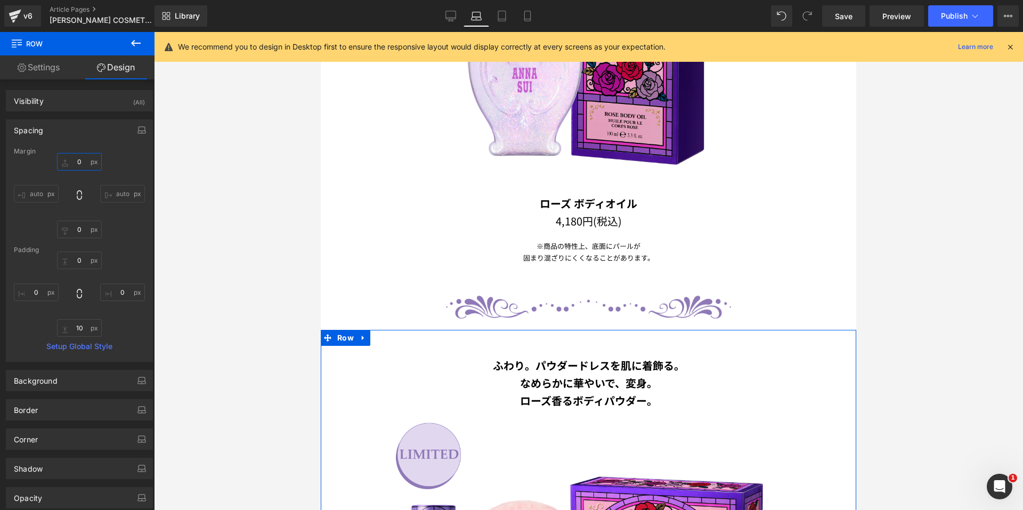
click at [78, 167] on input "0" at bounding box center [79, 162] width 45 height 18
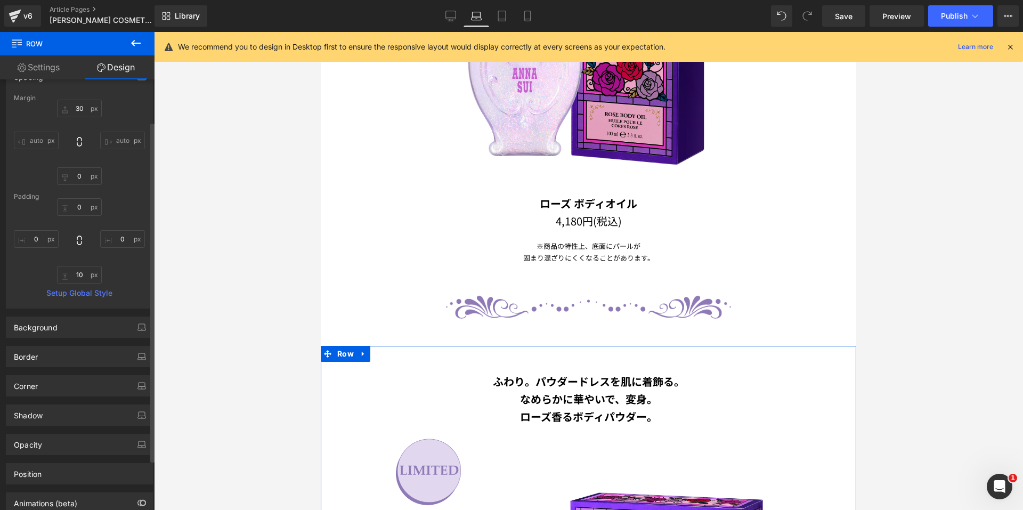
click at [122, 189] on div "Margin 30 30 auto auto 0px 0 auto auto [GEOGRAPHIC_DATA] 0px 0 0px 0 10px 10 0p…" at bounding box center [79, 201] width 146 height 214
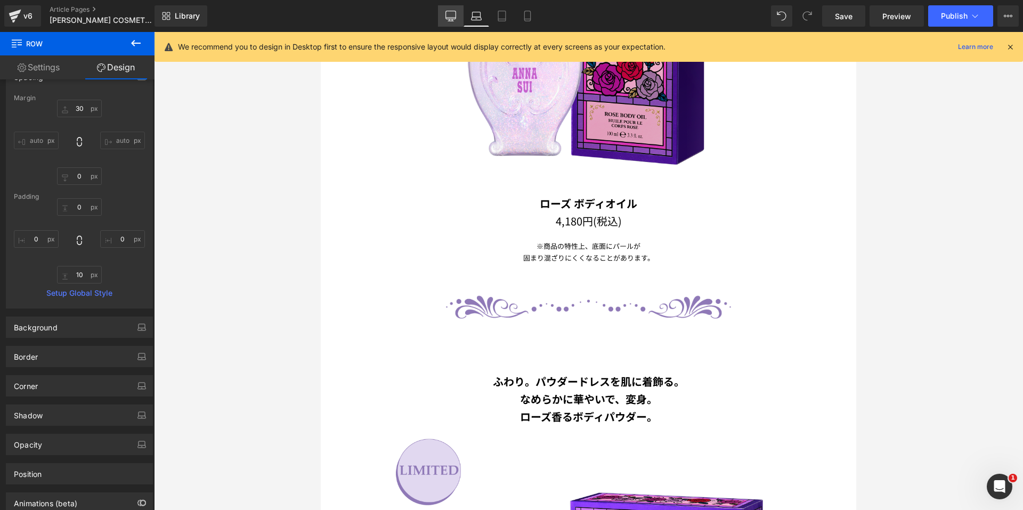
drag, startPoint x: 449, startPoint y: 14, endPoint x: 432, endPoint y: 27, distance: 21.4
click at [449, 14] on icon at bounding box center [451, 16] width 11 height 11
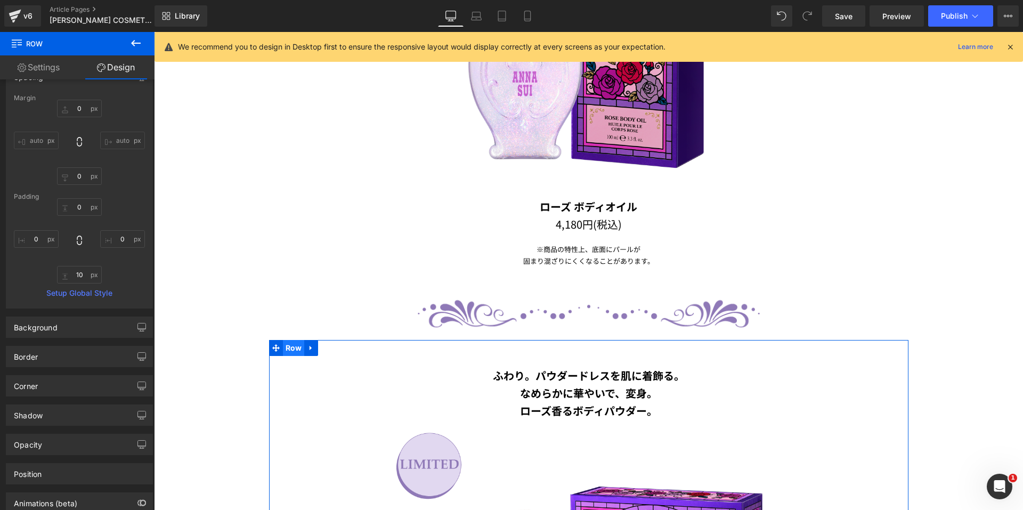
click at [283, 347] on span "Row" at bounding box center [294, 348] width 22 height 16
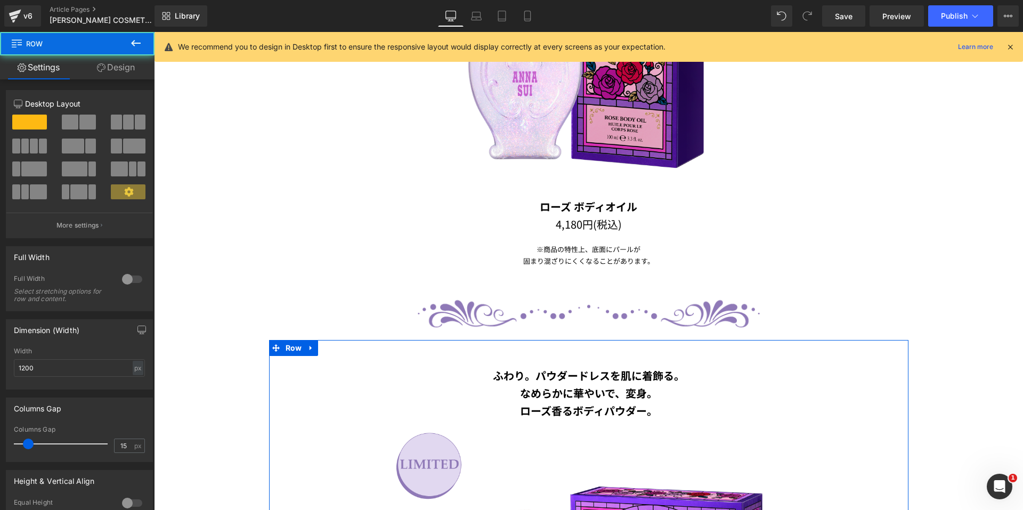
click at [110, 64] on link "Design" at bounding box center [115, 67] width 77 height 24
click at [0, 0] on div "Spacing" at bounding box center [0, 0] width 0 height 0
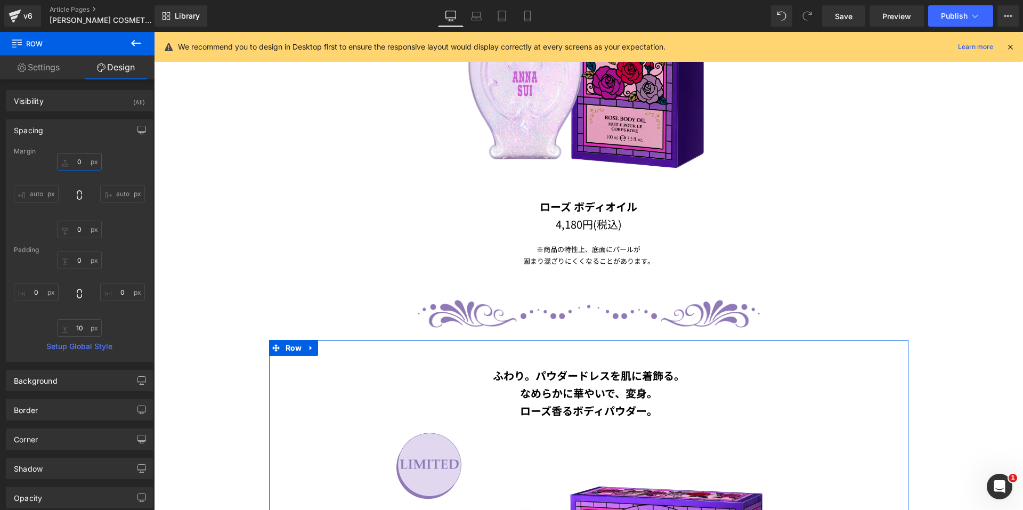
click at [71, 159] on input "0" at bounding box center [79, 162] width 45 height 18
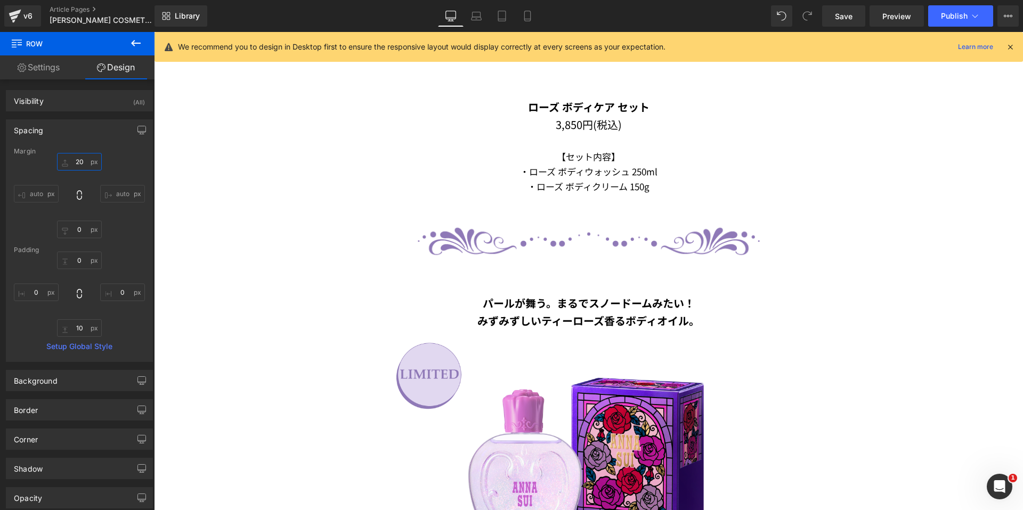
scroll to position [903, 0]
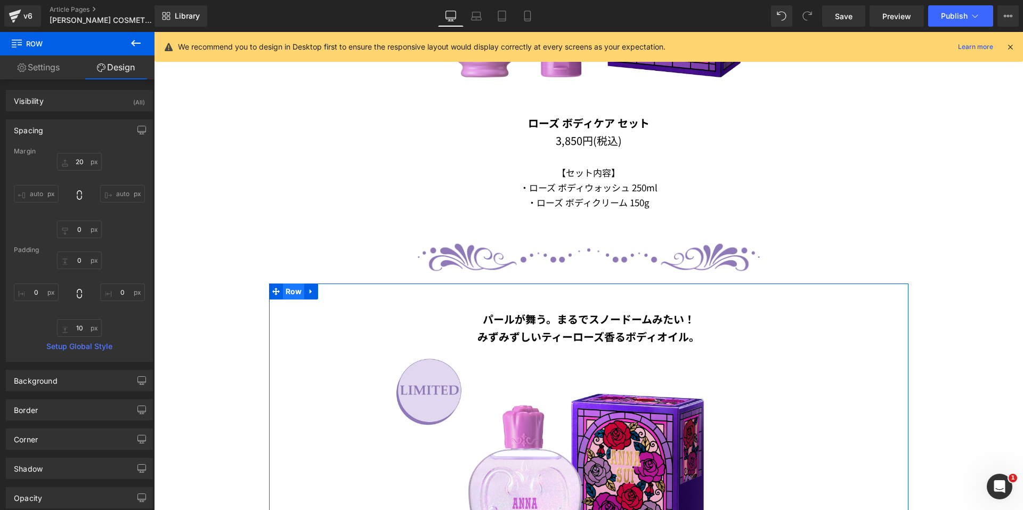
click at [295, 286] on span "Row" at bounding box center [294, 292] width 22 height 16
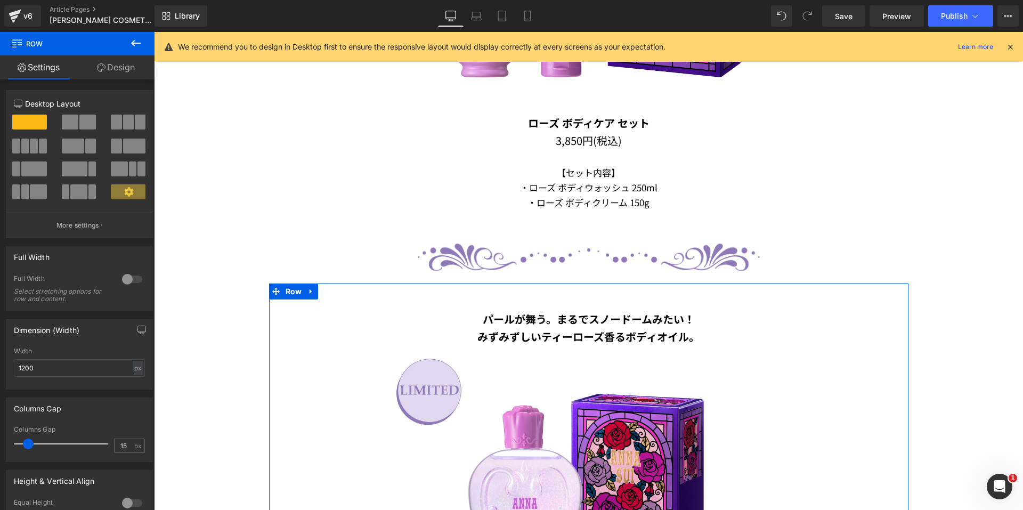
click at [108, 72] on link "Design" at bounding box center [115, 67] width 77 height 24
click at [0, 0] on div "Spacing" at bounding box center [0, 0] width 0 height 0
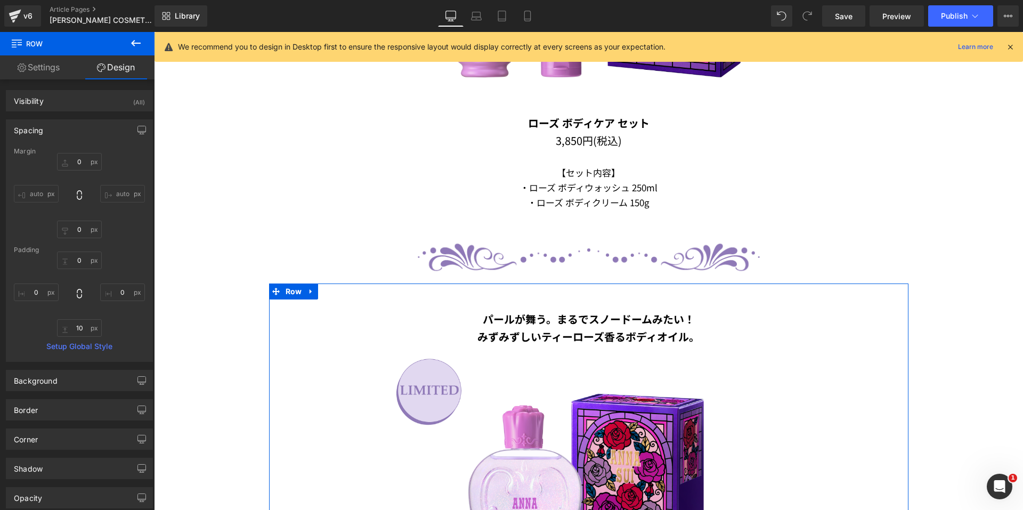
click at [119, 166] on div "0px 0 auto auto 0px 0 auto auto" at bounding box center [79, 195] width 131 height 85
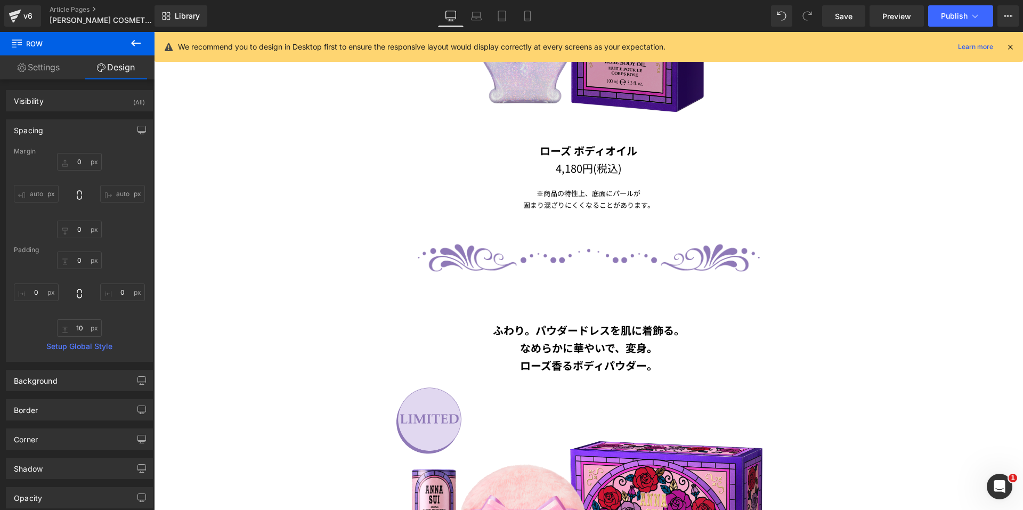
scroll to position [1383, 0]
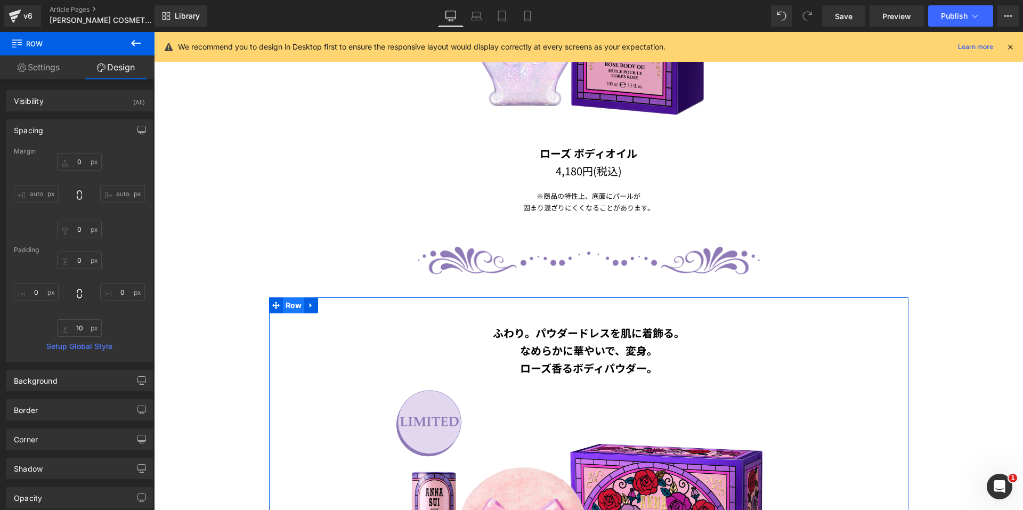
click at [284, 303] on span "Row" at bounding box center [294, 305] width 22 height 16
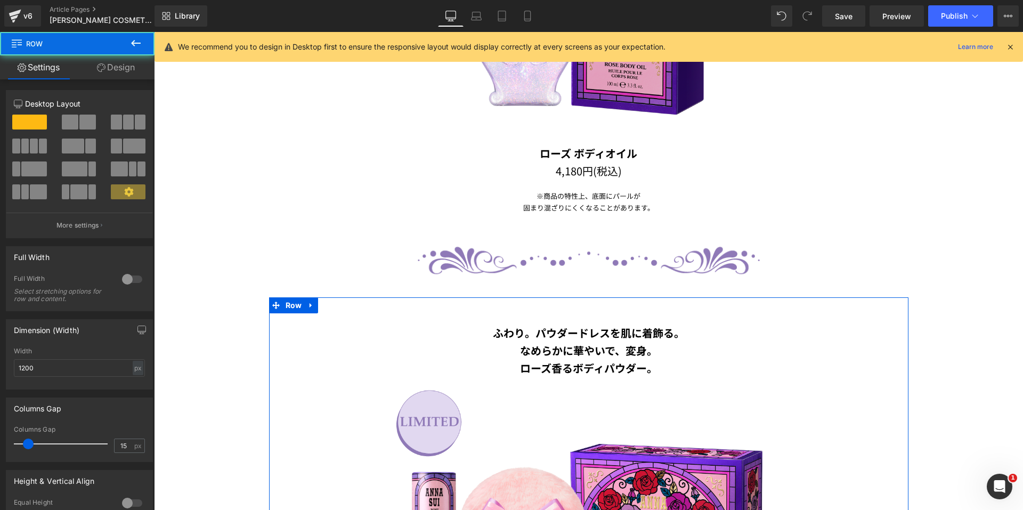
click at [91, 64] on link "Design" at bounding box center [115, 67] width 77 height 24
click at [0, 0] on div "Spacing" at bounding box center [0, 0] width 0 height 0
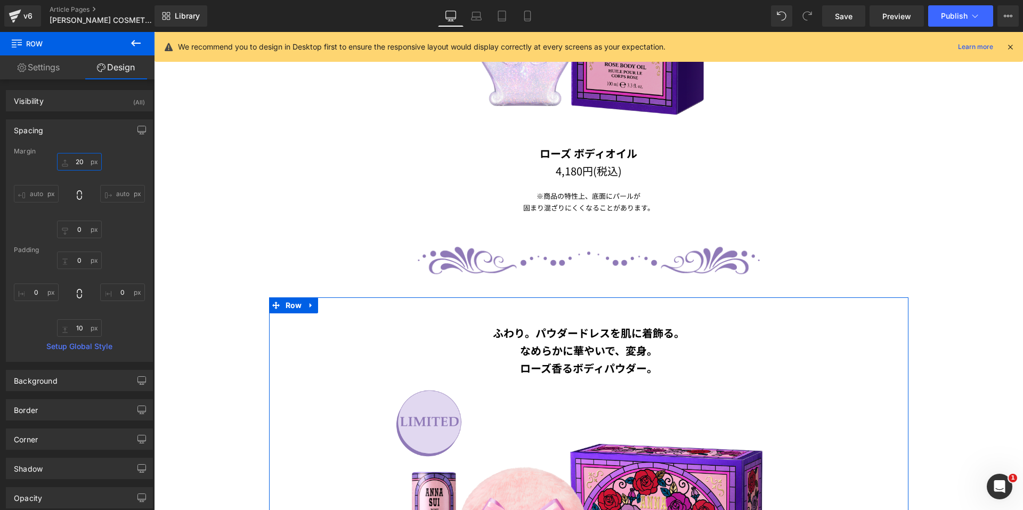
click at [76, 156] on input "20" at bounding box center [79, 162] width 45 height 18
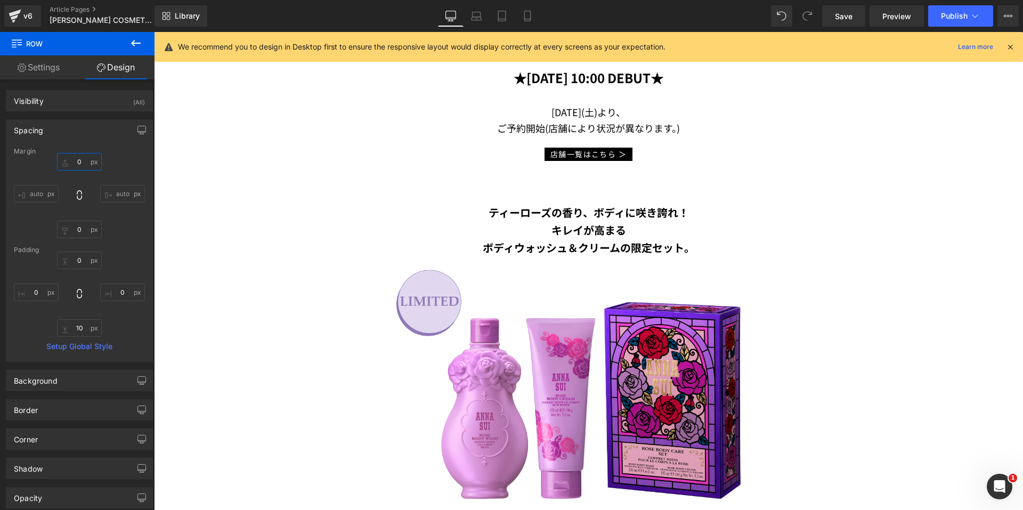
scroll to position [477, 0]
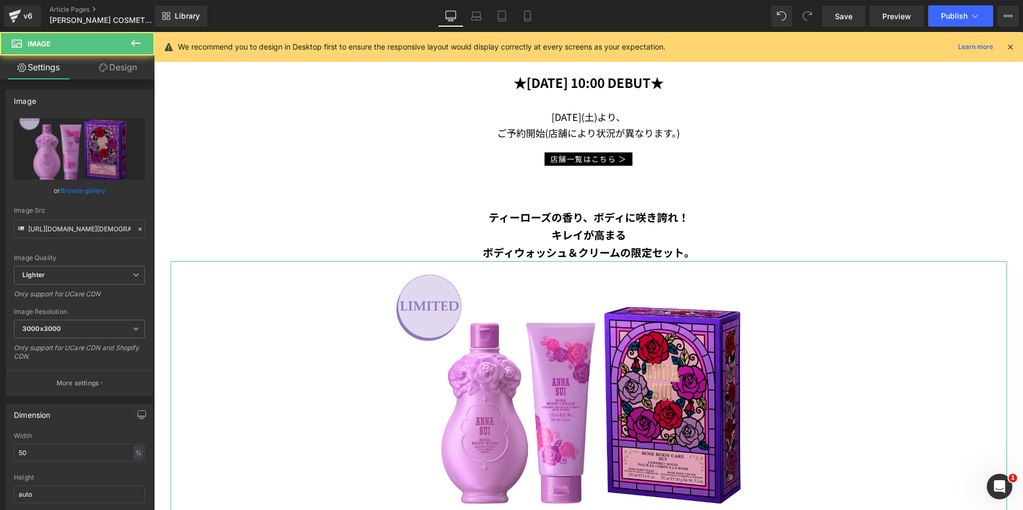
click at [117, 64] on link "Design" at bounding box center [117, 67] width 77 height 24
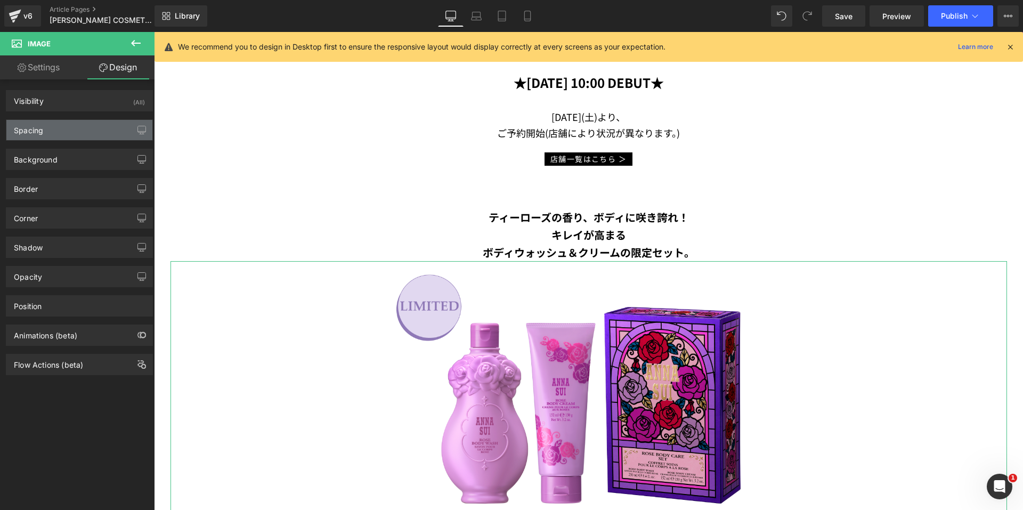
click at [60, 132] on div "Spacing" at bounding box center [79, 130] width 146 height 20
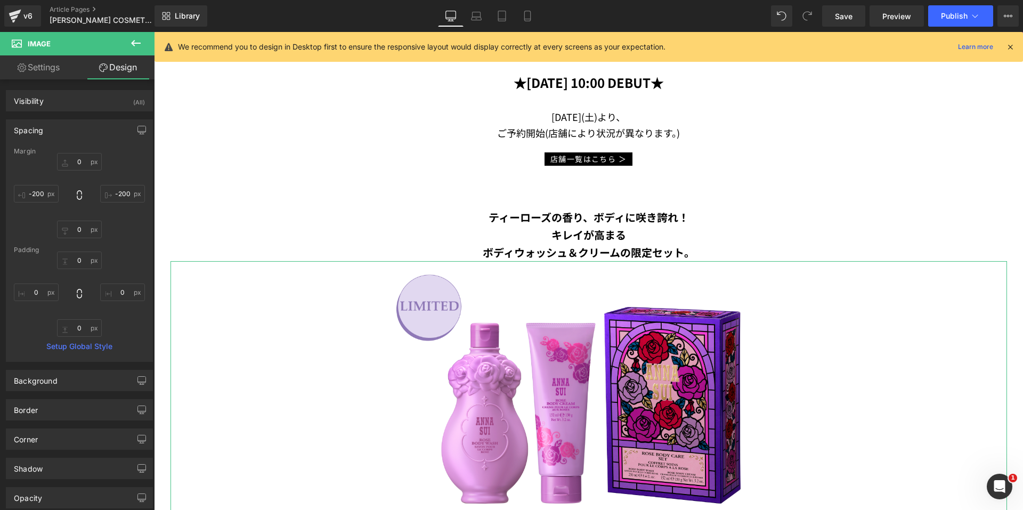
click at [194, 156] on div "店舗一覧はこちら ＞" at bounding box center [588, 158] width 869 height 14
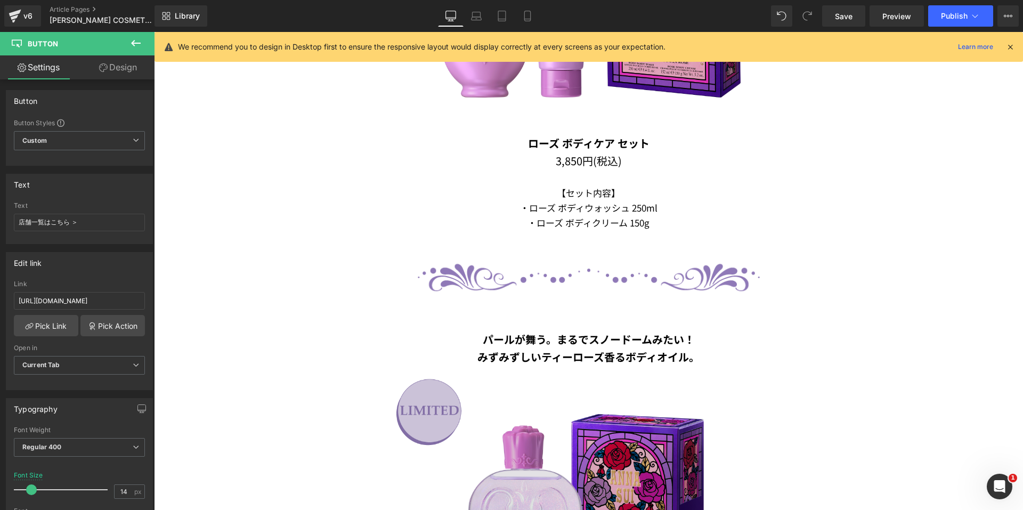
scroll to position [1063, 0]
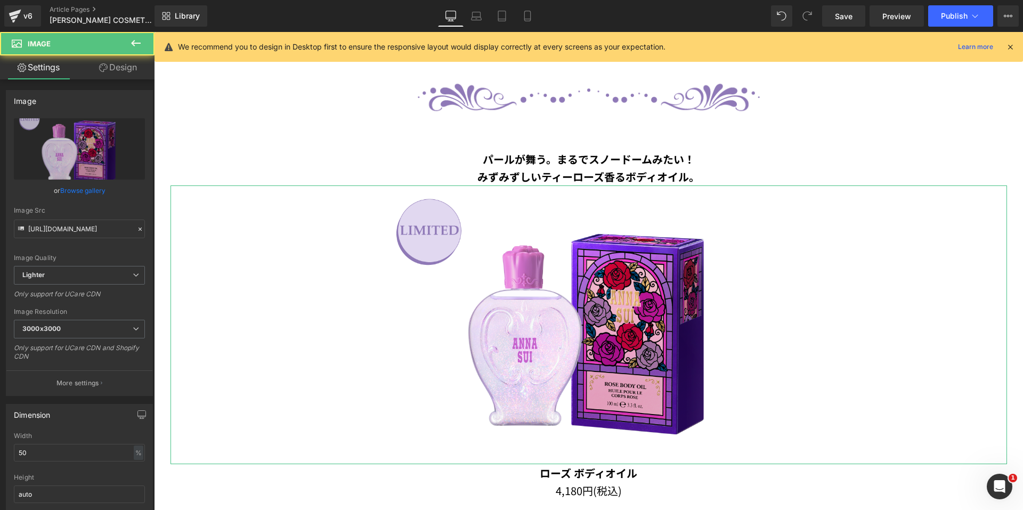
click at [106, 69] on icon at bounding box center [103, 67] width 9 height 9
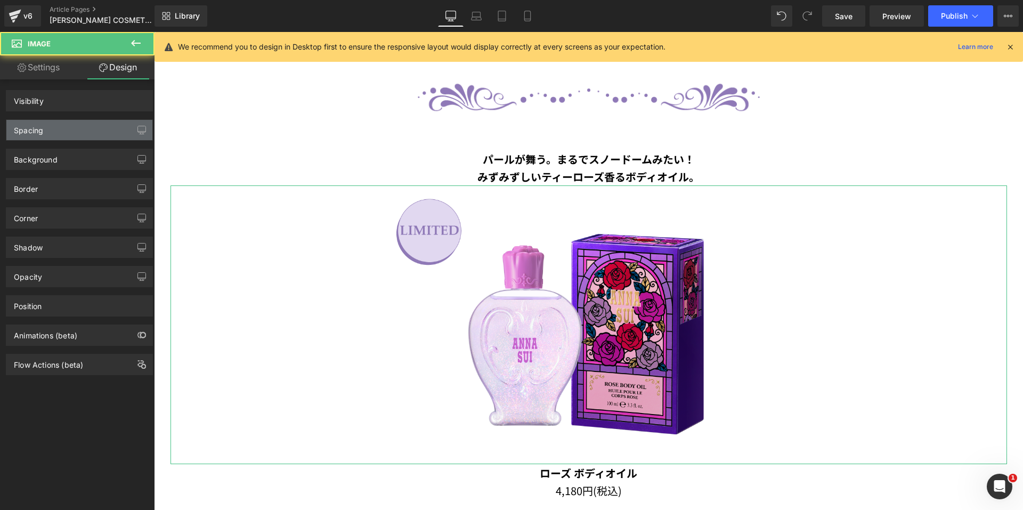
click at [72, 128] on div "Spacing" at bounding box center [79, 130] width 146 height 20
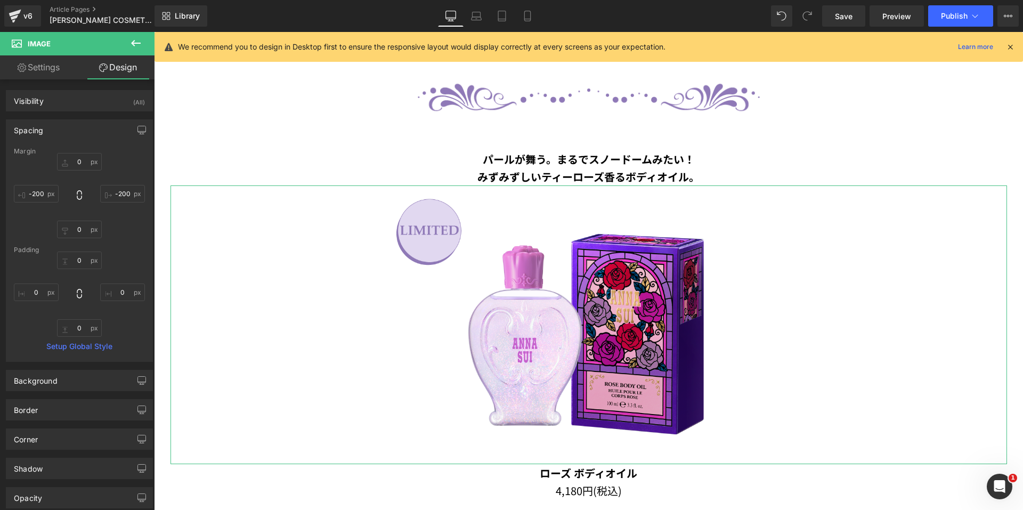
click at [125, 150] on div "Margin" at bounding box center [79, 151] width 131 height 7
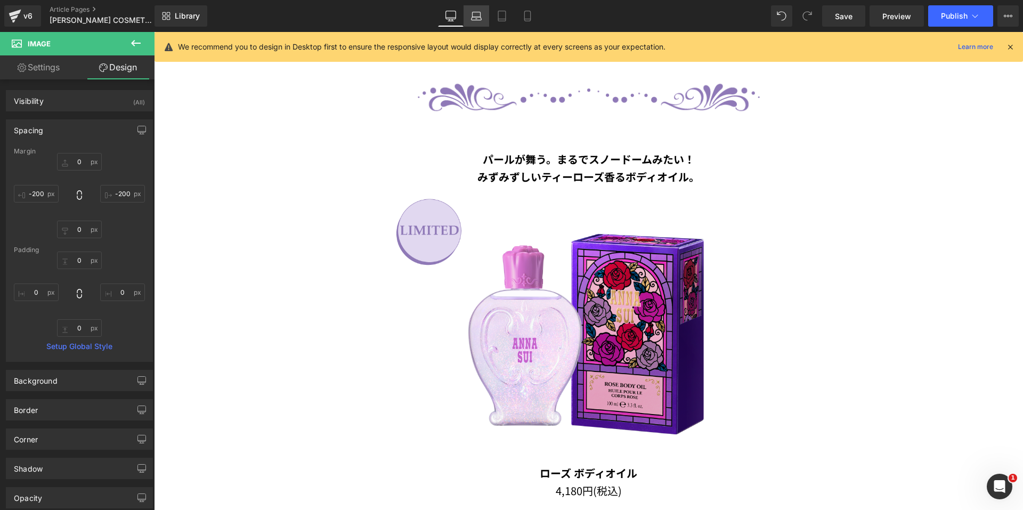
click at [472, 19] on icon at bounding box center [477, 18] width 10 height 3
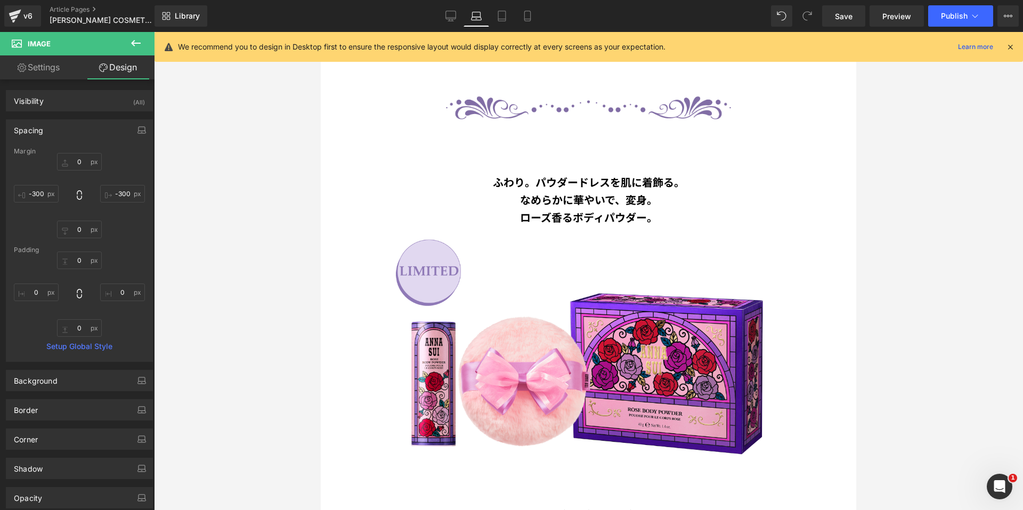
scroll to position [1280, 0]
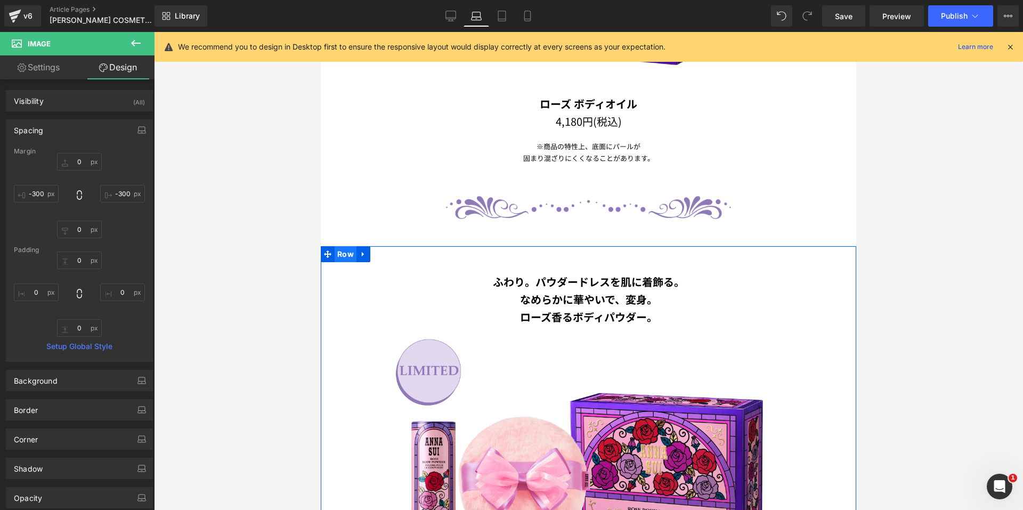
click at [343, 246] on span "Row" at bounding box center [346, 254] width 22 height 16
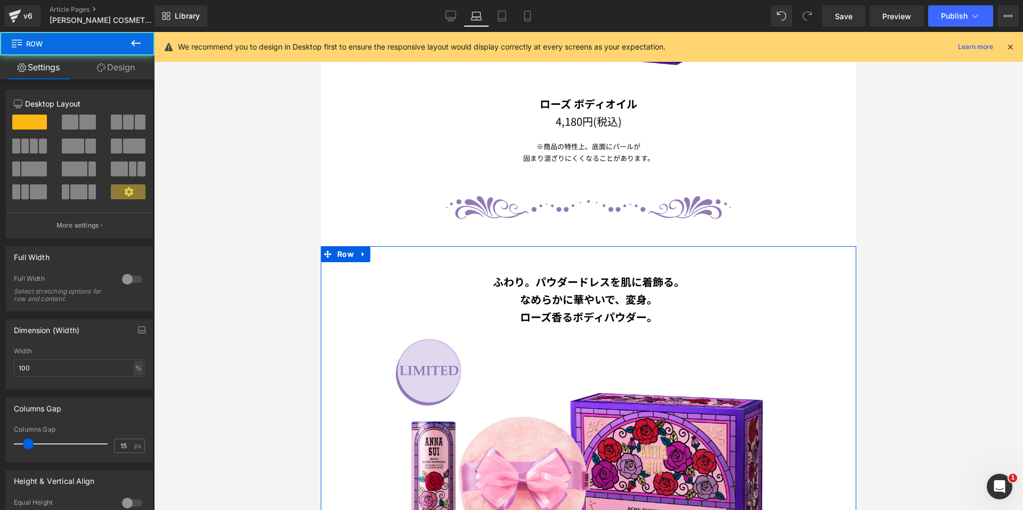
click at [123, 68] on link "Design" at bounding box center [115, 67] width 77 height 24
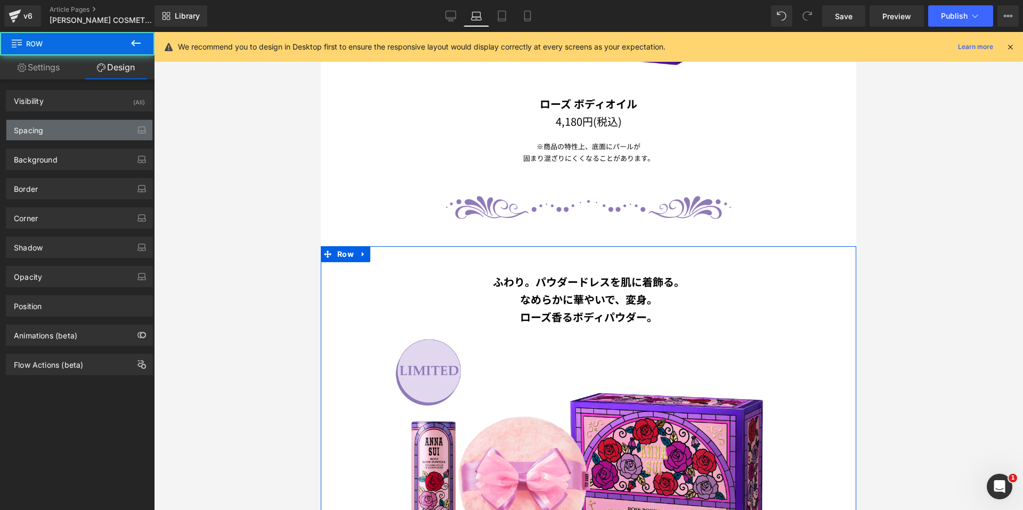
click at [78, 131] on div "Spacing" at bounding box center [79, 130] width 146 height 20
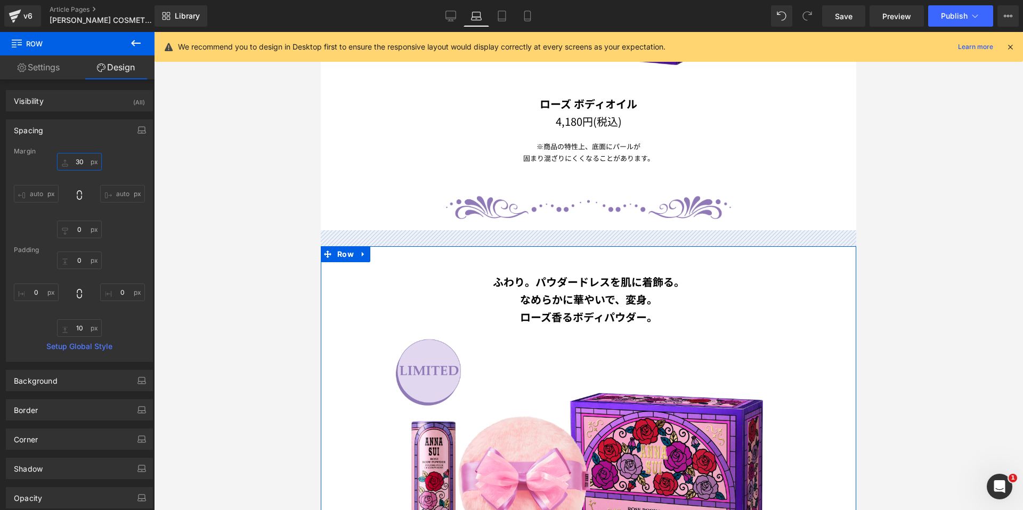
click at [68, 161] on input "30" at bounding box center [79, 162] width 45 height 18
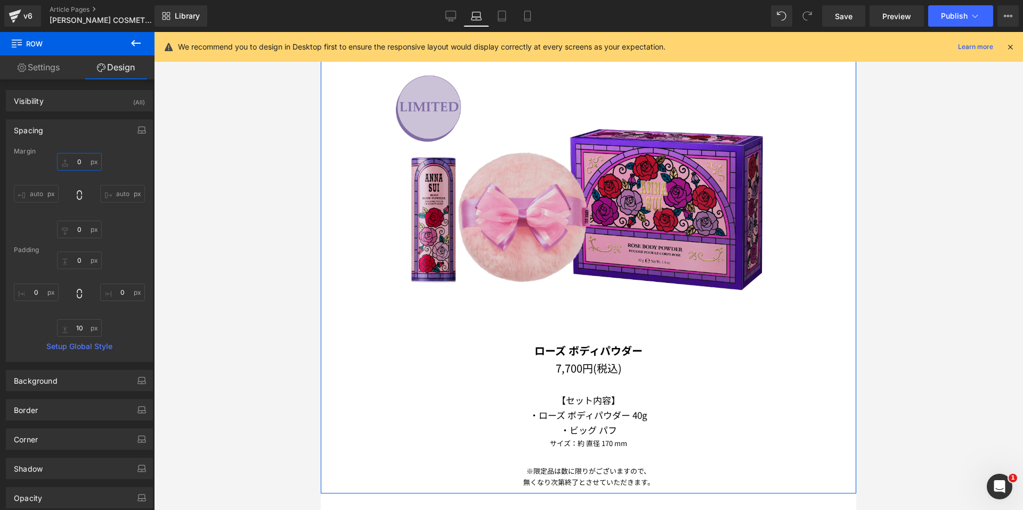
scroll to position [1653, 0]
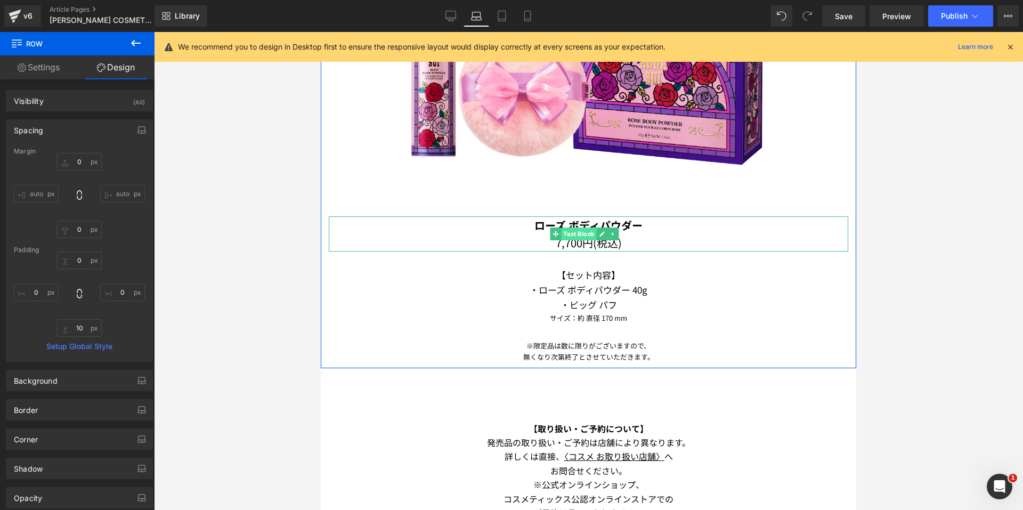
click at [582, 228] on span "Text Block" at bounding box center [578, 234] width 35 height 13
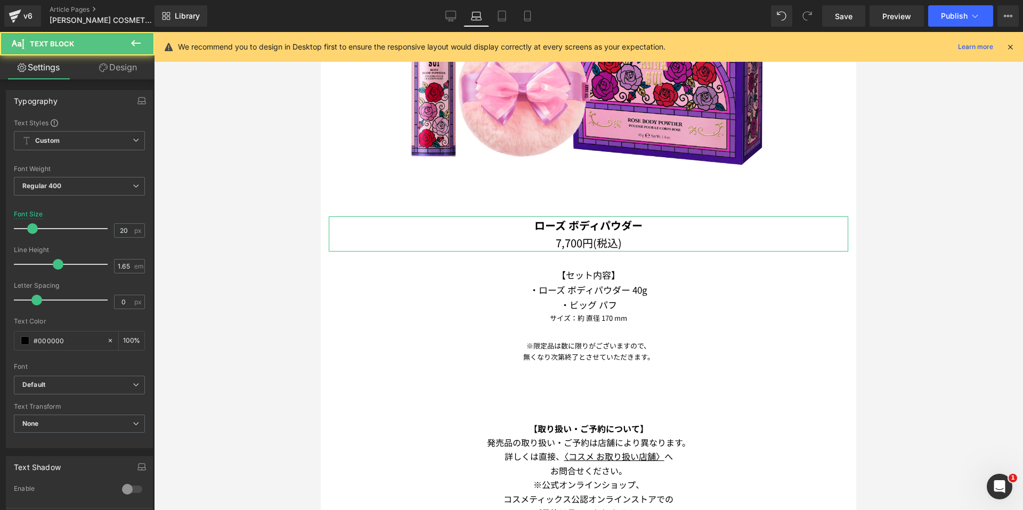
click at [118, 74] on link "Design" at bounding box center [117, 67] width 77 height 24
click at [0, 0] on div "Spacing" at bounding box center [0, 0] width 0 height 0
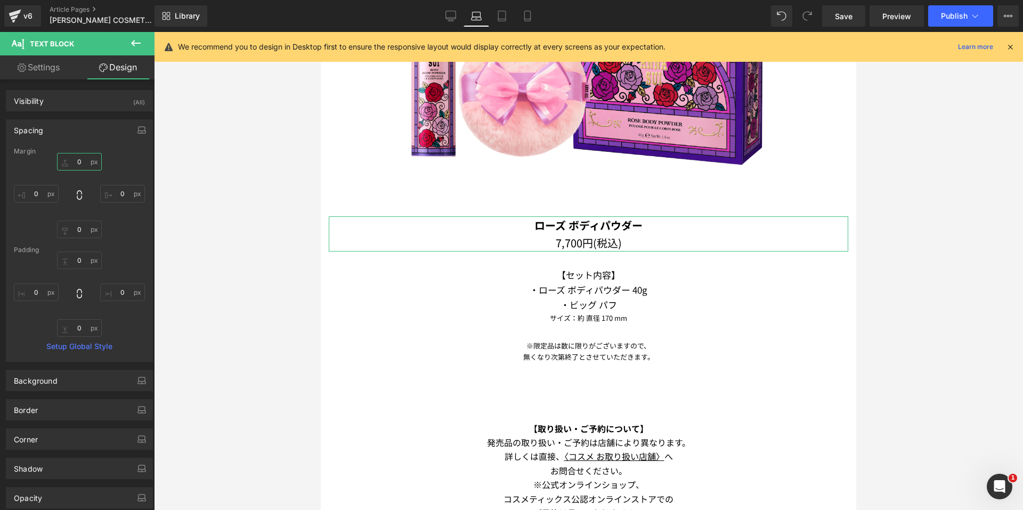
click at [69, 164] on input "0" at bounding box center [79, 162] width 45 height 18
click at [139, 157] on div "0px 0 0px 0 0px 0 0px 0" at bounding box center [79, 195] width 131 height 85
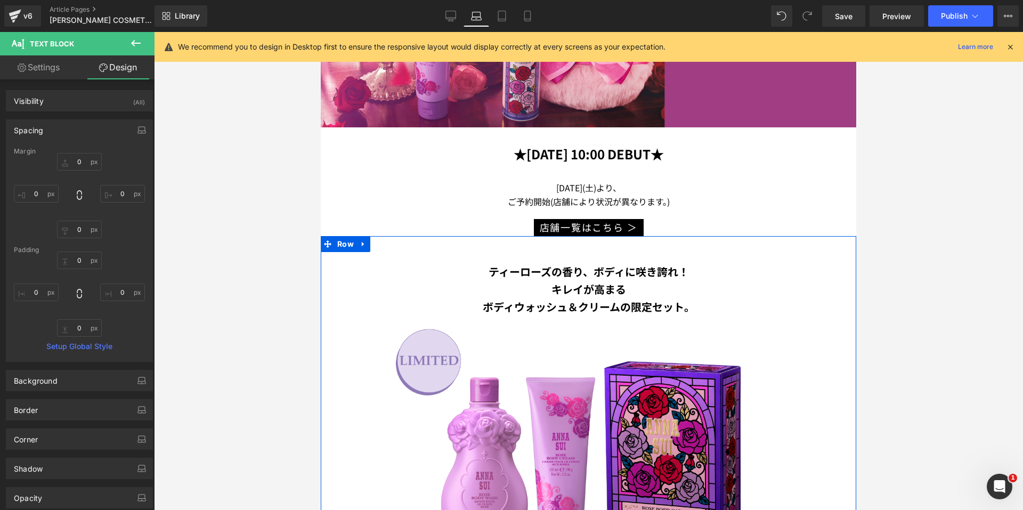
scroll to position [214, 0]
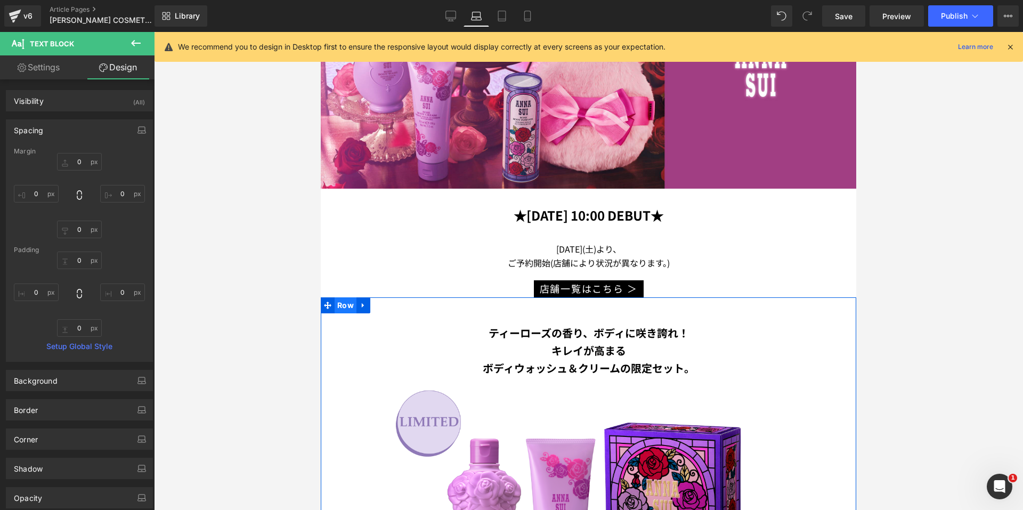
drag, startPoint x: 590, startPoint y: 266, endPoint x: 342, endPoint y: 299, distance: 250.5
click at [342, 299] on span "Row" at bounding box center [346, 305] width 22 height 16
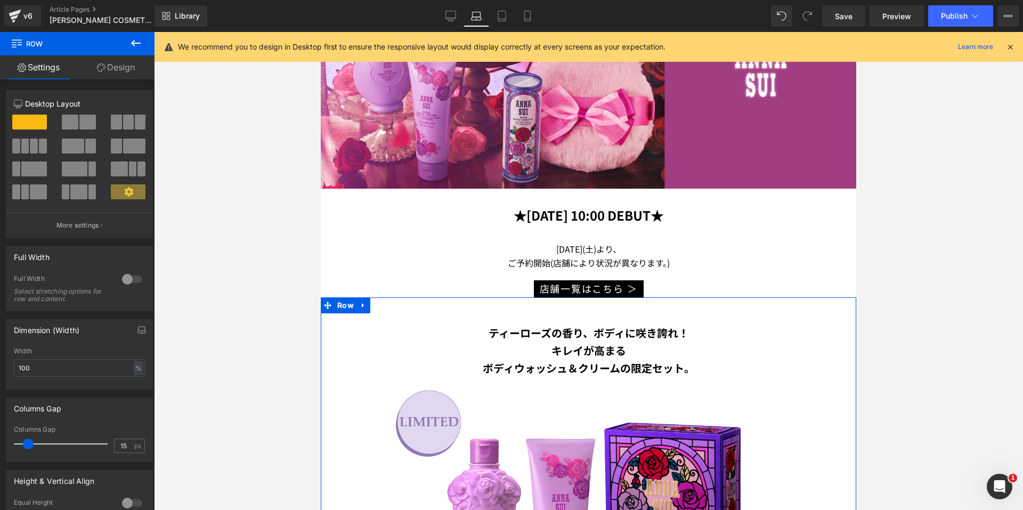
click at [116, 66] on link "Design" at bounding box center [115, 67] width 77 height 24
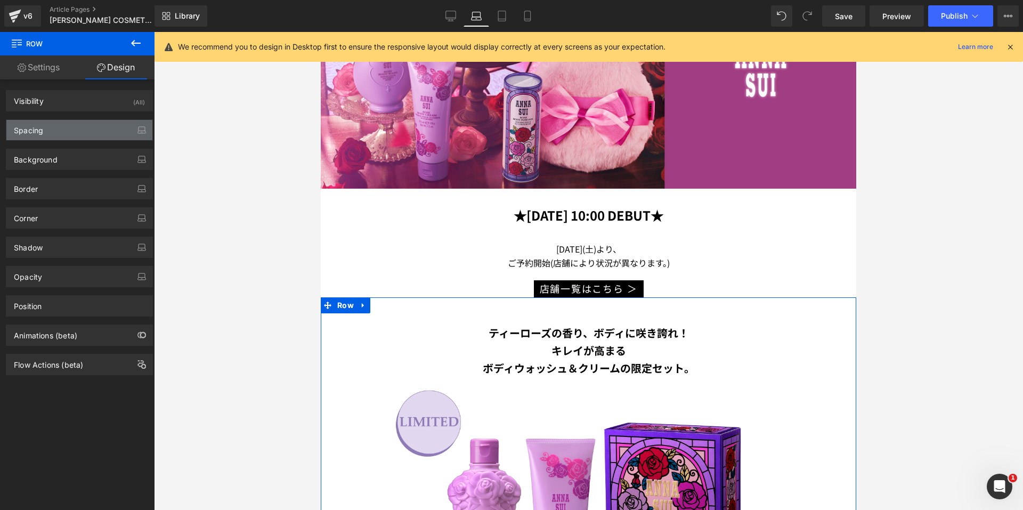
click at [75, 127] on div "Spacing" at bounding box center [79, 130] width 146 height 20
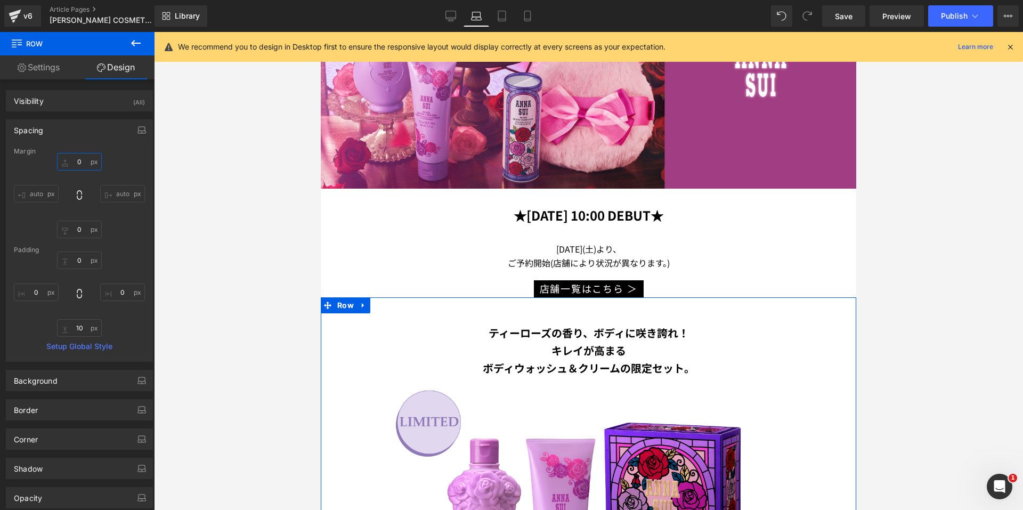
click at [73, 159] on input "0" at bounding box center [79, 162] width 45 height 18
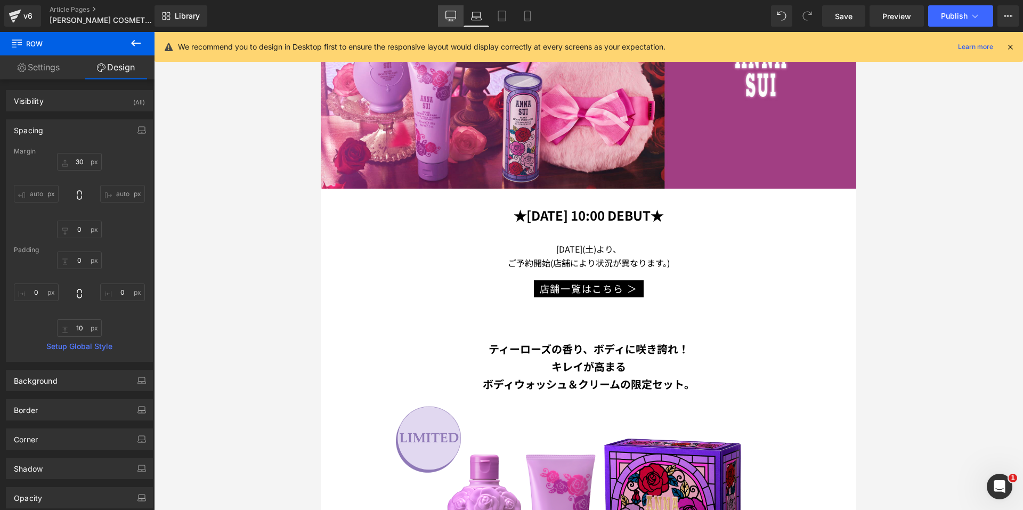
drag, startPoint x: 454, startPoint y: 15, endPoint x: 326, endPoint y: 34, distance: 129.7
click at [454, 15] on icon at bounding box center [451, 16] width 11 height 11
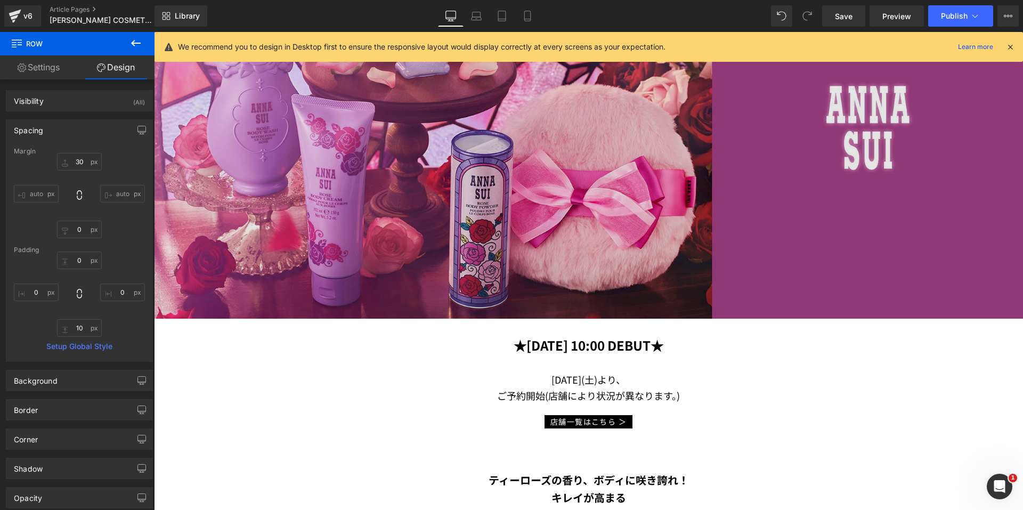
scroll to position [345, 0]
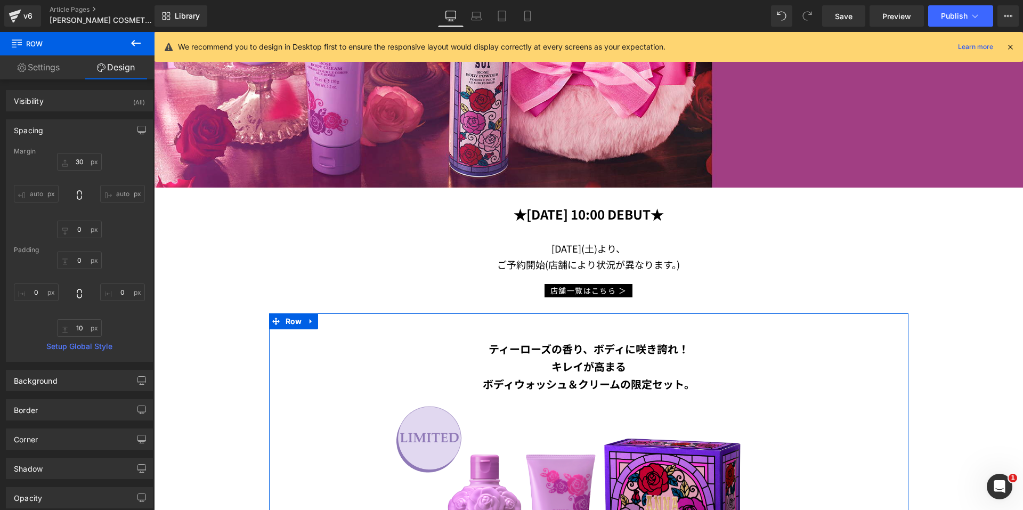
drag, startPoint x: 284, startPoint y: 320, endPoint x: 248, endPoint y: 285, distance: 50.5
click at [284, 320] on span "Row" at bounding box center [294, 321] width 22 height 16
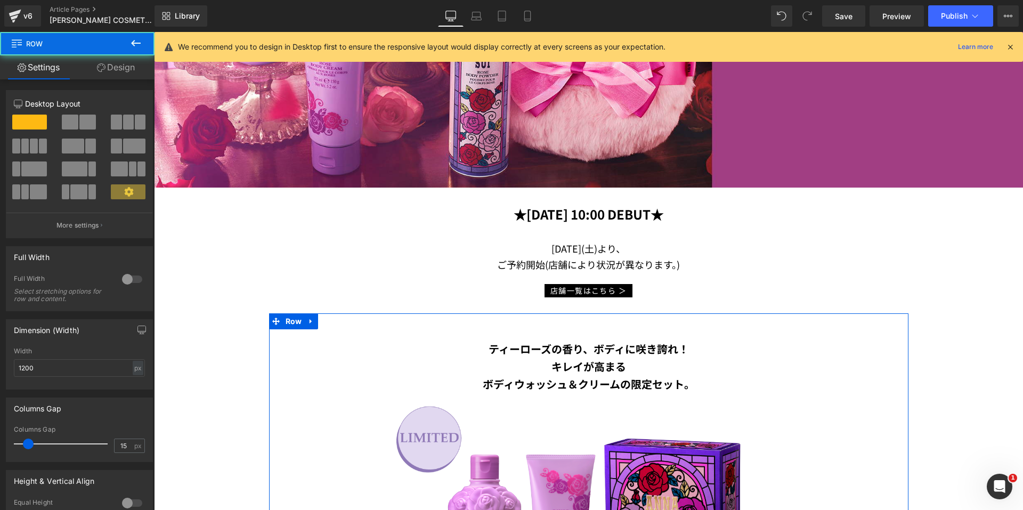
click at [117, 66] on link "Design" at bounding box center [115, 67] width 77 height 24
click at [0, 0] on div "Spacing" at bounding box center [0, 0] width 0 height 0
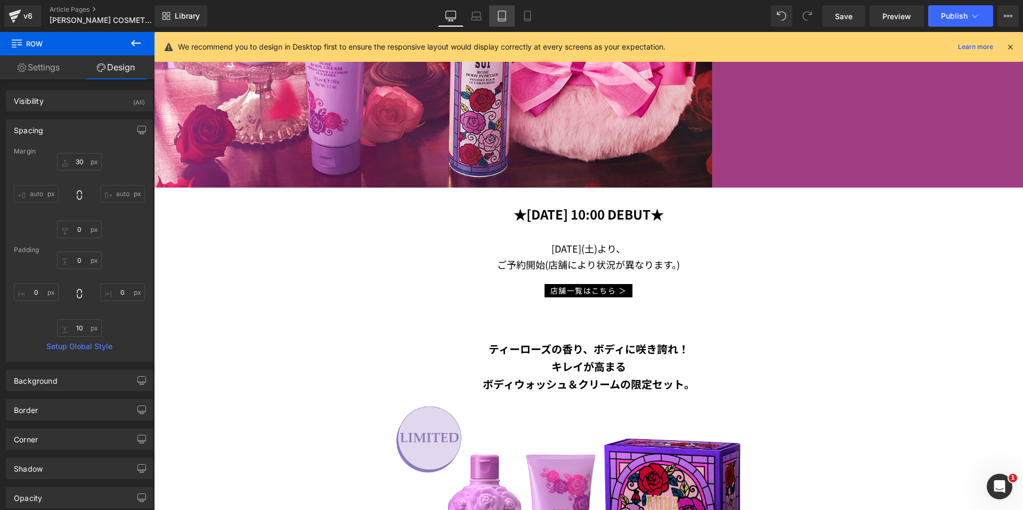
click at [504, 19] on icon at bounding box center [501, 19] width 7 height 0
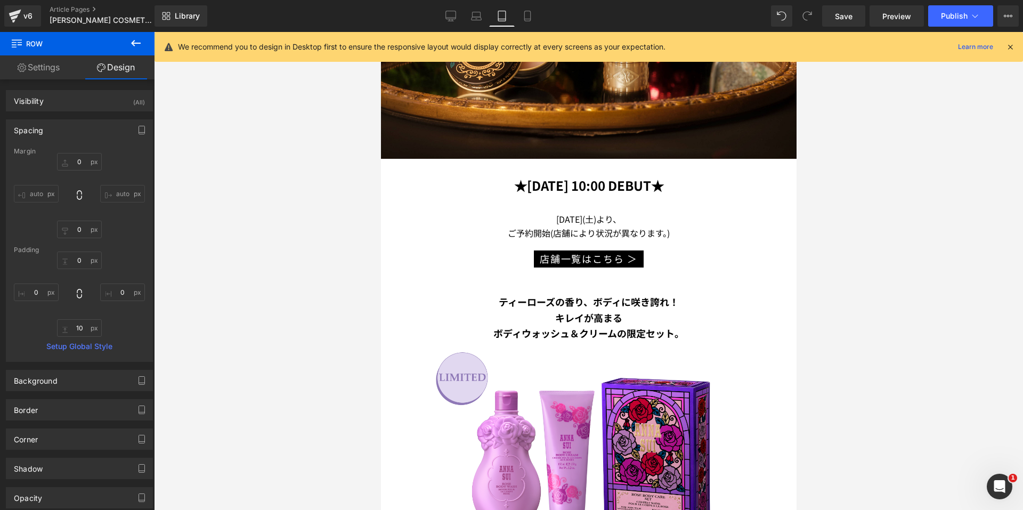
scroll to position [424, 0]
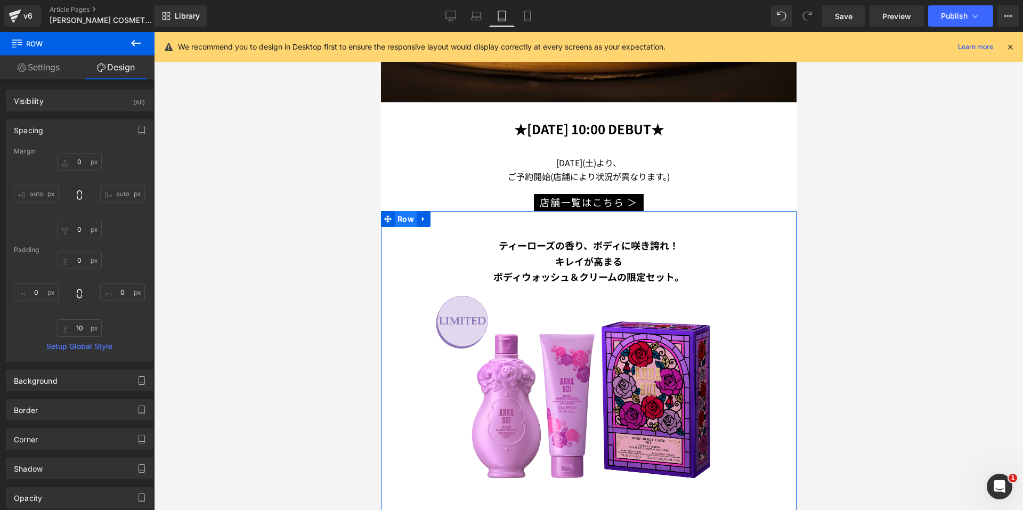
click at [398, 213] on span "Row" at bounding box center [405, 219] width 22 height 16
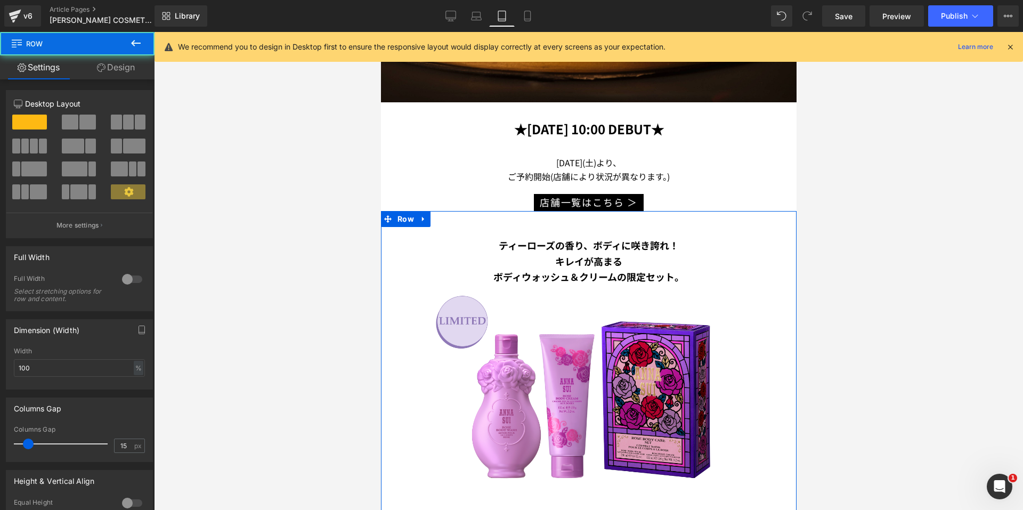
click at [100, 64] on icon at bounding box center [101, 67] width 9 height 9
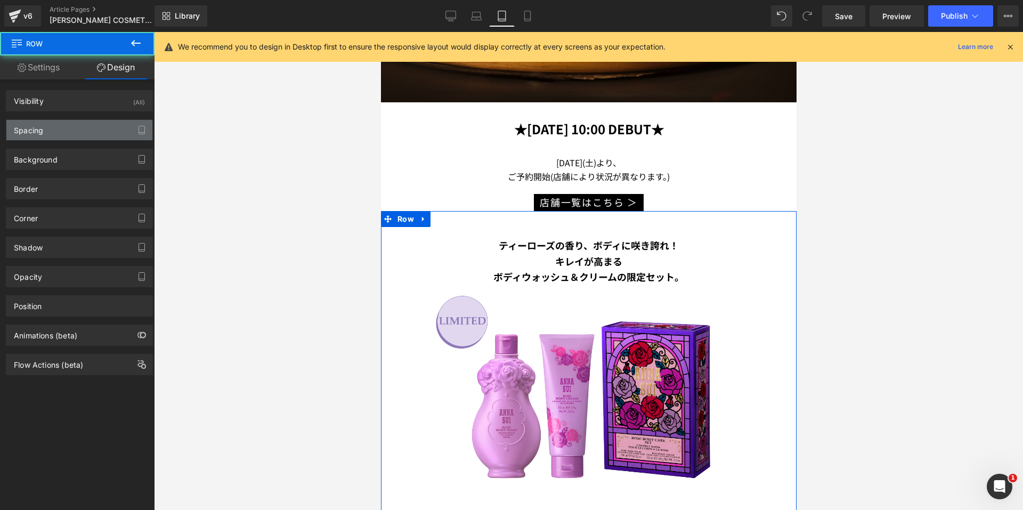
click at [70, 129] on div "Spacing" at bounding box center [79, 130] width 146 height 20
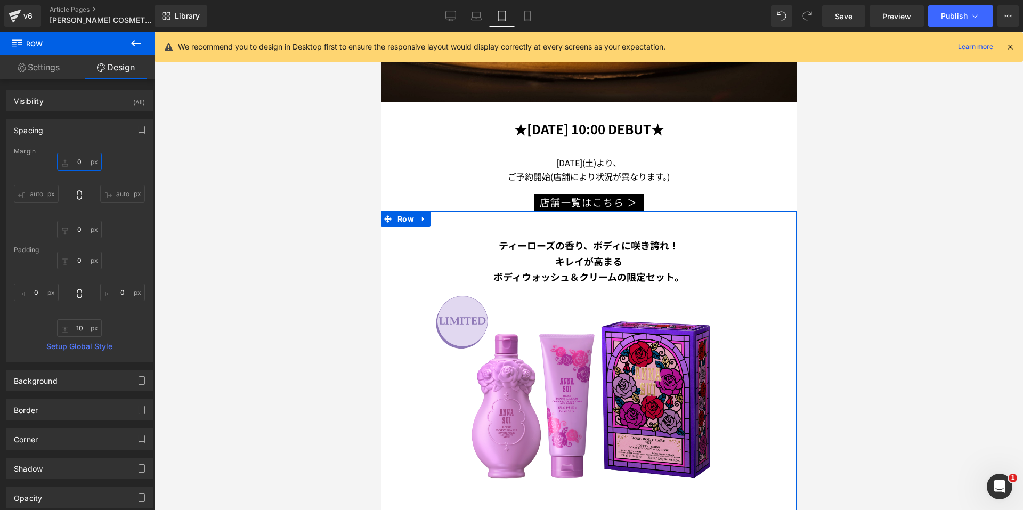
click at [70, 160] on input "0" at bounding box center [79, 162] width 45 height 18
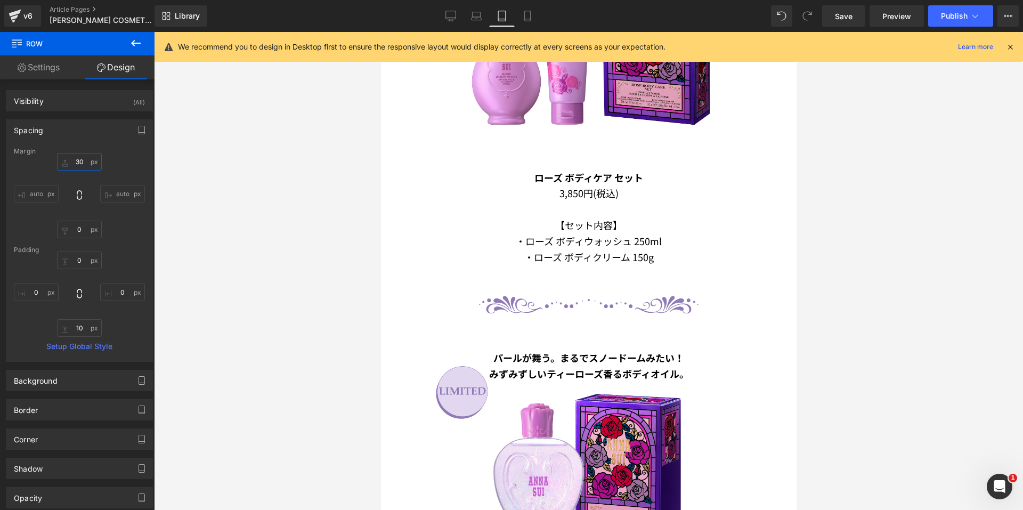
scroll to position [797, 0]
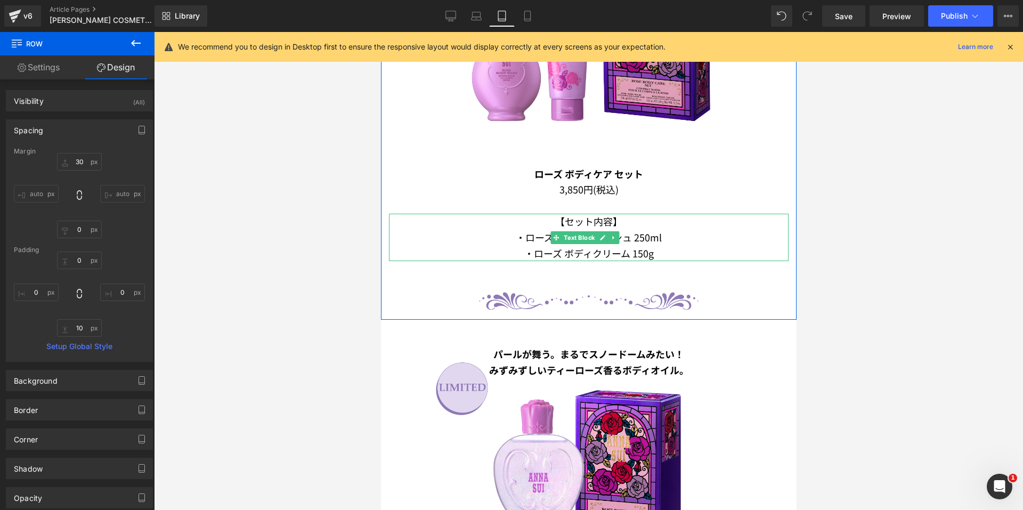
click at [585, 246] on p "・ローズ ボディクリーム 150g" at bounding box center [588, 254] width 400 height 16
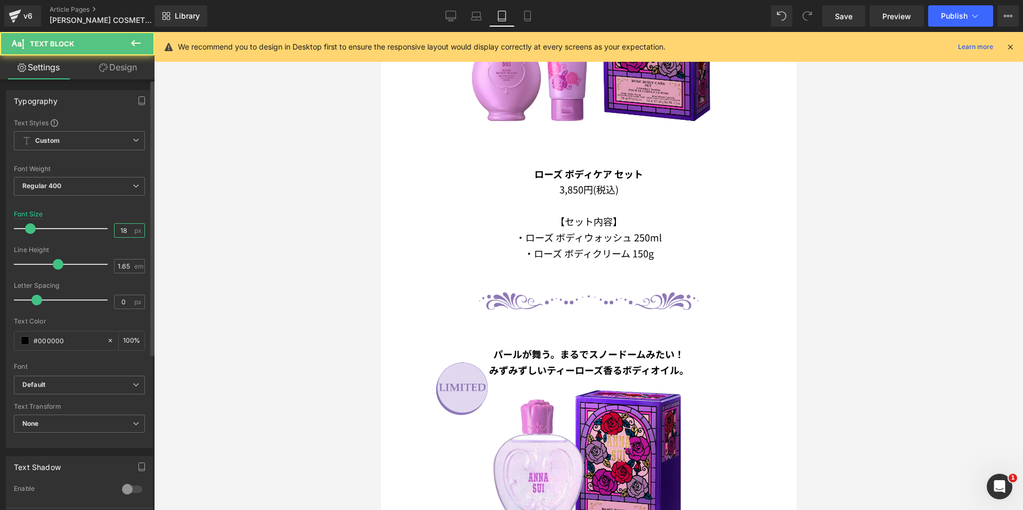
drag, startPoint x: 123, startPoint y: 230, endPoint x: 98, endPoint y: 230, distance: 24.5
click at [98, 230] on div "Font Size 18 px" at bounding box center [79, 228] width 131 height 36
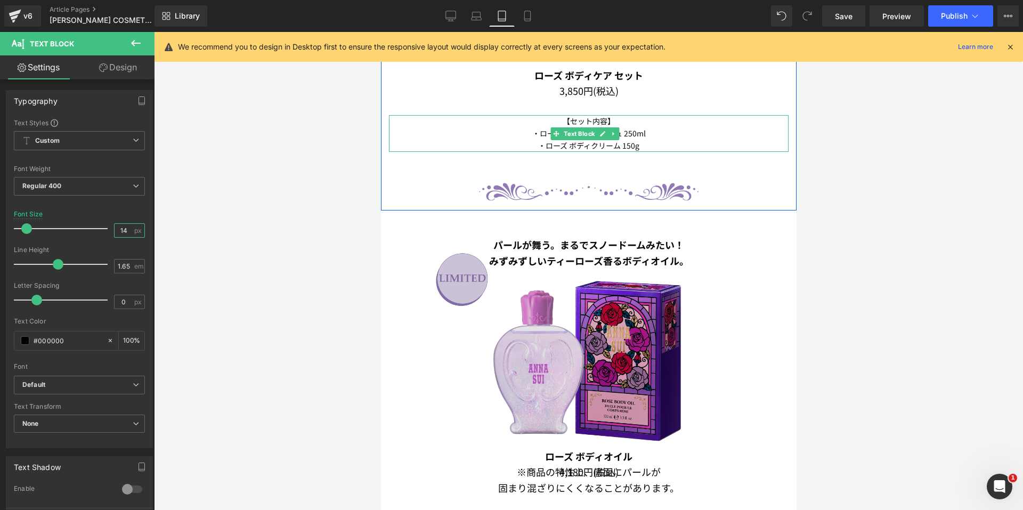
scroll to position [904, 0]
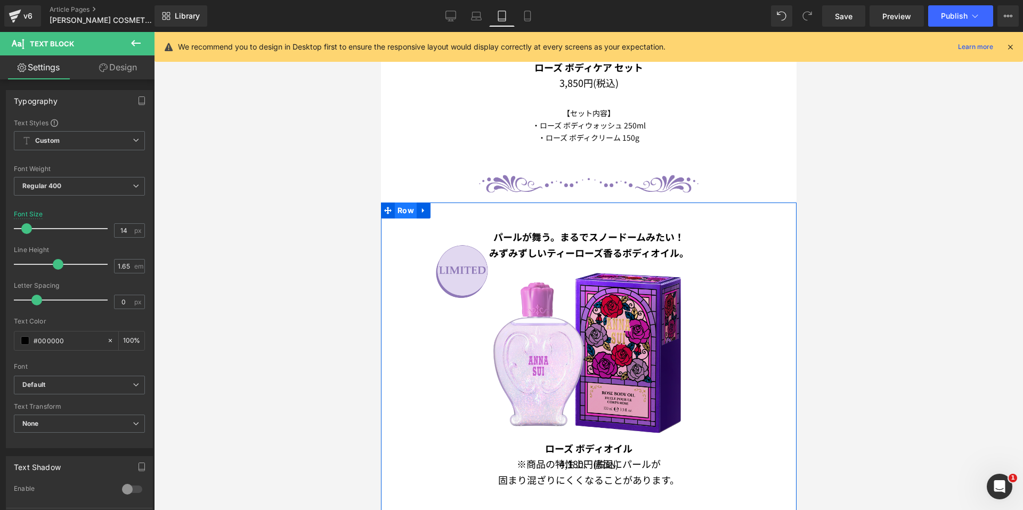
click at [402, 203] on span "Row" at bounding box center [405, 211] width 22 height 16
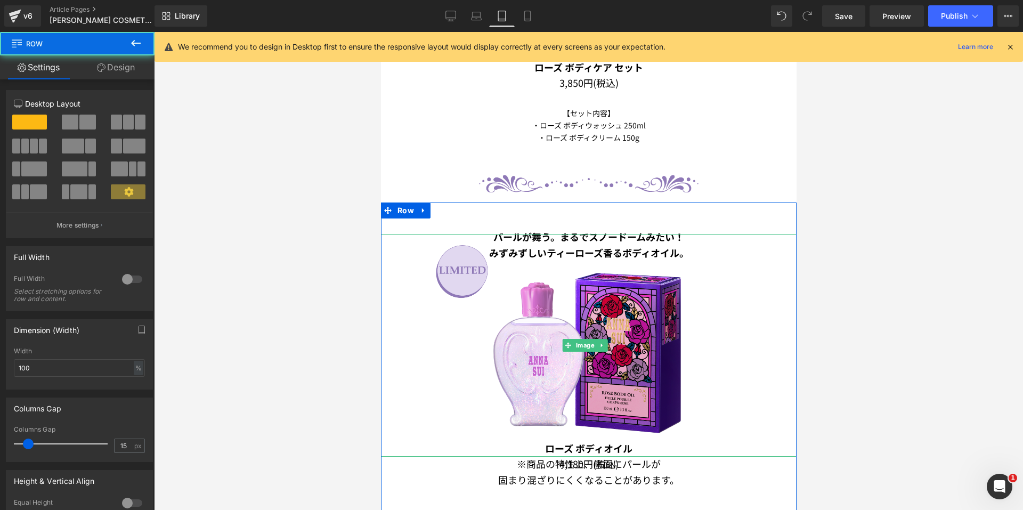
click at [533, 314] on img at bounding box center [588, 345] width 333 height 222
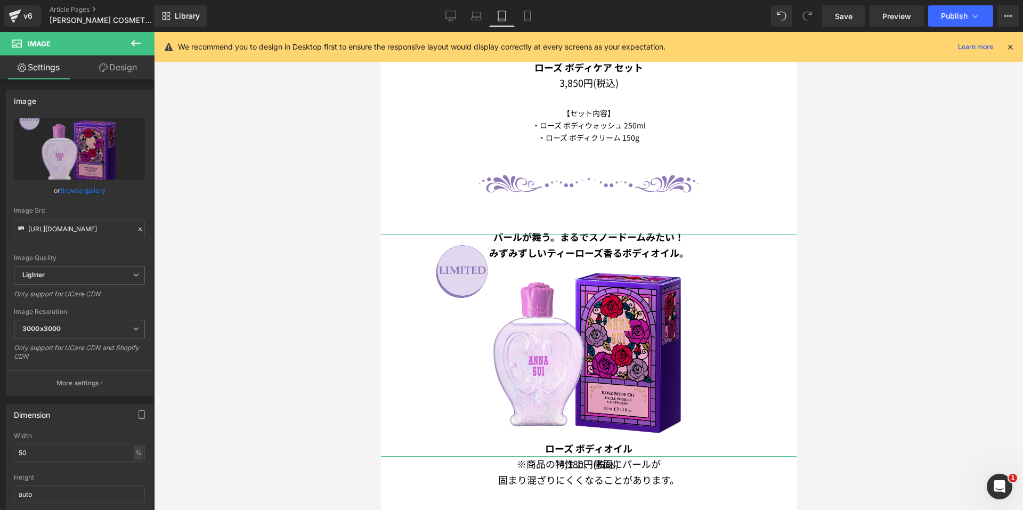
click at [99, 63] on link "Design" at bounding box center [117, 67] width 77 height 24
click at [0, 0] on div "Spacing" at bounding box center [0, 0] width 0 height 0
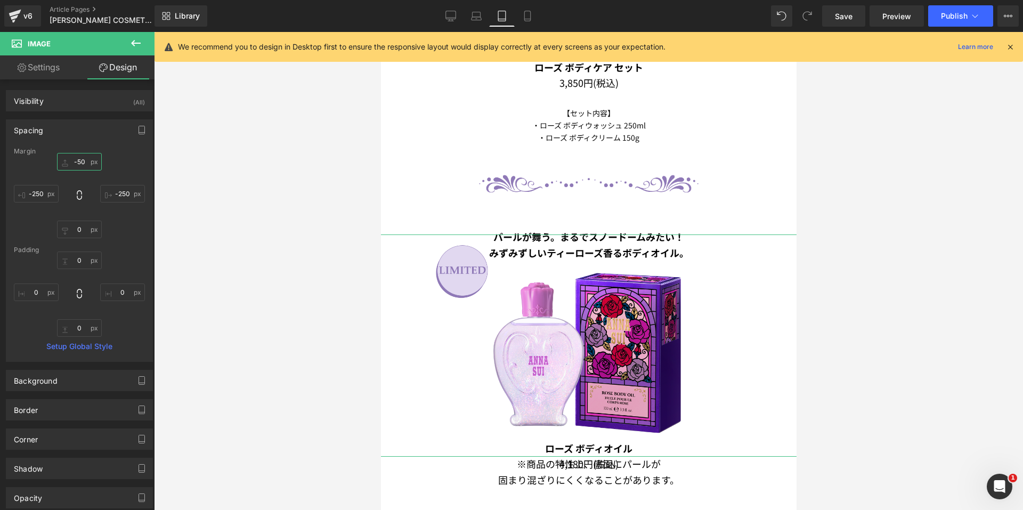
click at [81, 160] on input "-50" at bounding box center [79, 162] width 45 height 18
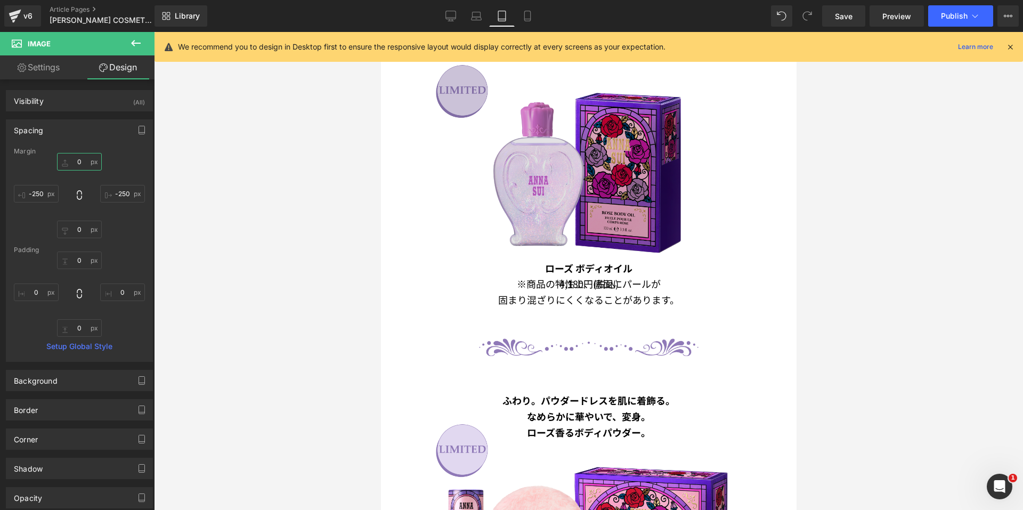
scroll to position [1117, 0]
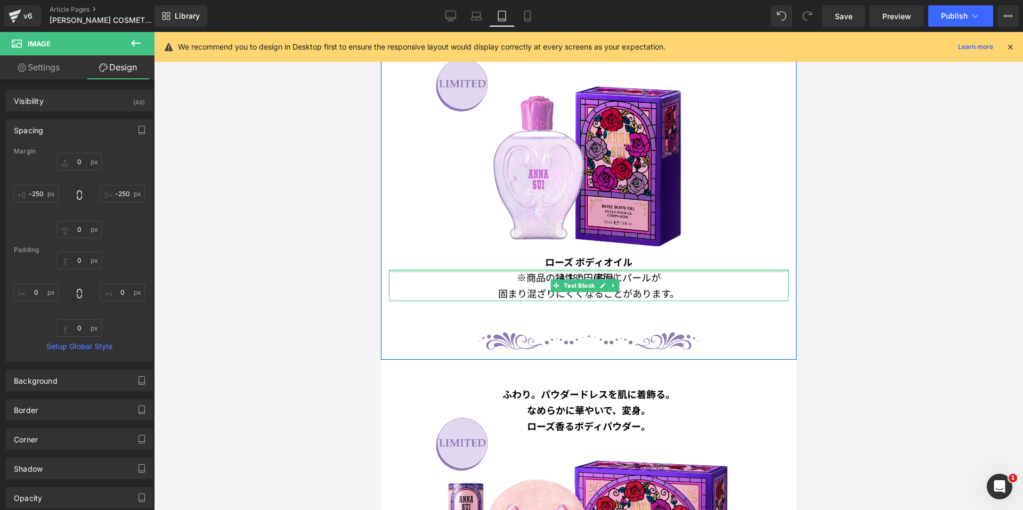
click at [565, 270] on p "※商品の特性上、底面にパールが" at bounding box center [588, 278] width 400 height 16
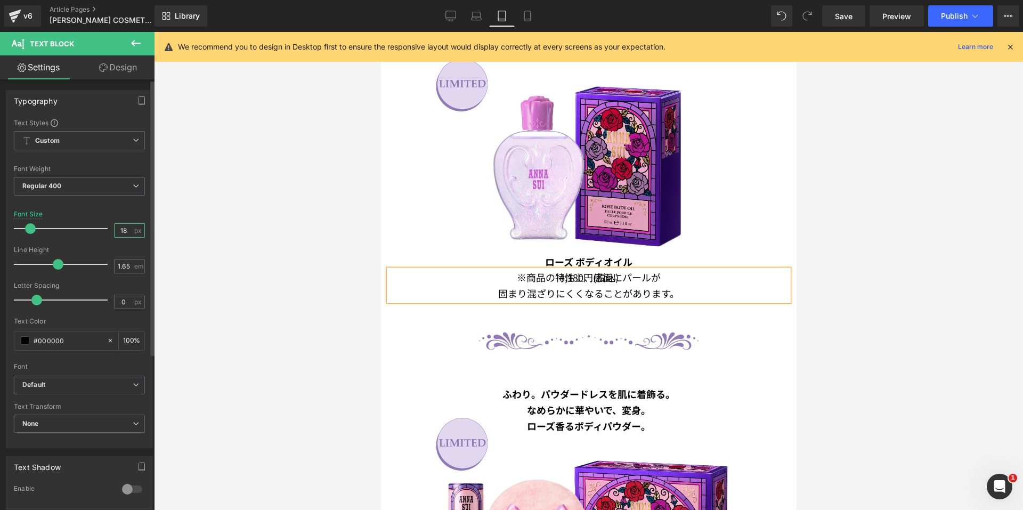
drag, startPoint x: 124, startPoint y: 229, endPoint x: 95, endPoint y: 225, distance: 28.5
click at [94, 225] on div "Font Size 18 px" at bounding box center [79, 228] width 131 height 36
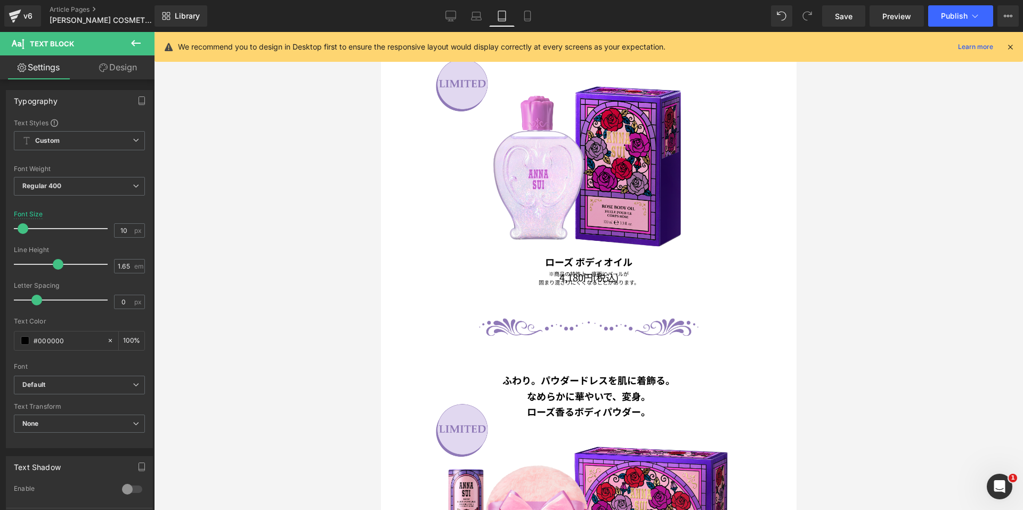
click at [115, 62] on link "Design" at bounding box center [117, 67] width 77 height 24
click at [0, 0] on div "Spacing" at bounding box center [0, 0] width 0 height 0
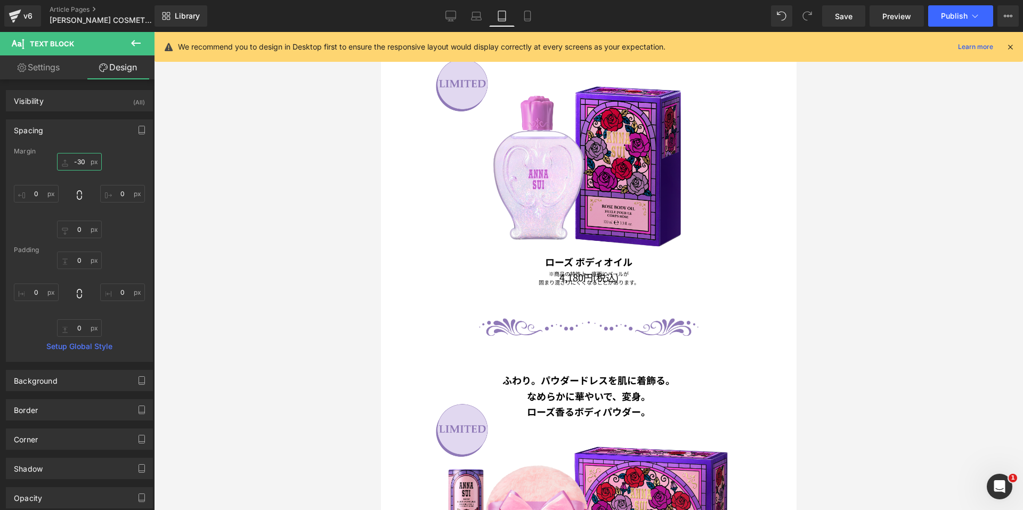
click at [71, 163] on input "-30" at bounding box center [79, 162] width 45 height 18
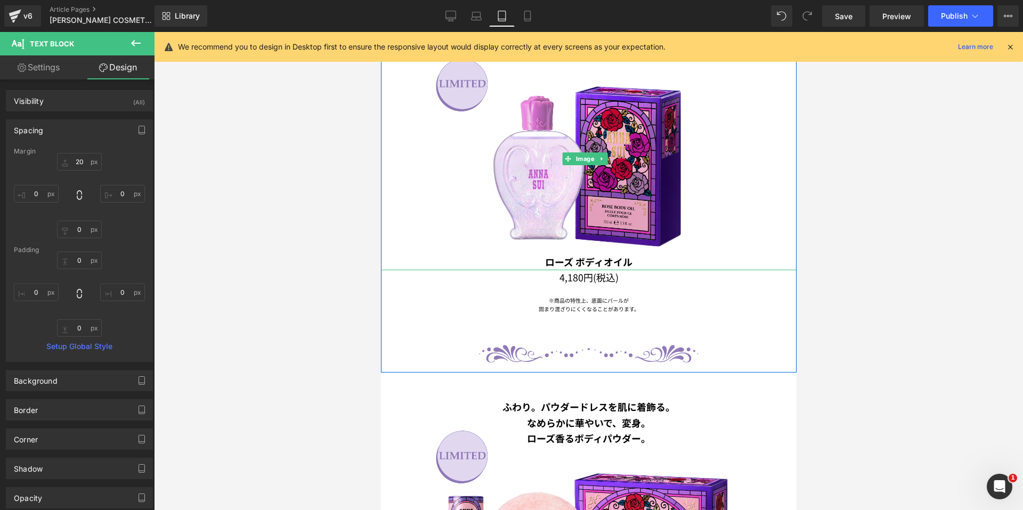
click at [580, 254] on div "ローズ ボディオイル 4,180円(税込) Text Block" at bounding box center [588, 269] width 400 height 31
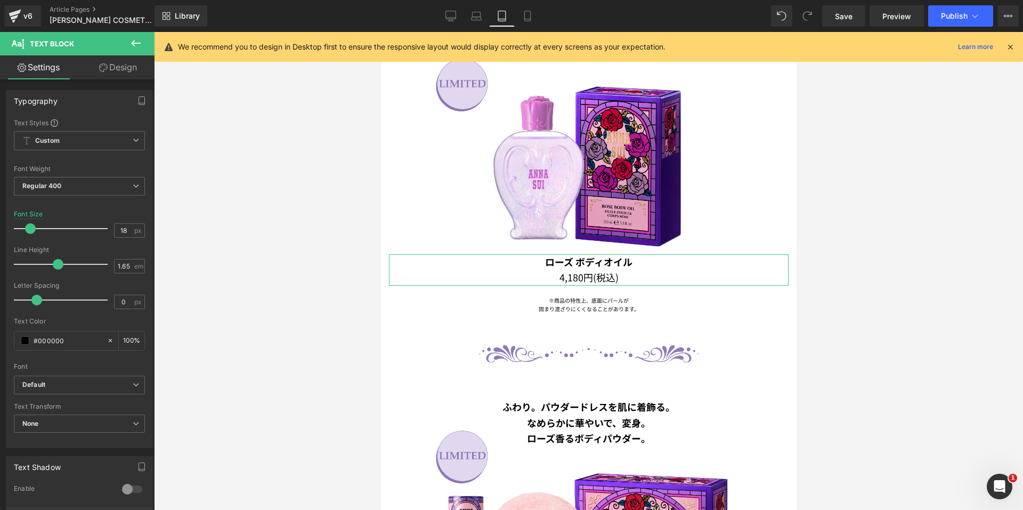
click at [119, 67] on link "Design" at bounding box center [117, 67] width 77 height 24
click at [0, 0] on div "Spacing" at bounding box center [0, 0] width 0 height 0
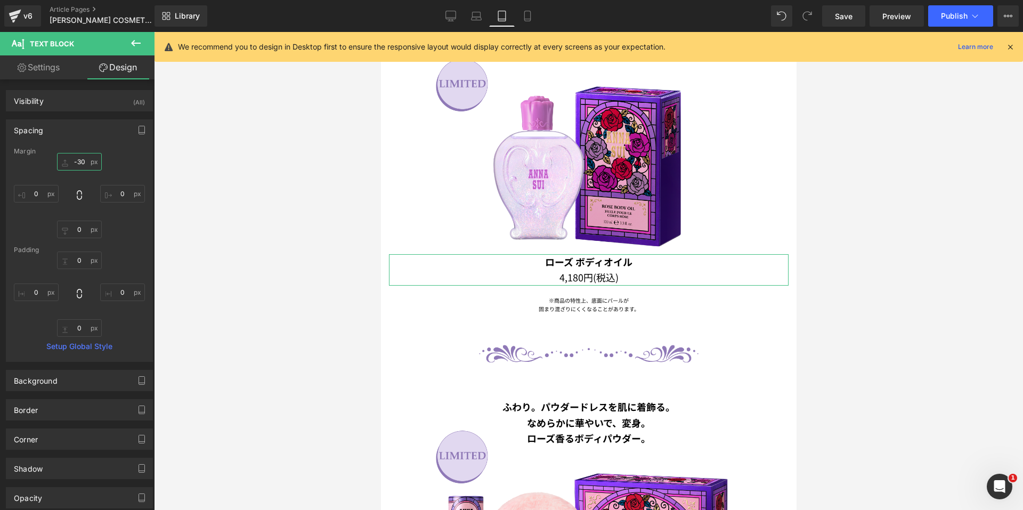
click at [67, 162] on input "-30" at bounding box center [79, 162] width 45 height 18
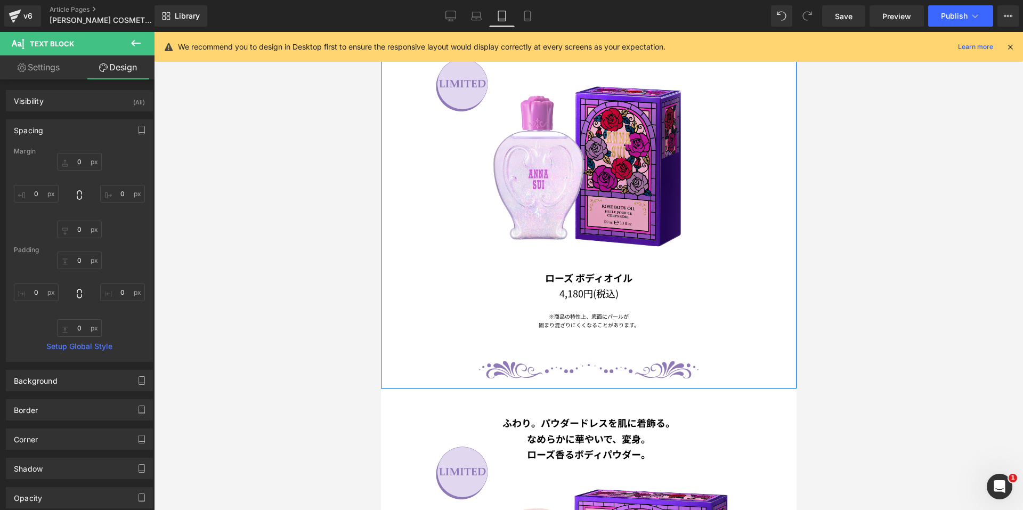
click at [576, 322] on span "Text Block" at bounding box center [578, 328] width 35 height 13
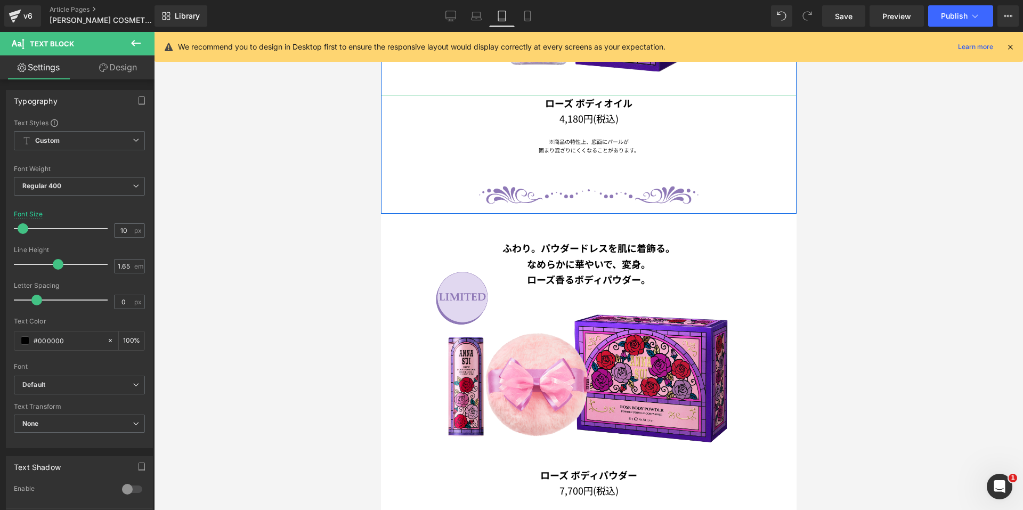
scroll to position [1330, 0]
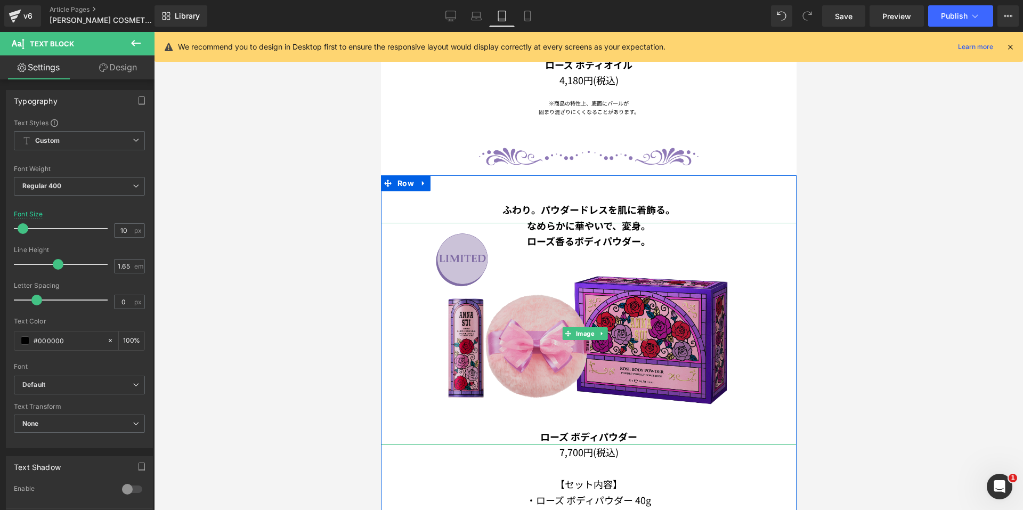
click at [497, 270] on img at bounding box center [588, 334] width 333 height 222
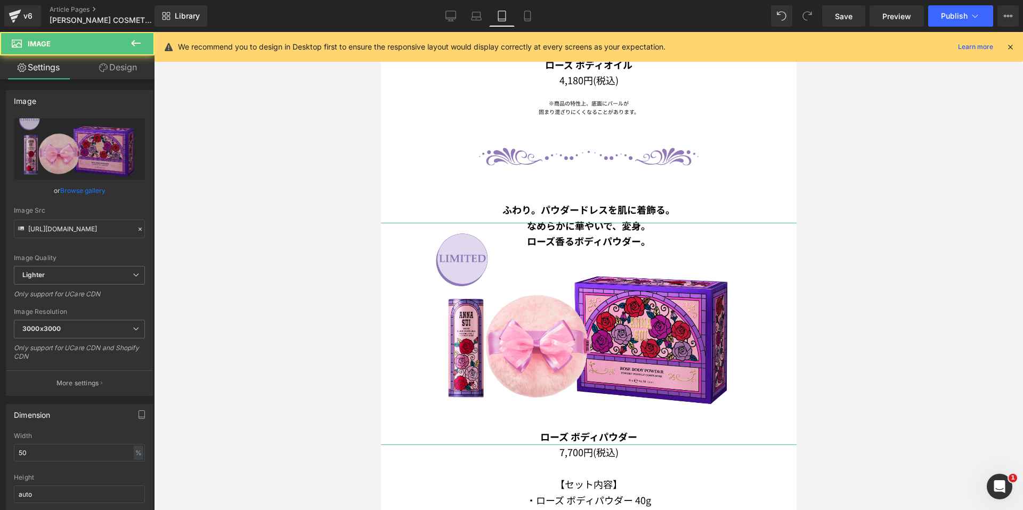
drag, startPoint x: 122, startPoint y: 71, endPoint x: 78, endPoint y: 149, distance: 89.2
click at [121, 71] on link "Design" at bounding box center [117, 67] width 77 height 24
click at [0, 0] on div "Spacing" at bounding box center [0, 0] width 0 height 0
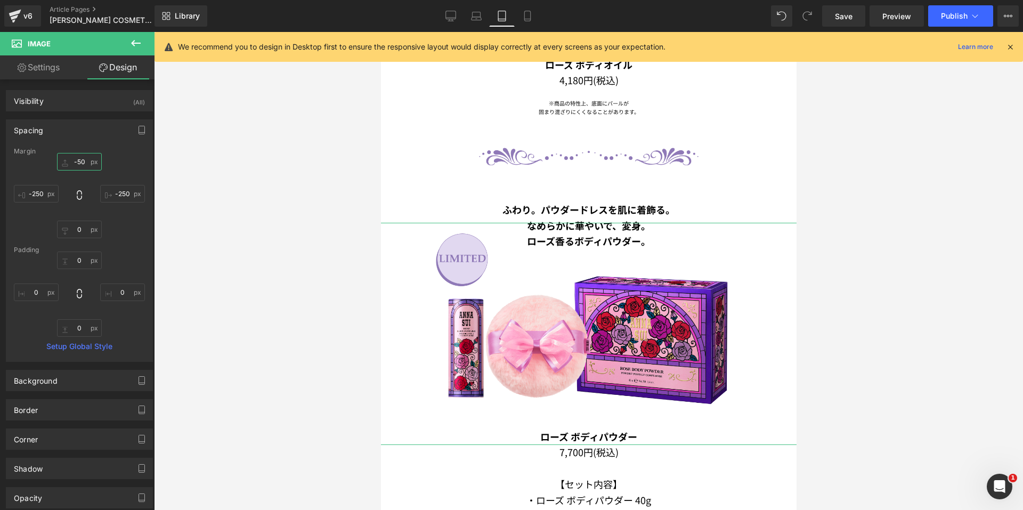
click at [83, 160] on input "-50" at bounding box center [79, 162] width 45 height 18
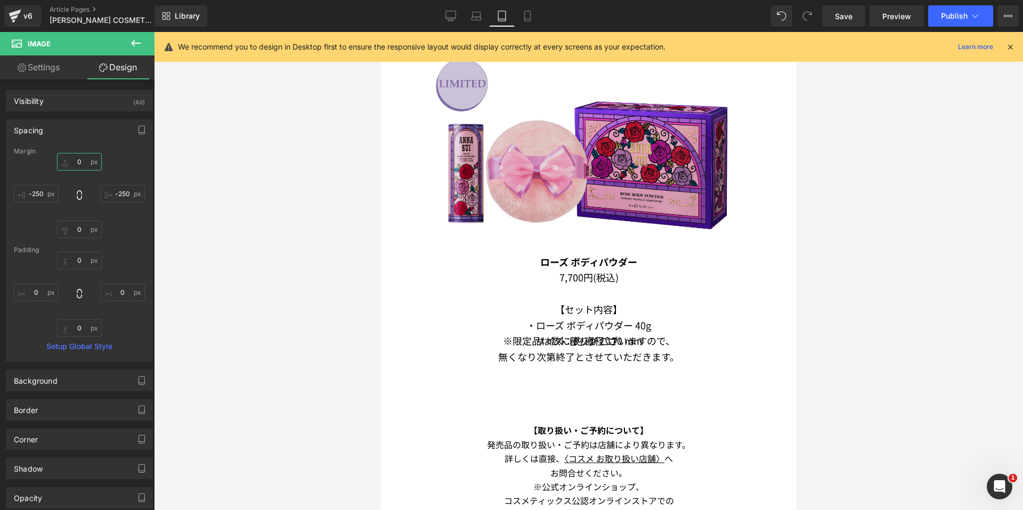
scroll to position [1543, 0]
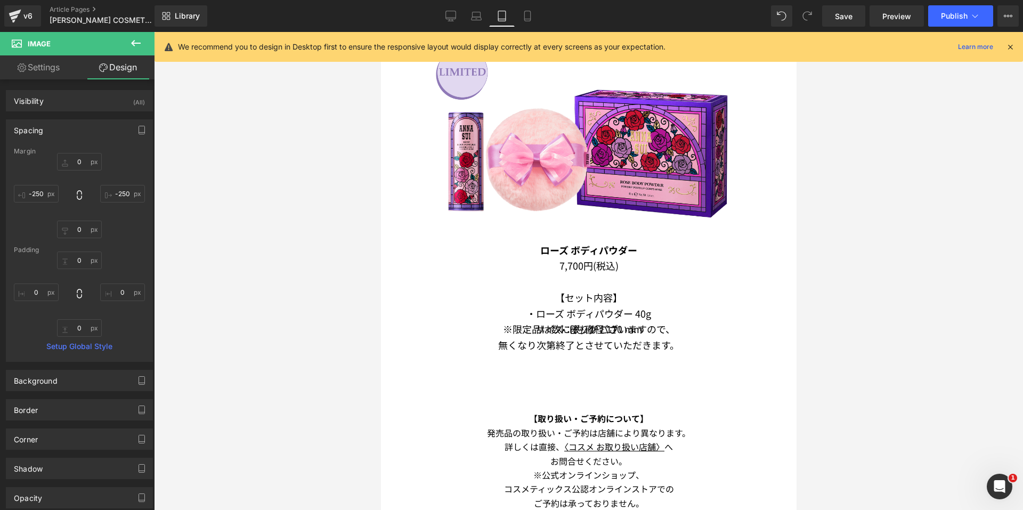
click at [578, 243] on b "ローズ ボディパウダー" at bounding box center [588, 250] width 97 height 14
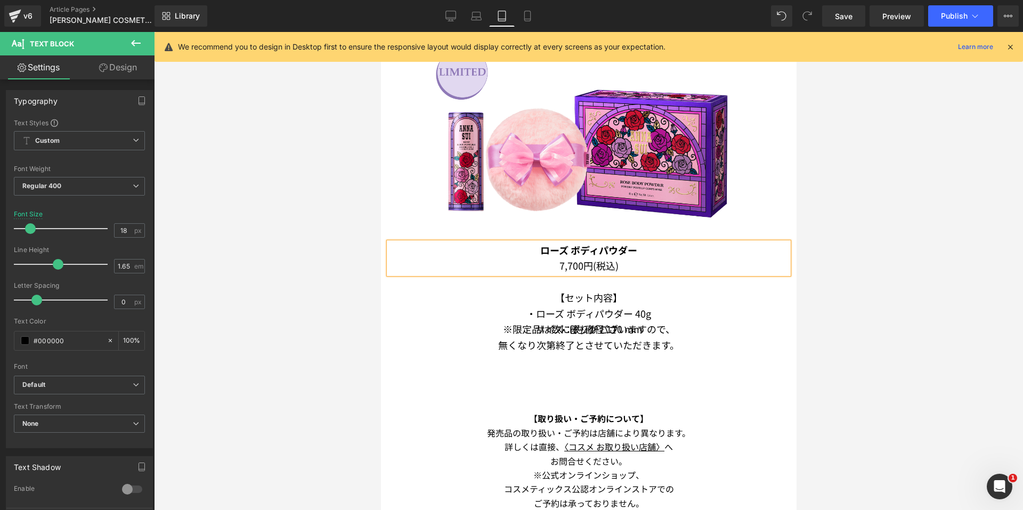
click at [129, 75] on link "Design" at bounding box center [117, 67] width 77 height 24
click at [0, 0] on div "Spacing [GEOGRAPHIC_DATA] [GEOGRAPHIC_DATA]" at bounding box center [0, 0] width 0 height 0
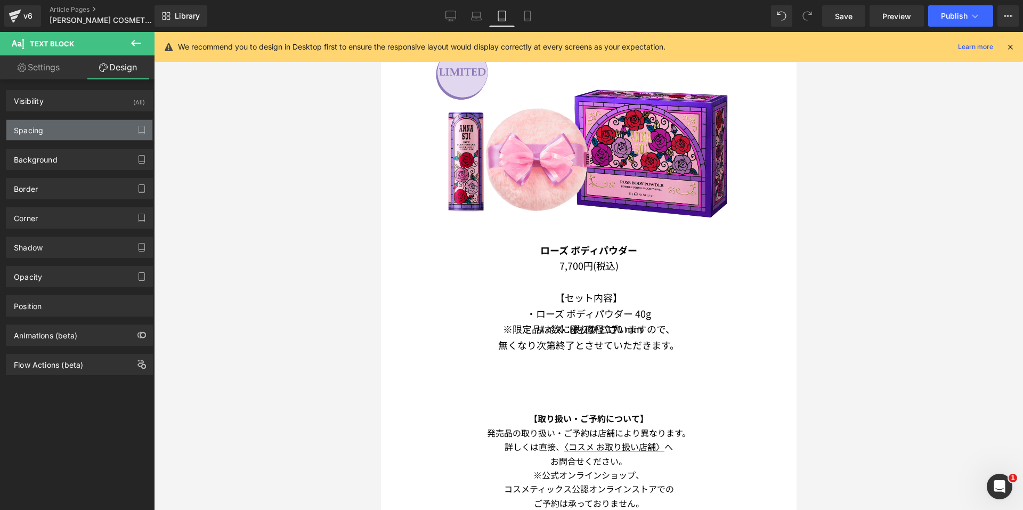
click at [78, 135] on div "Spacing" at bounding box center [79, 130] width 146 height 20
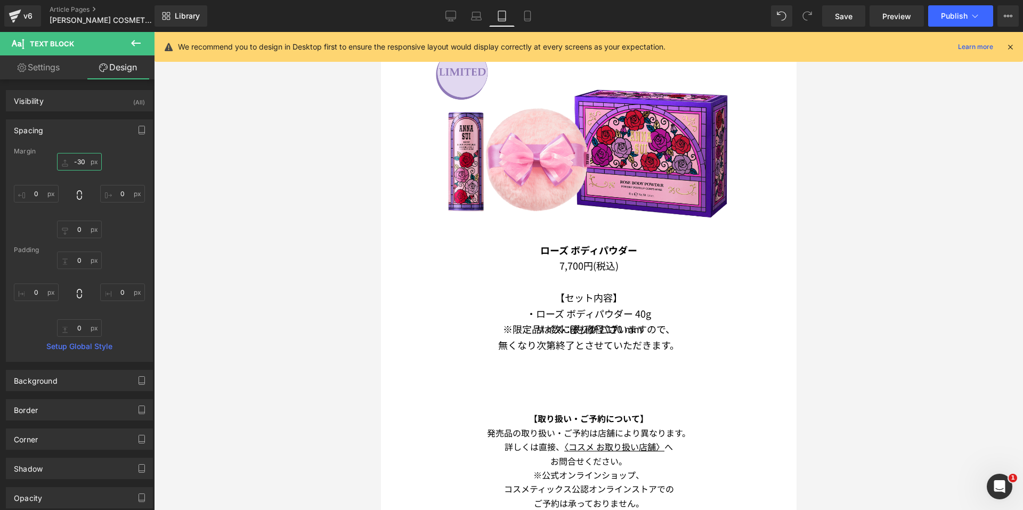
click at [75, 159] on input "-30" at bounding box center [79, 162] width 45 height 18
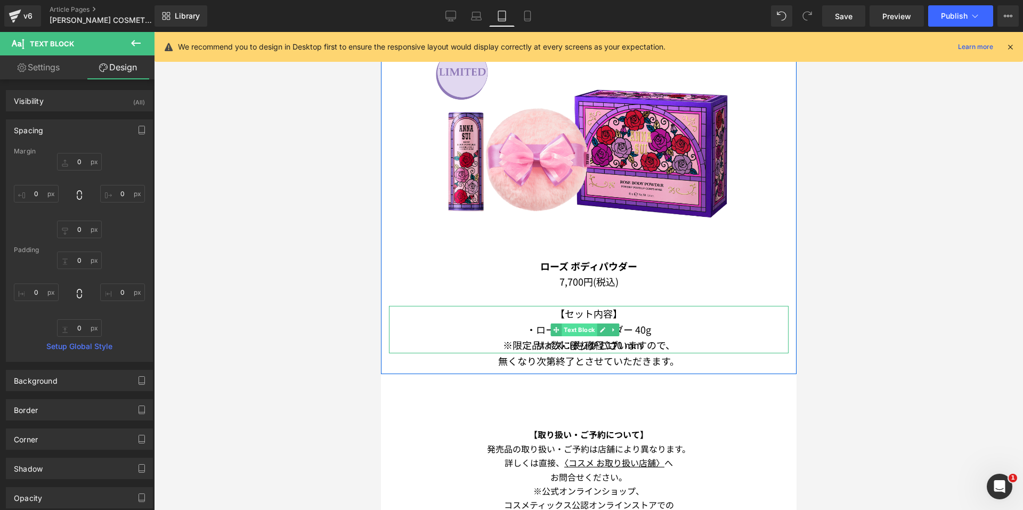
click at [573, 323] on span "Text Block" at bounding box center [578, 329] width 35 height 13
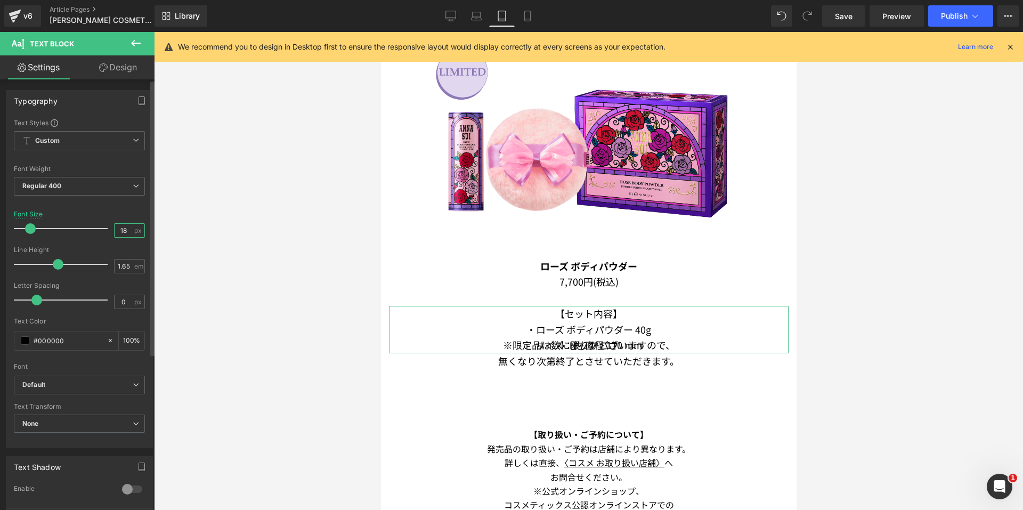
drag, startPoint x: 127, startPoint y: 228, endPoint x: 96, endPoint y: 226, distance: 30.9
click at [96, 226] on div "Font Size 18 px" at bounding box center [79, 228] width 131 height 36
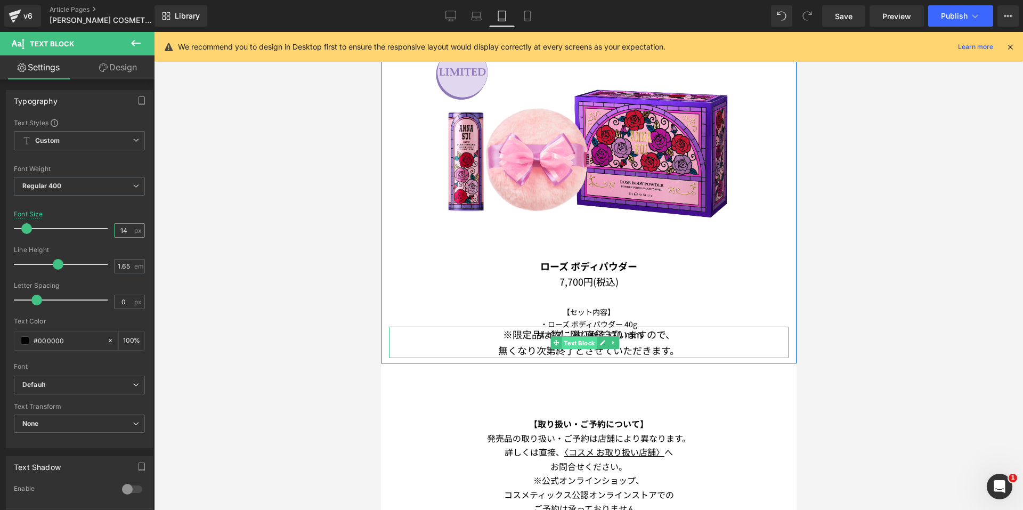
drag, startPoint x: 568, startPoint y: 325, endPoint x: 631, endPoint y: 183, distance: 155.1
click at [568, 337] on span "Text Block" at bounding box center [578, 343] width 35 height 13
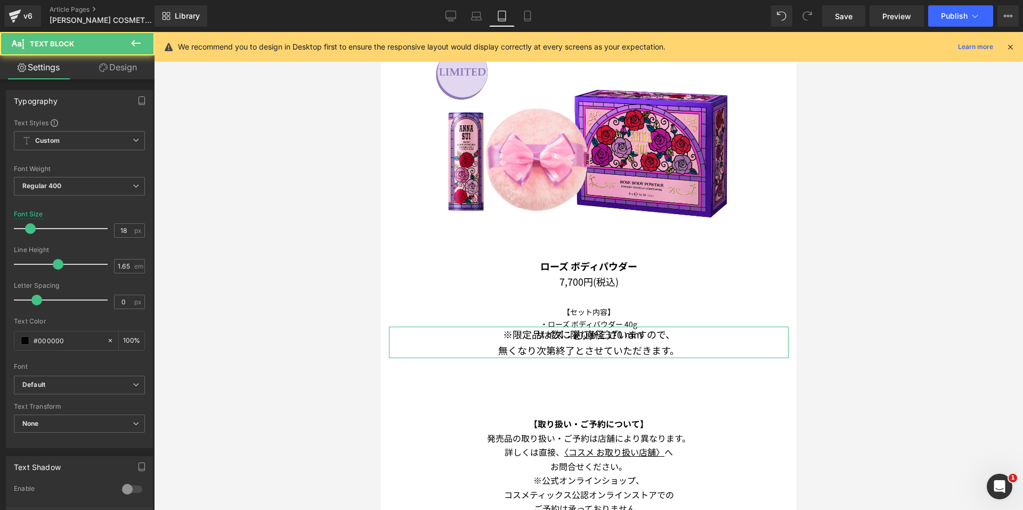
click at [115, 68] on link "Design" at bounding box center [117, 67] width 77 height 24
click at [0, 0] on div "Spacing" at bounding box center [0, 0] width 0 height 0
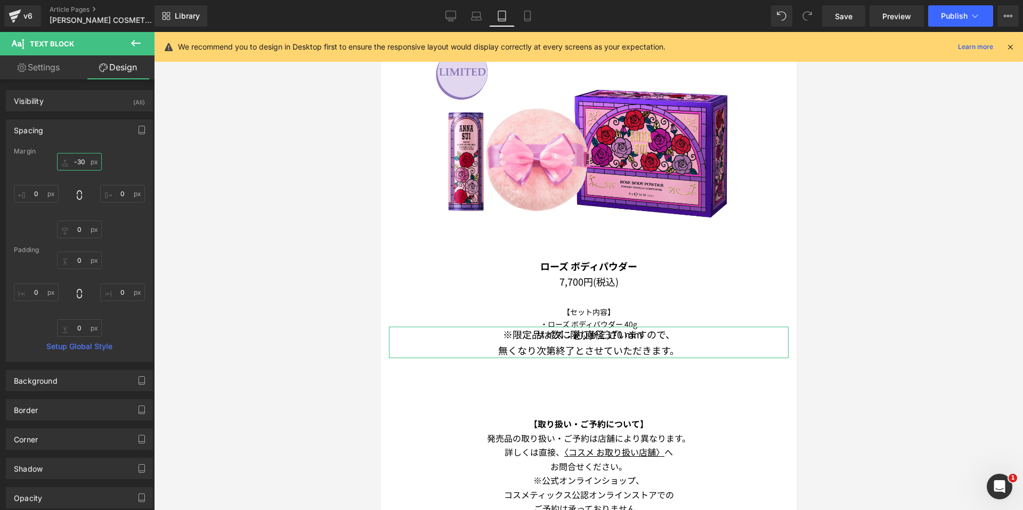
click at [86, 161] on input "-30" at bounding box center [79, 162] width 45 height 18
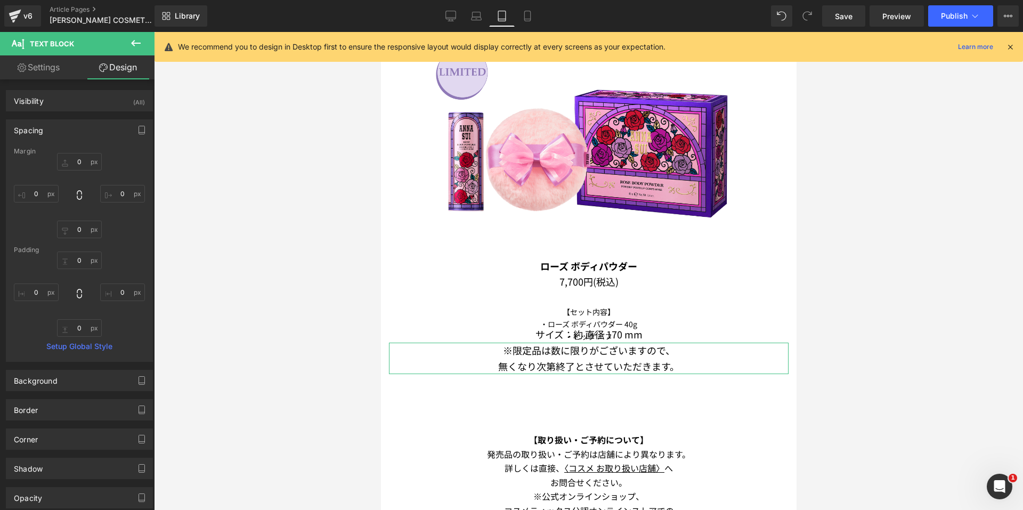
click at [42, 70] on link "Settings" at bounding box center [38, 67] width 77 height 24
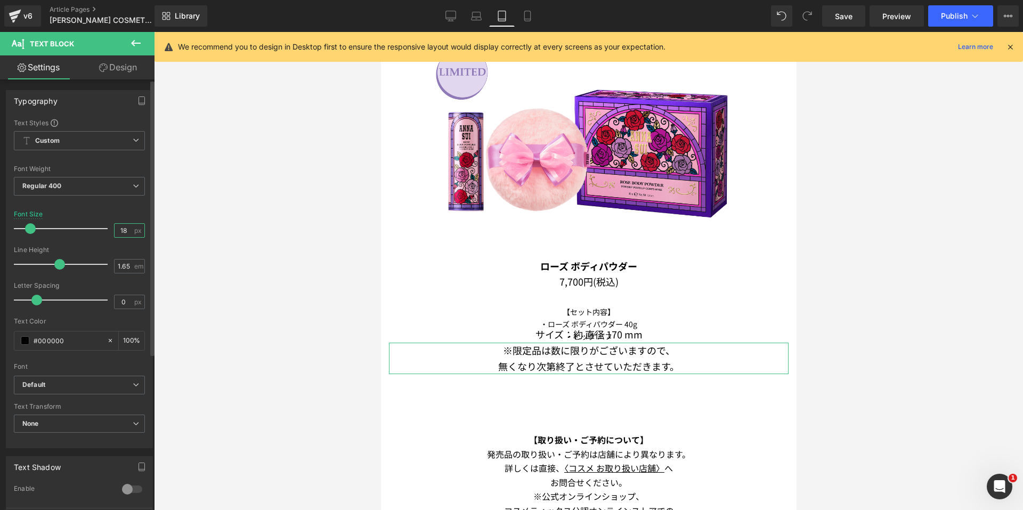
click at [126, 233] on input "18" at bounding box center [124, 230] width 19 height 13
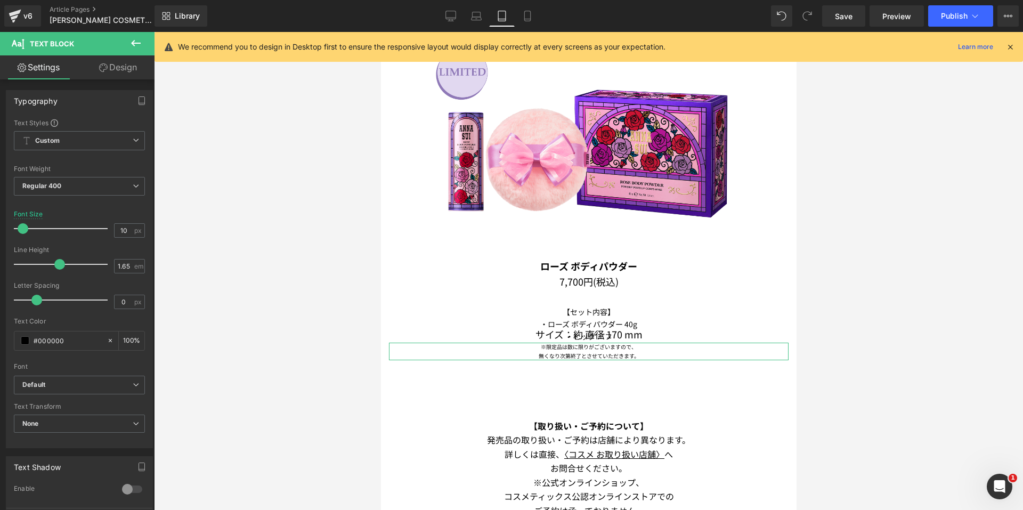
click at [115, 78] on link "Design" at bounding box center [117, 67] width 77 height 24
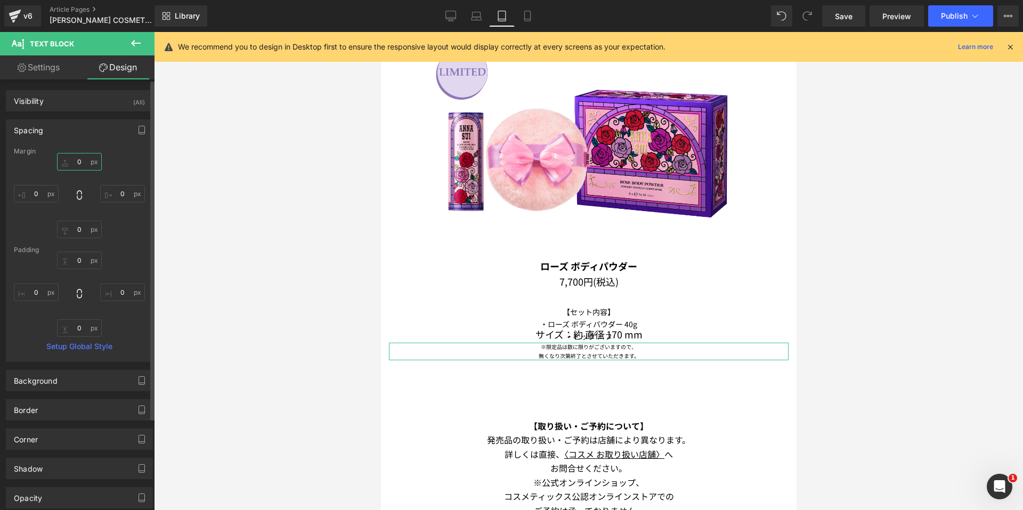
click at [76, 162] on input "0" at bounding box center [79, 162] width 45 height 18
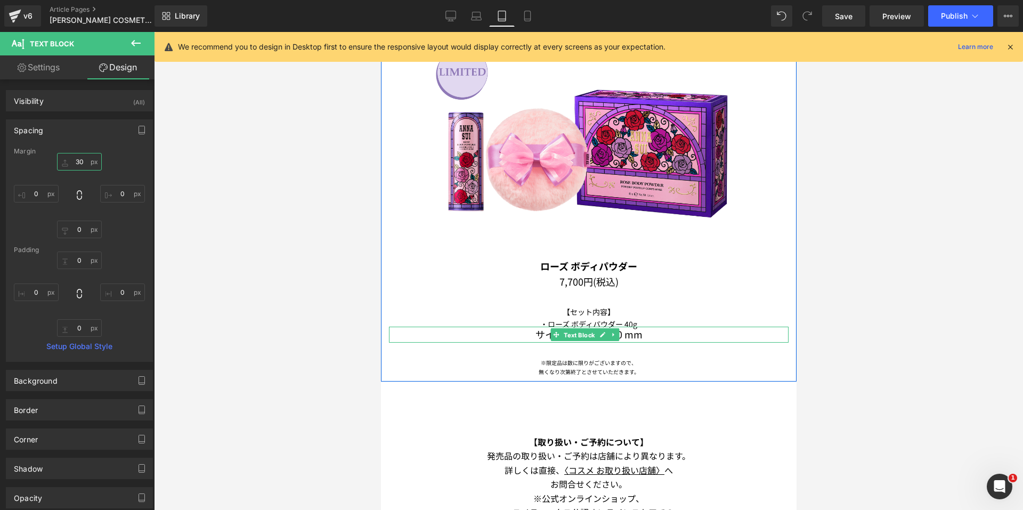
drag, startPoint x: 573, startPoint y: 316, endPoint x: 555, endPoint y: 255, distance: 63.2
click at [573, 329] on span "Text Block" at bounding box center [578, 335] width 35 height 13
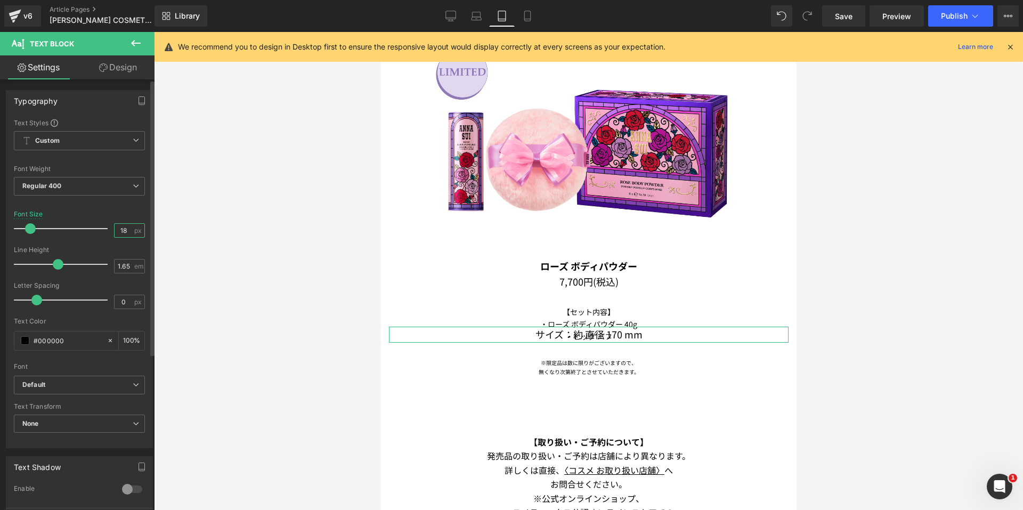
drag, startPoint x: 124, startPoint y: 228, endPoint x: 94, endPoint y: 228, distance: 29.8
click at [94, 228] on div "Font Size 18 px" at bounding box center [79, 228] width 131 height 36
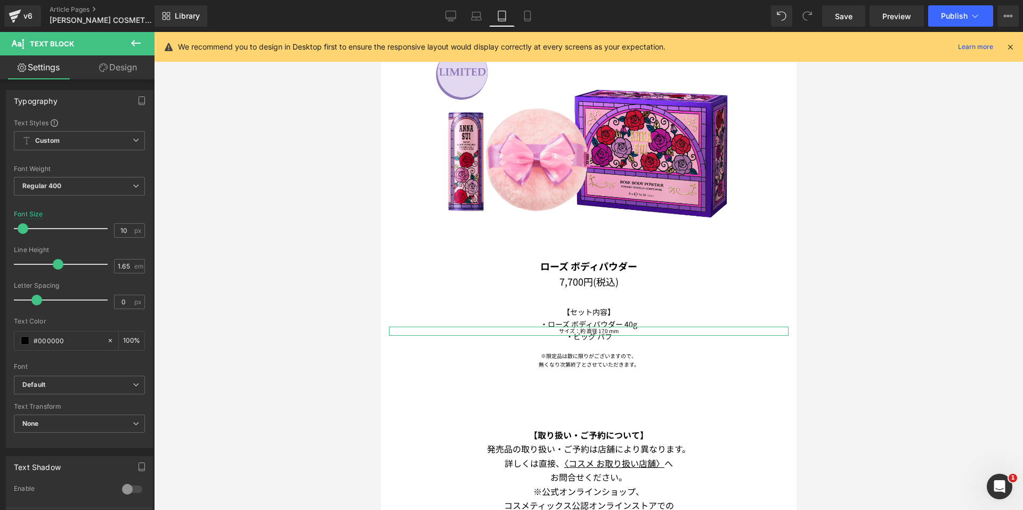
click at [126, 66] on link "Design" at bounding box center [117, 67] width 77 height 24
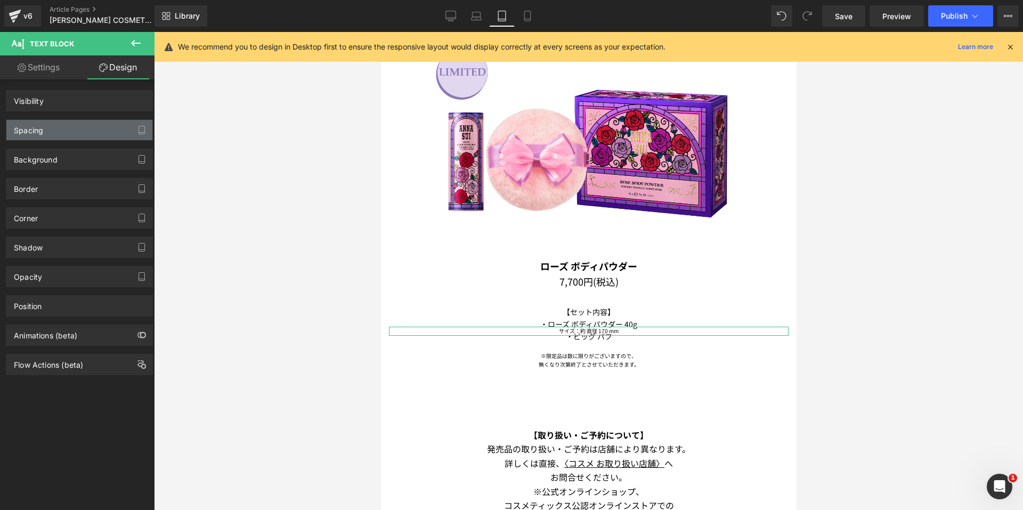
click at [69, 124] on div "Spacing" at bounding box center [79, 130] width 146 height 20
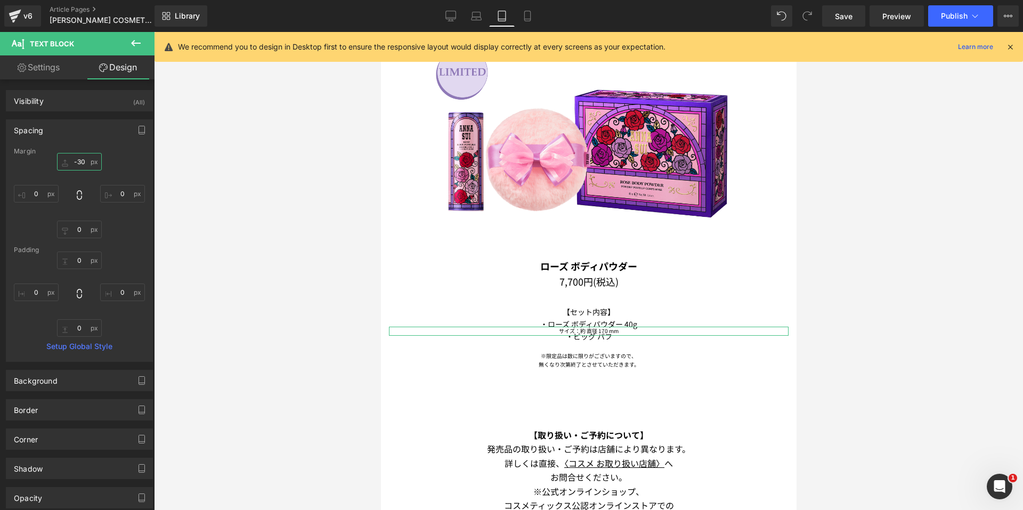
click at [92, 160] on input "-30" at bounding box center [79, 162] width 45 height 18
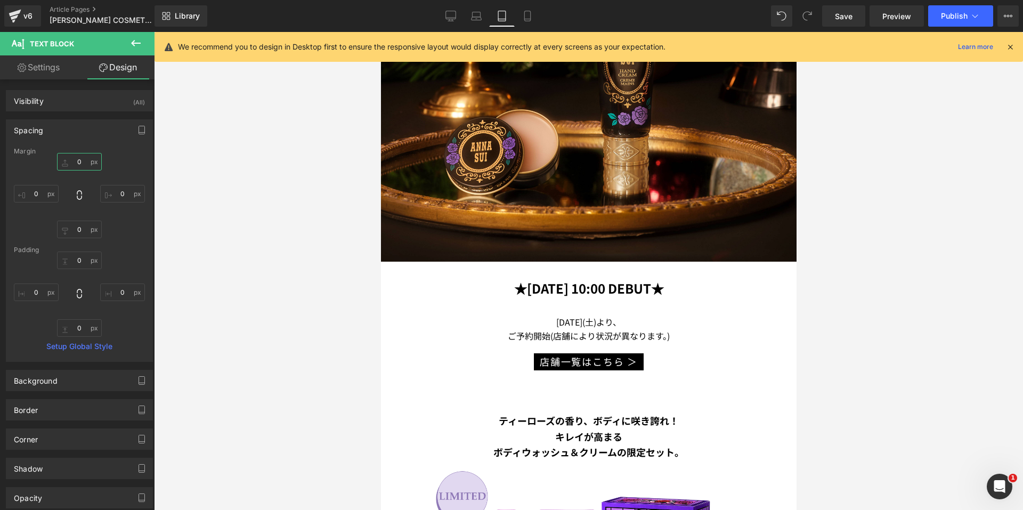
scroll to position [264, 0]
click at [529, 18] on icon at bounding box center [527, 16] width 11 height 11
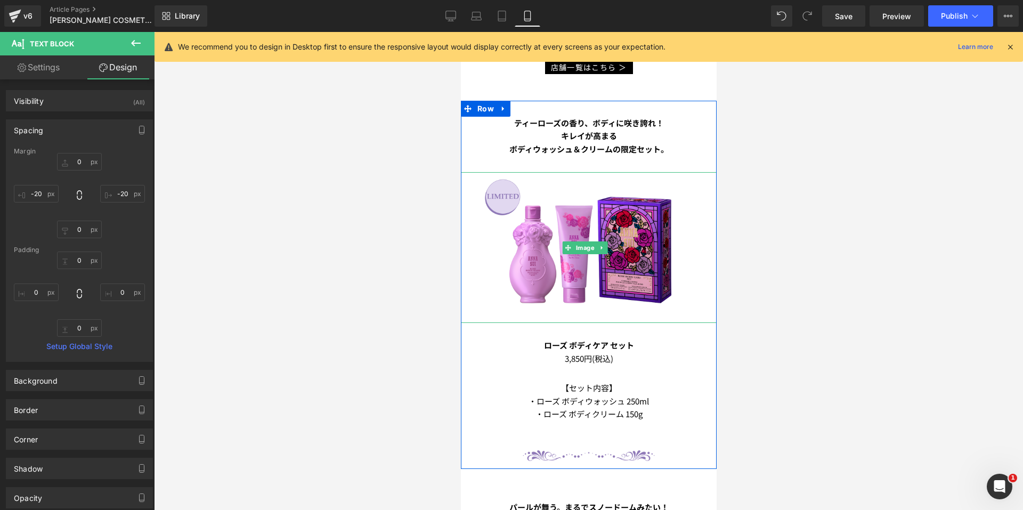
scroll to position [373, 0]
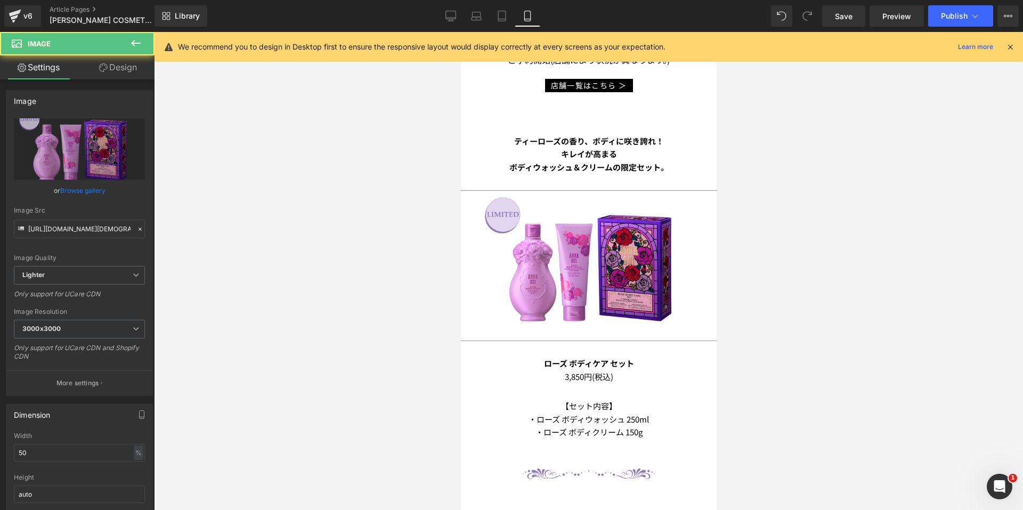
click at [99, 66] on icon at bounding box center [103, 67] width 9 height 9
click at [0, 0] on div "Spacing" at bounding box center [0, 0] width 0 height 0
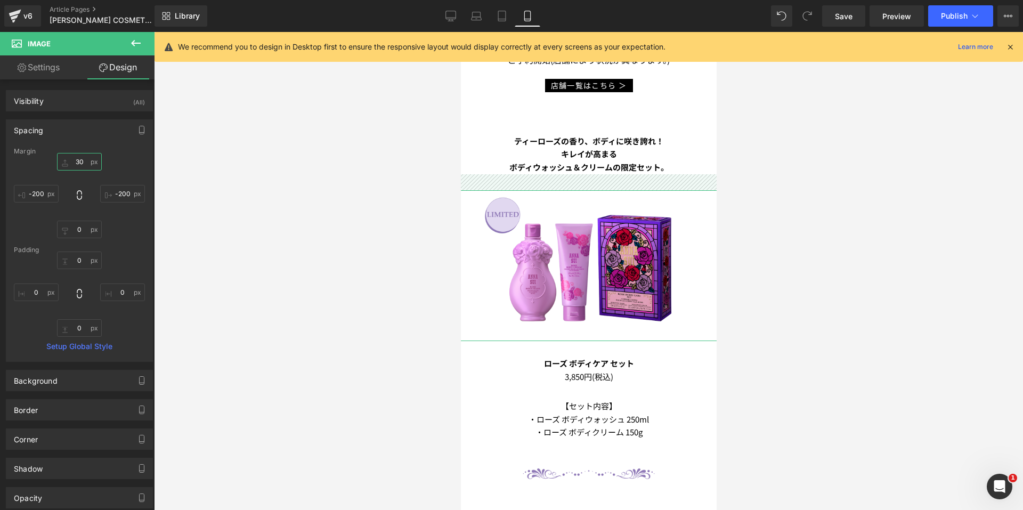
click at [81, 162] on input "30" at bounding box center [79, 162] width 45 height 18
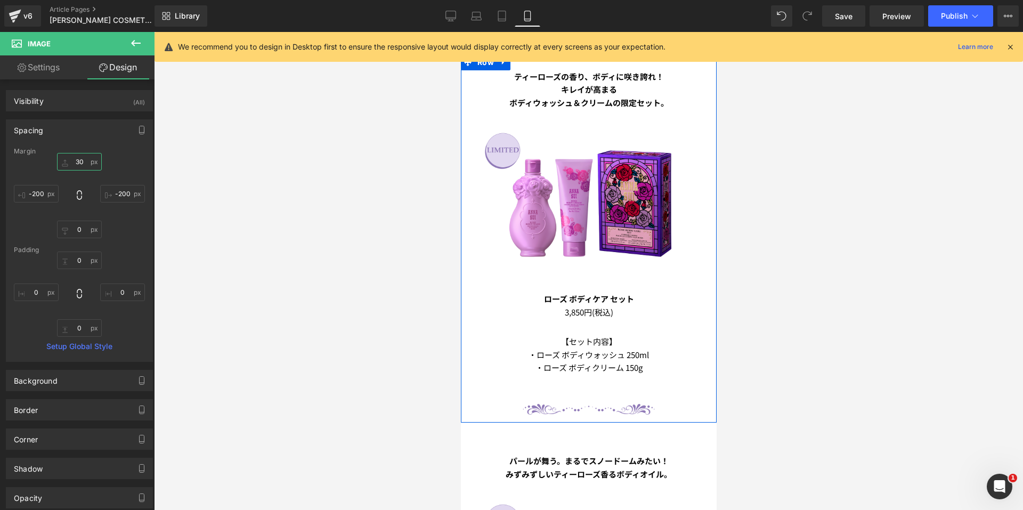
scroll to position [586, 0]
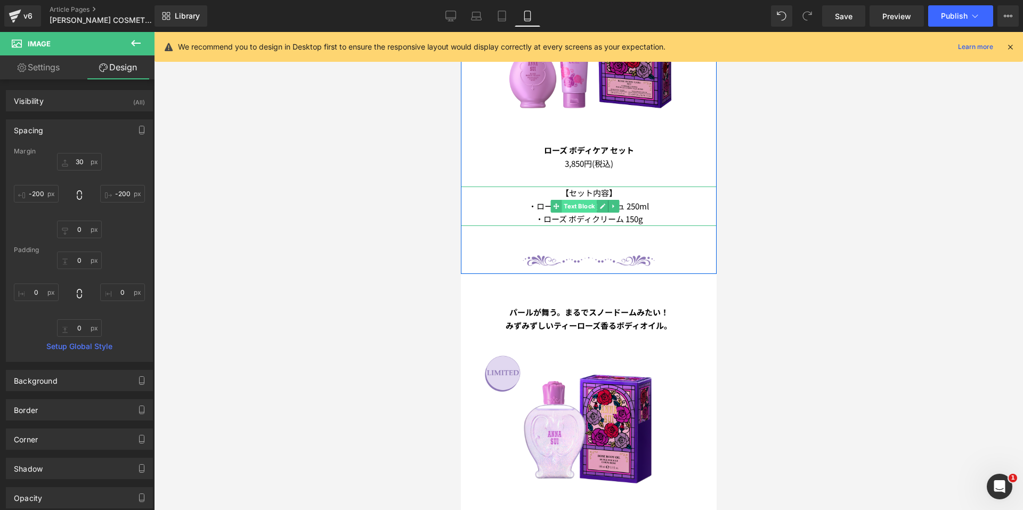
click at [585, 200] on span "Text Block" at bounding box center [578, 206] width 35 height 13
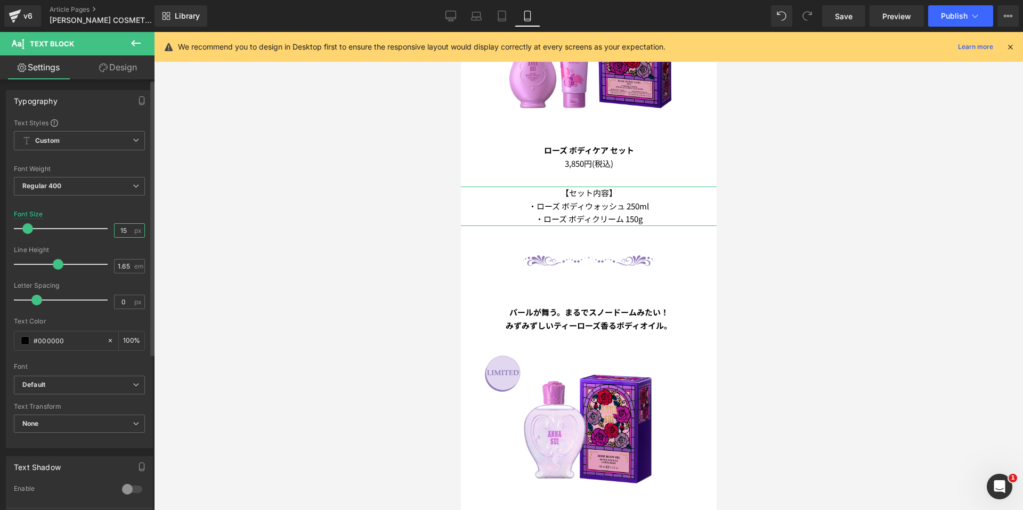
drag, startPoint x: 124, startPoint y: 231, endPoint x: 92, endPoint y: 226, distance: 32.3
click at [93, 226] on div "Font Size 15 px" at bounding box center [79, 228] width 131 height 36
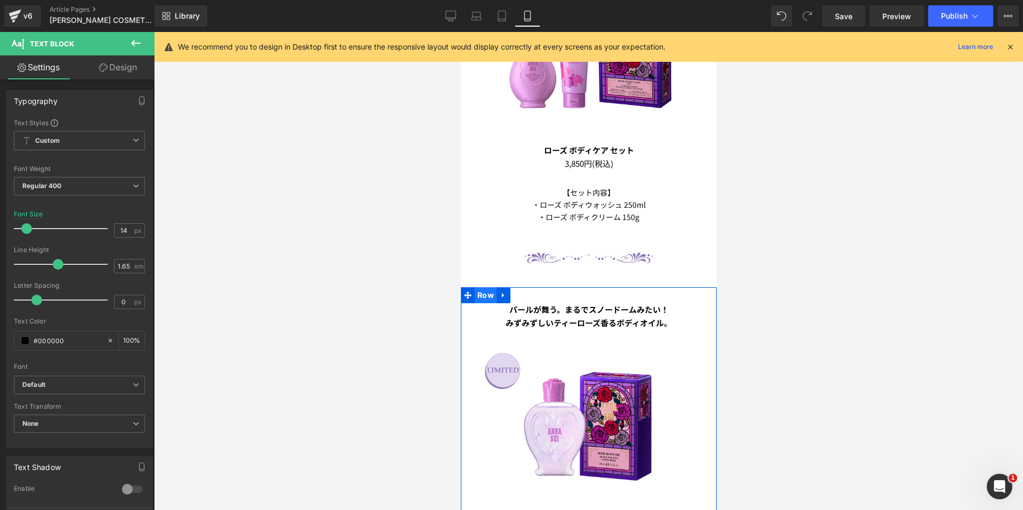
click at [480, 287] on span "Row" at bounding box center [485, 295] width 22 height 16
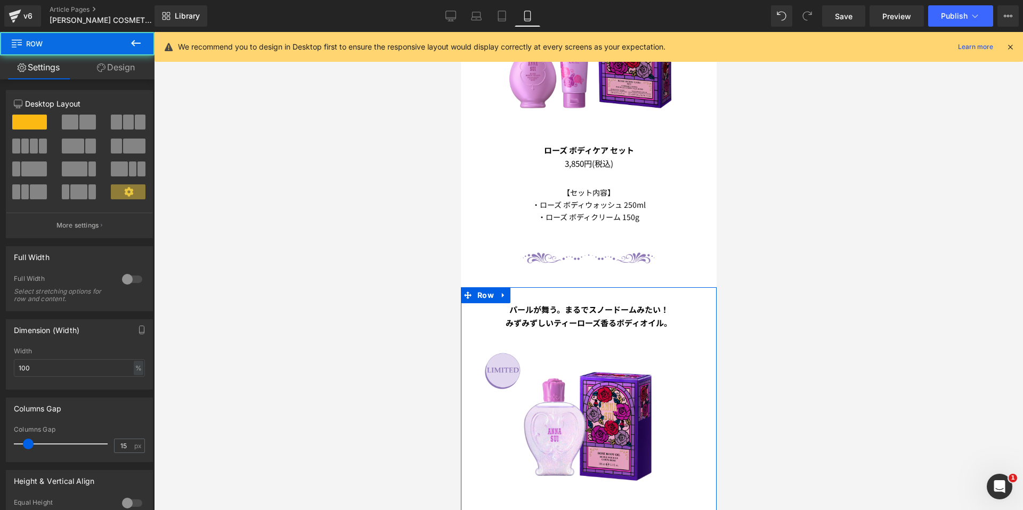
click at [121, 69] on link "Design" at bounding box center [115, 67] width 77 height 24
click at [0, 0] on div "Spacing" at bounding box center [0, 0] width 0 height 0
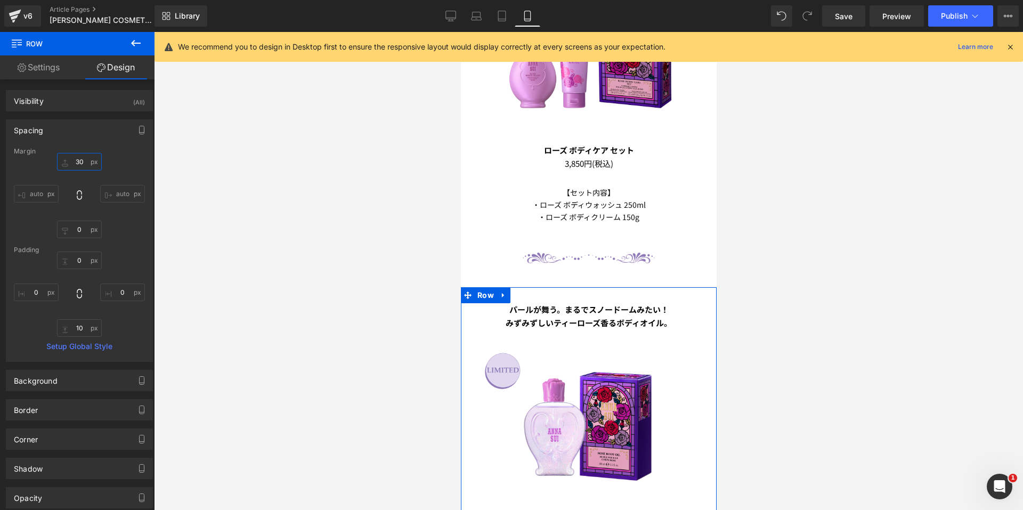
click at [82, 161] on input "30" at bounding box center [79, 162] width 45 height 18
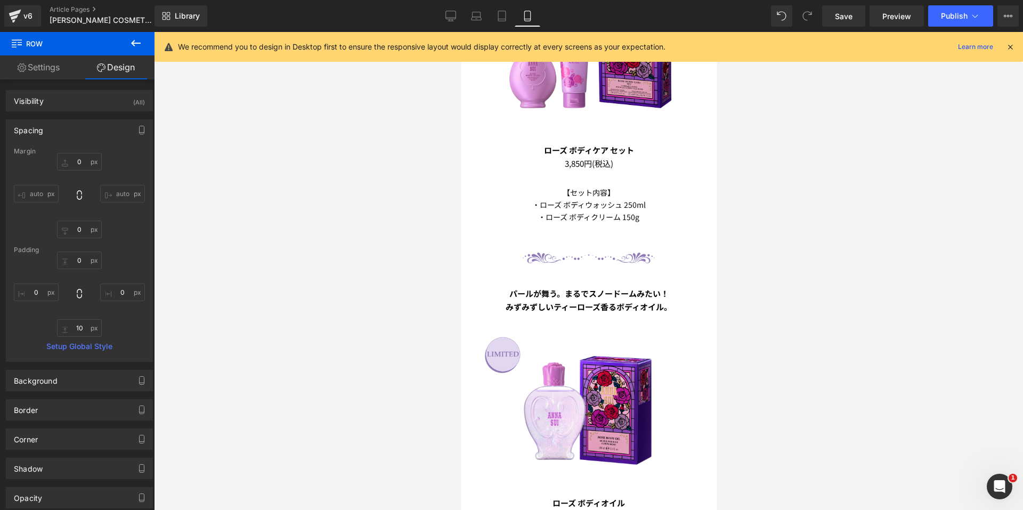
click at [872, 186] on div at bounding box center [588, 271] width 869 height 478
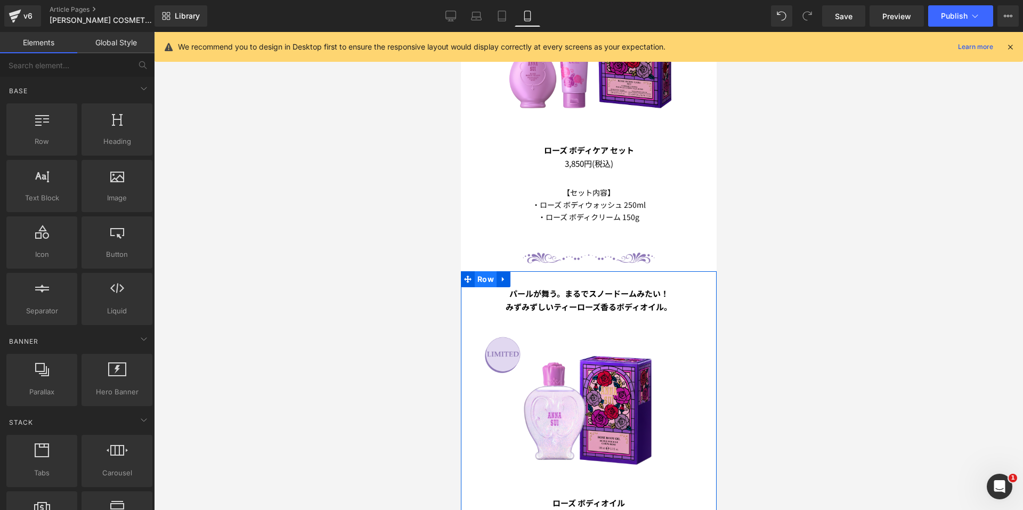
click at [480, 271] on span "Row" at bounding box center [485, 279] width 22 height 16
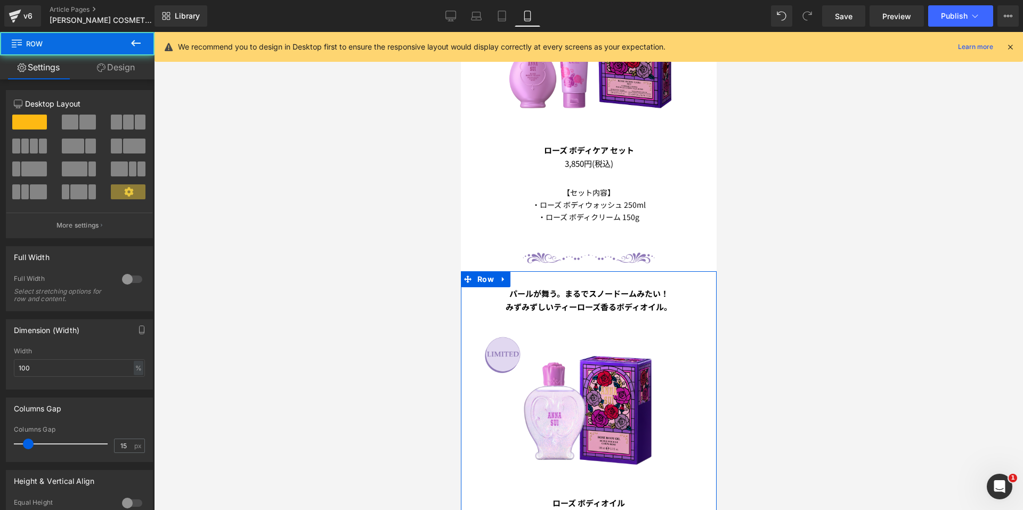
drag, startPoint x: 115, startPoint y: 68, endPoint x: 74, endPoint y: 128, distance: 72.9
click at [115, 68] on link "Design" at bounding box center [115, 67] width 77 height 24
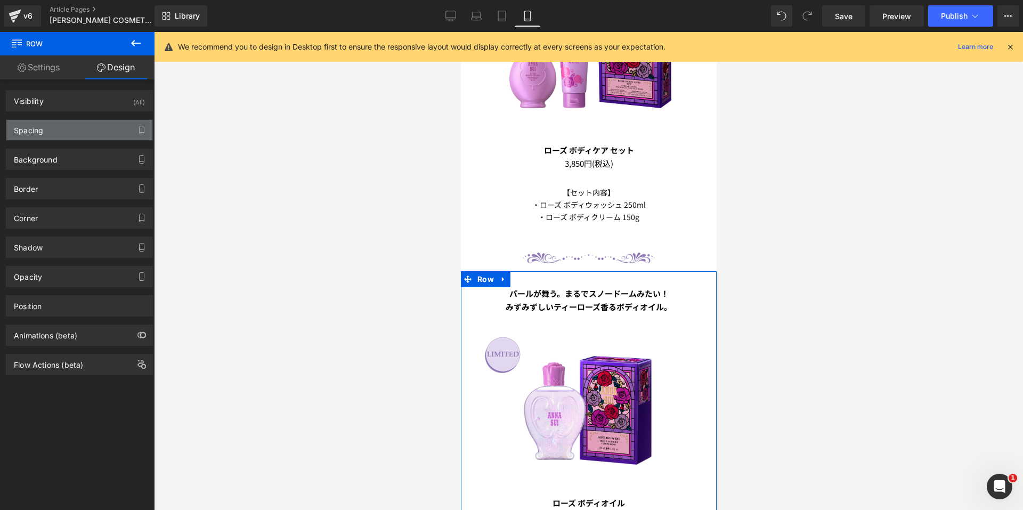
click at [74, 128] on div "Spacing" at bounding box center [79, 130] width 146 height 20
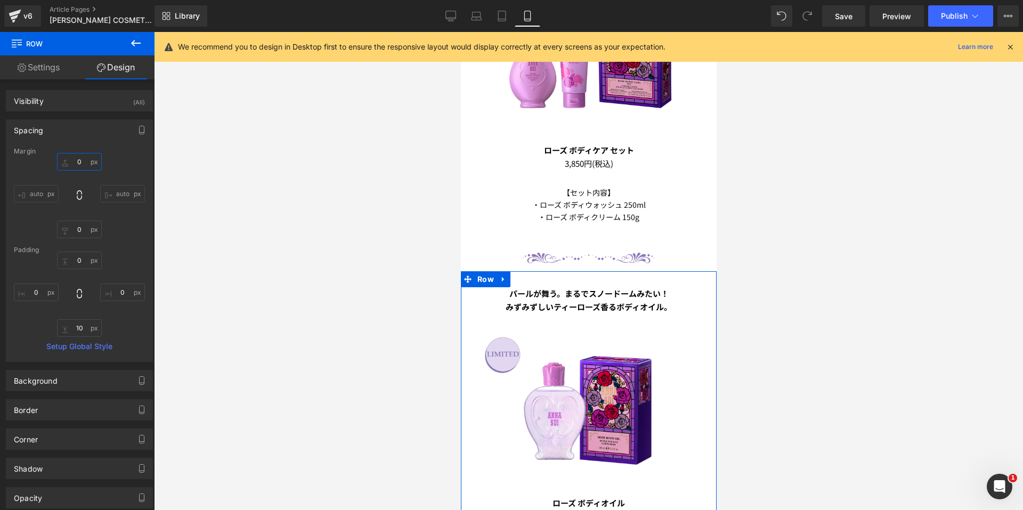
click at [60, 161] on input "0" at bounding box center [79, 162] width 45 height 18
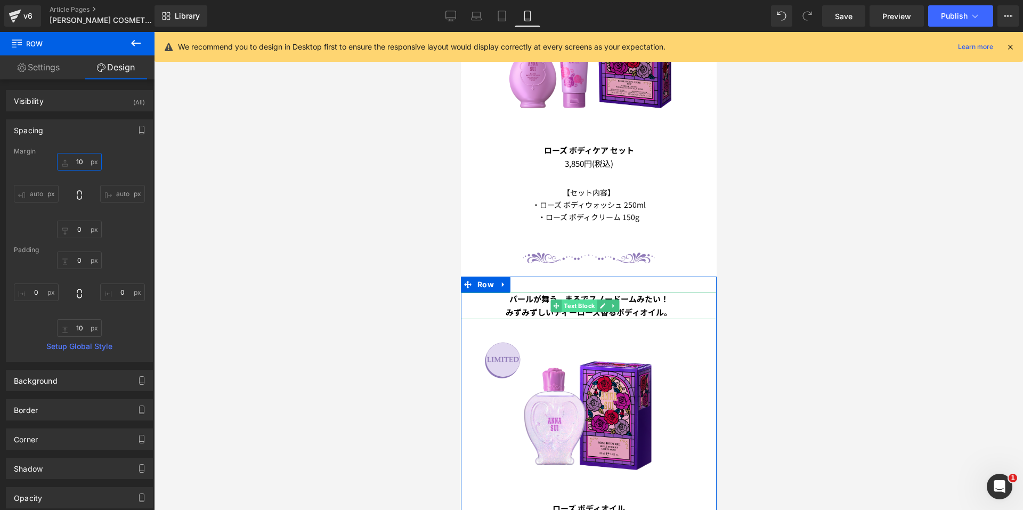
scroll to position [746, 0]
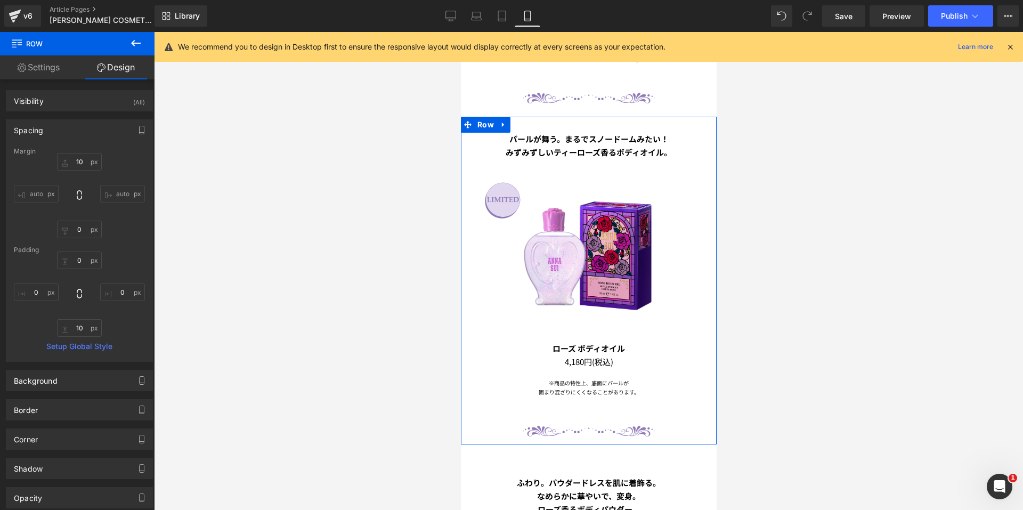
click at [567, 237] on div "Image" at bounding box center [588, 250] width 453 height 151
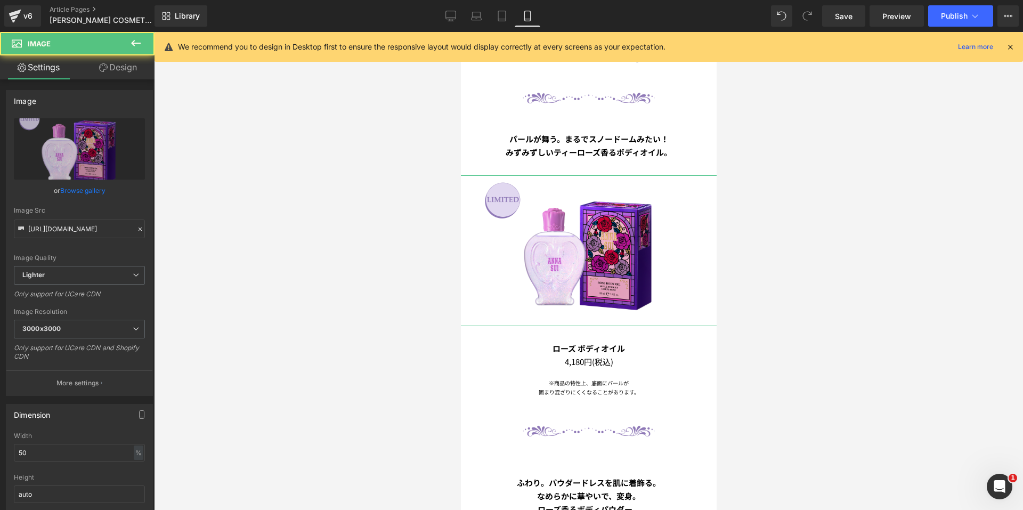
click at [110, 66] on link "Design" at bounding box center [117, 67] width 77 height 24
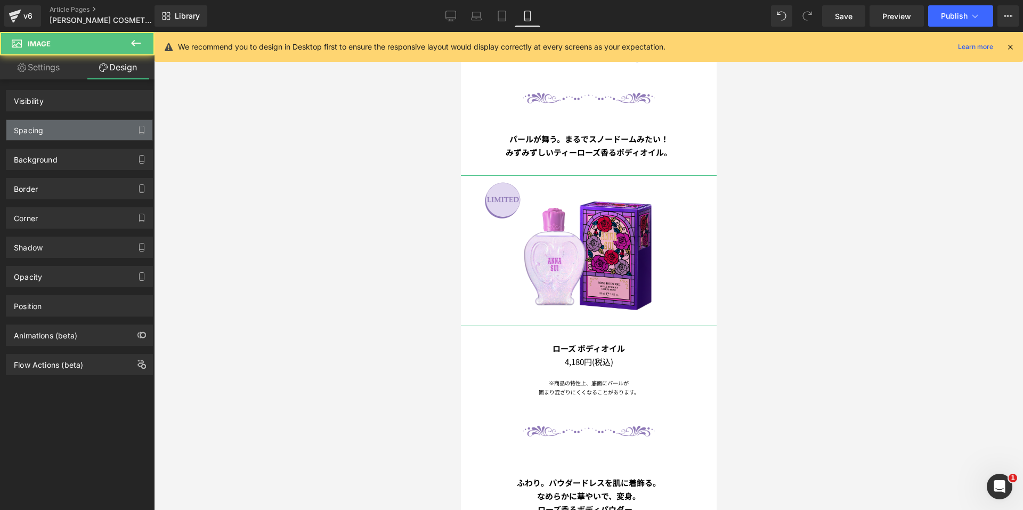
click at [60, 125] on div "Spacing" at bounding box center [79, 130] width 146 height 20
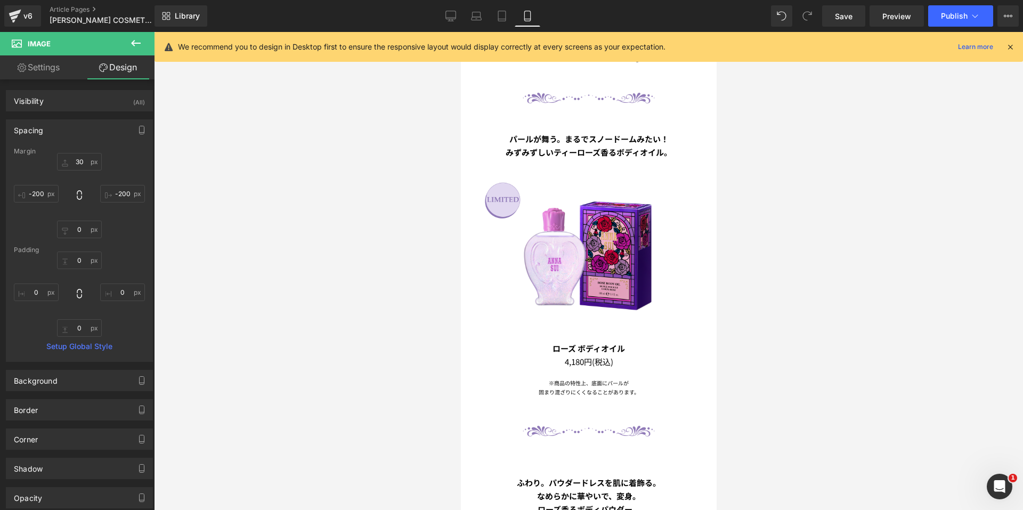
click at [250, 160] on div at bounding box center [588, 271] width 869 height 478
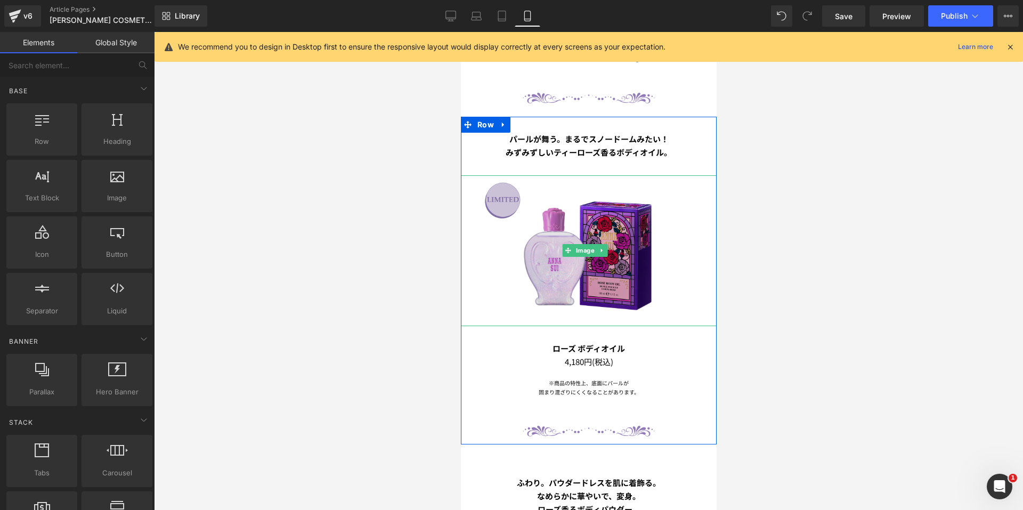
click at [547, 255] on img at bounding box center [588, 250] width 226 height 151
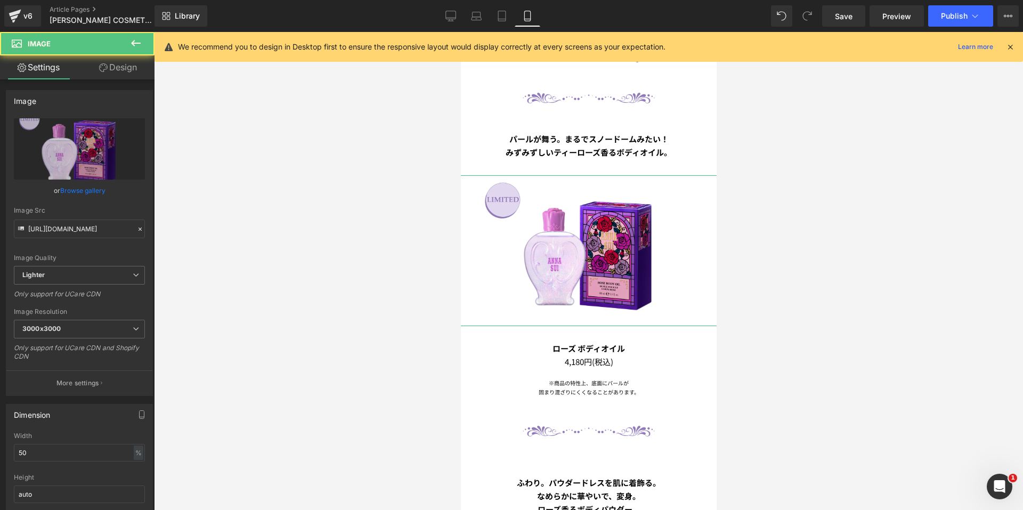
click at [133, 71] on link "Design" at bounding box center [117, 67] width 77 height 24
click at [0, 0] on div "Spacing" at bounding box center [0, 0] width 0 height 0
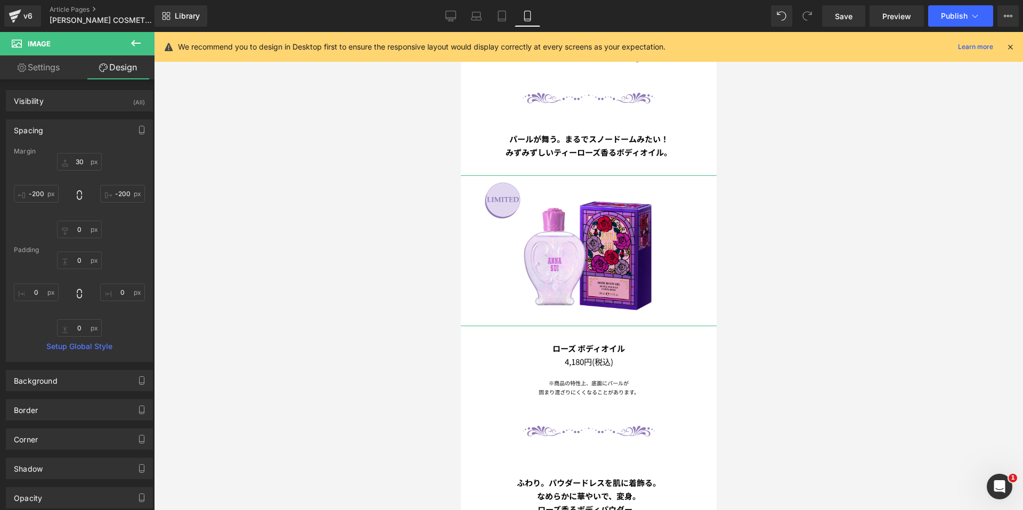
click at [76, 153] on div "Margin" at bounding box center [79, 151] width 131 height 7
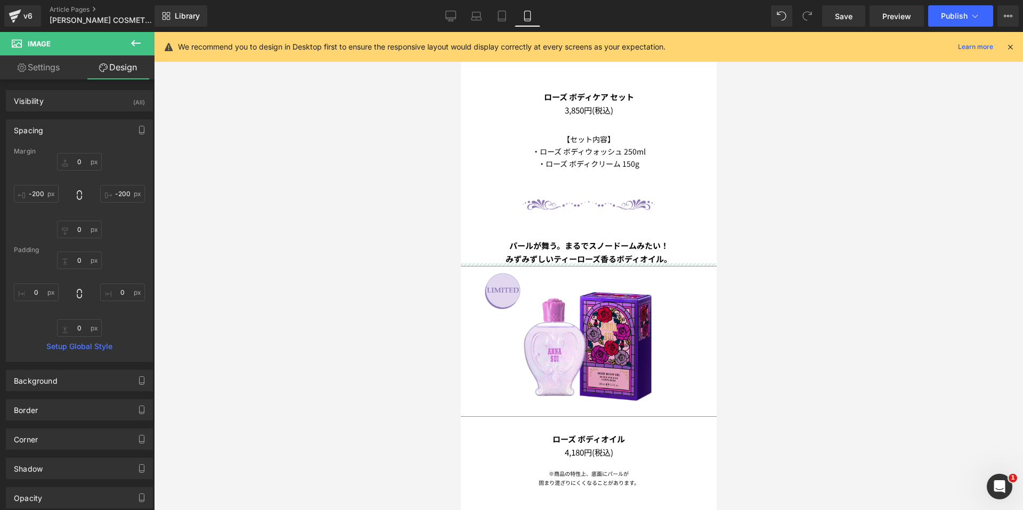
click at [816, 154] on div at bounding box center [588, 271] width 869 height 478
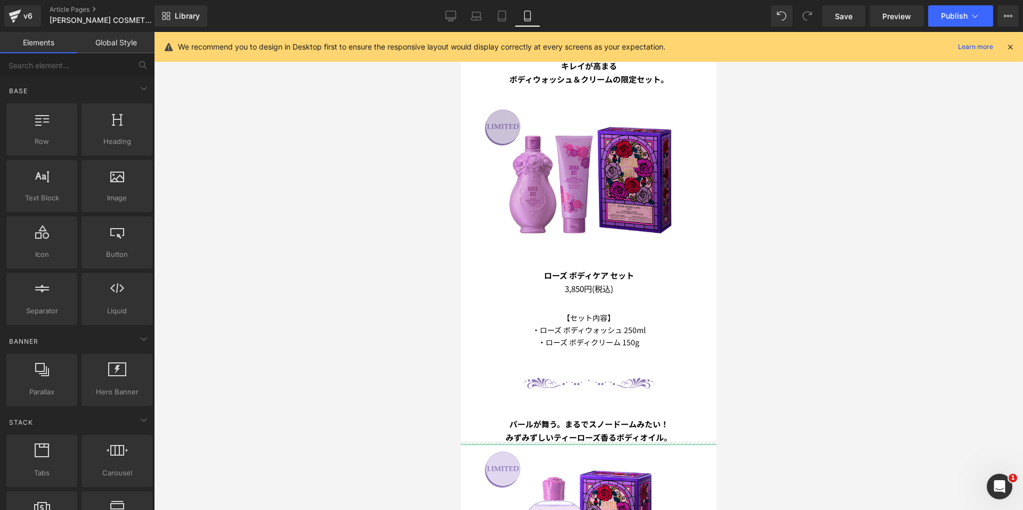
scroll to position [480, 0]
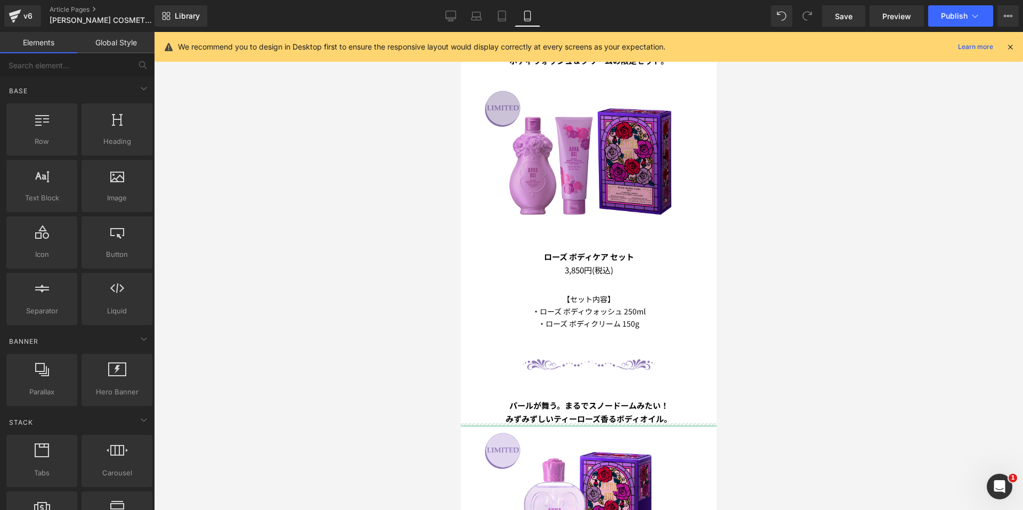
click at [577, 148] on img at bounding box center [588, 159] width 226 height 151
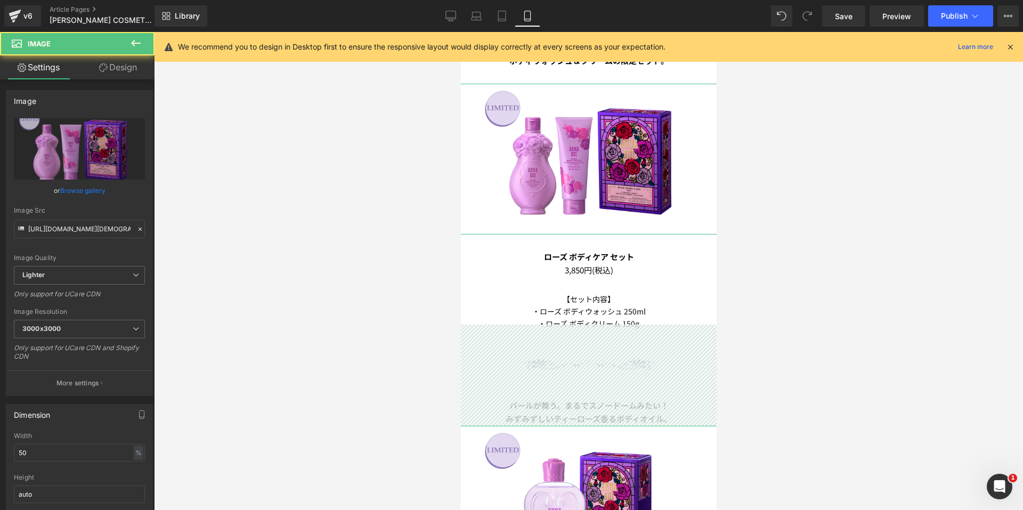
click at [126, 76] on link "Design" at bounding box center [117, 67] width 77 height 24
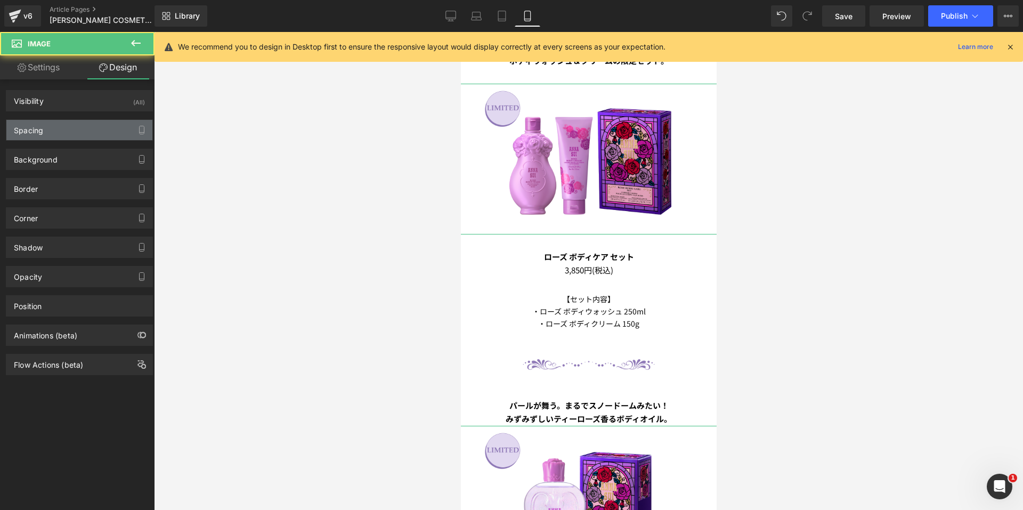
click at [85, 128] on div "Spacing" at bounding box center [79, 130] width 146 height 20
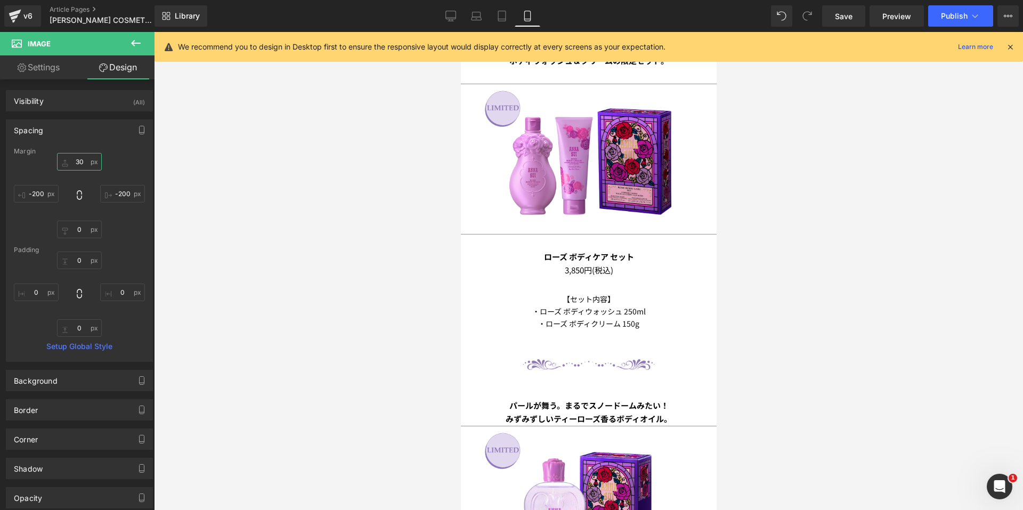
click at [66, 158] on input "30" at bounding box center [79, 162] width 45 height 18
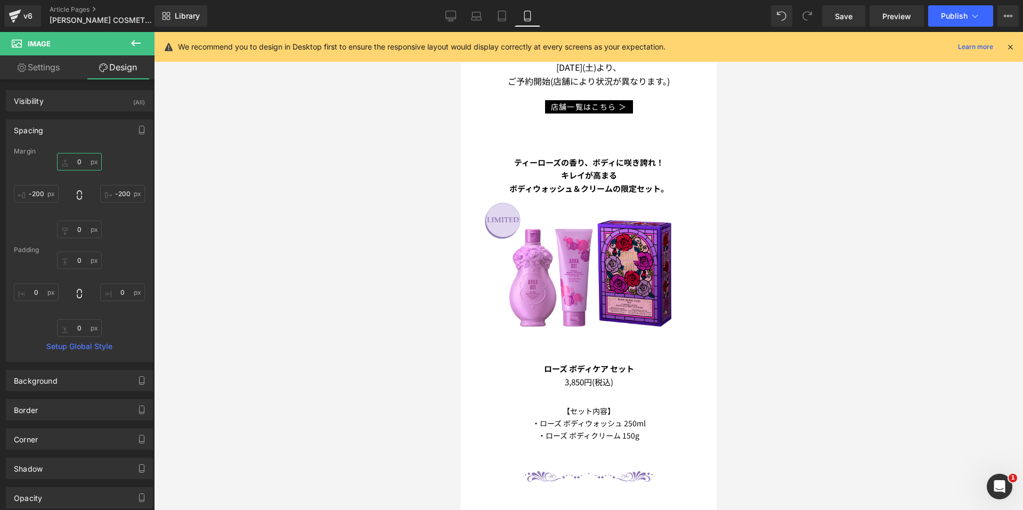
scroll to position [320, 0]
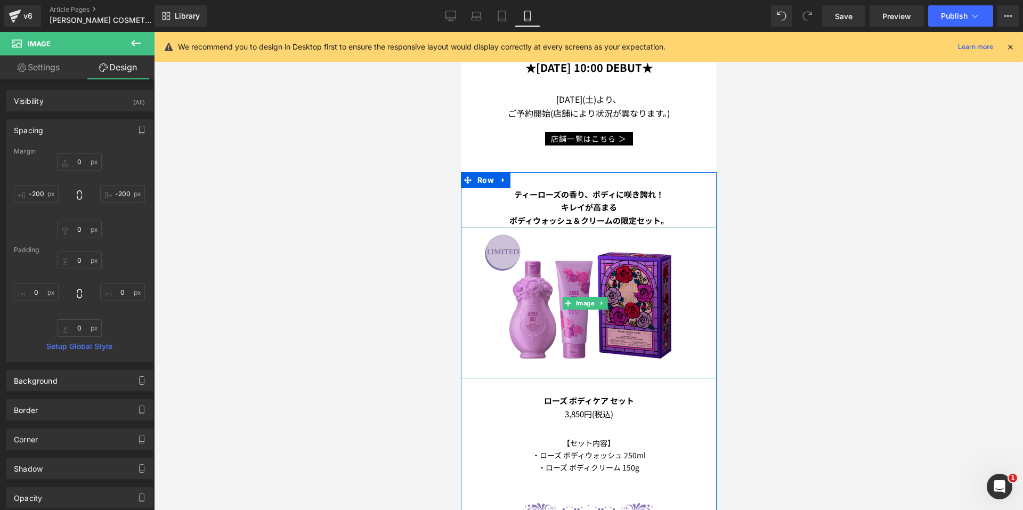
click at [589, 250] on img at bounding box center [588, 303] width 226 height 151
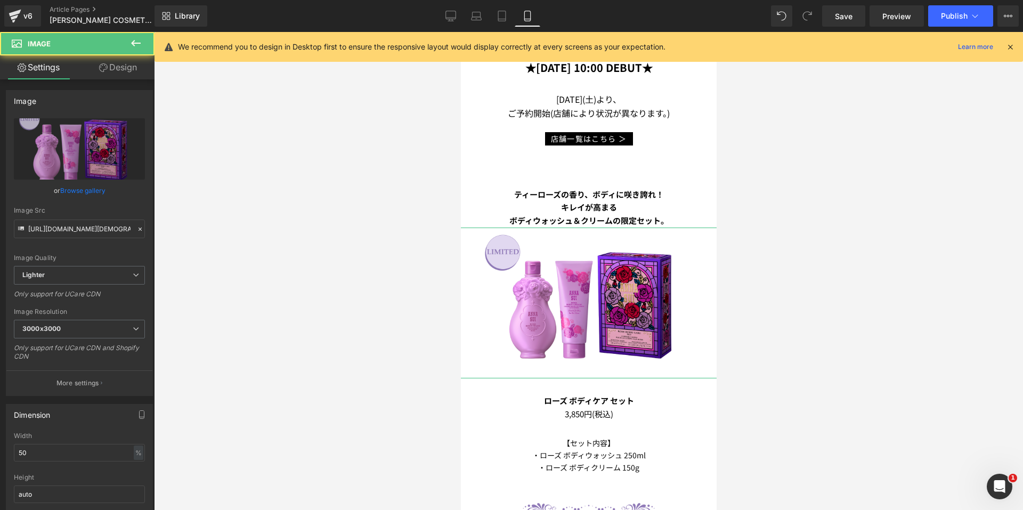
click at [116, 65] on link "Design" at bounding box center [117, 67] width 77 height 24
click at [0, 0] on div "Spacing" at bounding box center [0, 0] width 0 height 0
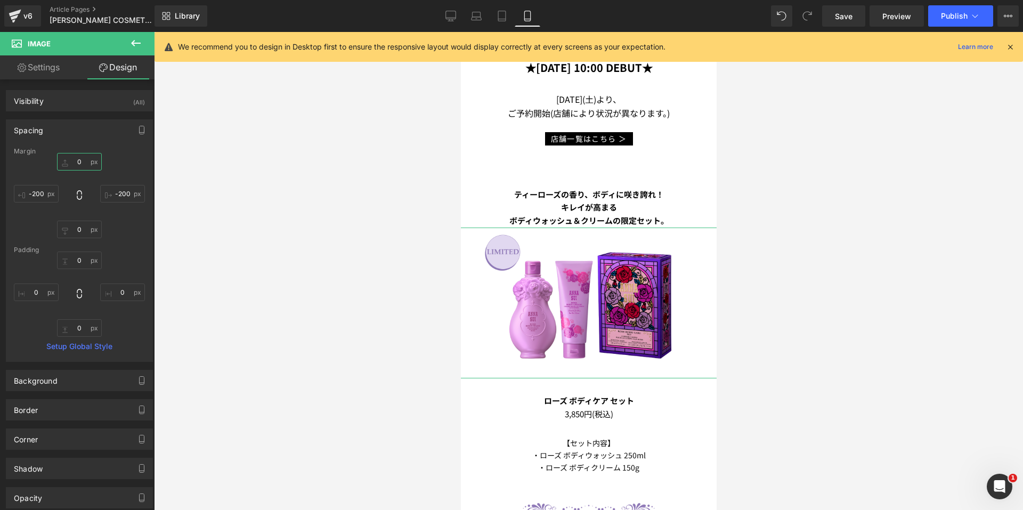
click at [68, 161] on input "0" at bounding box center [79, 162] width 45 height 18
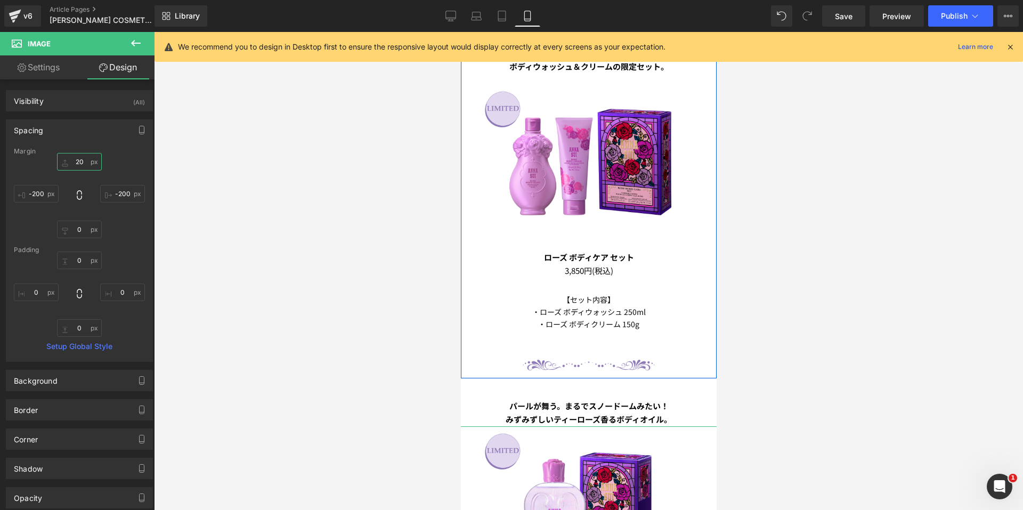
scroll to position [480, 0]
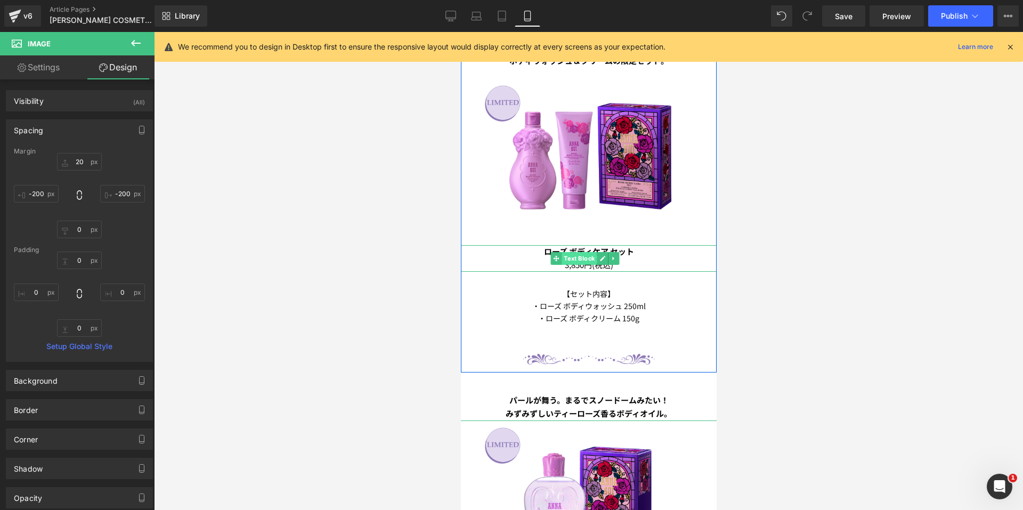
click at [574, 252] on span "Text Block" at bounding box center [578, 258] width 35 height 13
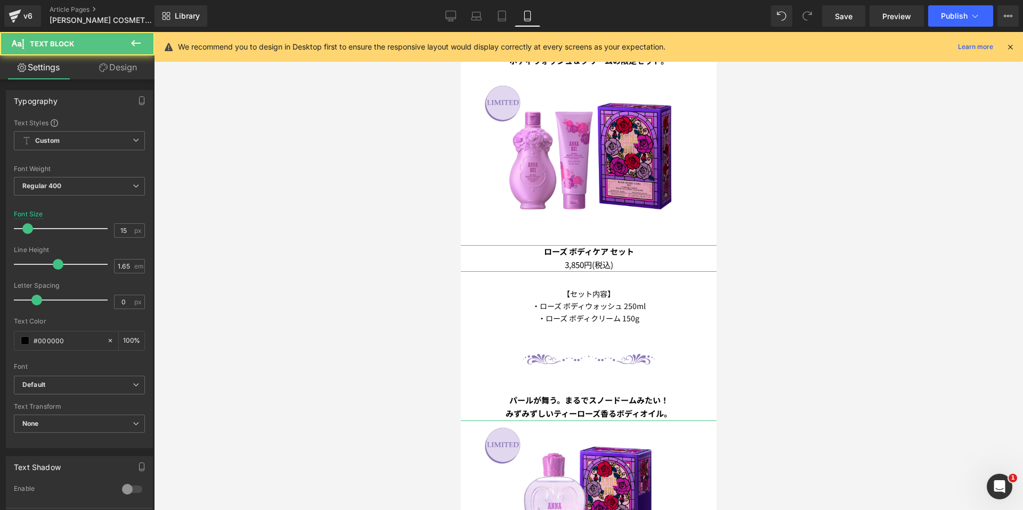
click at [124, 67] on link "Design" at bounding box center [117, 67] width 77 height 24
click at [0, 0] on div "Spacing" at bounding box center [0, 0] width 0 height 0
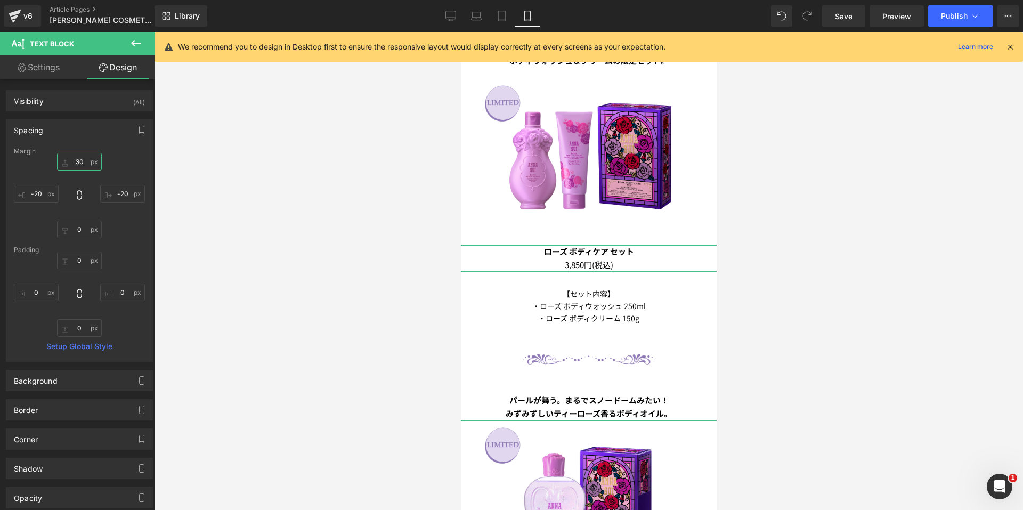
click at [65, 164] on input "30" at bounding box center [79, 162] width 45 height 18
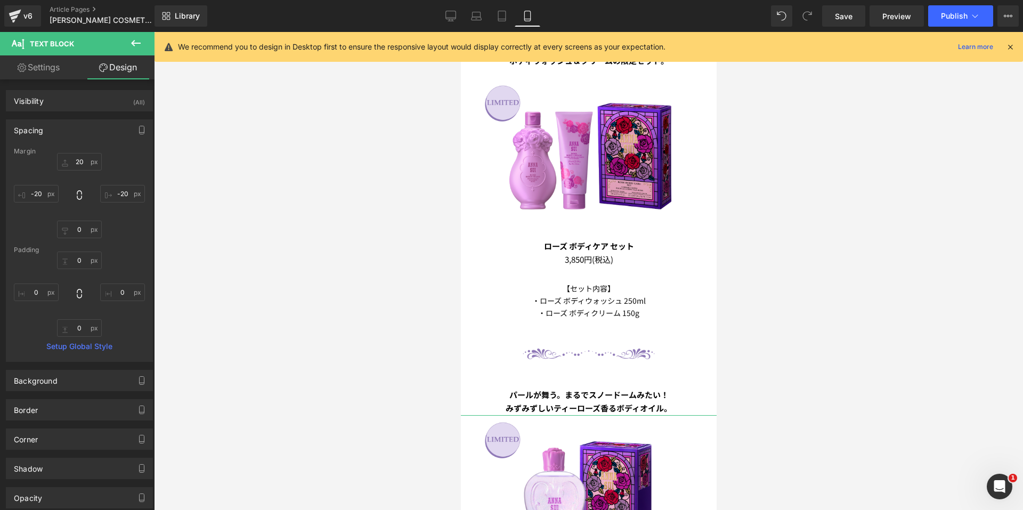
click at [594, 240] on b "ローズ ボディケア セット" at bounding box center [589, 245] width 90 height 11
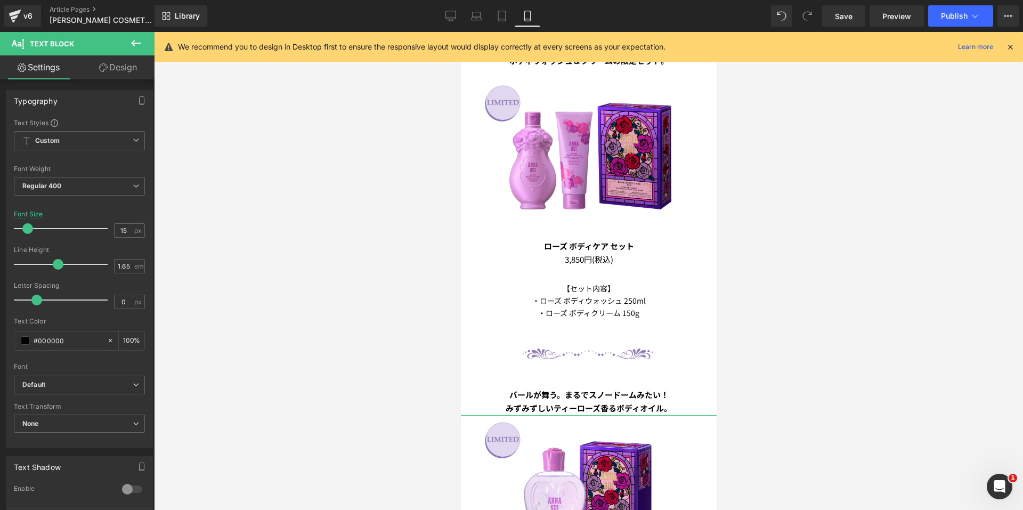
click at [132, 76] on link "Design" at bounding box center [117, 67] width 77 height 24
click at [0, 0] on div "Spacing" at bounding box center [0, 0] width 0 height 0
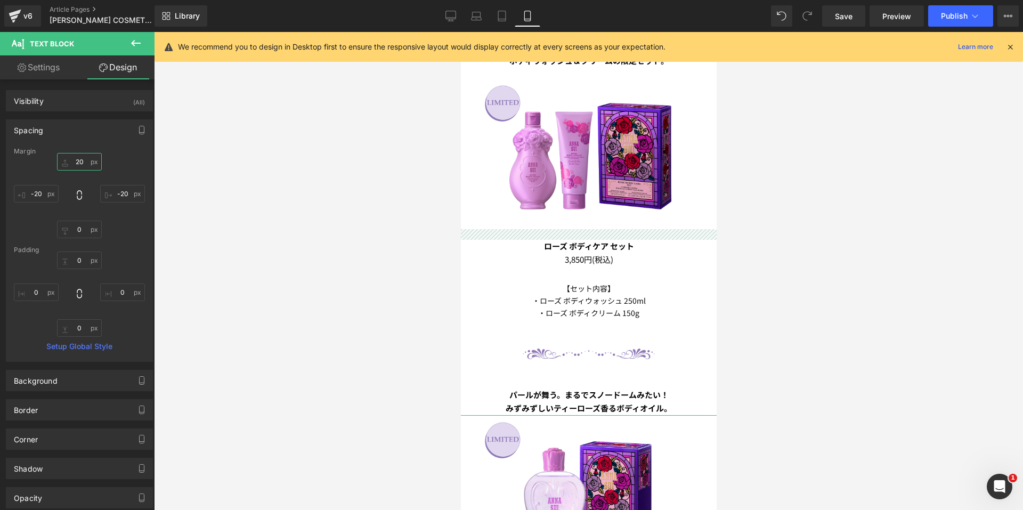
click at [75, 163] on input "20" at bounding box center [79, 162] width 45 height 18
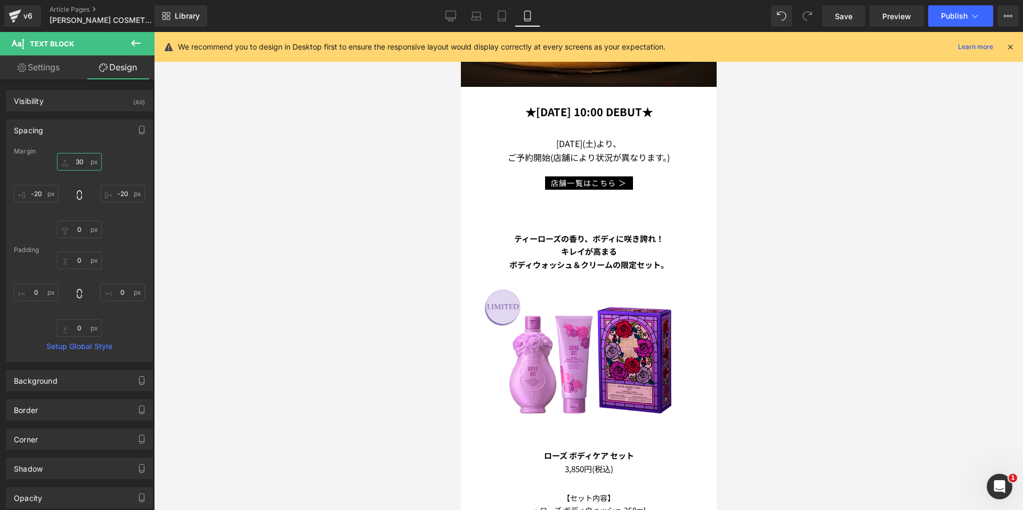
scroll to position [266, 0]
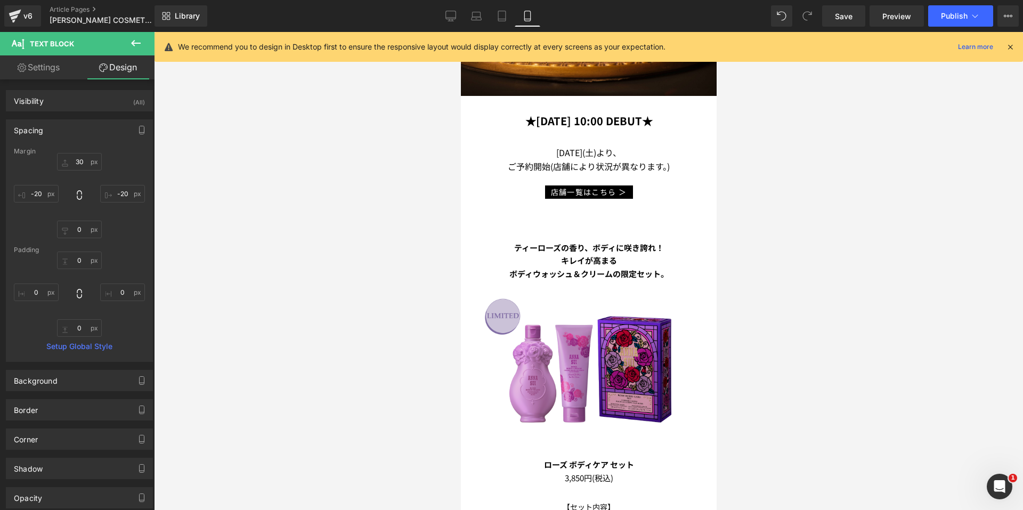
click at [556, 313] on img at bounding box center [588, 366] width 226 height 151
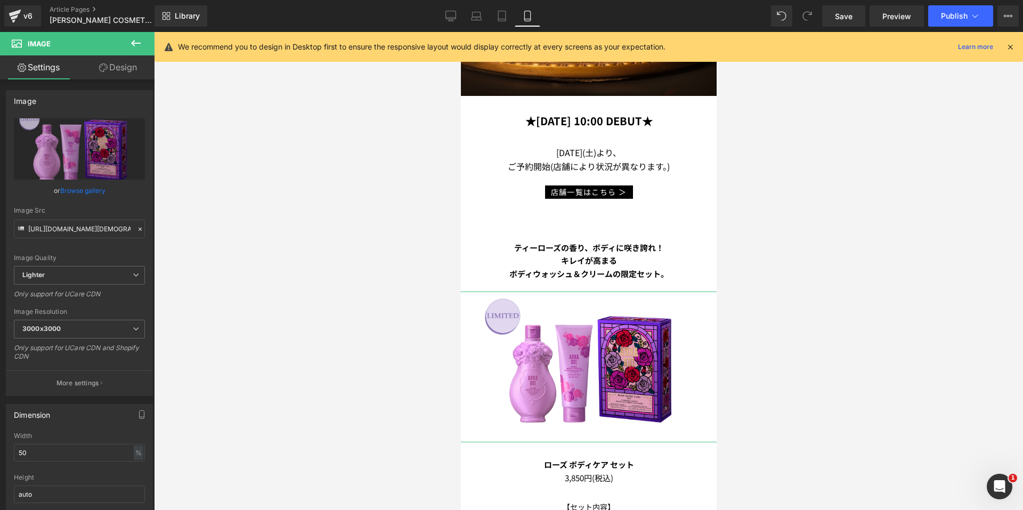
click at [104, 77] on link "Design" at bounding box center [117, 67] width 77 height 24
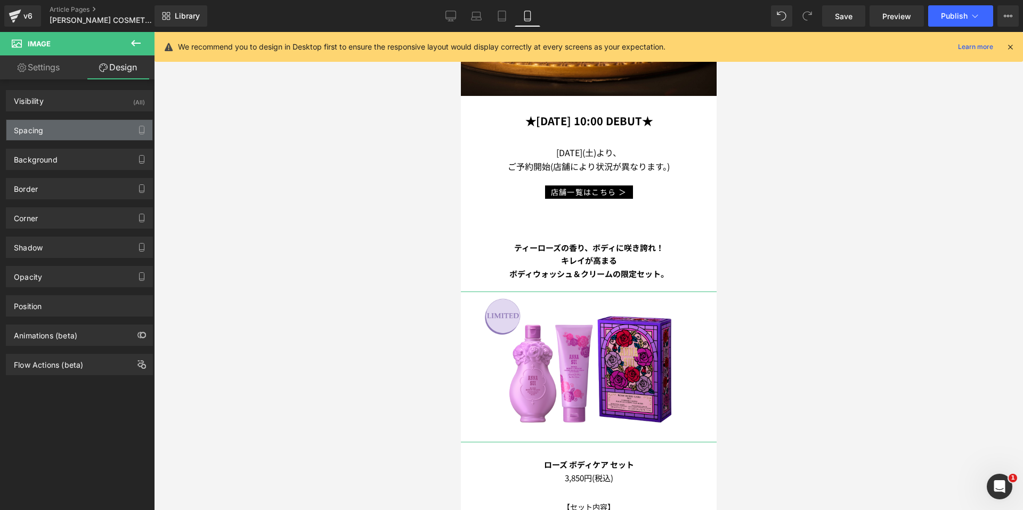
click at [64, 130] on div "Spacing" at bounding box center [79, 130] width 146 height 20
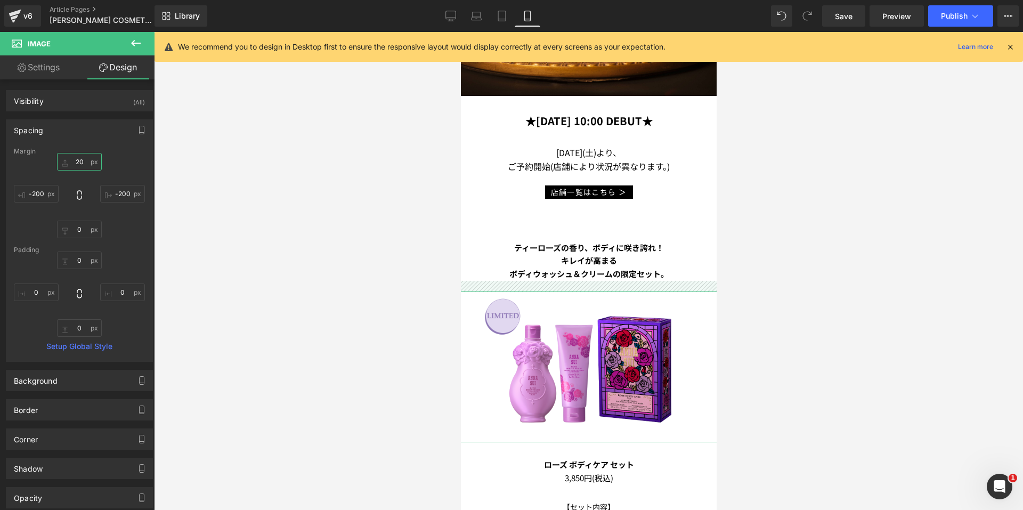
click at [65, 164] on input "20" at bounding box center [79, 162] width 45 height 18
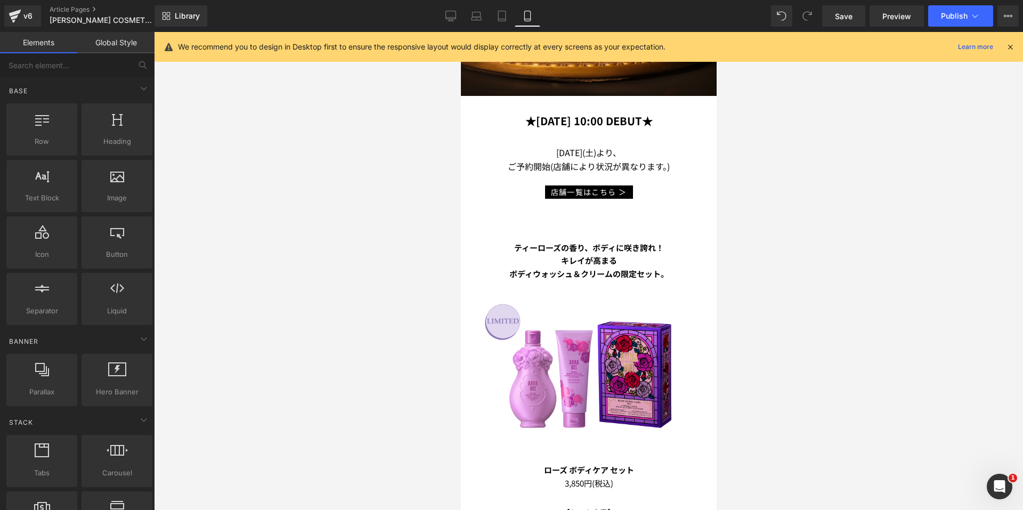
click at [351, 194] on div at bounding box center [588, 271] width 869 height 478
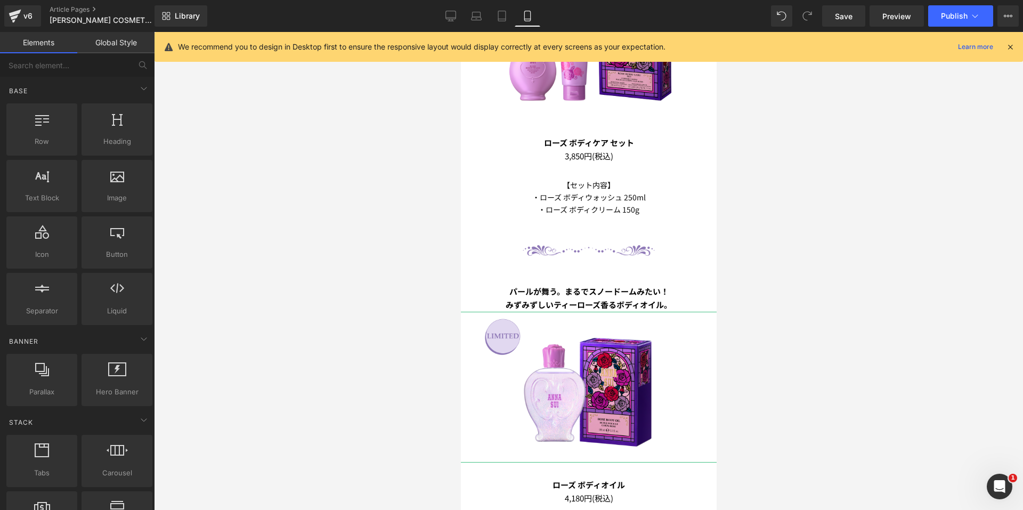
scroll to position [693, 0]
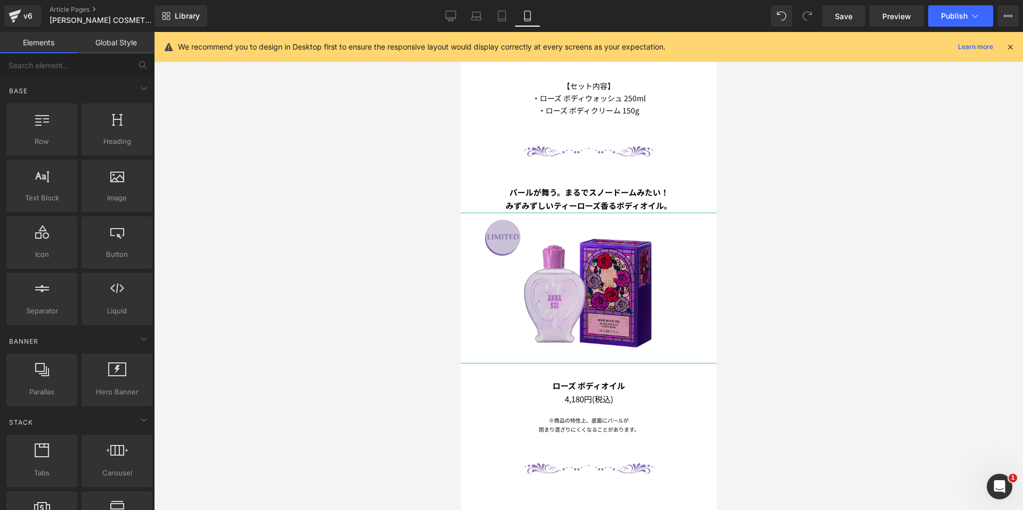
click at [586, 239] on img at bounding box center [588, 288] width 226 height 151
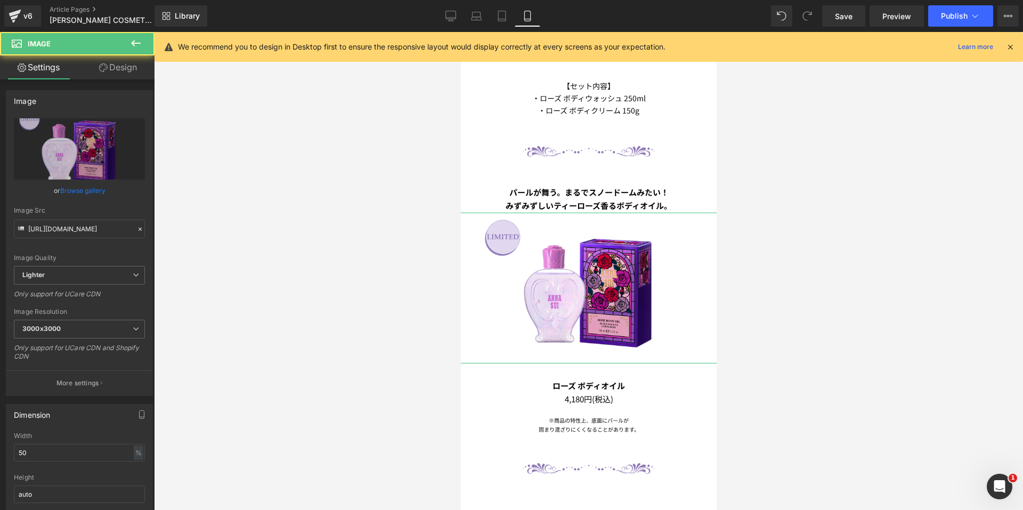
click at [134, 74] on link "Design" at bounding box center [117, 67] width 77 height 24
click at [0, 0] on div "Spacing" at bounding box center [0, 0] width 0 height 0
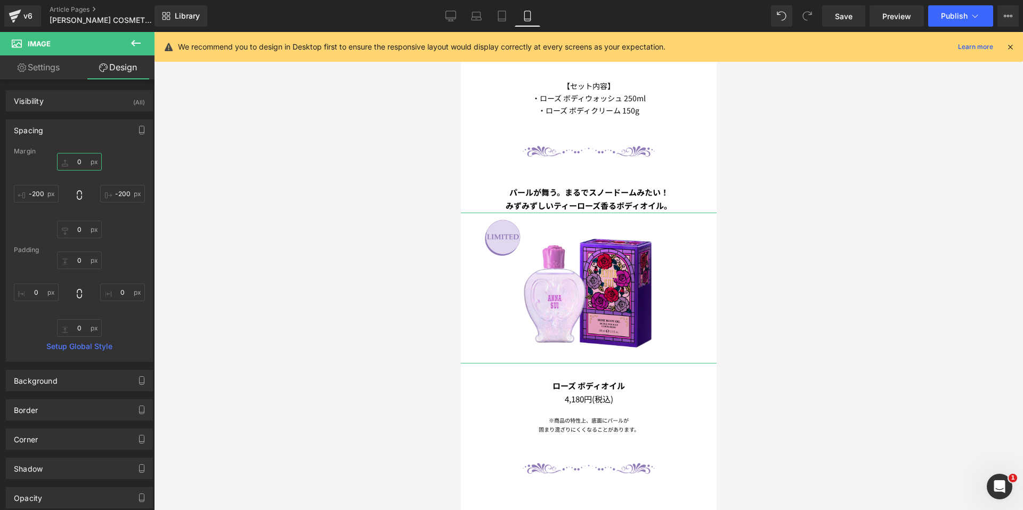
click at [87, 161] on input "0" at bounding box center [79, 162] width 45 height 18
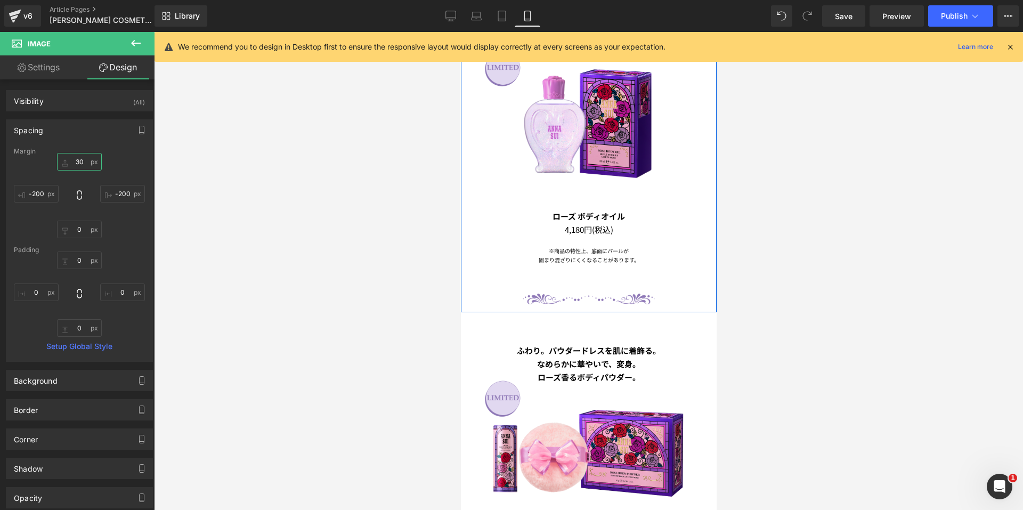
scroll to position [959, 0]
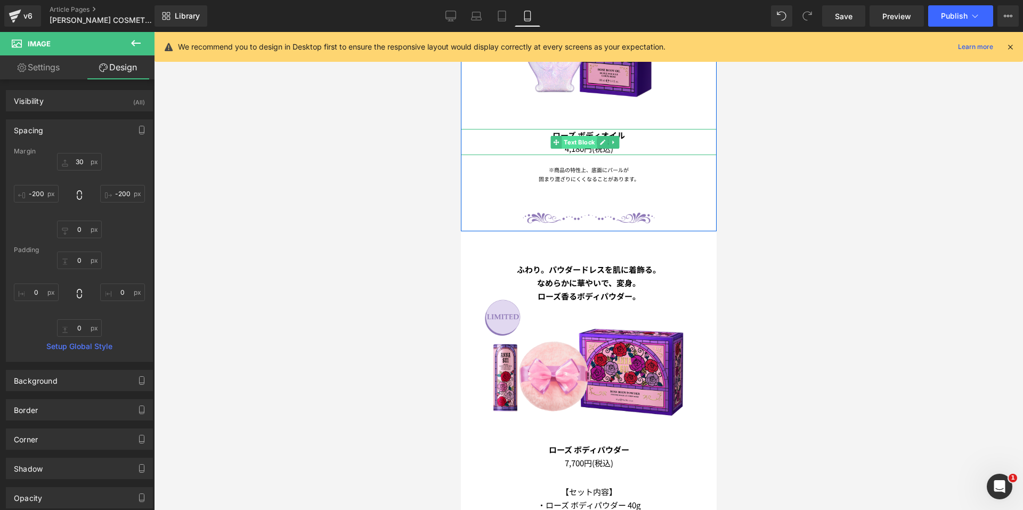
click at [572, 136] on span "Text Block" at bounding box center [578, 142] width 35 height 13
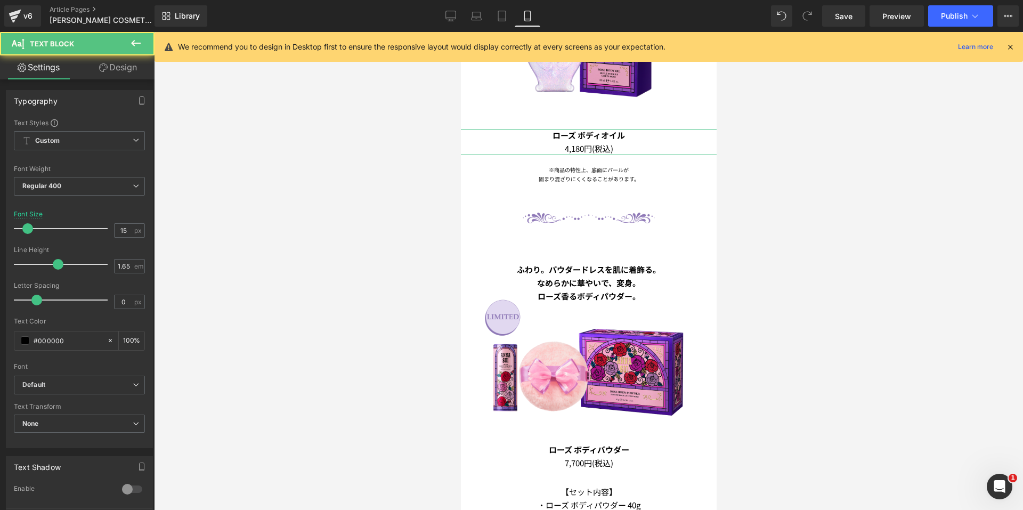
click at [131, 73] on link "Design" at bounding box center [117, 67] width 77 height 24
click at [0, 0] on div "Spacing" at bounding box center [0, 0] width 0 height 0
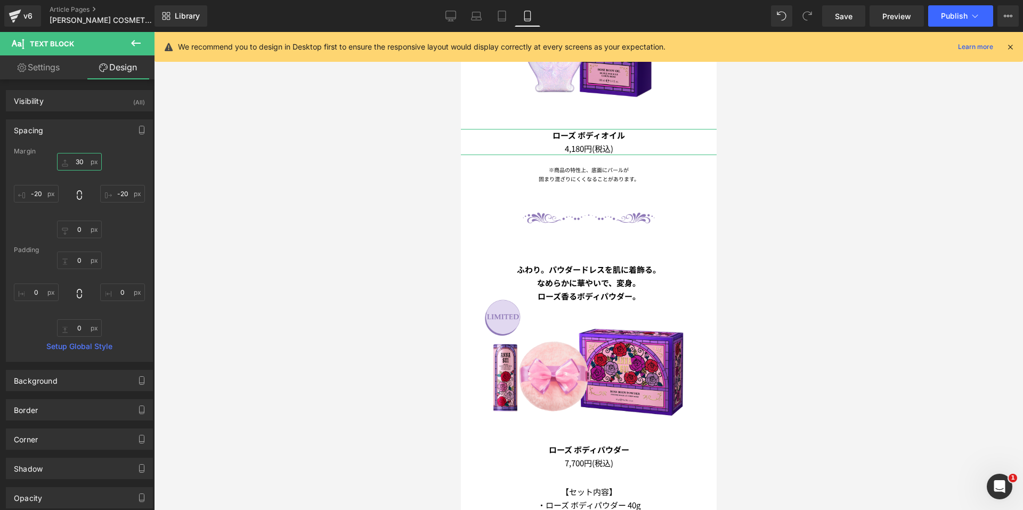
click at [84, 158] on input "30" at bounding box center [79, 162] width 45 height 18
click at [244, 171] on div at bounding box center [588, 271] width 869 height 478
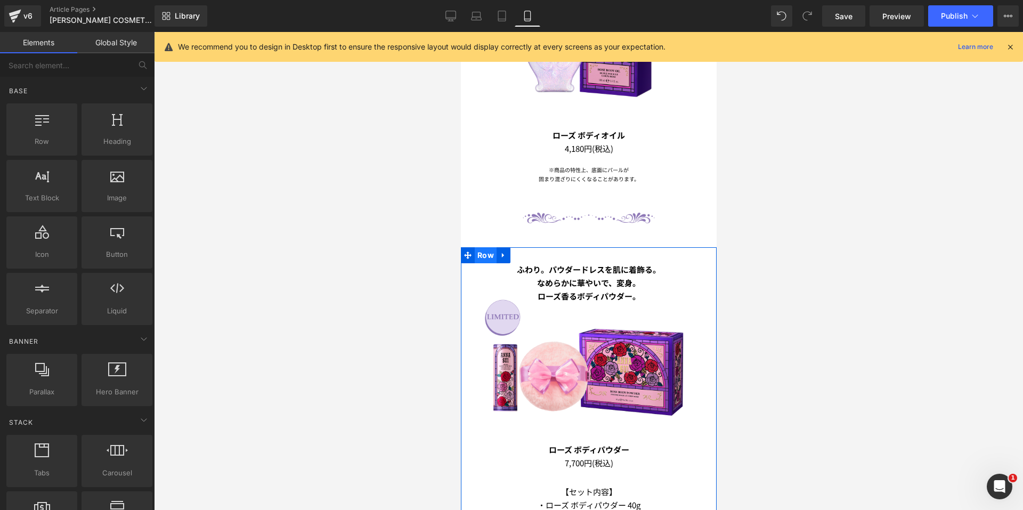
click at [480, 247] on span "Row" at bounding box center [485, 255] width 22 height 16
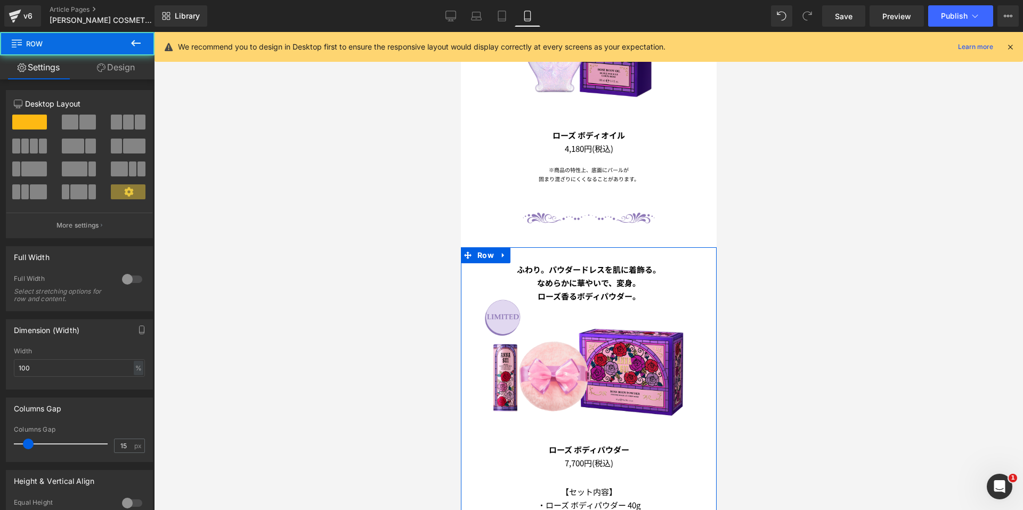
click at [107, 74] on link "Design" at bounding box center [115, 67] width 77 height 24
click at [0, 0] on div "Spacing" at bounding box center [0, 0] width 0 height 0
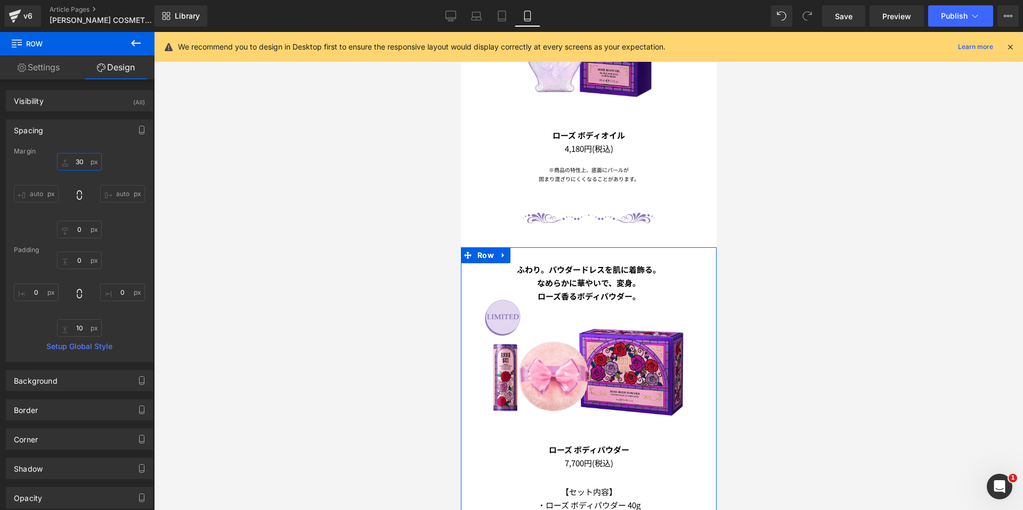
click at [76, 158] on input "30" at bounding box center [79, 162] width 45 height 18
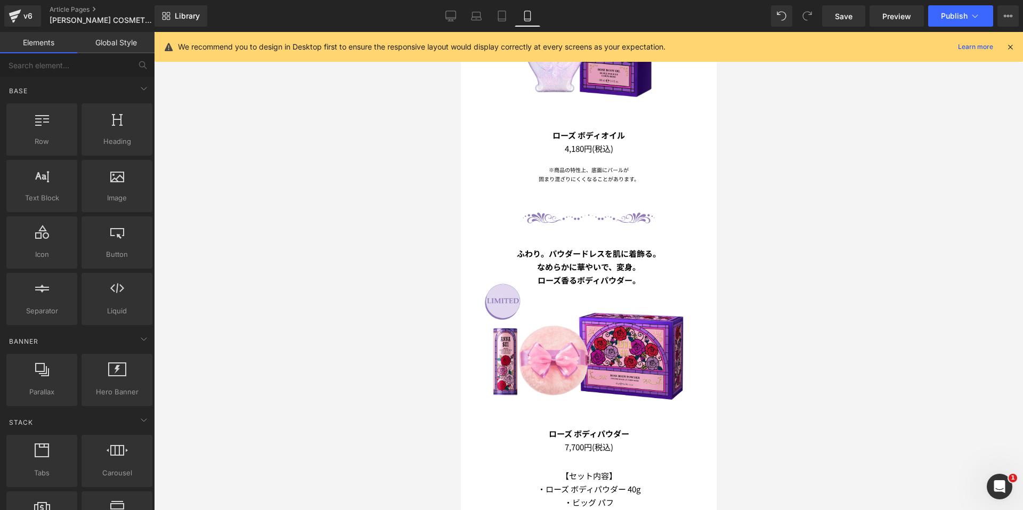
click at [270, 160] on div at bounding box center [588, 271] width 869 height 478
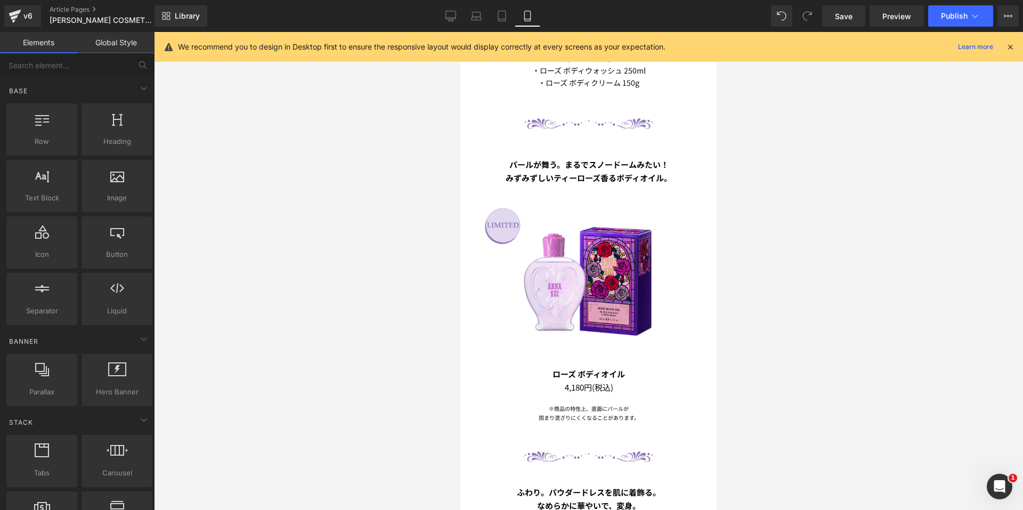
scroll to position [639, 0]
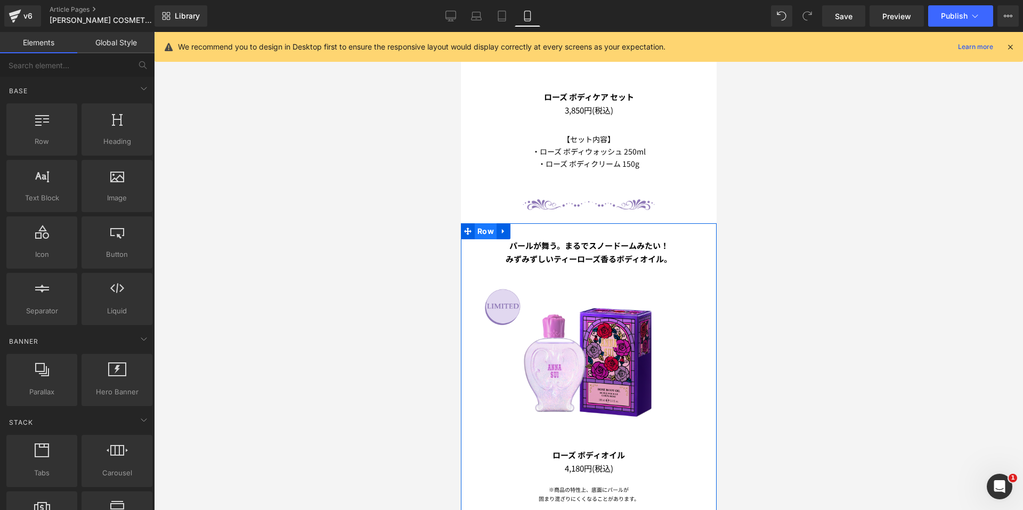
click at [484, 223] on span "Row" at bounding box center [485, 231] width 22 height 16
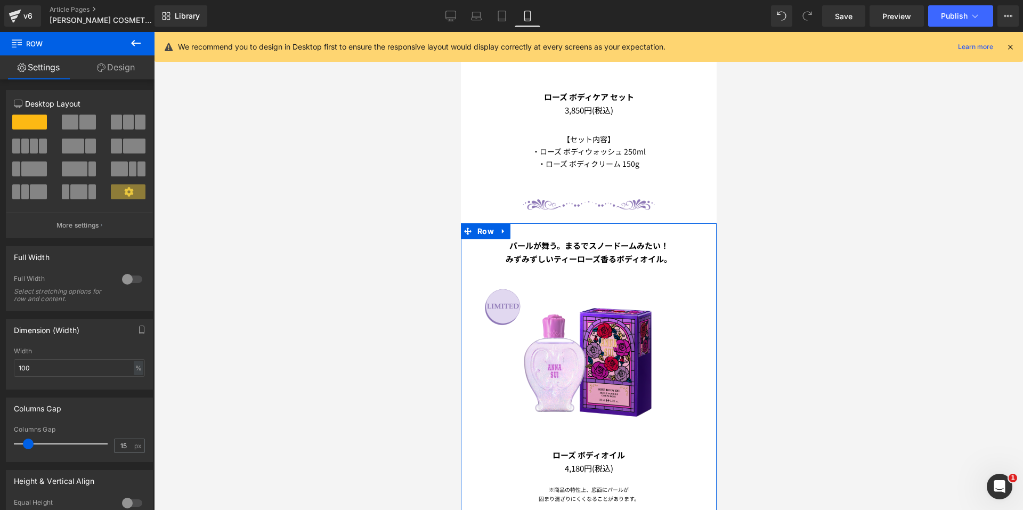
click at [100, 67] on icon at bounding box center [101, 67] width 9 height 9
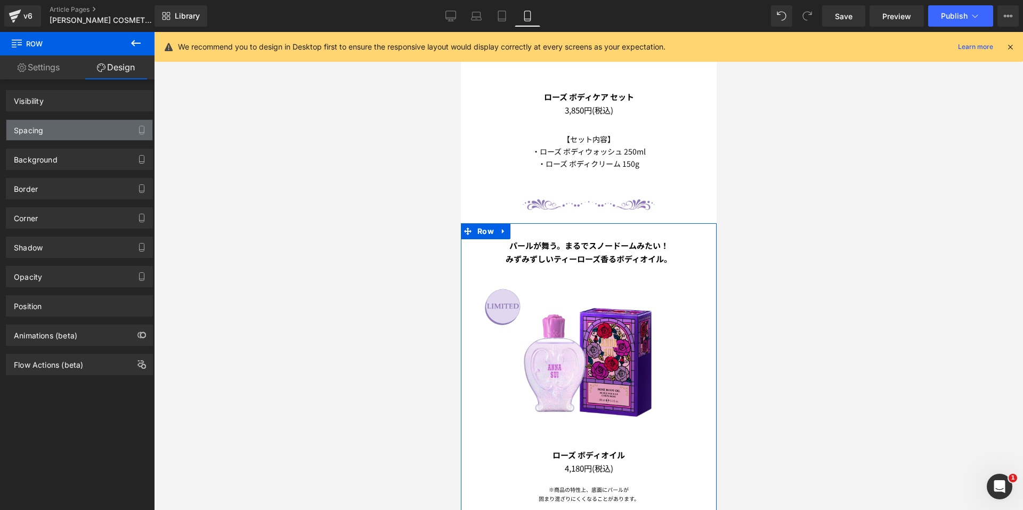
click at [68, 126] on div "Spacing" at bounding box center [79, 130] width 146 height 20
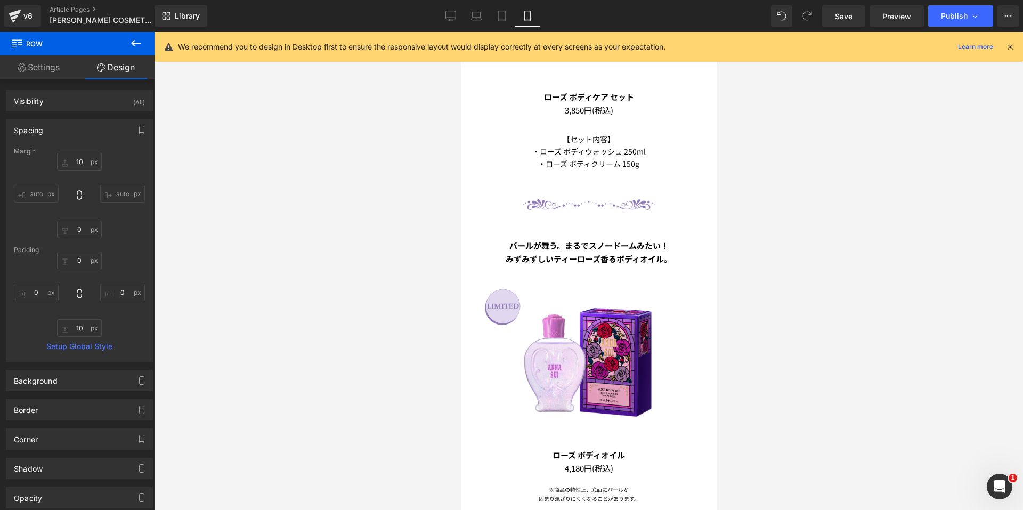
click at [327, 201] on div at bounding box center [588, 271] width 869 height 478
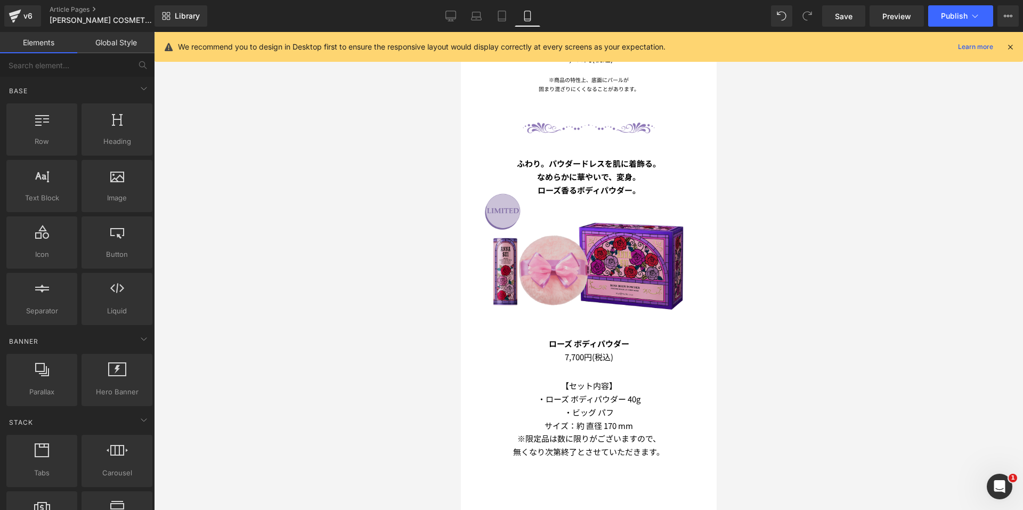
scroll to position [1066, 0]
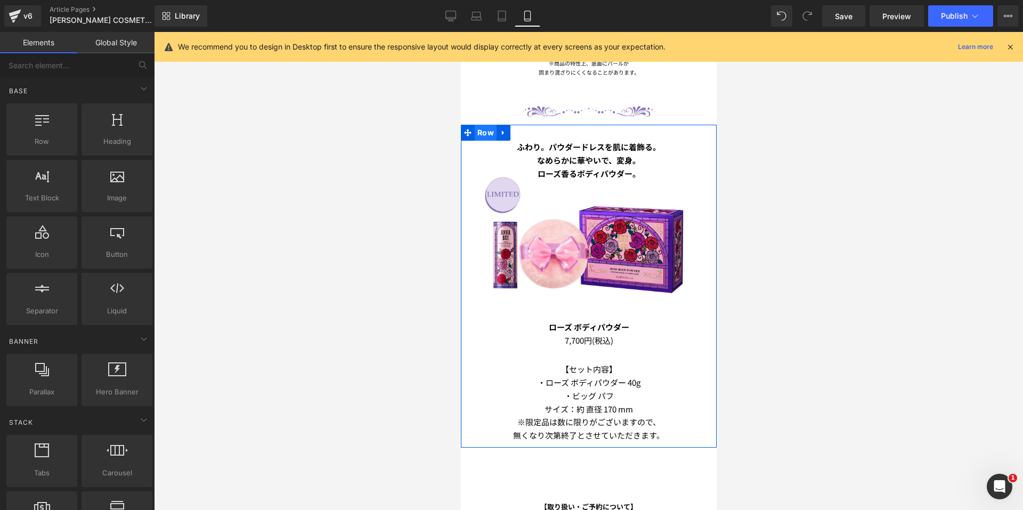
click at [480, 125] on span "Row" at bounding box center [485, 133] width 22 height 16
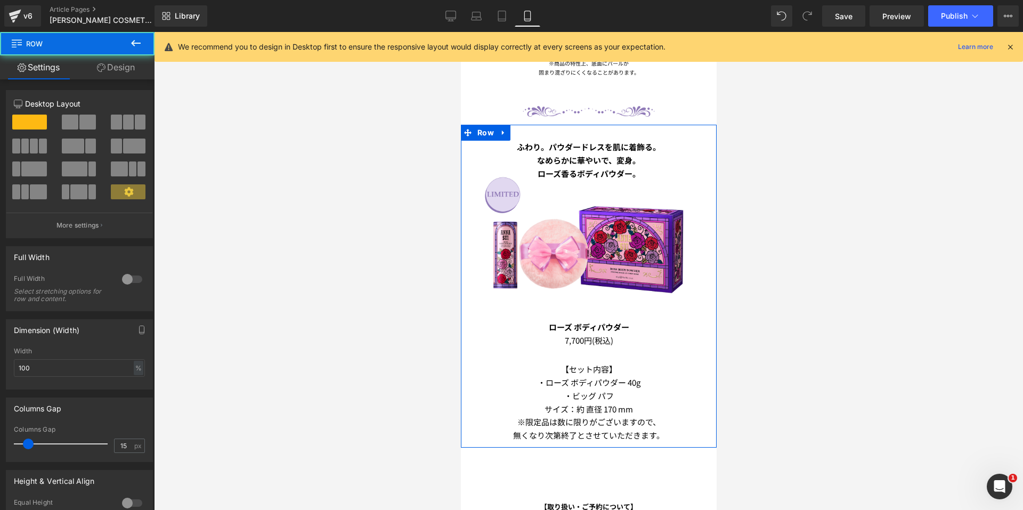
click at [134, 66] on link "Design" at bounding box center [115, 67] width 77 height 24
click at [0, 0] on div "Spacing" at bounding box center [0, 0] width 0 height 0
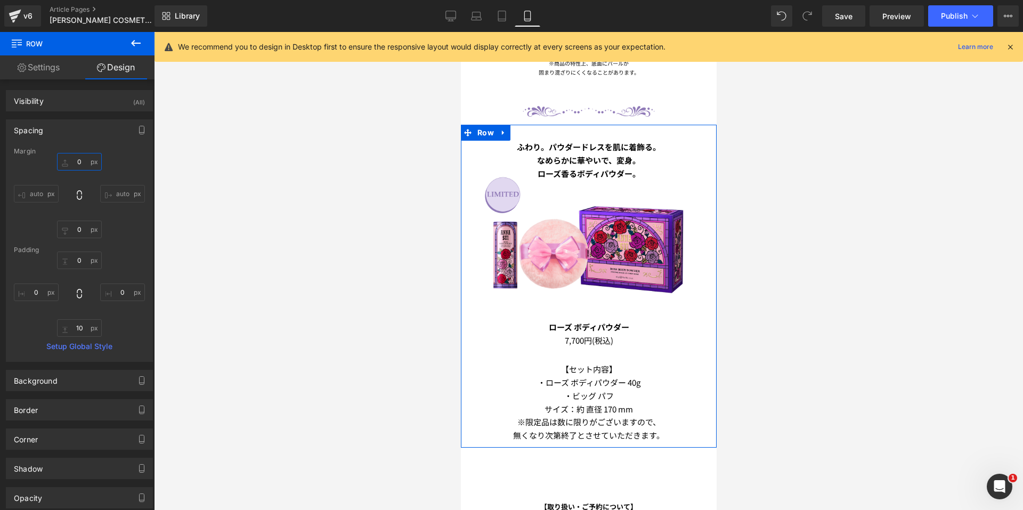
click at [79, 156] on input "0" at bounding box center [79, 162] width 45 height 18
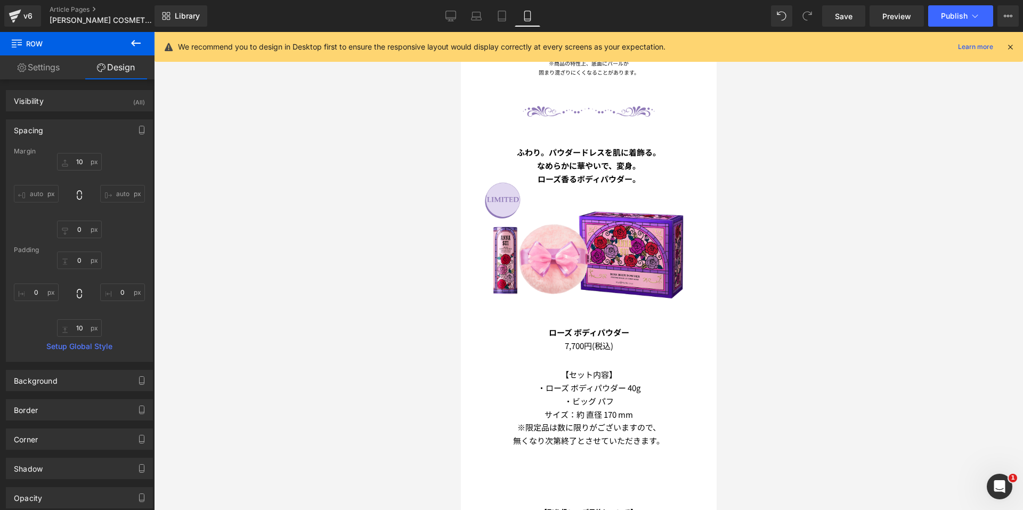
click at [321, 220] on div at bounding box center [588, 271] width 869 height 478
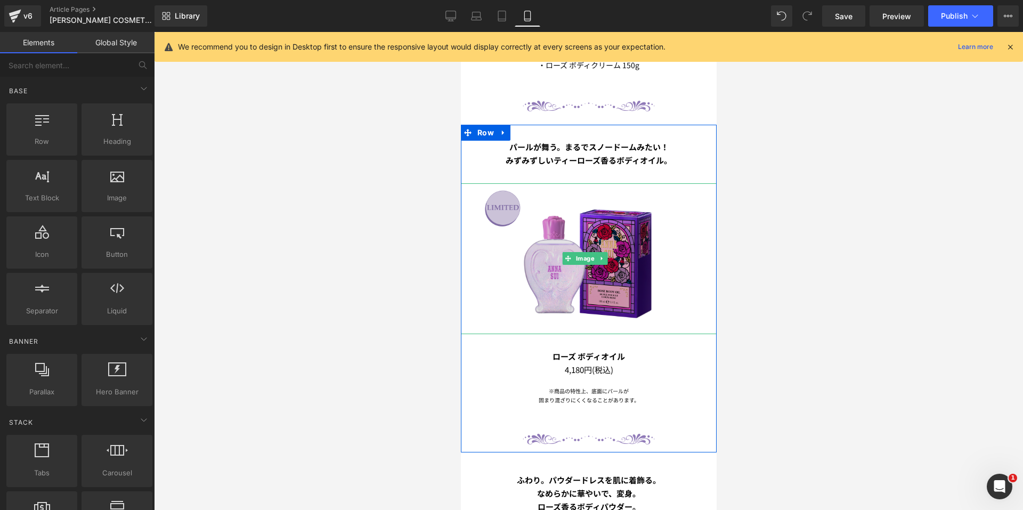
scroll to position [586, 0]
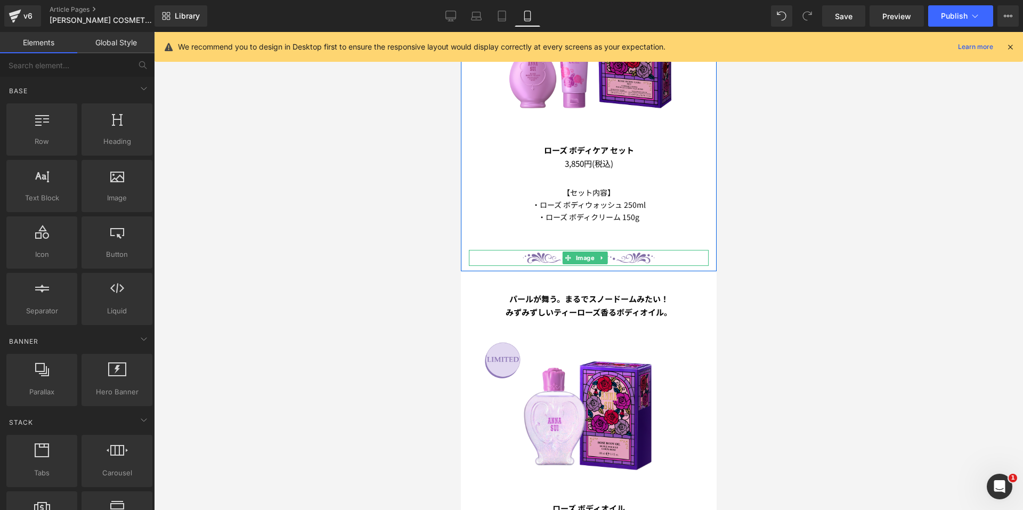
click at [572, 252] on span at bounding box center [567, 258] width 11 height 13
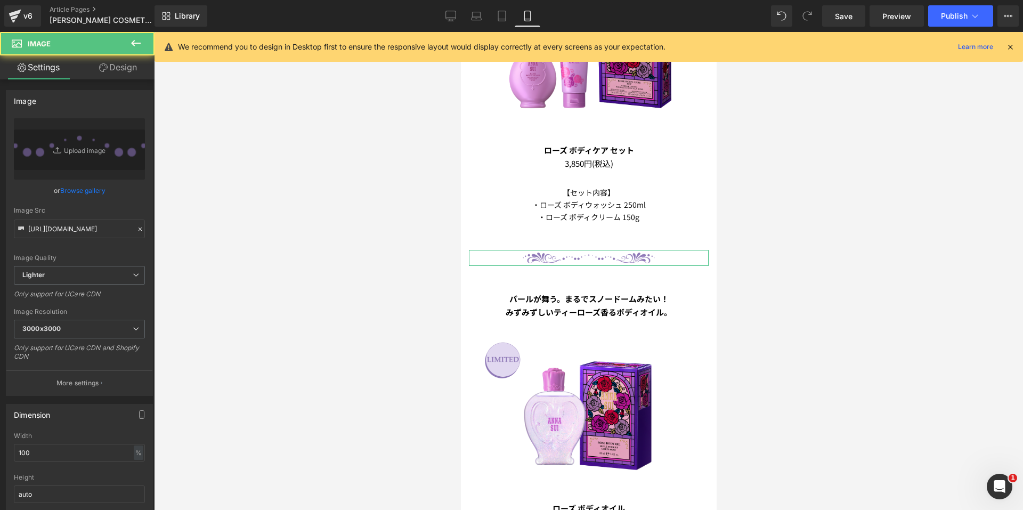
click at [119, 66] on link "Design" at bounding box center [117, 67] width 77 height 24
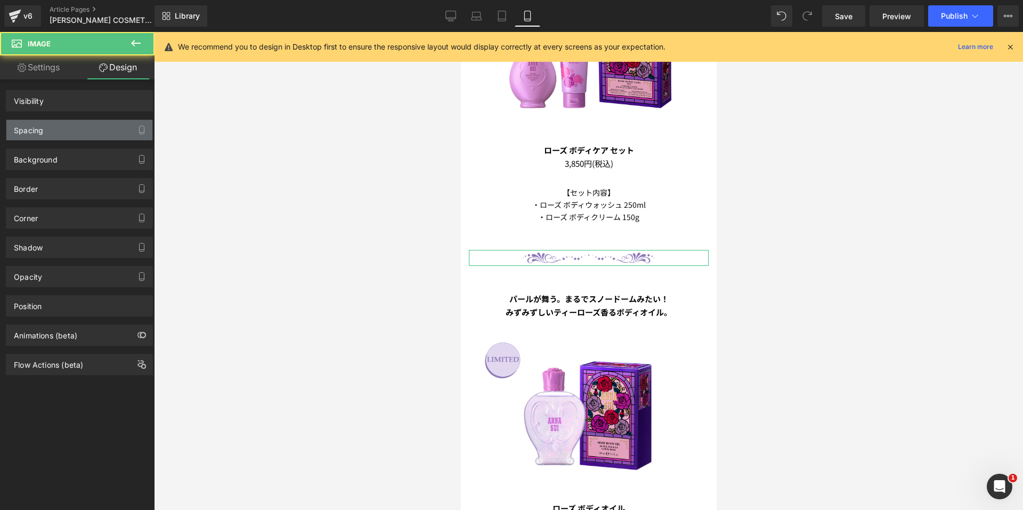
click at [65, 132] on div "Spacing" at bounding box center [79, 130] width 146 height 20
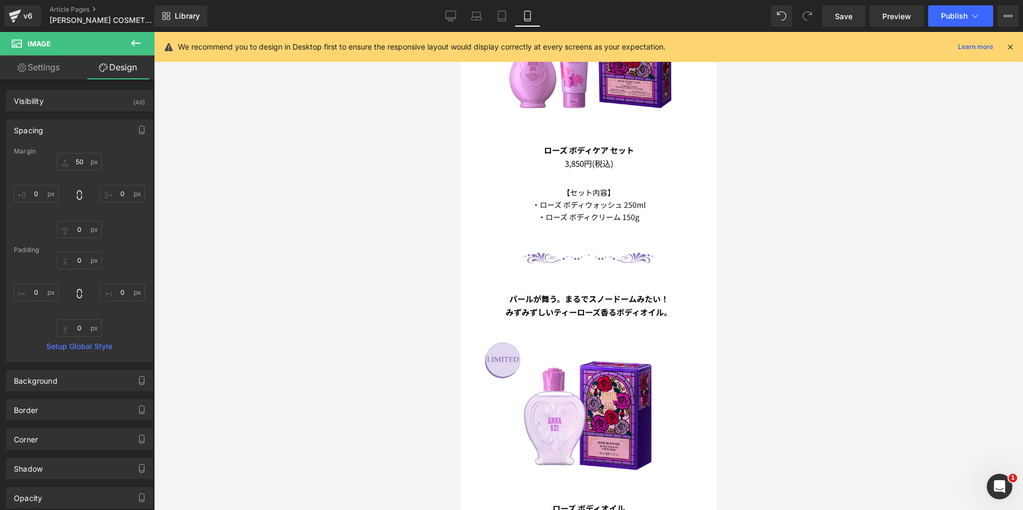
click at [234, 155] on div at bounding box center [588, 271] width 869 height 478
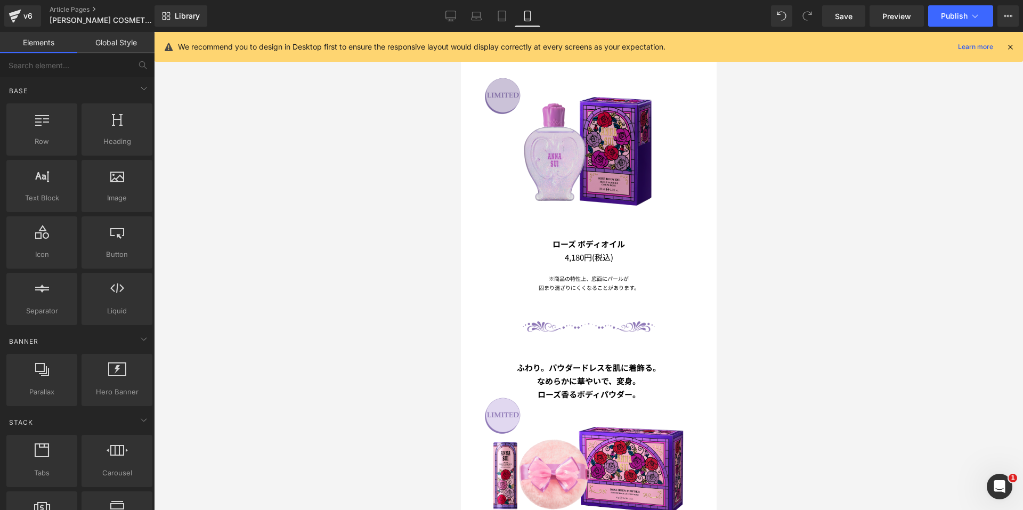
scroll to position [853, 0]
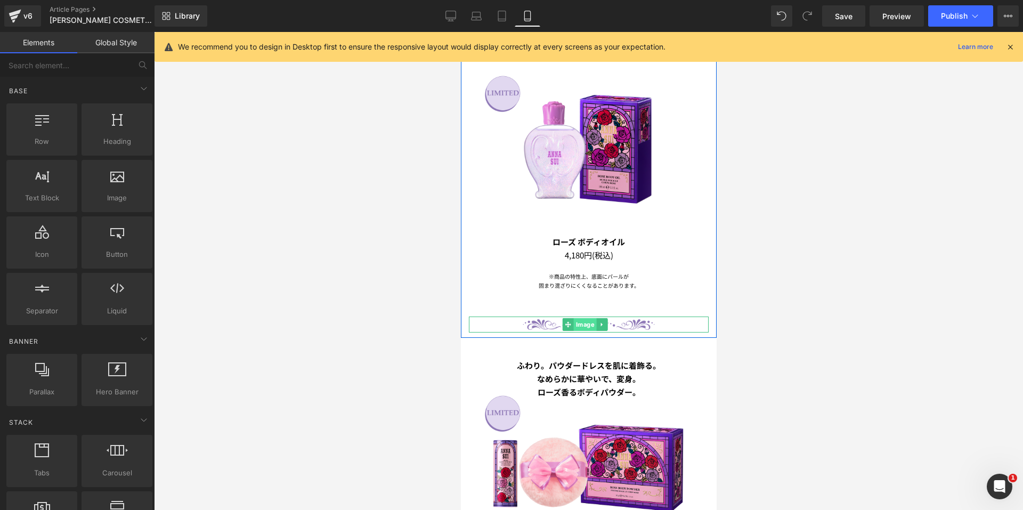
drag, startPoint x: 573, startPoint y: 307, endPoint x: 693, endPoint y: 225, distance: 145.3
click at [573, 318] on span "Image" at bounding box center [584, 324] width 23 height 13
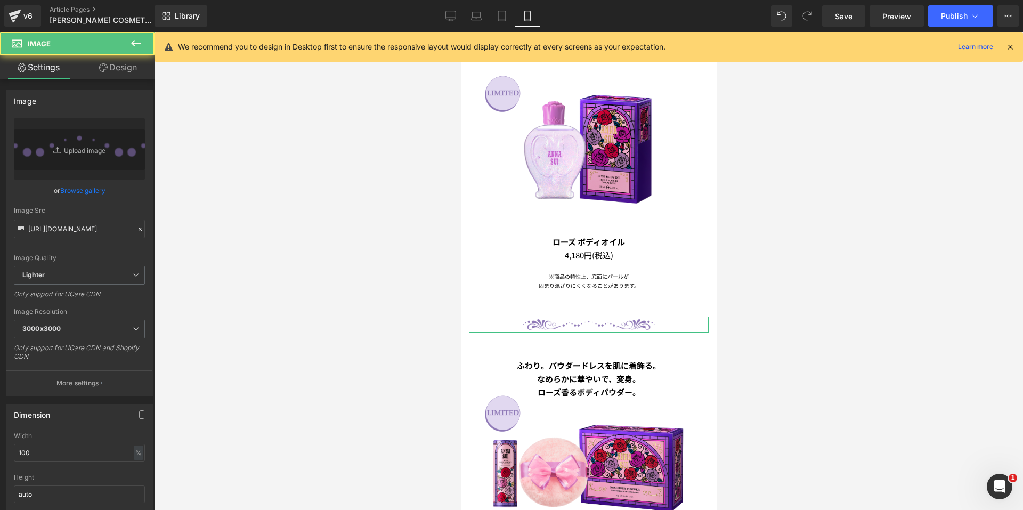
click at [127, 70] on link "Design" at bounding box center [117, 67] width 77 height 24
click at [0, 0] on div "Spacing" at bounding box center [0, 0] width 0 height 0
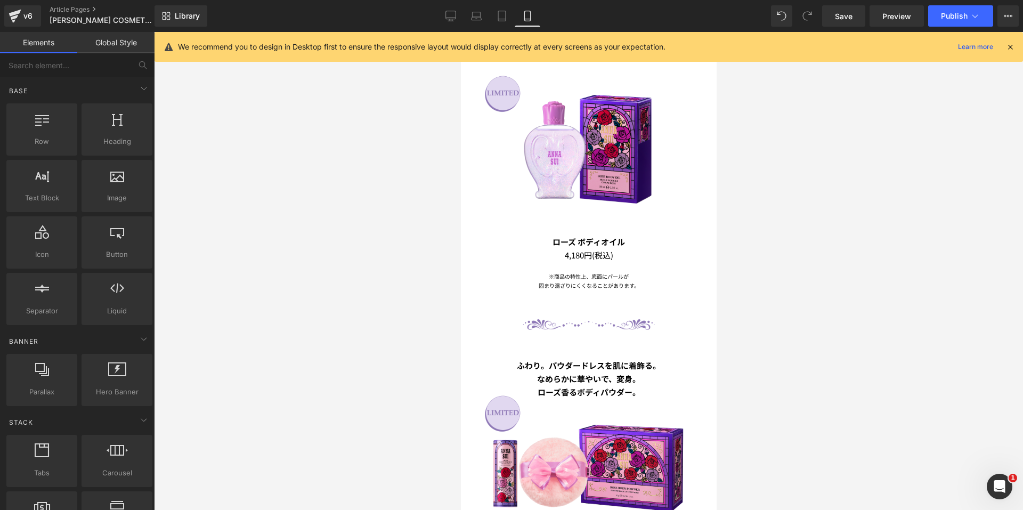
click at [262, 157] on div at bounding box center [588, 271] width 869 height 478
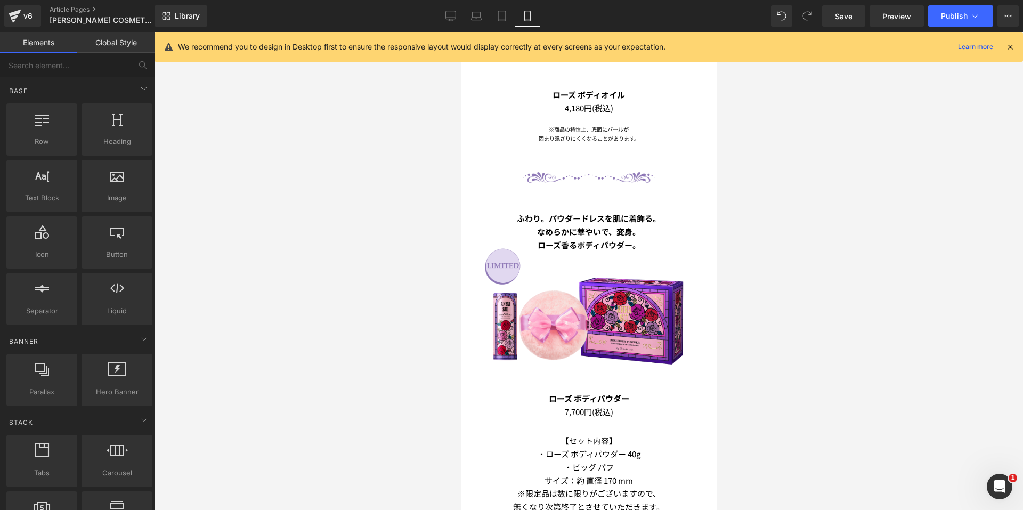
scroll to position [1013, 0]
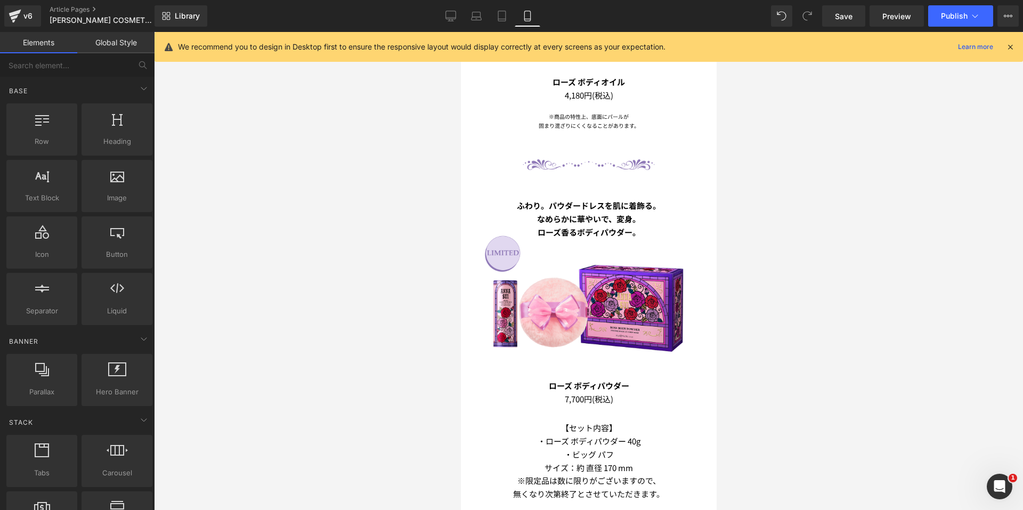
click at [558, 241] on img at bounding box center [588, 304] width 226 height 151
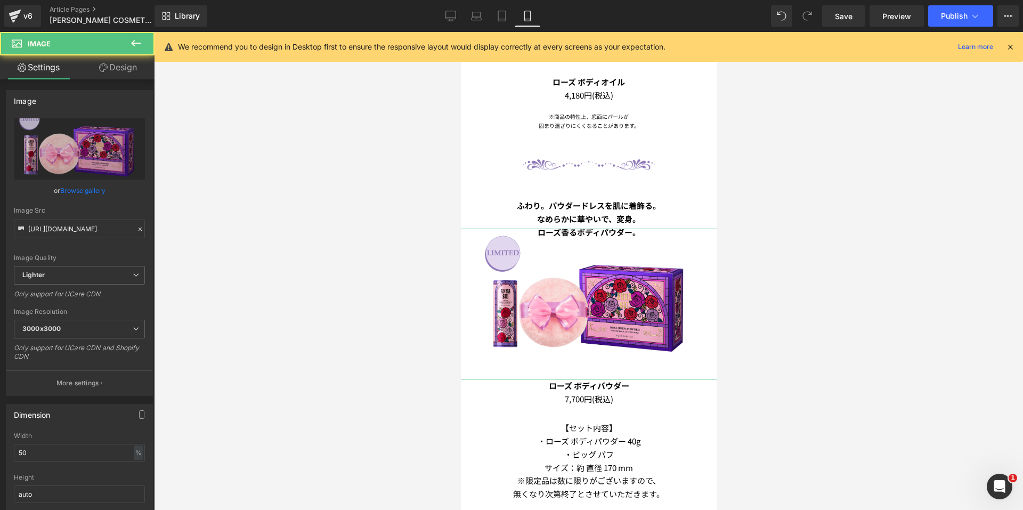
click at [127, 70] on link "Design" at bounding box center [117, 67] width 77 height 24
click at [0, 0] on div "Spacing" at bounding box center [0, 0] width 0 height 0
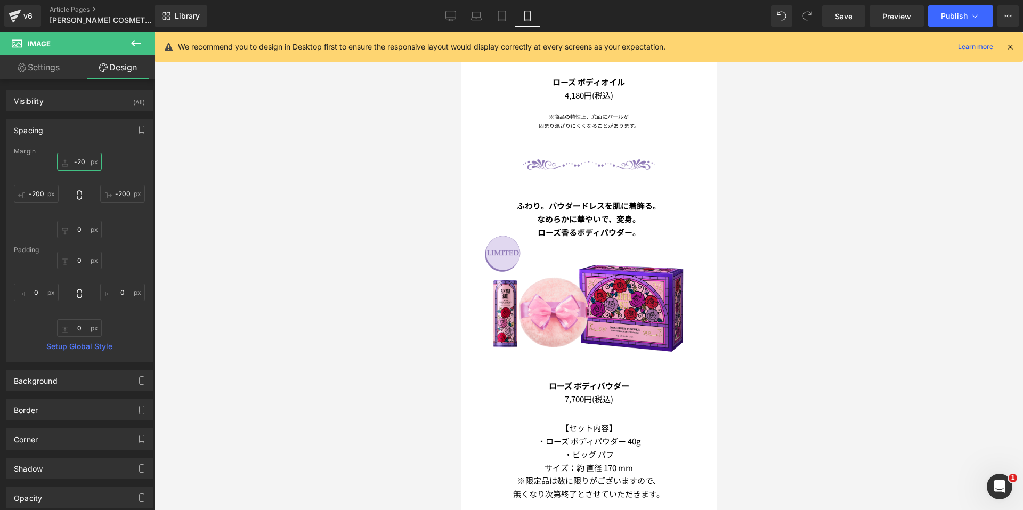
click at [62, 165] on input "-20" at bounding box center [79, 162] width 45 height 18
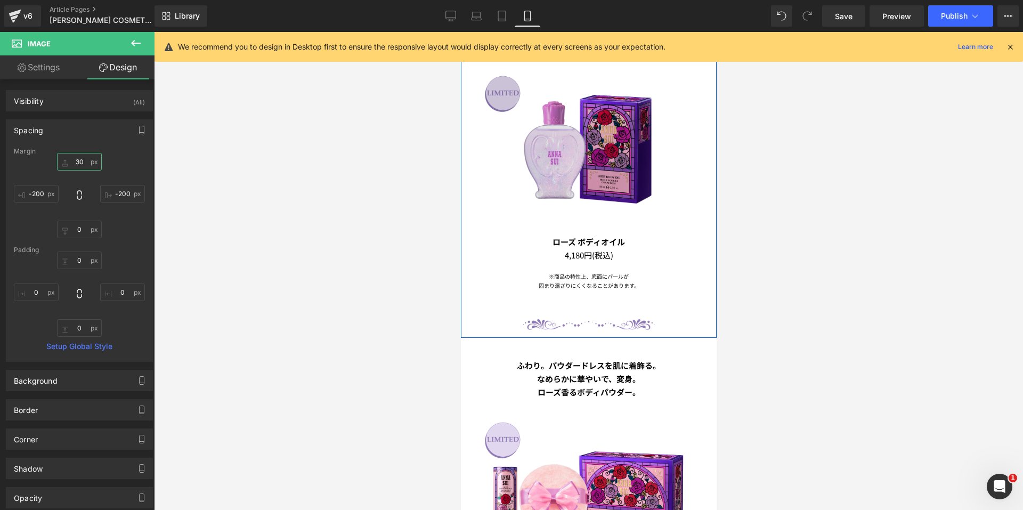
scroll to position [693, 0]
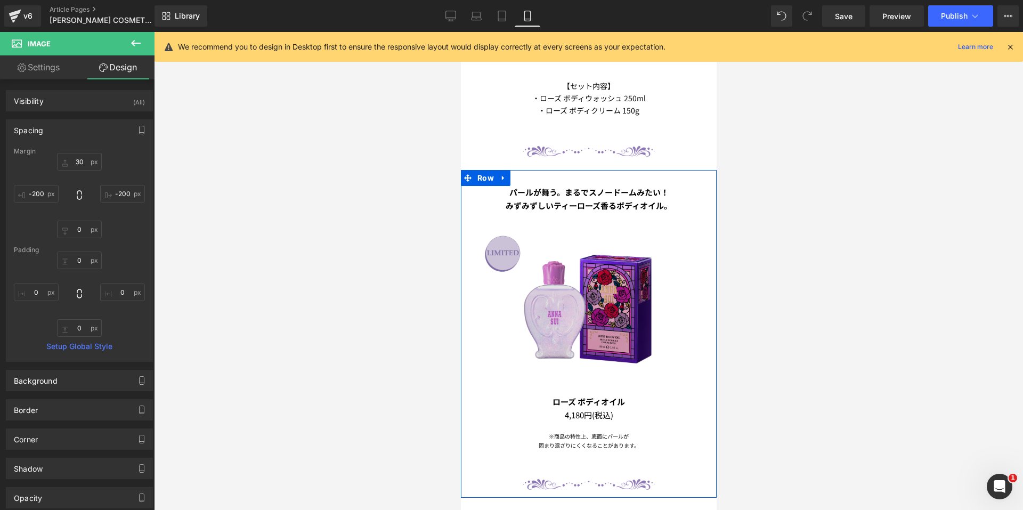
click at [542, 257] on img at bounding box center [588, 304] width 226 height 151
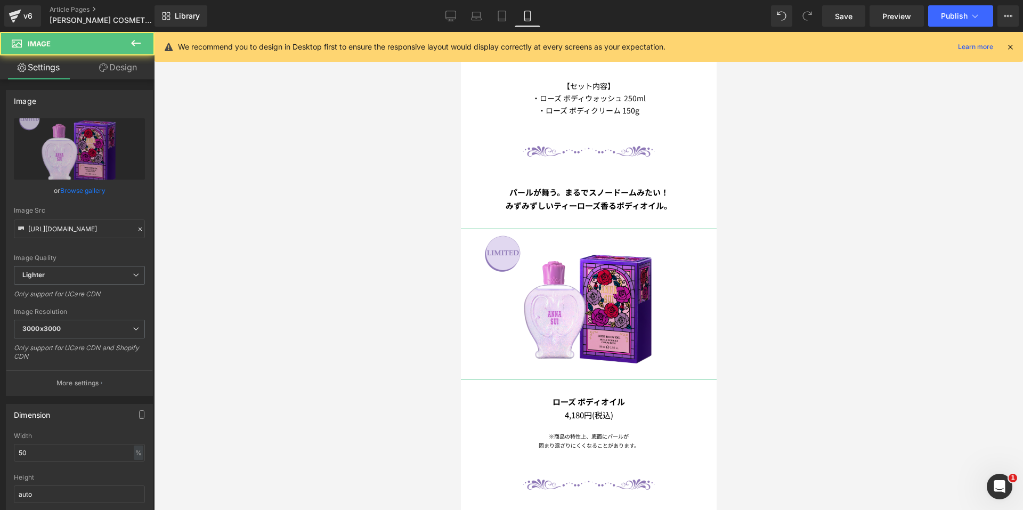
click at [114, 64] on link "Design" at bounding box center [117, 67] width 77 height 24
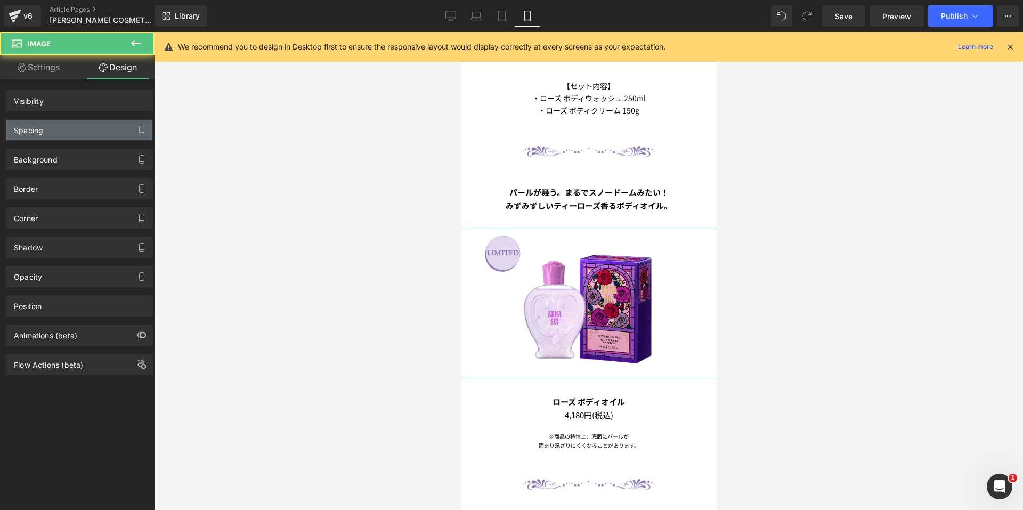
click at [73, 126] on div "Spacing" at bounding box center [79, 130] width 146 height 20
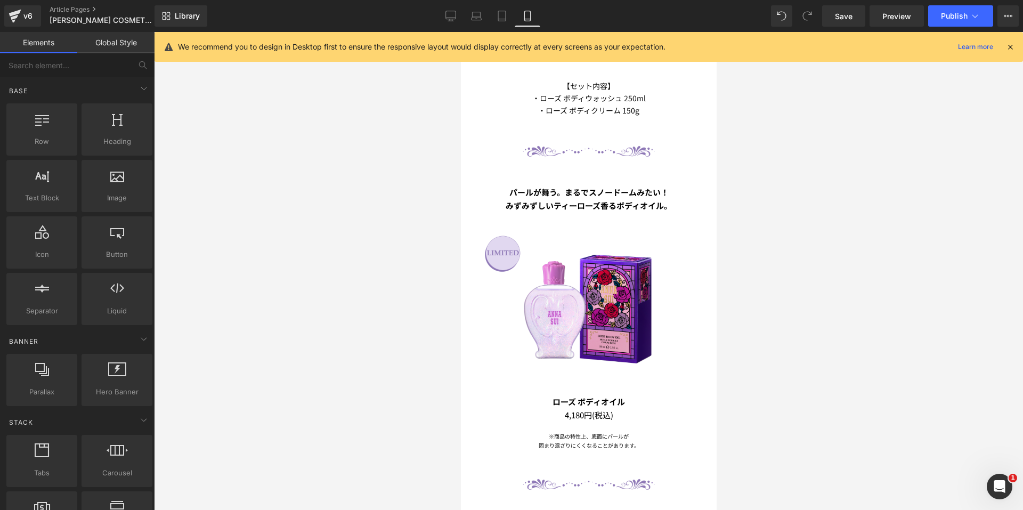
click at [301, 163] on div at bounding box center [588, 271] width 869 height 478
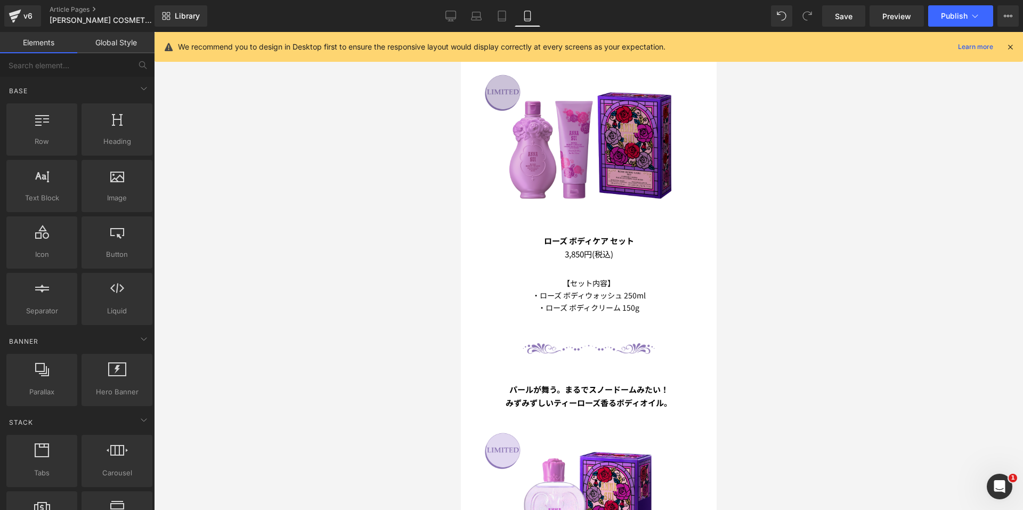
scroll to position [480, 0]
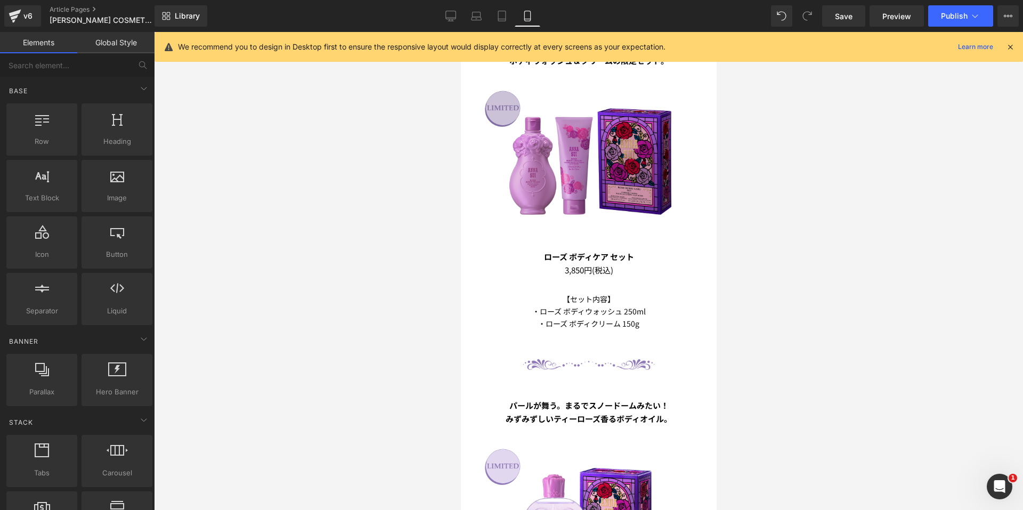
click at [592, 163] on img at bounding box center [588, 159] width 226 height 151
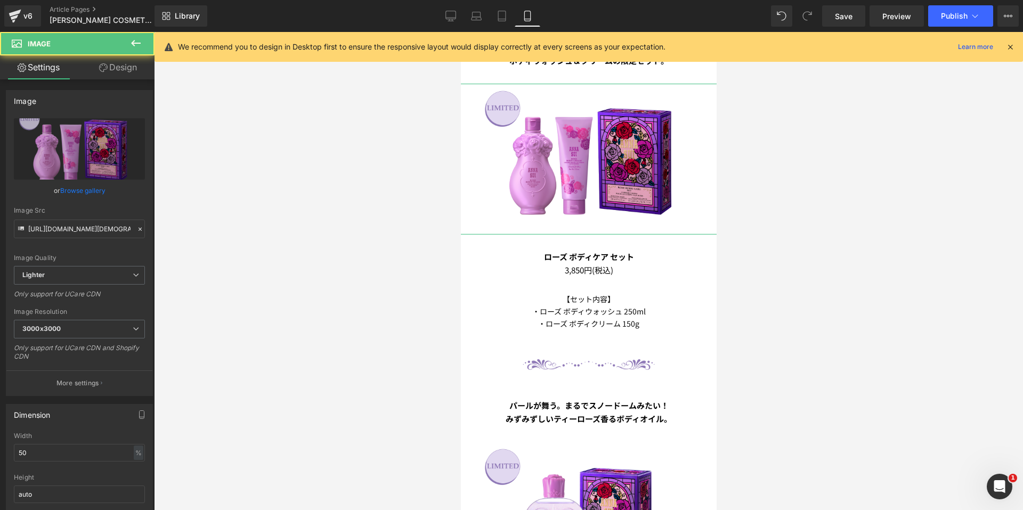
click at [109, 67] on link "Design" at bounding box center [117, 67] width 77 height 24
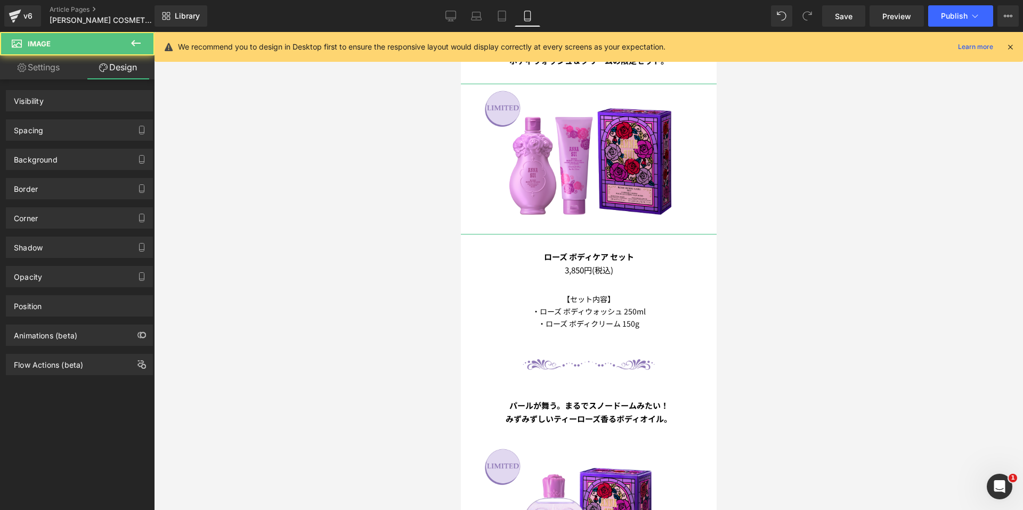
click at [88, 127] on div "Spacing" at bounding box center [79, 130] width 146 height 20
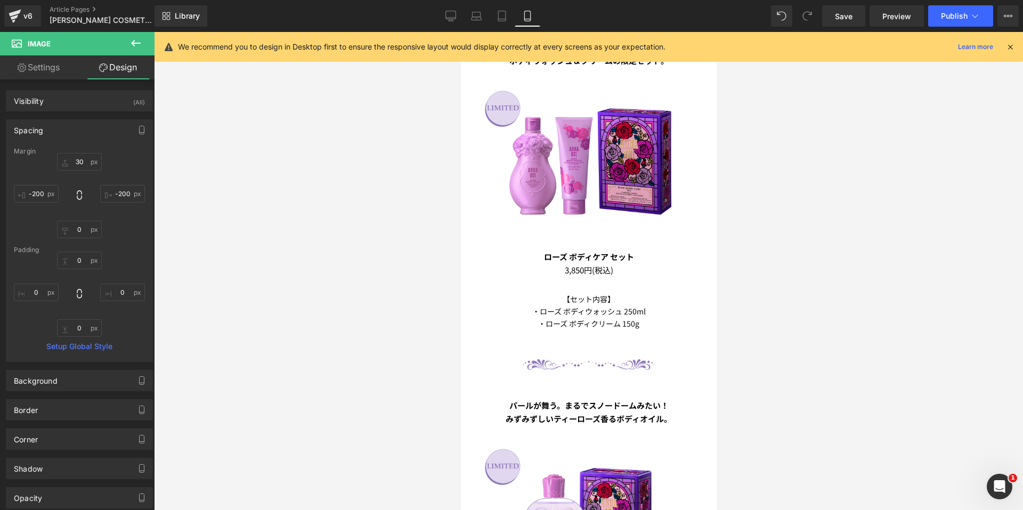
drag, startPoint x: 343, startPoint y: 157, endPoint x: 371, endPoint y: 159, distance: 28.3
click at [344, 157] on div at bounding box center [588, 271] width 869 height 478
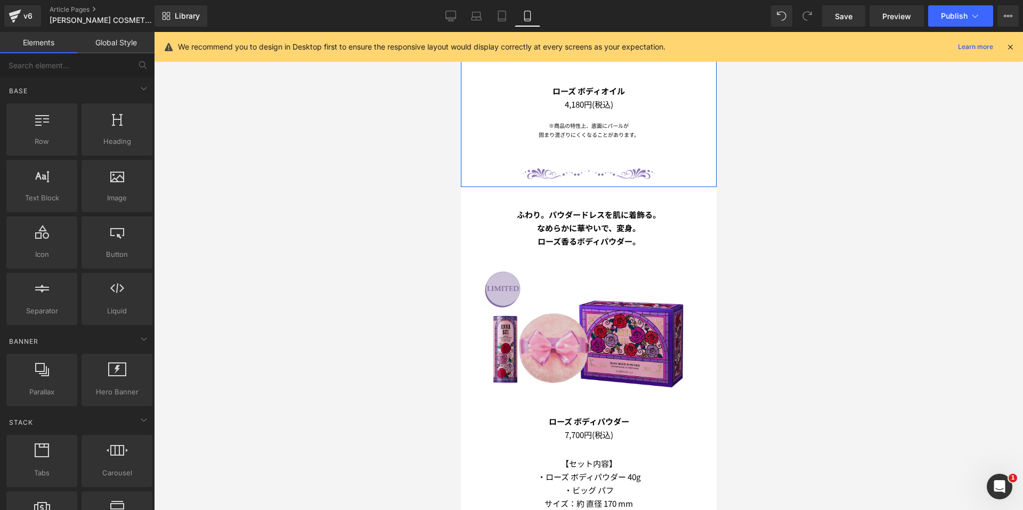
scroll to position [1066, 0]
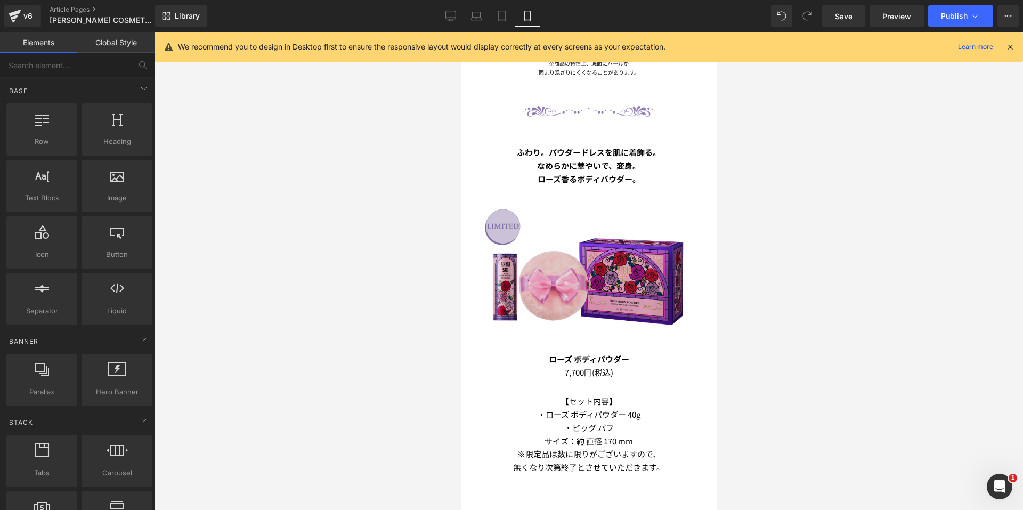
click at [568, 237] on img at bounding box center [588, 277] width 226 height 151
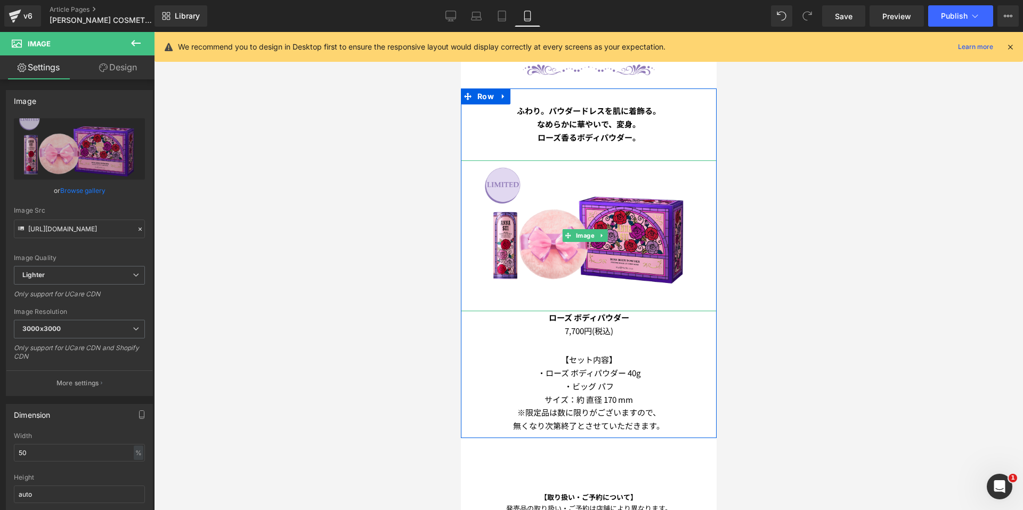
scroll to position [1172, 0]
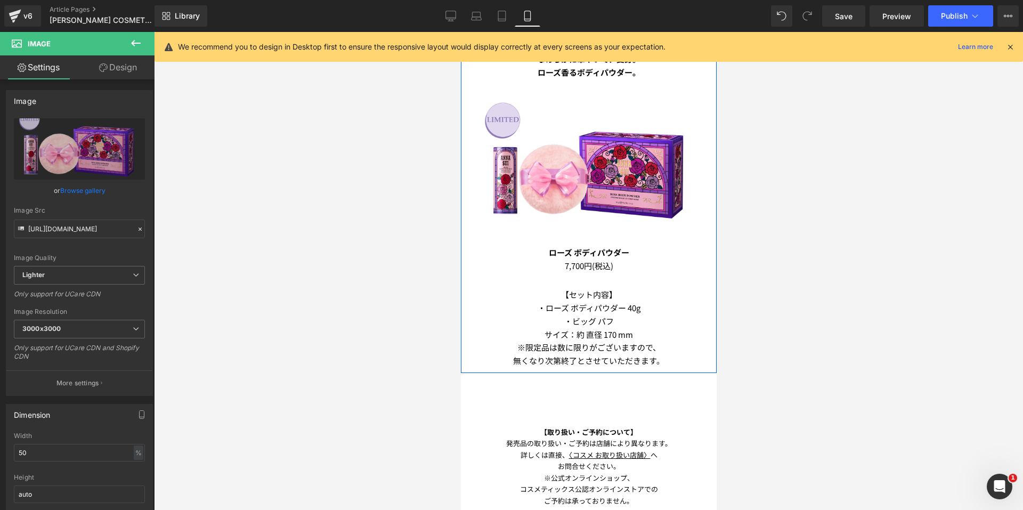
click at [557, 328] on div "サイズ：約 直径 170 mm Text Block" at bounding box center [588, 334] width 261 height 13
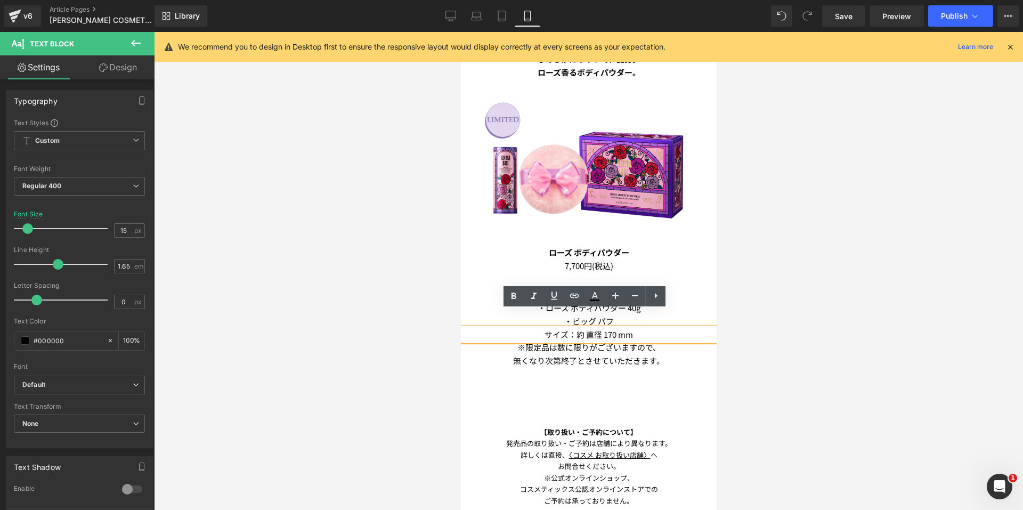
click at [589, 288] on p "【セット内容】" at bounding box center [588, 294] width 261 height 13
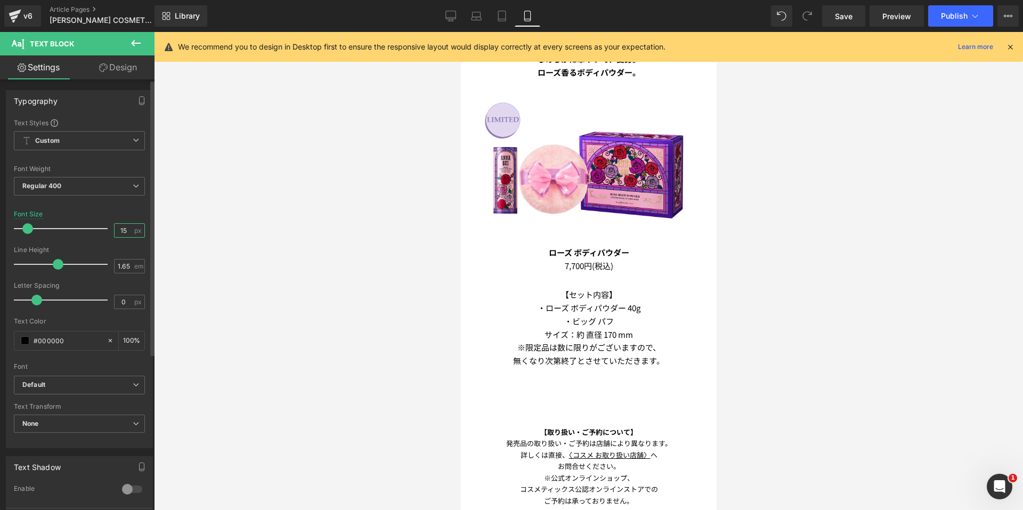
click at [124, 231] on input "15" at bounding box center [124, 230] width 19 height 13
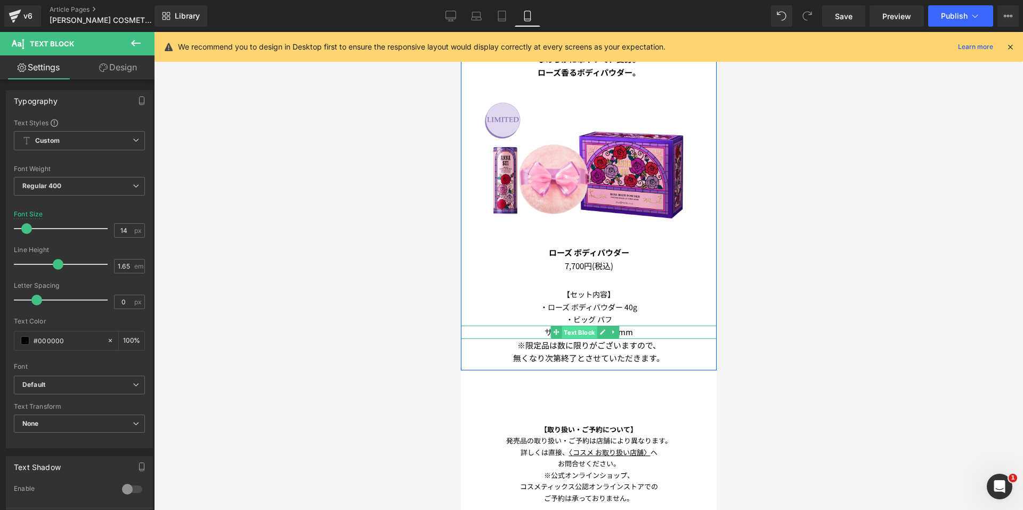
click at [562, 326] on span "Text Block" at bounding box center [578, 332] width 35 height 13
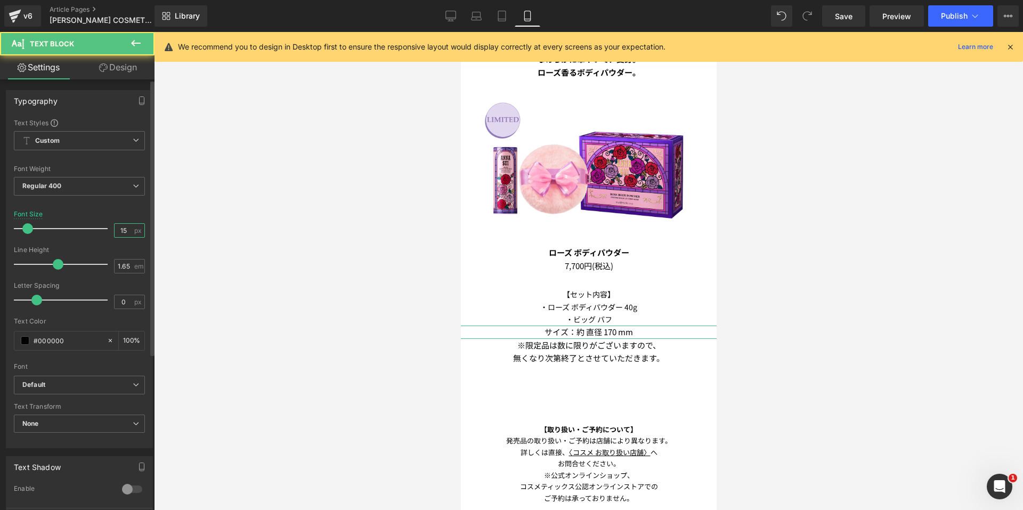
click at [125, 230] on input "15" at bounding box center [124, 230] width 19 height 13
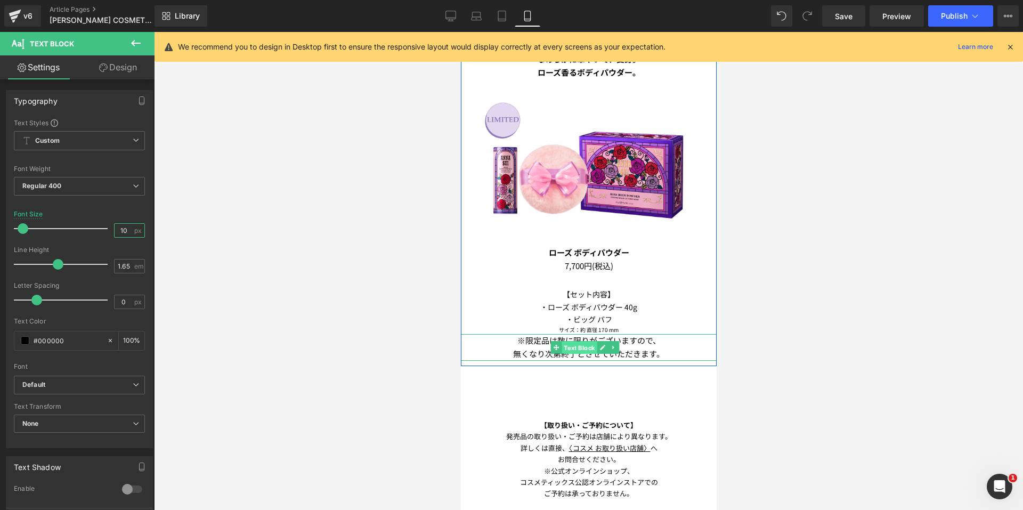
drag, startPoint x: 563, startPoint y: 332, endPoint x: 618, endPoint y: 265, distance: 86.7
click at [563, 342] on span "Text Block" at bounding box center [578, 348] width 35 height 13
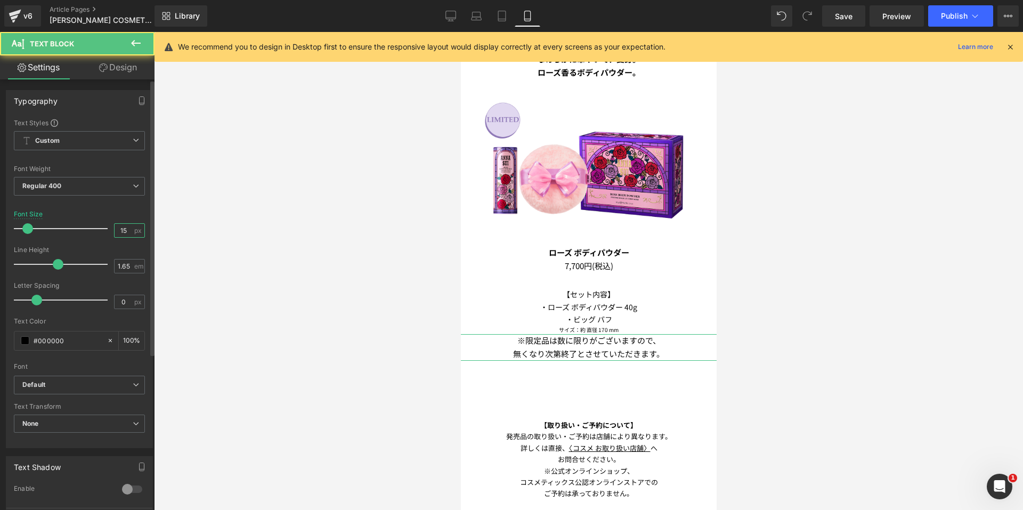
click at [125, 227] on input "15" at bounding box center [124, 230] width 19 height 13
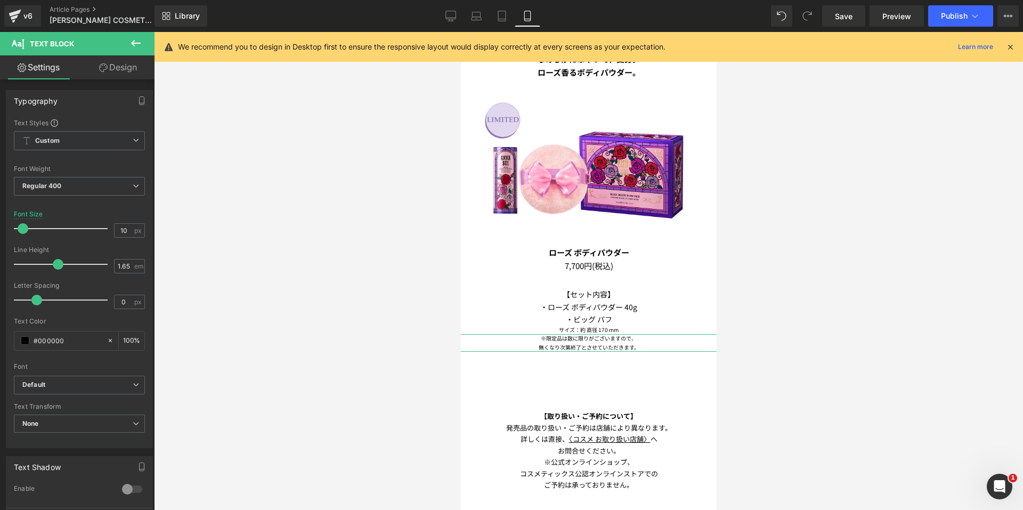
click at [119, 69] on link "Design" at bounding box center [117, 67] width 77 height 24
click at [0, 0] on div "Spacing" at bounding box center [0, 0] width 0 height 0
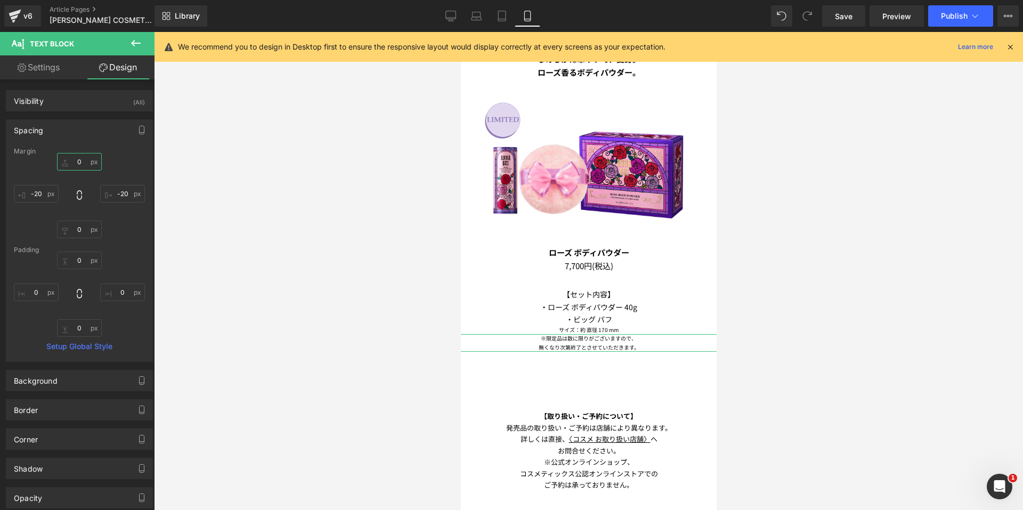
click at [83, 159] on input "0" at bounding box center [79, 162] width 45 height 18
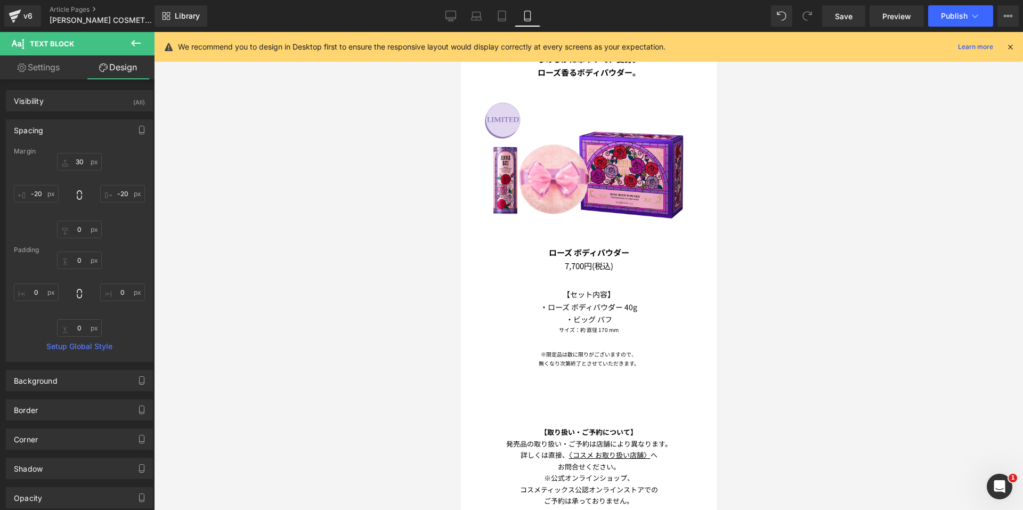
click at [837, 272] on div at bounding box center [588, 271] width 869 height 478
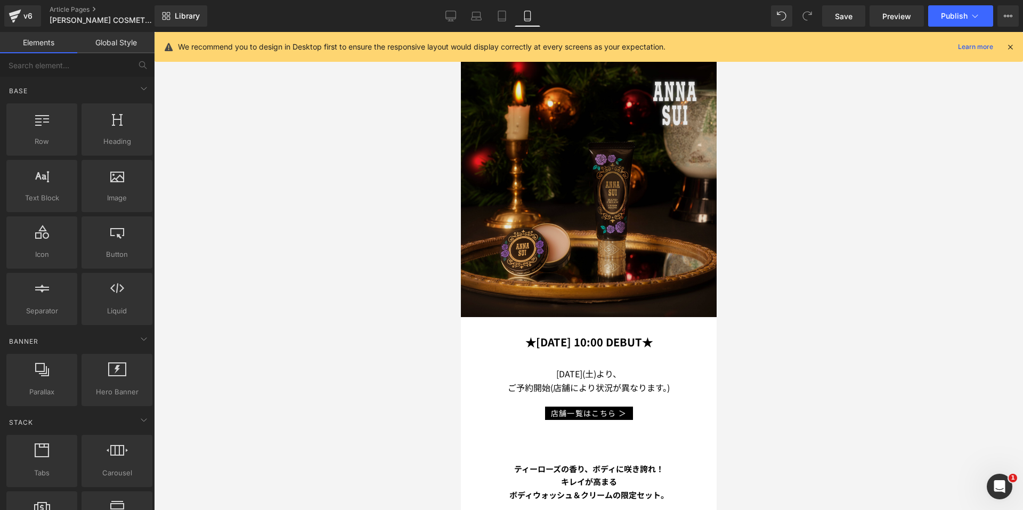
scroll to position [107, 0]
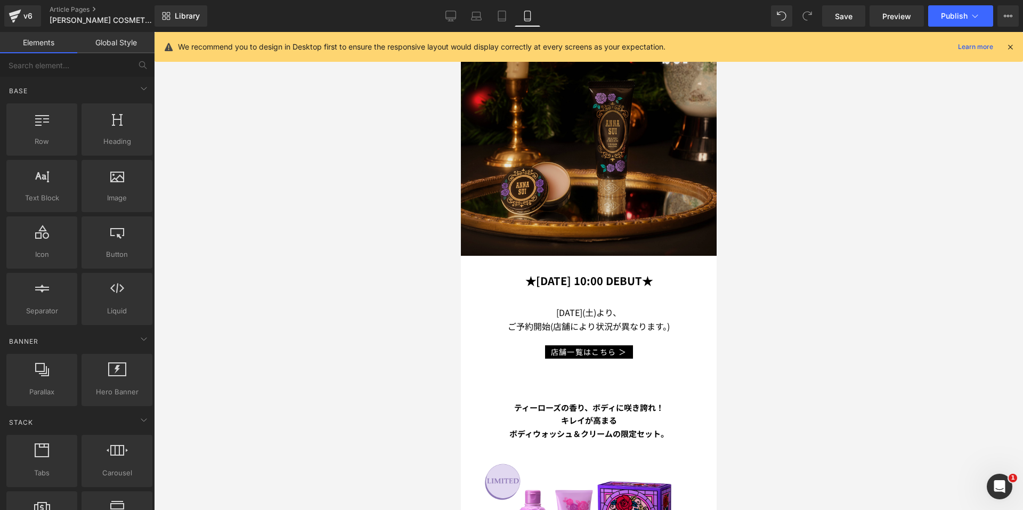
click at [600, 181] on img at bounding box center [588, 128] width 256 height 256
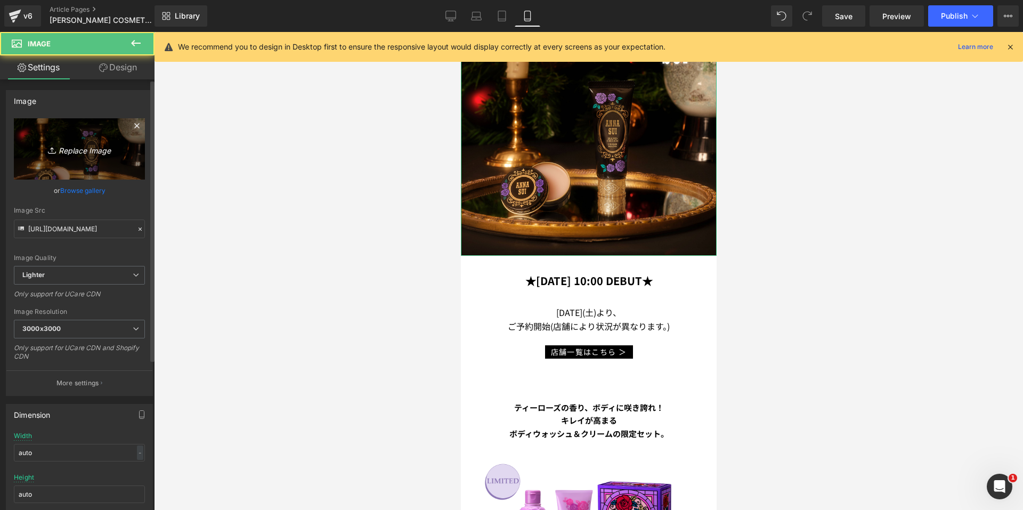
click at [92, 159] on link "Replace Image" at bounding box center [79, 148] width 131 height 61
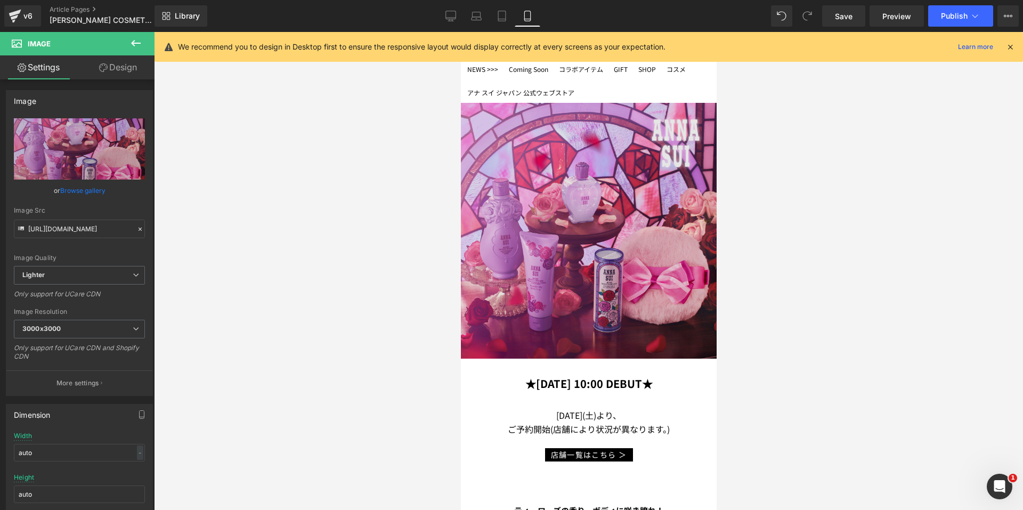
scroll to position [0, 0]
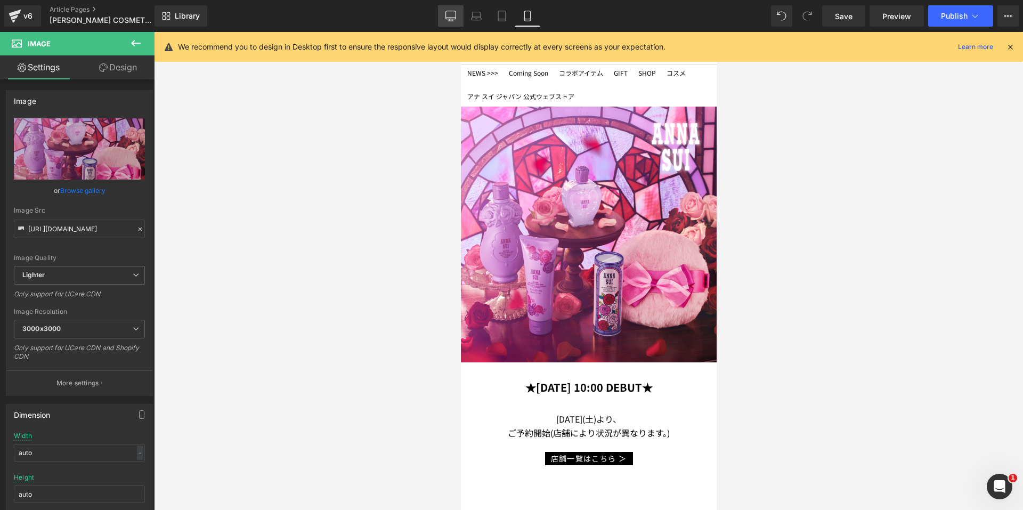
click at [453, 17] on icon at bounding box center [451, 16] width 11 height 11
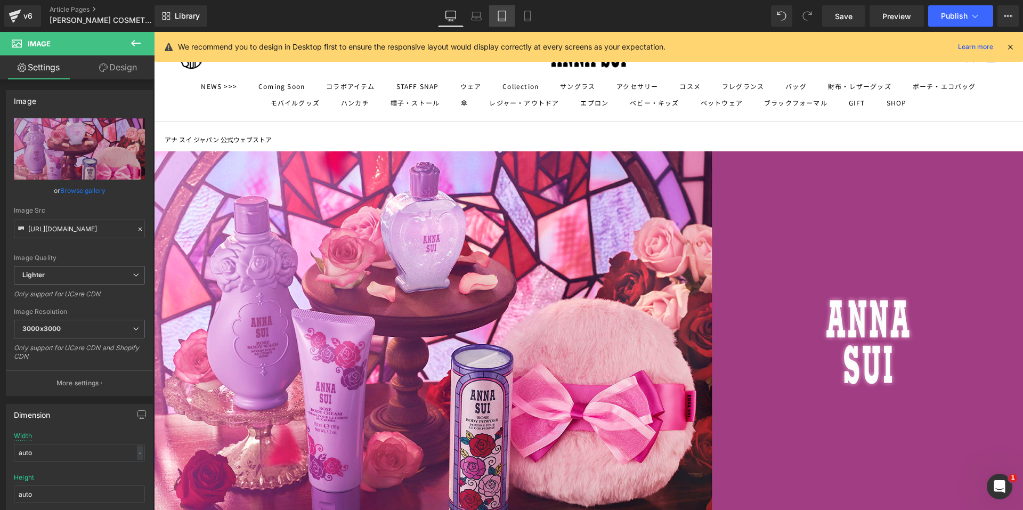
click at [504, 17] on icon at bounding box center [502, 16] width 11 height 11
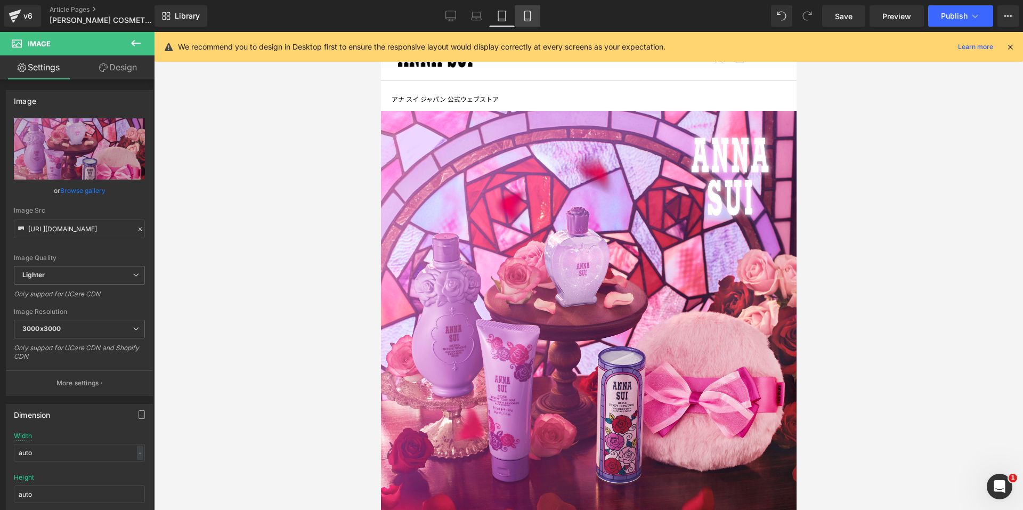
click at [527, 17] on icon at bounding box center [527, 16] width 11 height 11
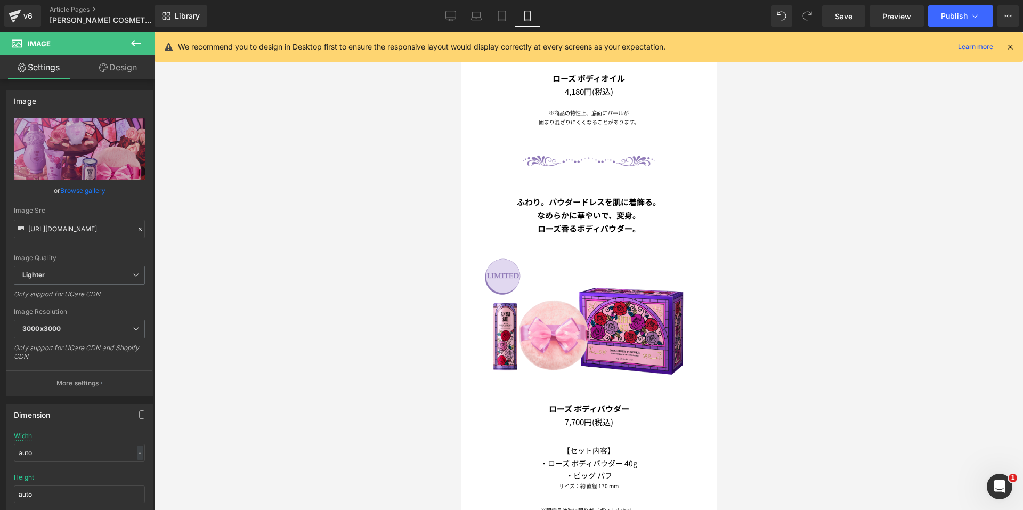
scroll to position [1013, 0]
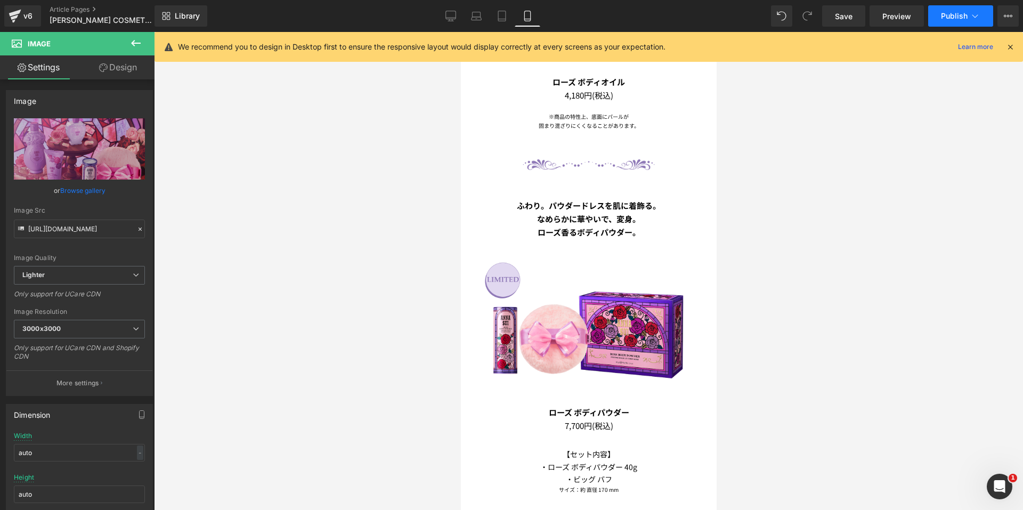
click at [957, 16] on span "Publish" at bounding box center [954, 16] width 27 height 9
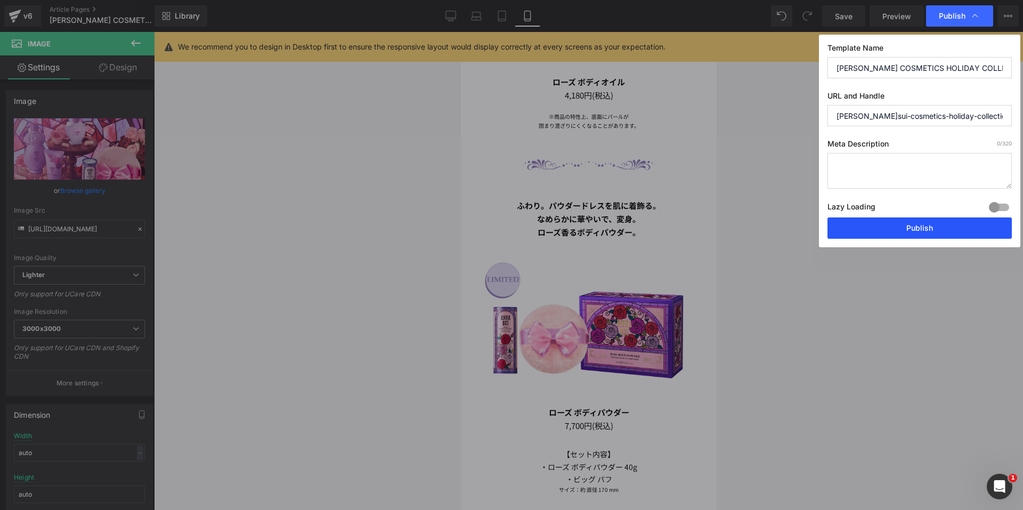
click at [870, 228] on button "Publish" at bounding box center [920, 227] width 184 height 21
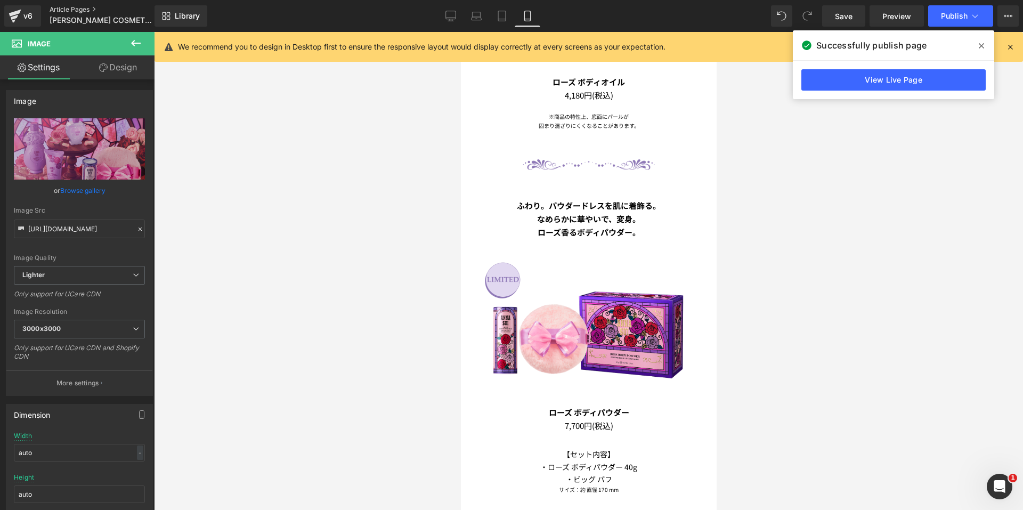
click at [55, 8] on link "Article Pages" at bounding box center [111, 9] width 123 height 9
